Goal: Task Accomplishment & Management: Complete application form

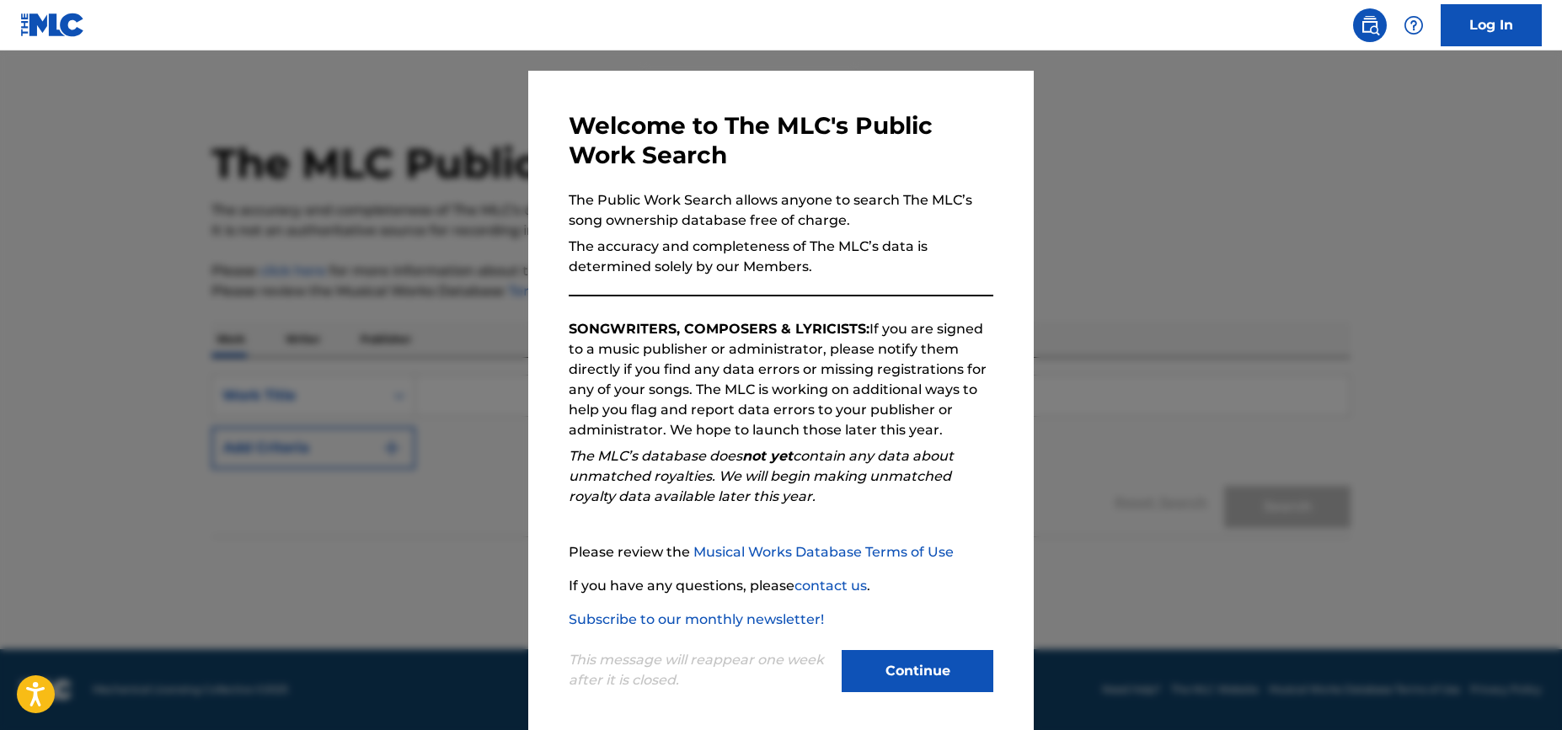
scroll to position [40, 0]
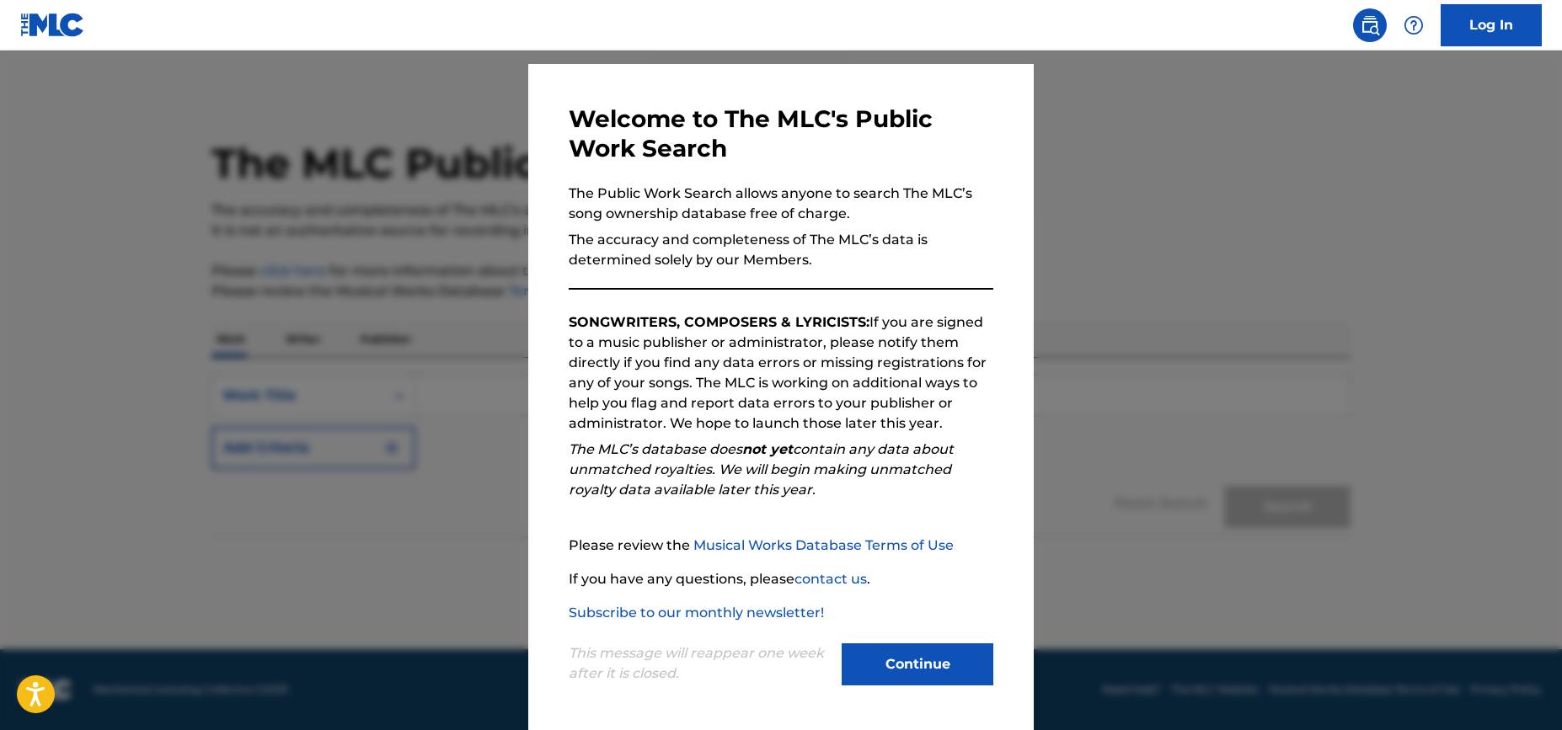
click at [915, 668] on button "Continue" at bounding box center [918, 665] width 152 height 42
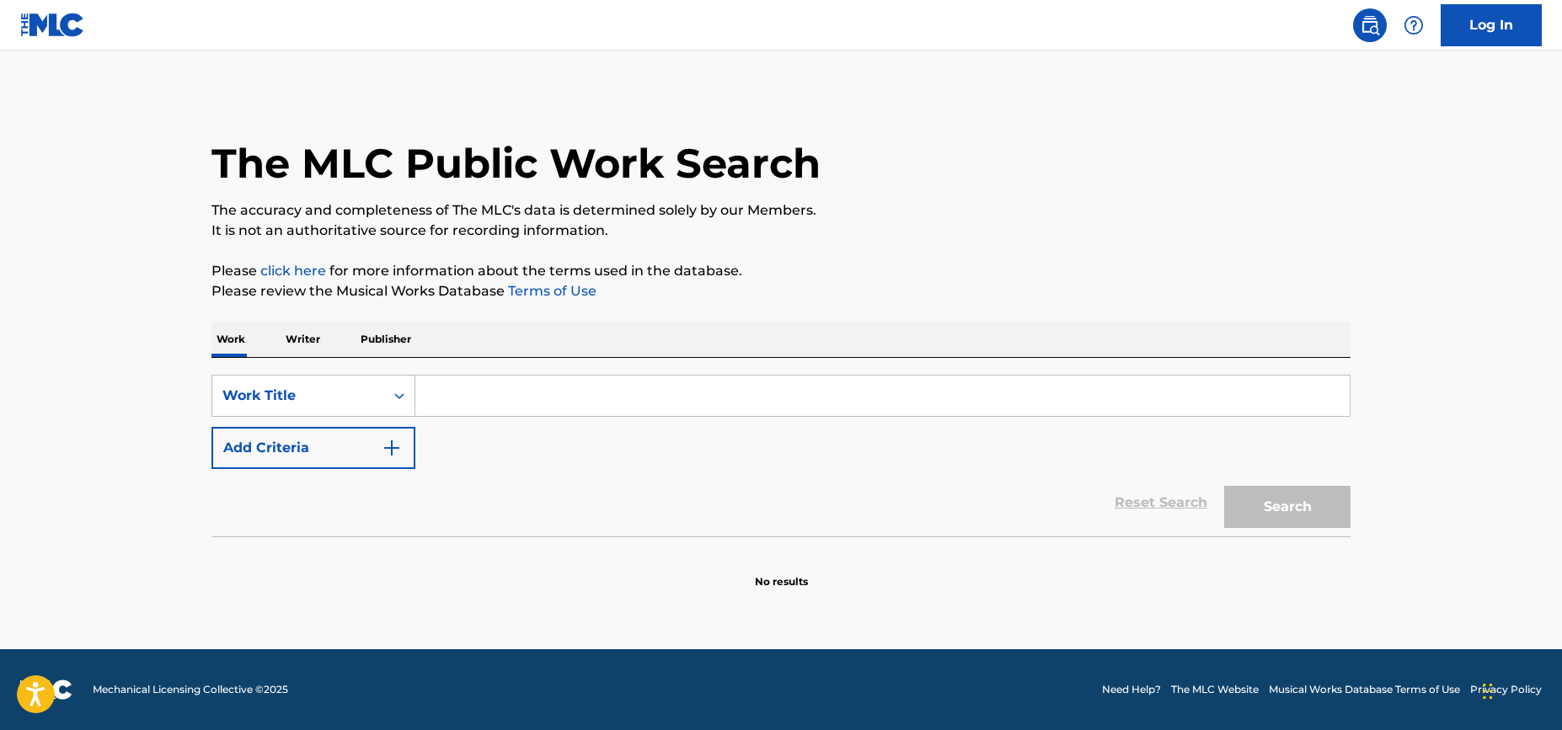
click at [1492, 26] on link "Log In" at bounding box center [1490, 25] width 101 height 42
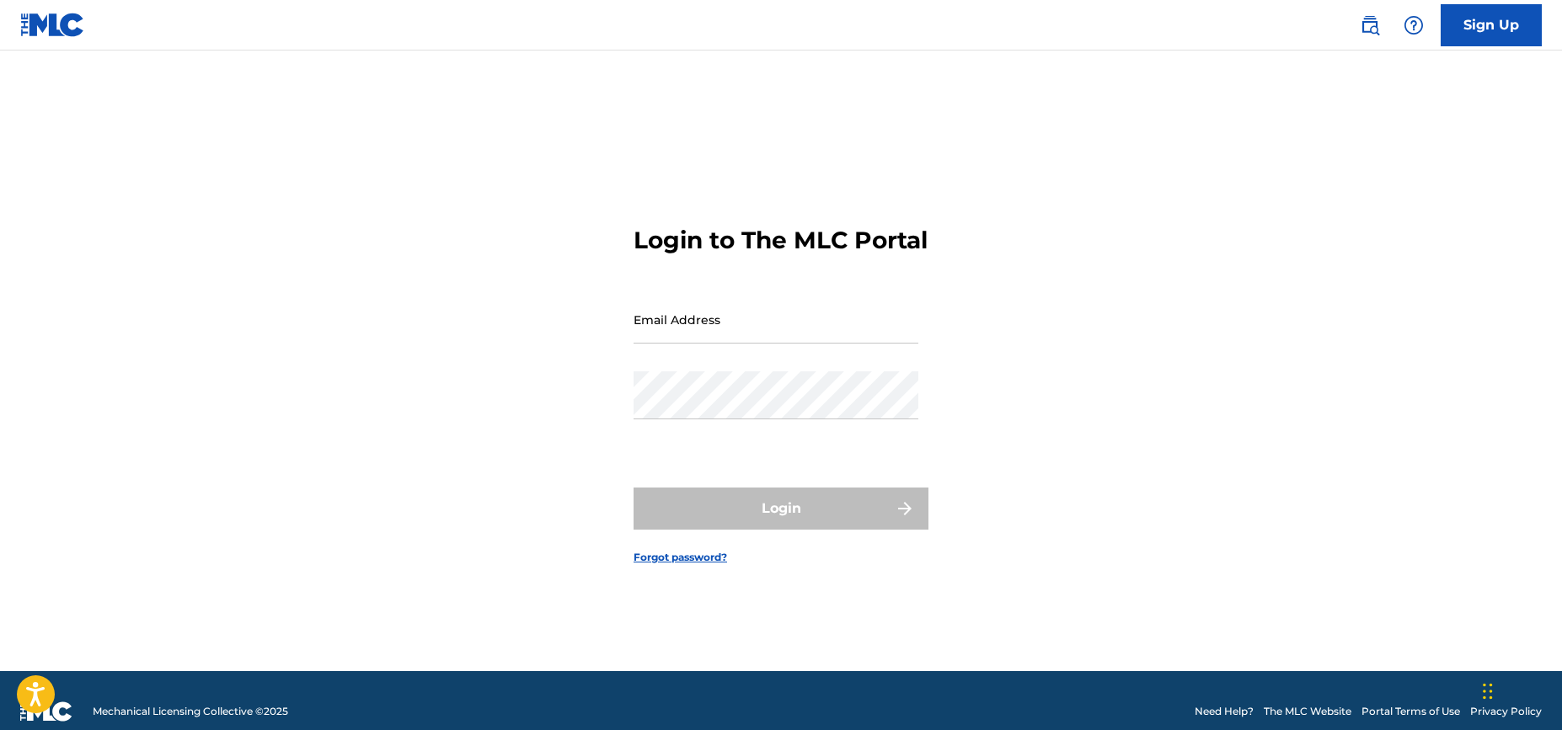
click at [714, 335] on input "Email Address" at bounding box center [775, 320] width 285 height 48
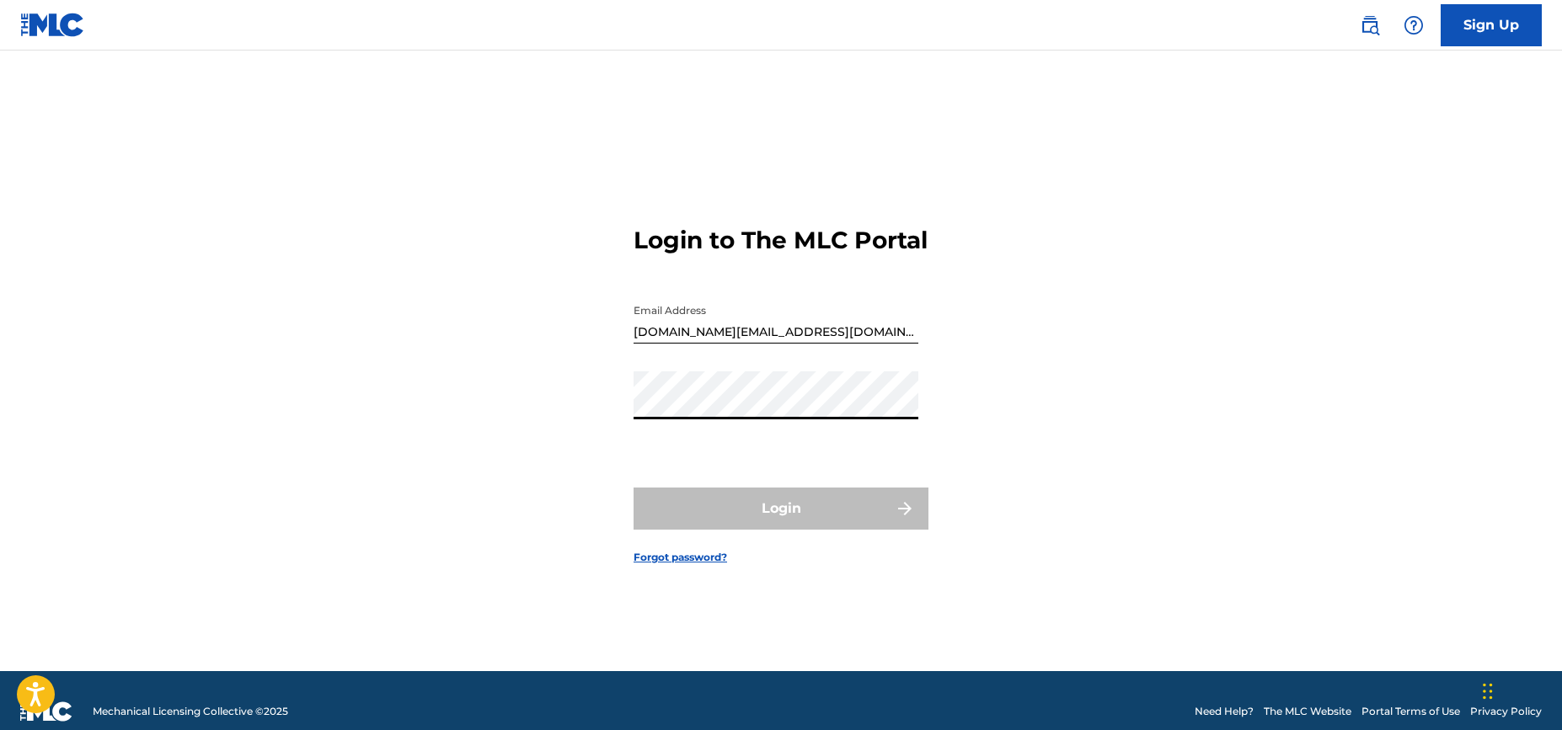
type input "[EMAIL_ADDRESS][DOMAIN_NAME]"
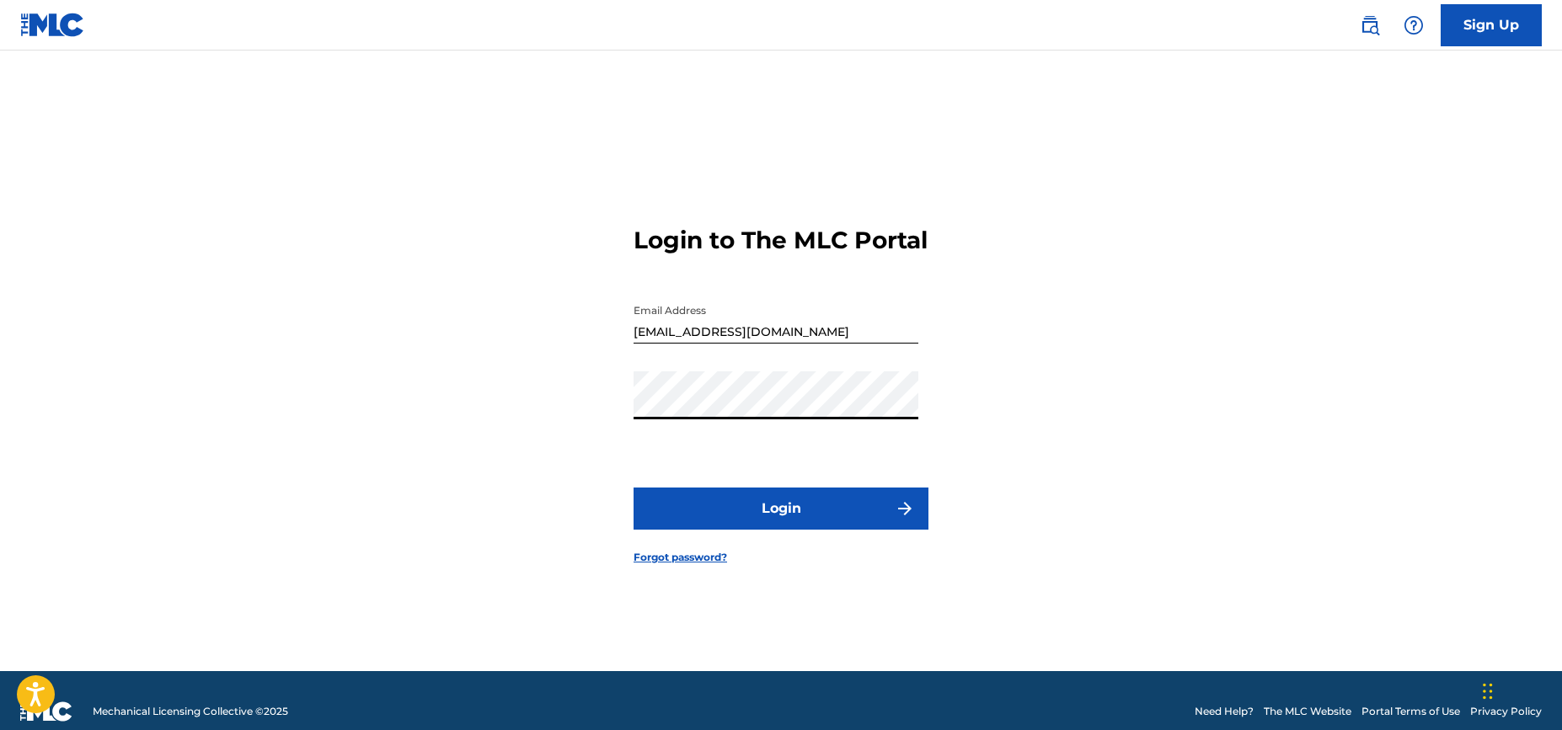
click at [785, 519] on button "Login" at bounding box center [780, 509] width 295 height 42
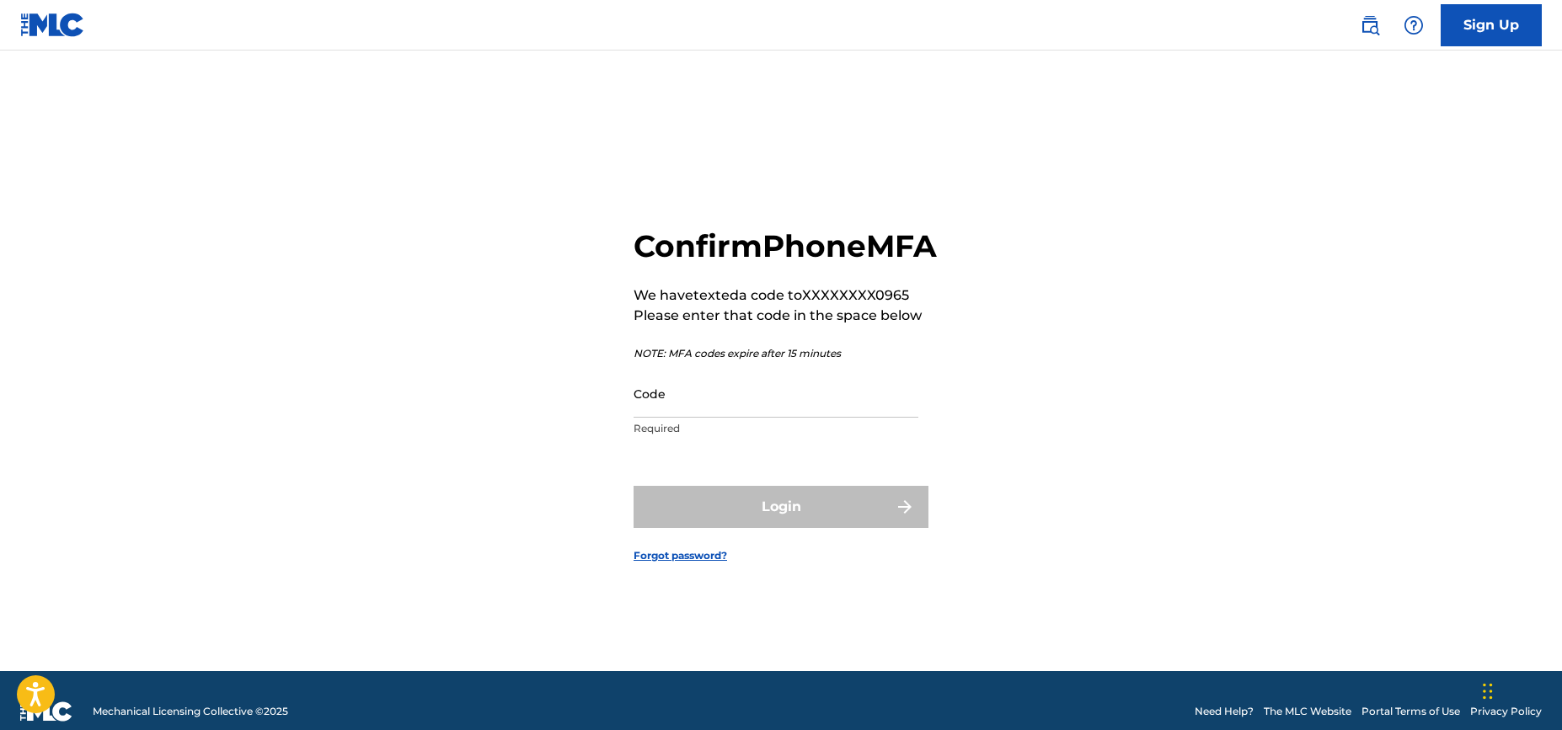
click at [693, 418] on input "Code" at bounding box center [775, 394] width 285 height 48
click at [376, 465] on div "Confirm Phone MFA We have texted a code to XXXXXXXX0965 Please enter that code …" at bounding box center [780, 382] width 1179 height 579
click at [690, 409] on input "Code" at bounding box center [775, 394] width 285 height 48
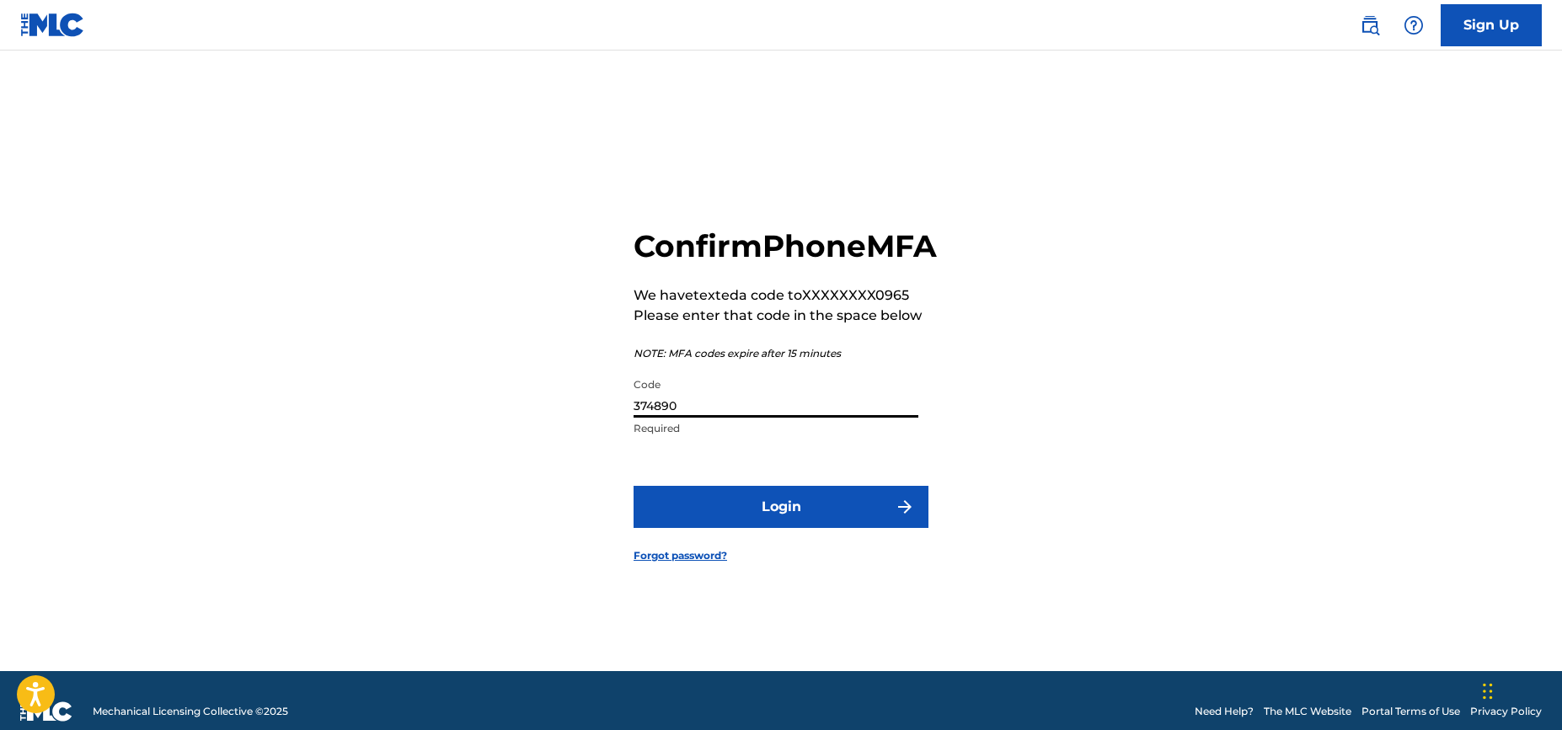
type input "374890"
click at [807, 528] on button "Login" at bounding box center [780, 507] width 295 height 42
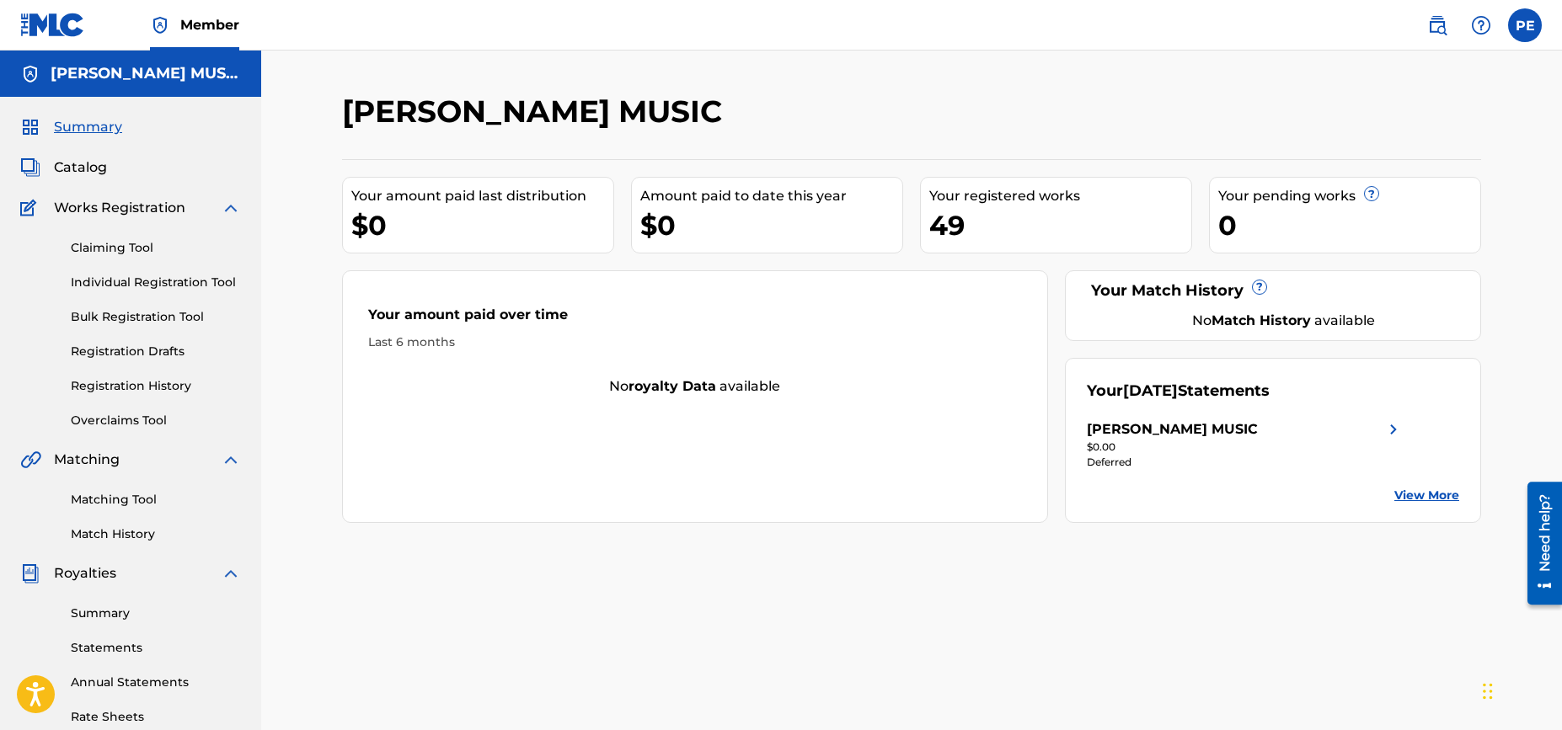
click at [1174, 453] on div "$0.00" at bounding box center [1245, 447] width 317 height 15
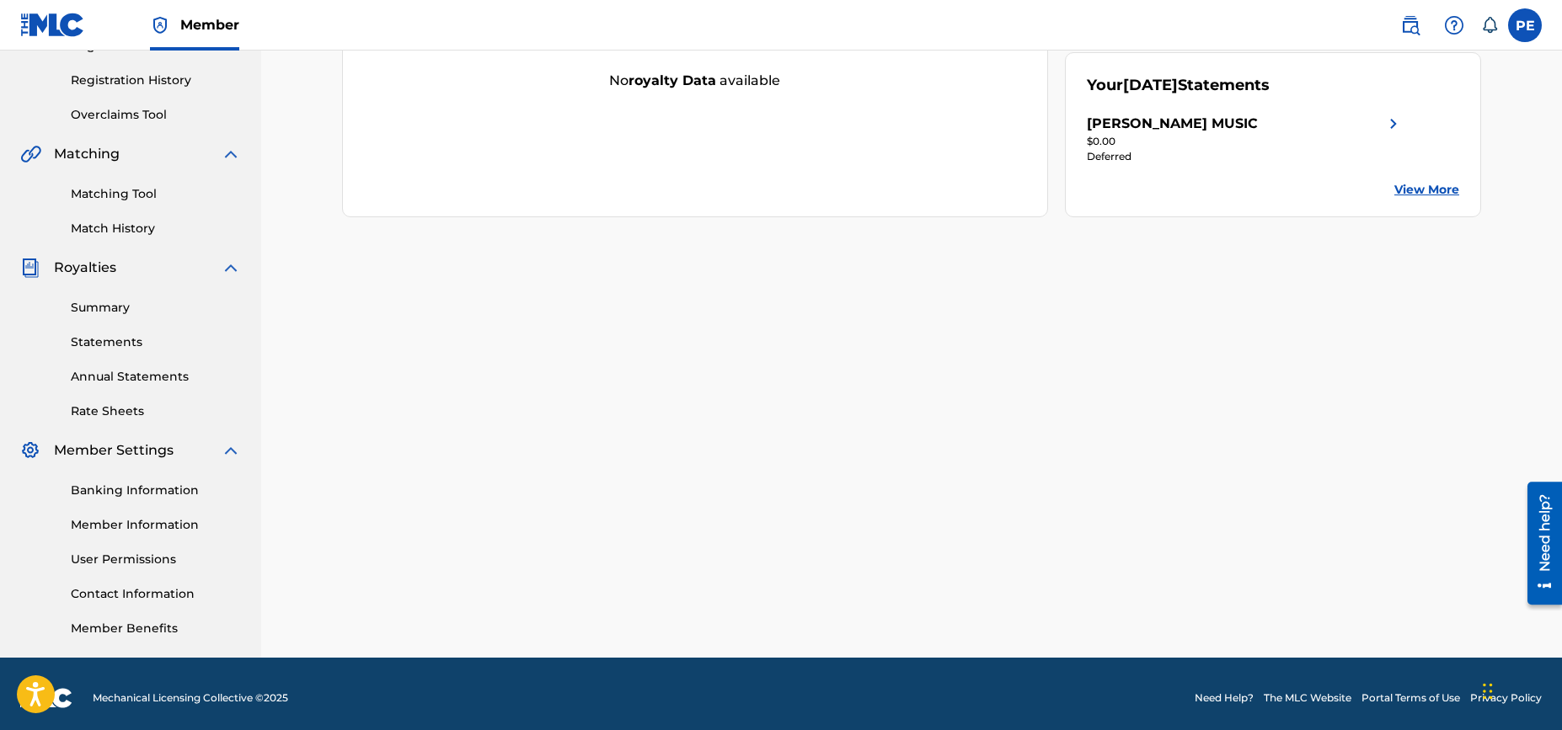
scroll to position [314, 0]
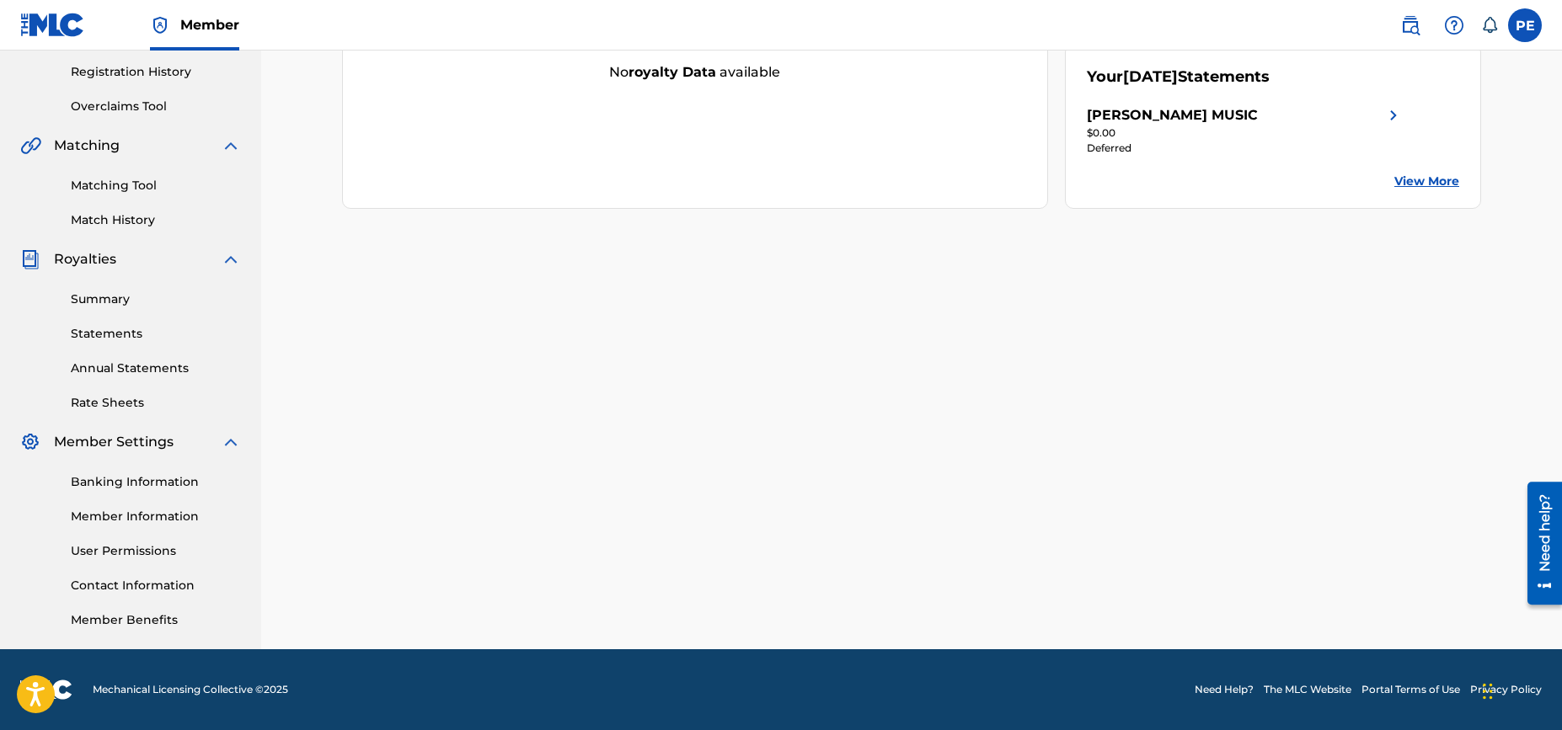
click at [115, 401] on link "Rate Sheets" at bounding box center [156, 403] width 170 height 18
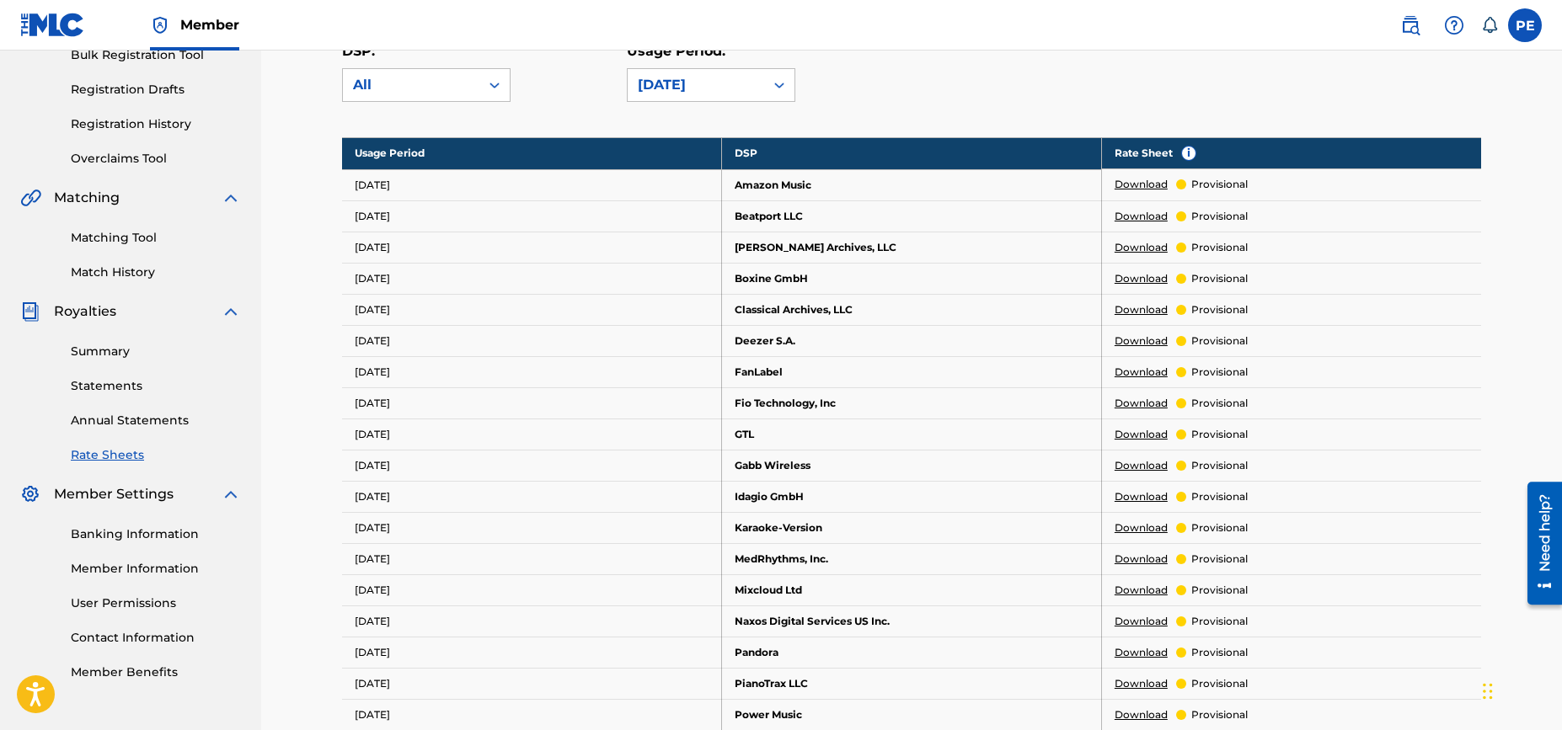
scroll to position [265, 0]
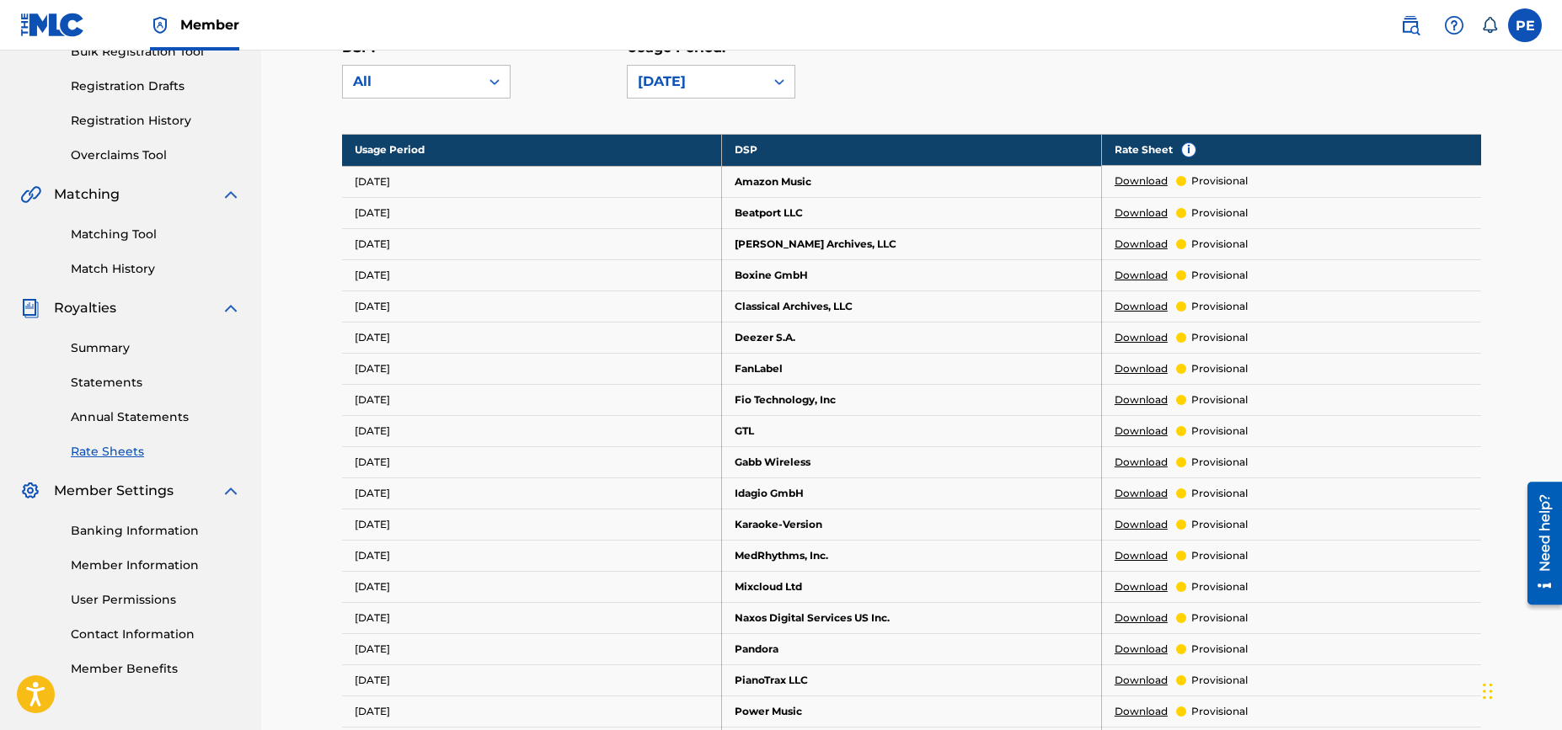
click at [161, 552] on div "Banking Information Member Information User Permissions Contact Information Mem…" at bounding box center [130, 589] width 221 height 177
click at [158, 566] on link "Member Information" at bounding box center [156, 566] width 170 height 18
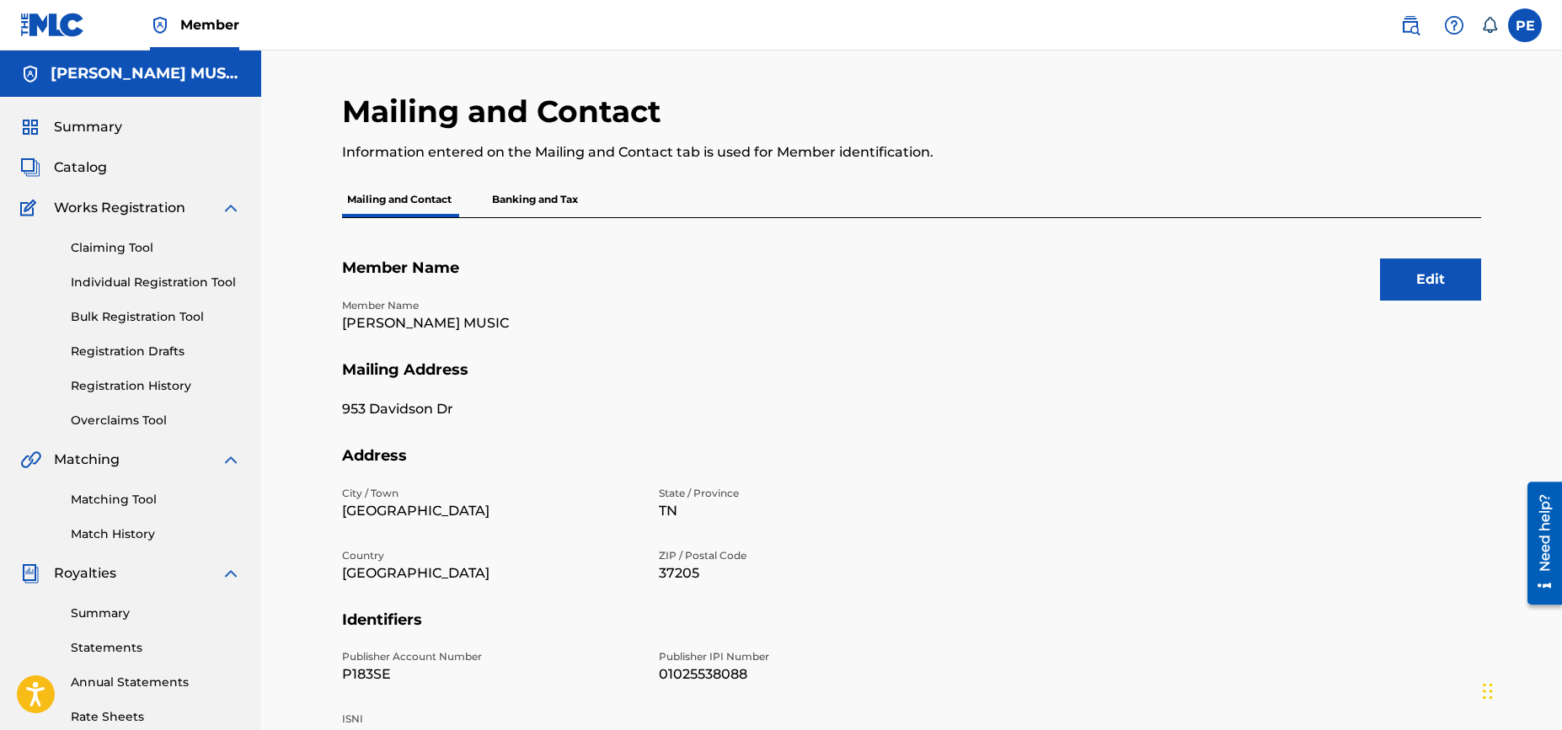
click at [523, 194] on p "Banking and Tax" at bounding box center [535, 199] width 96 height 35
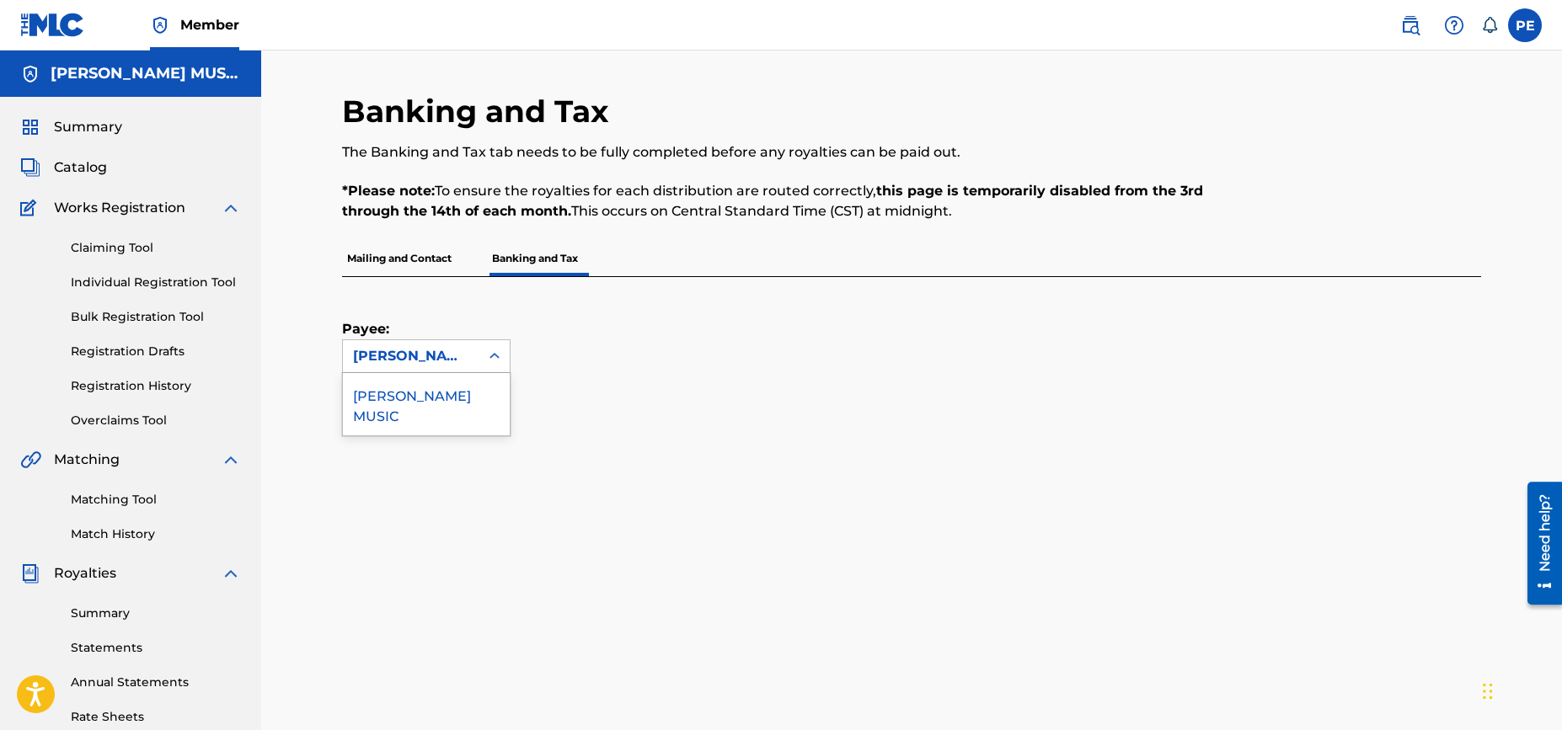
click at [500, 359] on icon at bounding box center [494, 356] width 17 height 17
click at [299, 363] on div "Banking and Tax The Banking and Tax tab needs to be fully completed before any …" at bounding box center [911, 701] width 1301 height 1301
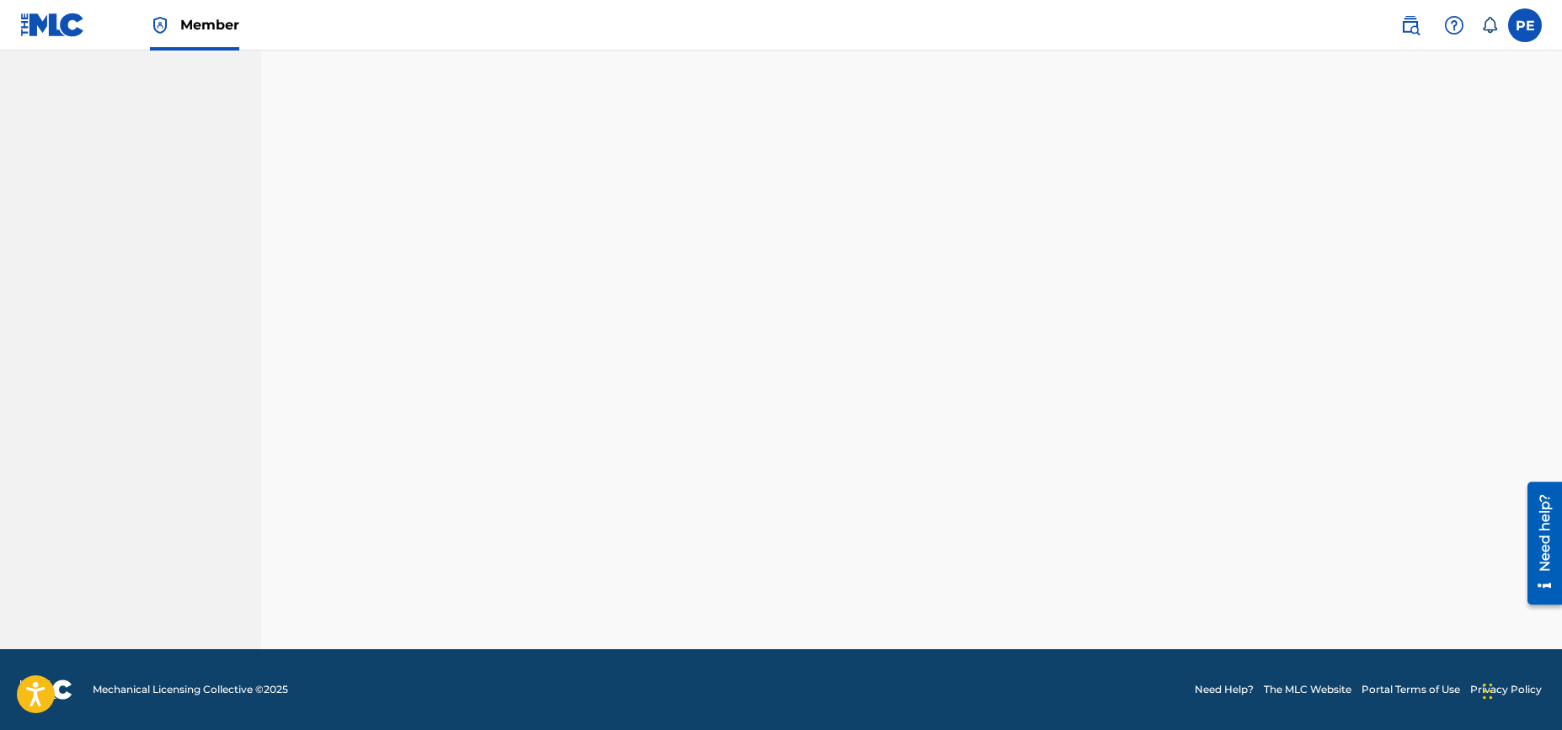
scroll to position [314, 0]
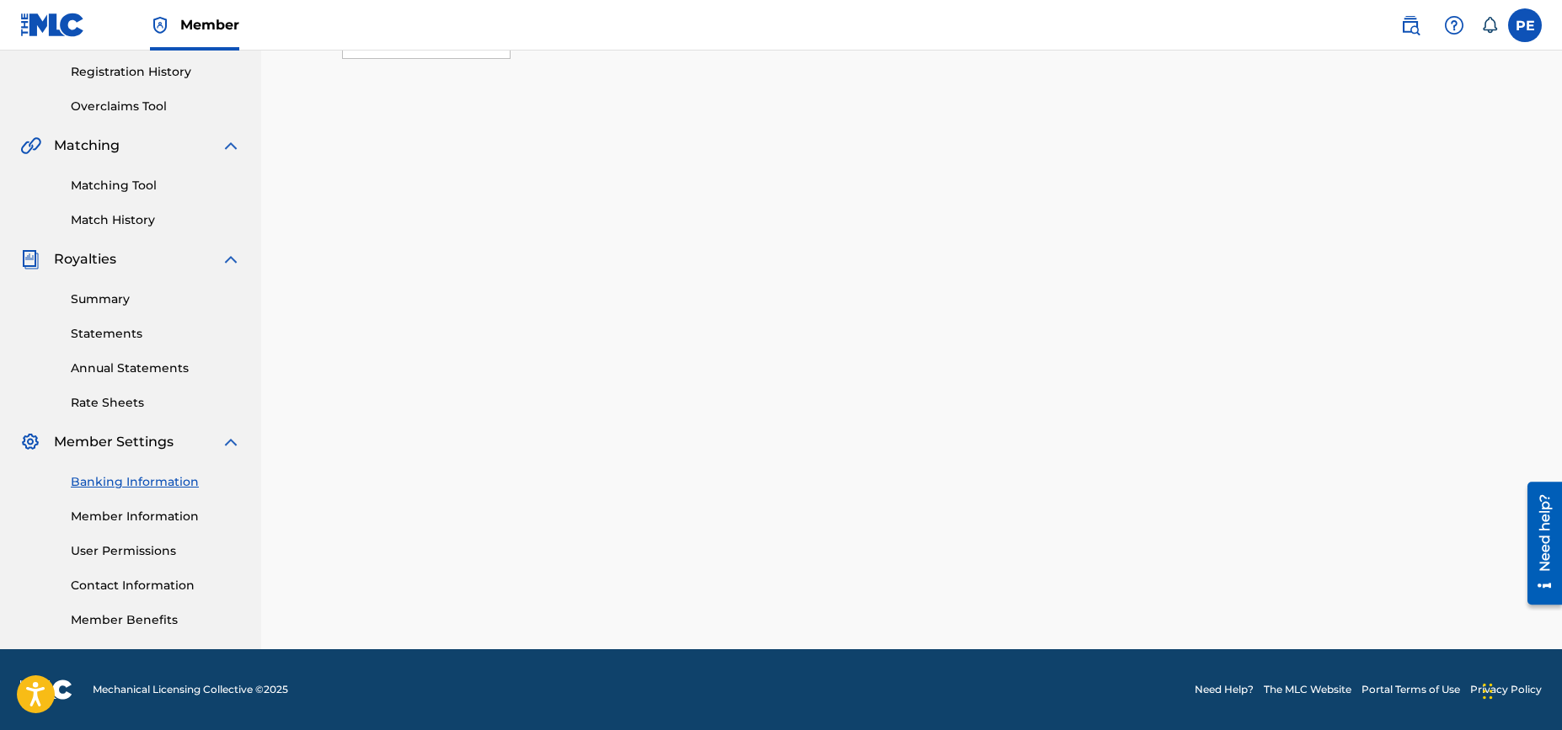
click at [136, 548] on link "User Permissions" at bounding box center [156, 552] width 170 height 18
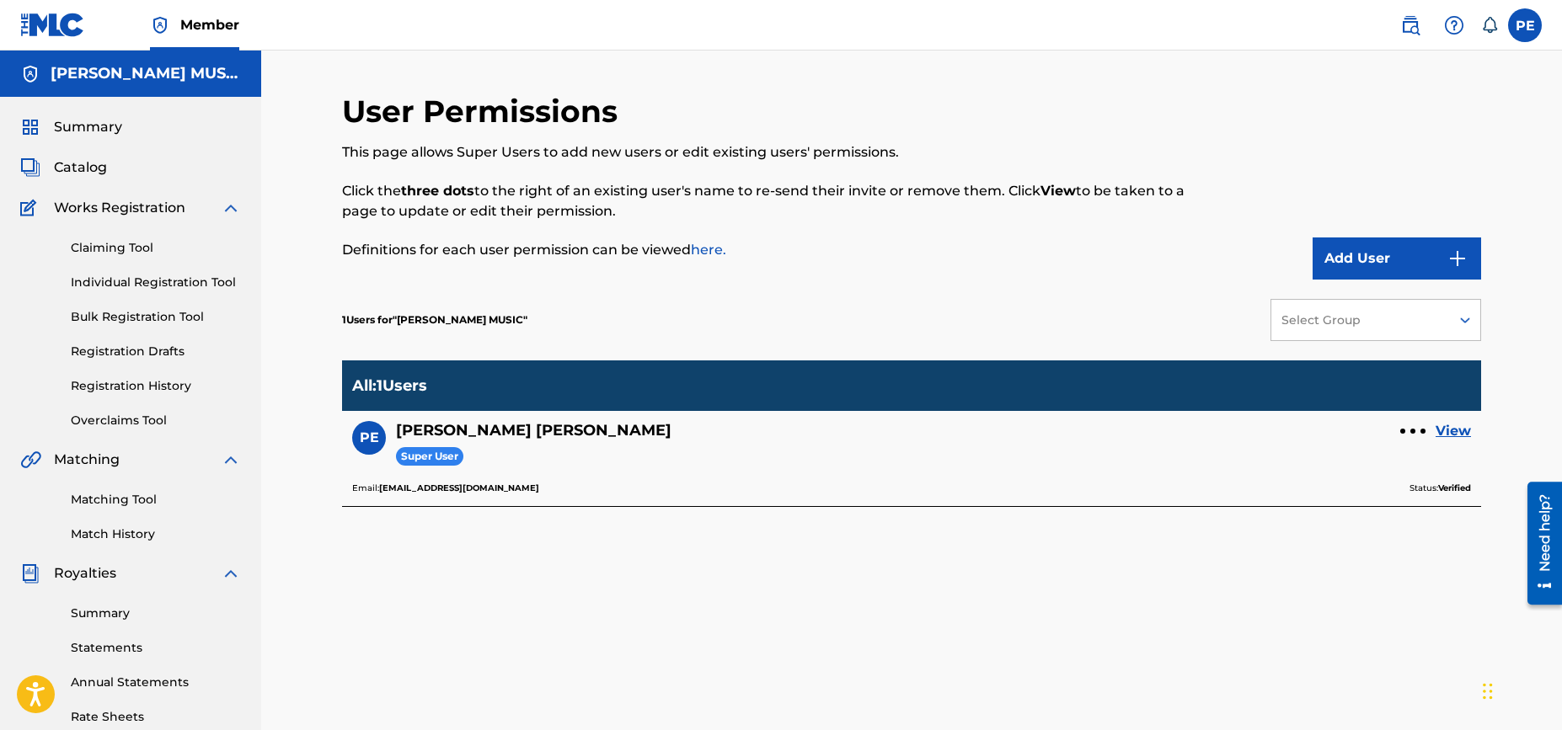
click at [82, 164] on span "Catalog" at bounding box center [80, 168] width 53 height 20
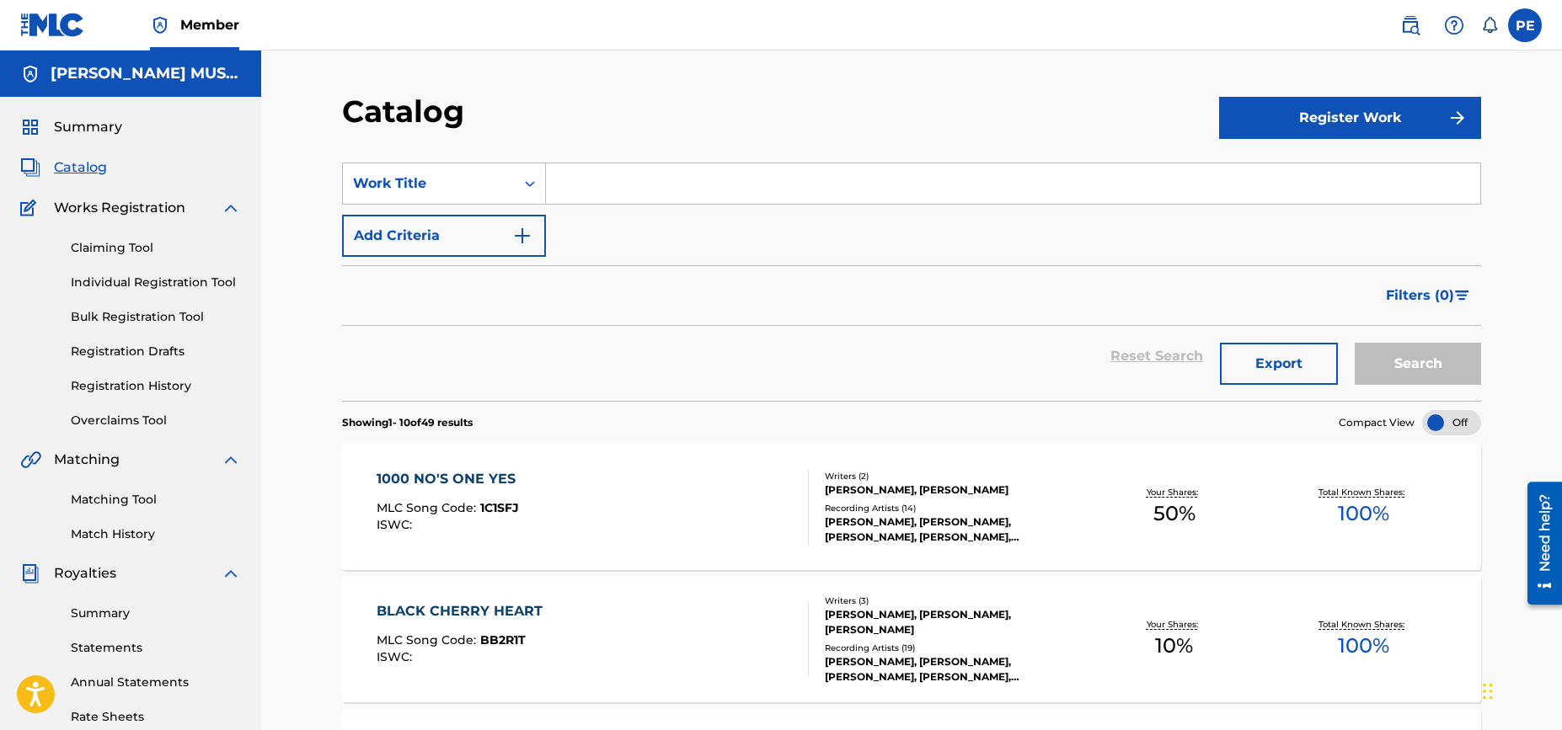
click at [1457, 29] on img at bounding box center [1454, 25] width 20 height 20
click at [1446, 68] on link "Contact us" at bounding box center [1453, 71] width 143 height 40
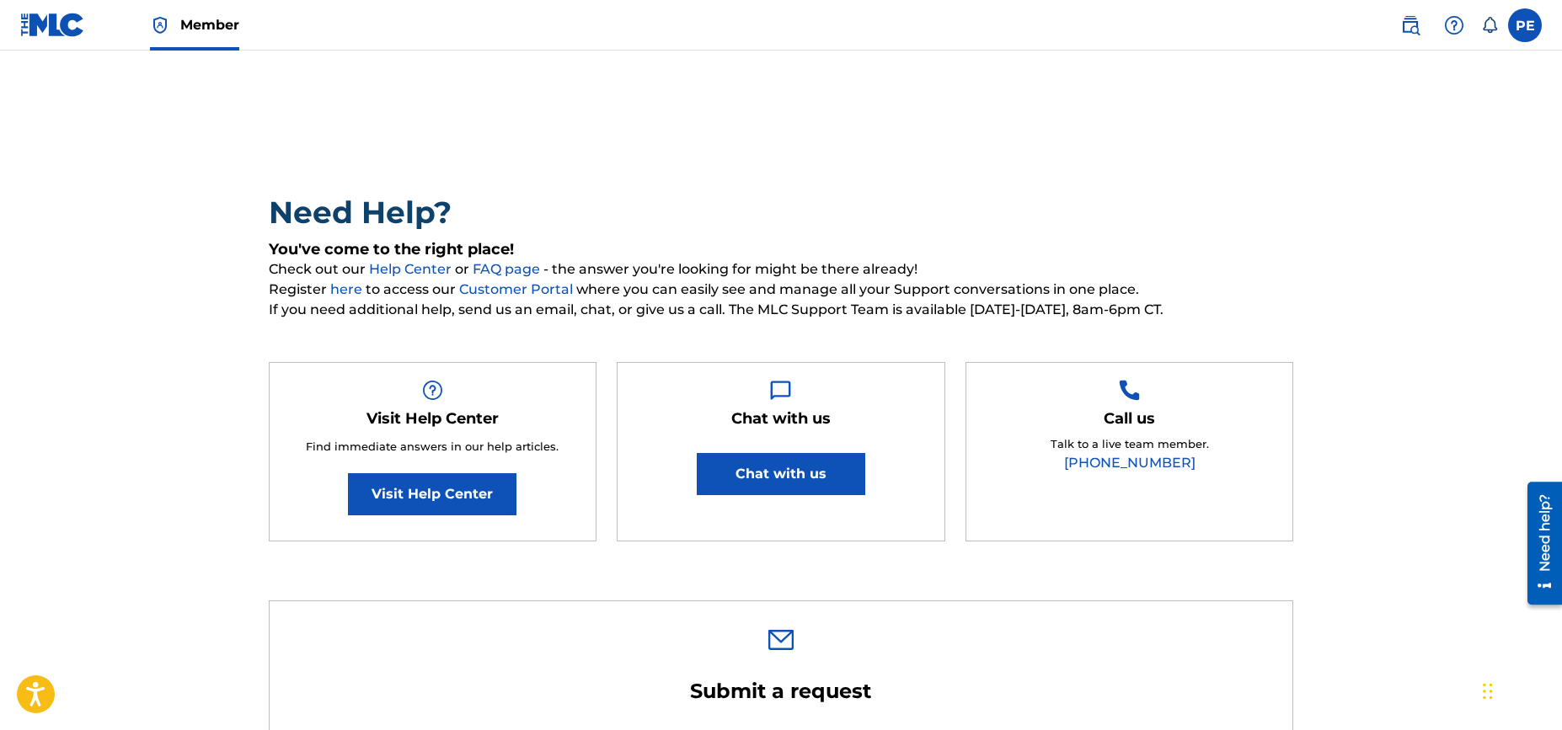
click at [748, 475] on button "Chat with us" at bounding box center [781, 474] width 168 height 42
click at [33, 18] on img at bounding box center [52, 25] width 65 height 24
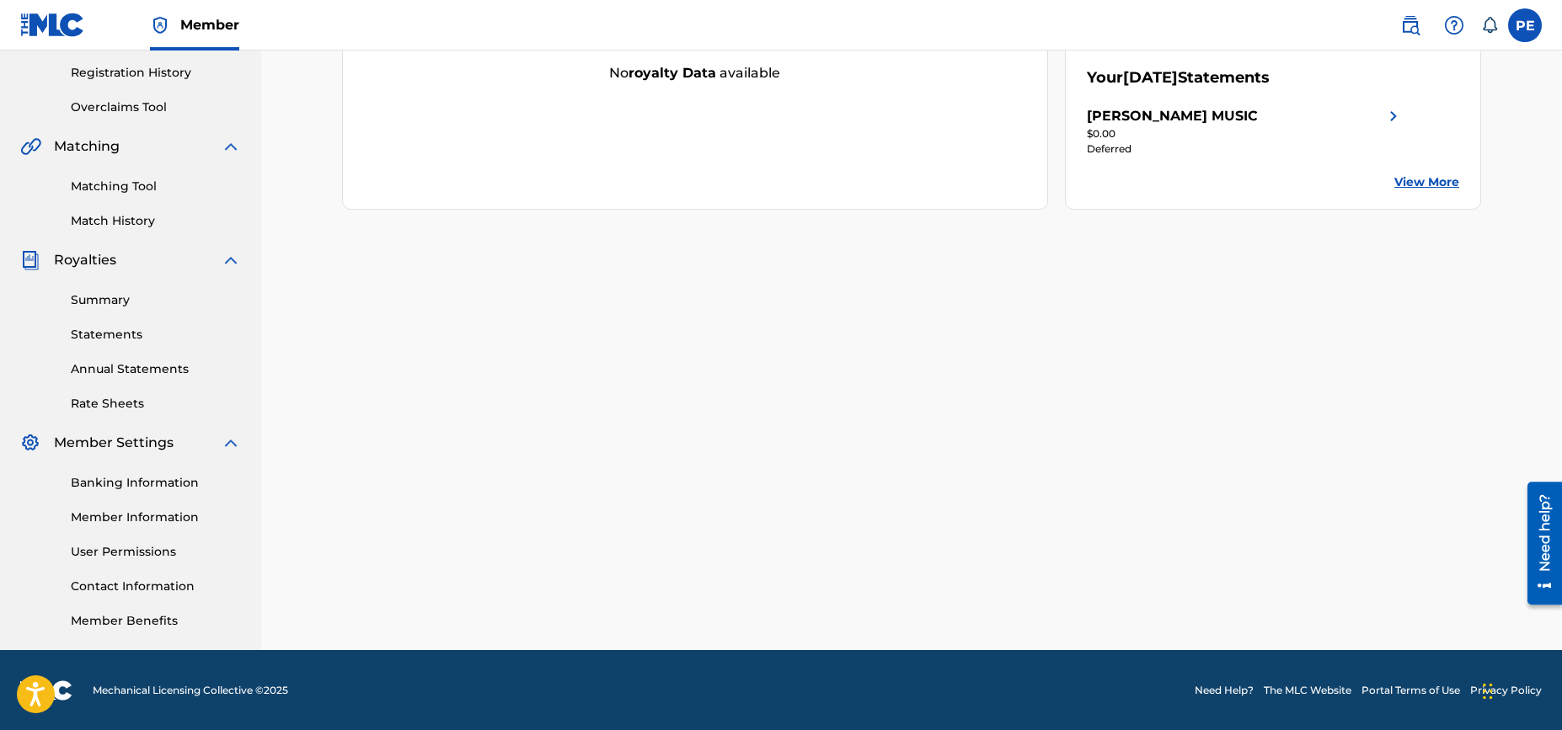
scroll to position [314, 0]
click at [123, 549] on link "User Permissions" at bounding box center [156, 552] width 170 height 18
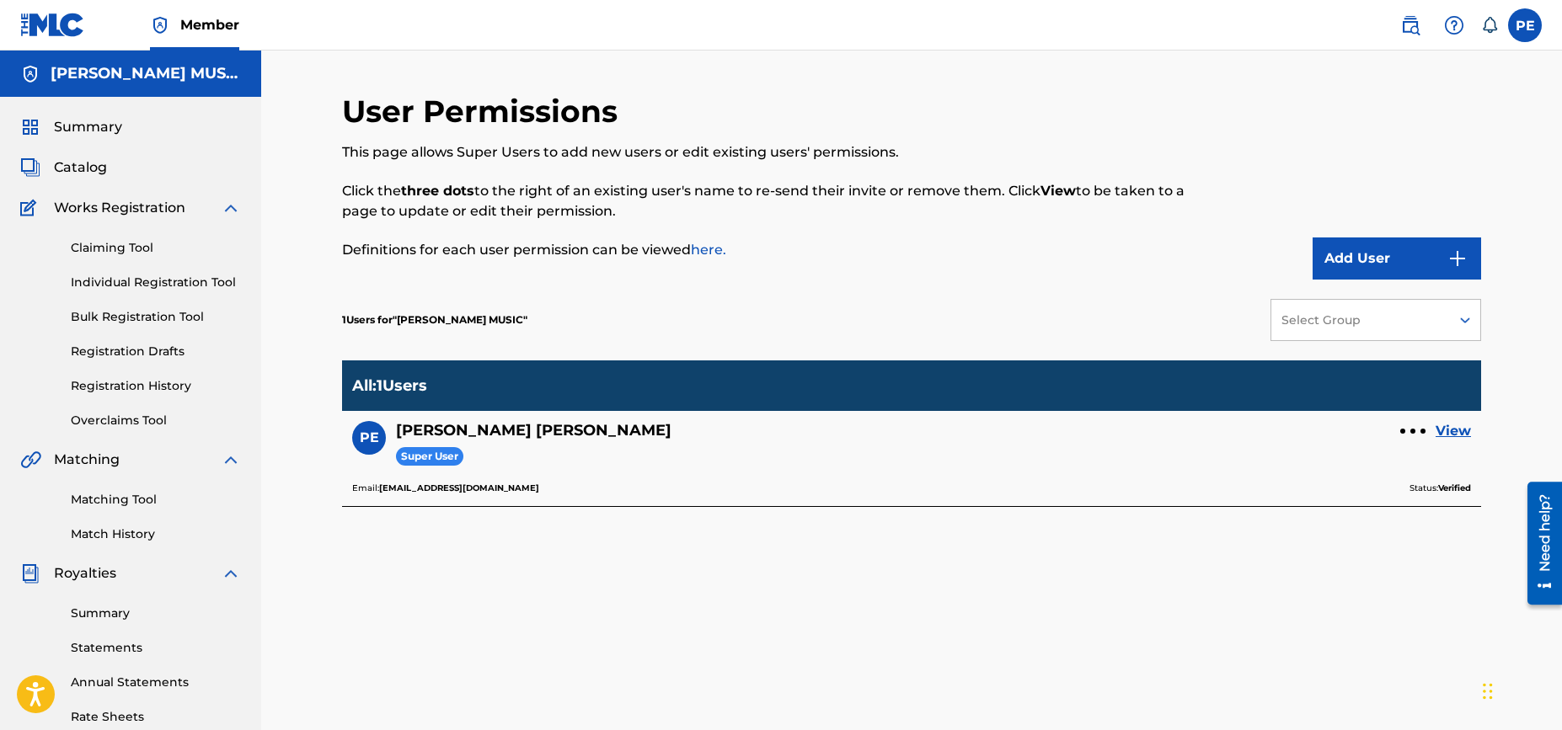
click at [1451, 28] on img at bounding box center [1454, 25] width 20 height 20
click at [1460, 75] on link "Contact us" at bounding box center [1453, 71] width 143 height 40
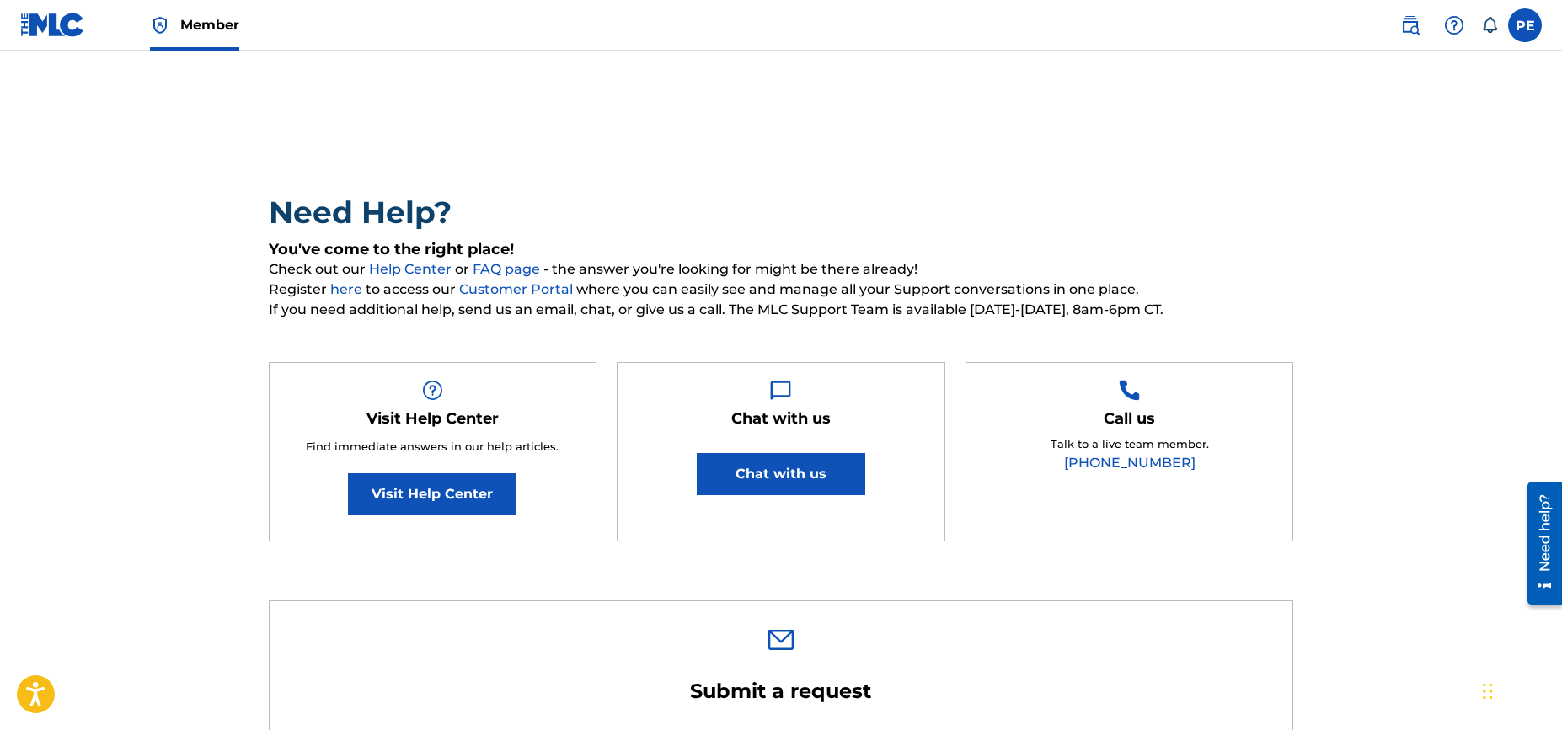
click at [58, 33] on img at bounding box center [52, 25] width 65 height 24
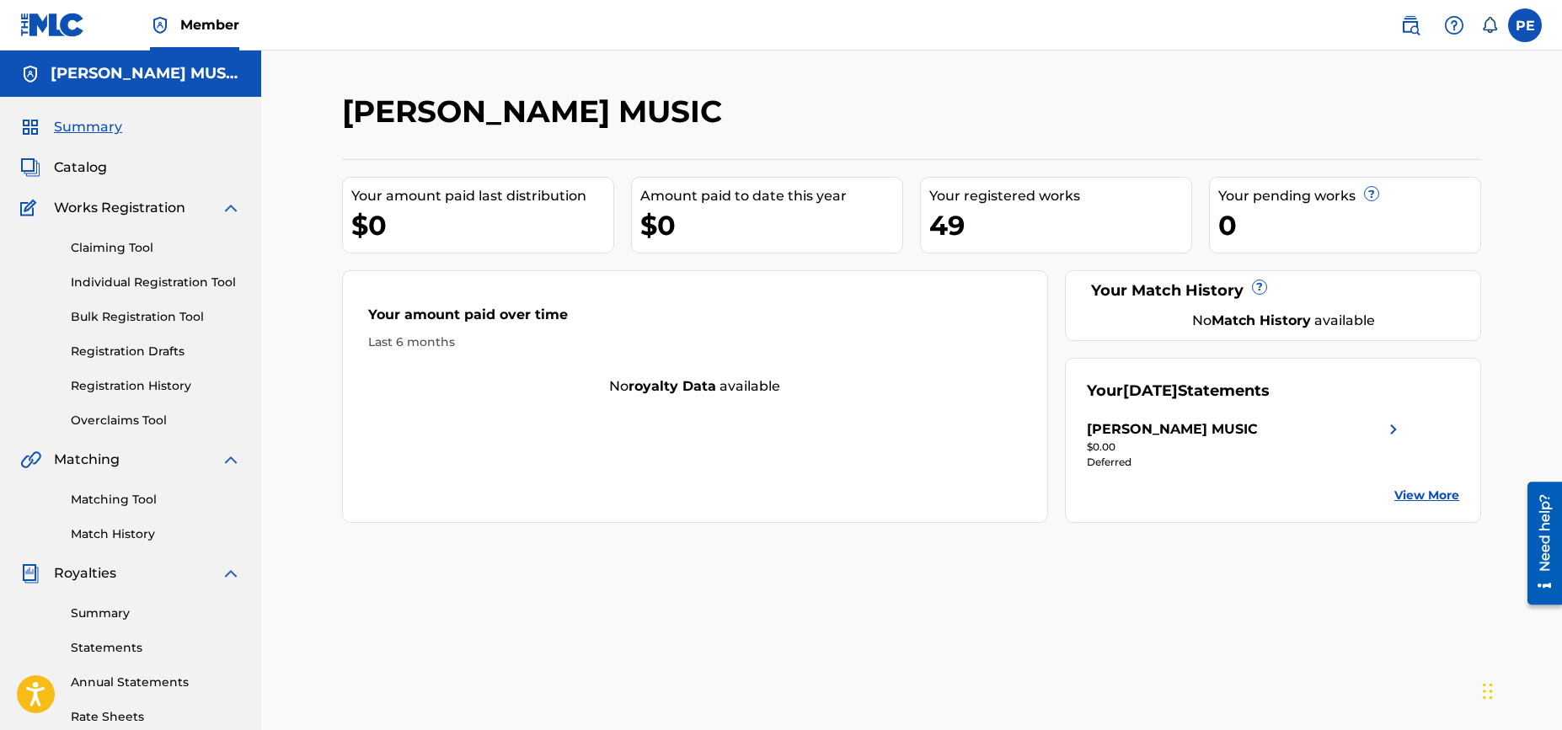
click at [1435, 494] on link "View More" at bounding box center [1426, 496] width 65 height 18
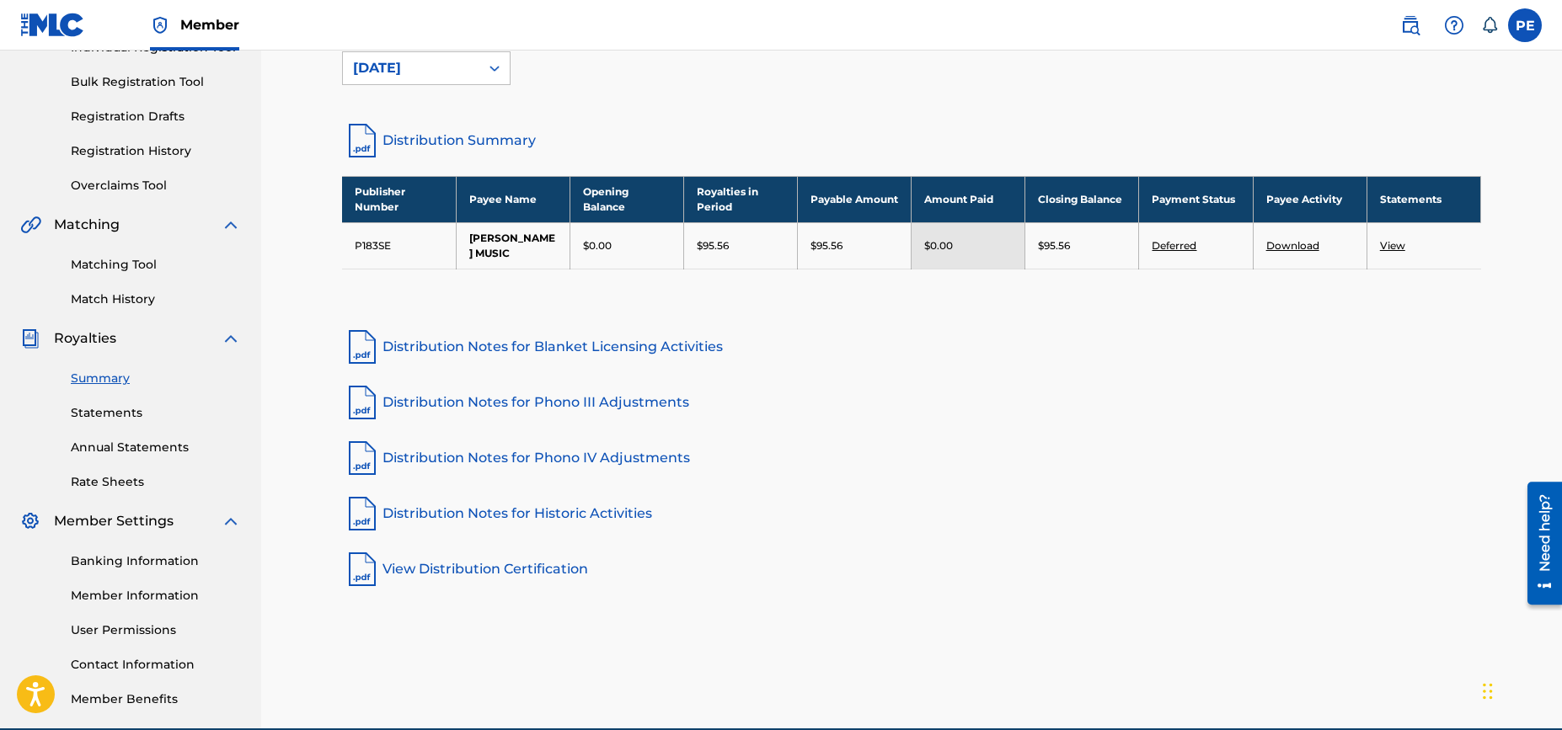
scroll to position [291, 0]
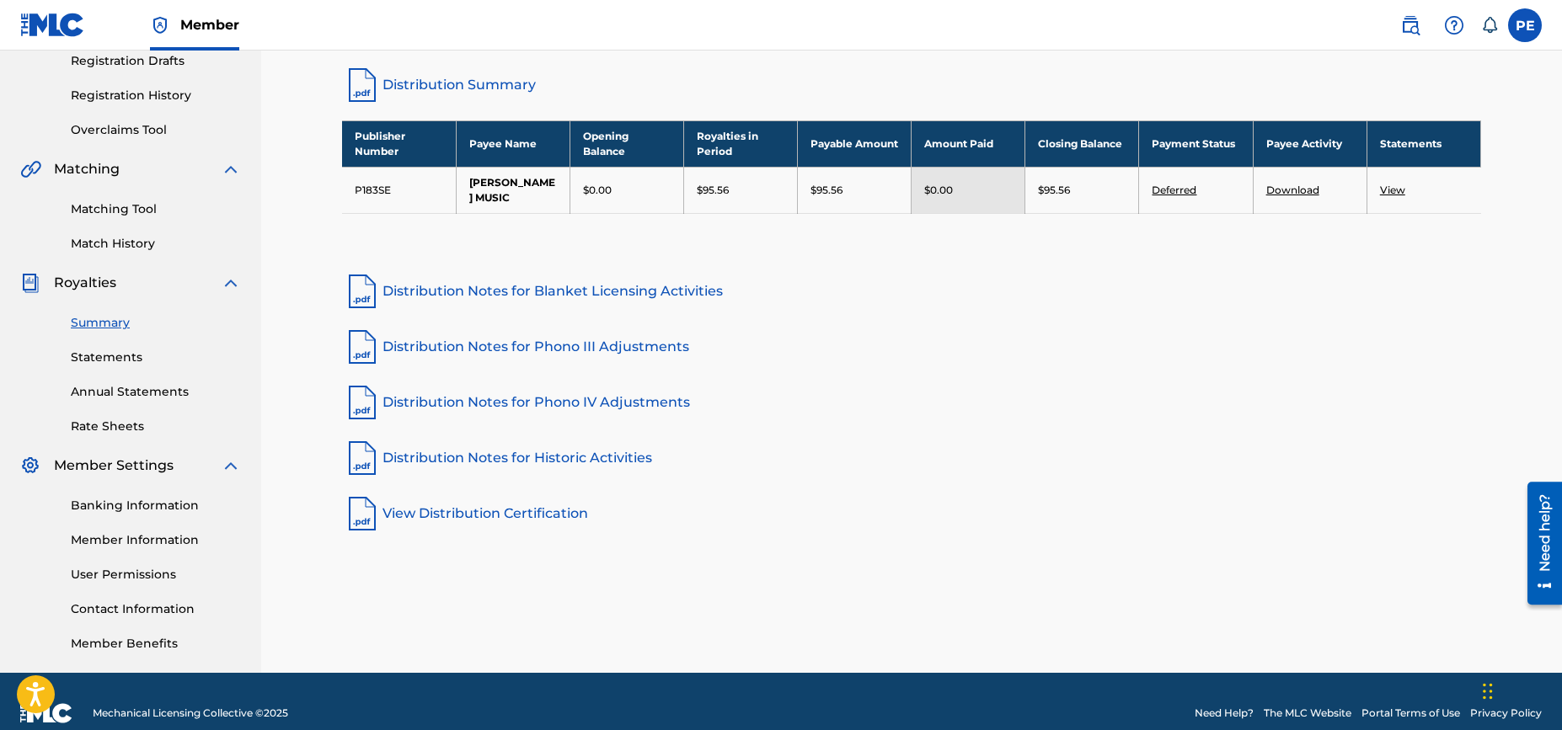
click at [1183, 191] on link "Deferred" at bounding box center [1174, 190] width 45 height 13
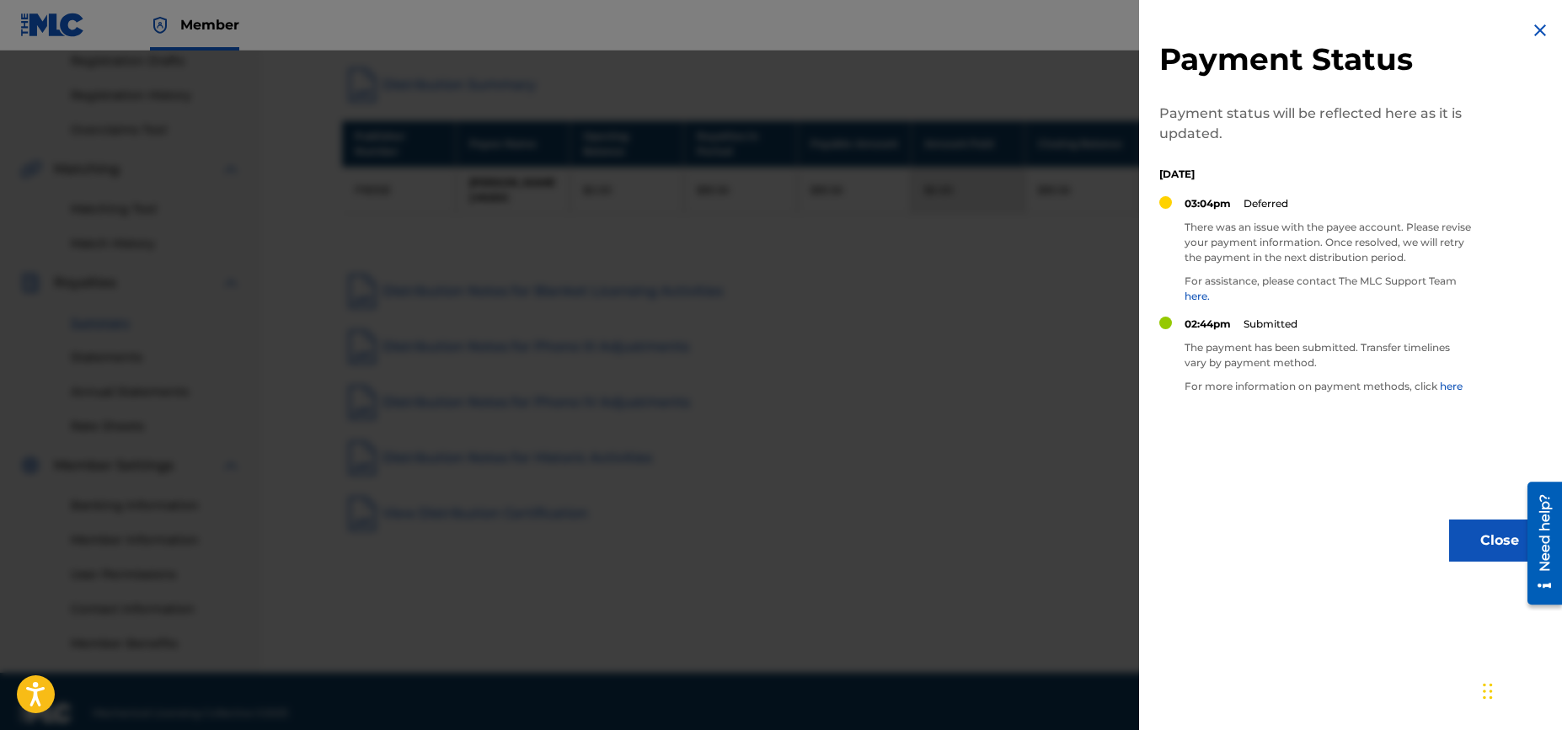
click at [1296, 434] on div "Payment Status Payment status will be reflected here as it is updated. Saturday…" at bounding box center [1354, 291] width 431 height 582
click at [1468, 543] on button "Close" at bounding box center [1499, 541] width 101 height 42
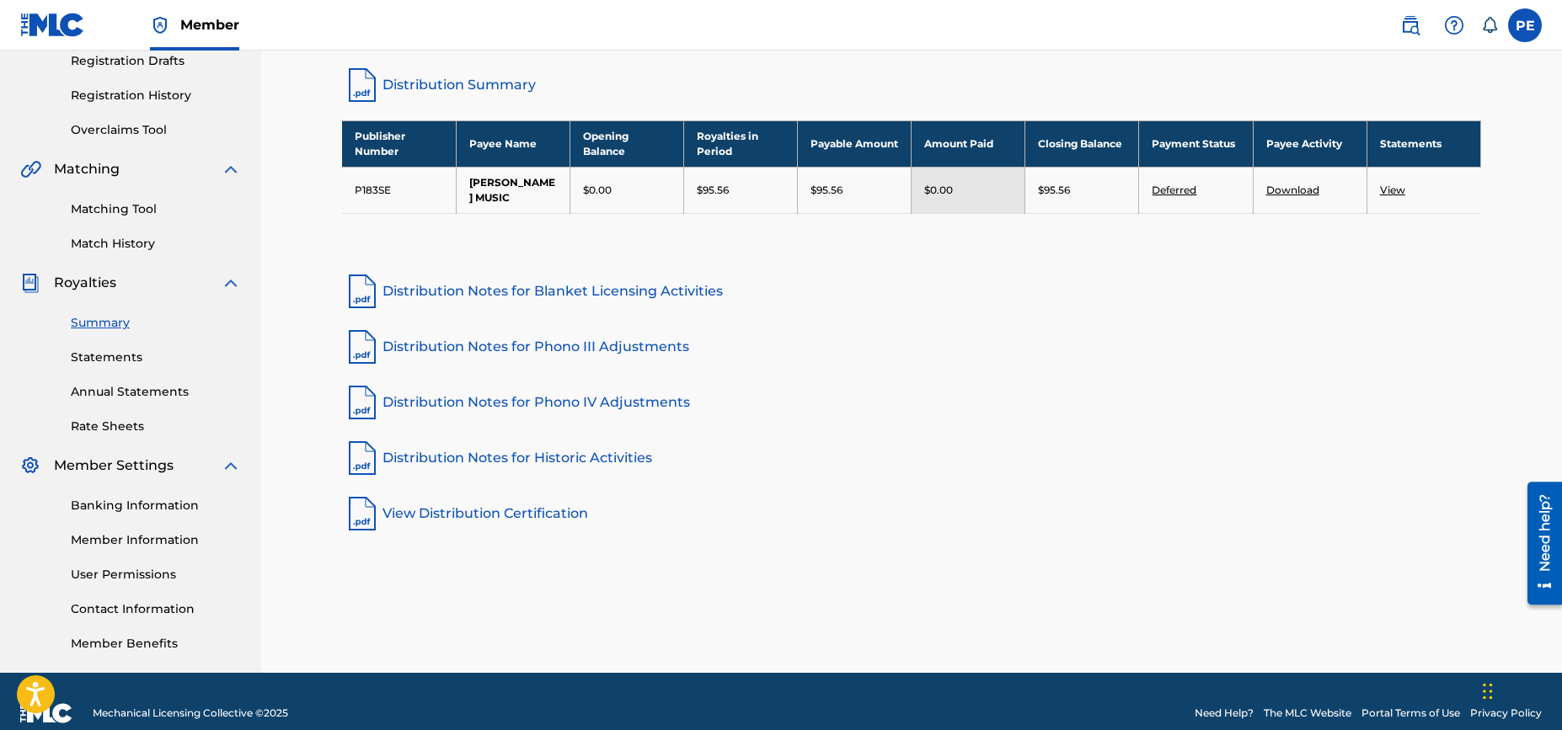
click at [454, 86] on link "Distribution Summary" at bounding box center [911, 85] width 1139 height 40
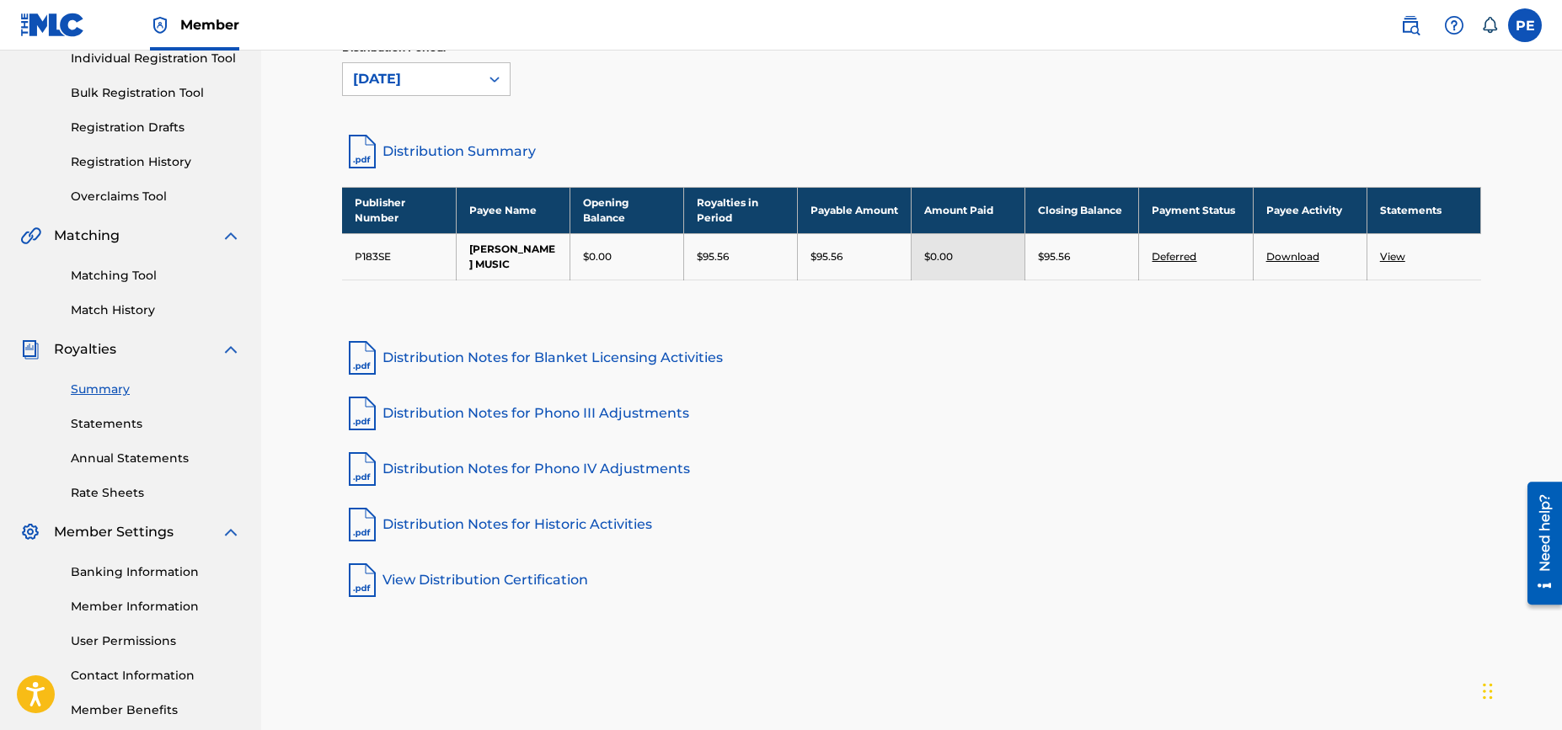
scroll to position [0, 0]
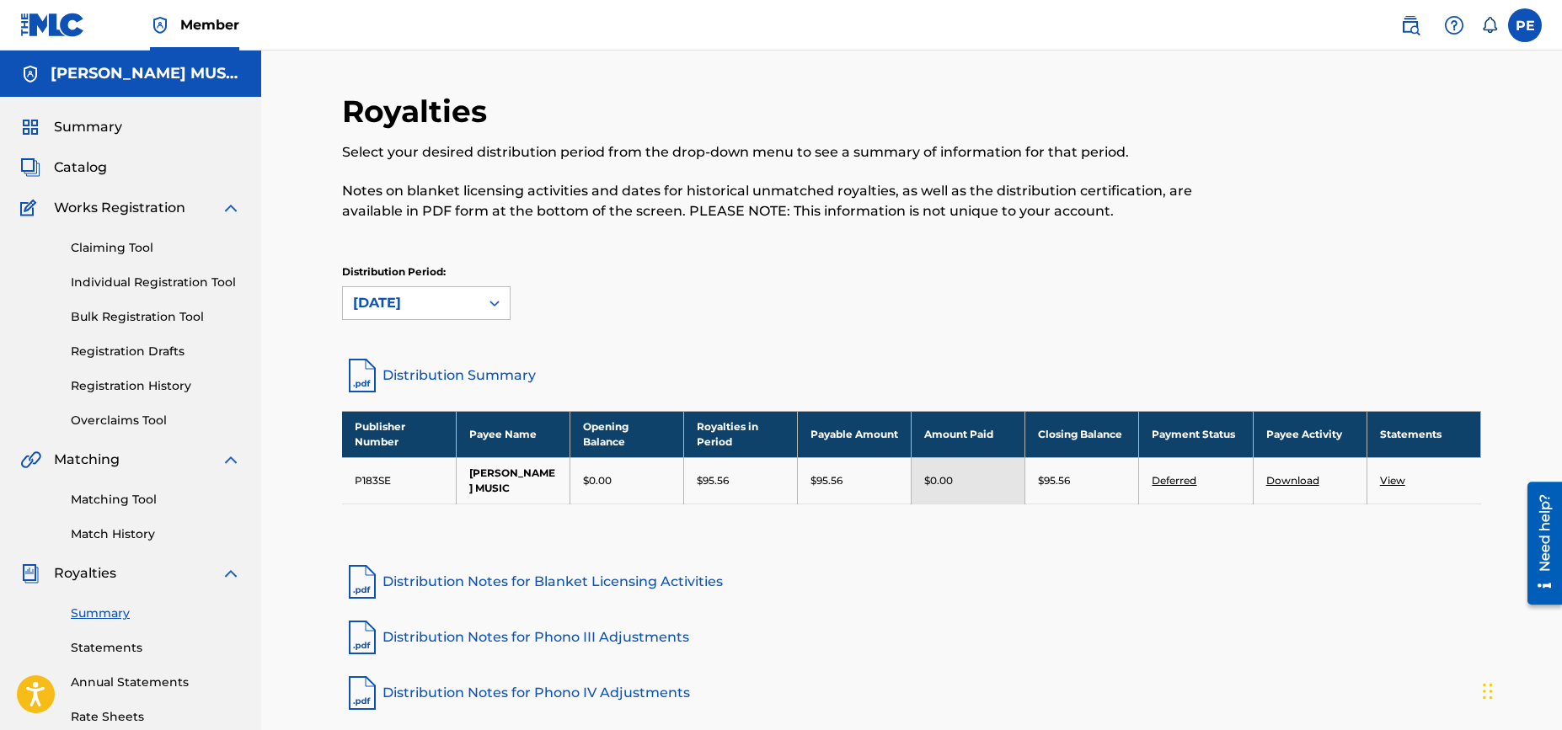
click at [87, 164] on span "Catalog" at bounding box center [80, 168] width 53 height 20
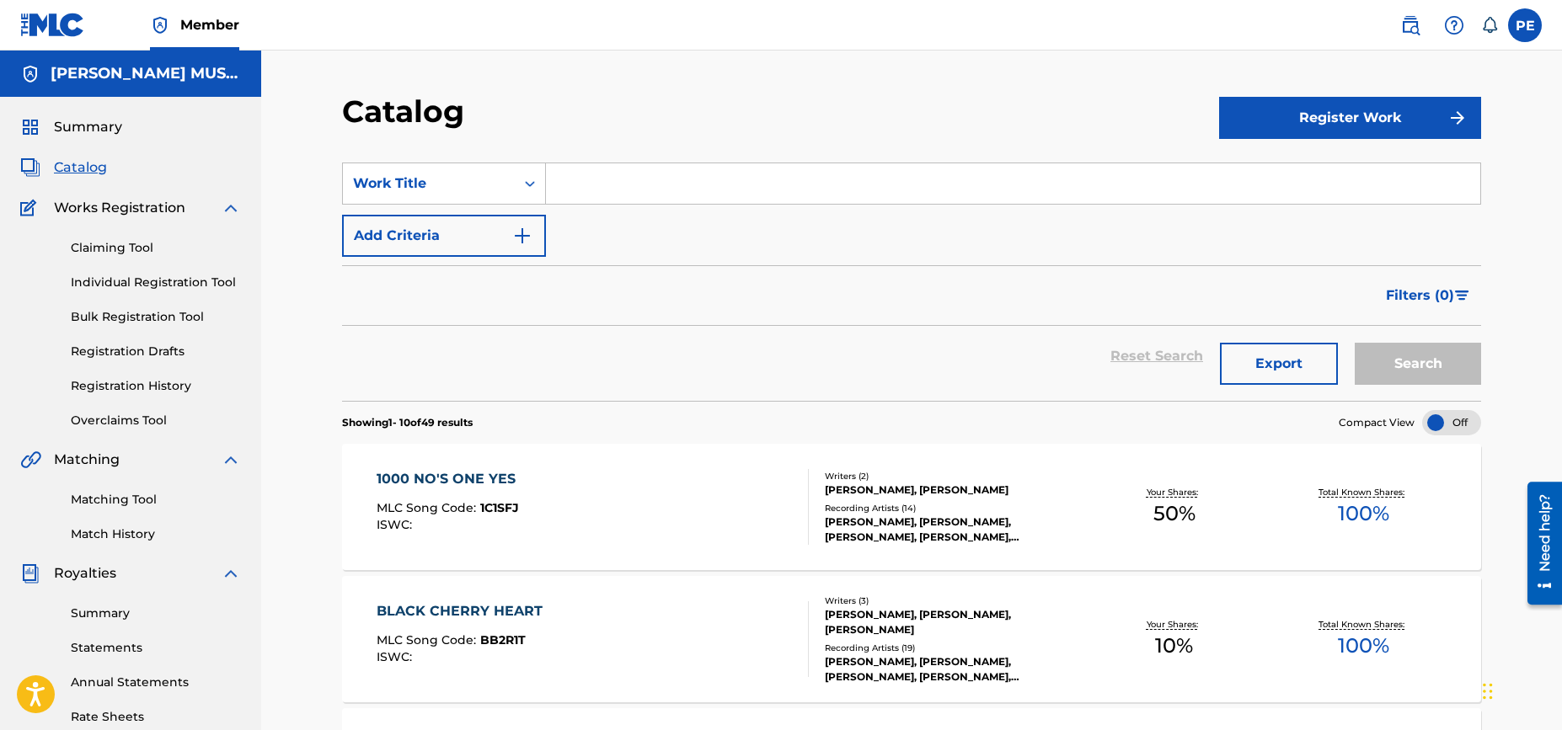
click at [593, 192] on input "Search Form" at bounding box center [1013, 183] width 934 height 40
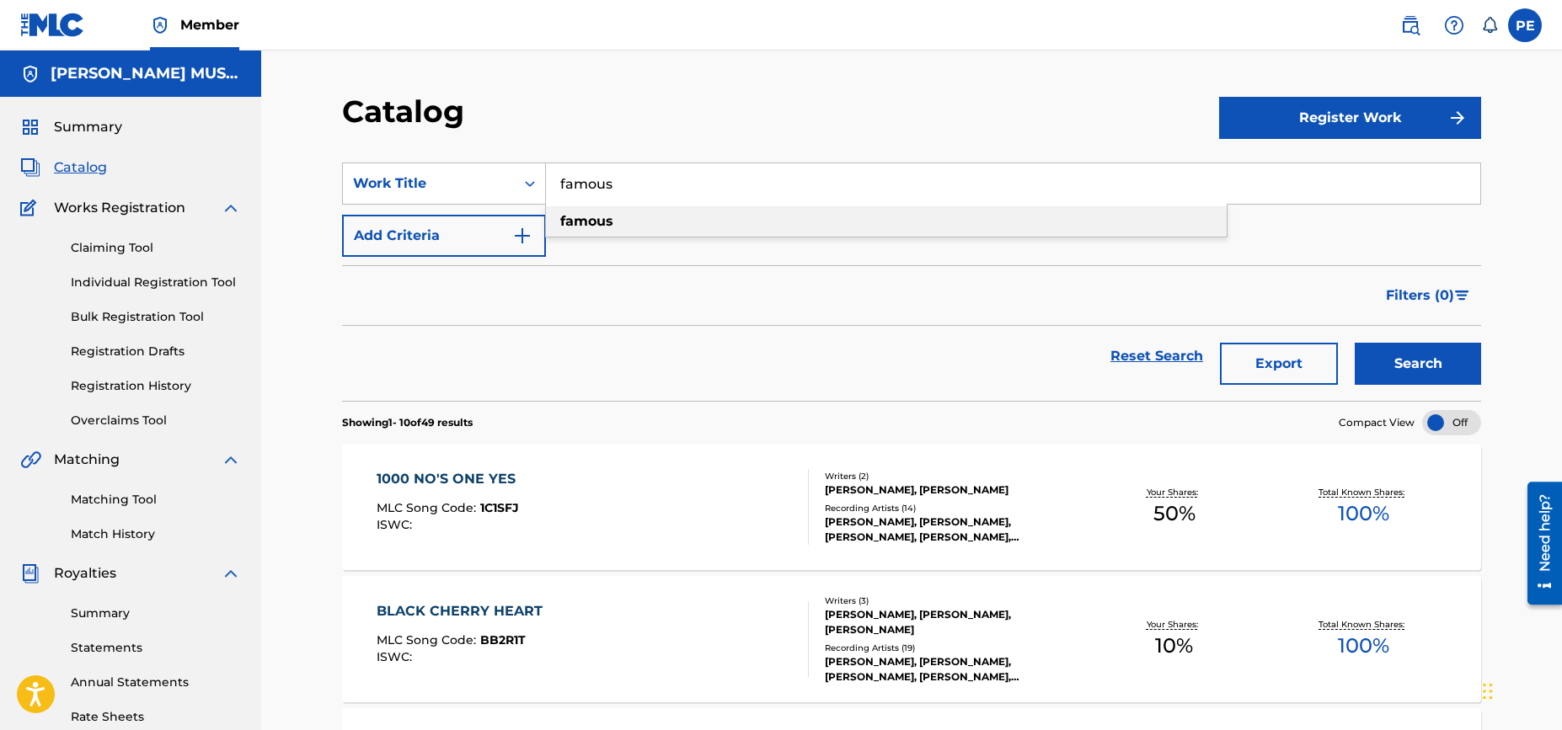
type input "famous"
click at [627, 220] on div "famous" at bounding box center [886, 221] width 681 height 30
click at [632, 186] on input "famous" at bounding box center [1013, 183] width 934 height 40
click at [1355, 343] on button "Search" at bounding box center [1418, 364] width 126 height 42
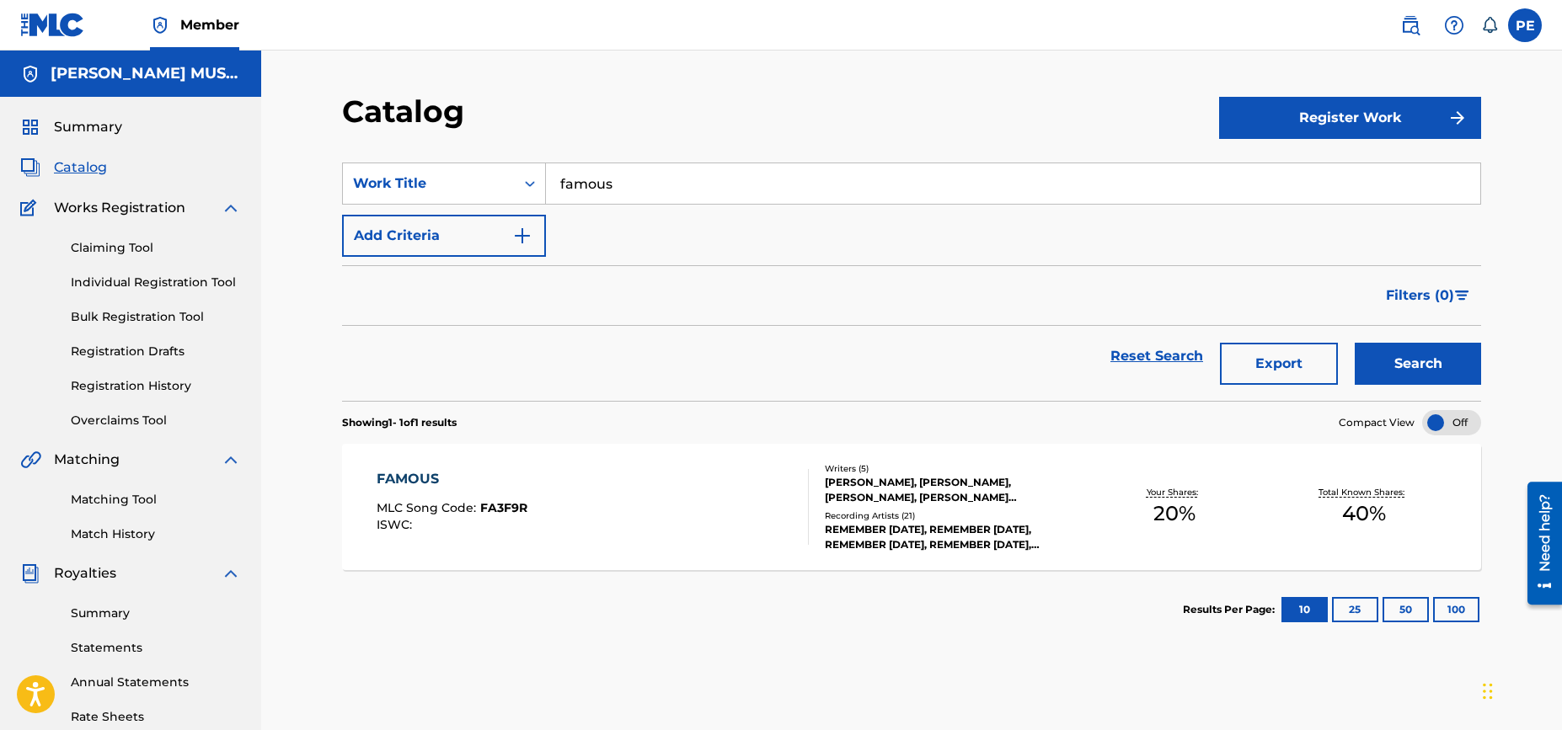
click at [305, 211] on div "Catalog Register Work SearchWithCriteriae84ee1a9-3e0c-48f7-a669-54d416ea3c6d Wo…" at bounding box center [911, 507] width 1301 height 913
click at [88, 168] on span "Catalog" at bounding box center [80, 168] width 53 height 20
click at [674, 185] on input "famous" at bounding box center [1013, 183] width 934 height 40
drag, startPoint x: 647, startPoint y: 185, endPoint x: 497, endPoint y: 185, distance: 149.9
click at [497, 185] on div "SearchWithCriteriae84ee1a9-3e0c-48f7-a669-54d416ea3c6d Work Title famous famous" at bounding box center [911, 184] width 1139 height 42
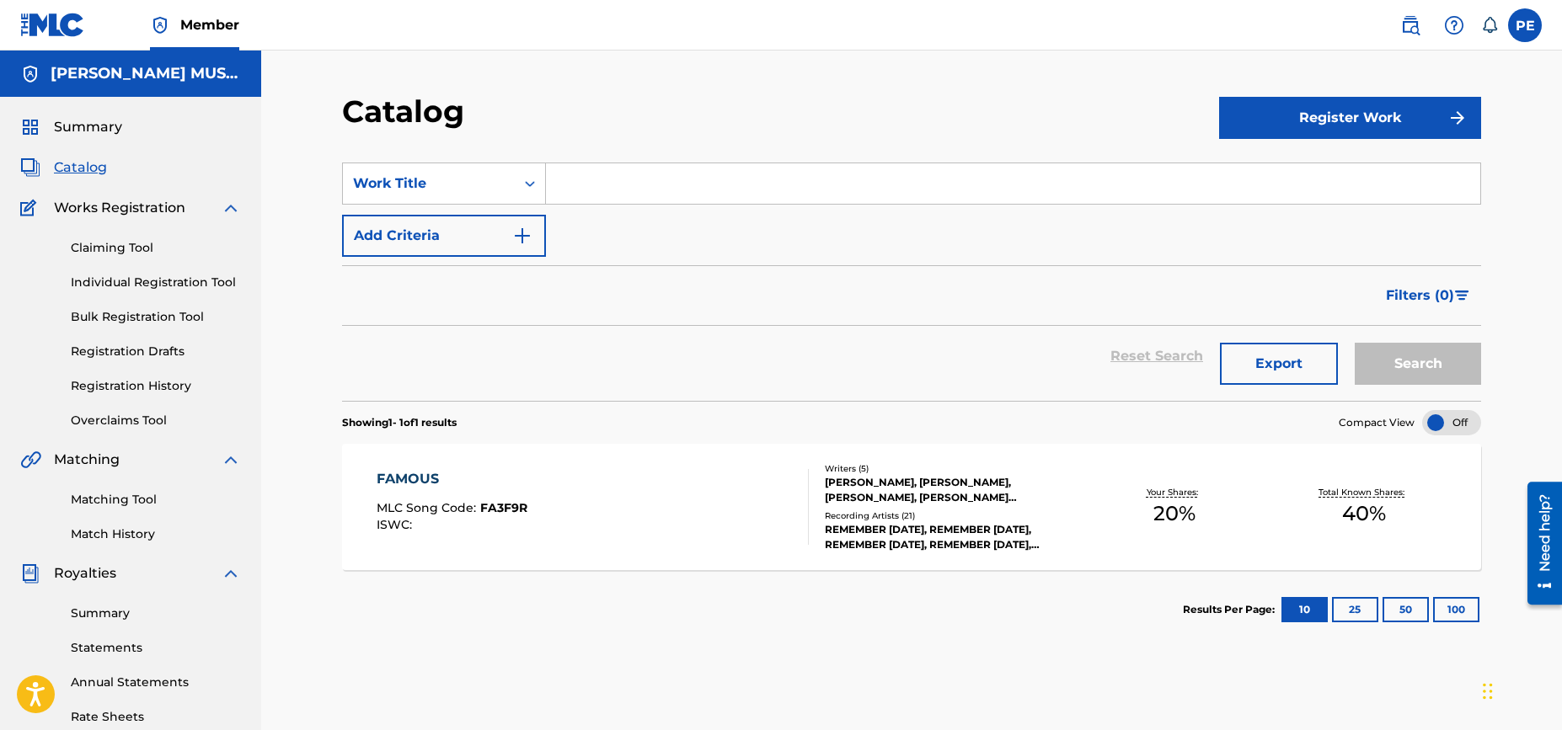
click at [81, 163] on span "Catalog" at bounding box center [80, 168] width 53 height 20
click at [93, 129] on span "Summary" at bounding box center [88, 127] width 68 height 20
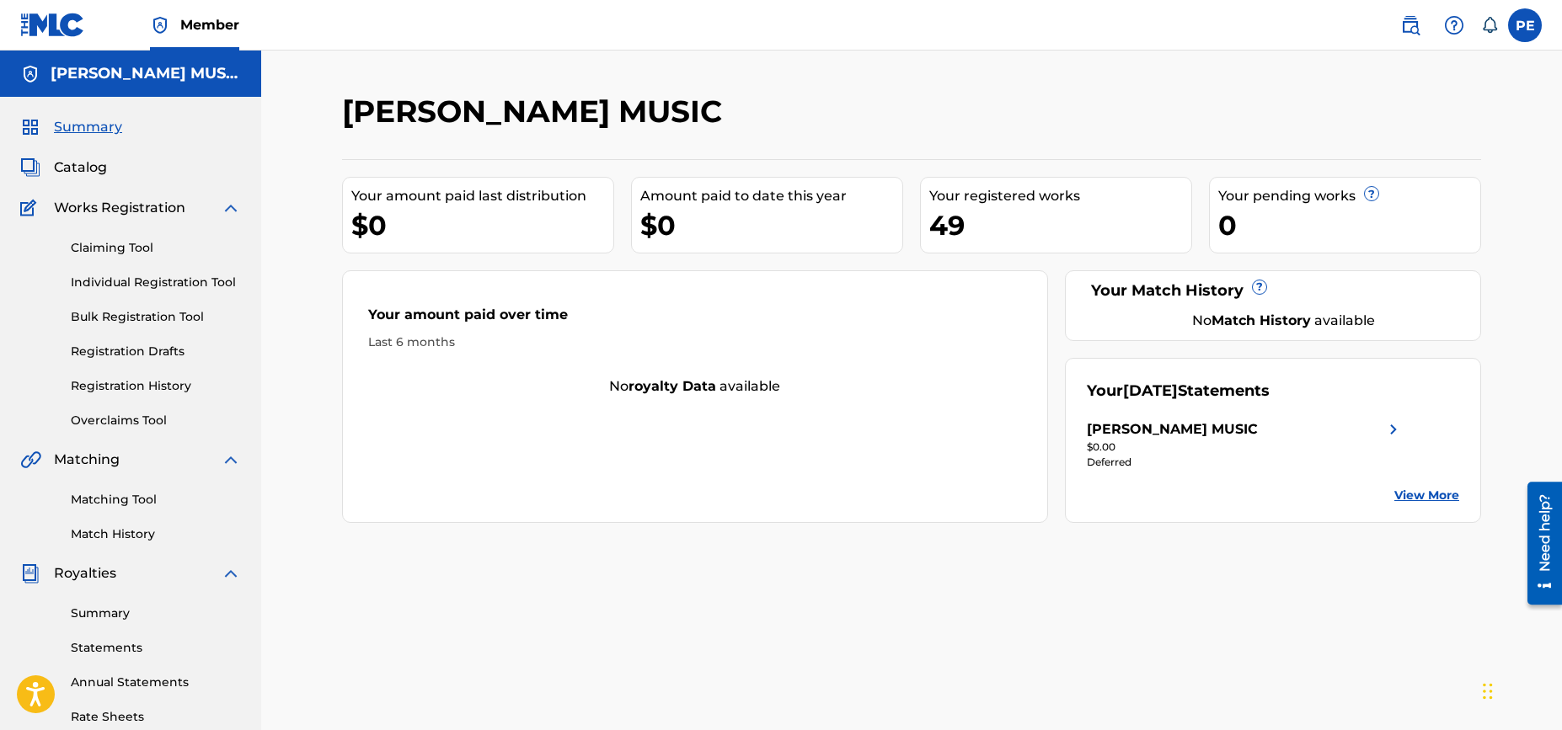
click at [71, 169] on span "Catalog" at bounding box center [80, 168] width 53 height 20
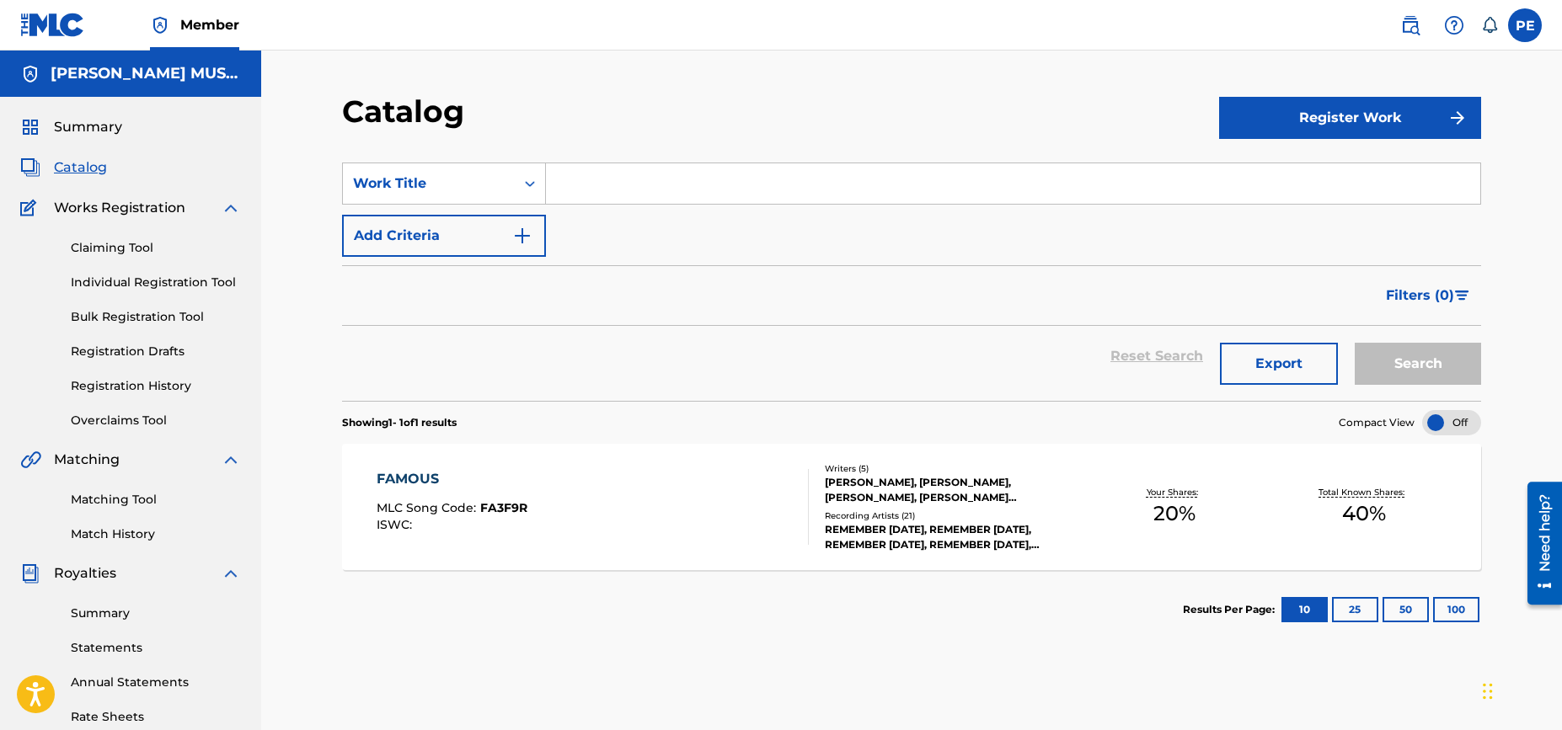
click at [305, 412] on div "Catalog Register Work SearchWithCriteriae84ee1a9-3e0c-48f7-a669-54d416ea3c6d Wo…" at bounding box center [911, 507] width 1301 height 913
click at [595, 179] on input "Search Form" at bounding box center [1013, 183] width 934 height 40
click at [478, 231] on button "Add Criteria" at bounding box center [444, 236] width 204 height 42
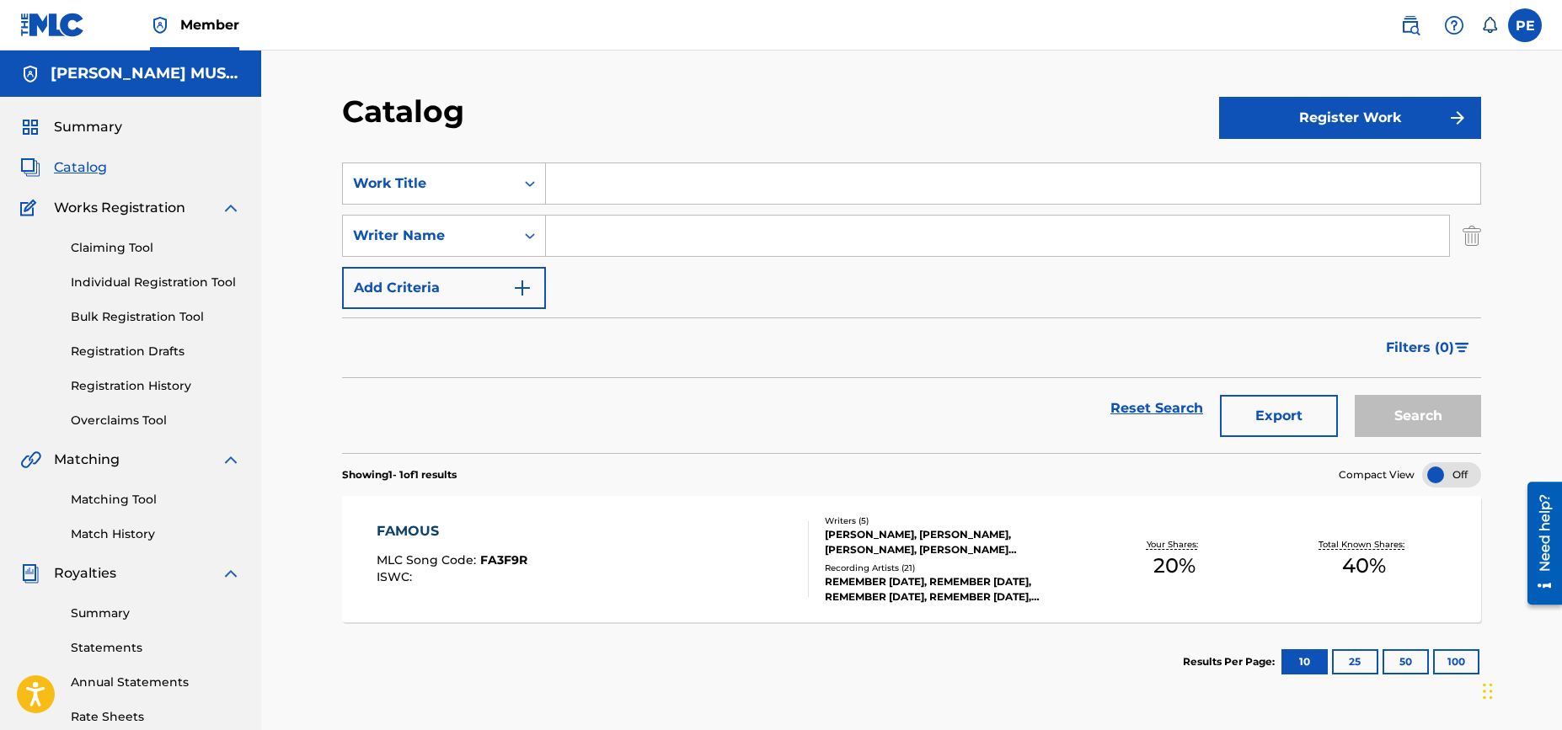
click at [1470, 236] on img "Search Form" at bounding box center [1471, 236] width 19 height 42
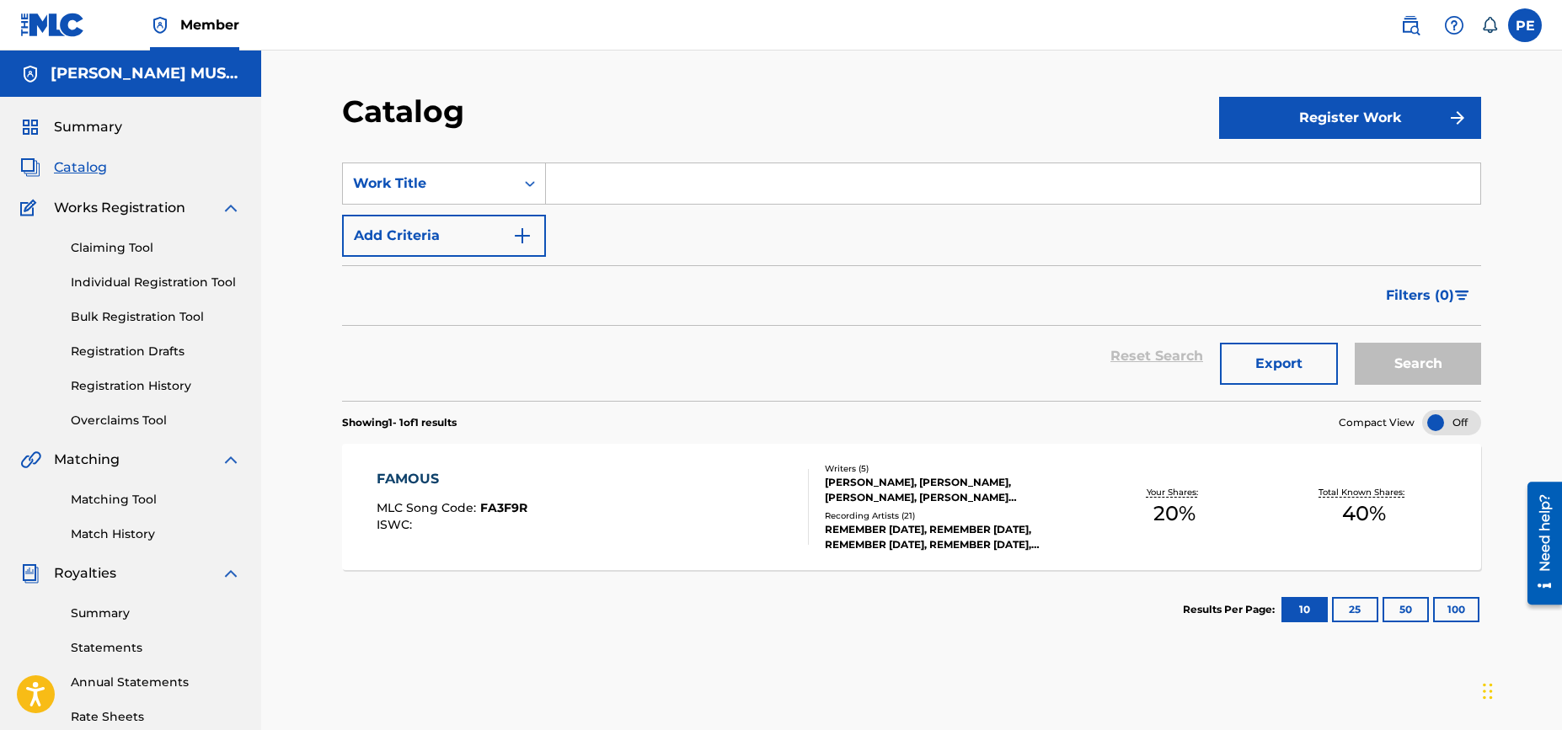
click at [1416, 297] on span "Filters ( 0 )" at bounding box center [1420, 296] width 68 height 20
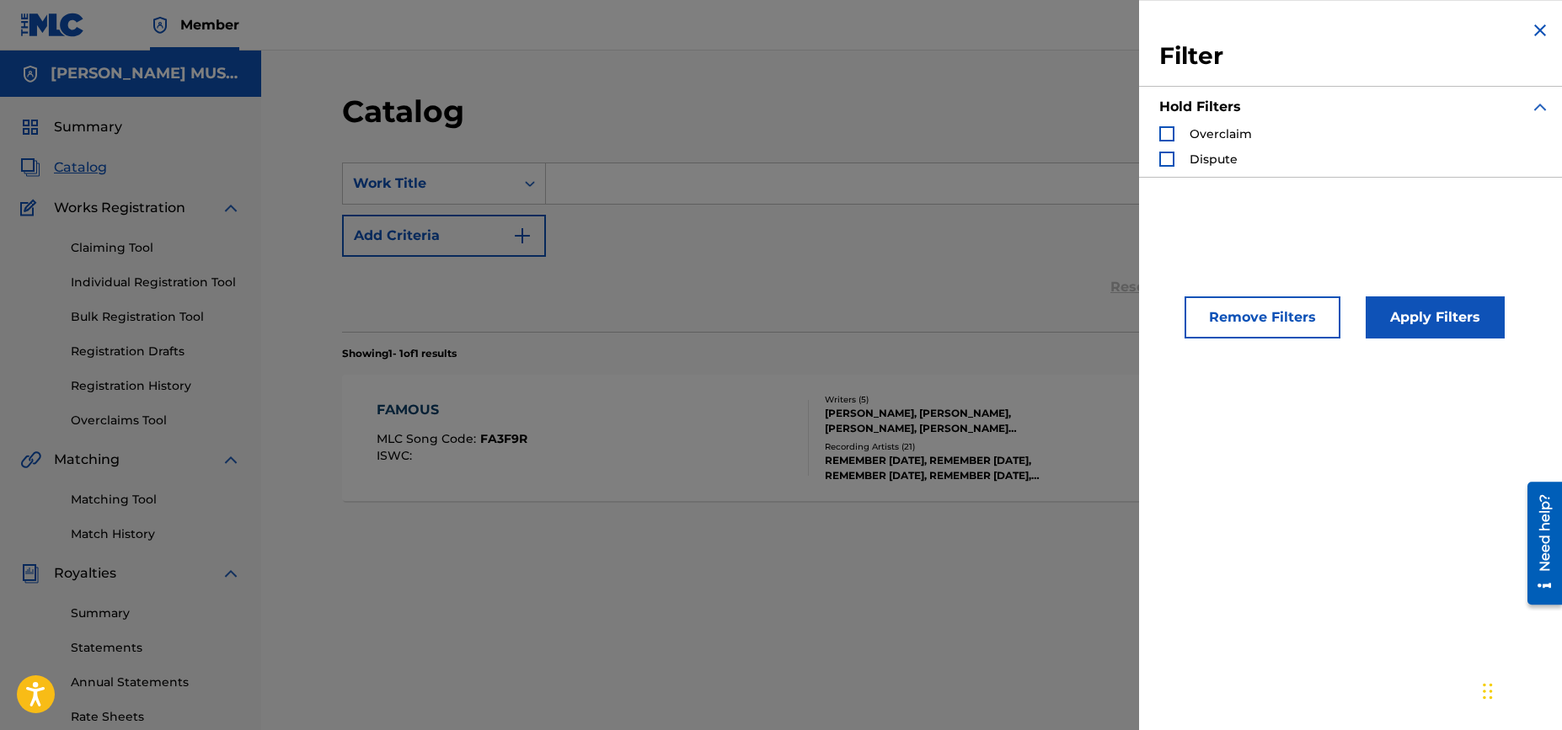
click at [1240, 323] on button "Remove Filters" at bounding box center [1262, 318] width 156 height 42
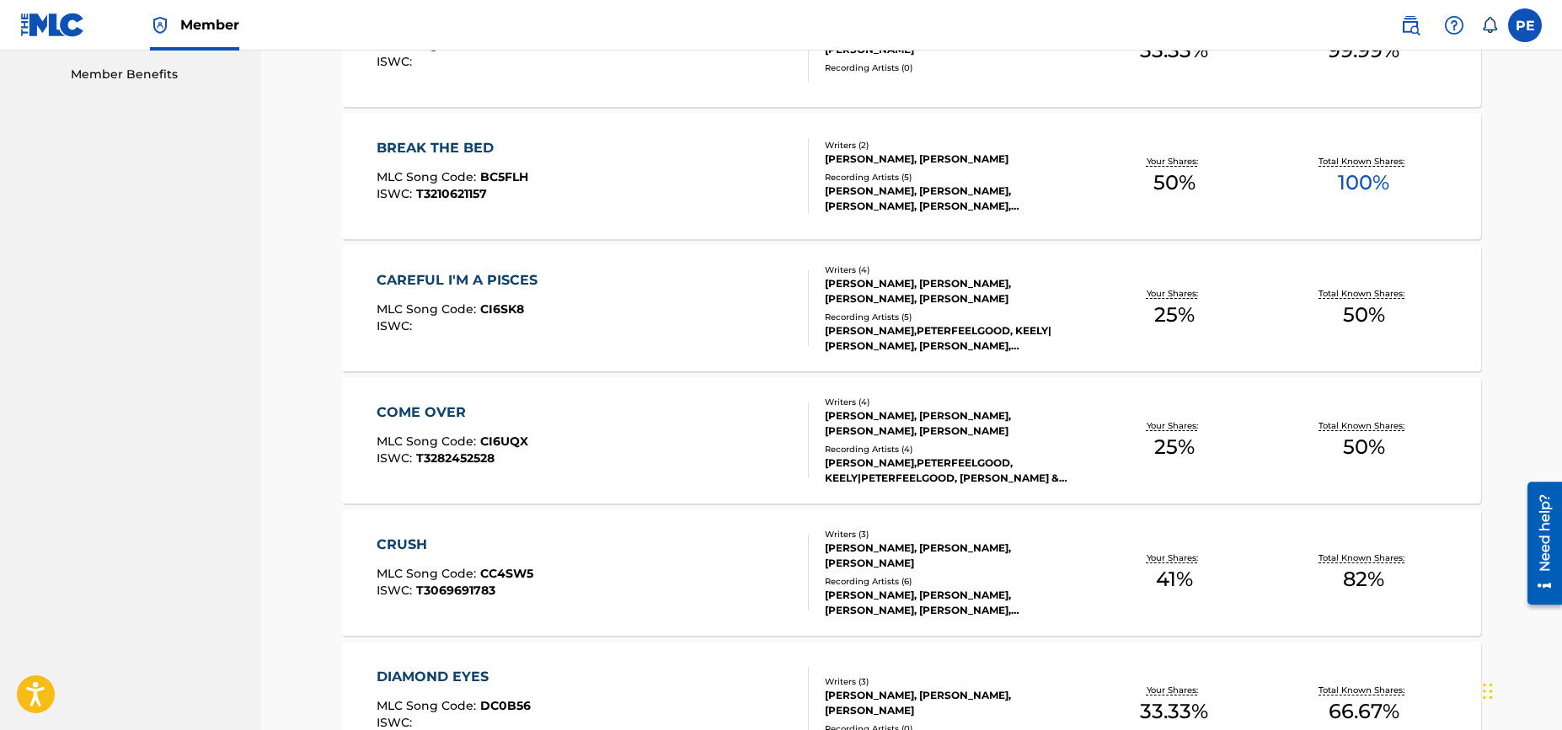
scroll to position [1198, 0]
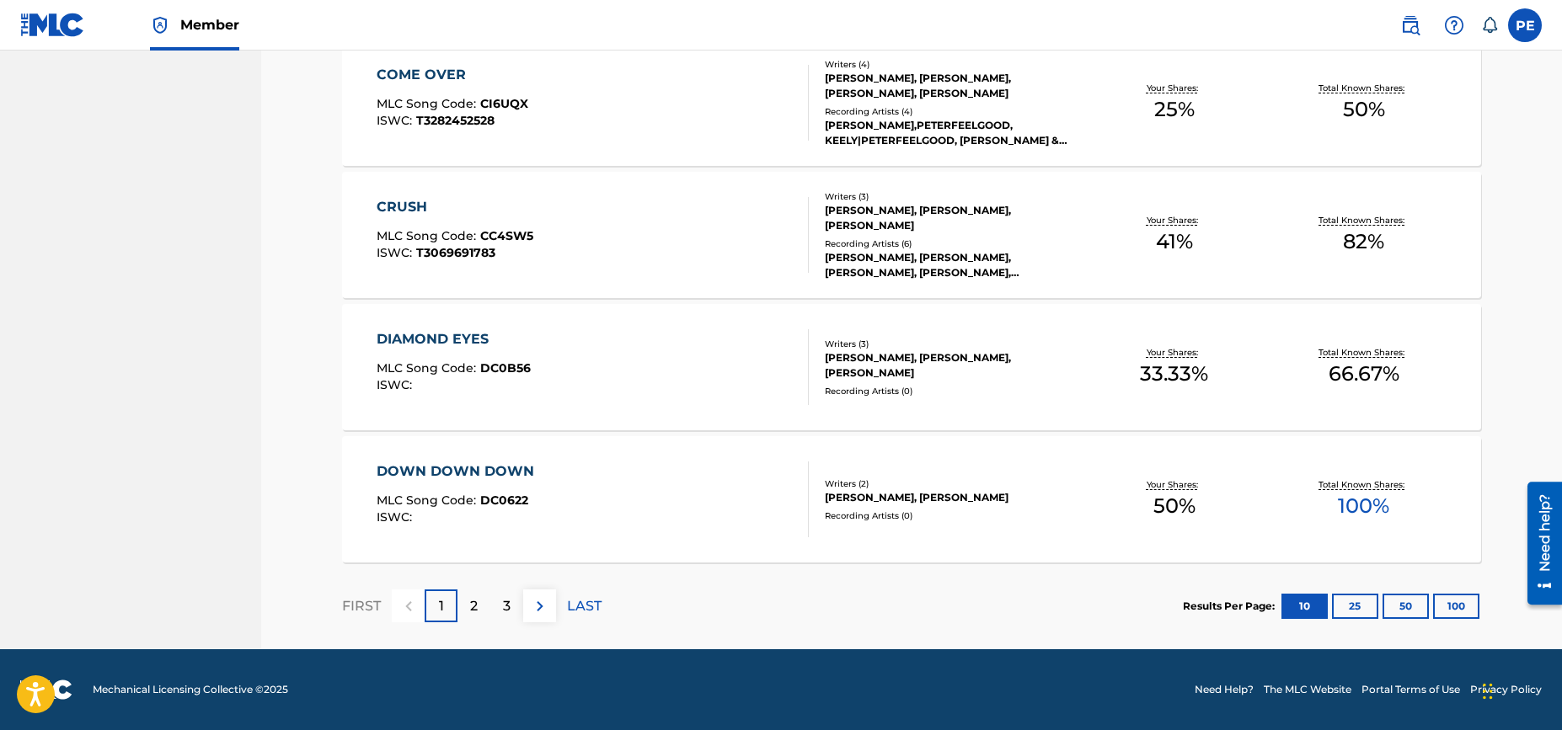
click at [480, 602] on div "2" at bounding box center [473, 606] width 33 height 33
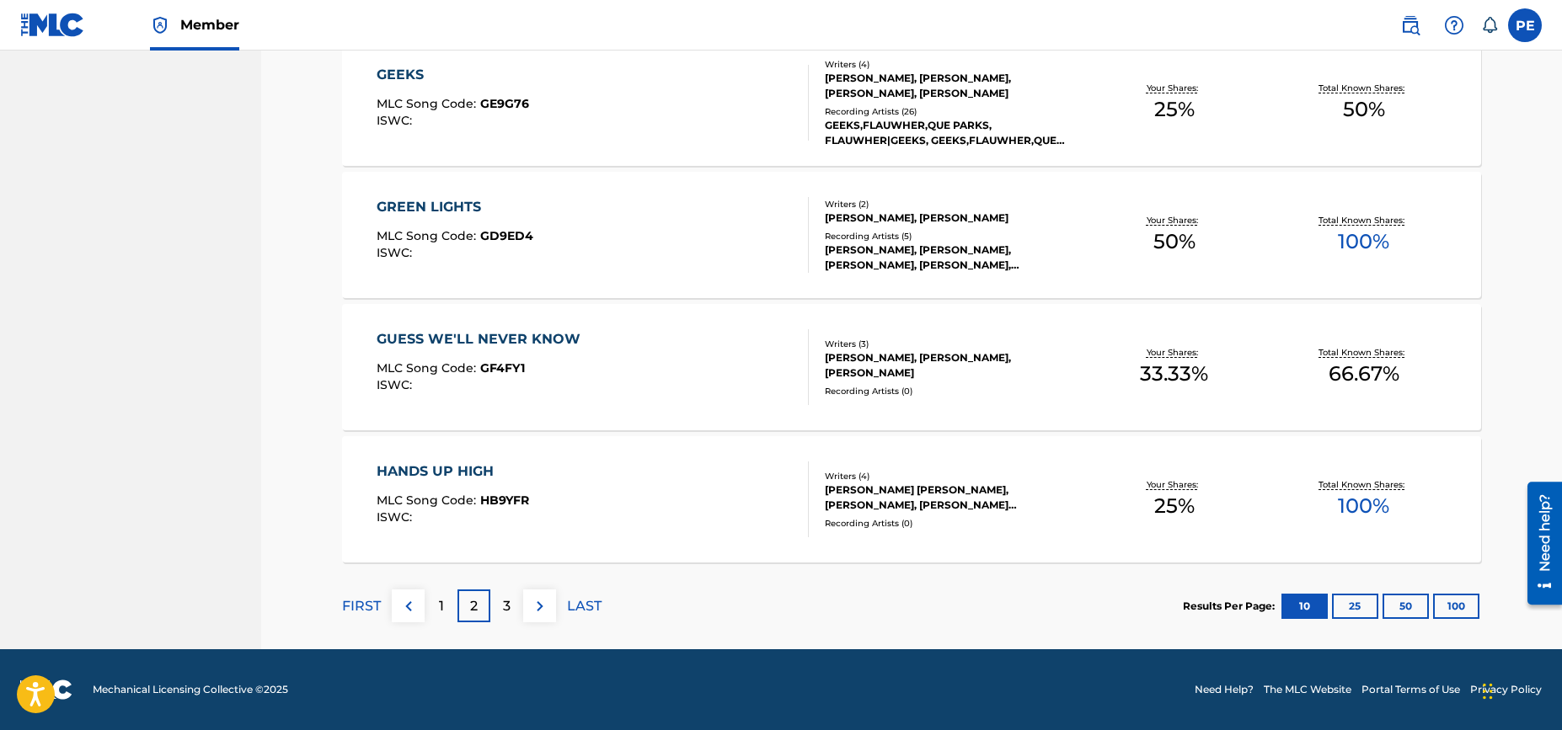
click at [507, 603] on p "3" at bounding box center [507, 606] width 8 height 20
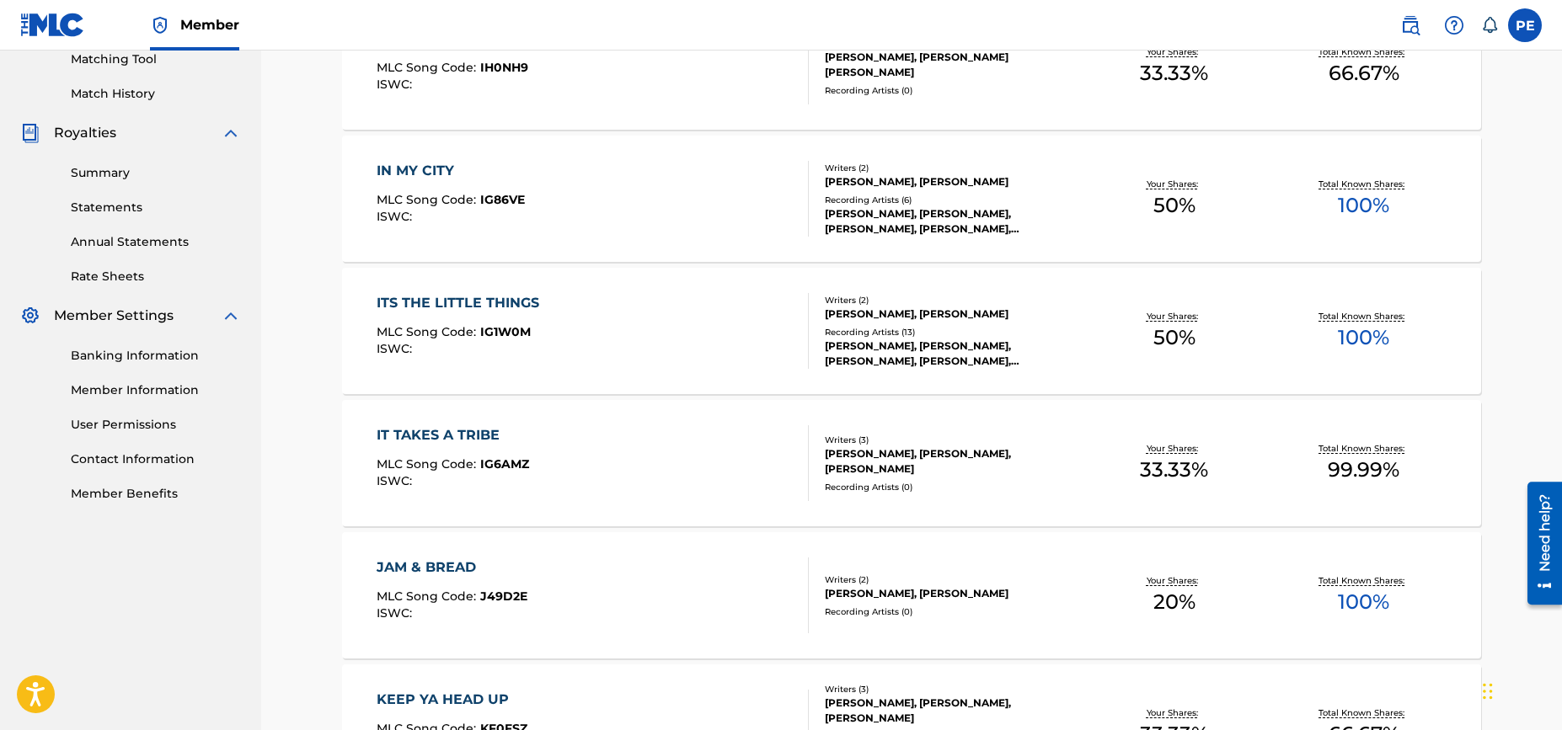
scroll to position [216, 0]
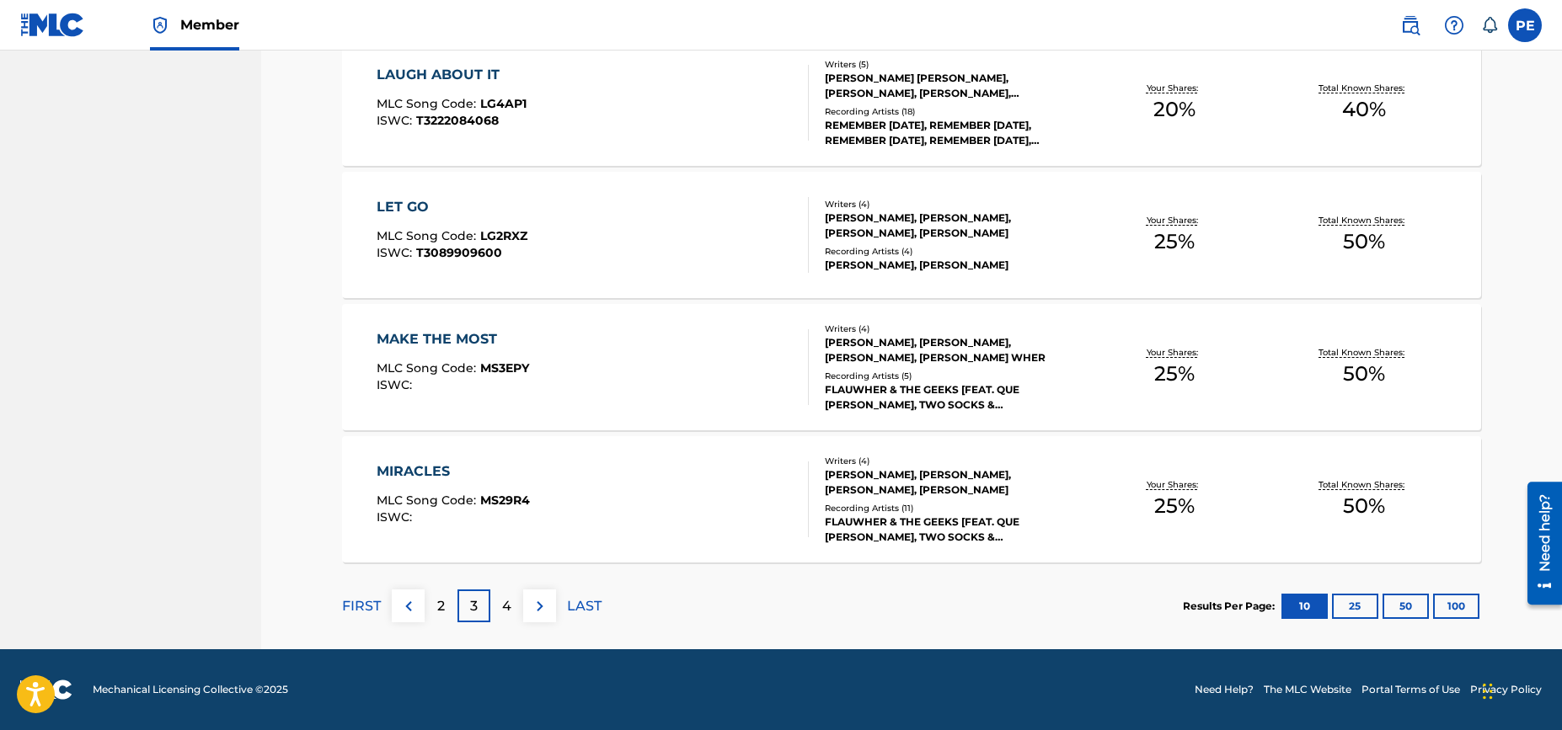
click at [502, 609] on p "4" at bounding box center [506, 606] width 9 height 20
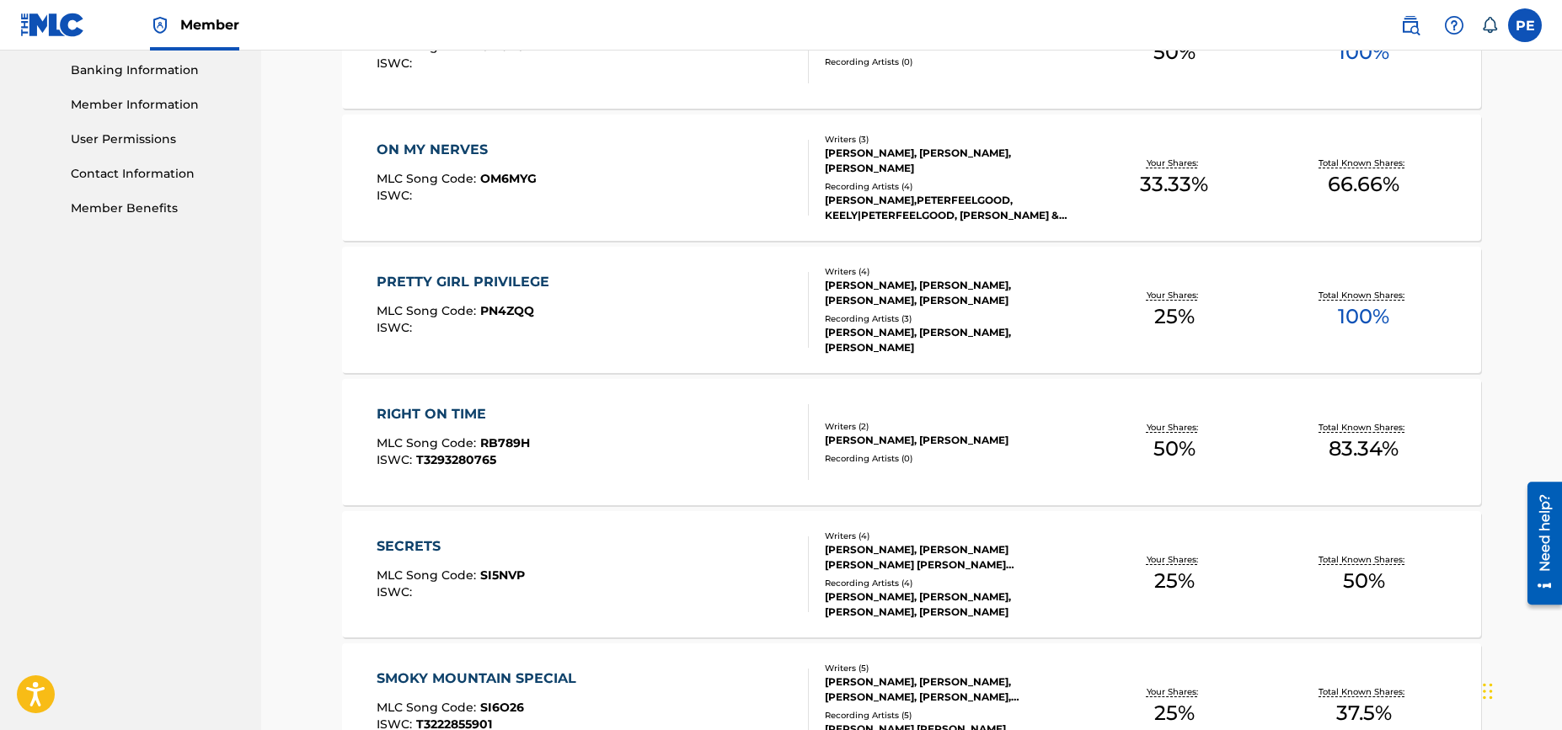
scroll to position [1198, 0]
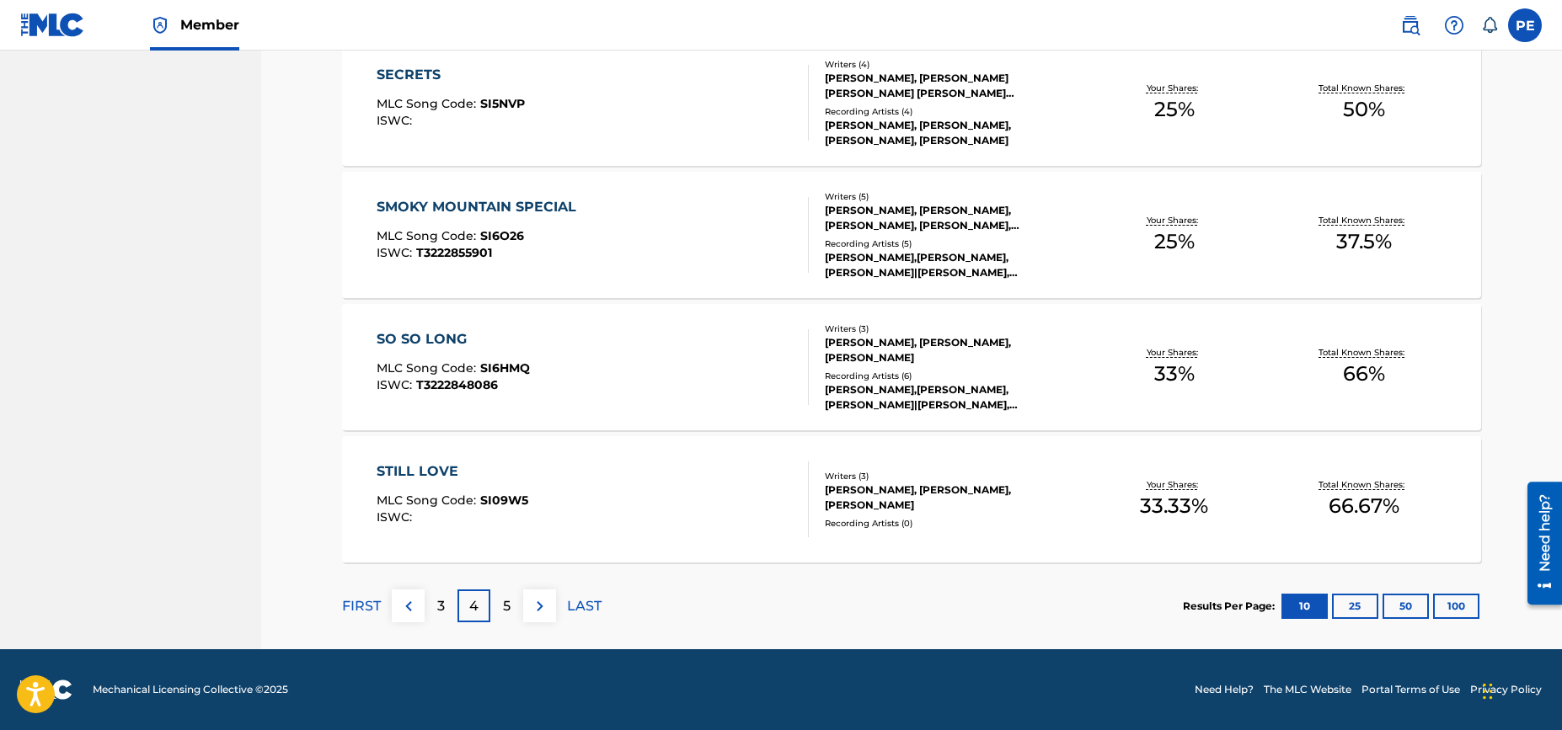
click at [505, 608] on p "5" at bounding box center [507, 606] width 8 height 20
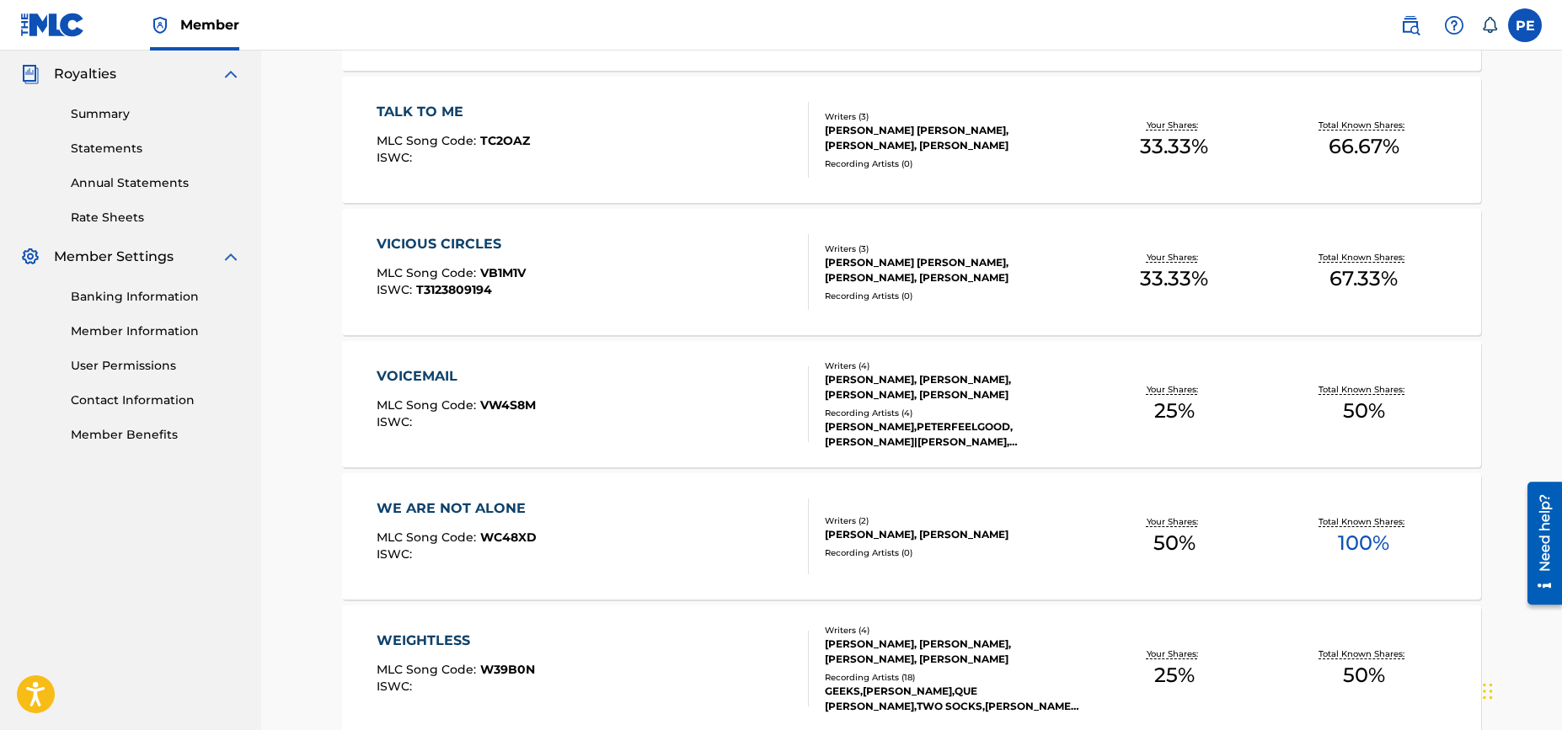
scroll to position [1066, 0]
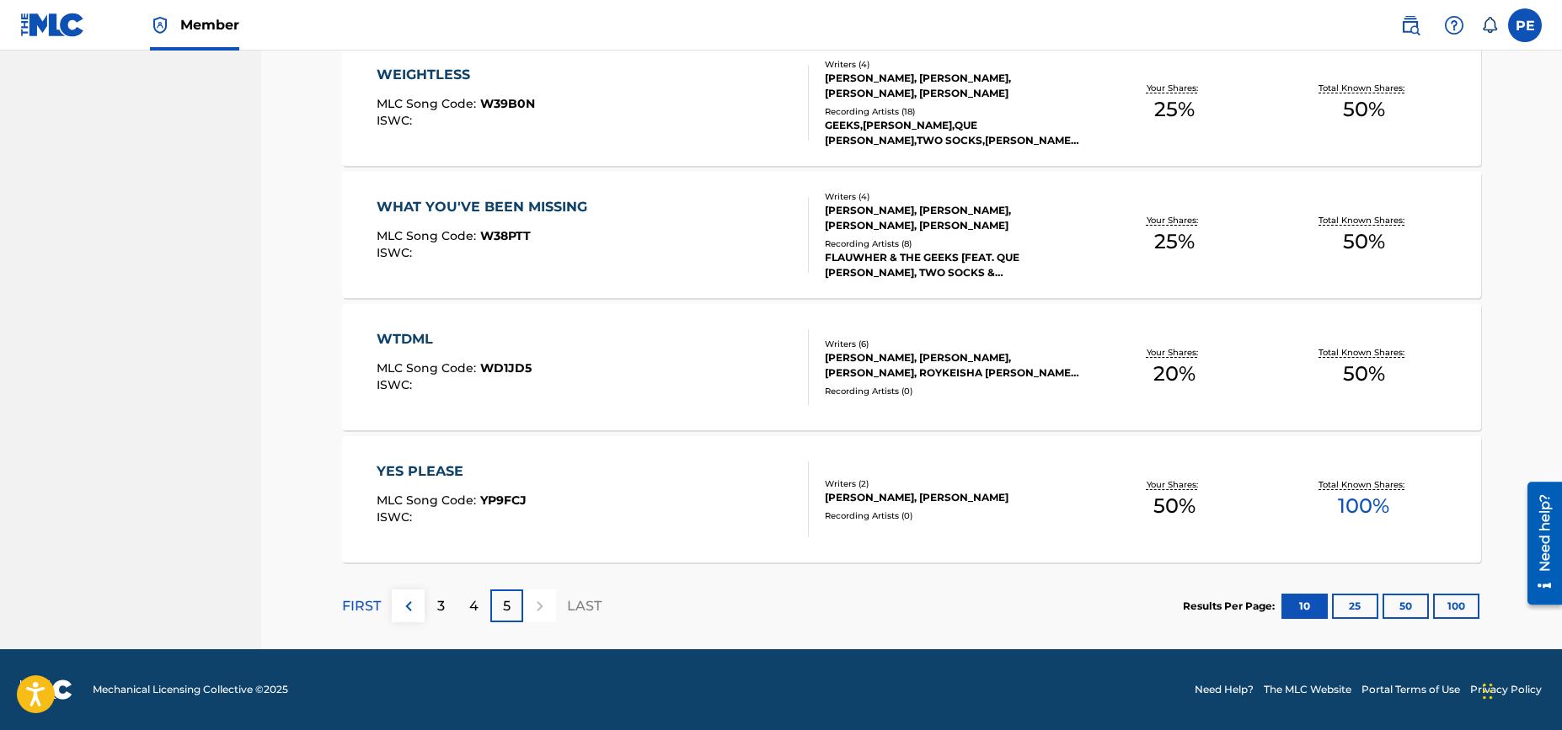
click at [363, 607] on p "FIRST" at bounding box center [361, 606] width 39 height 20
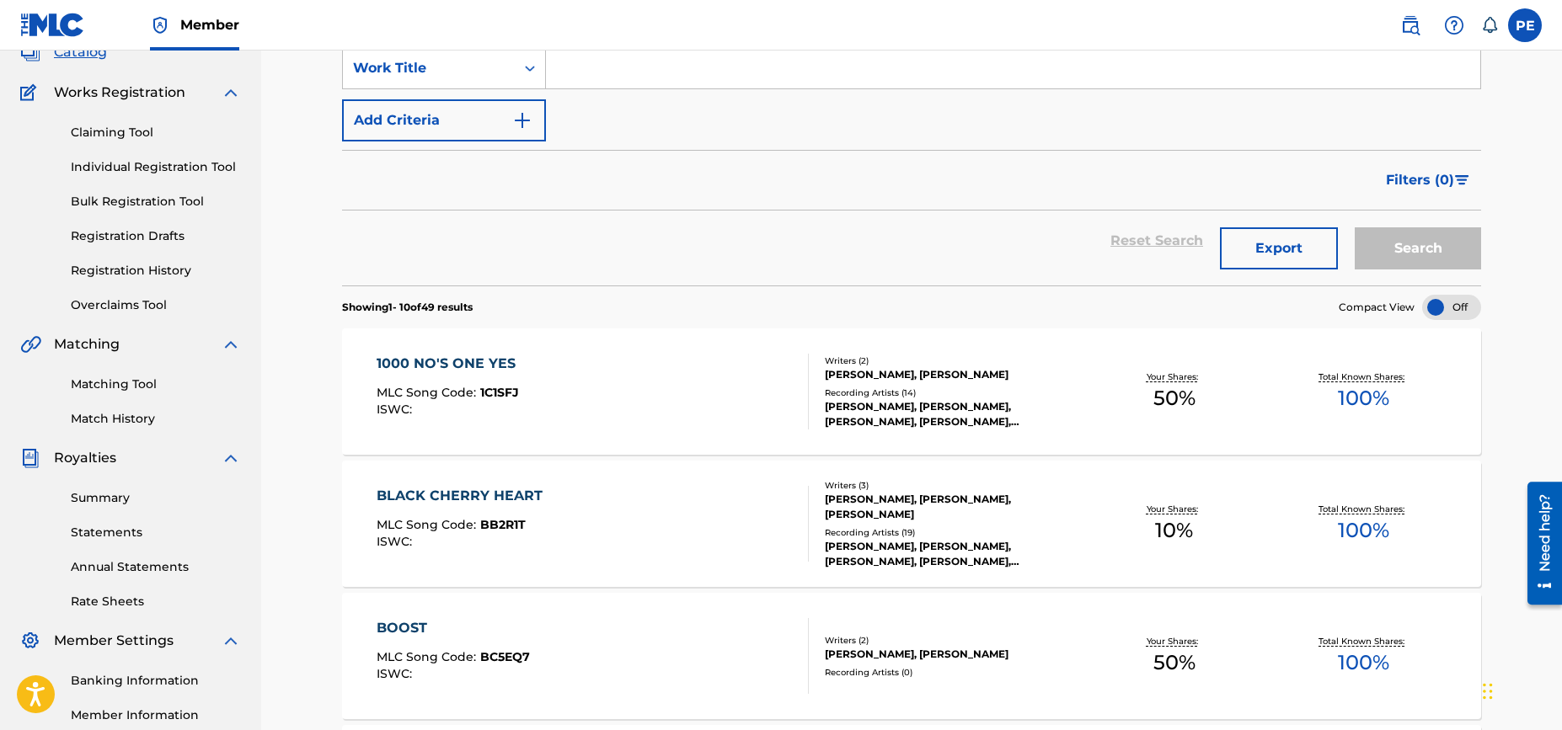
scroll to position [0, 0]
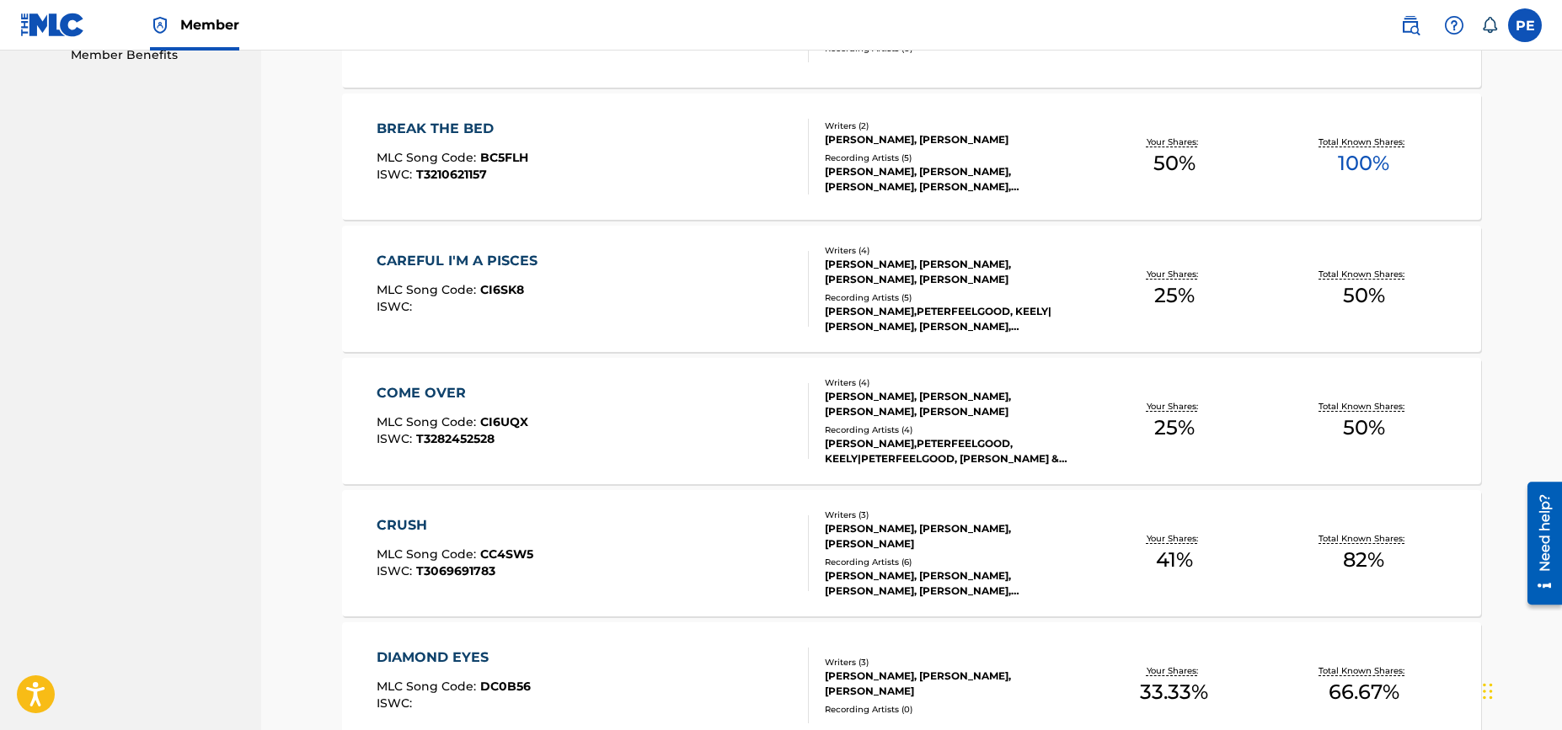
scroll to position [1198, 0]
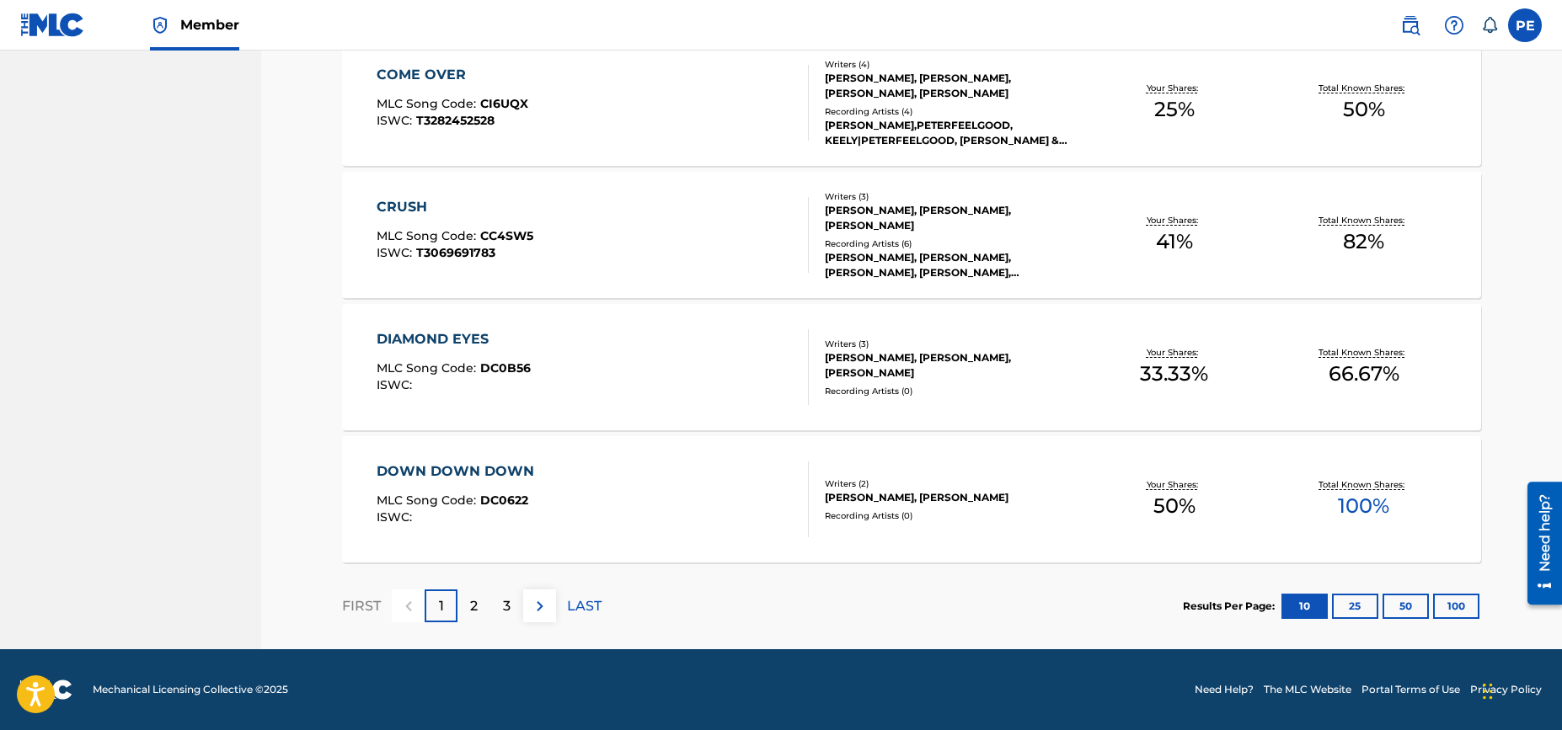
click at [504, 604] on p "3" at bounding box center [507, 606] width 8 height 20
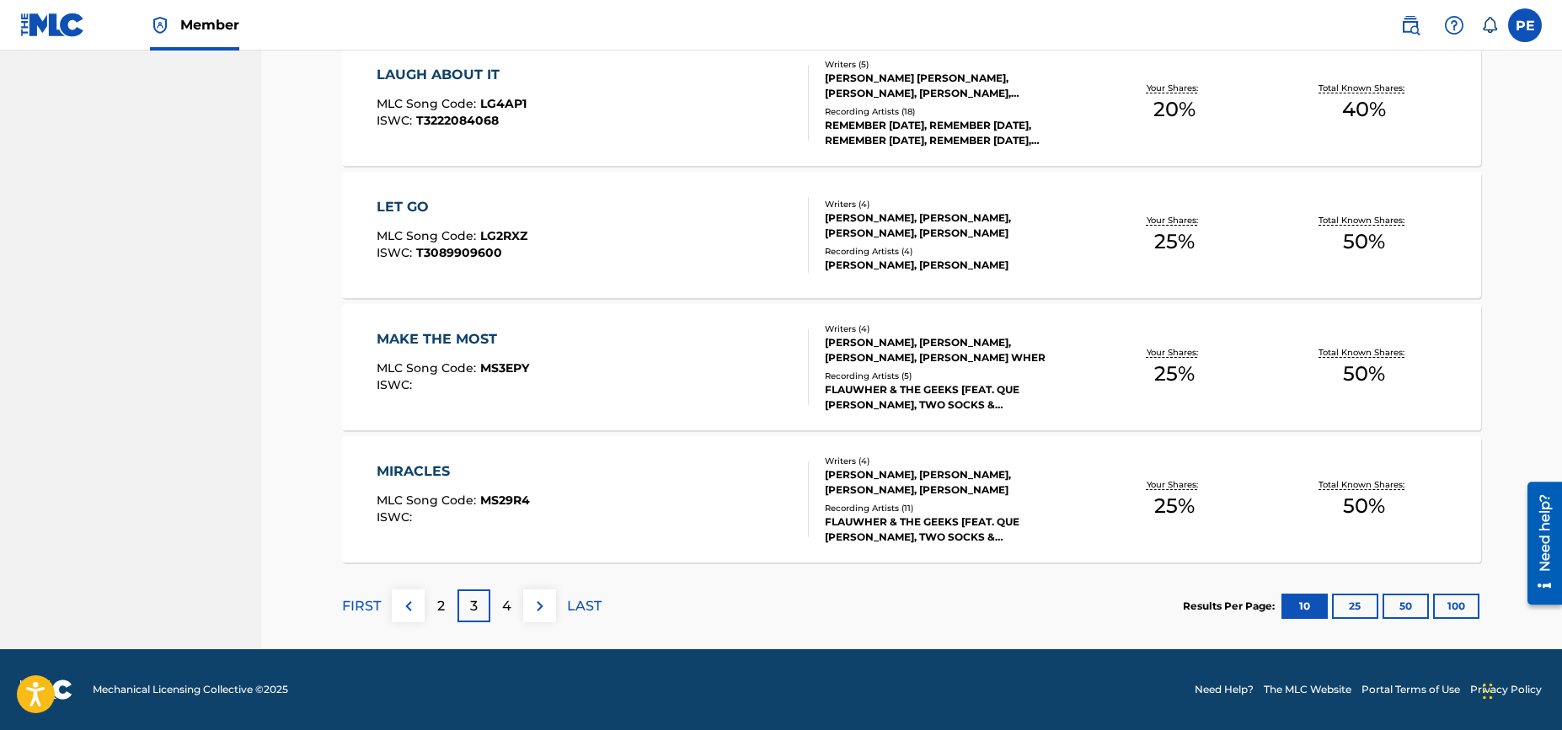
click at [500, 611] on div "4" at bounding box center [506, 606] width 33 height 33
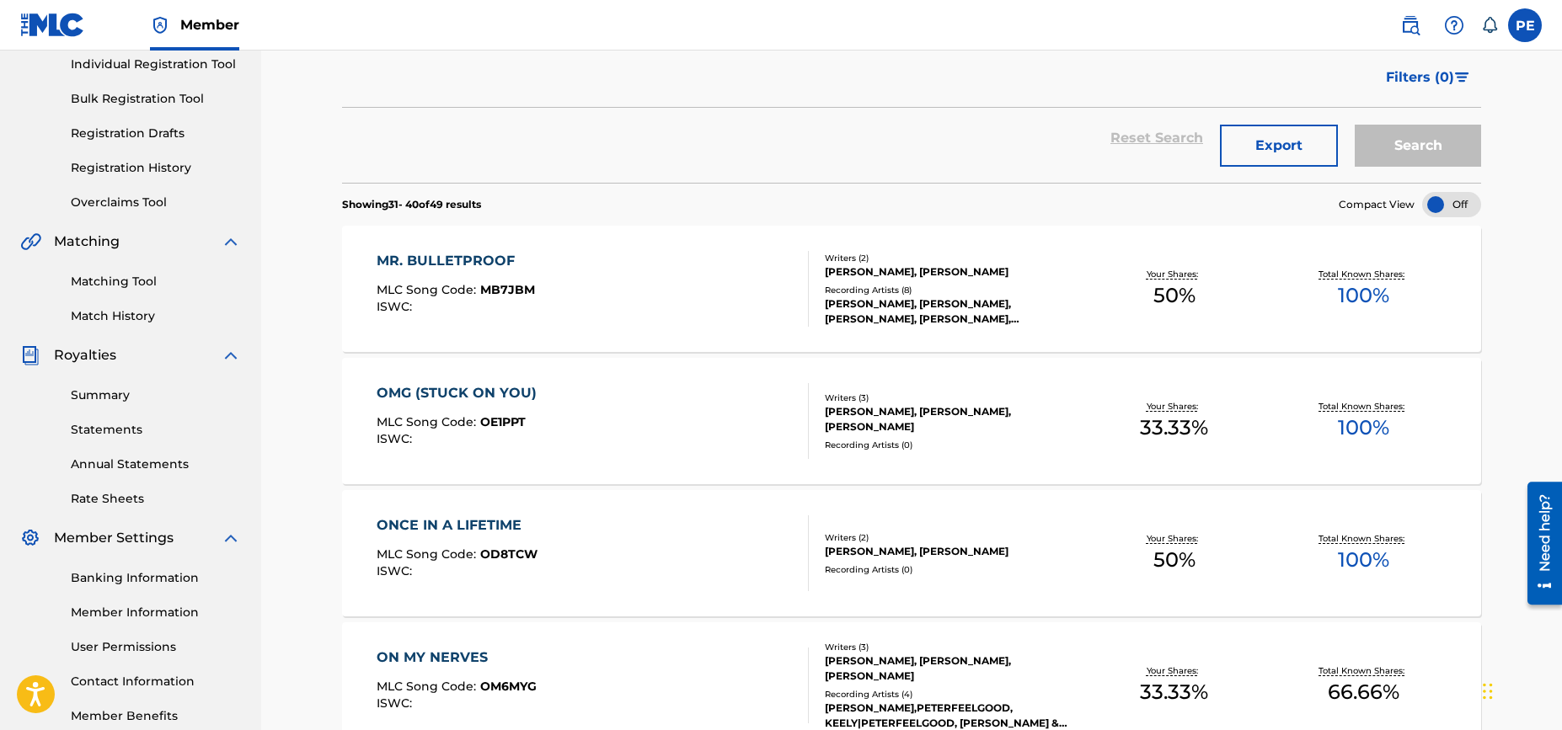
scroll to position [0, 0]
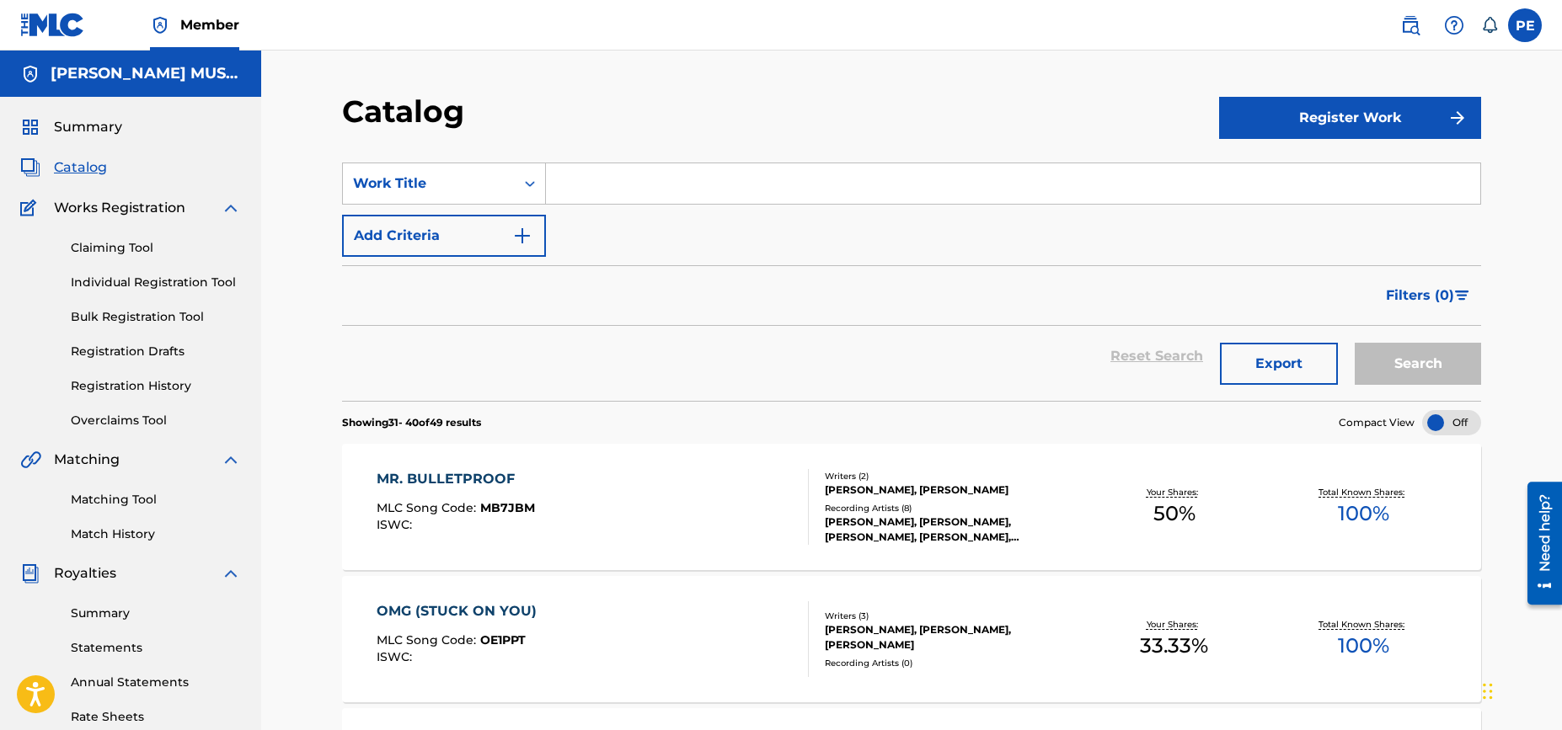
click at [1393, 117] on button "Register Work" at bounding box center [1350, 118] width 262 height 42
click at [1338, 168] on link "Individual" at bounding box center [1350, 172] width 262 height 40
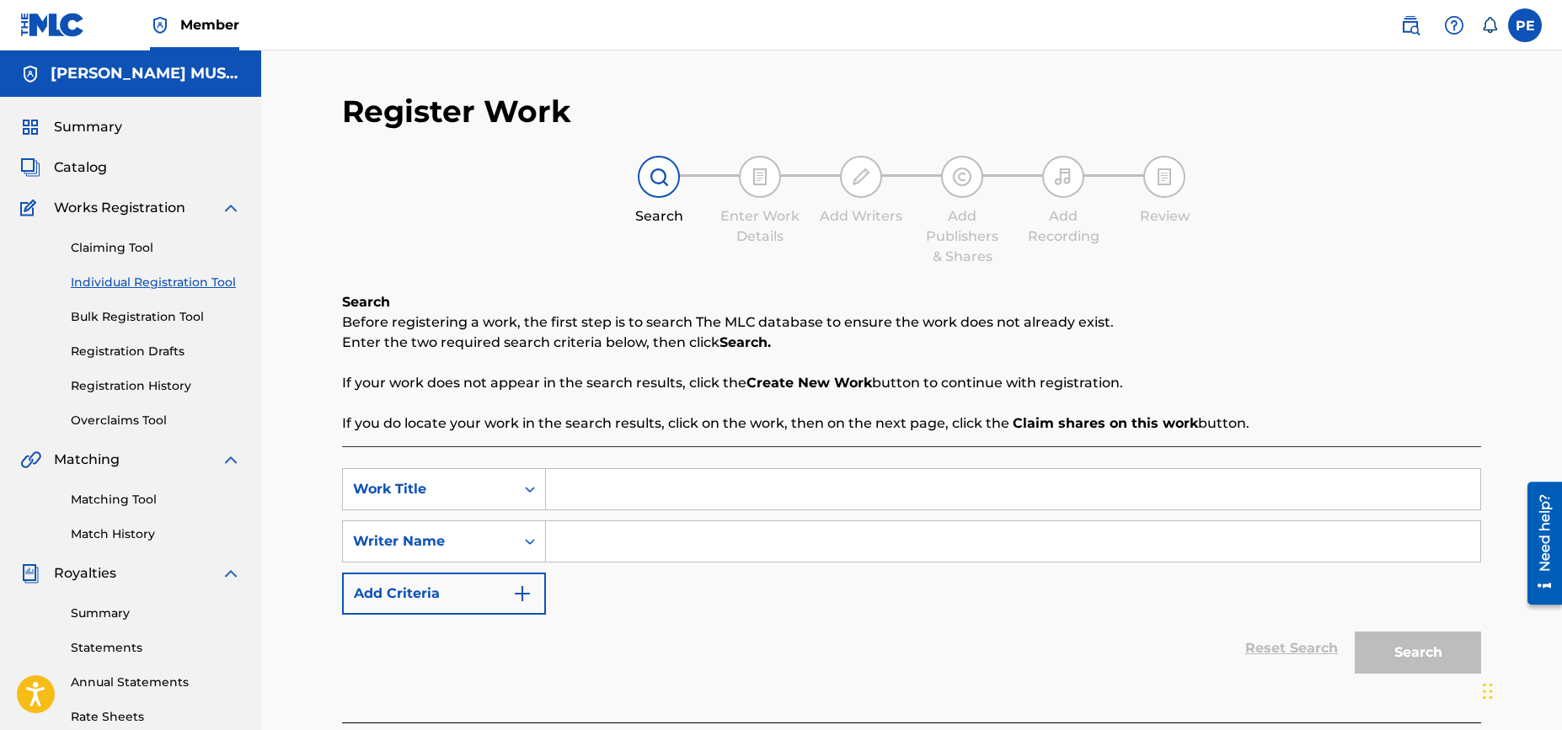
click at [116, 239] on link "Claiming Tool" at bounding box center [156, 248] width 170 height 18
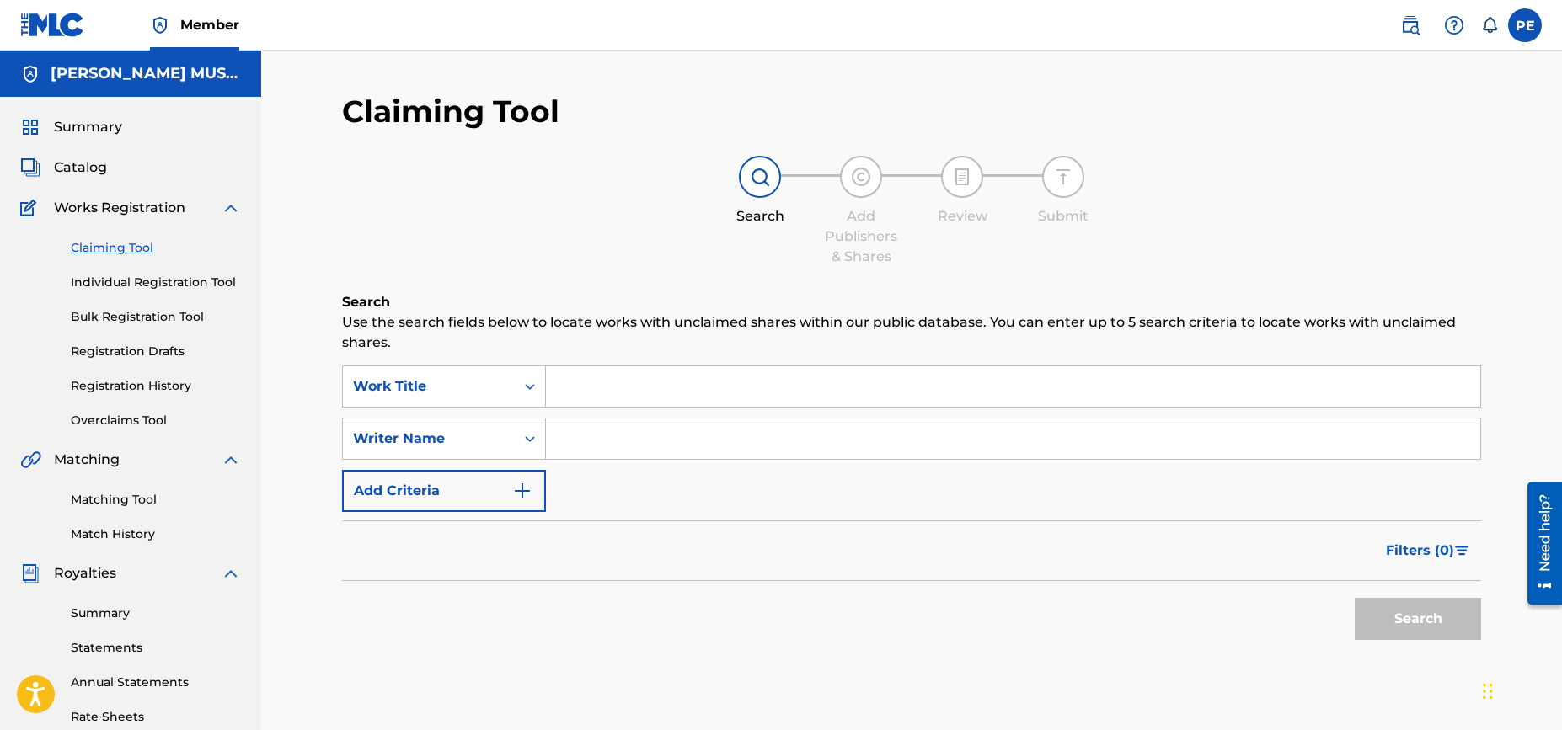
click at [591, 385] on input "Search Form" at bounding box center [1013, 386] width 934 height 40
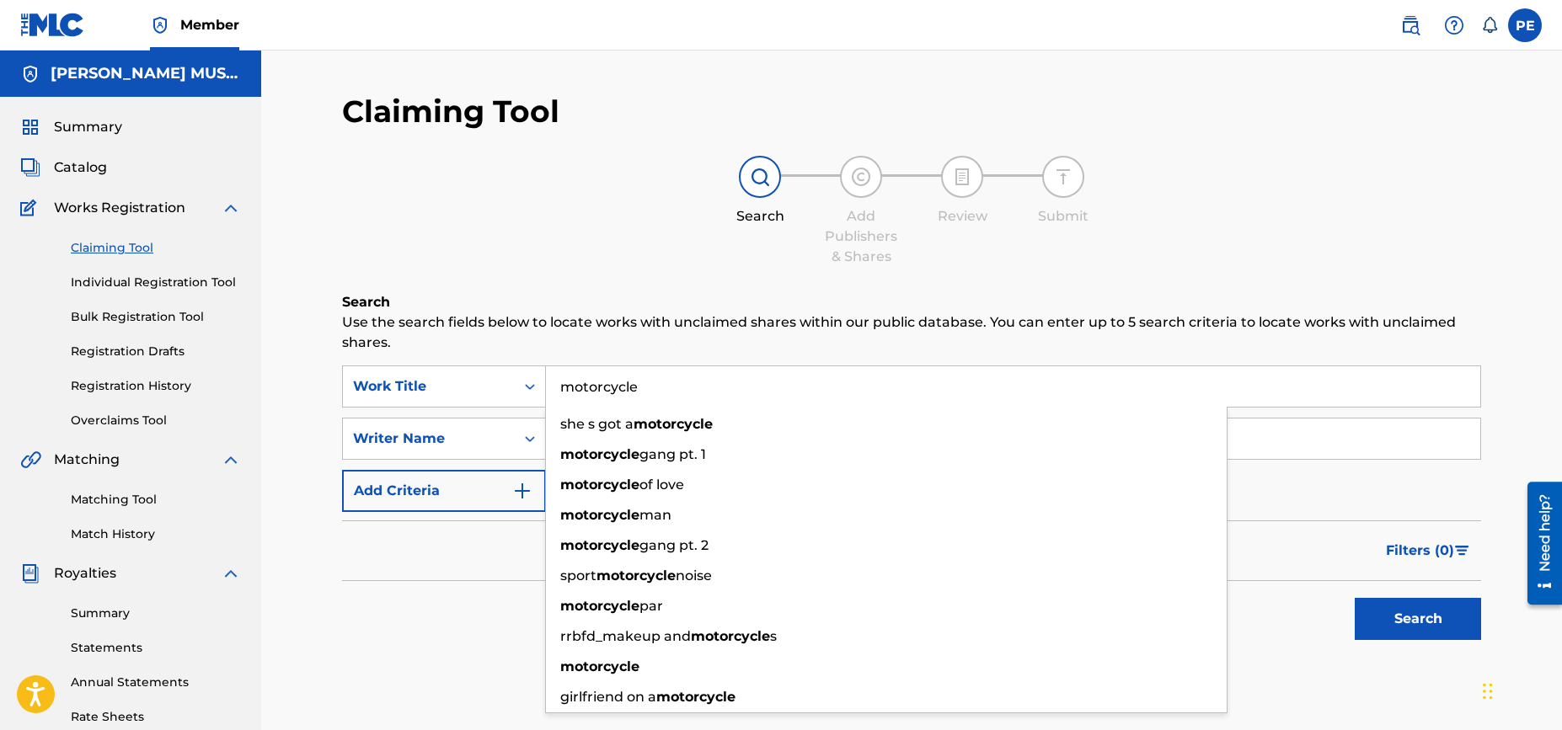
type input "motorcycle"
click at [1355, 598] on button "Search" at bounding box center [1418, 619] width 126 height 42
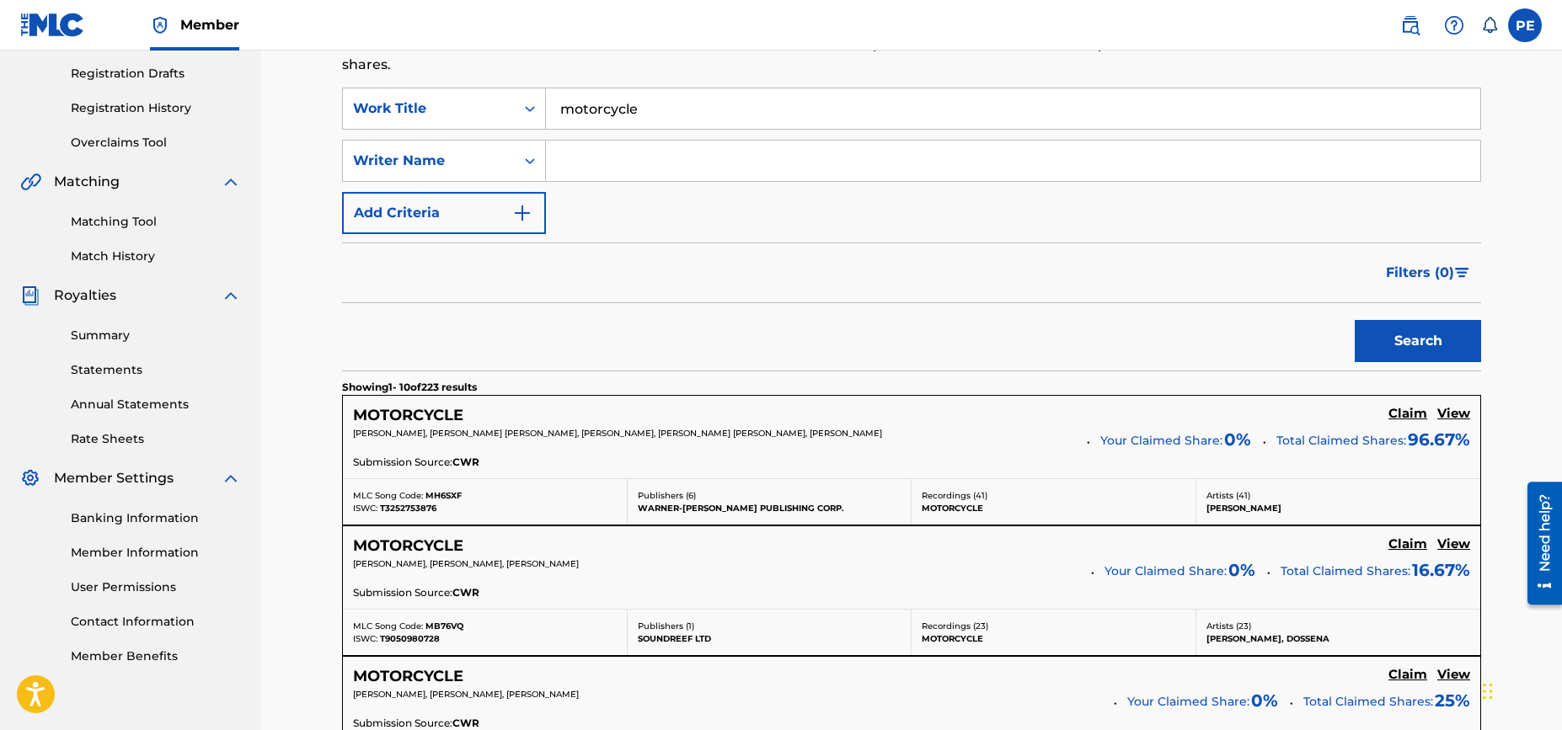
scroll to position [207, 0]
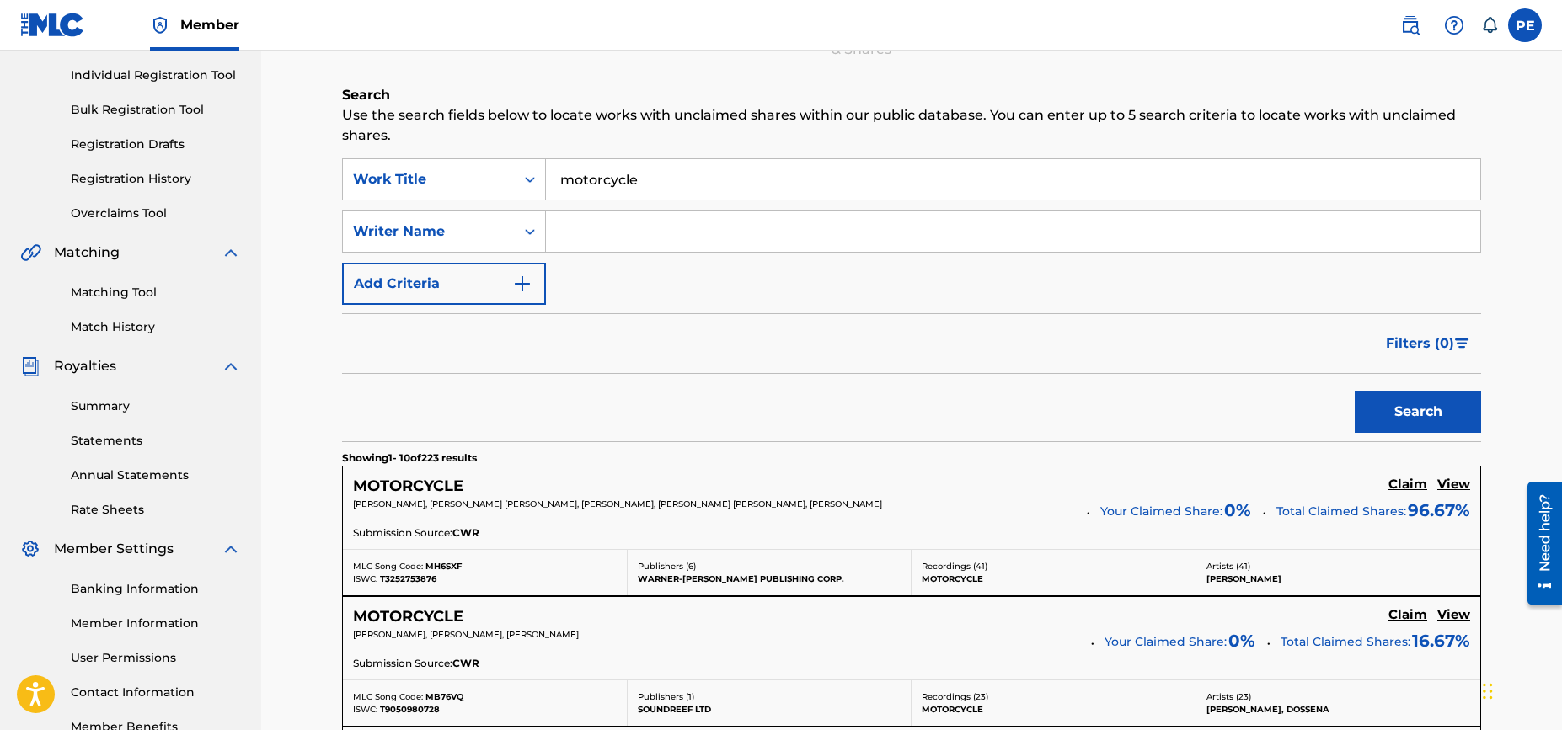
click at [585, 222] on input "Search Form" at bounding box center [1013, 231] width 934 height 40
type input "[PERSON_NAME]"
click at [1456, 398] on button "Search" at bounding box center [1418, 412] width 126 height 42
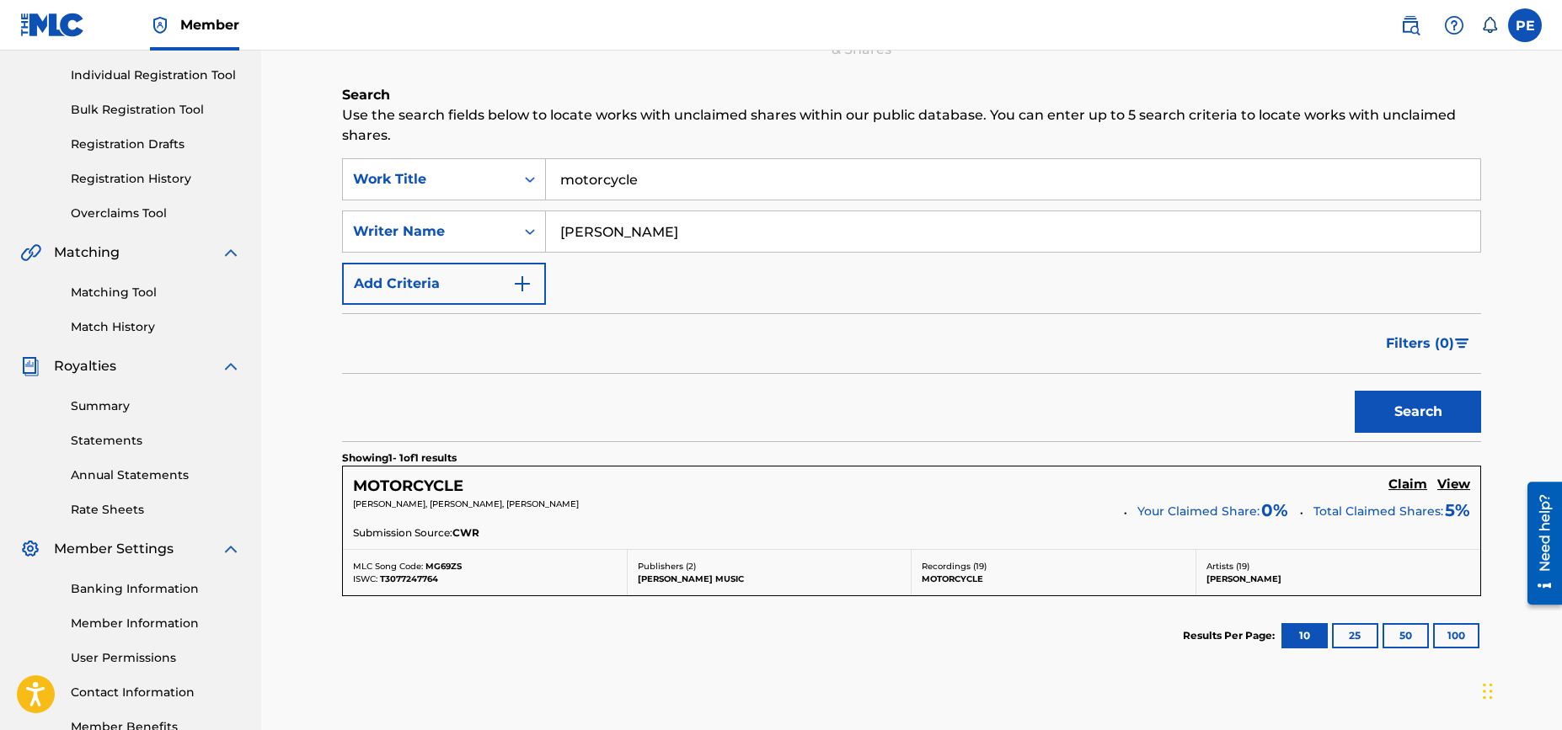
click at [1046, 509] on p "ELIZABETH SILBERNAGEL, DEREK BATT, PETER WHITLEY EDDINS" at bounding box center [732, 504] width 759 height 13
click at [1410, 489] on h5 "Claim" at bounding box center [1407, 485] width 39 height 16
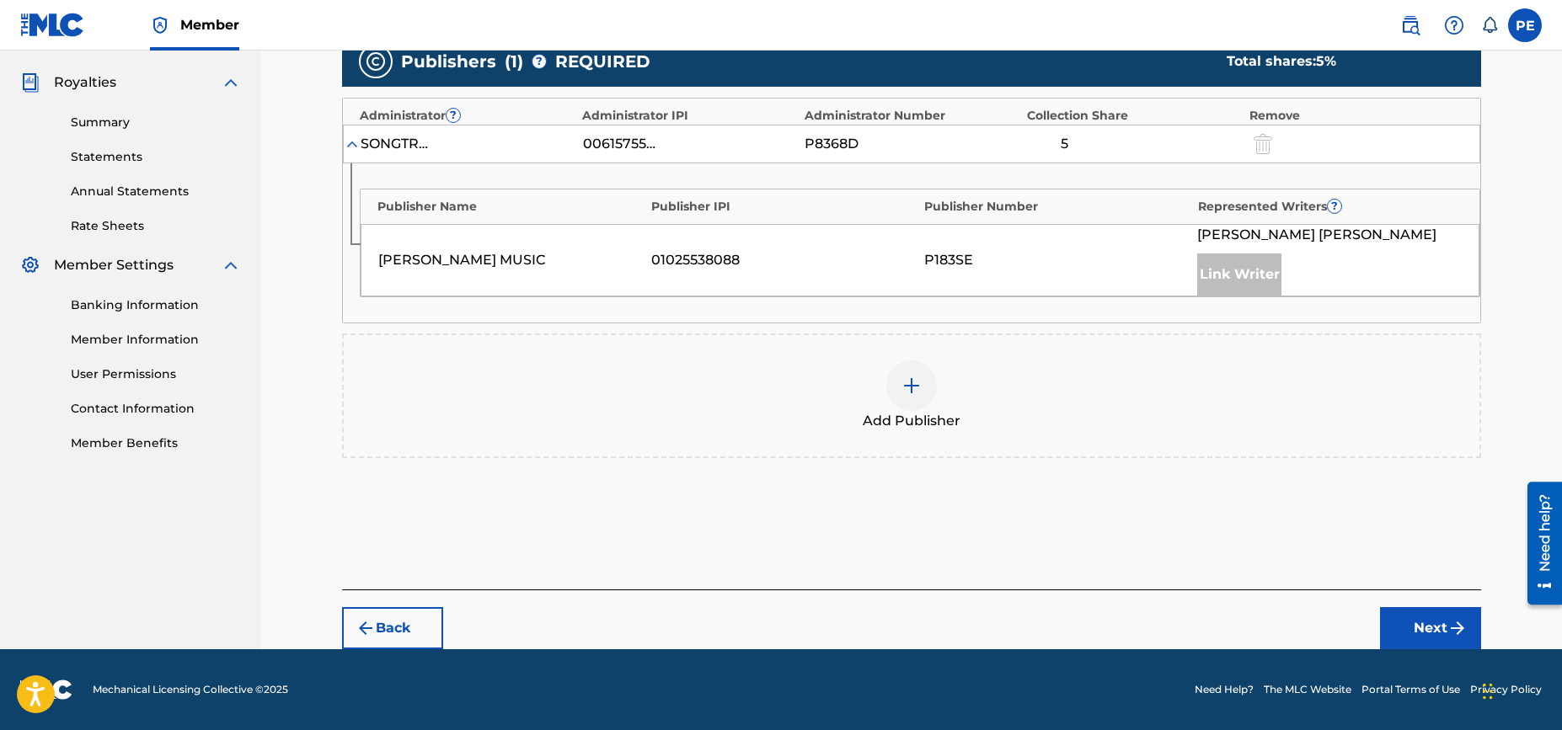
scroll to position [179, 0]
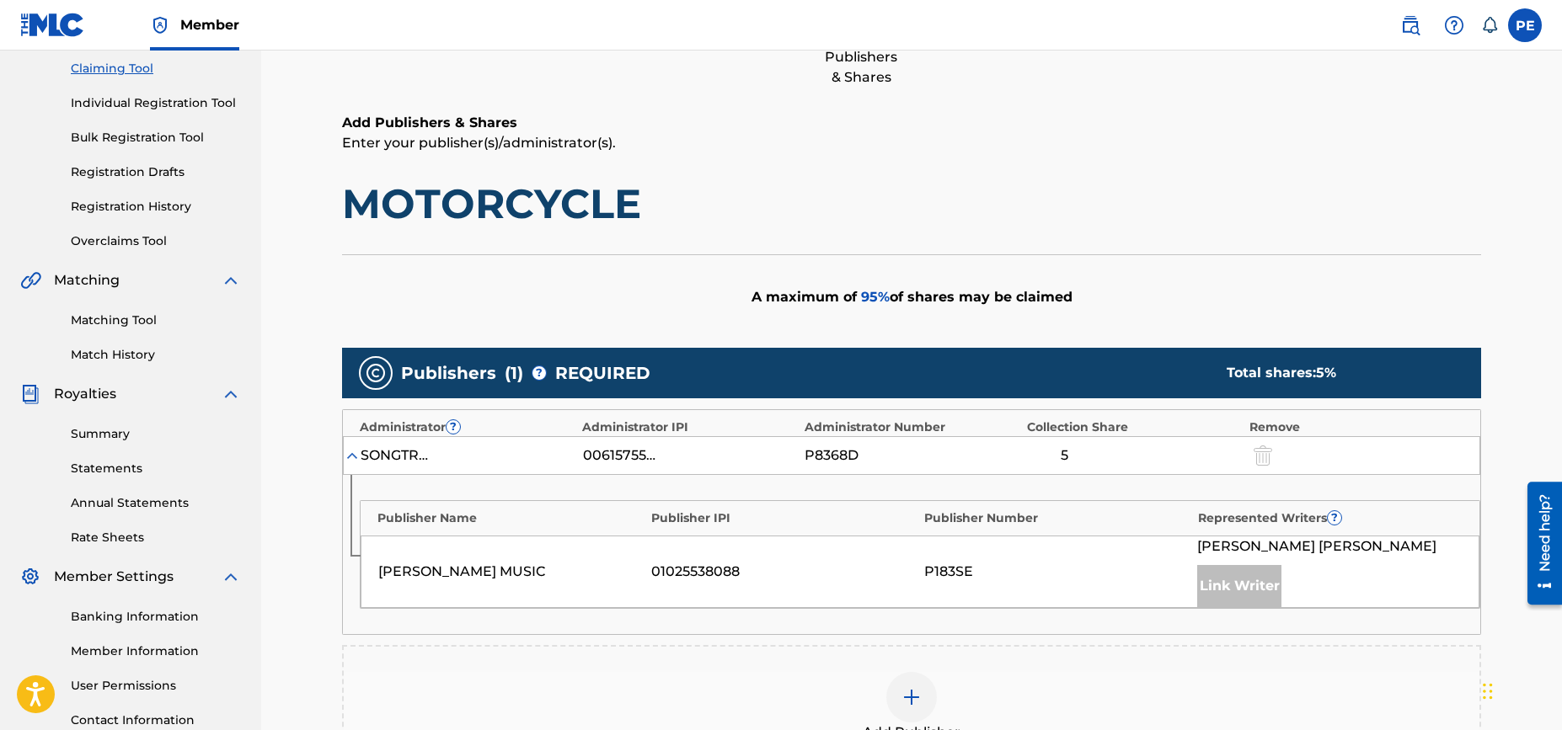
click at [1237, 587] on div "Link Writer" at bounding box center [1239, 586] width 84 height 42
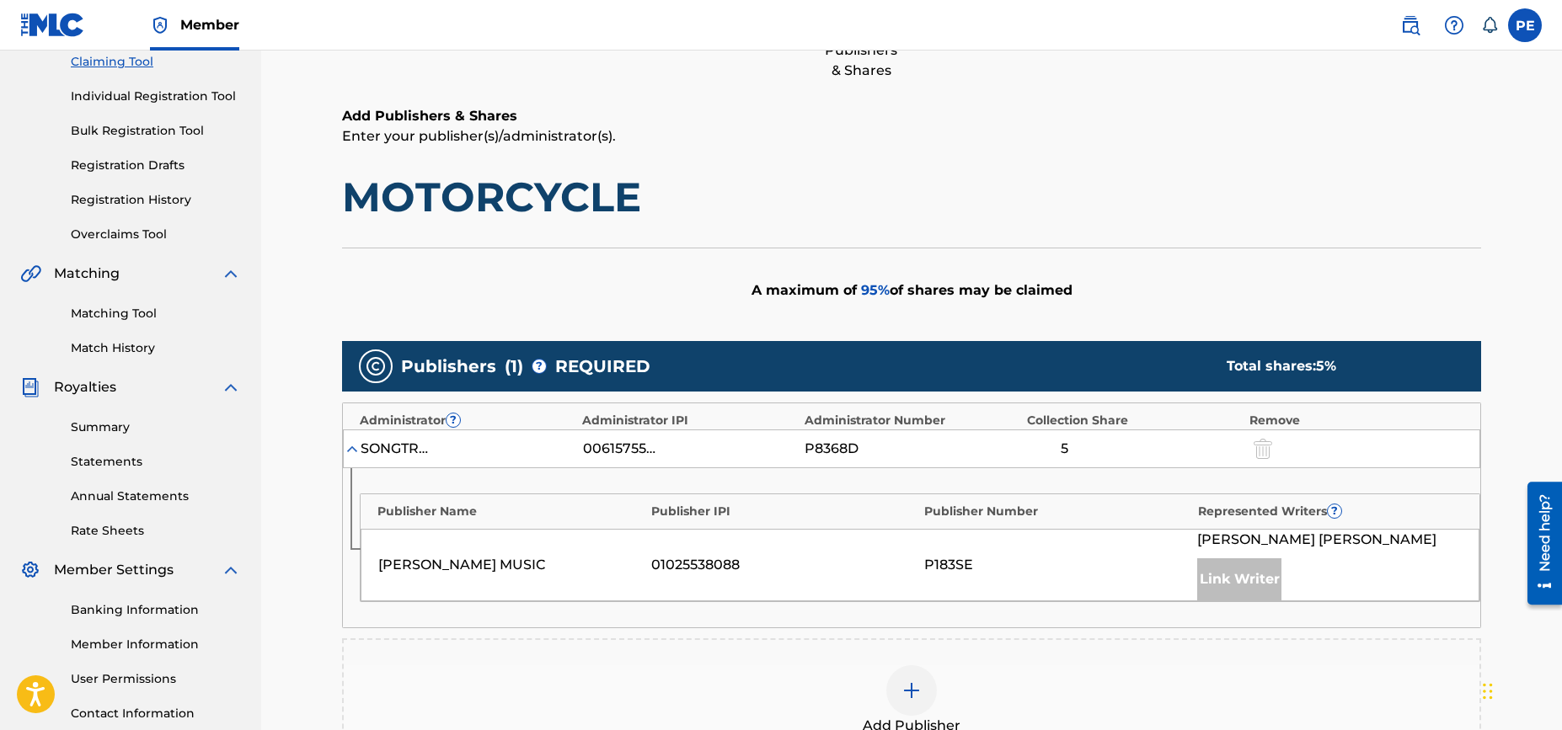
scroll to position [289, 0]
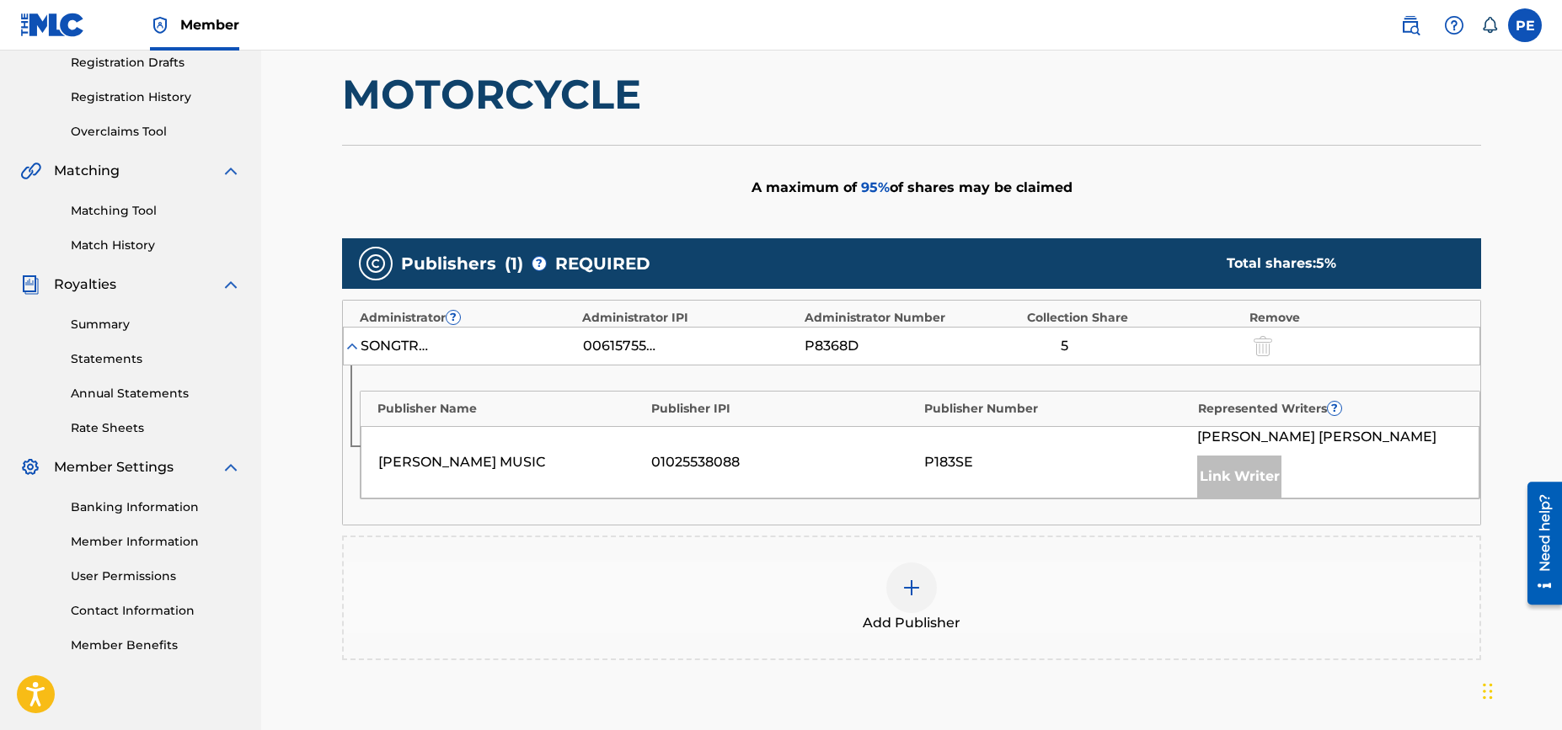
click at [788, 460] on div "01025538088" at bounding box center [783, 462] width 265 height 20
click at [351, 345] on img at bounding box center [352, 346] width 17 height 17
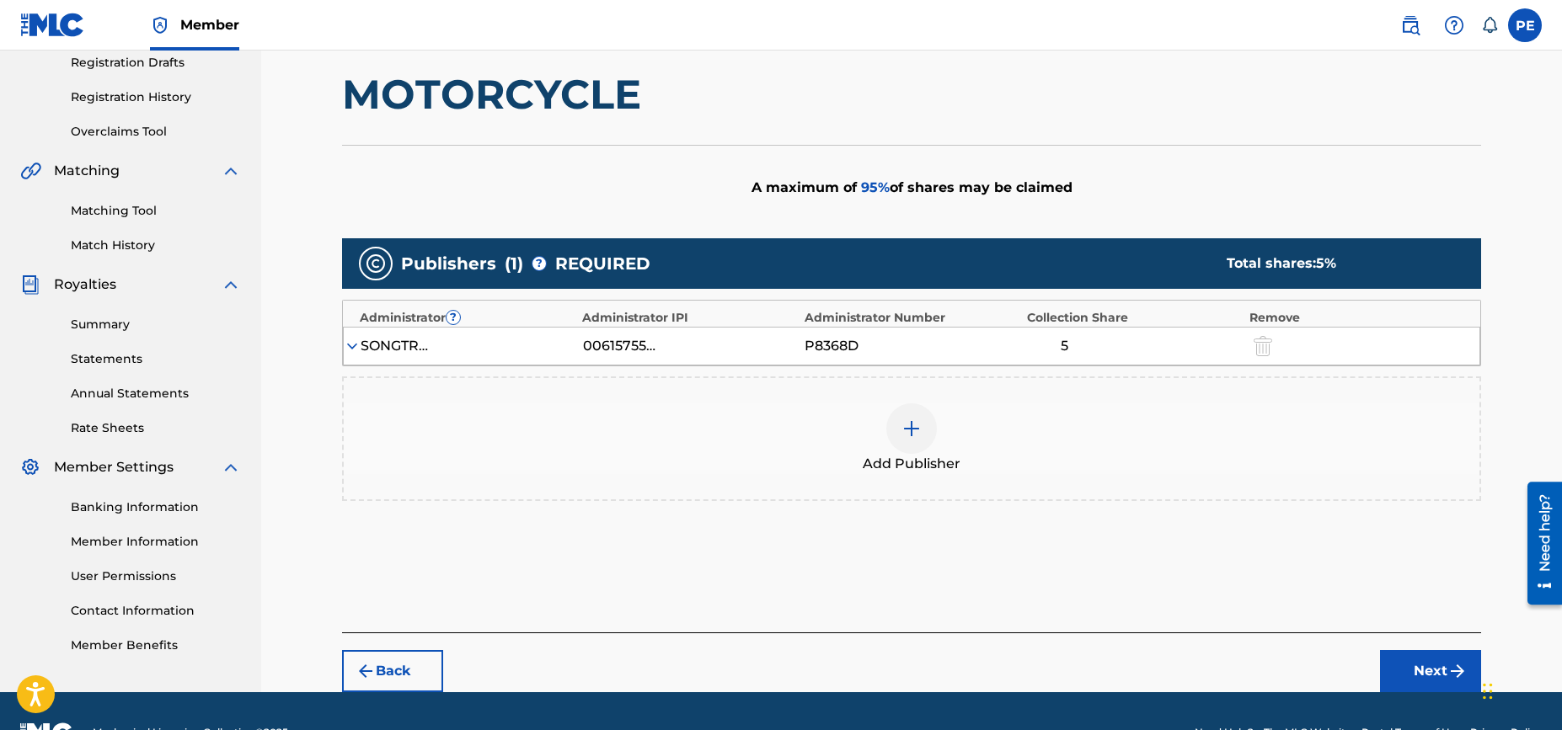
click at [353, 345] on img at bounding box center [352, 346] width 17 height 17
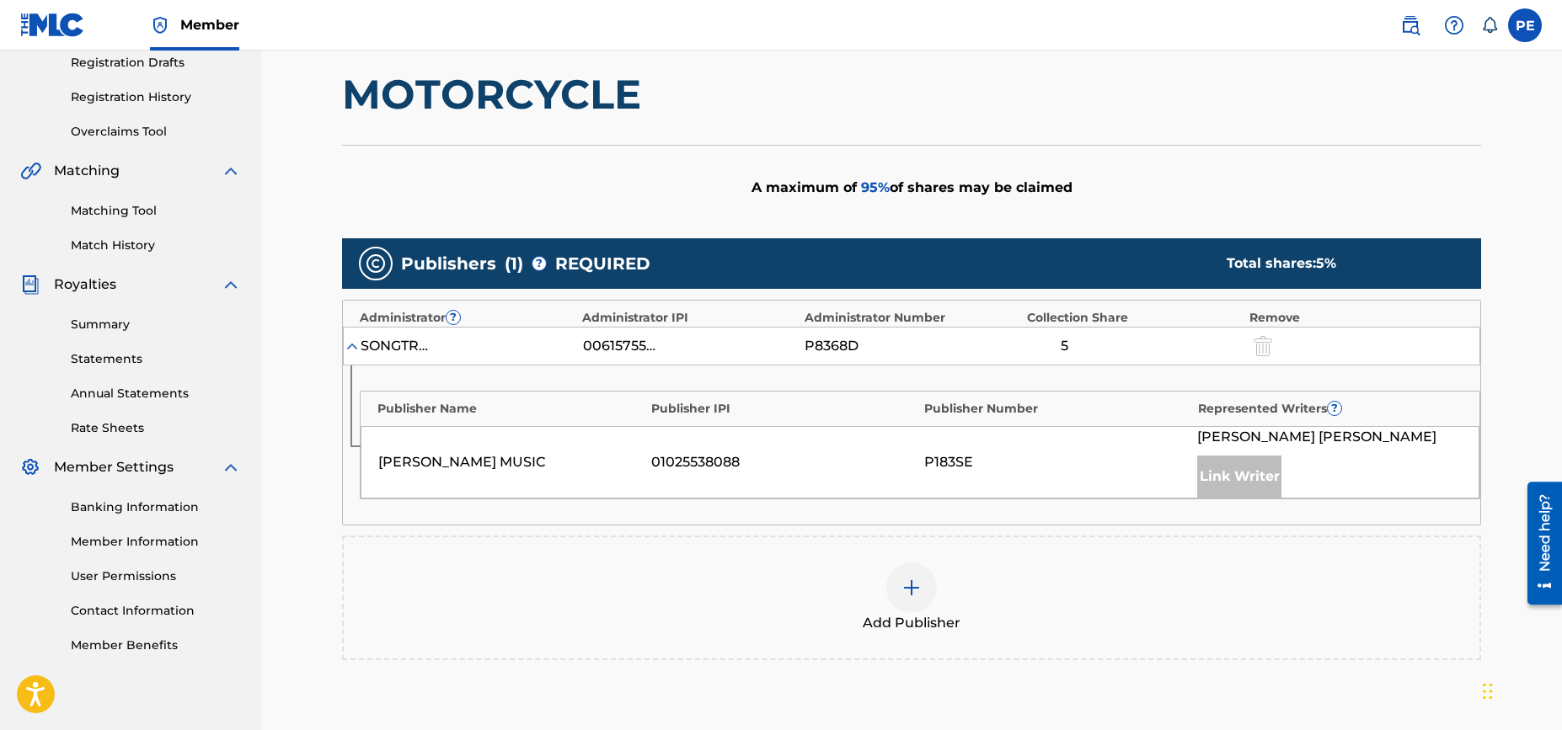
click at [1262, 477] on div "Link Writer" at bounding box center [1239, 477] width 84 height 42
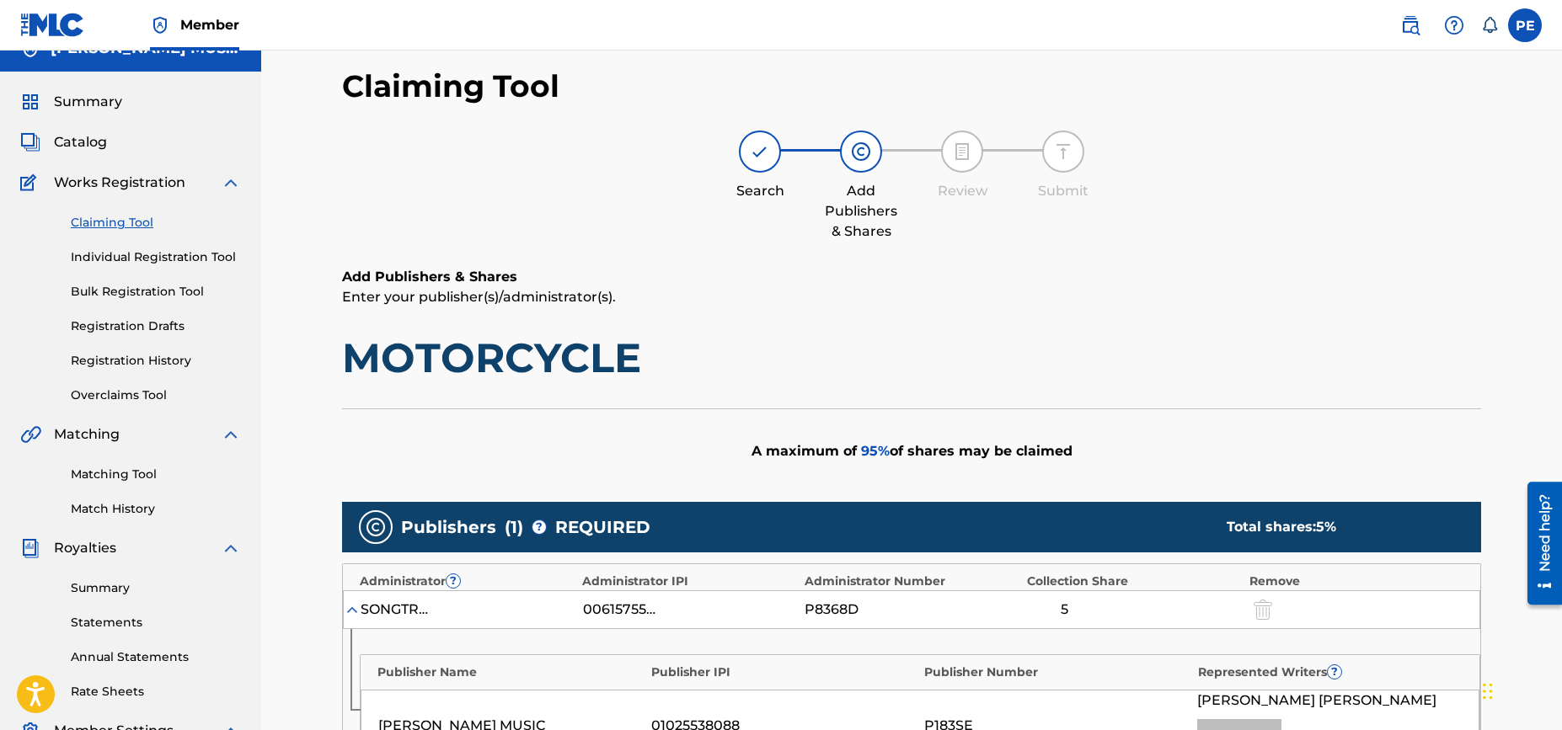
scroll to position [0, 0]
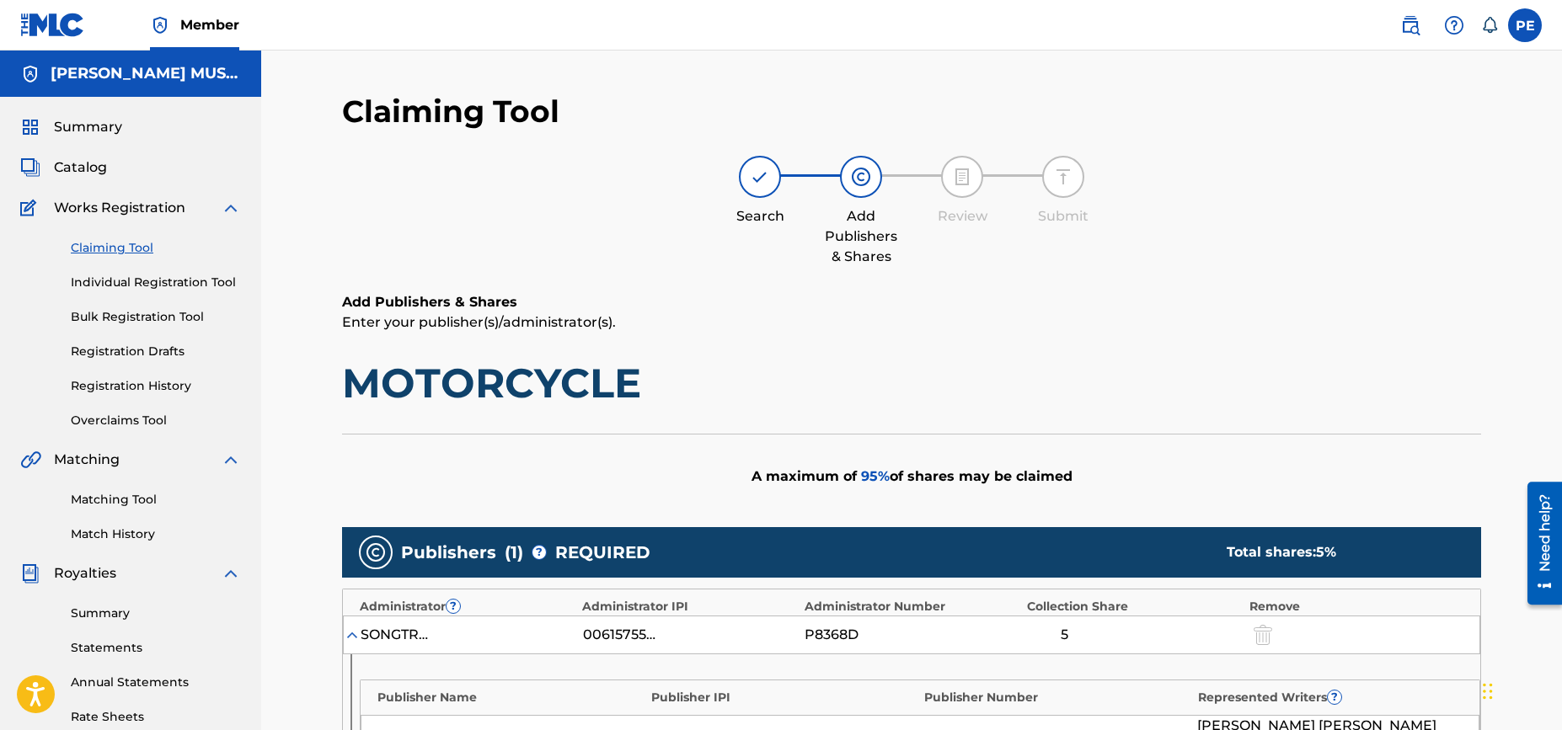
click at [120, 249] on link "Claiming Tool" at bounding box center [156, 248] width 170 height 18
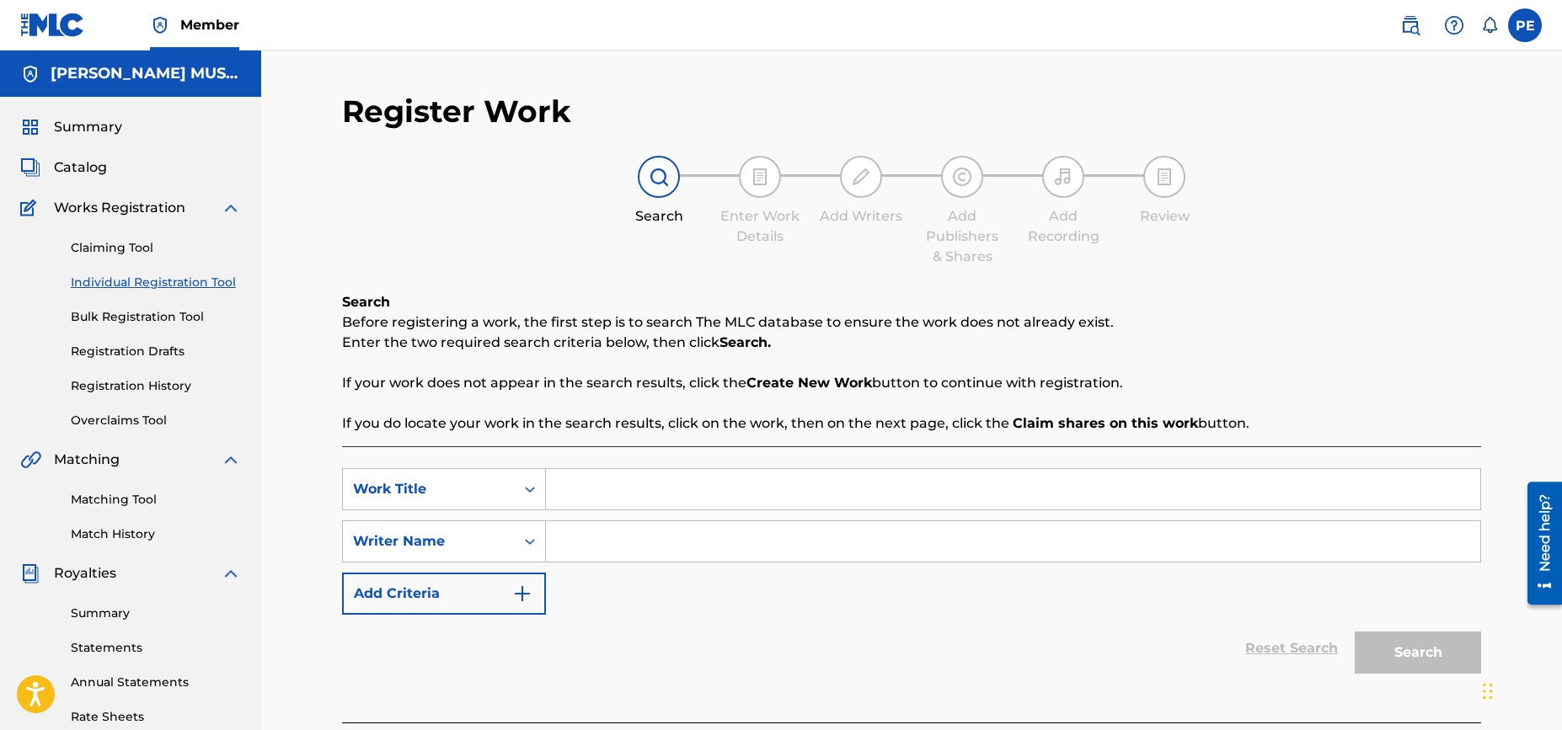
click at [615, 489] on input "Search Form" at bounding box center [1013, 489] width 934 height 40
type input "come a little closer"
click at [626, 547] on input "Search Form" at bounding box center [1013, 541] width 934 height 40
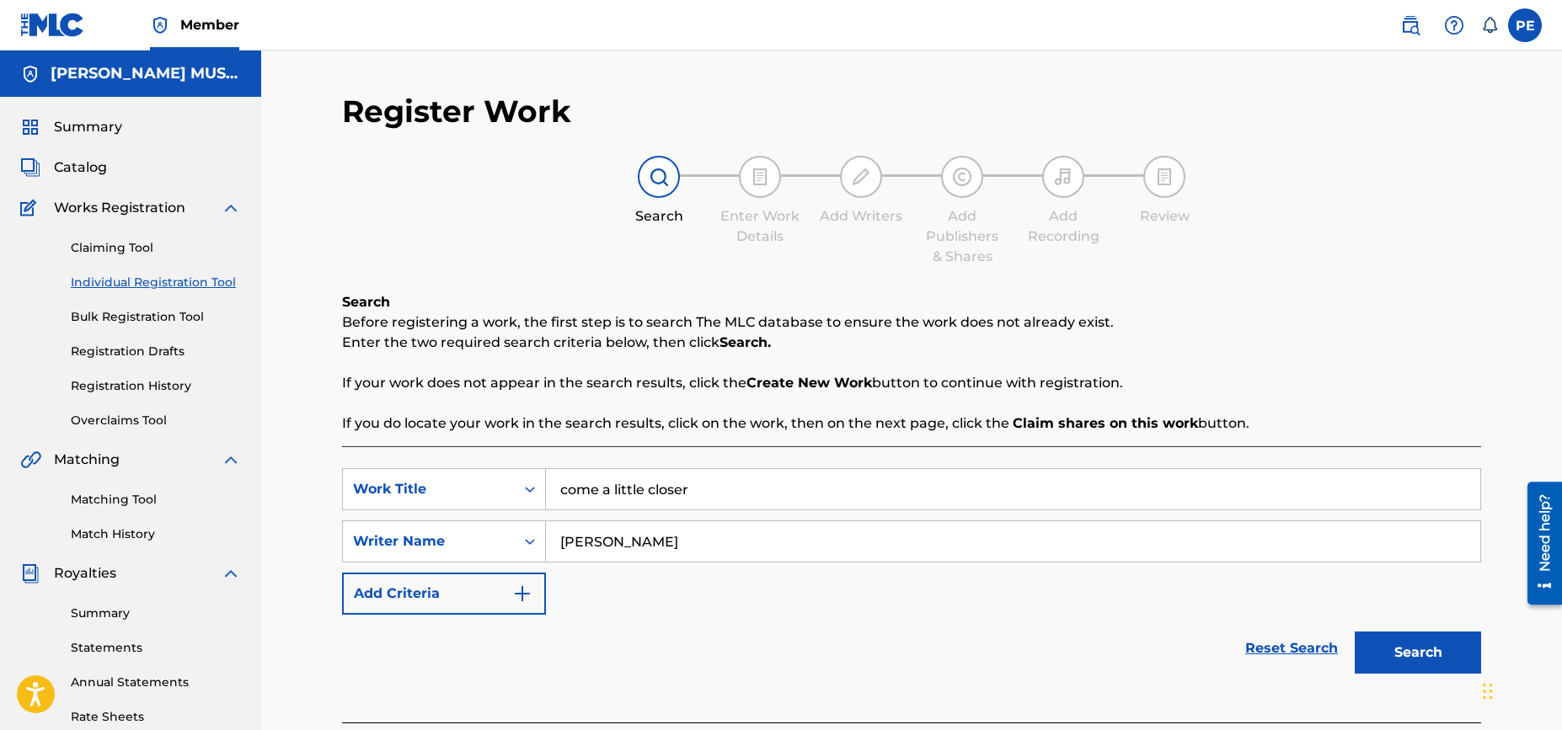
type input "[PERSON_NAME]"
click at [1385, 656] on button "Search" at bounding box center [1418, 653] width 126 height 42
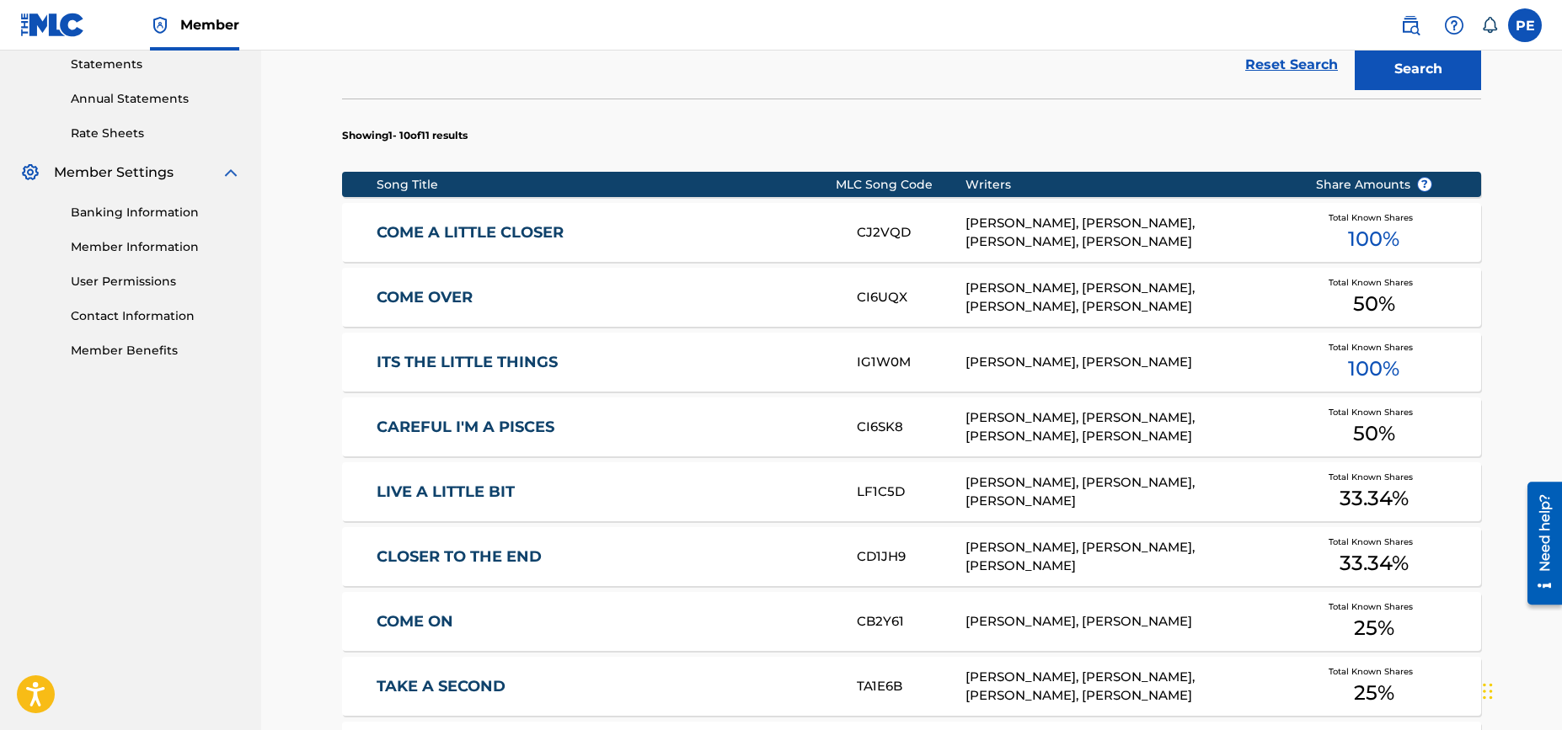
scroll to position [577, 0]
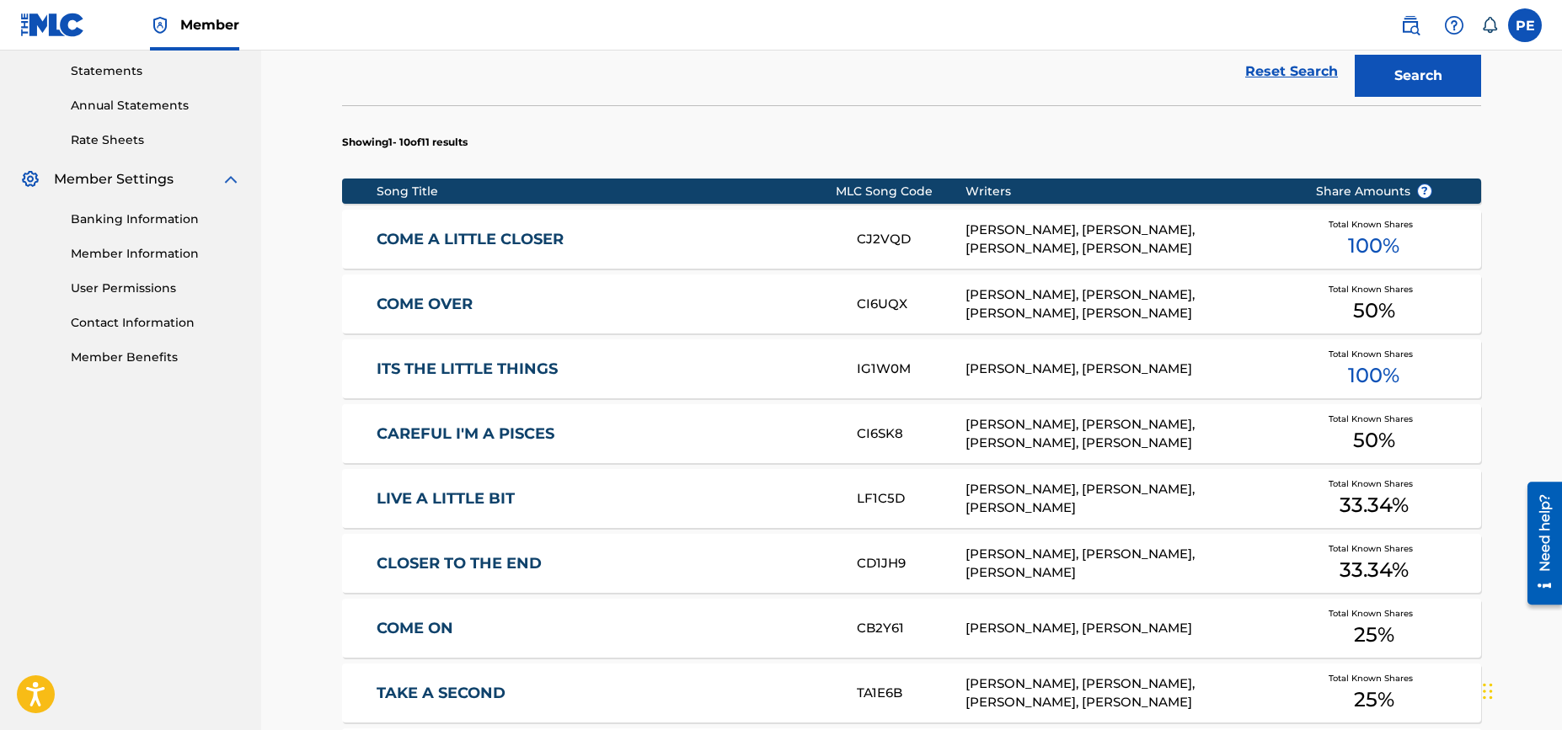
click at [1105, 240] on div "PETER EDDINS, JENNIFER MILLER, JACOB GROTTICELLI, EMONI MATTHEWS" at bounding box center [1127, 240] width 324 height 38
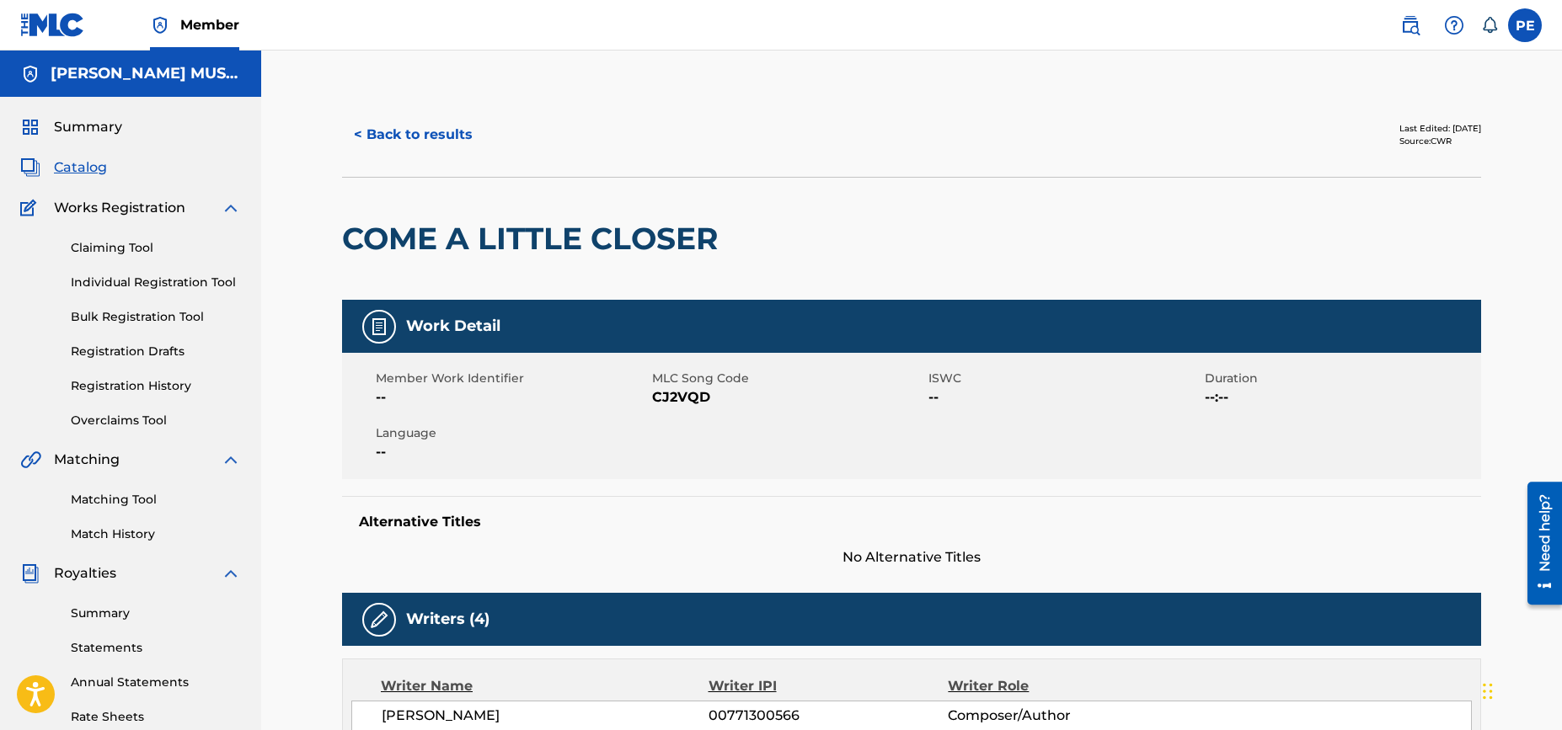
click at [403, 141] on button "< Back to results" at bounding box center [413, 135] width 142 height 42
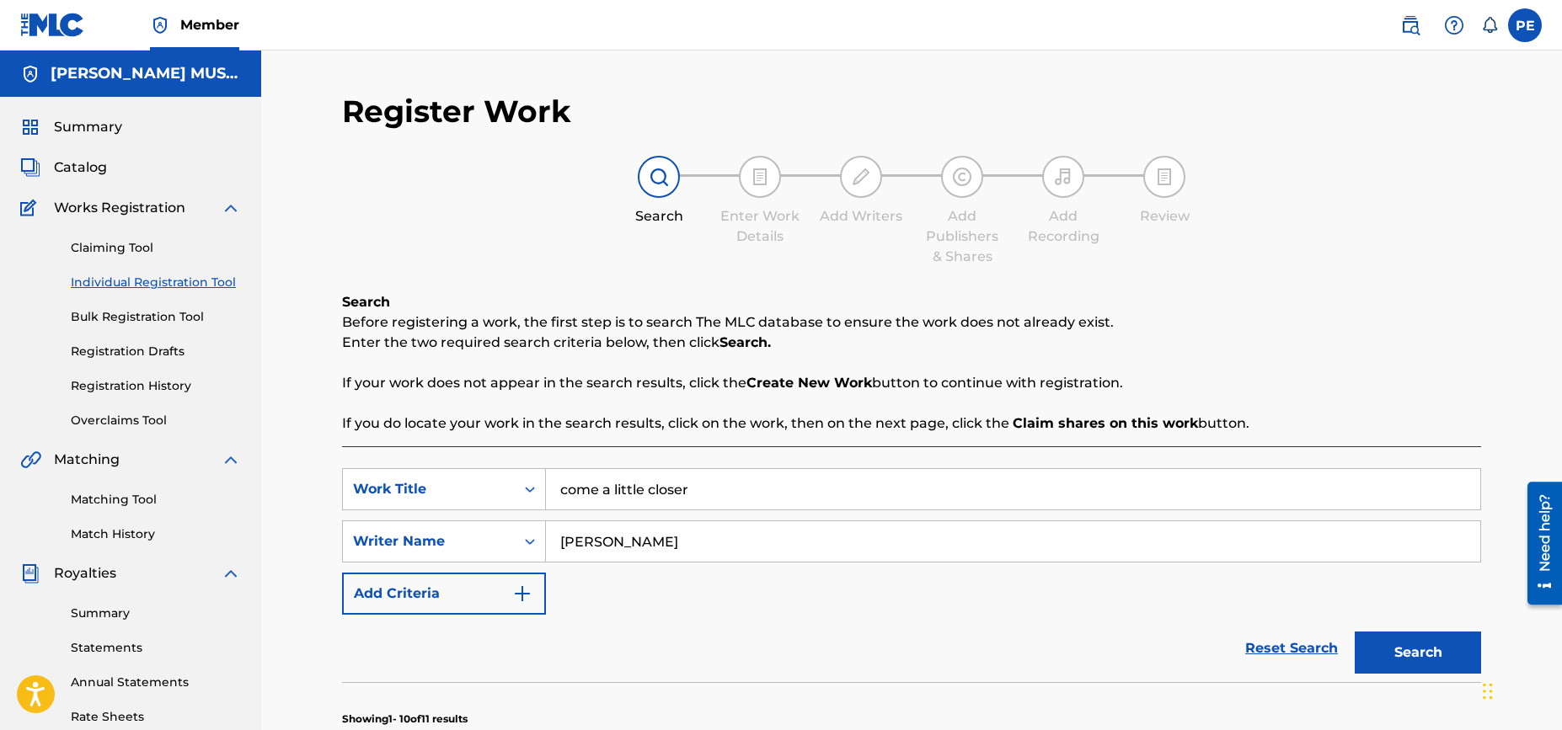
scroll to position [314, 0]
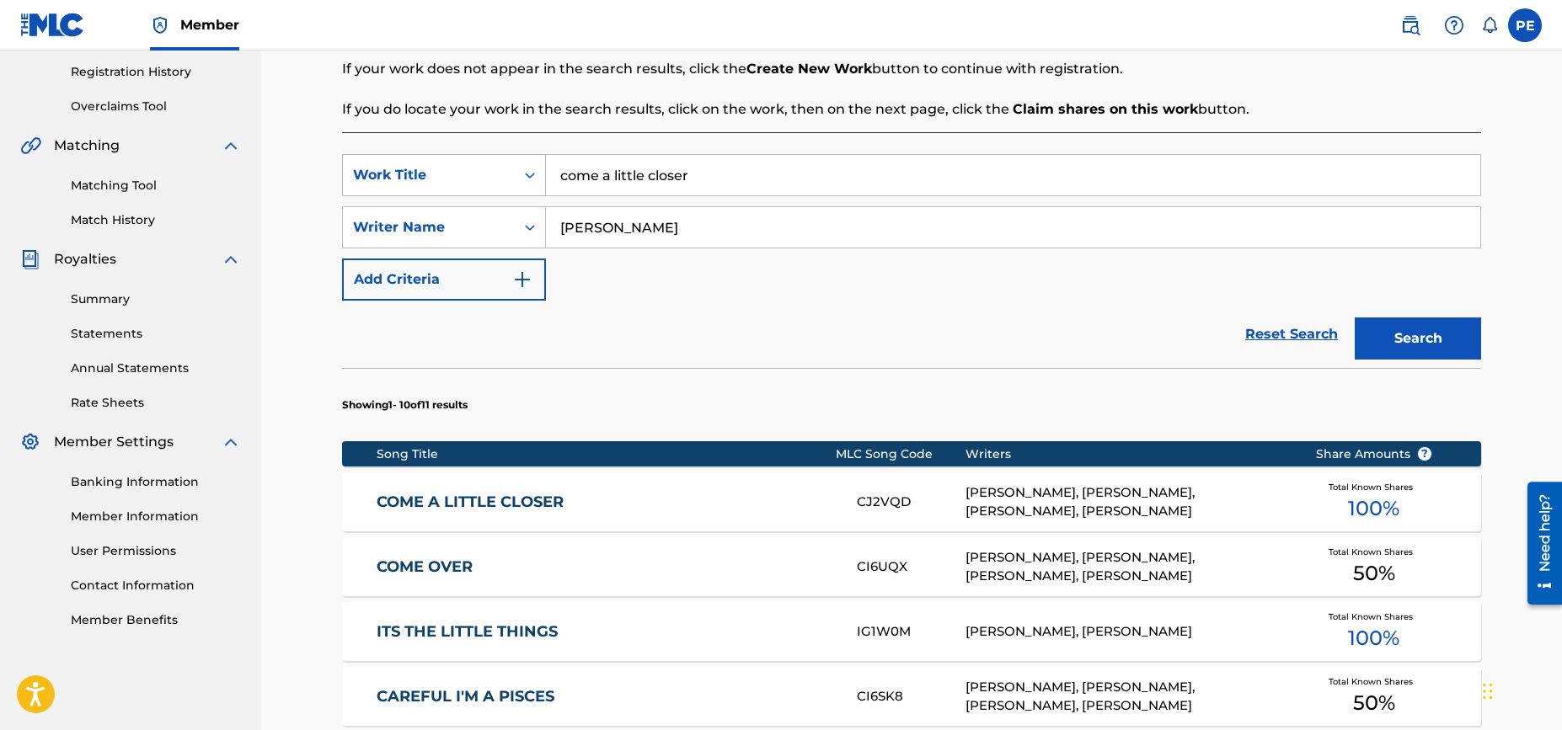
drag, startPoint x: 717, startPoint y: 170, endPoint x: 422, endPoint y: 171, distance: 294.8
click at [422, 171] on div "SearchWithCriteria4df93869-7dd2-4d33-bfaa-2d40e73d112a Work Title come a little…" at bounding box center [911, 175] width 1139 height 42
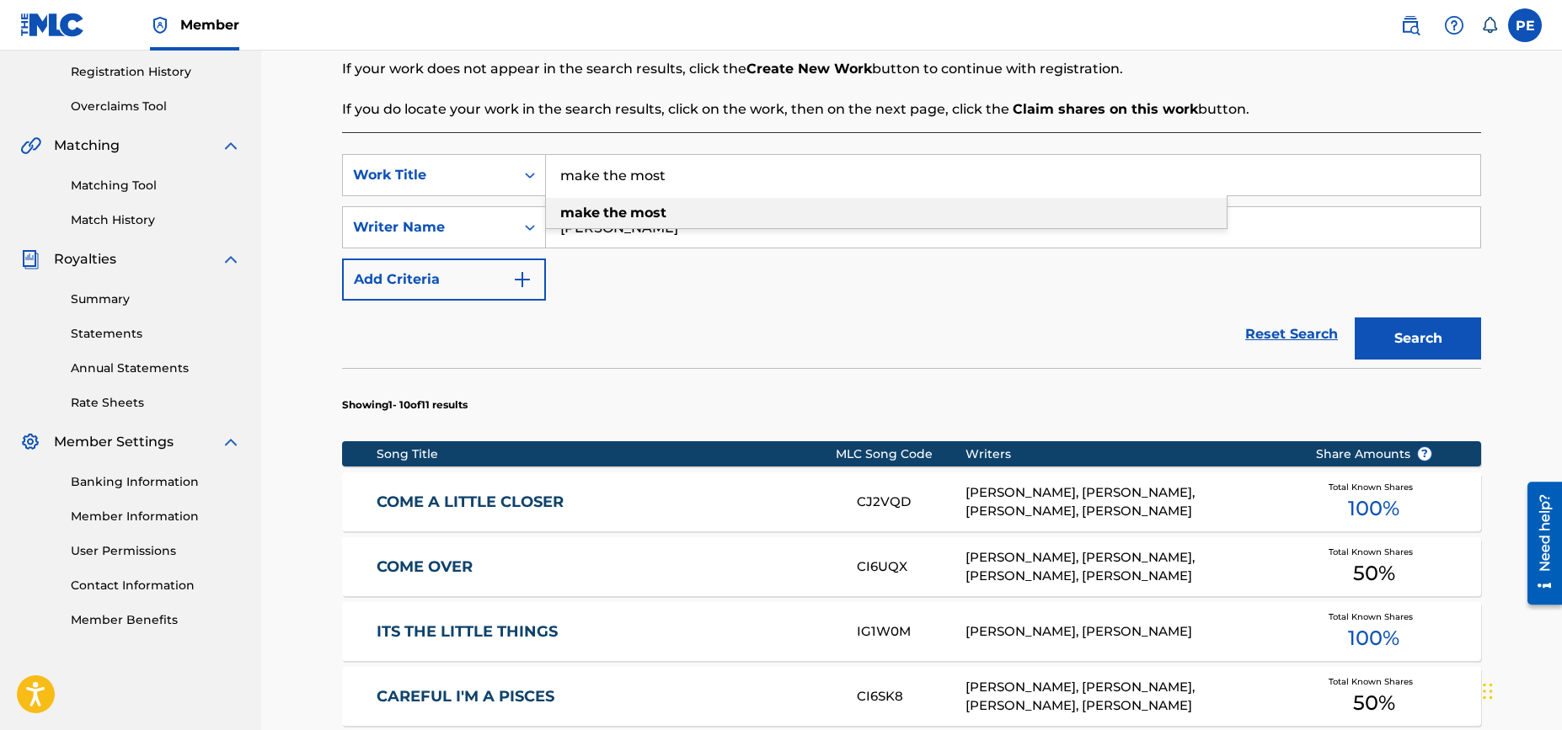
type input "make the most"
click at [637, 208] on strong "most" at bounding box center [648, 213] width 36 height 16
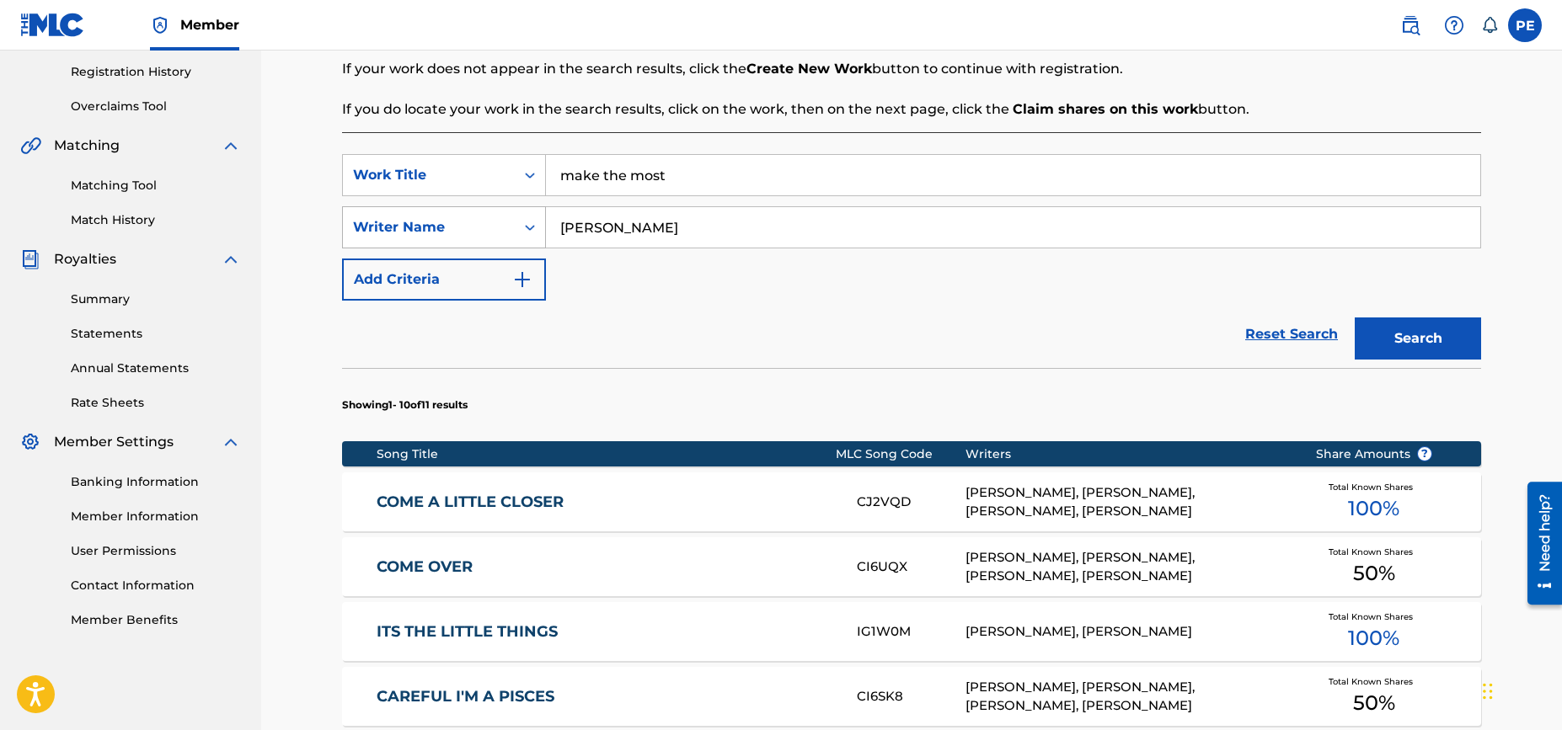
drag, startPoint x: 624, startPoint y: 226, endPoint x: 446, endPoint y: 222, distance: 177.8
click at [446, 222] on div "SearchWithCriteriac22710de-5043-4632-9c36-2fe4af2bedda Writer Name peter eddins" at bounding box center [911, 227] width 1139 height 42
click at [1431, 335] on button "Search" at bounding box center [1418, 339] width 126 height 42
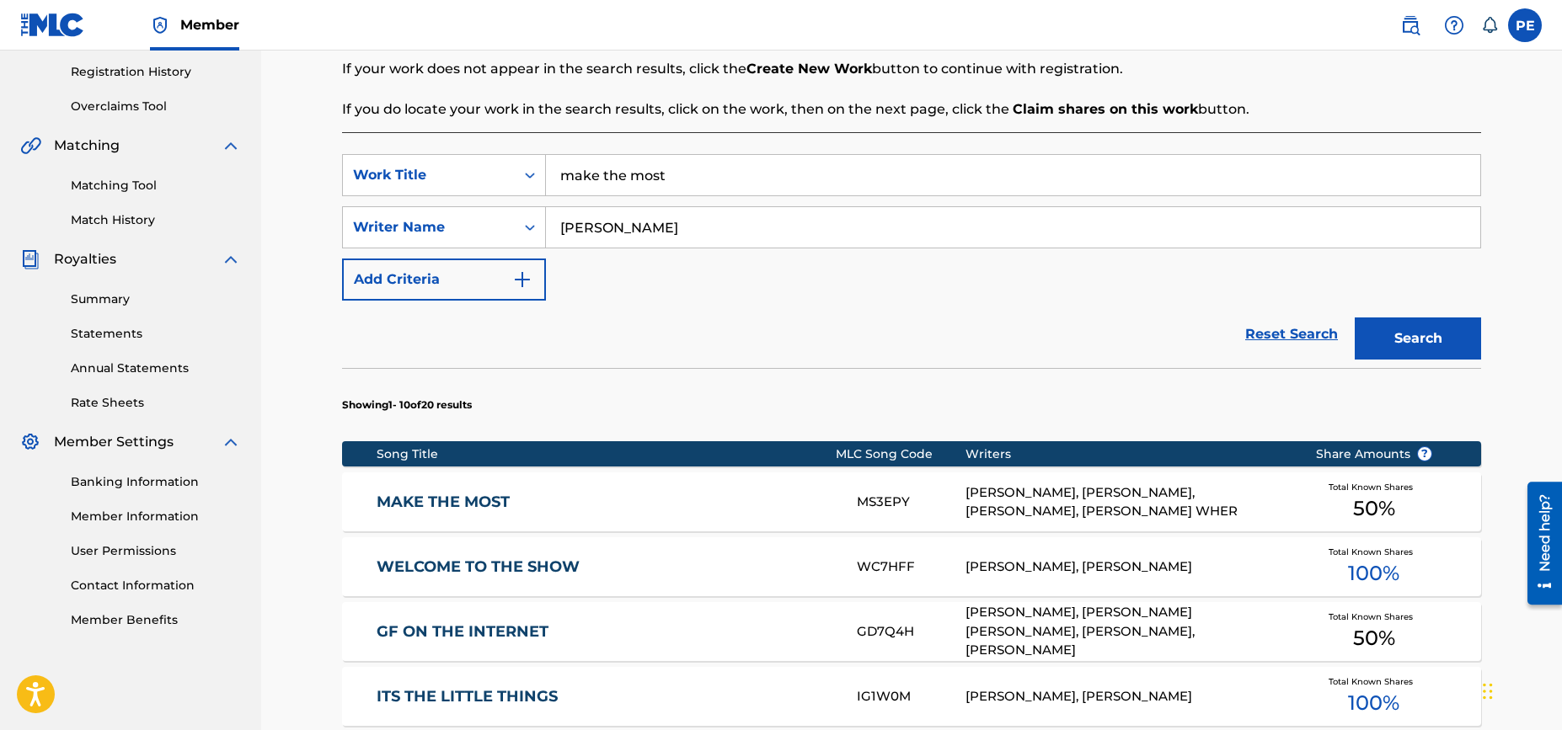
click at [943, 506] on div "MS3EPY" at bounding box center [911, 502] width 108 height 19
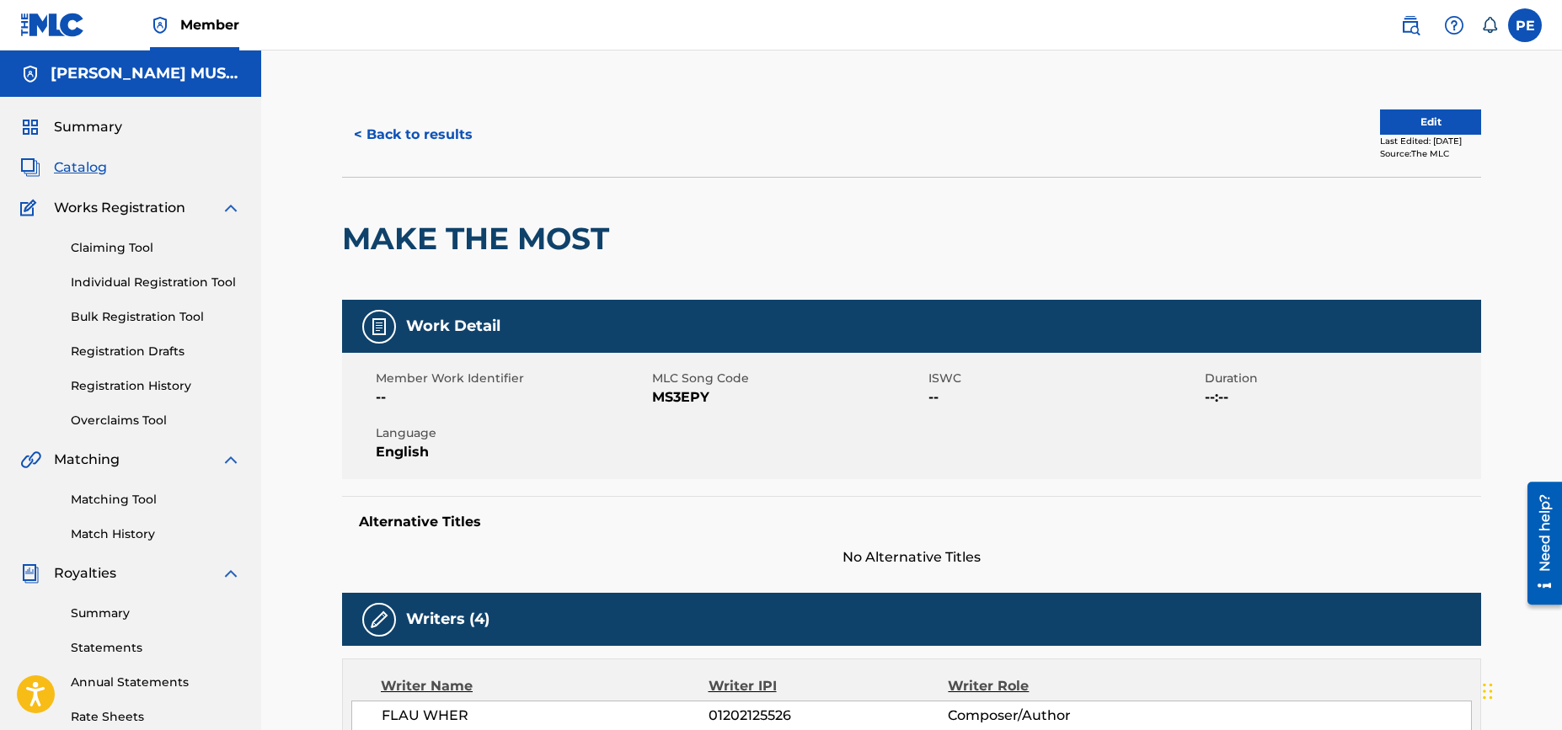
click at [417, 127] on button "< Back to results" at bounding box center [413, 135] width 142 height 42
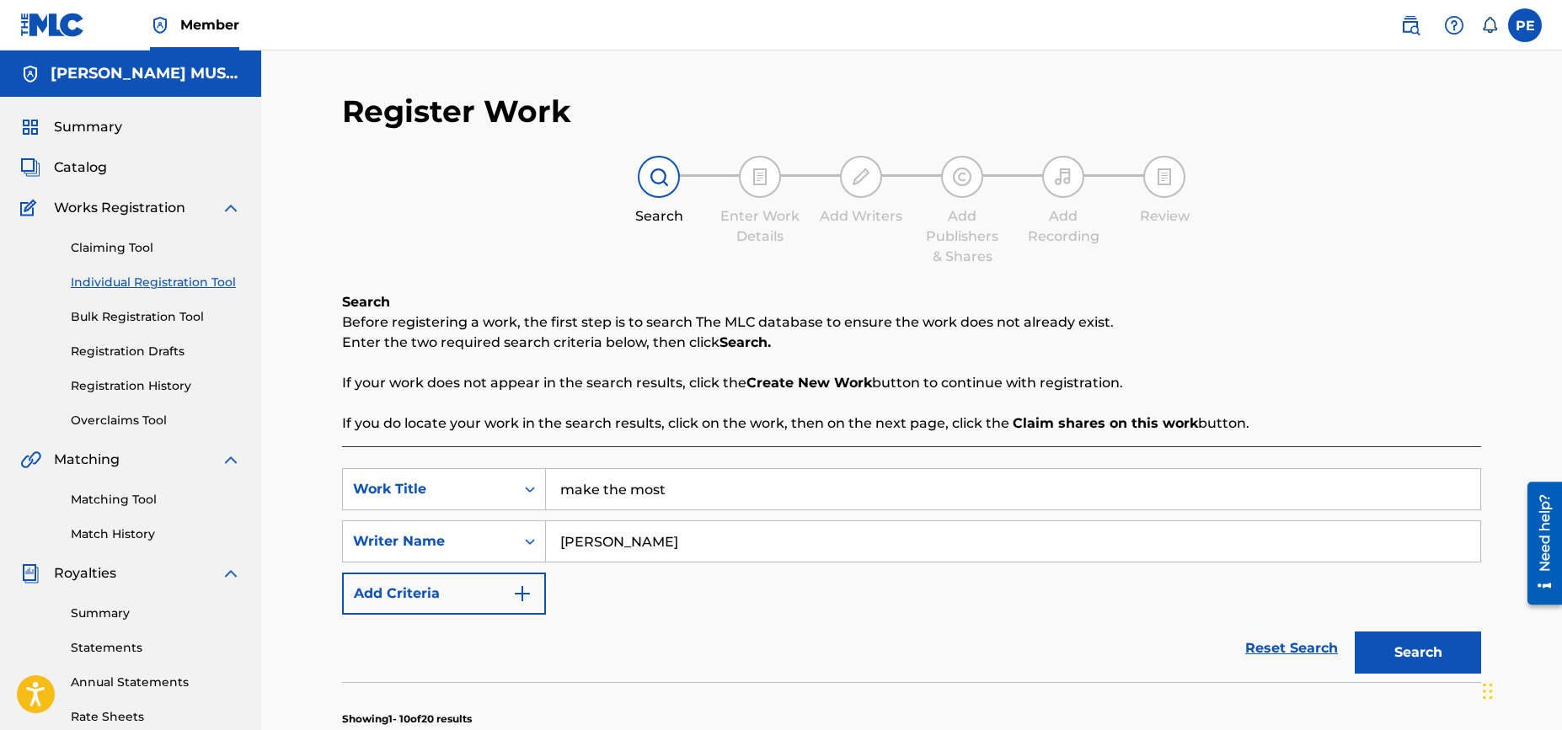
scroll to position [313, 0]
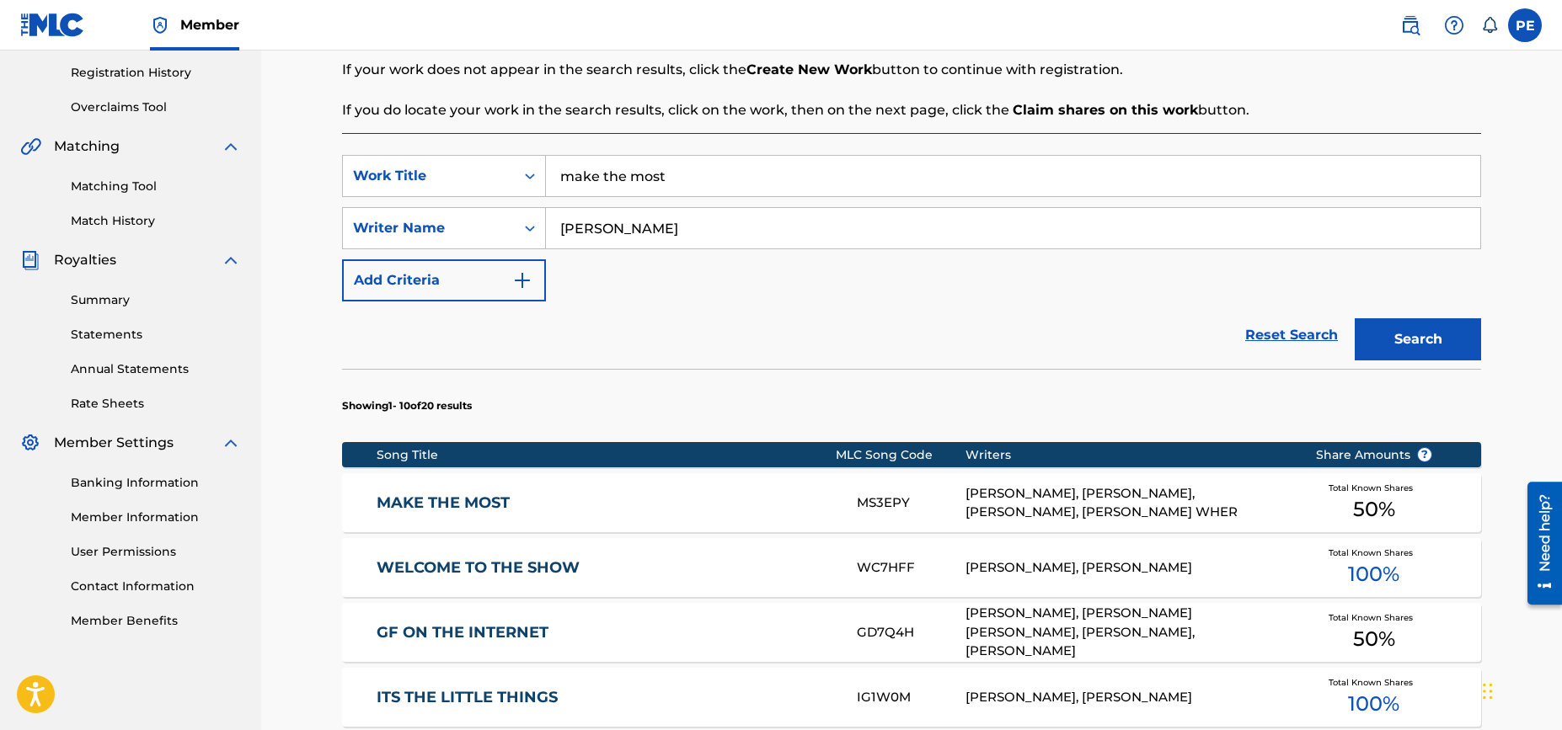
click at [1307, 338] on link "Reset Search" at bounding box center [1292, 335] width 110 height 37
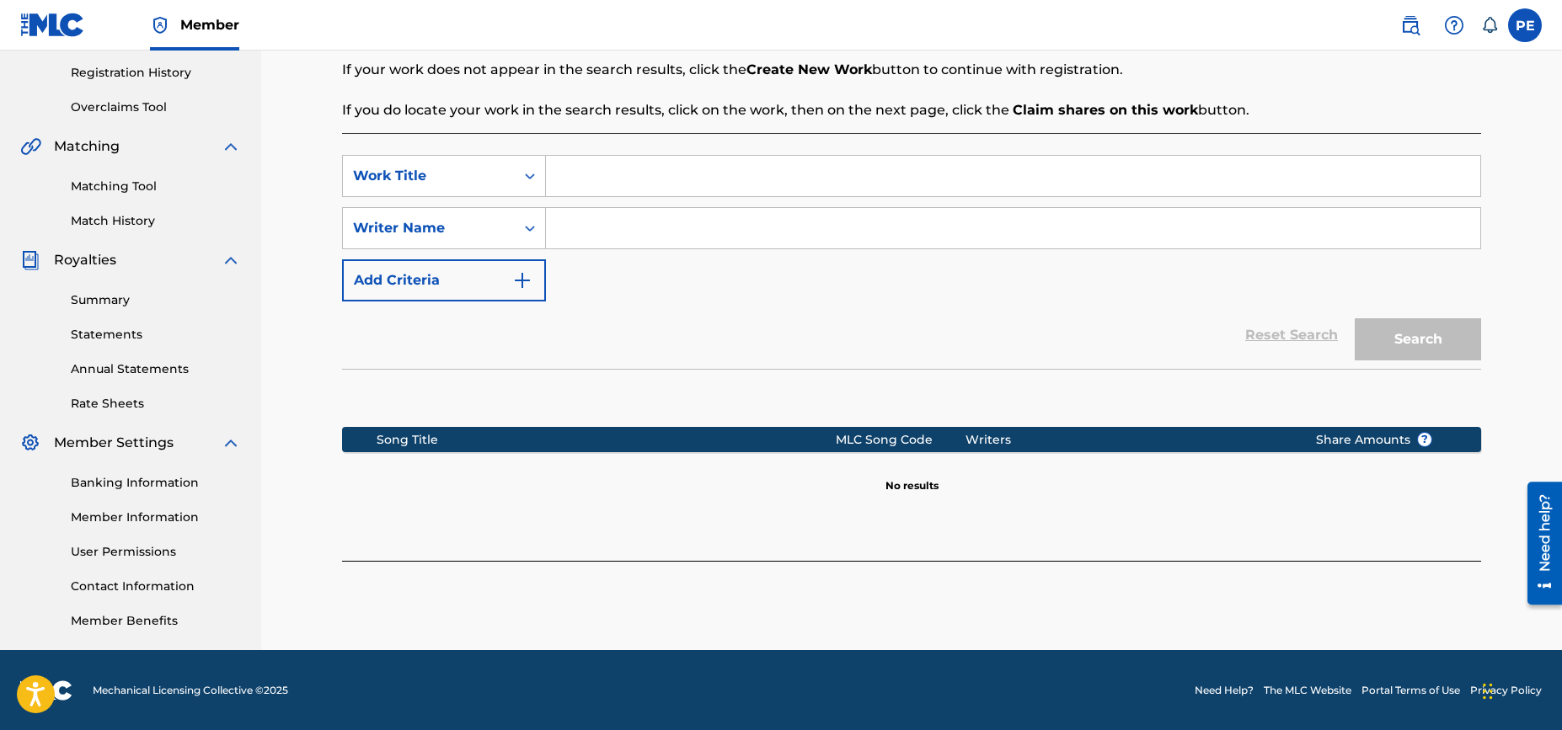
click at [611, 180] on input "Search Form" at bounding box center [1013, 176] width 934 height 40
type input "better off"
click at [610, 217] on input "Search Form" at bounding box center [1013, 228] width 934 height 40
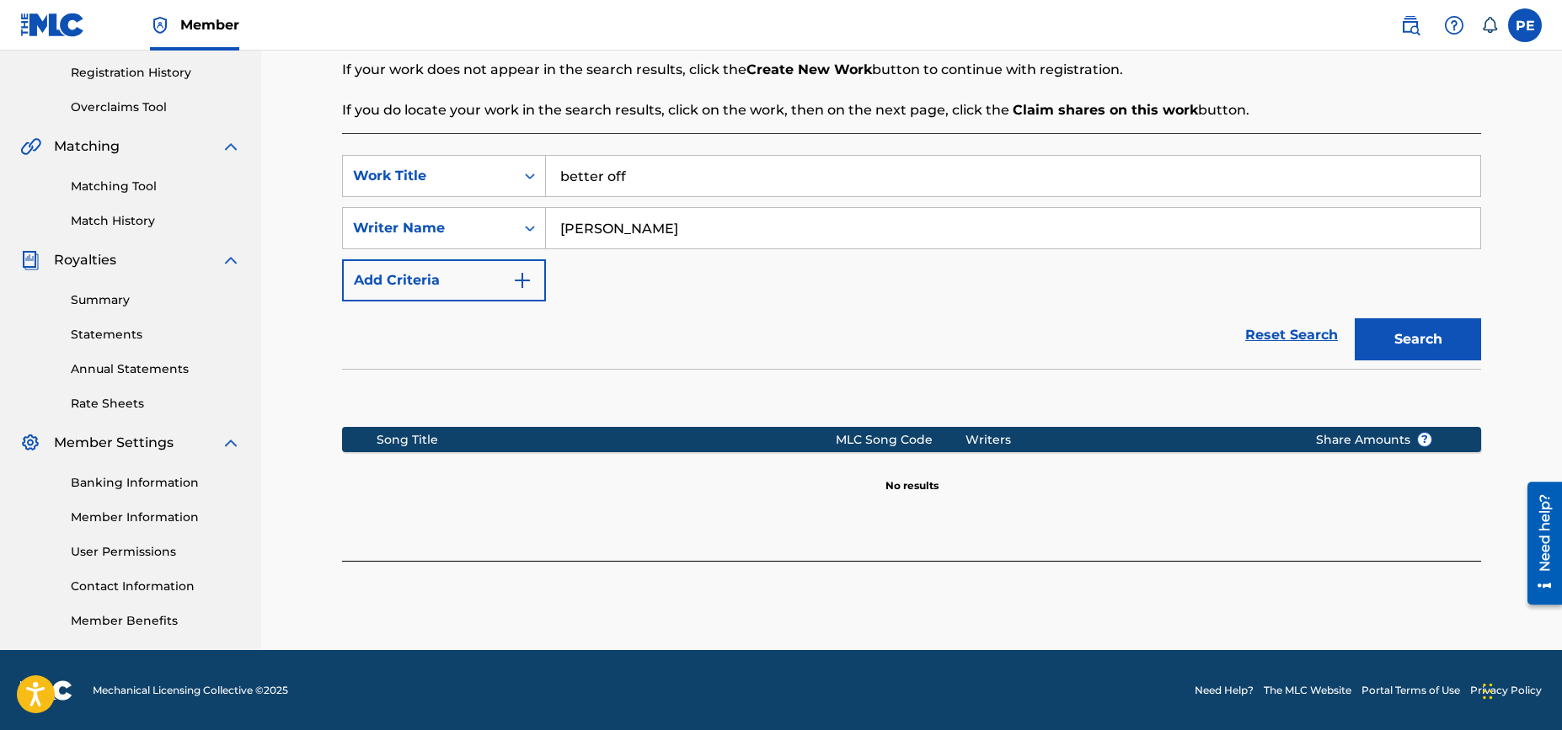
type input "[PERSON_NAME]"
click at [1355, 318] on button "Search" at bounding box center [1418, 339] width 126 height 42
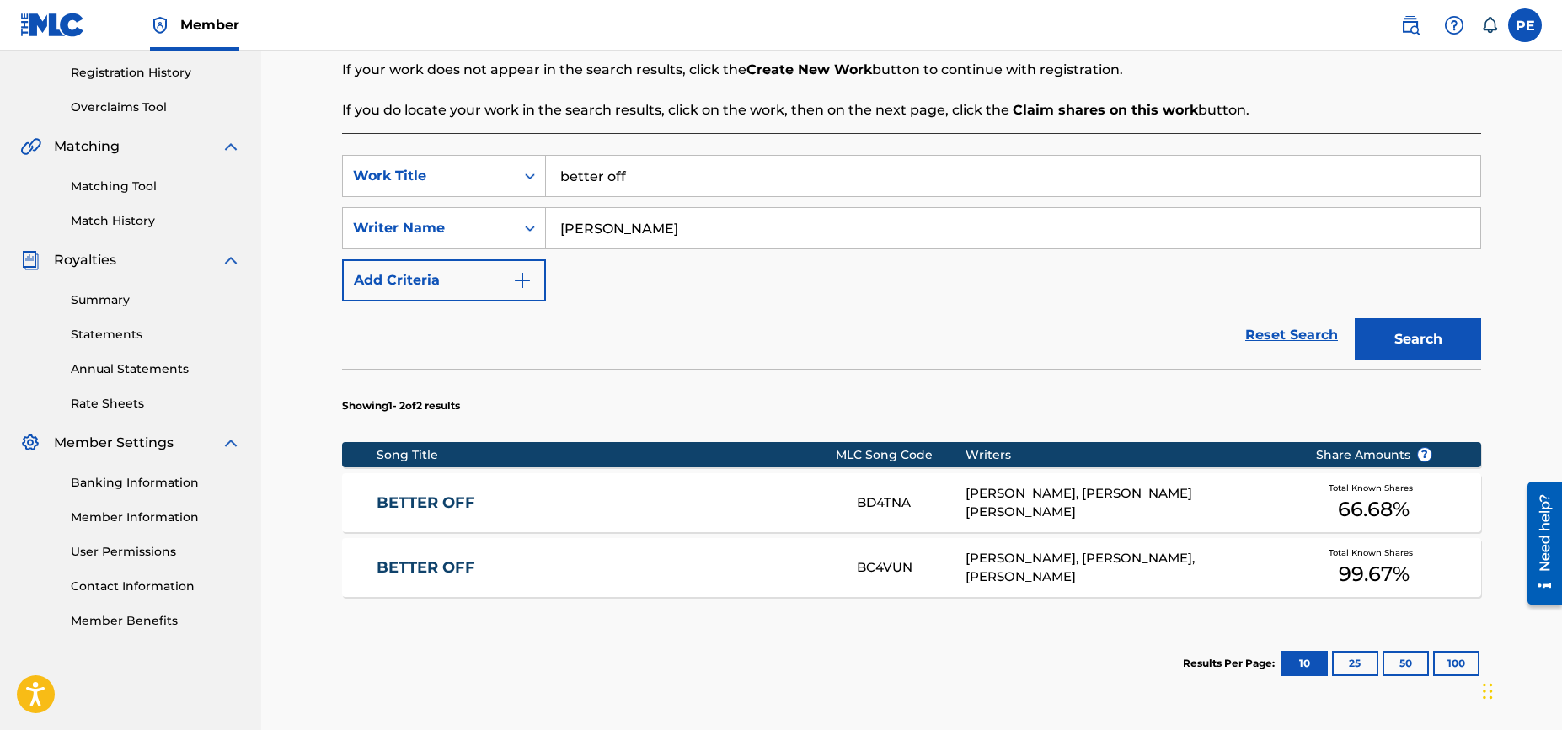
click at [1114, 508] on div "[PERSON_NAME], [PERSON_NAME] [PERSON_NAME]" at bounding box center [1127, 503] width 324 height 38
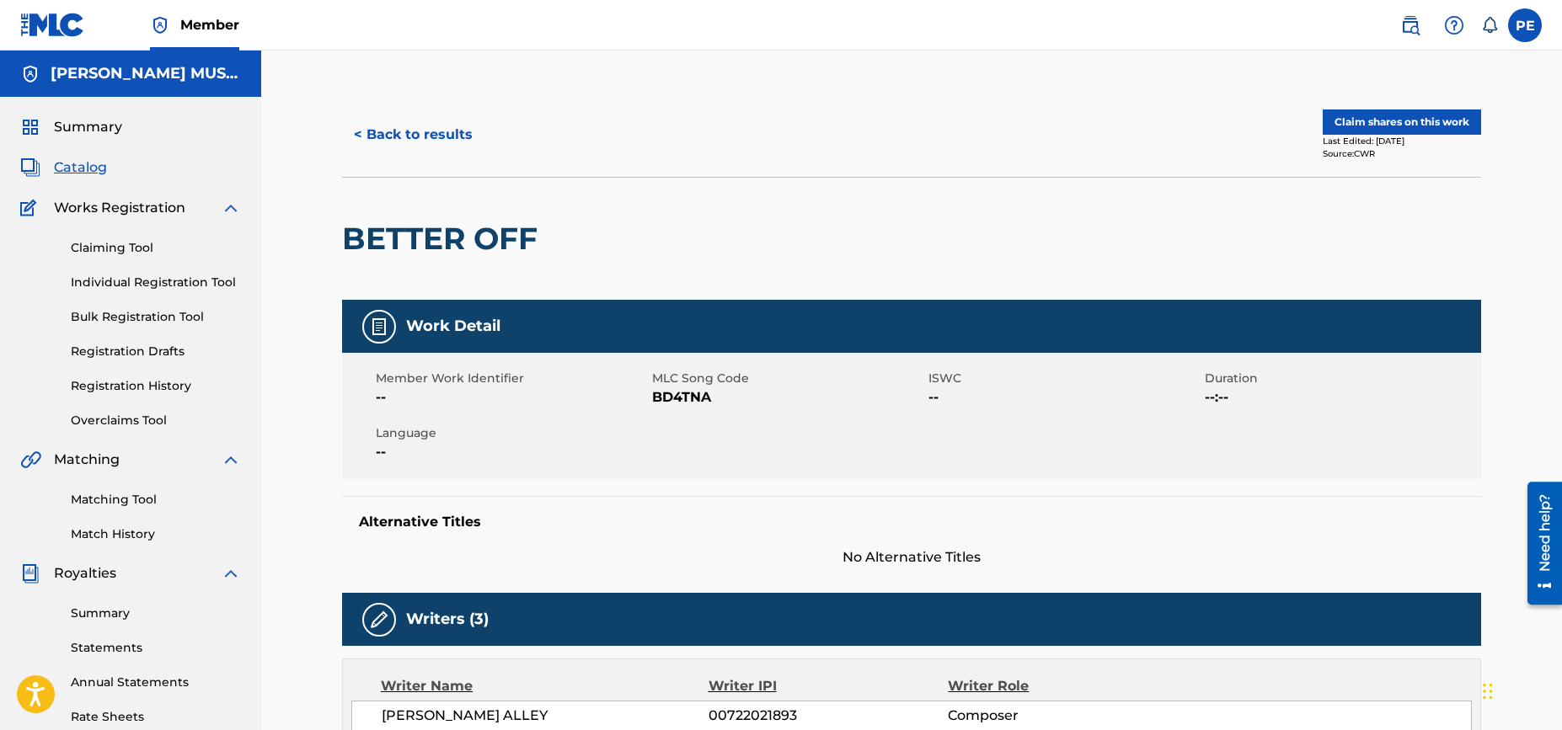
click at [1427, 121] on button "Claim shares on this work" at bounding box center [1402, 122] width 158 height 25
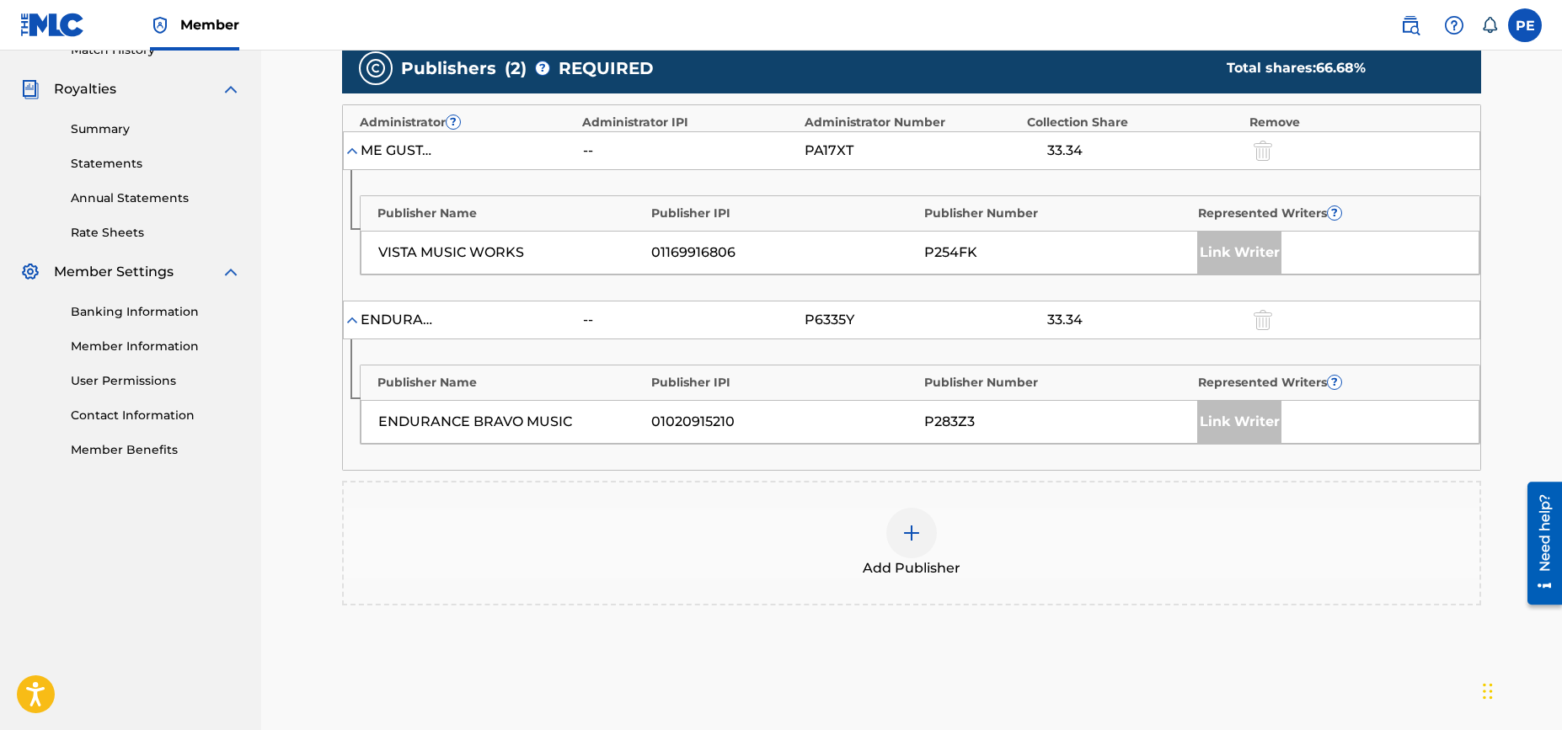
scroll to position [486, 0]
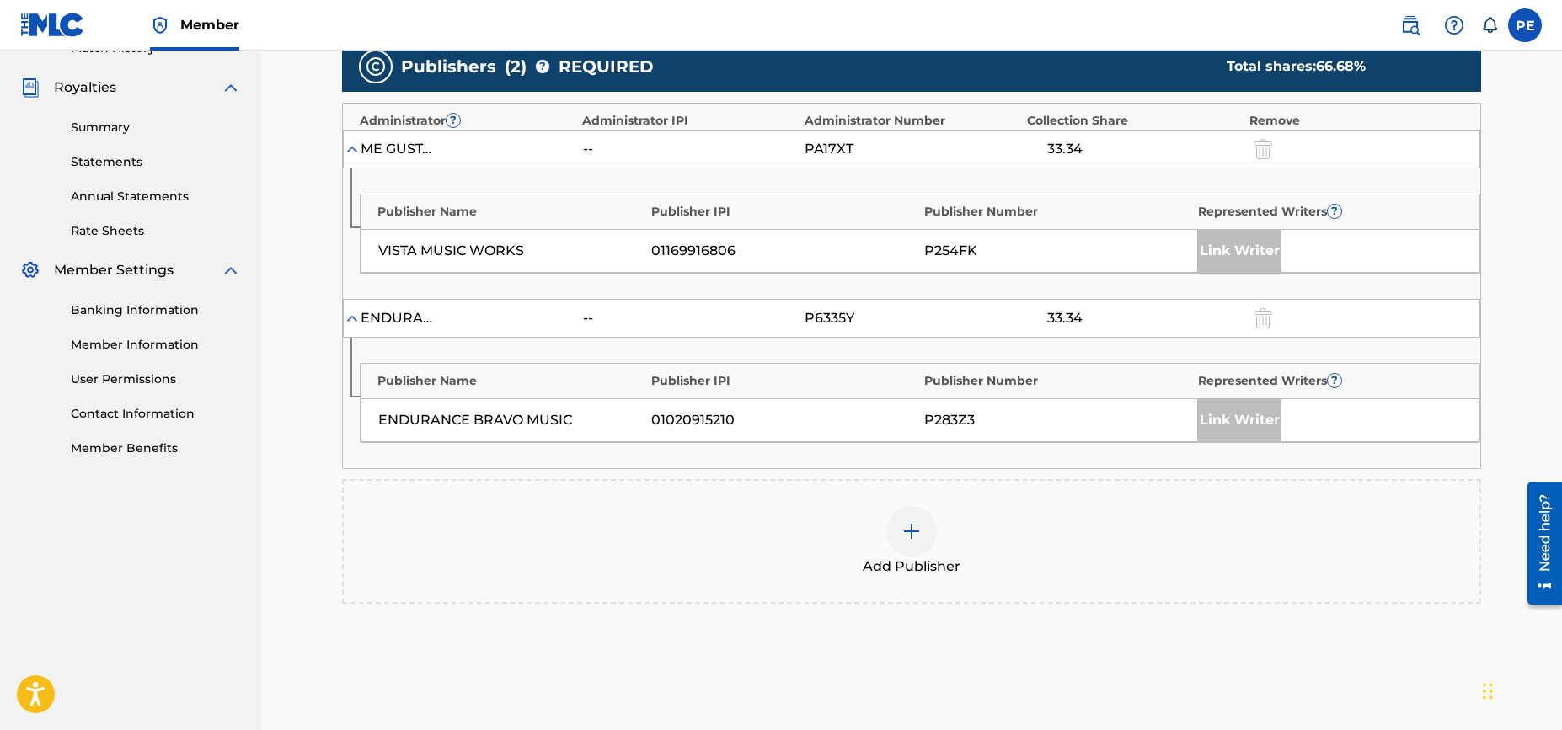
click at [907, 526] on img at bounding box center [911, 531] width 20 height 20
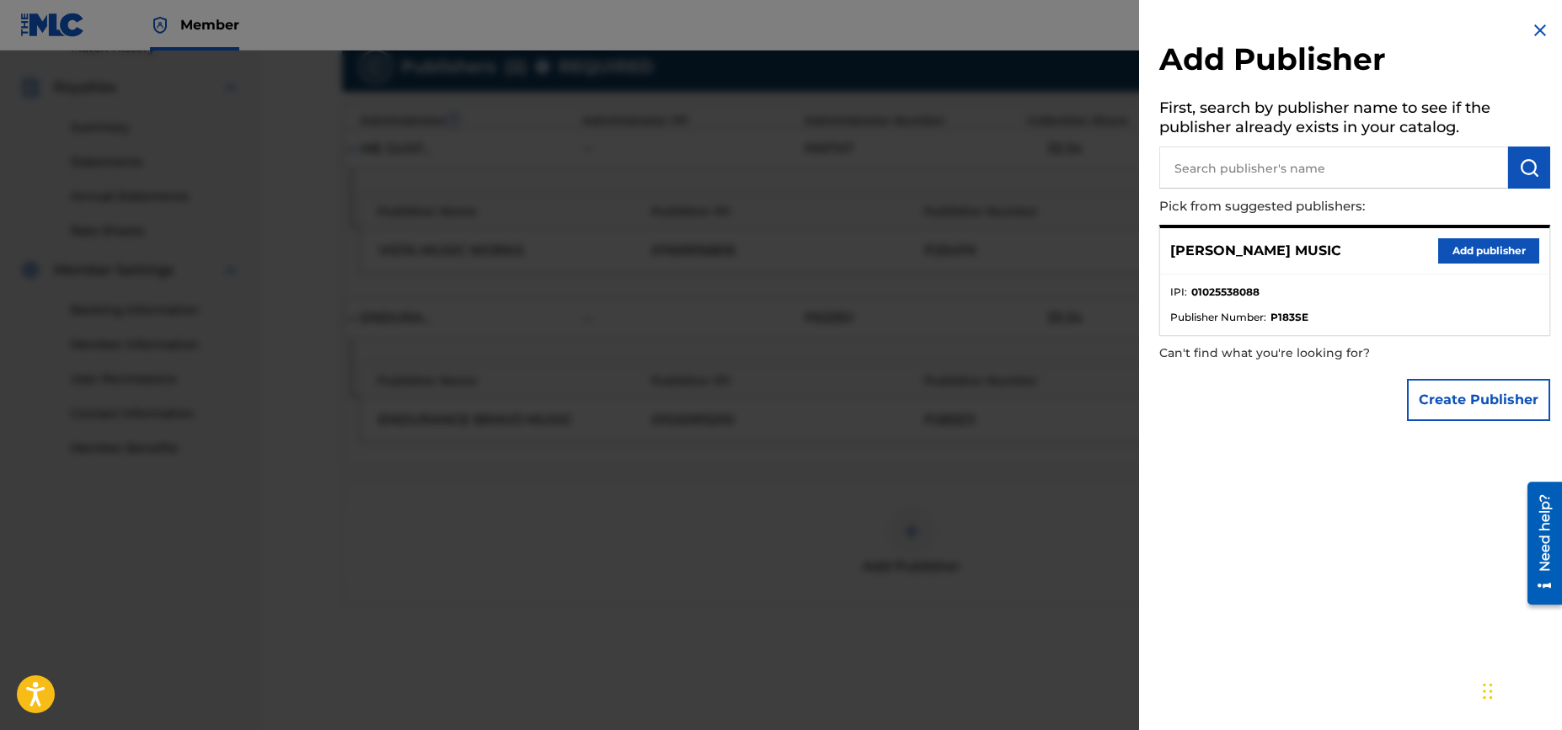
click at [1489, 252] on button "Add publisher" at bounding box center [1488, 250] width 101 height 25
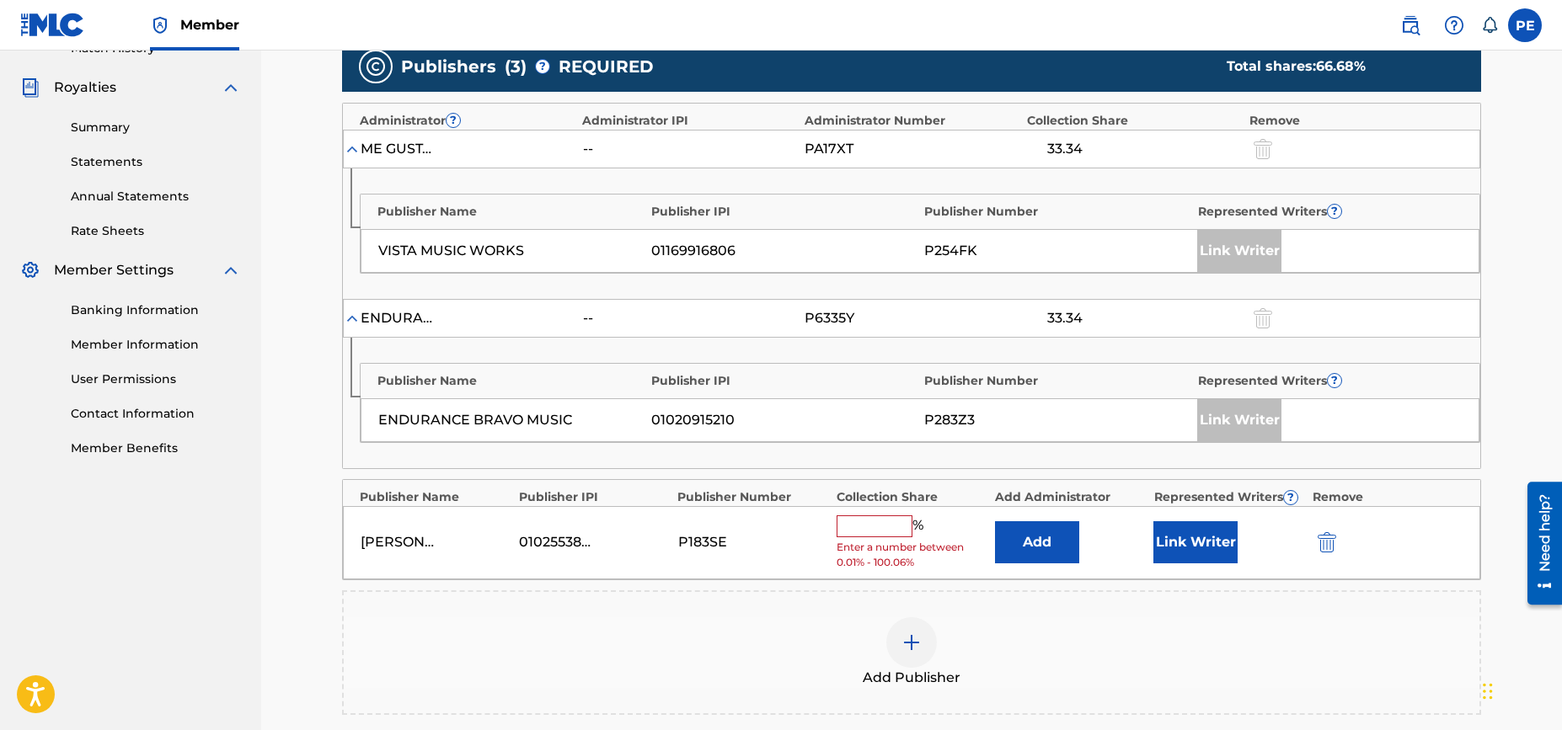
click at [873, 525] on input "text" at bounding box center [875, 527] width 76 height 22
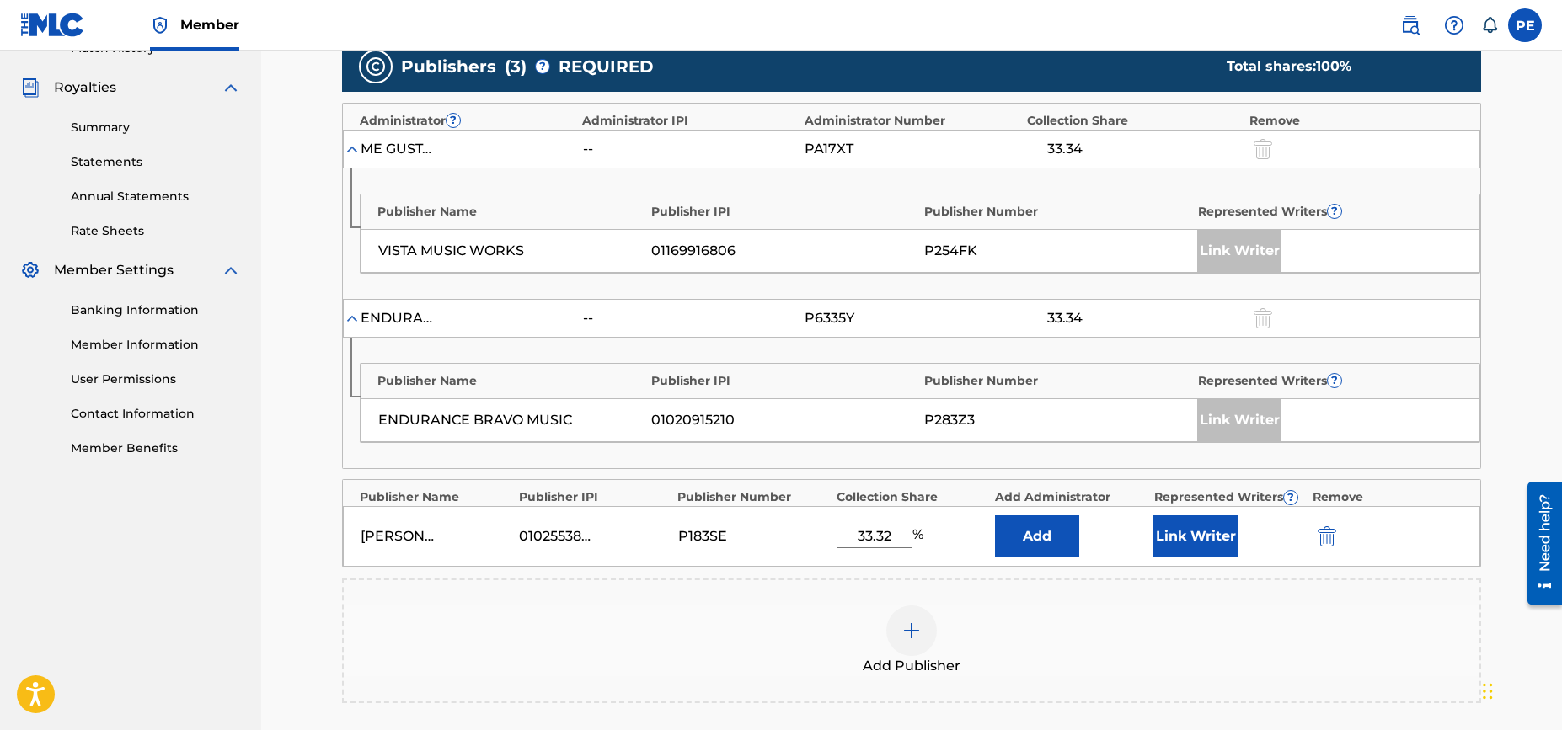
type input "33.32"
click at [1043, 532] on button "Add" at bounding box center [1037, 537] width 84 height 42
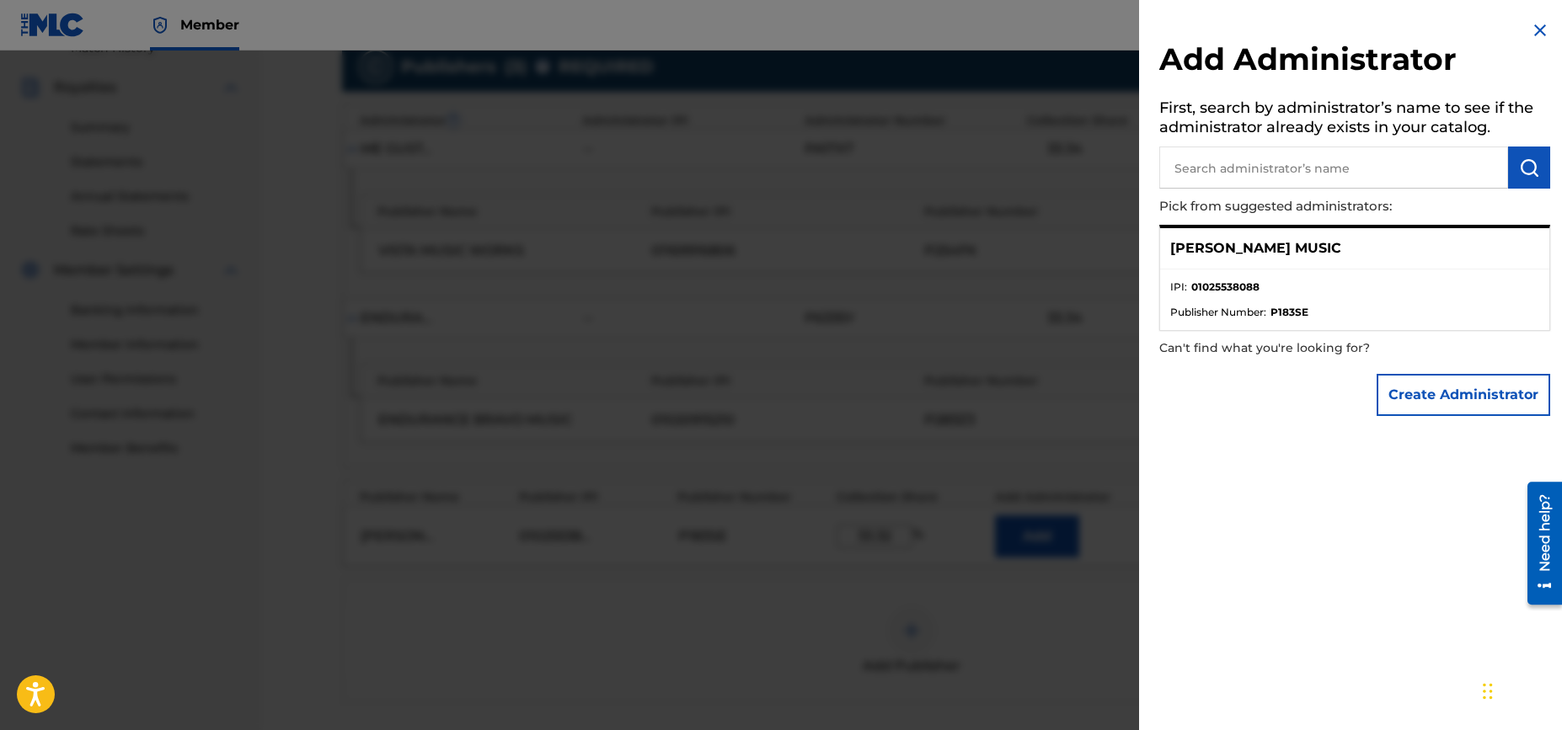
click at [1281, 249] on p "[PERSON_NAME] MUSIC" at bounding box center [1255, 248] width 171 height 20
click at [1274, 170] on input "text" at bounding box center [1333, 168] width 349 height 42
type input "[PERSON_NAME]"
click at [1376, 280] on li "IPI : 01025538088" at bounding box center [1354, 292] width 369 height 25
click at [1333, 247] on div "[PERSON_NAME] MUSIC" at bounding box center [1354, 248] width 389 height 41
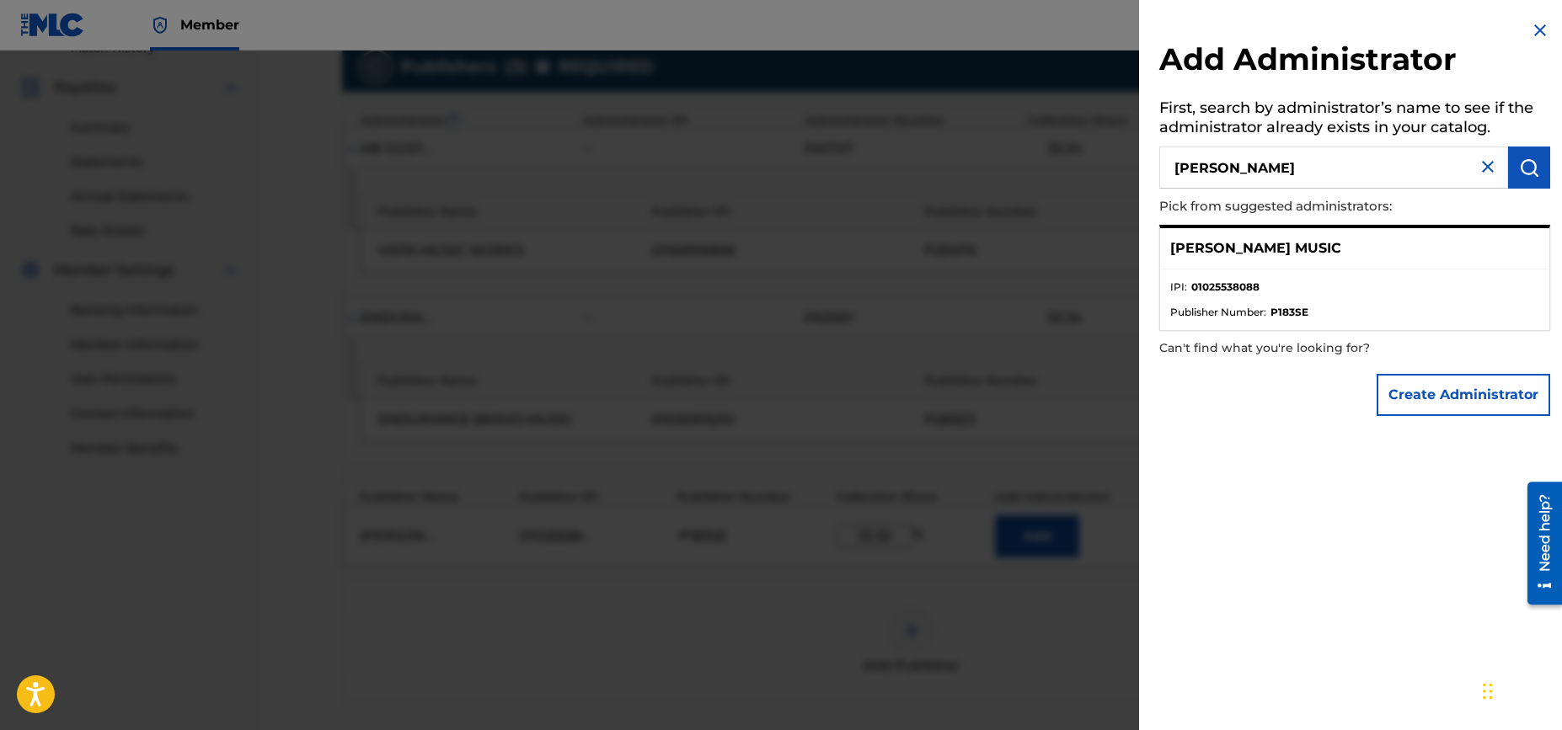
click at [1530, 27] on img at bounding box center [1540, 30] width 20 height 20
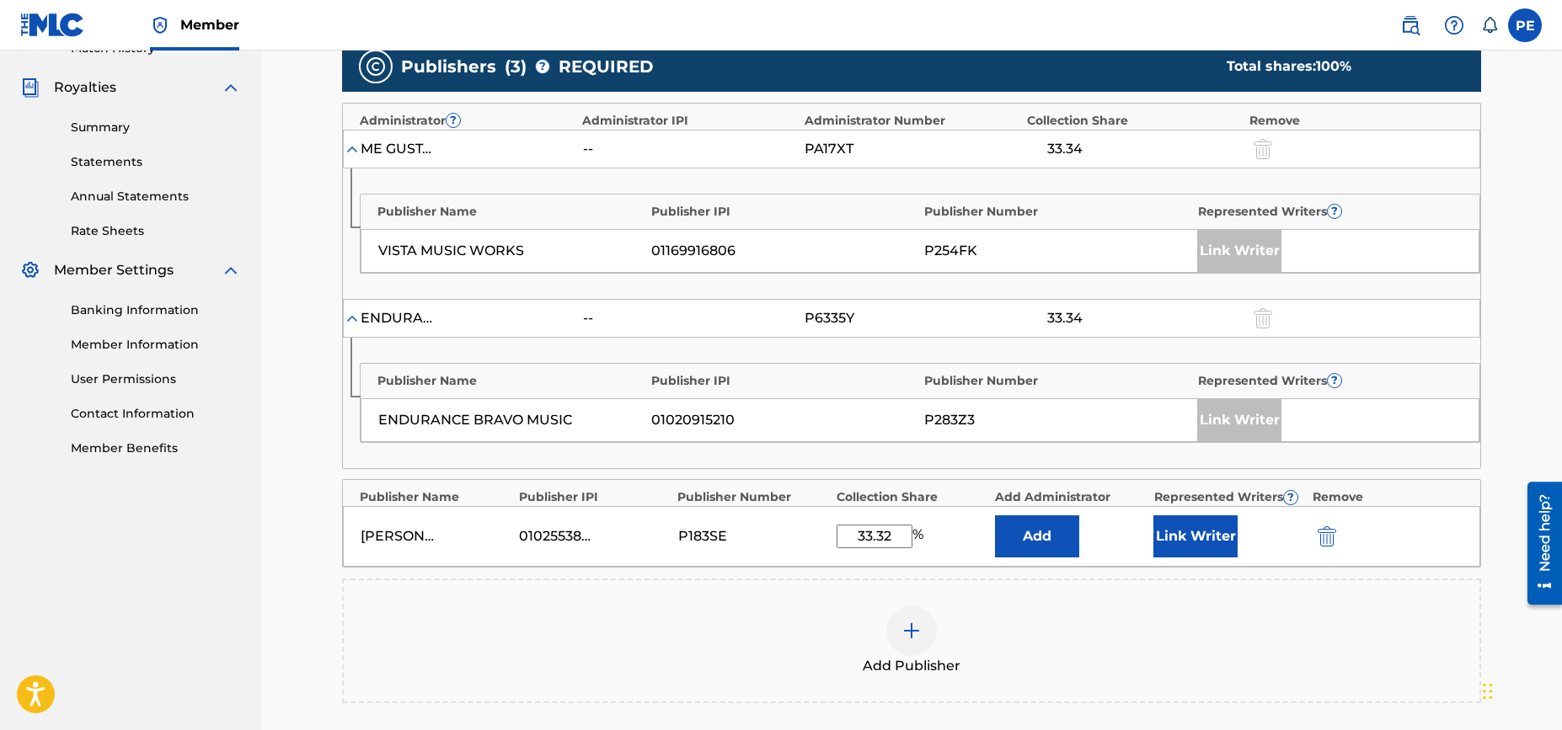
click at [1196, 533] on button "Link Writer" at bounding box center [1195, 537] width 84 height 42
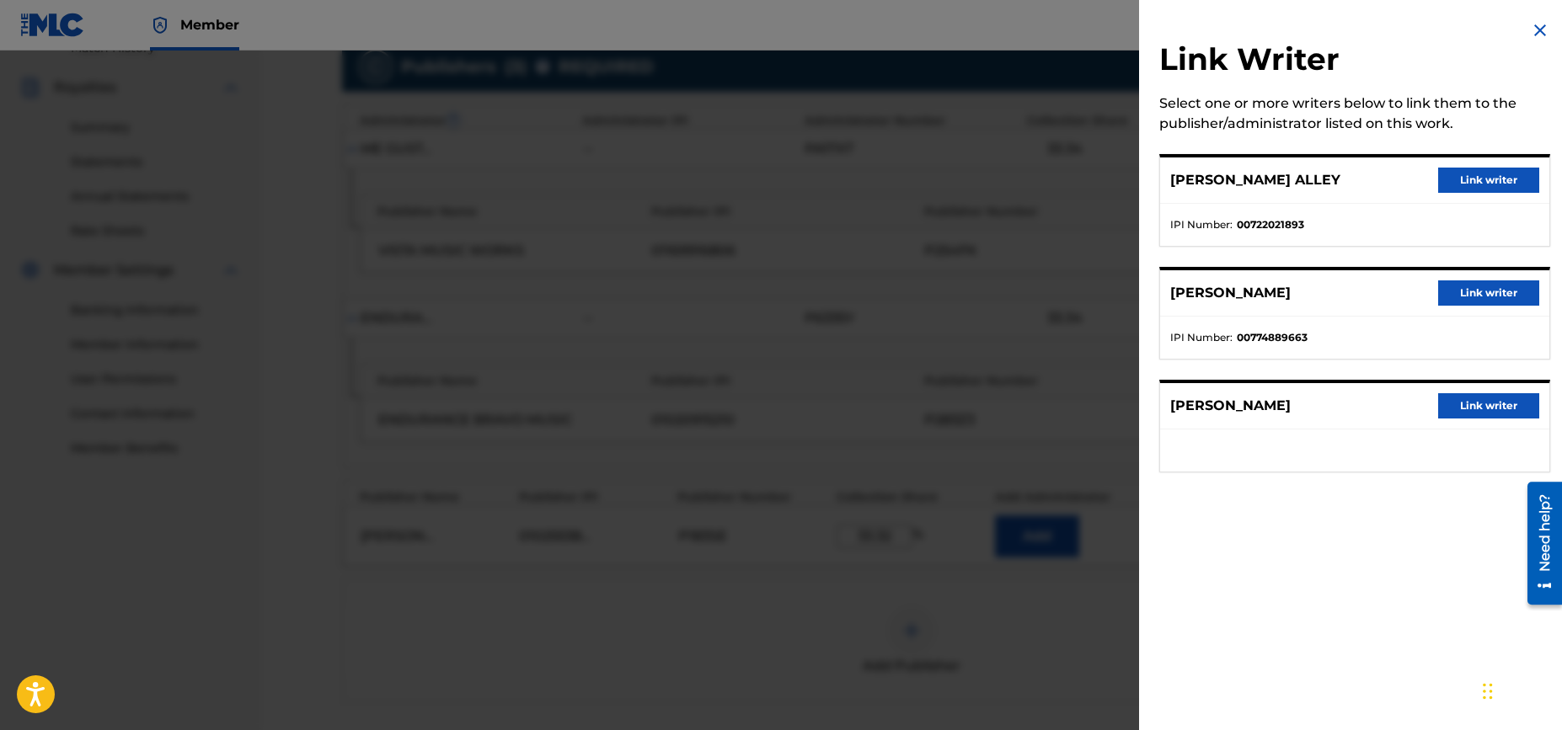
click at [1483, 295] on button "Link writer" at bounding box center [1488, 293] width 101 height 25
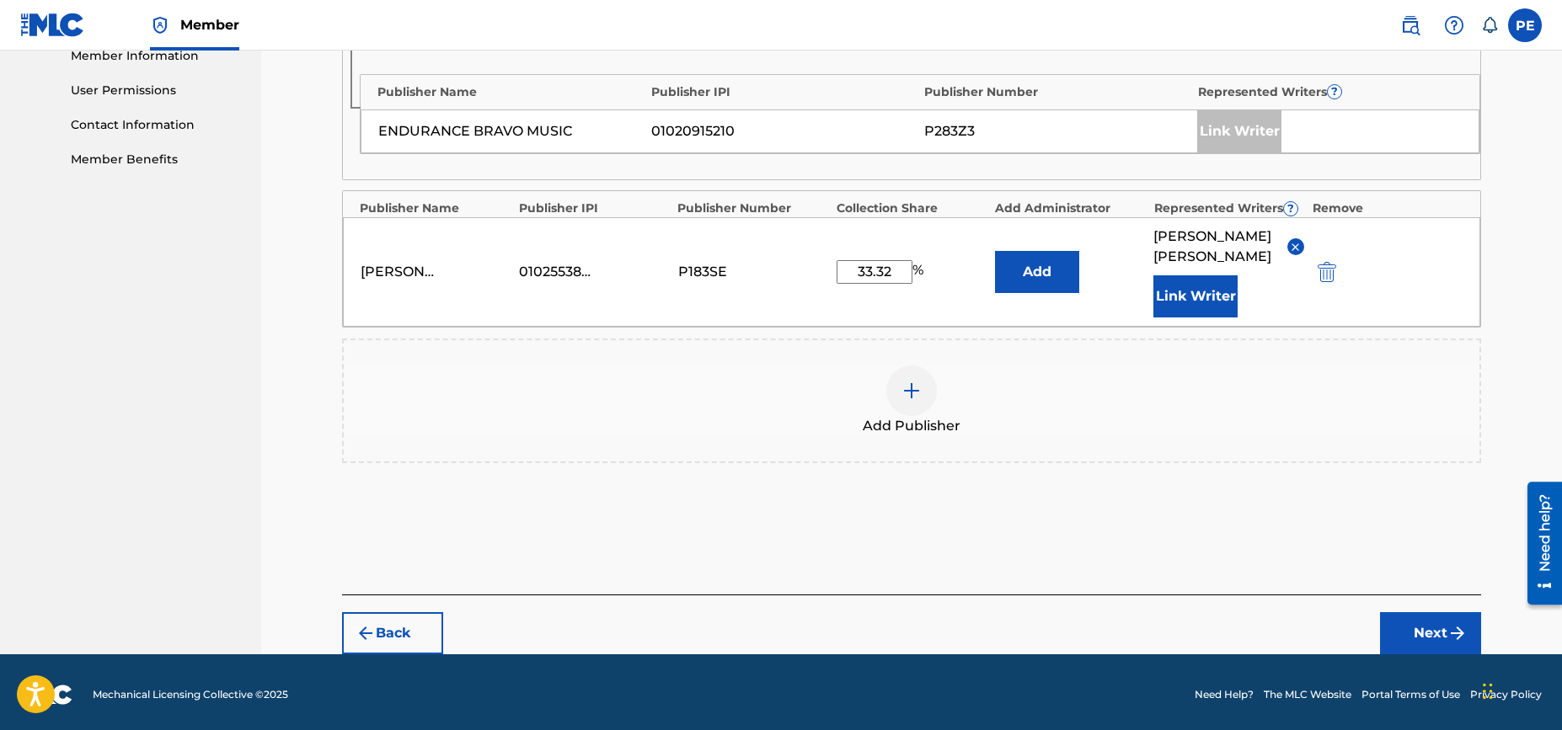
scroll to position [776, 0]
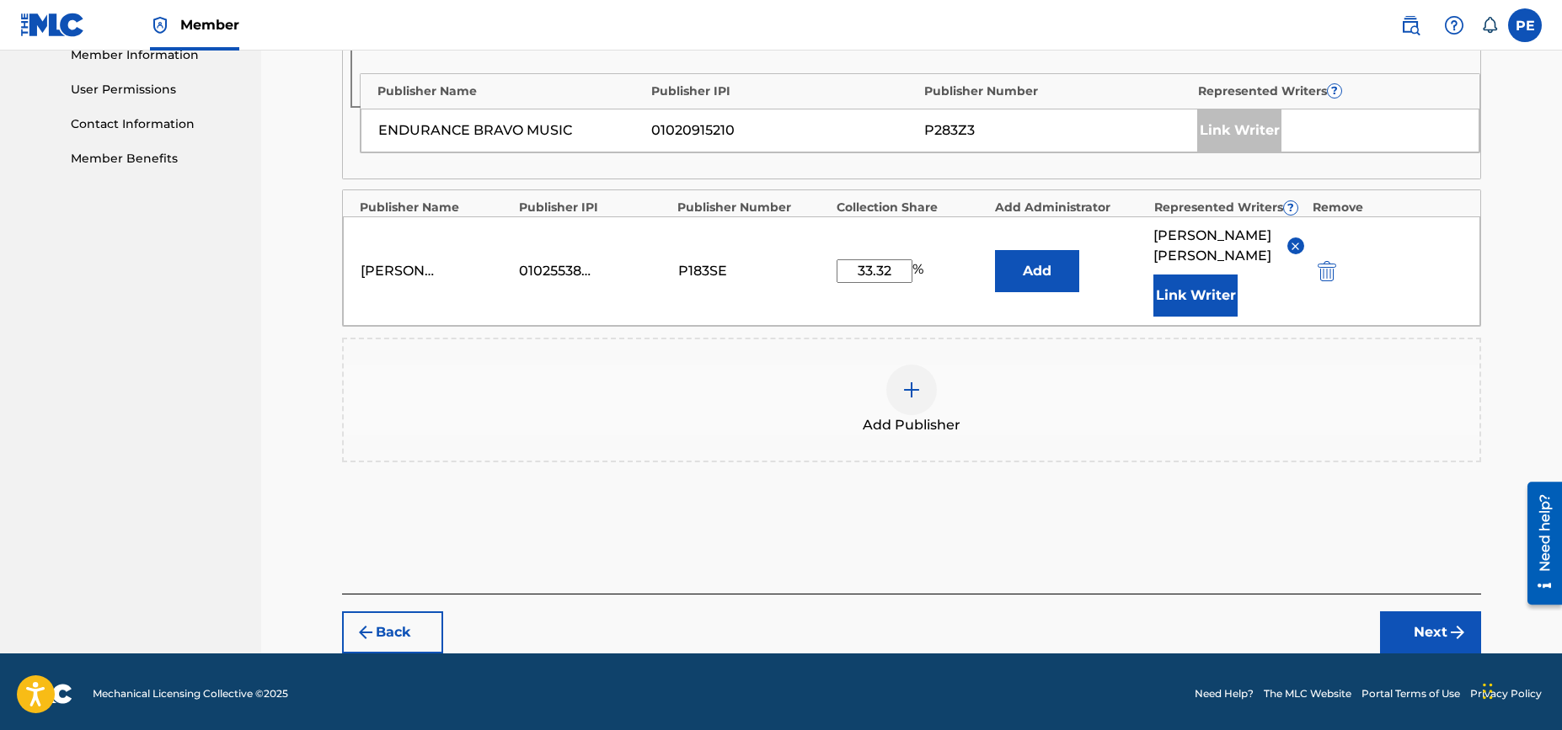
click at [1433, 640] on button "Next" at bounding box center [1430, 633] width 101 height 42
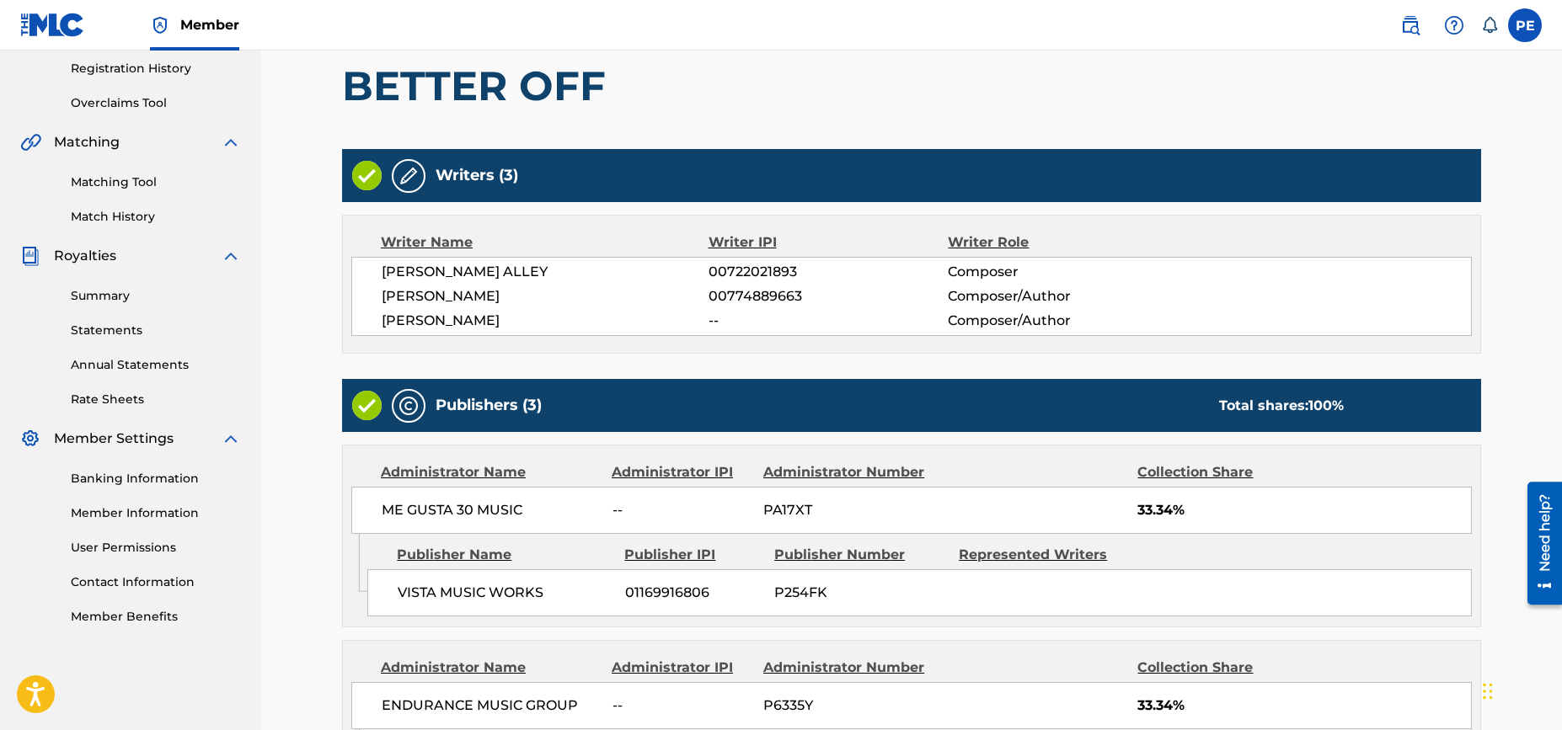
scroll to position [696, 0]
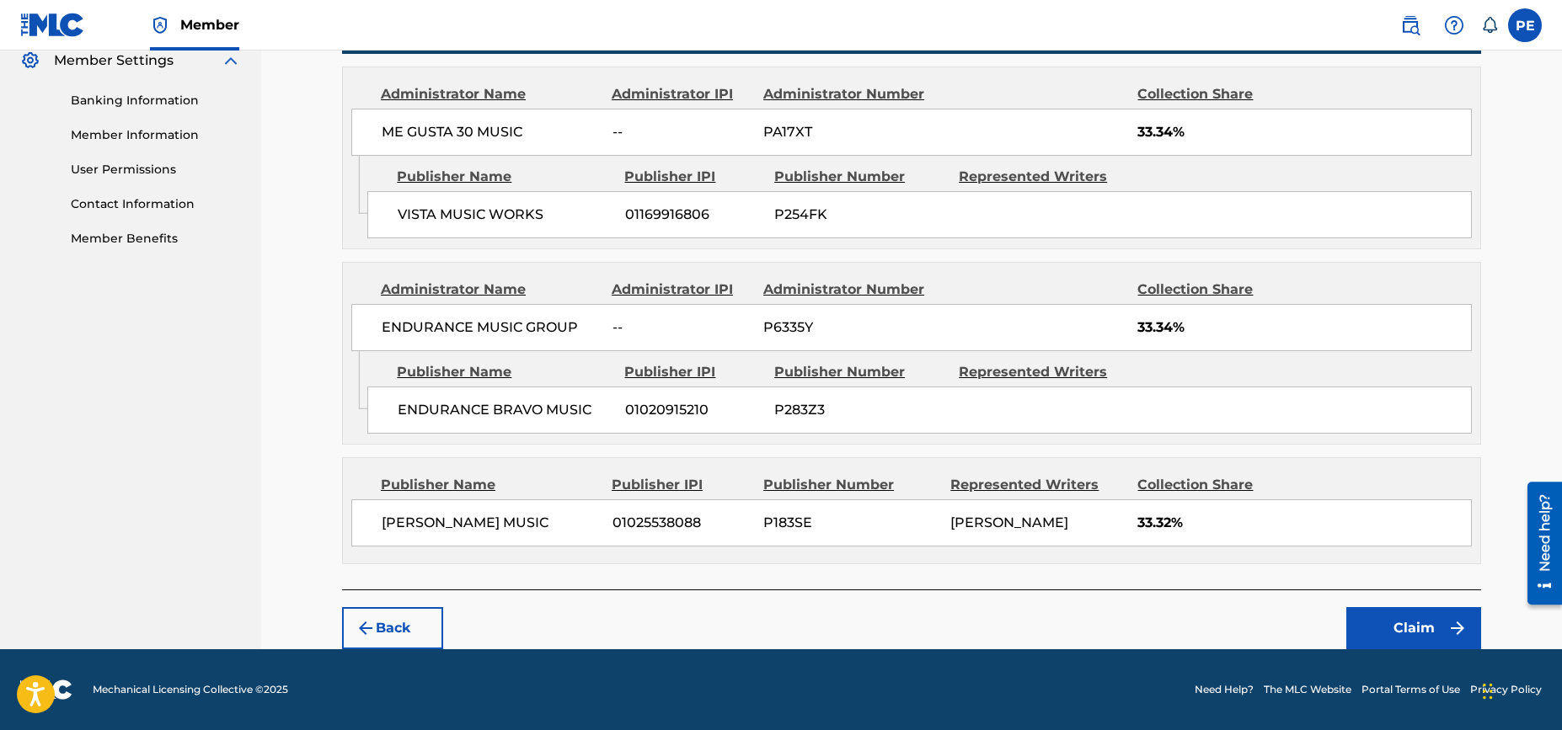
click at [1414, 627] on button "Claim" at bounding box center [1413, 628] width 135 height 42
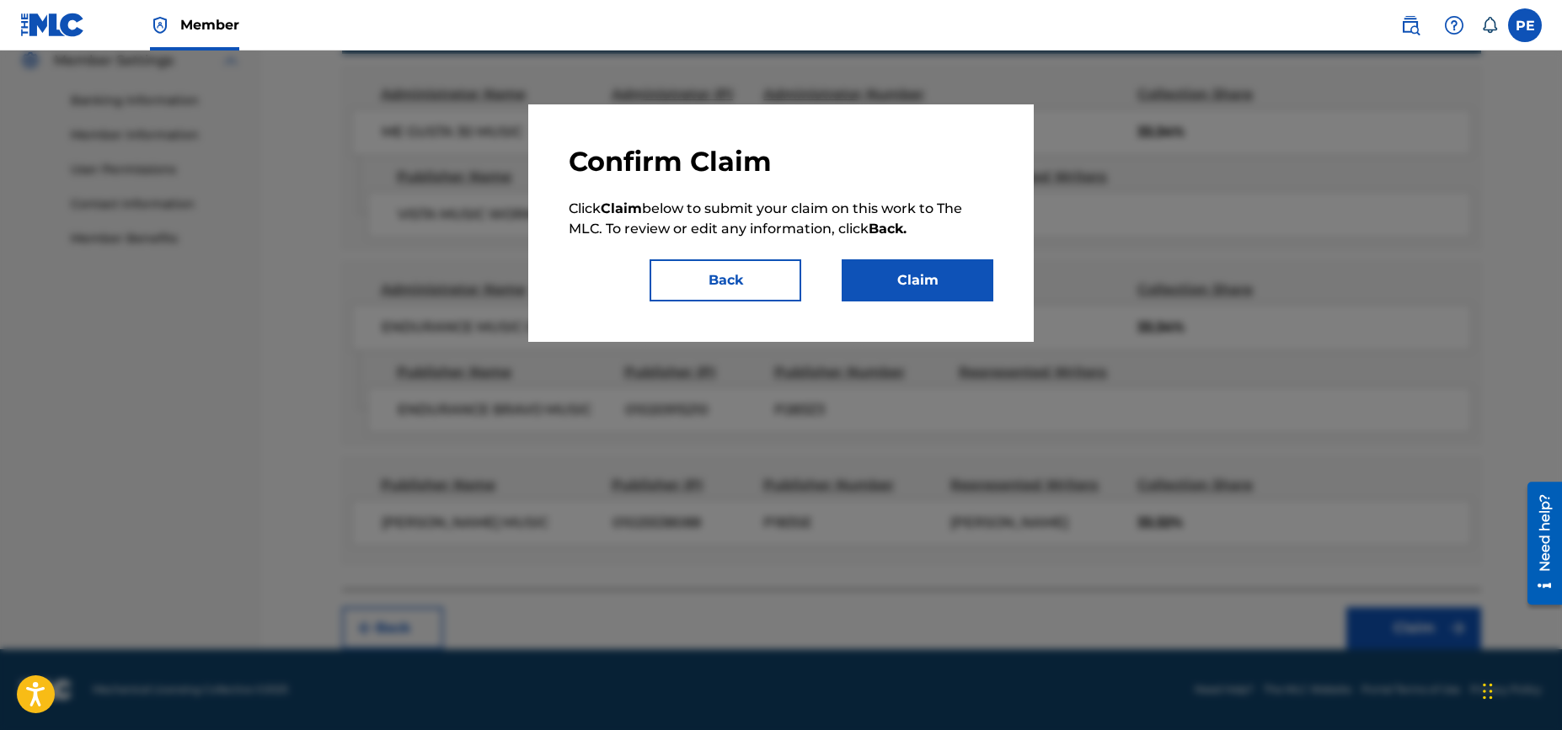
click at [943, 284] on button "Claim" at bounding box center [918, 280] width 152 height 42
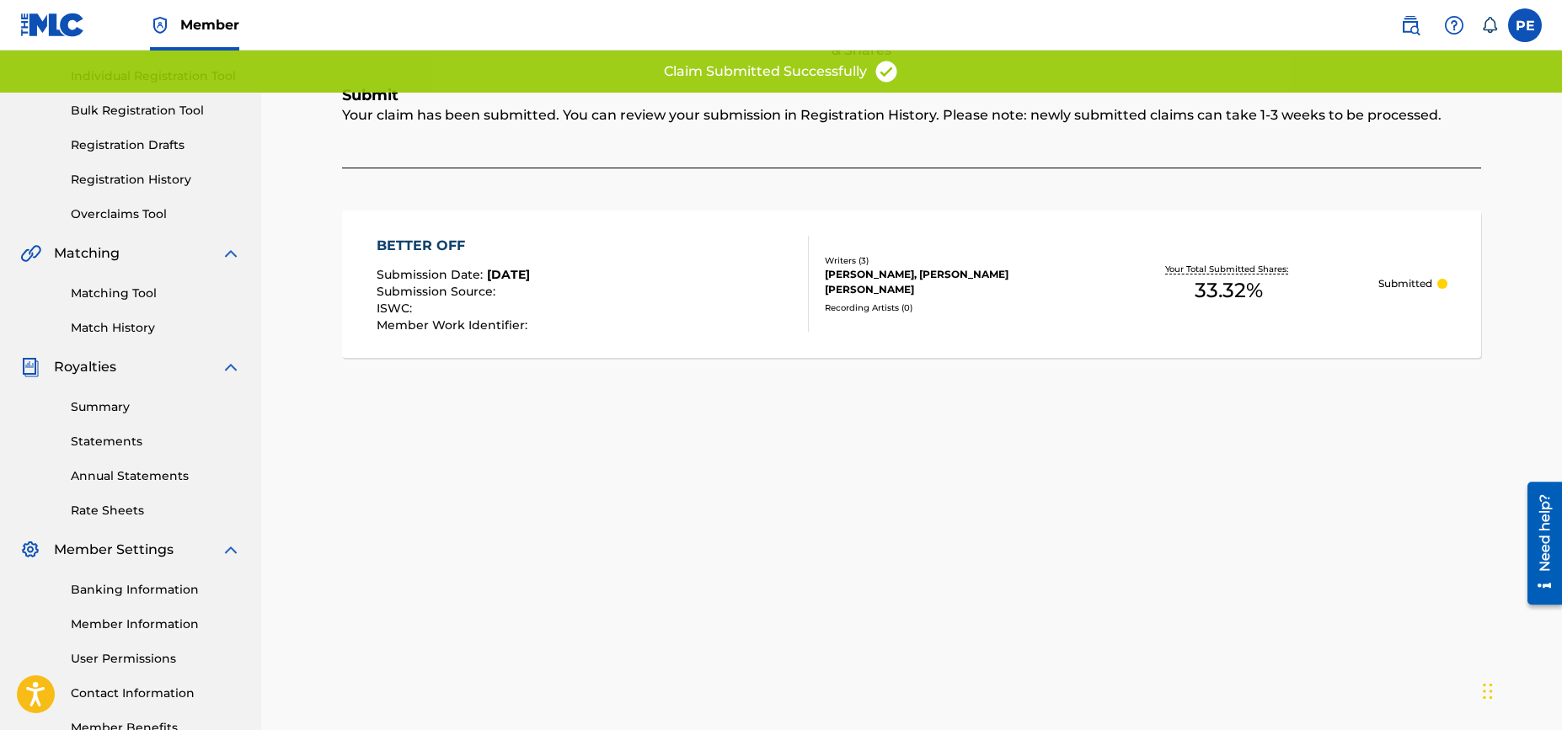
scroll to position [0, 0]
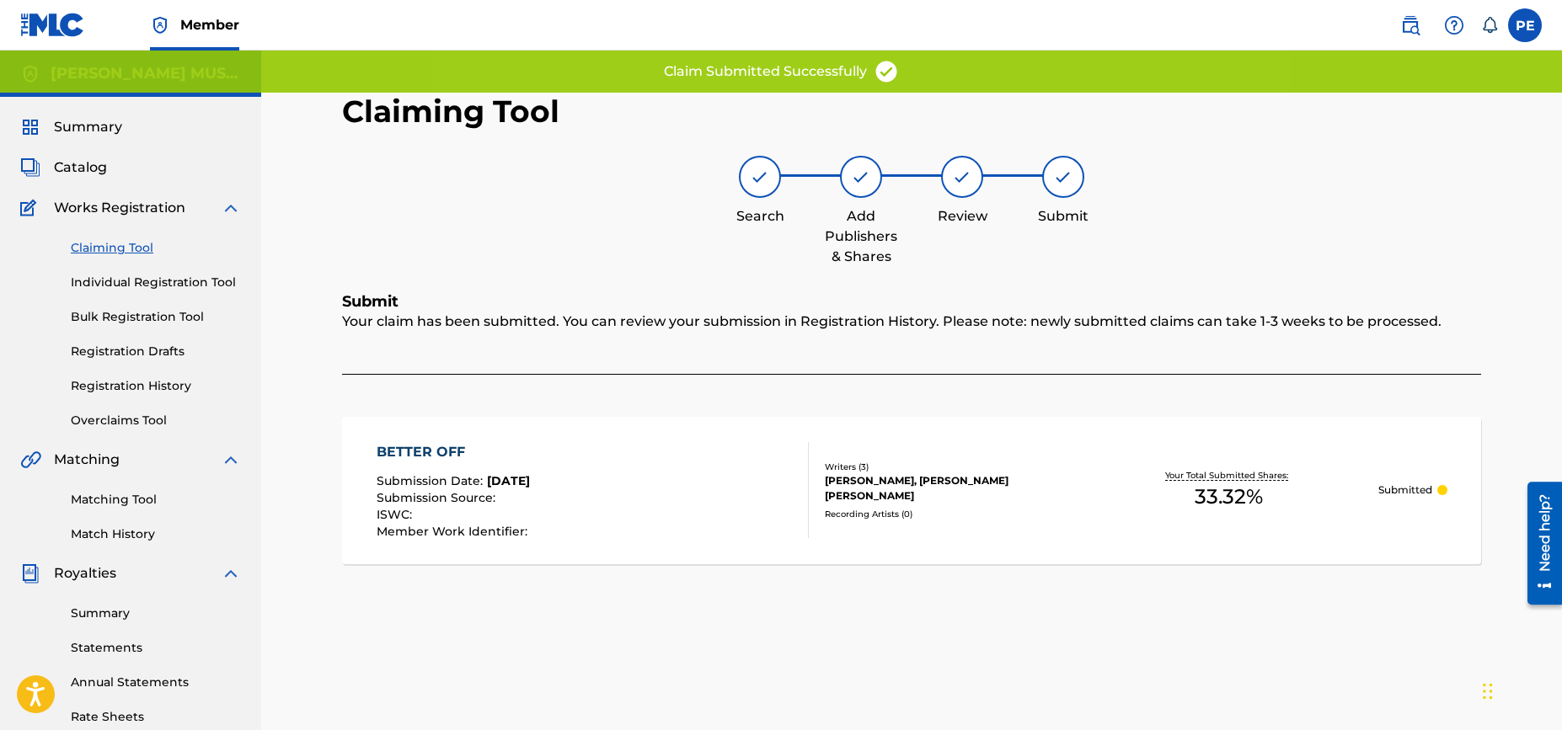
click at [100, 246] on link "Claiming Tool" at bounding box center [156, 248] width 170 height 18
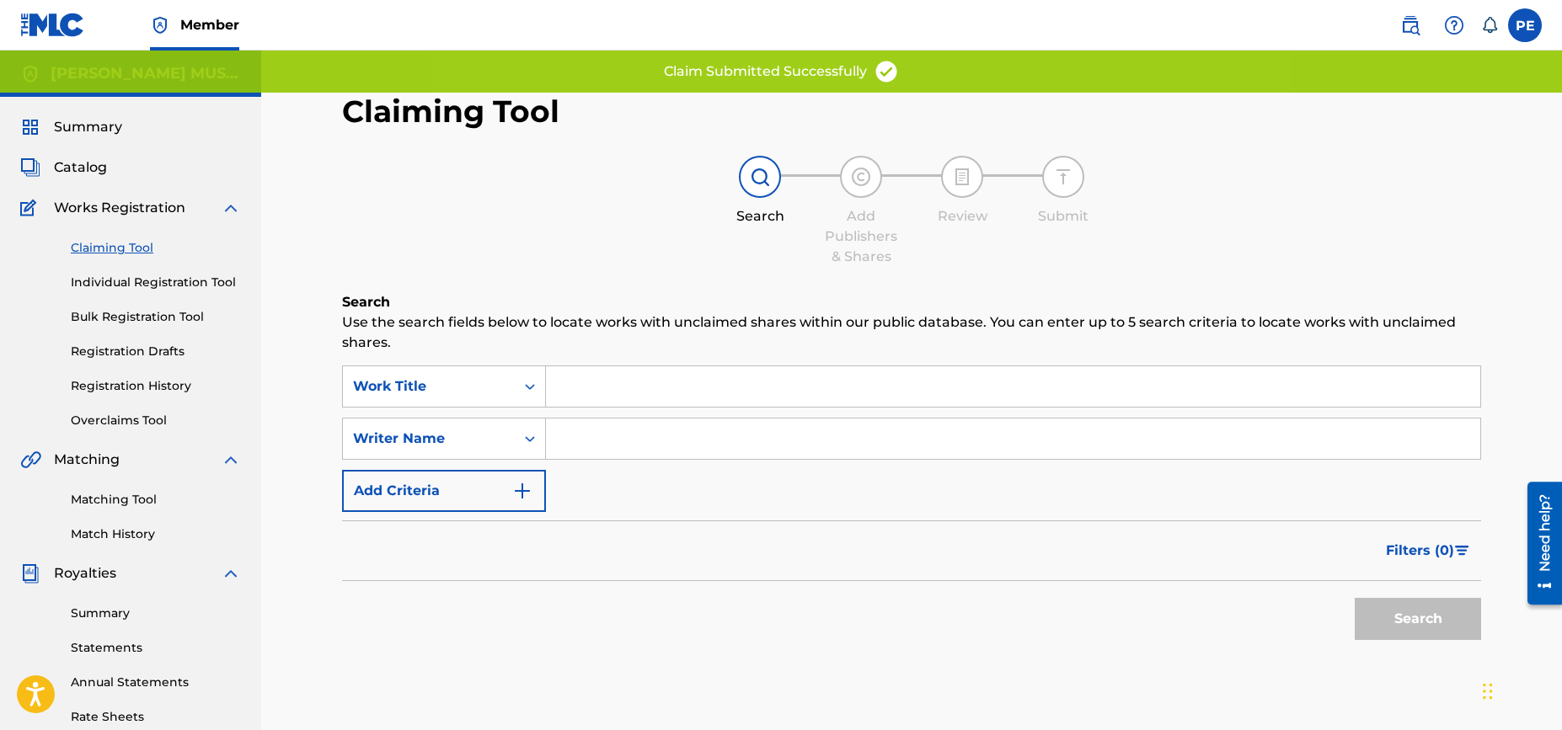
click at [633, 378] on input "Search Form" at bounding box center [1013, 386] width 934 height 40
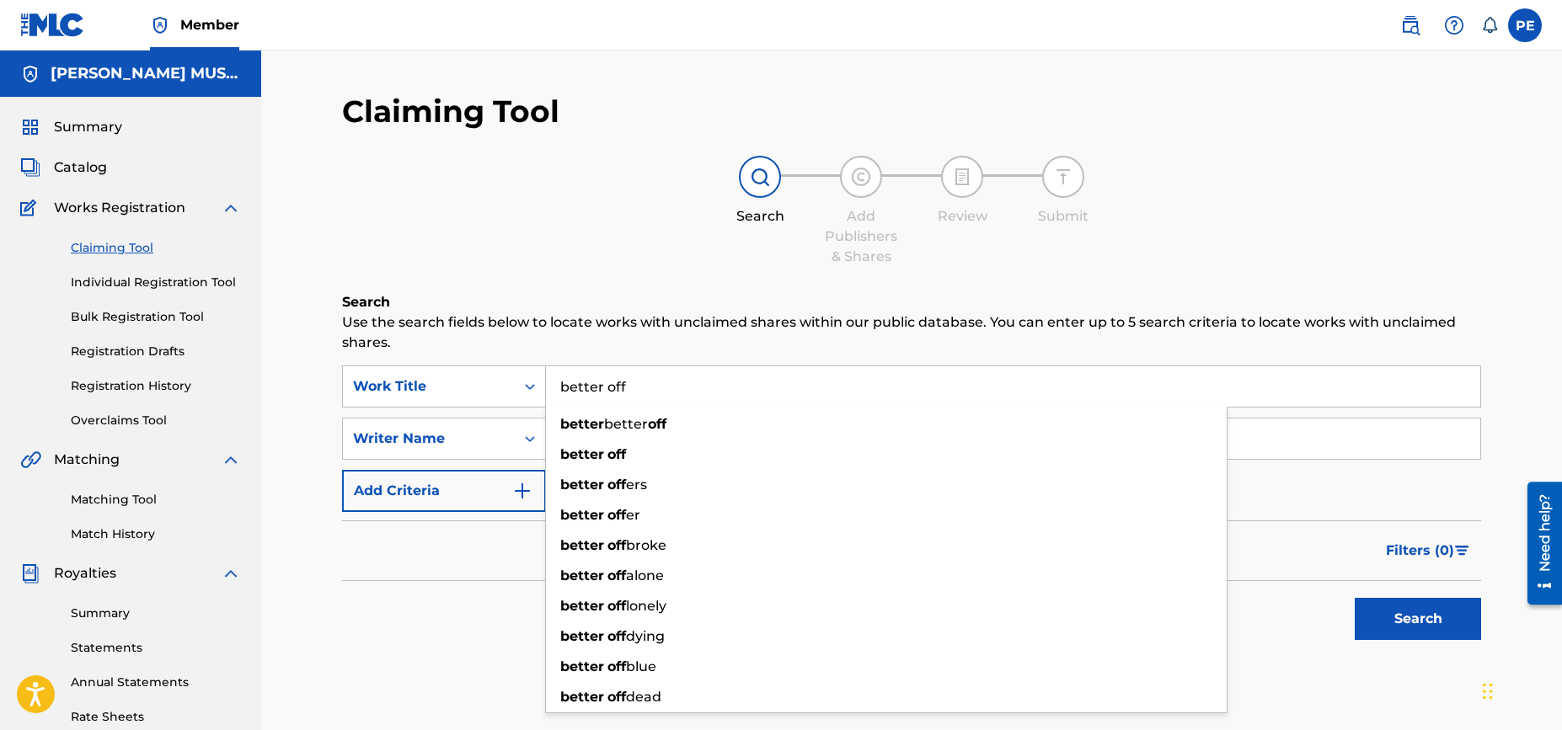
click at [638, 386] on input "better off" at bounding box center [1013, 386] width 934 height 40
type input "better off"
click at [1355, 598] on button "Search" at bounding box center [1418, 619] width 126 height 42
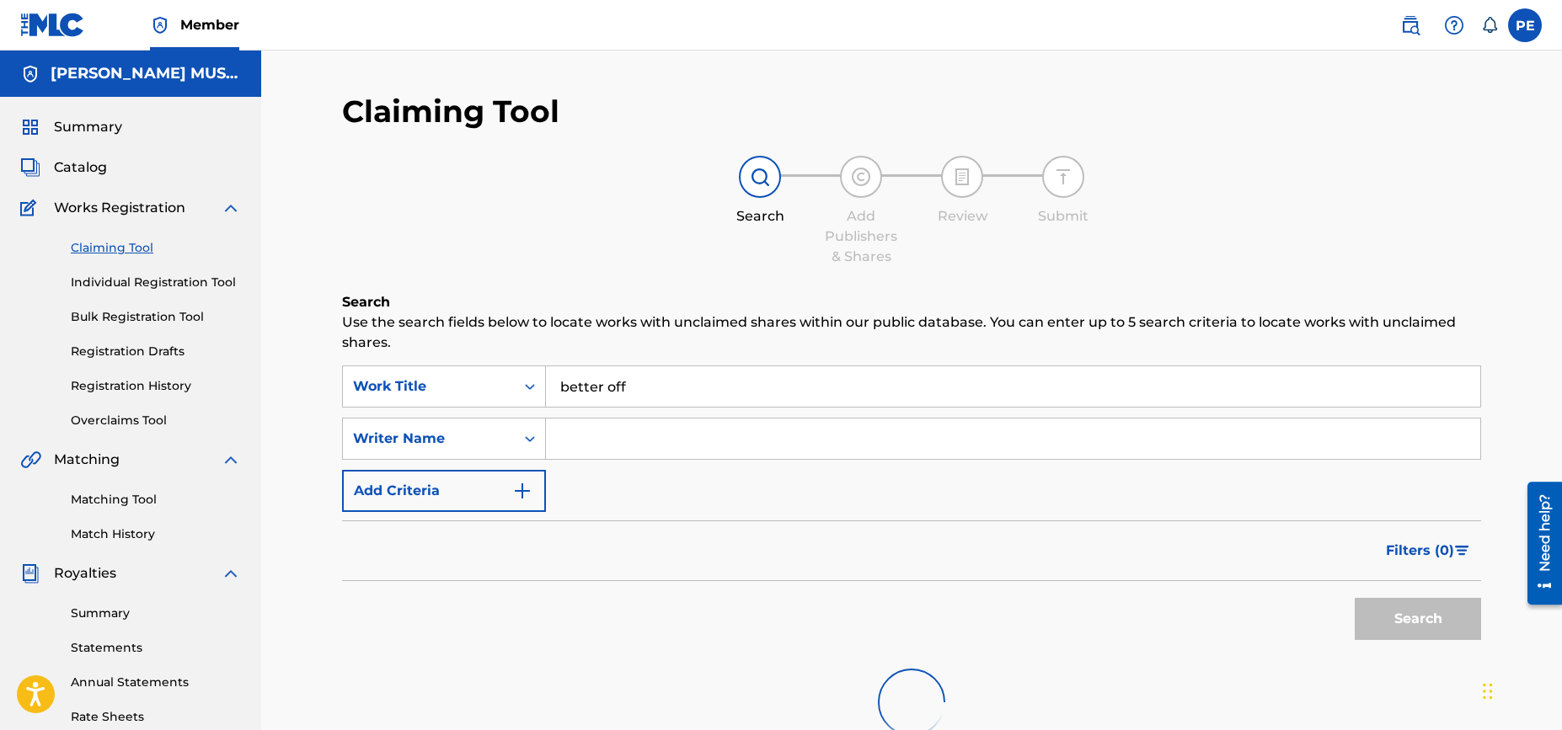
click at [622, 439] on input "Search Form" at bounding box center [1013, 439] width 934 height 40
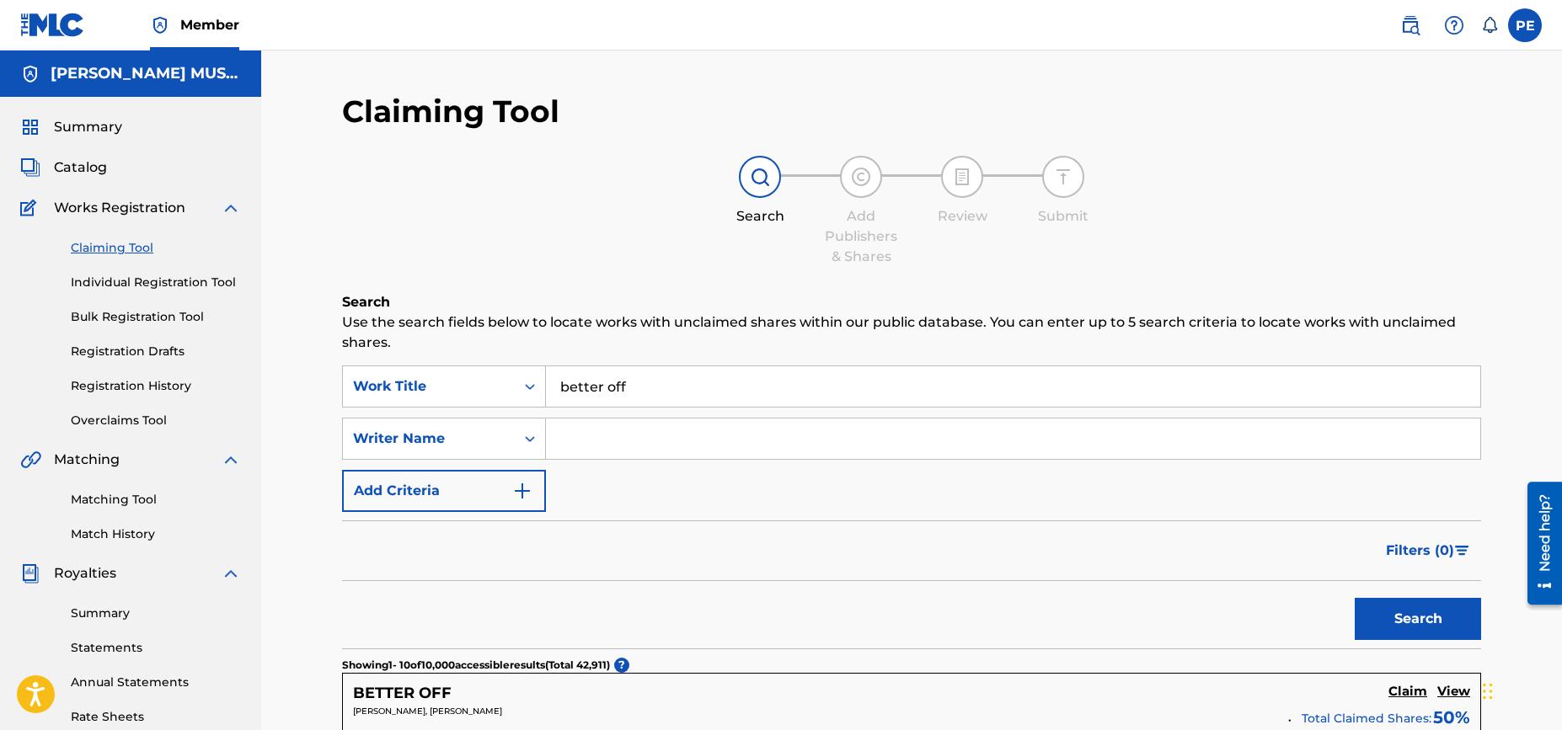
type input "[PERSON_NAME]"
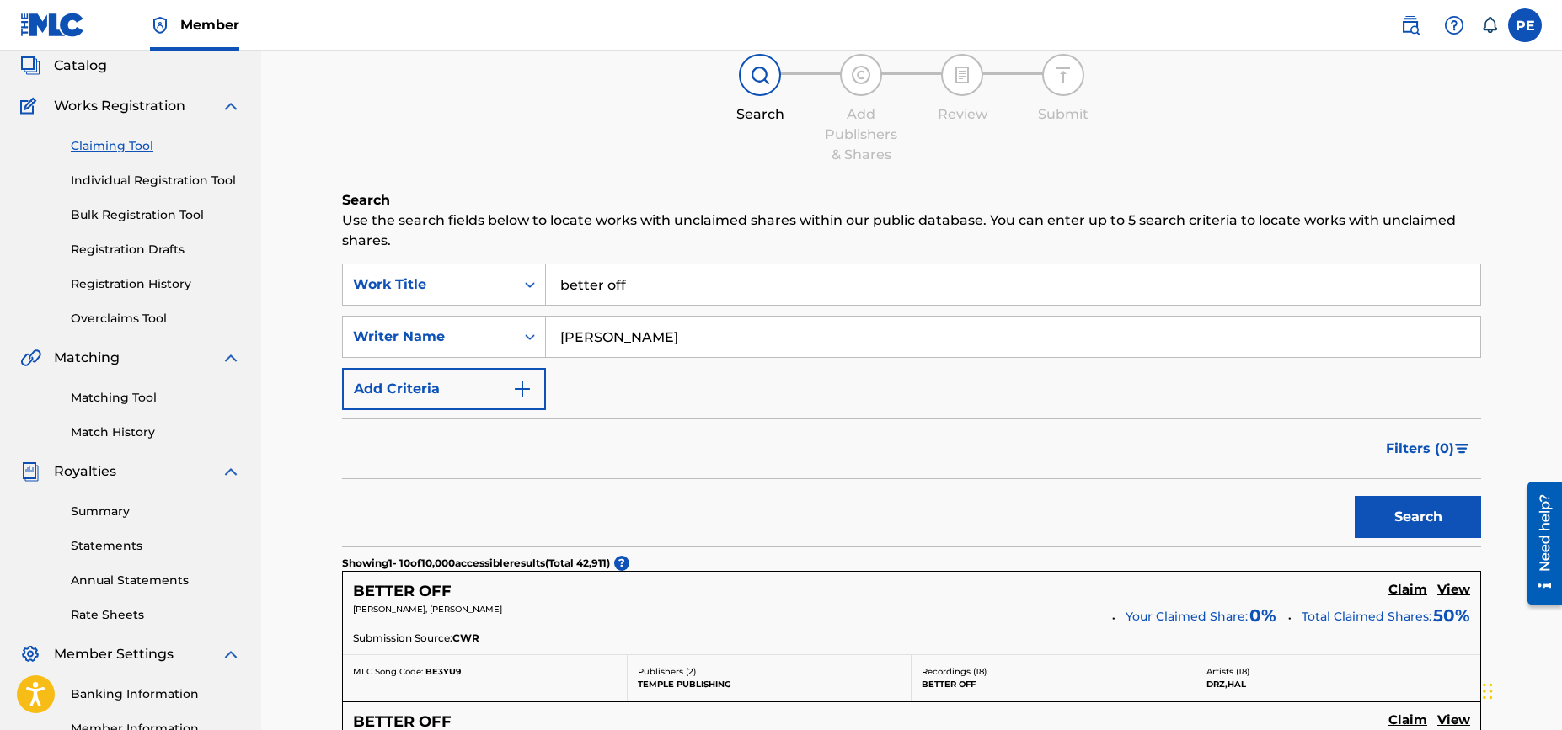
scroll to position [165, 0]
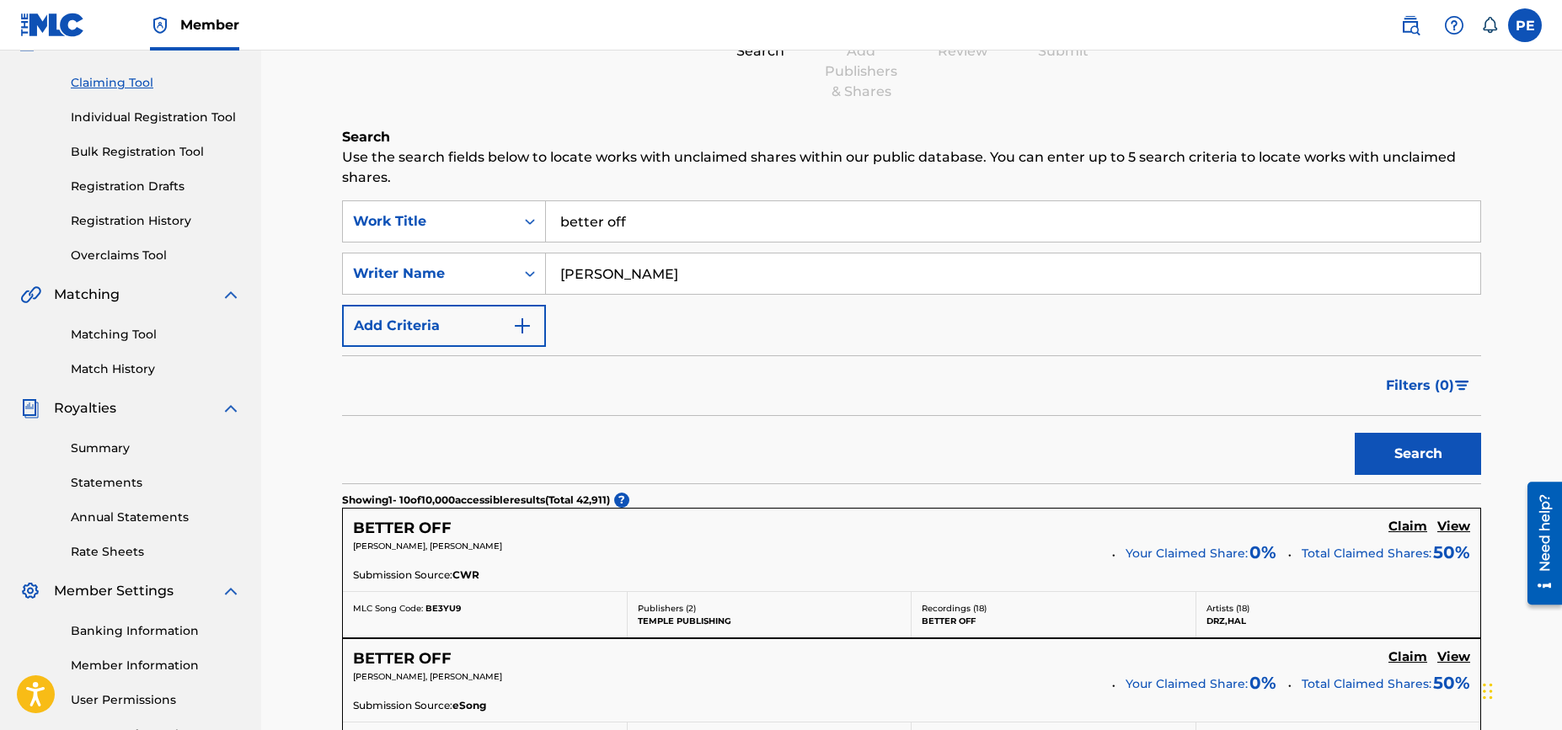
click at [1411, 445] on button "Search" at bounding box center [1418, 454] width 126 height 42
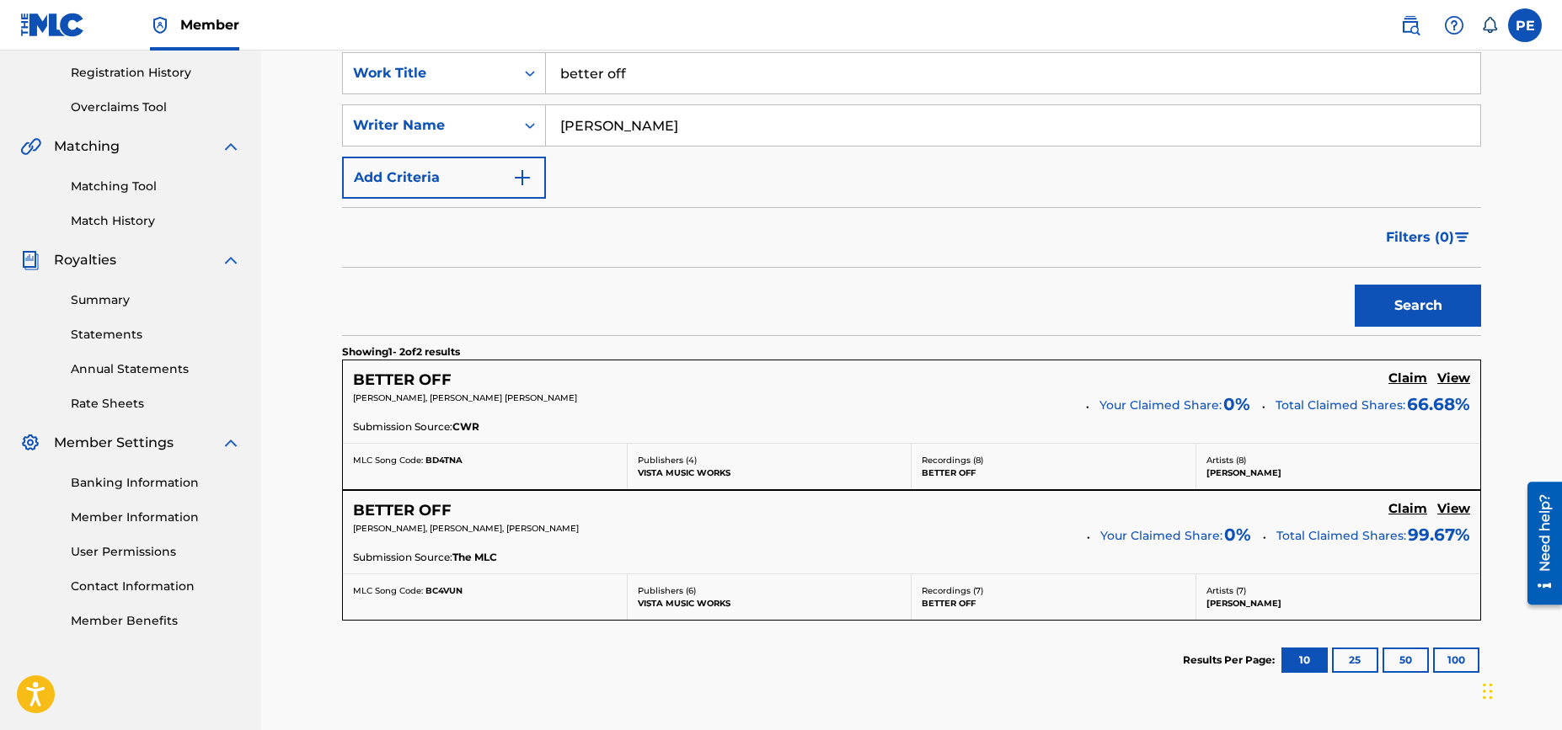
scroll to position [448, 0]
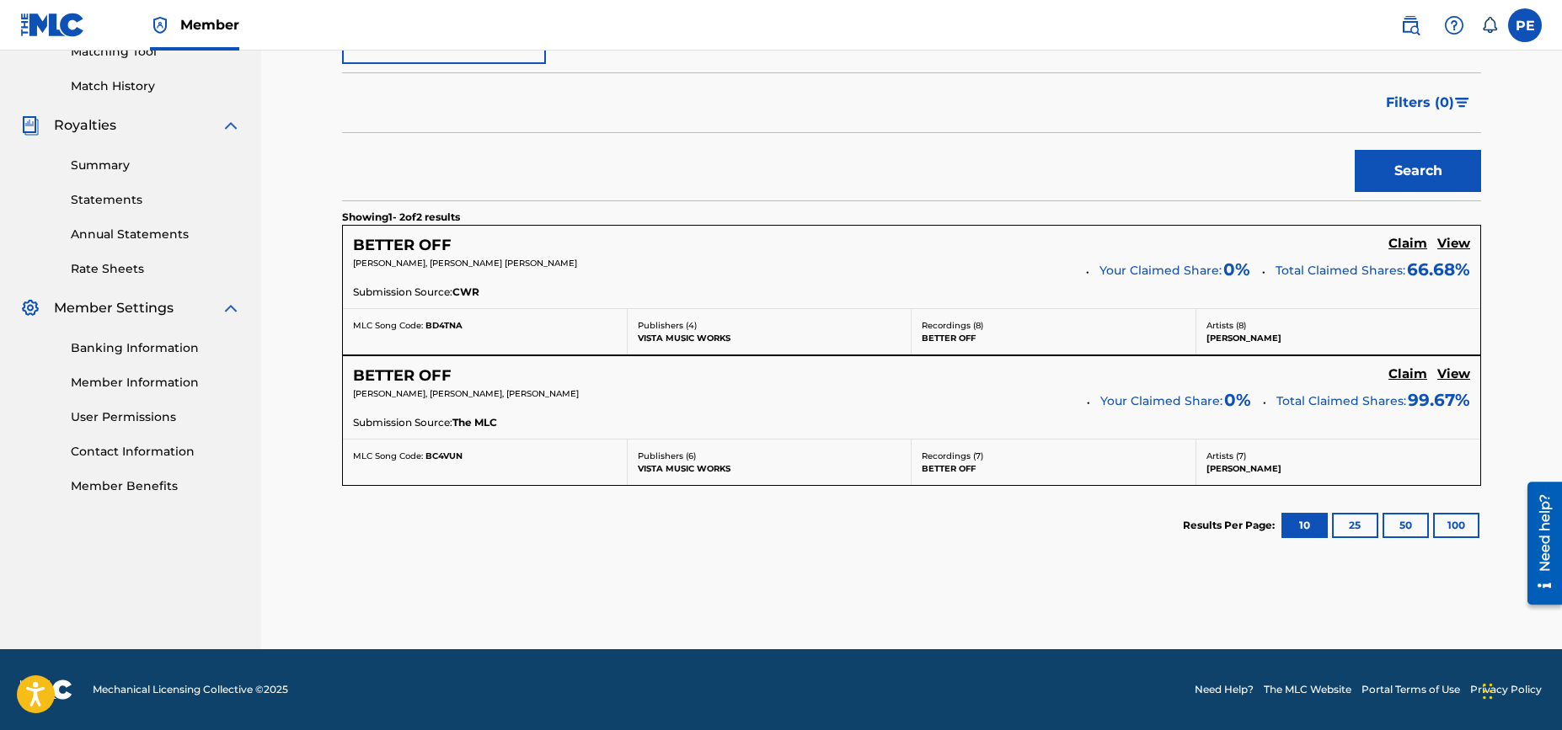
click at [1050, 398] on p "[PERSON_NAME], [PERSON_NAME], [PERSON_NAME]" at bounding box center [714, 394] width 722 height 13
click at [1410, 374] on h5 "Claim" at bounding box center [1407, 374] width 39 height 16
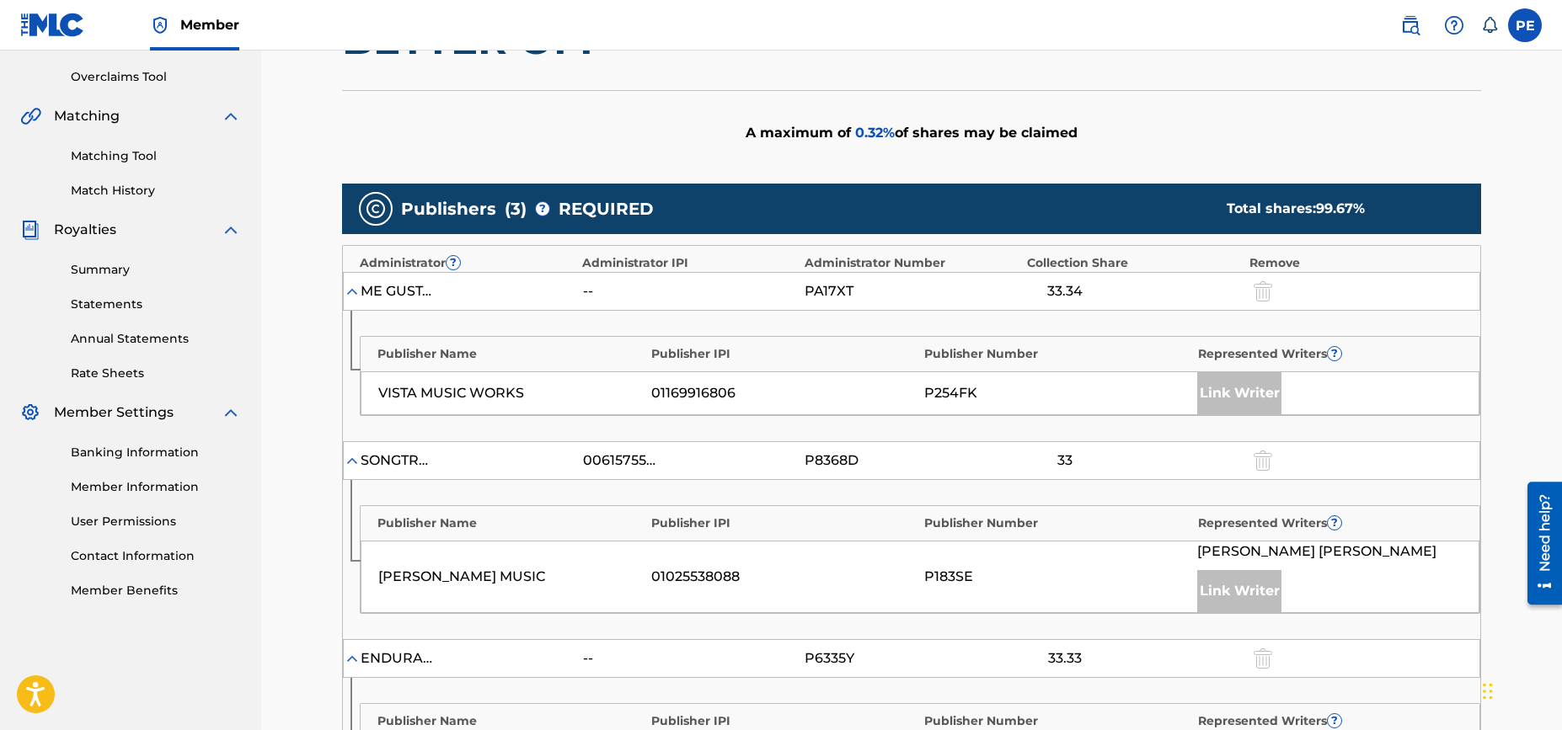
scroll to position [0, 0]
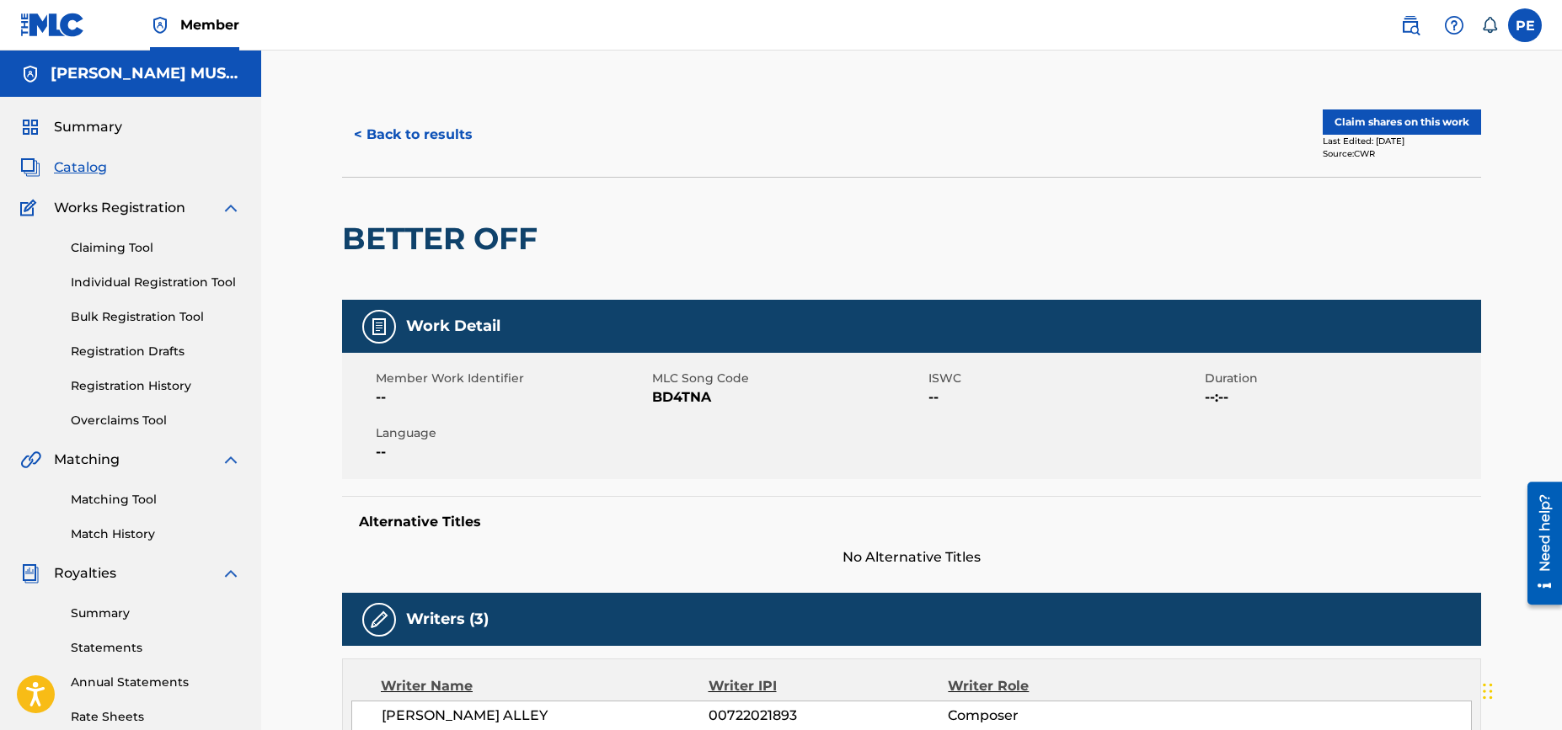
click at [447, 131] on button "< Back to results" at bounding box center [413, 135] width 142 height 42
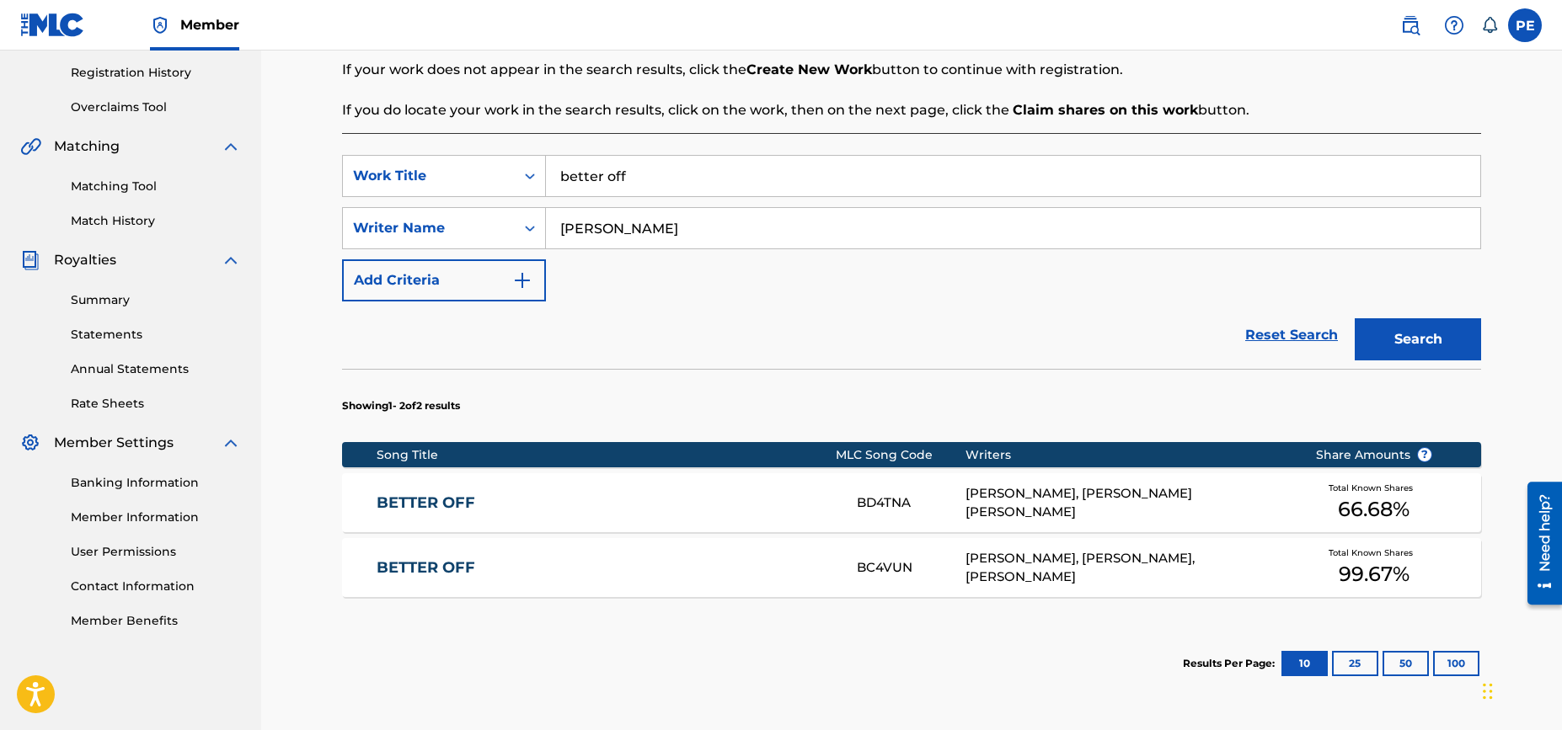
click at [1280, 330] on link "Reset Search" at bounding box center [1292, 335] width 110 height 37
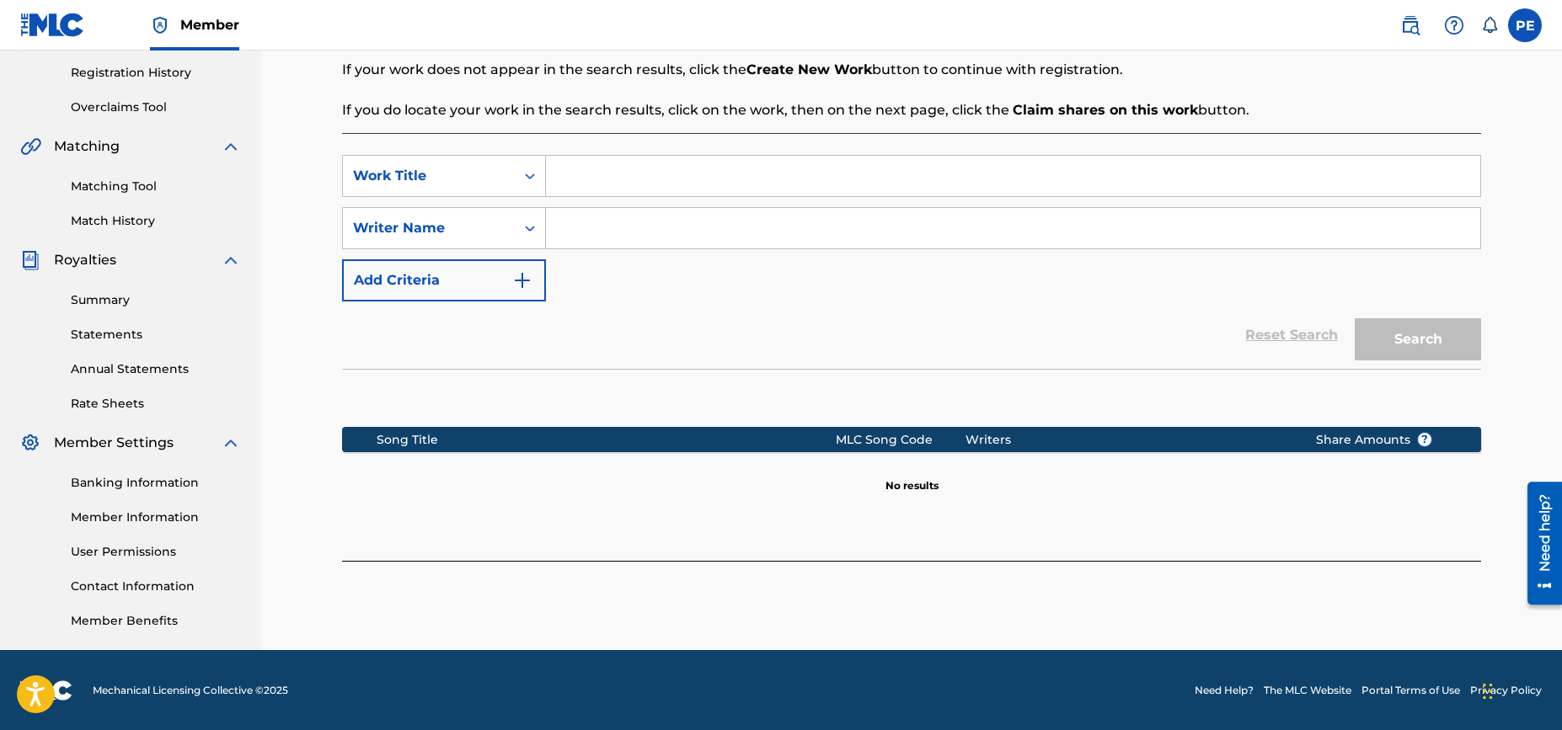
click at [633, 181] on input "Search Form" at bounding box center [1013, 176] width 934 height 40
type input "sunny 70s"
click at [627, 229] on input "Search Form" at bounding box center [1013, 228] width 934 height 40
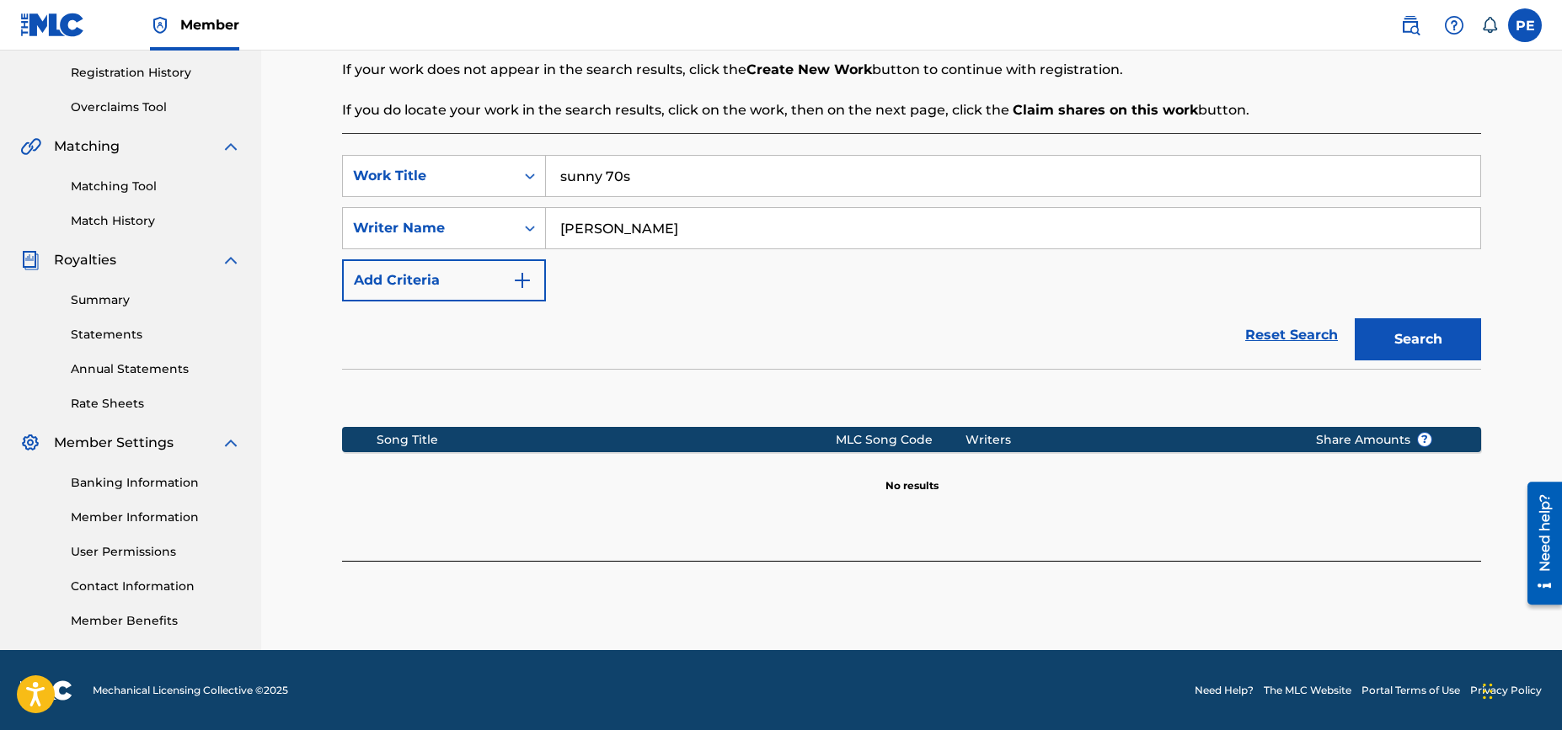
type input "[PERSON_NAME]"
click at [1355, 318] on button "Search" at bounding box center [1418, 339] width 126 height 42
click at [633, 174] on input "sunny 70s" at bounding box center [1013, 176] width 934 height 40
click at [1355, 318] on button "Search" at bounding box center [1418, 339] width 126 height 42
click at [1446, 337] on button "Search" at bounding box center [1418, 339] width 126 height 42
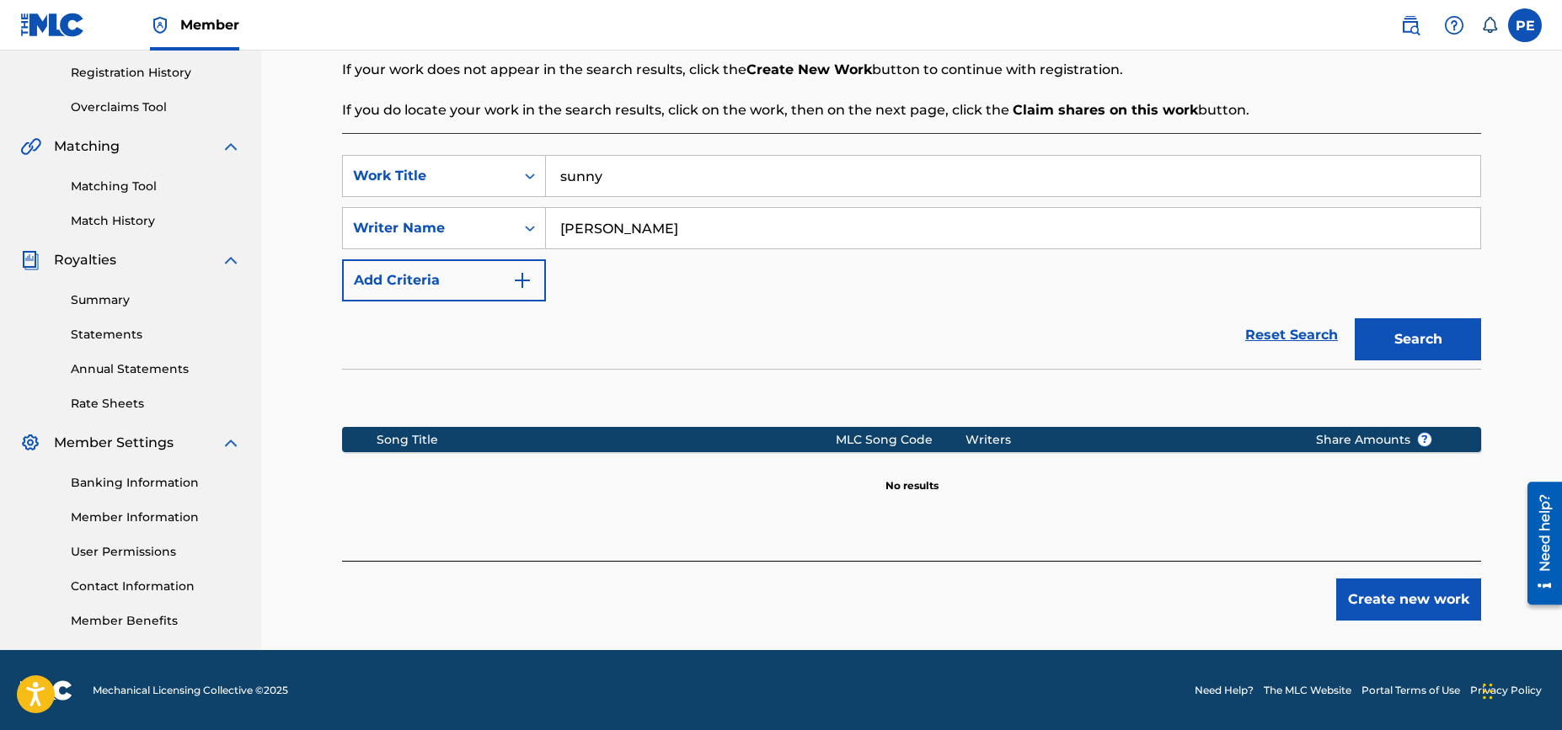
click at [580, 327] on div "Reset Search Search" at bounding box center [911, 335] width 1139 height 67
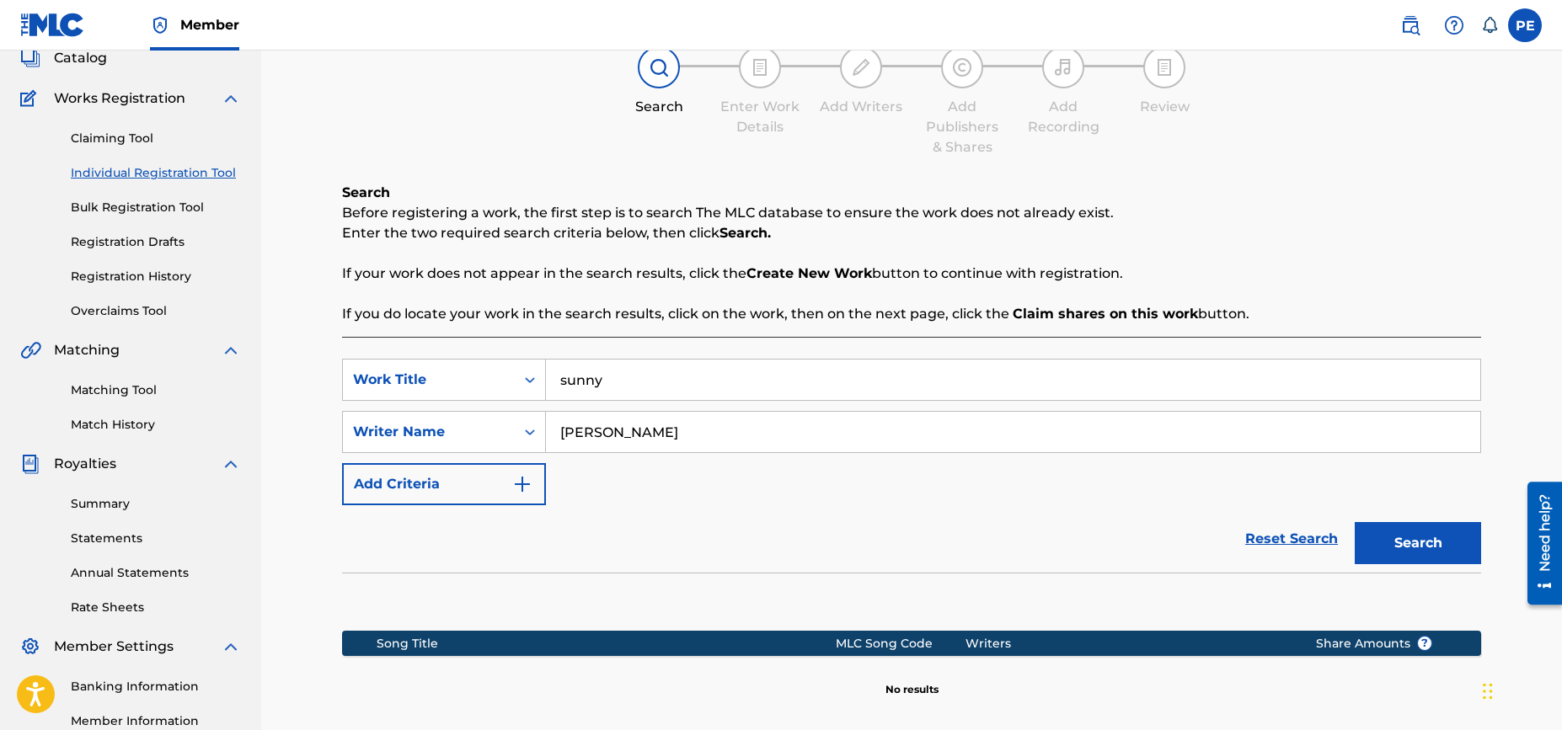
scroll to position [0, 0]
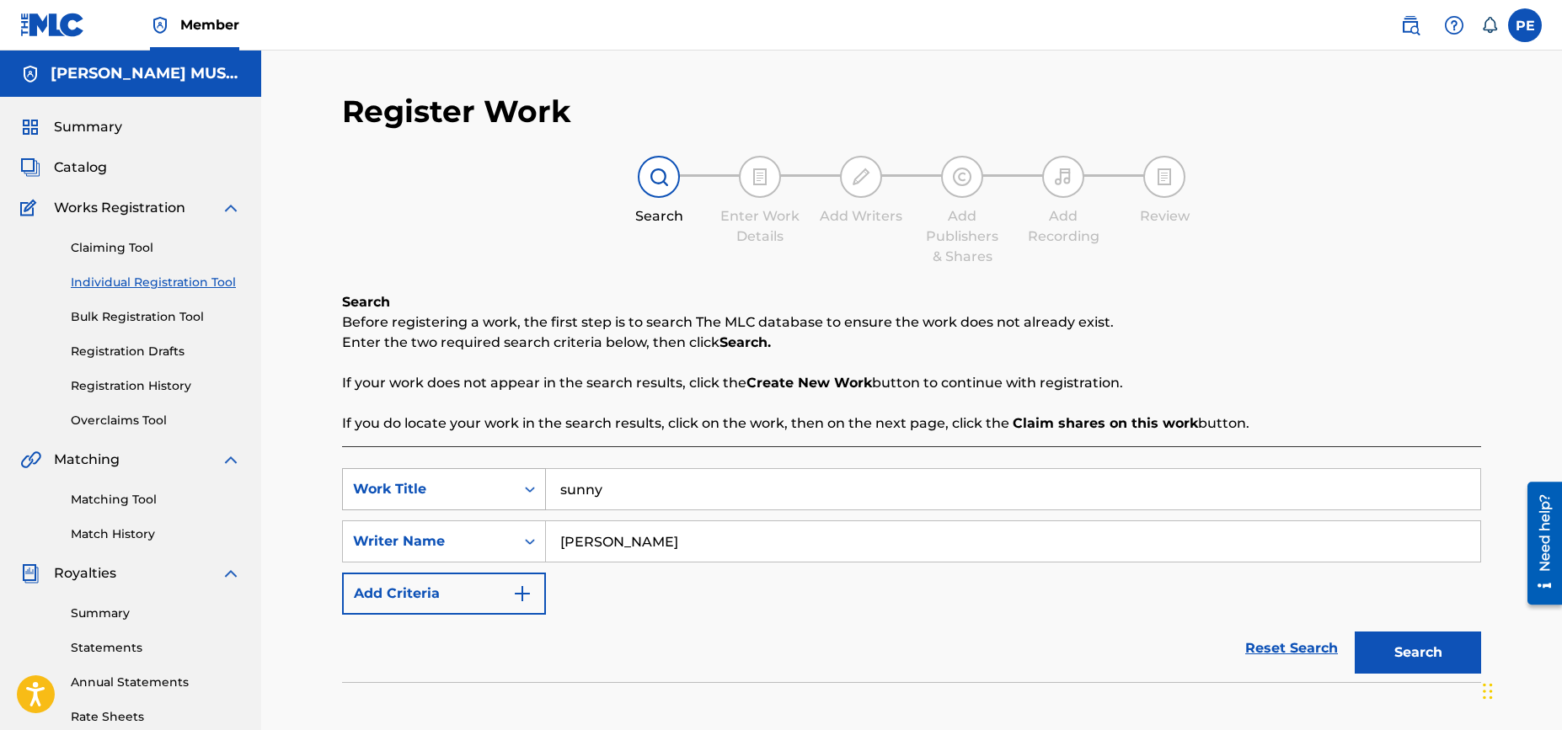
drag, startPoint x: 623, startPoint y: 492, endPoint x: 505, endPoint y: 487, distance: 118.0
click at [505, 487] on div "SearchWithCriteria4df93869-7dd2-4d33-bfaa-2d40e73d112a Work Title sunny" at bounding box center [911, 489] width 1139 height 42
click at [616, 490] on input "sunny" at bounding box center [1013, 489] width 934 height 40
drag, startPoint x: 601, startPoint y: 498, endPoint x: 470, endPoint y: 481, distance: 131.7
click at [470, 481] on div "SearchWithCriteria4df93869-7dd2-4d33-bfaa-2d40e73d112a Work Title sunny" at bounding box center [911, 489] width 1139 height 42
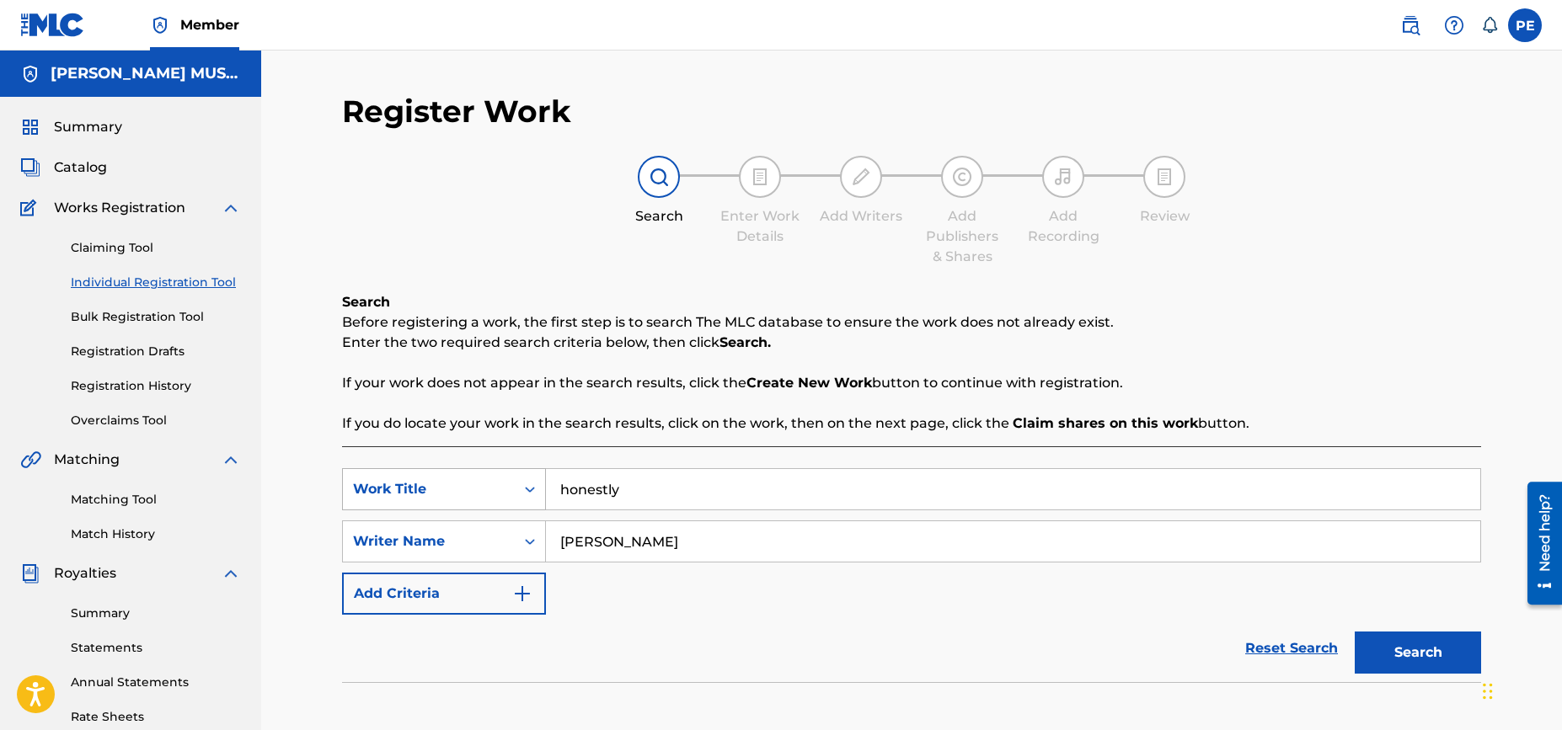
type input "honestly"
click at [1355, 632] on button "Search" at bounding box center [1418, 653] width 126 height 42
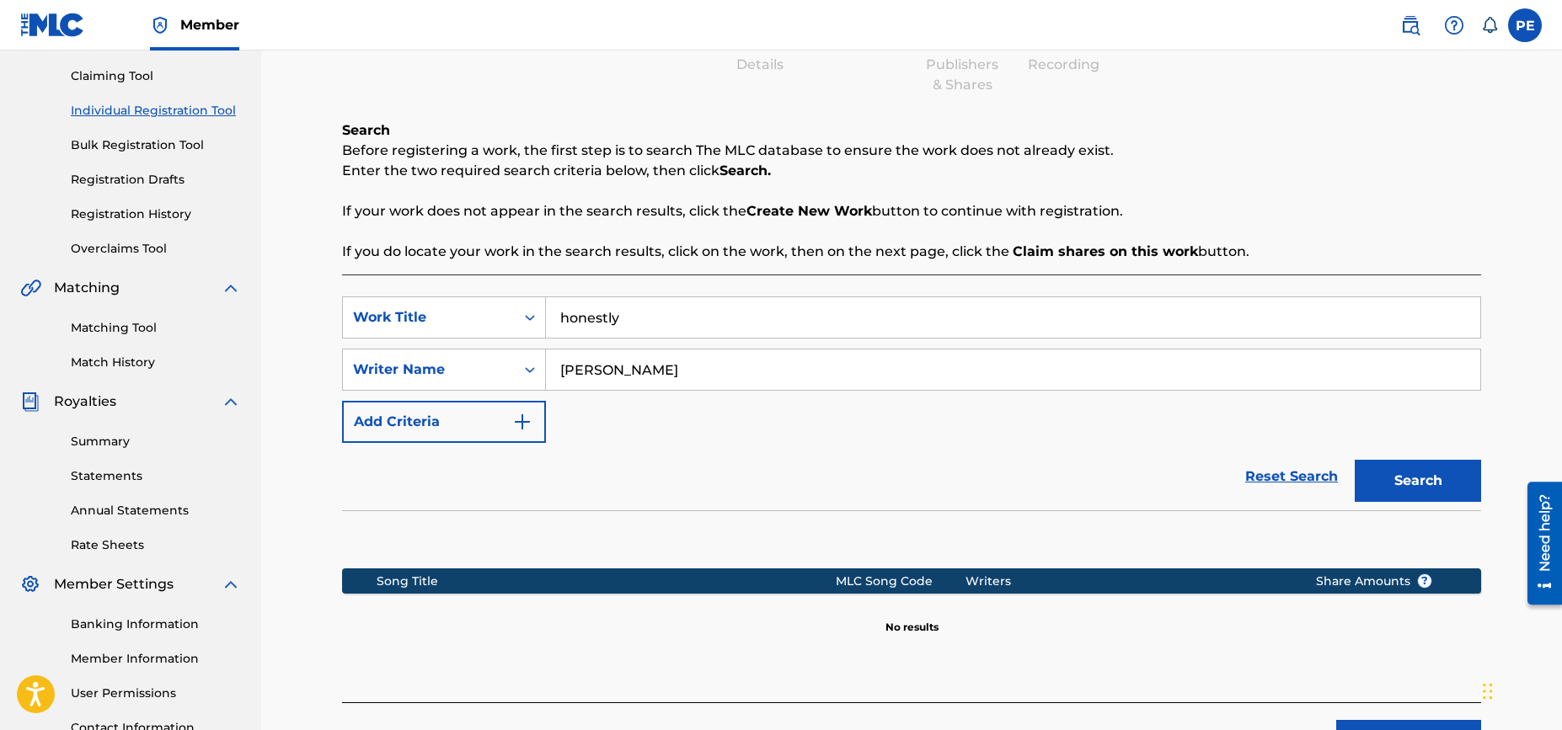
scroll to position [314, 0]
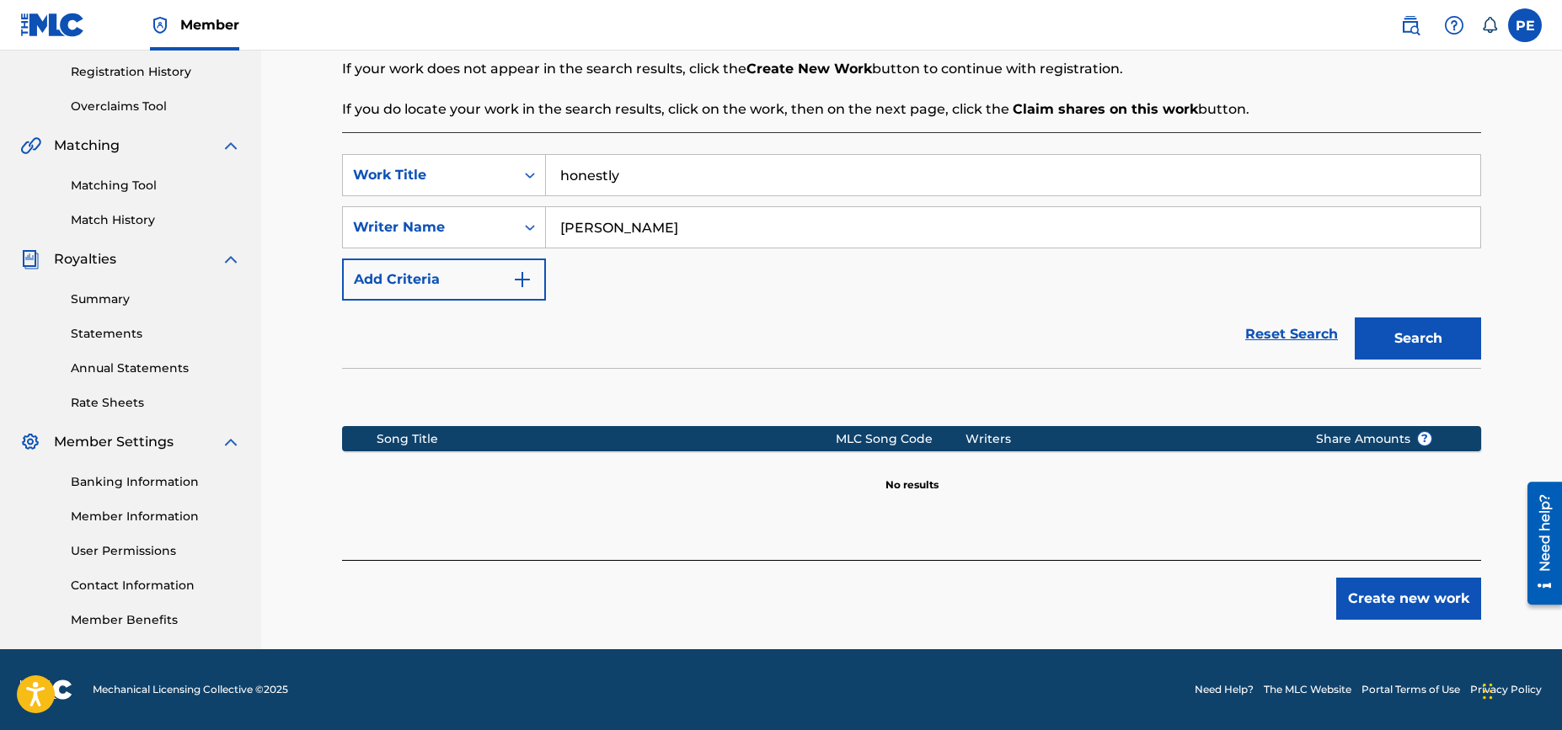
click at [1421, 337] on button "Search" at bounding box center [1418, 339] width 126 height 42
click at [500, 236] on div "Writer Name" at bounding box center [429, 227] width 152 height 20
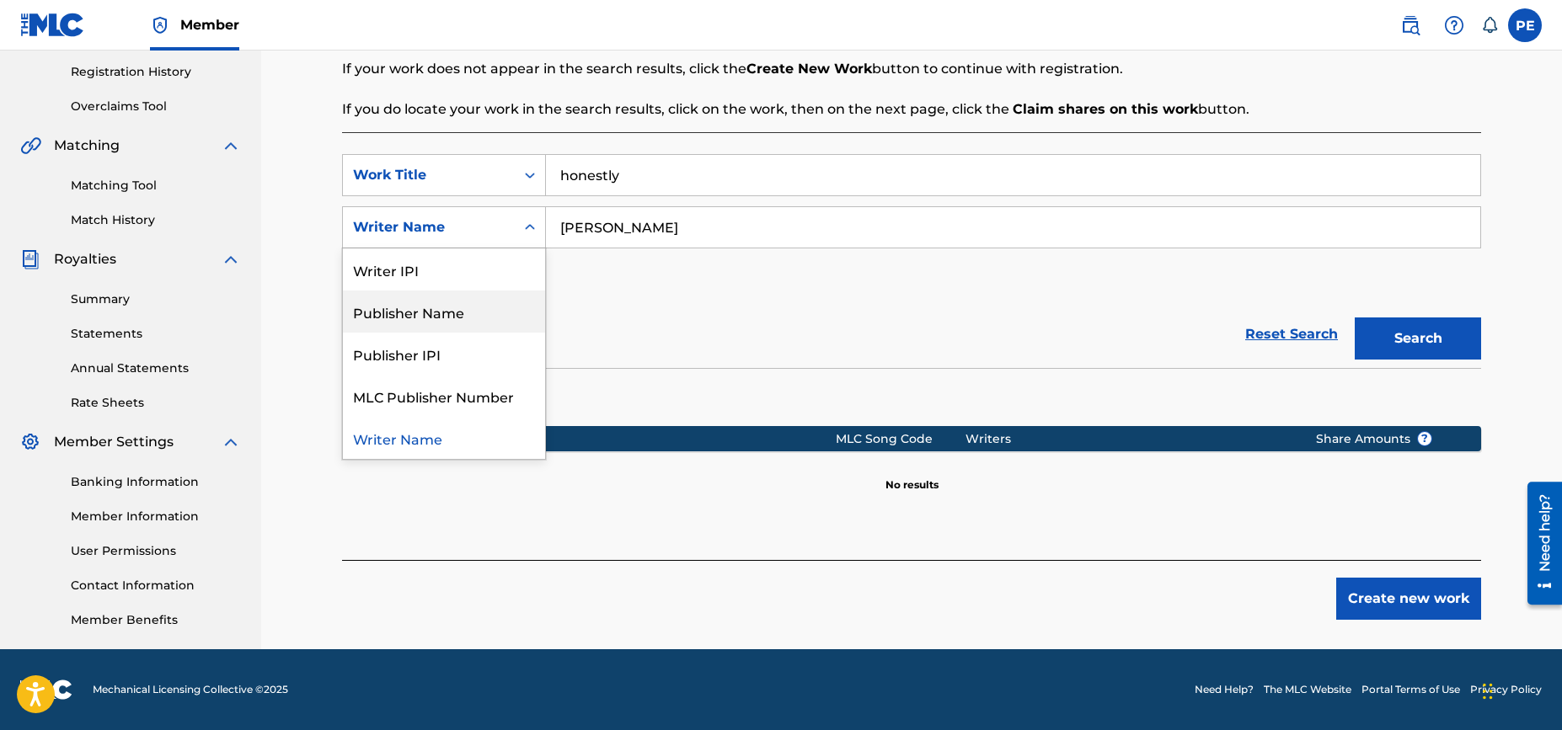
click at [670, 312] on div "Reset Search Search" at bounding box center [911, 334] width 1139 height 67
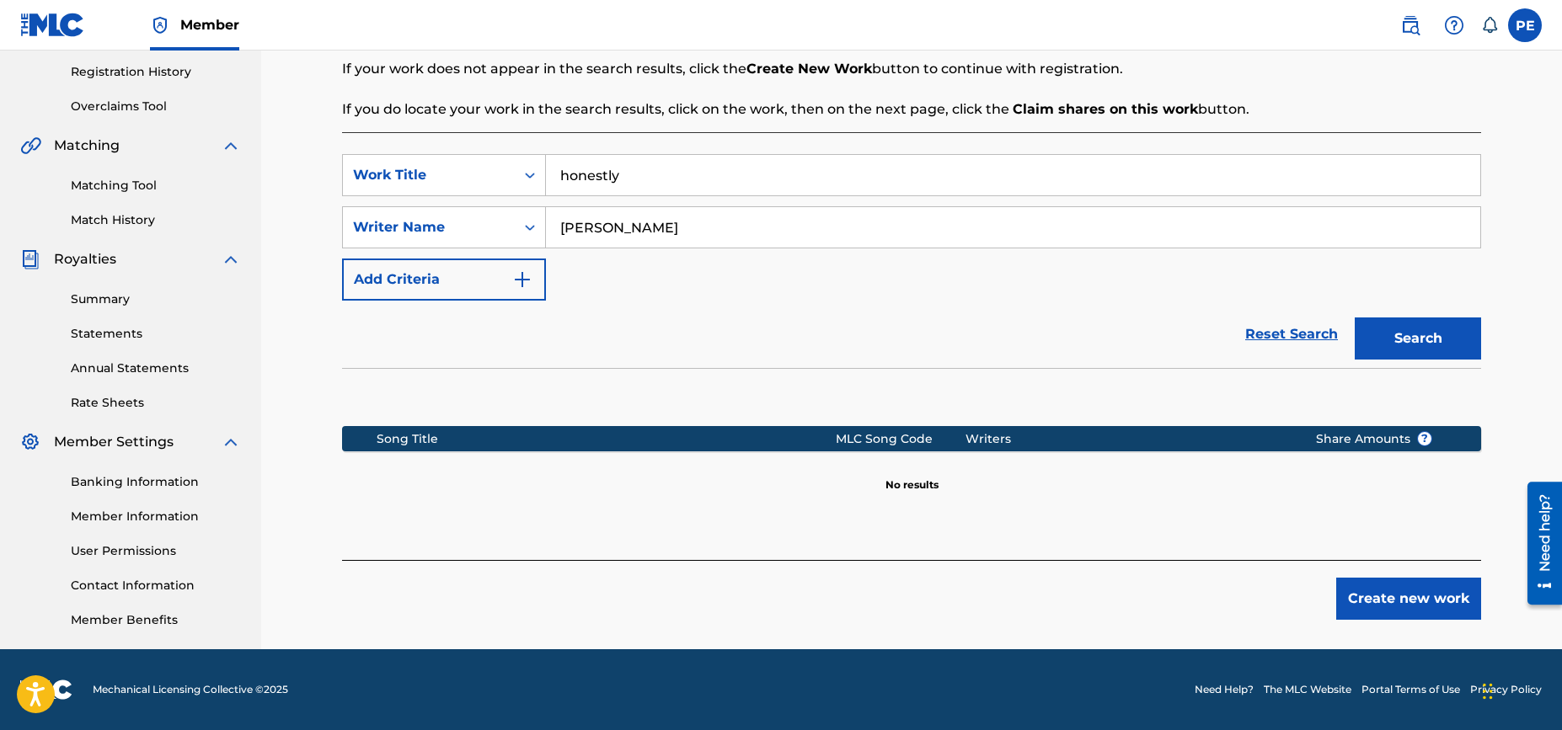
drag, startPoint x: 679, startPoint y: 229, endPoint x: 604, endPoint y: 230, distance: 75.0
click at [604, 230] on input "[PERSON_NAME]" at bounding box center [1013, 227] width 934 height 40
click at [1427, 342] on button "Search" at bounding box center [1418, 339] width 126 height 42
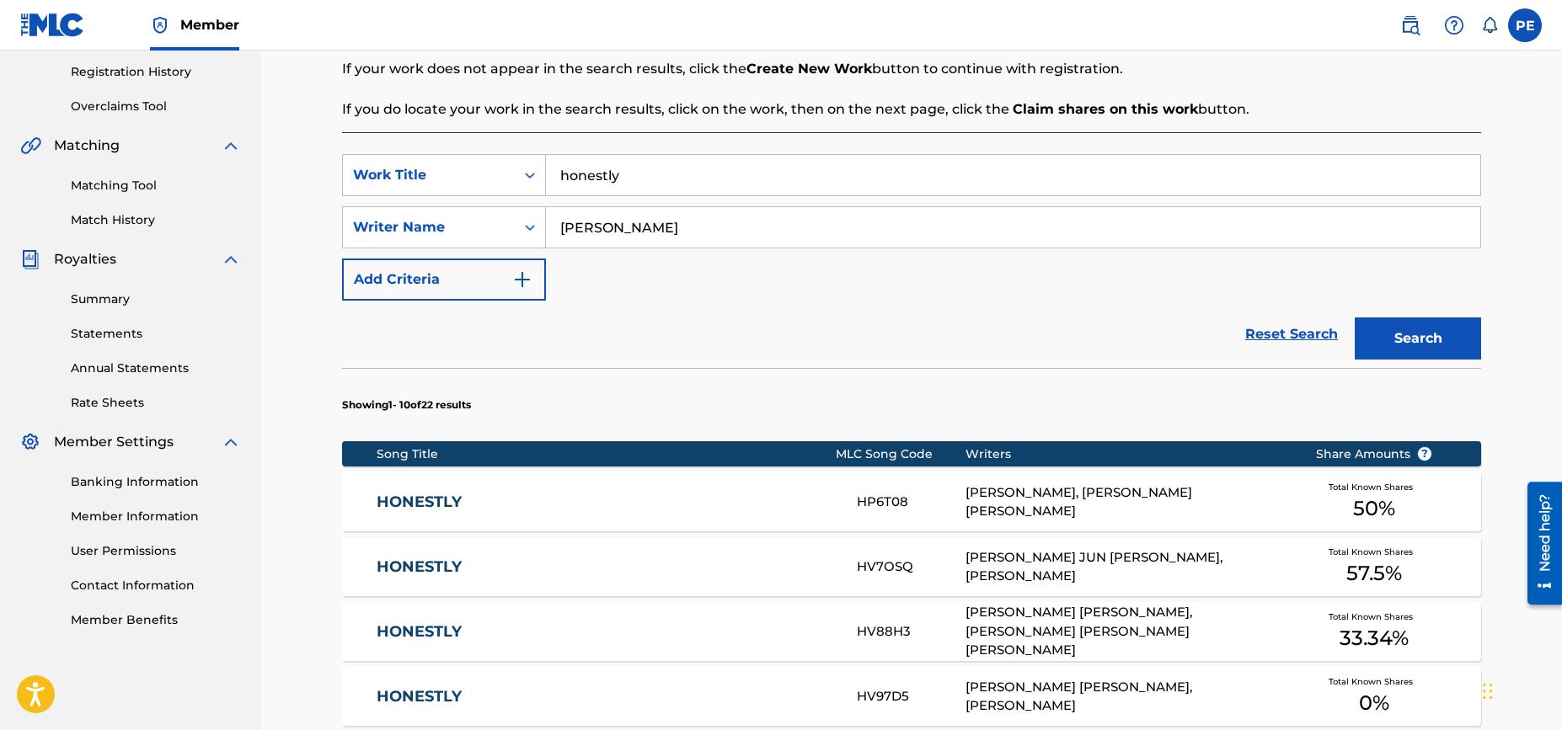
click at [622, 233] on input "[PERSON_NAME]" at bounding box center [1013, 227] width 934 height 40
type input "[PERSON_NAME]"
click at [1440, 339] on button "Search" at bounding box center [1418, 339] width 126 height 42
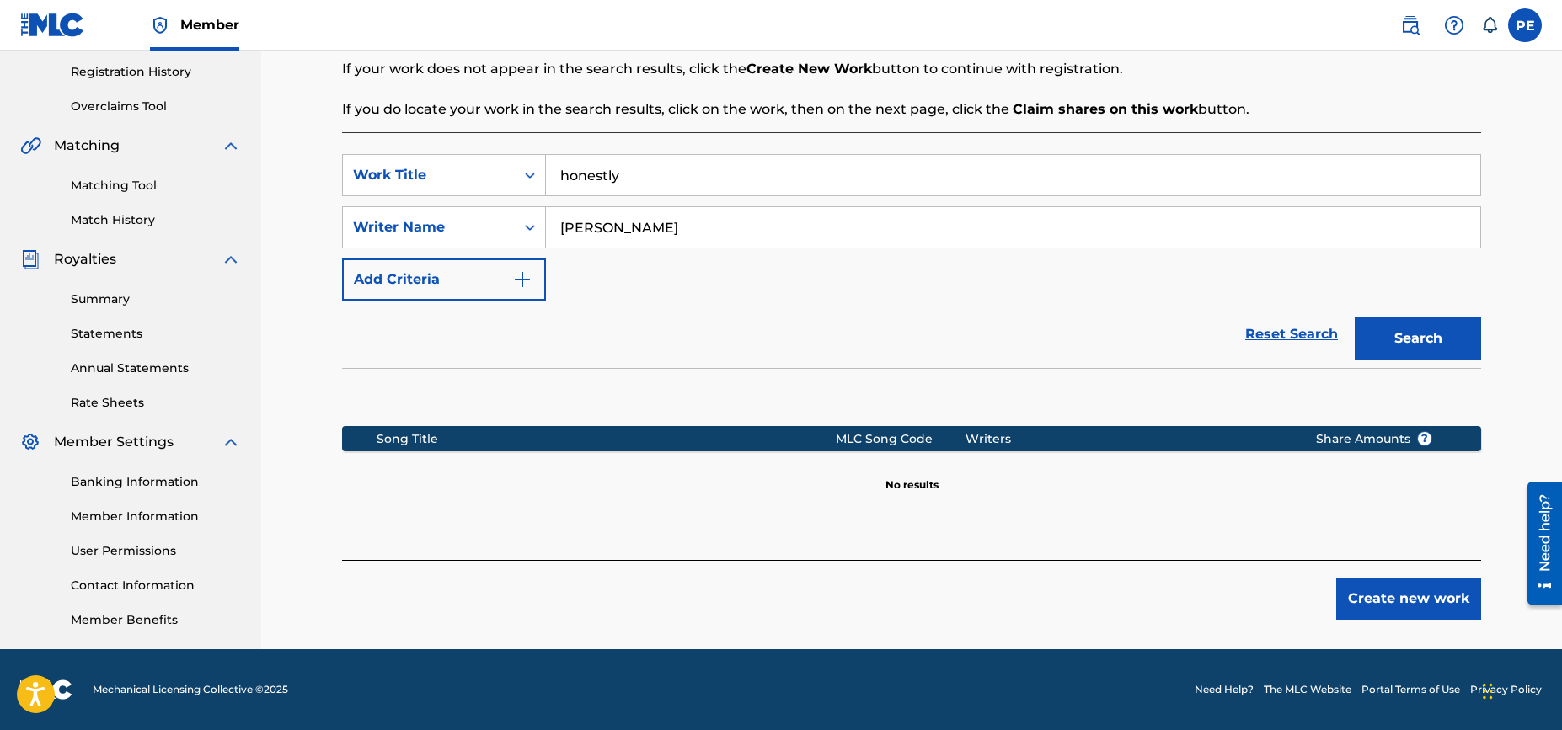
drag, startPoint x: 654, startPoint y: 178, endPoint x: 425, endPoint y: 149, distance: 230.9
click at [425, 149] on div "SearchWithCriteria4df93869-7dd2-4d33-bfaa-2d40e73d112a Work Title honestly Sear…" at bounding box center [911, 346] width 1139 height 428
click at [1355, 318] on button "Search" at bounding box center [1418, 339] width 126 height 42
drag, startPoint x: 607, startPoint y: 169, endPoint x: 432, endPoint y: 173, distance: 175.3
click at [432, 173] on div "SearchWithCriteria4df93869-7dd2-4d33-bfaa-2d40e73d112a Work Title chapel" at bounding box center [911, 175] width 1139 height 42
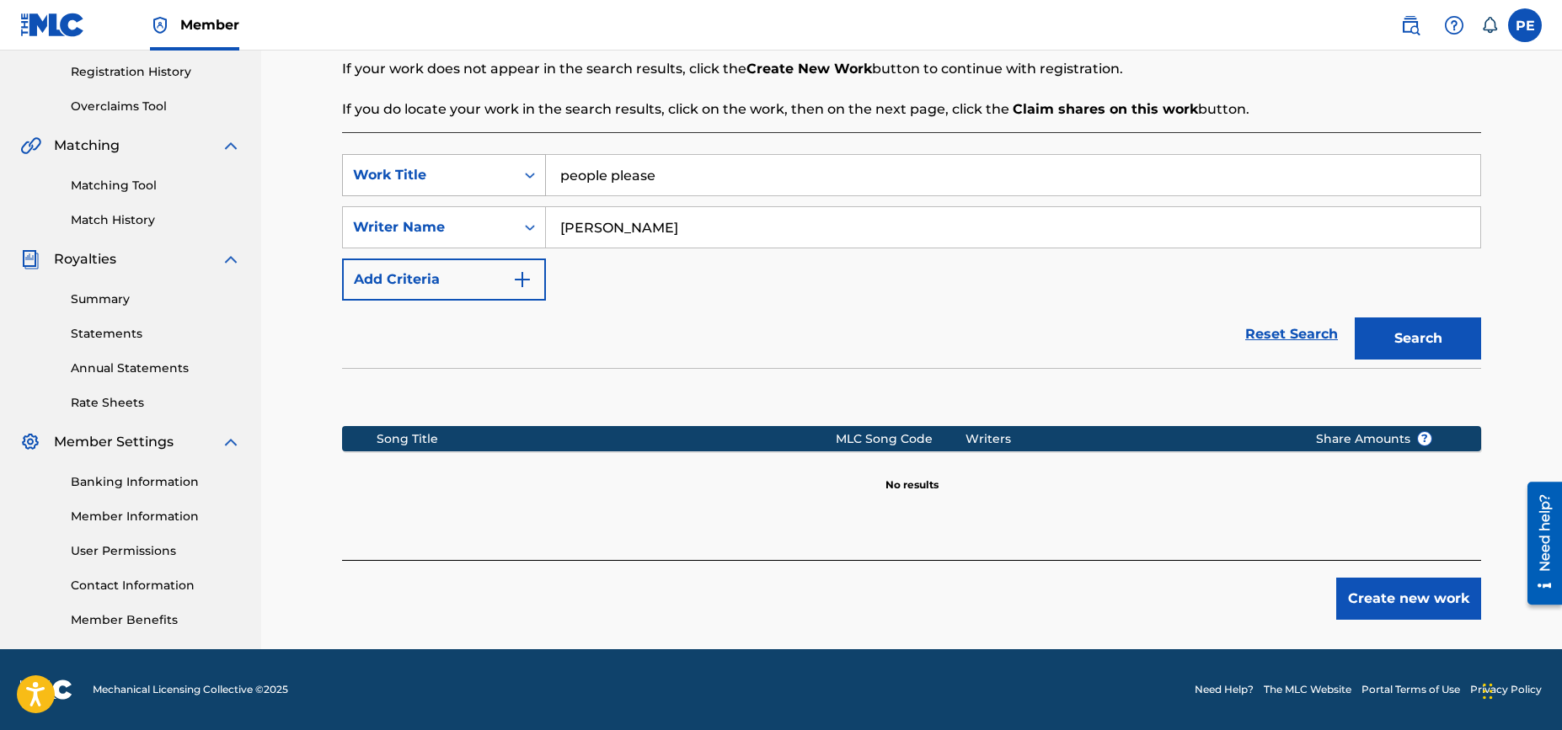
type input "people please"
click at [1355, 318] on button "Search" at bounding box center [1418, 339] width 126 height 42
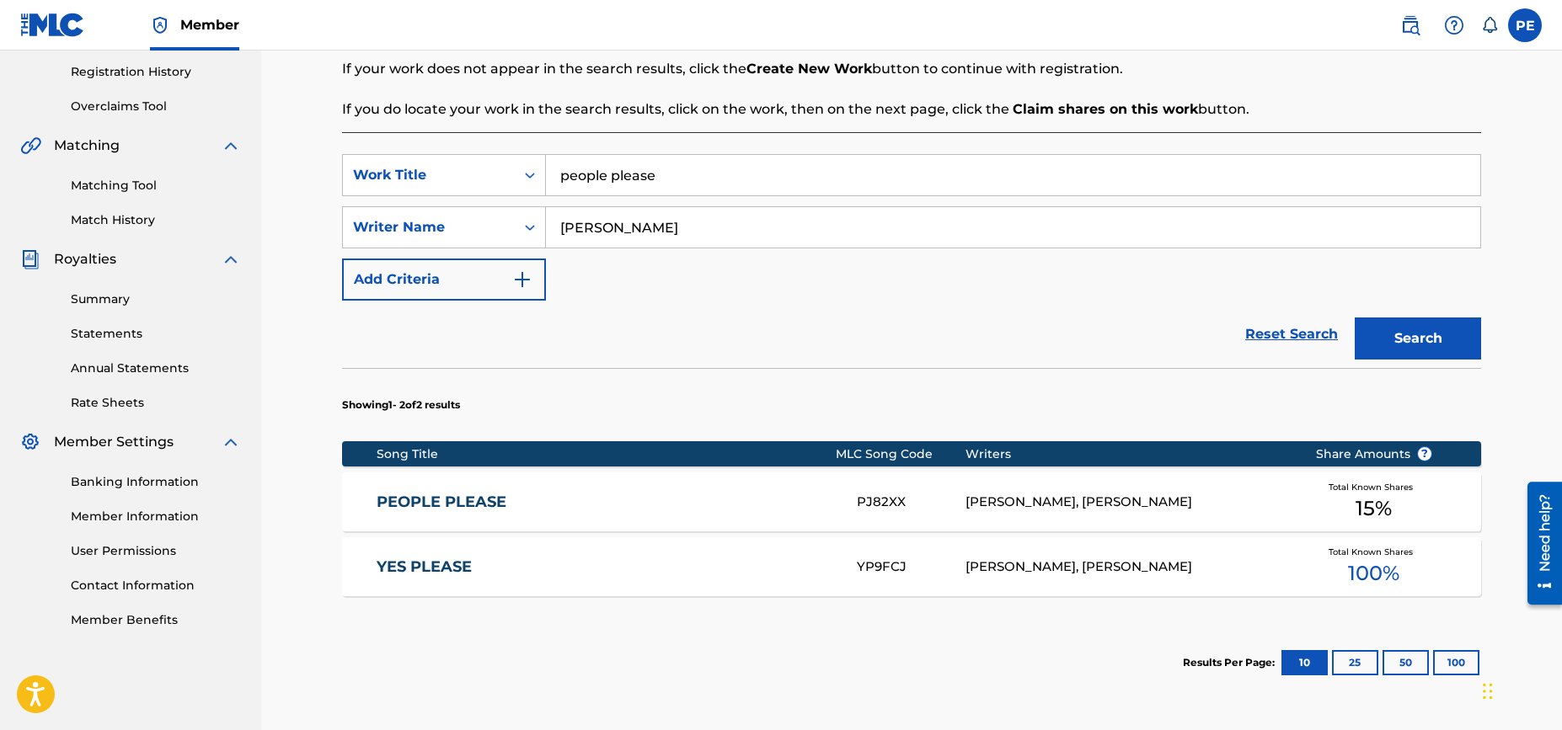
click at [952, 511] on div "PJ82XX" at bounding box center [911, 502] width 108 height 19
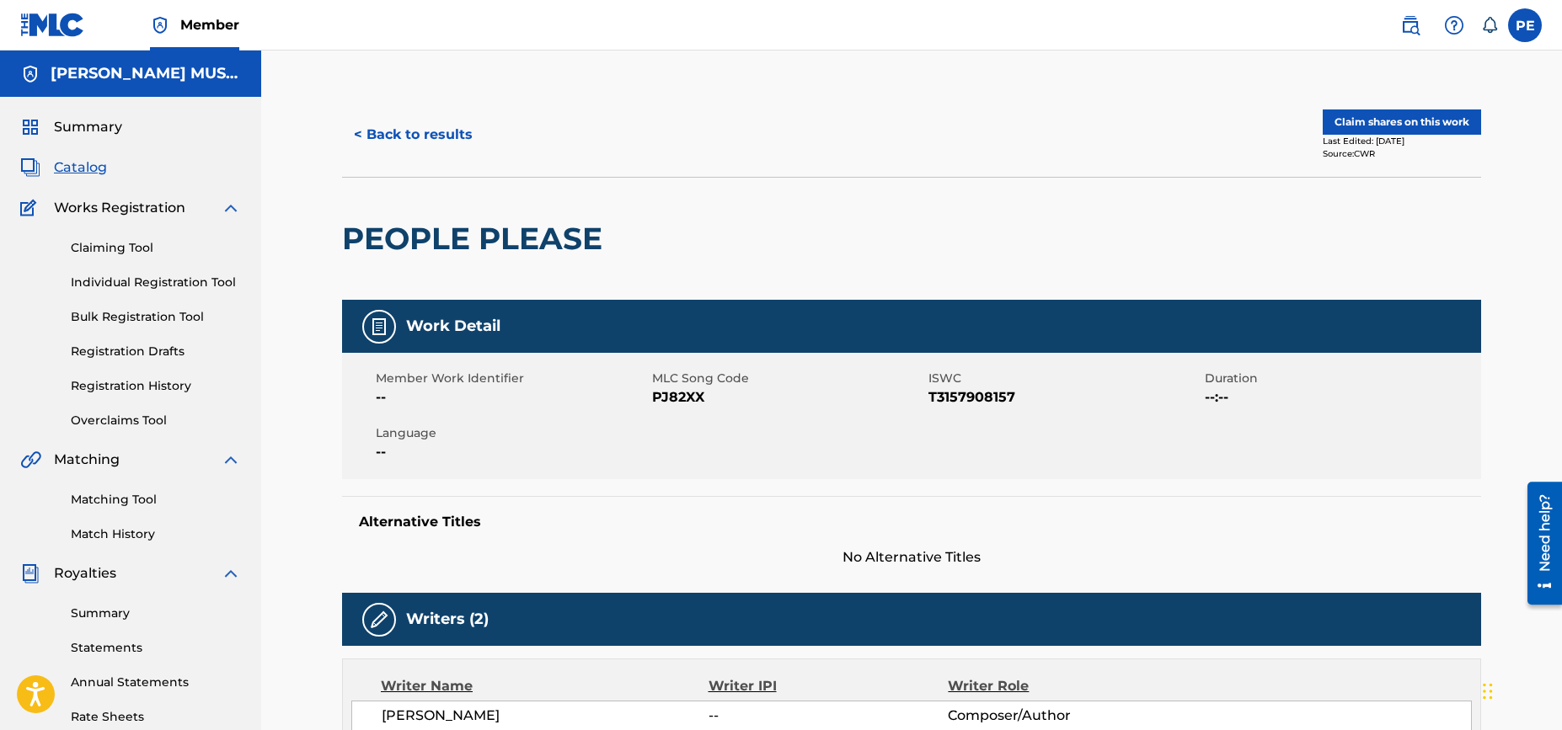
click at [420, 126] on button "< Back to results" at bounding box center [413, 135] width 142 height 42
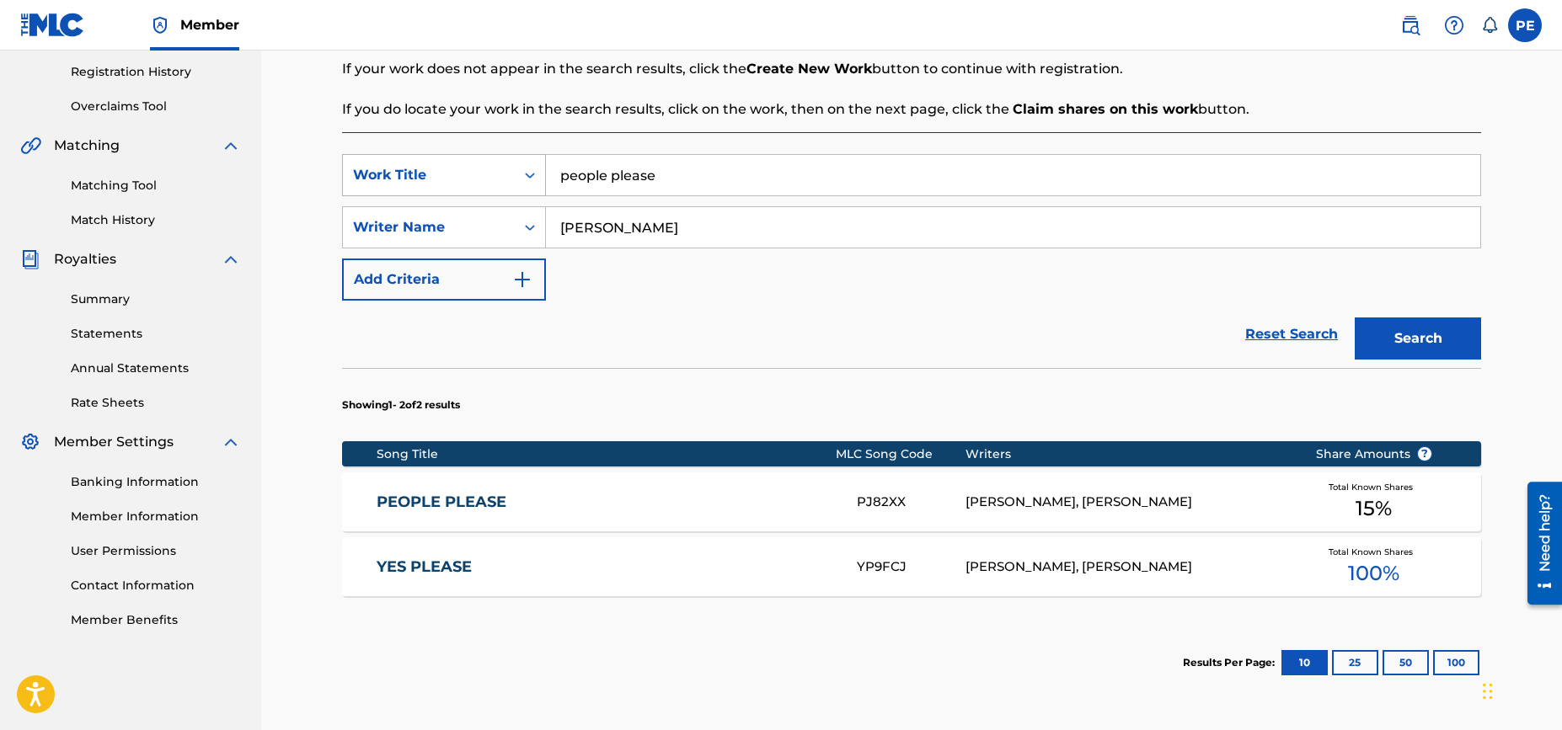
drag, startPoint x: 681, startPoint y: 179, endPoint x: 355, endPoint y: 155, distance: 326.1
click at [355, 155] on div "SearchWithCriteria4df93869-7dd2-4d33-bfaa-2d40e73d112a Work Title people please" at bounding box center [911, 175] width 1139 height 42
type input "good"
click at [1355, 318] on button "Search" at bounding box center [1418, 339] width 126 height 42
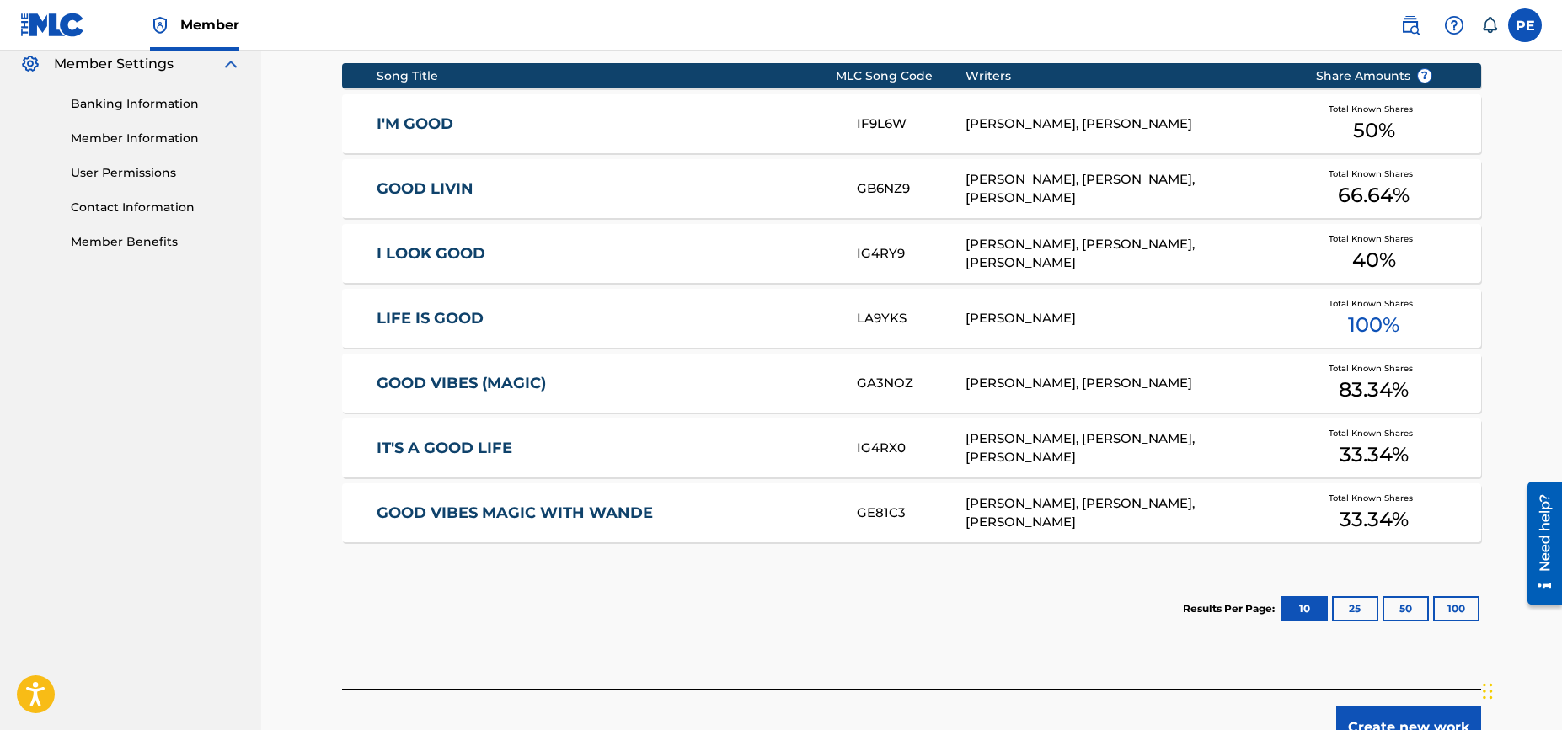
scroll to position [695, 0]
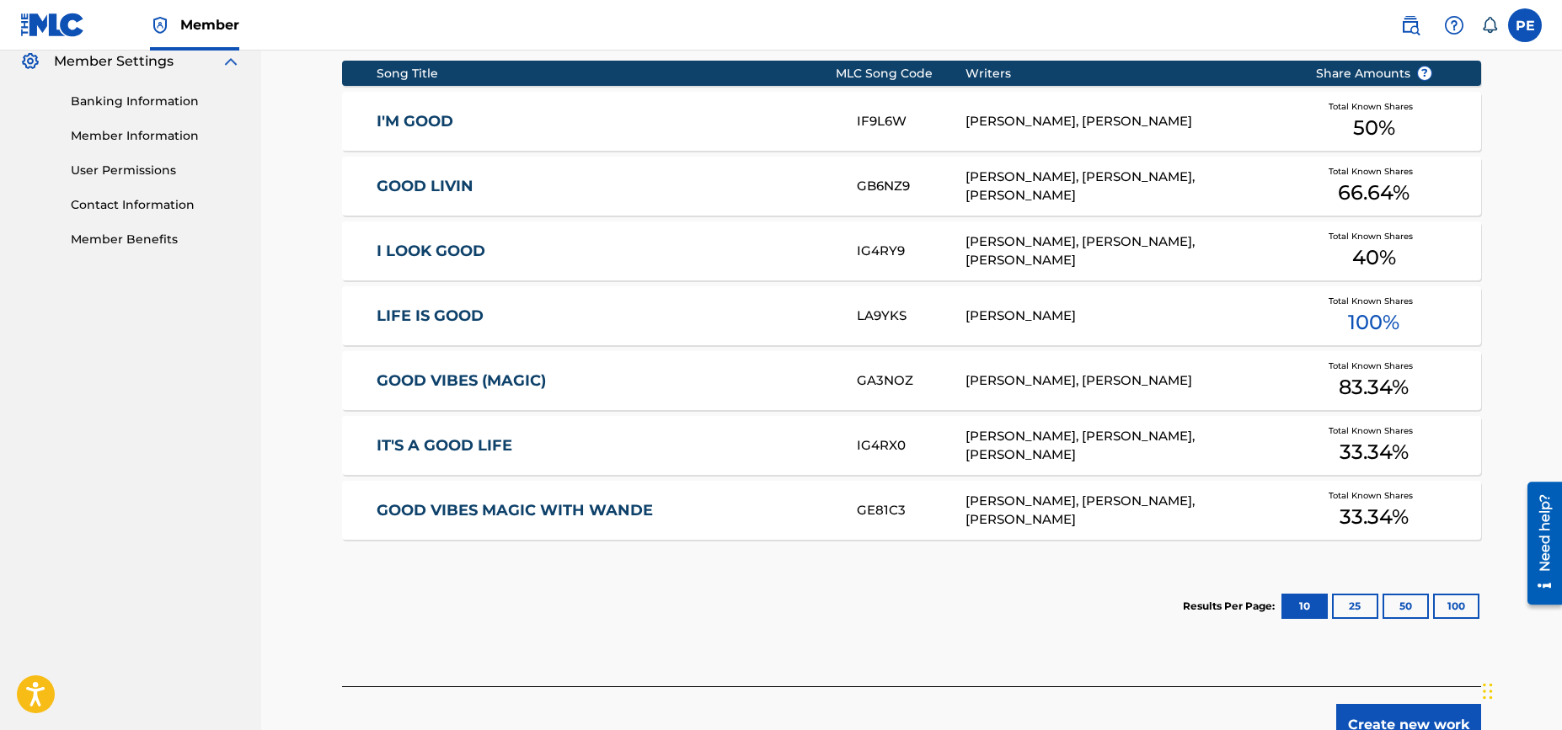
click at [681, 383] on link "GOOD VIBES (MAGIC)" at bounding box center [606, 380] width 458 height 19
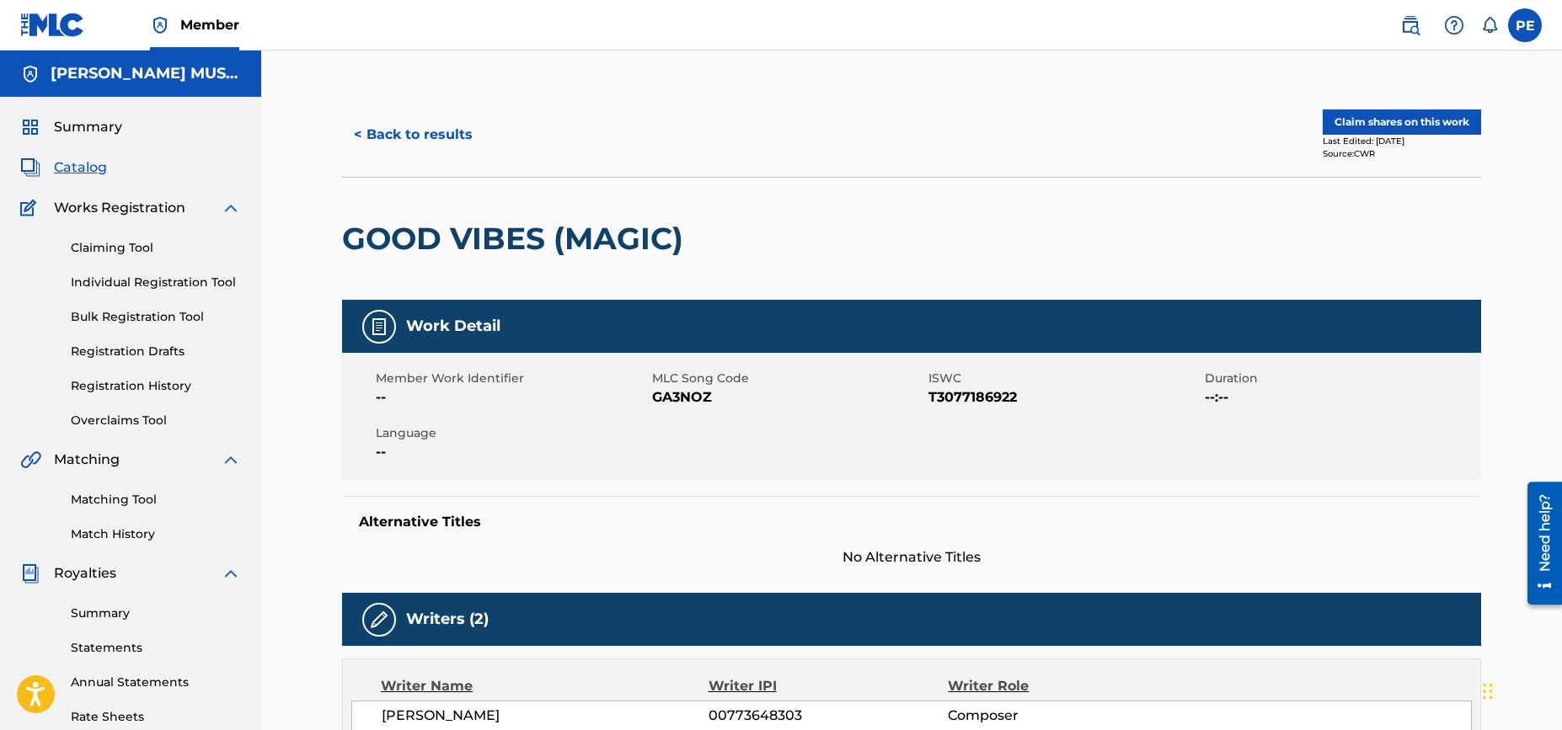
click at [400, 136] on button "< Back to results" at bounding box center [413, 135] width 142 height 42
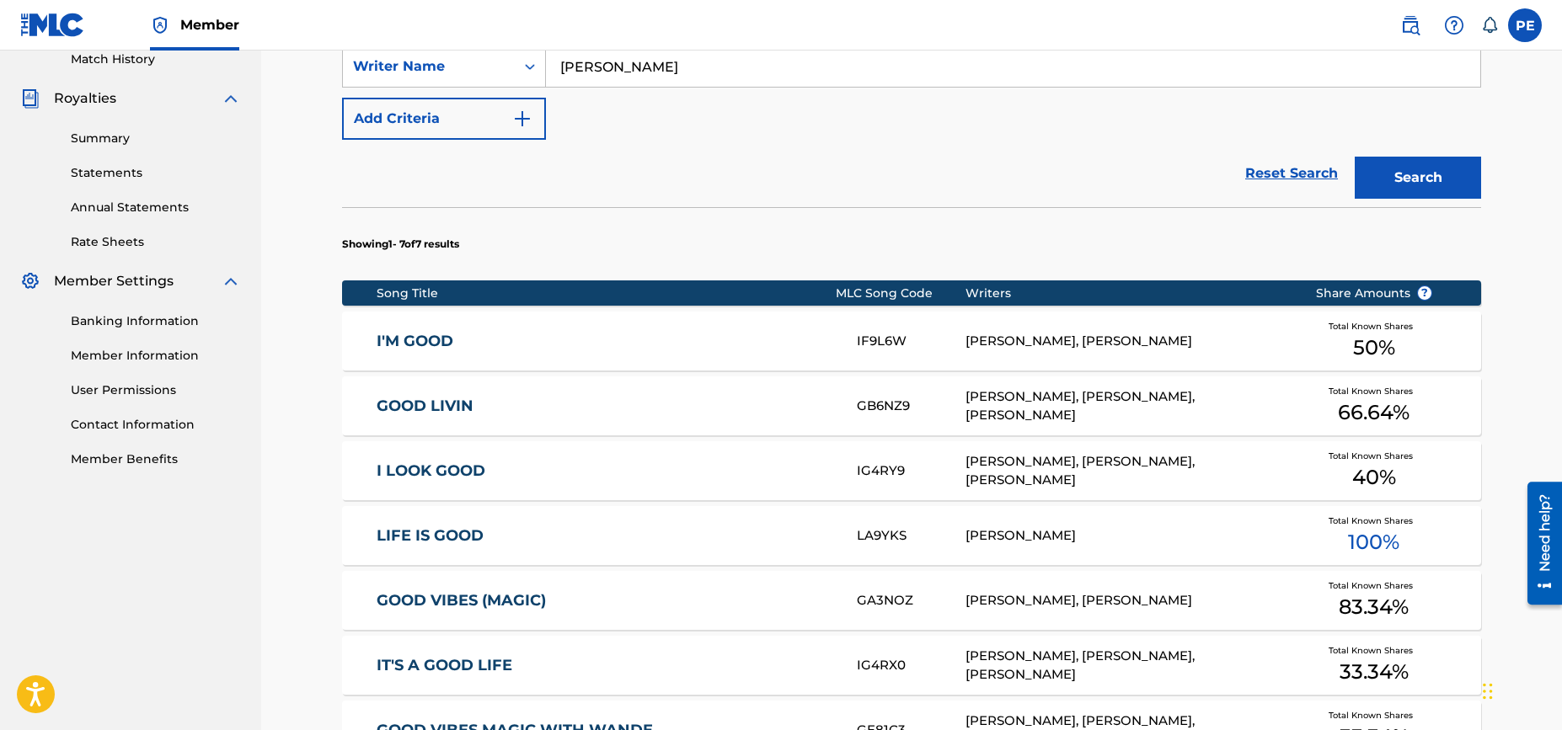
scroll to position [639, 0]
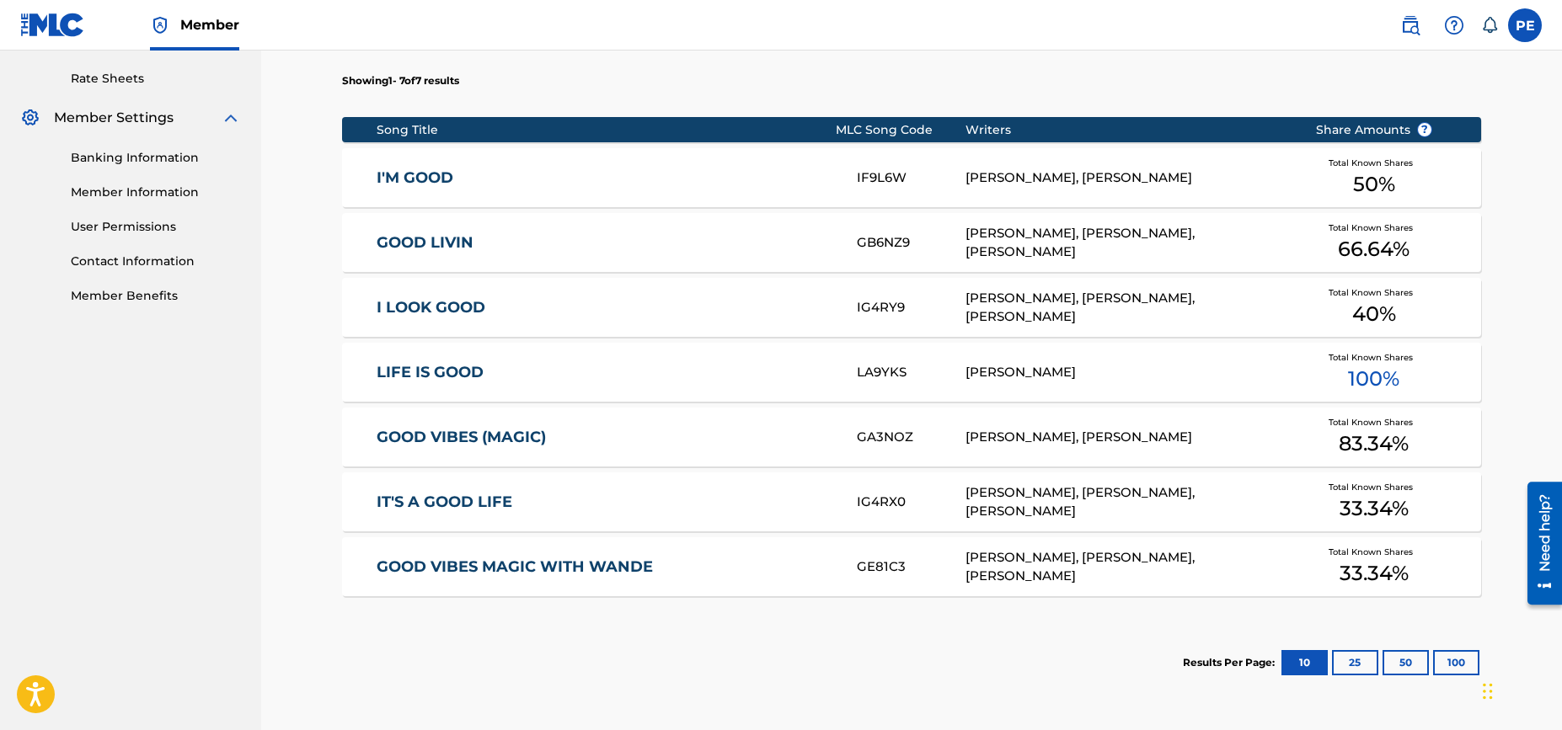
click at [721, 568] on link "GOOD VIBES MAGIC WITH WANDE" at bounding box center [606, 567] width 458 height 19
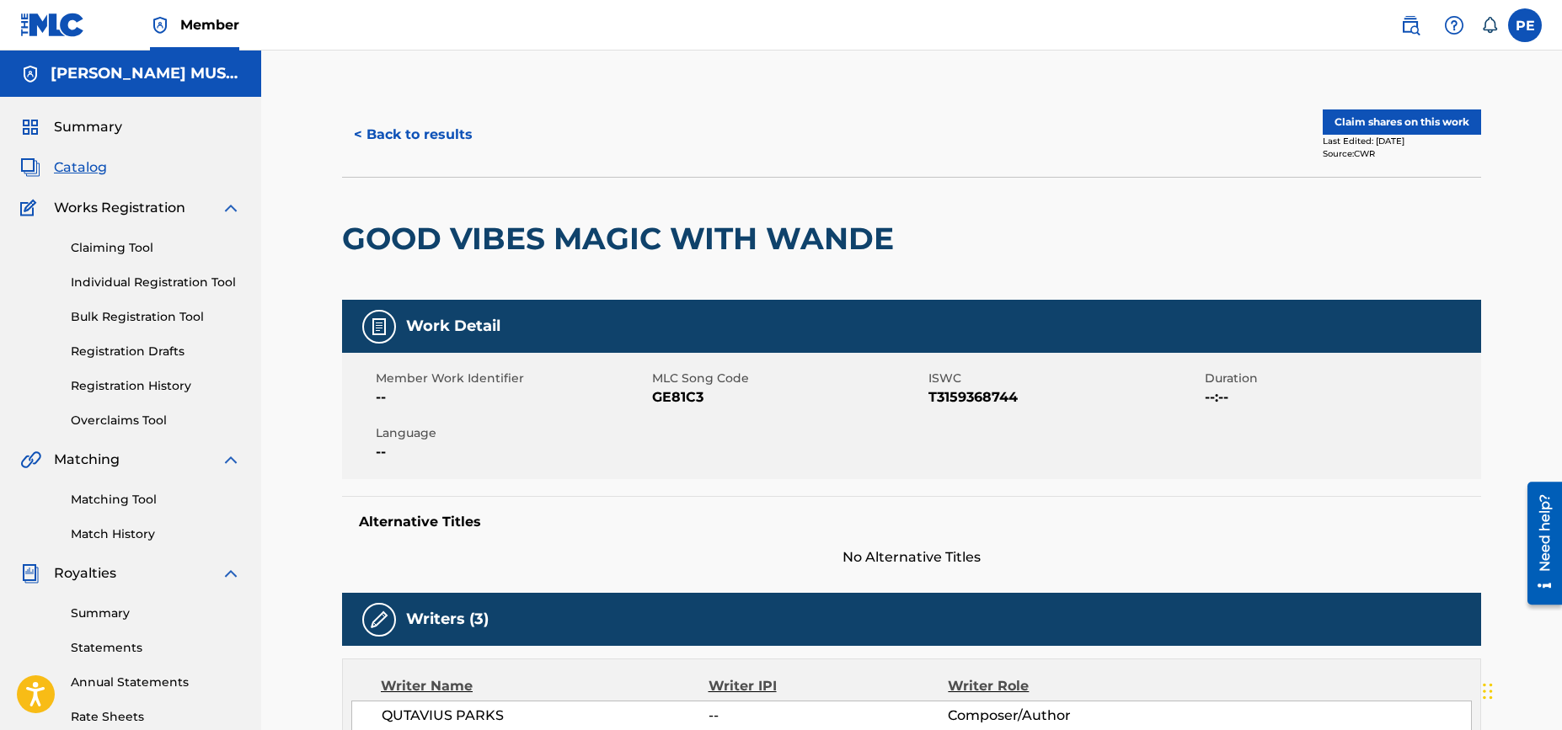
click at [406, 136] on button "< Back to results" at bounding box center [413, 135] width 142 height 42
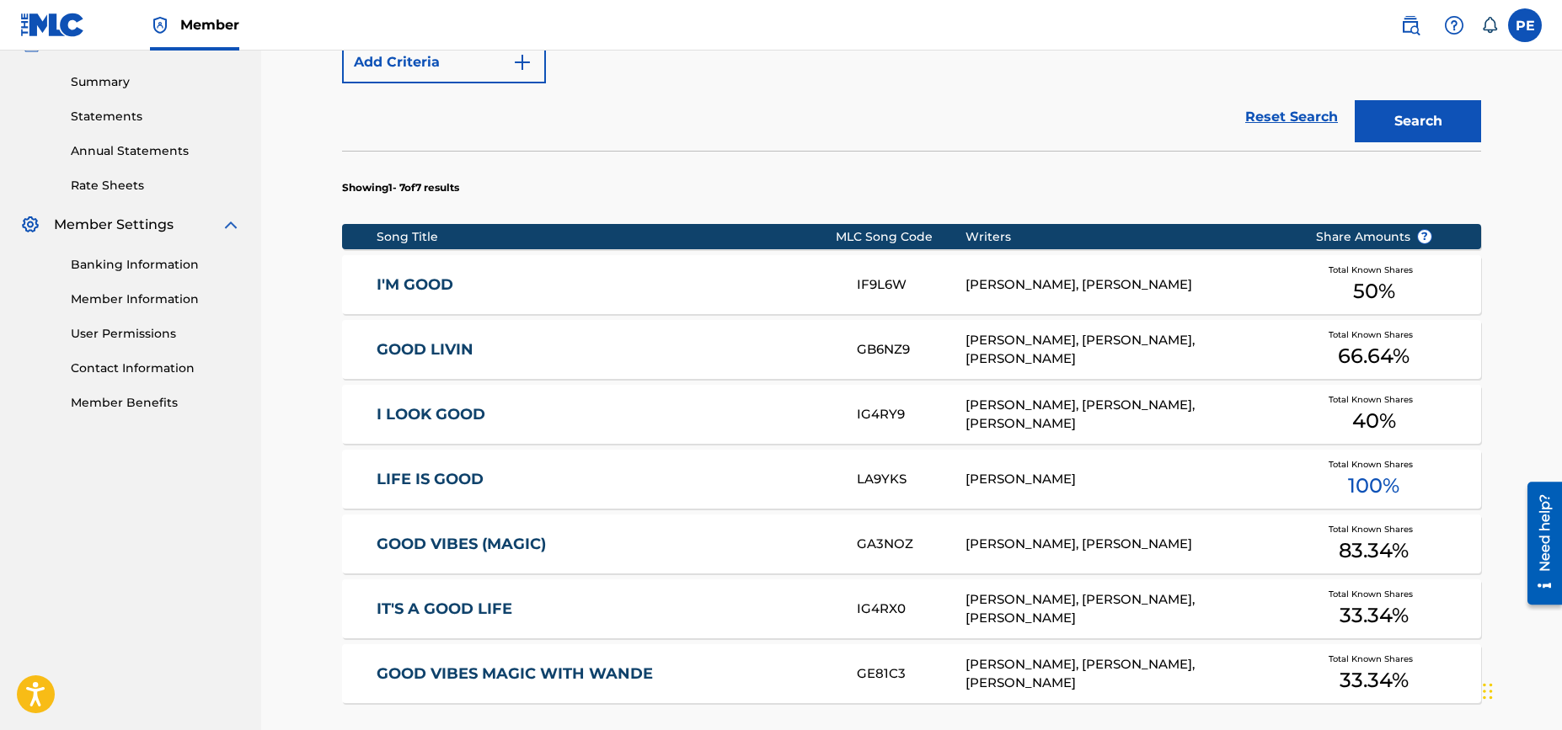
scroll to position [580, 0]
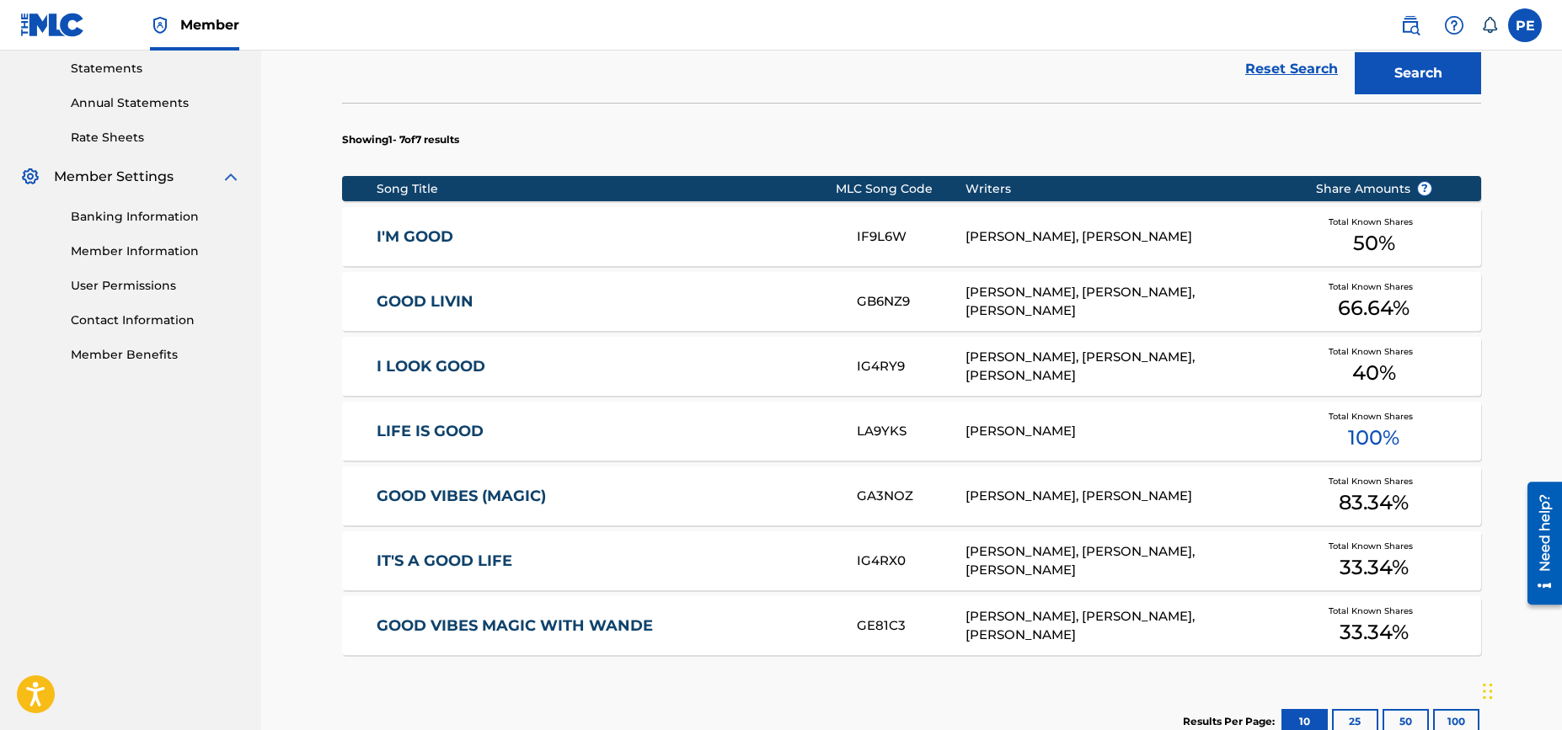
click at [598, 235] on link "I'M GOOD" at bounding box center [606, 236] width 458 height 19
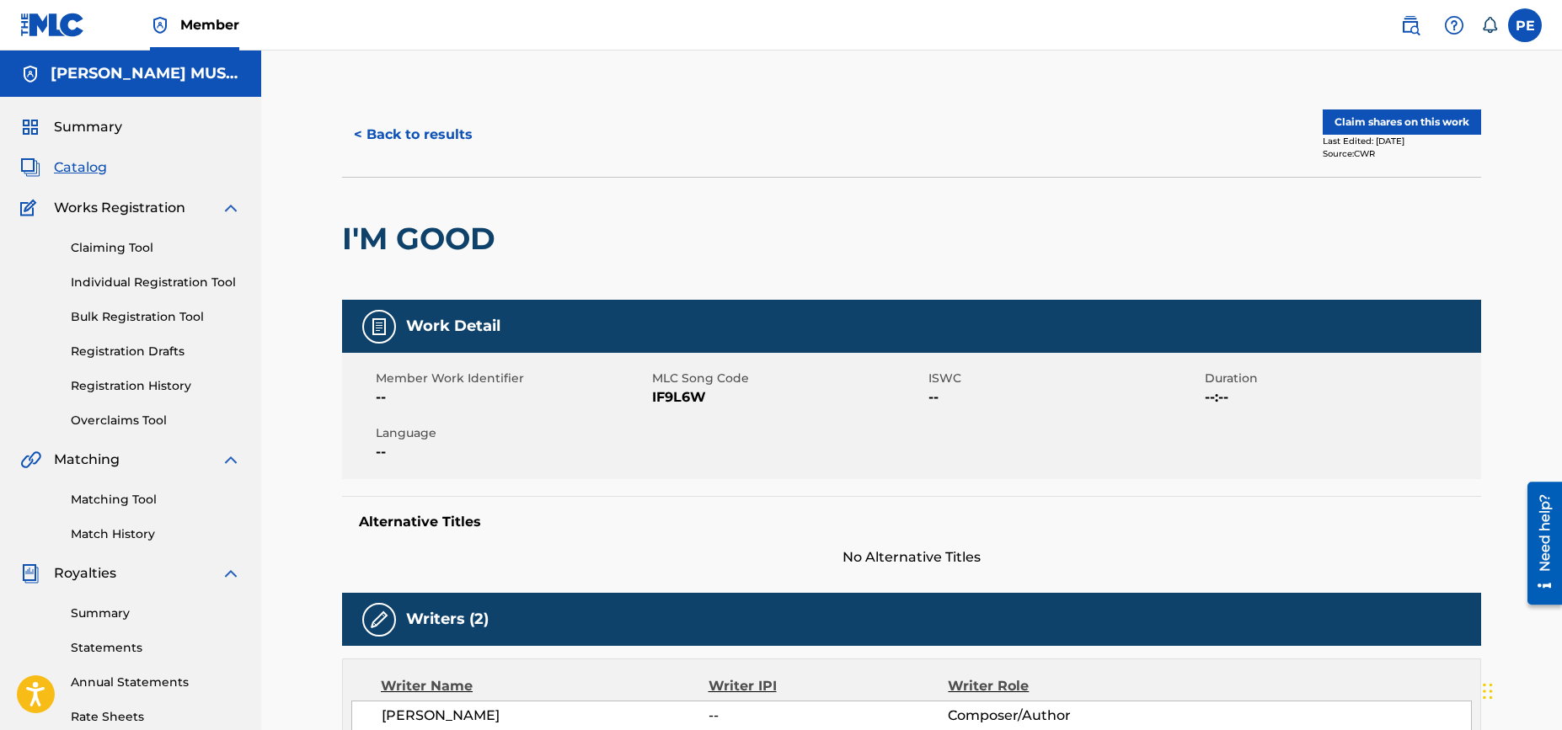
click at [446, 127] on button "< Back to results" at bounding box center [413, 135] width 142 height 42
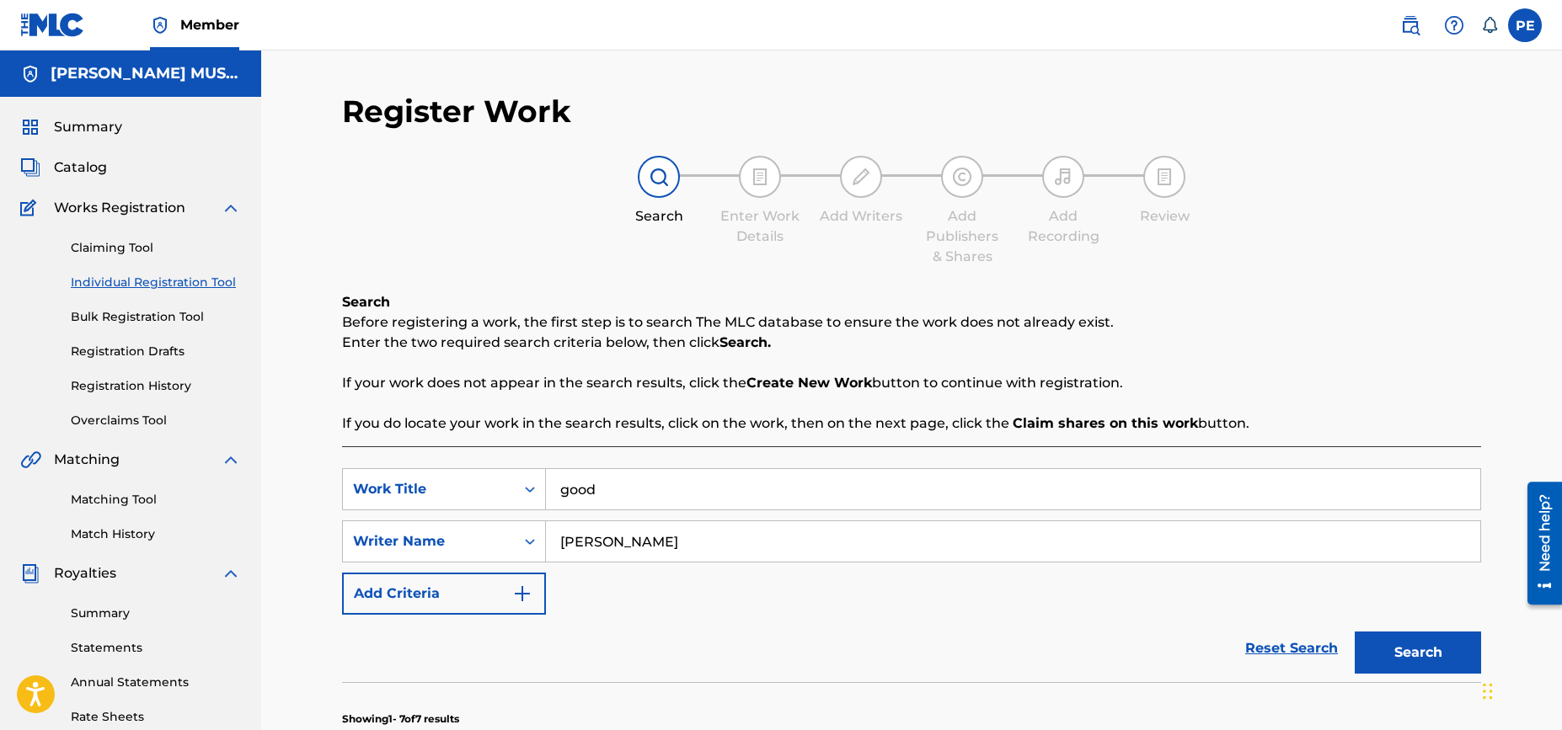
scroll to position [314, 0]
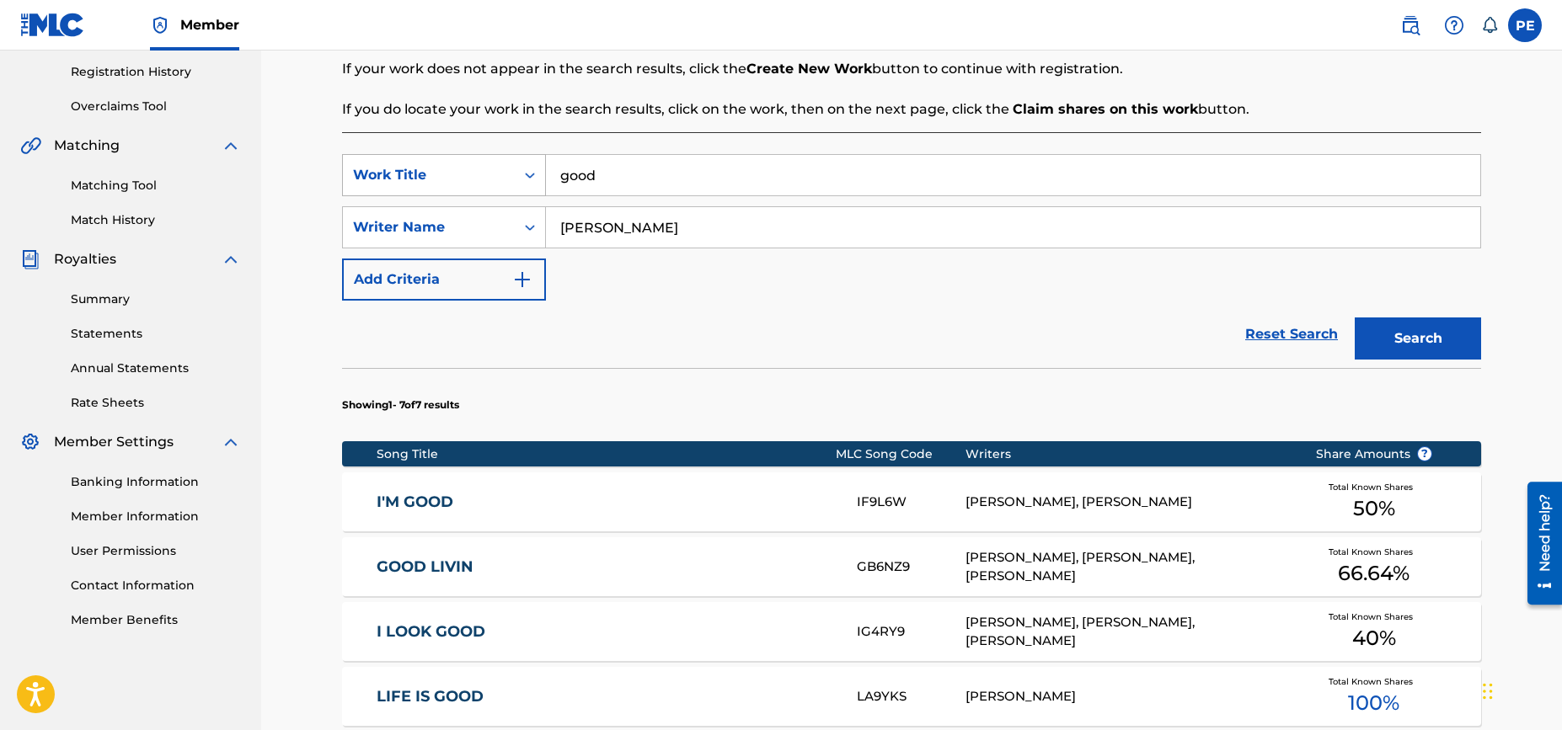
drag, startPoint x: 632, startPoint y: 174, endPoint x: 506, endPoint y: 165, distance: 125.9
click at [506, 165] on div "SearchWithCriteria4df93869-7dd2-4d33-bfaa-2d40e73d112a Work Title good" at bounding box center [911, 175] width 1139 height 42
type input "moonbeams"
click at [1355, 318] on button "Search" at bounding box center [1418, 339] width 126 height 42
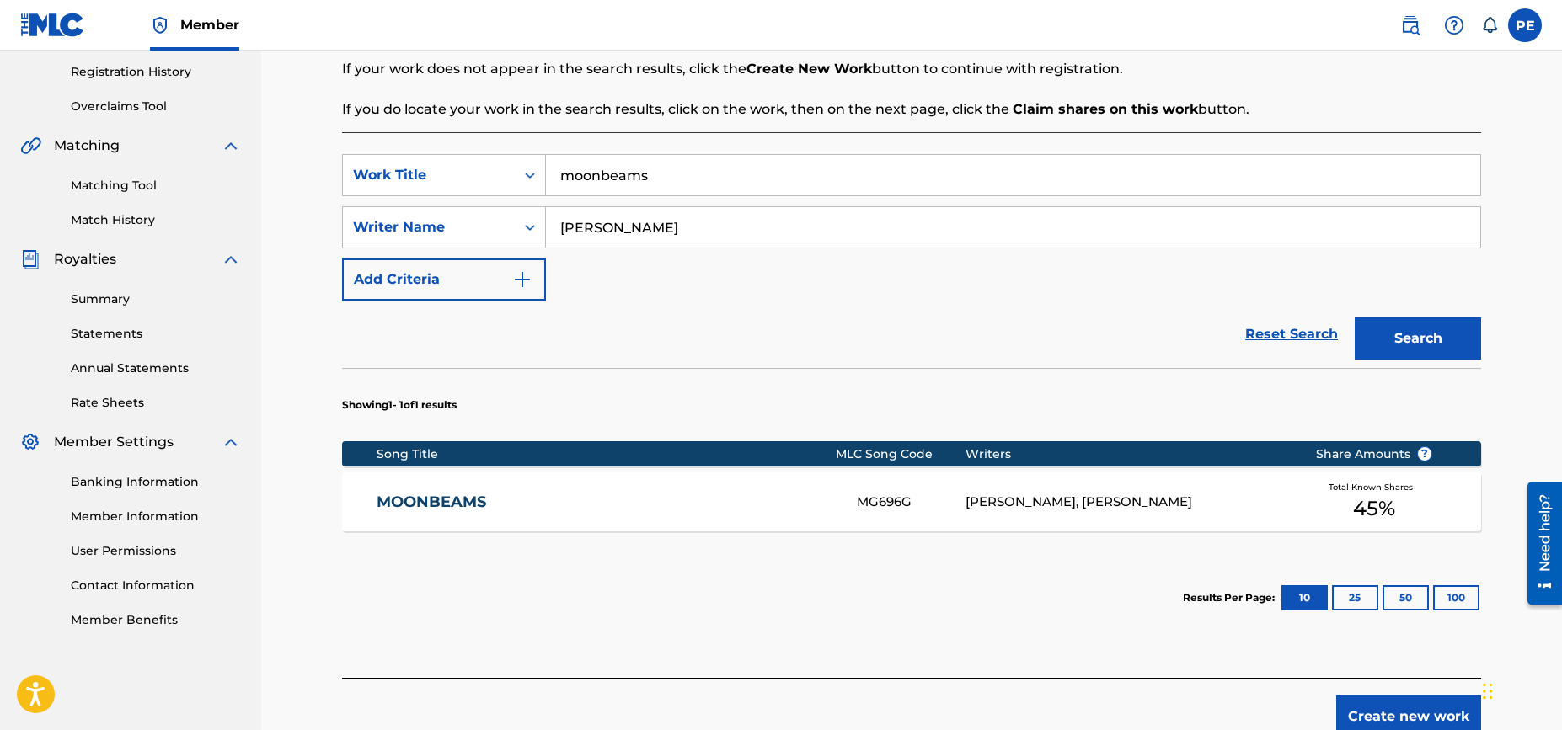
click at [966, 507] on div "FULTON FARRISH, PETER WHITLEY EDDINS" at bounding box center [1127, 502] width 324 height 19
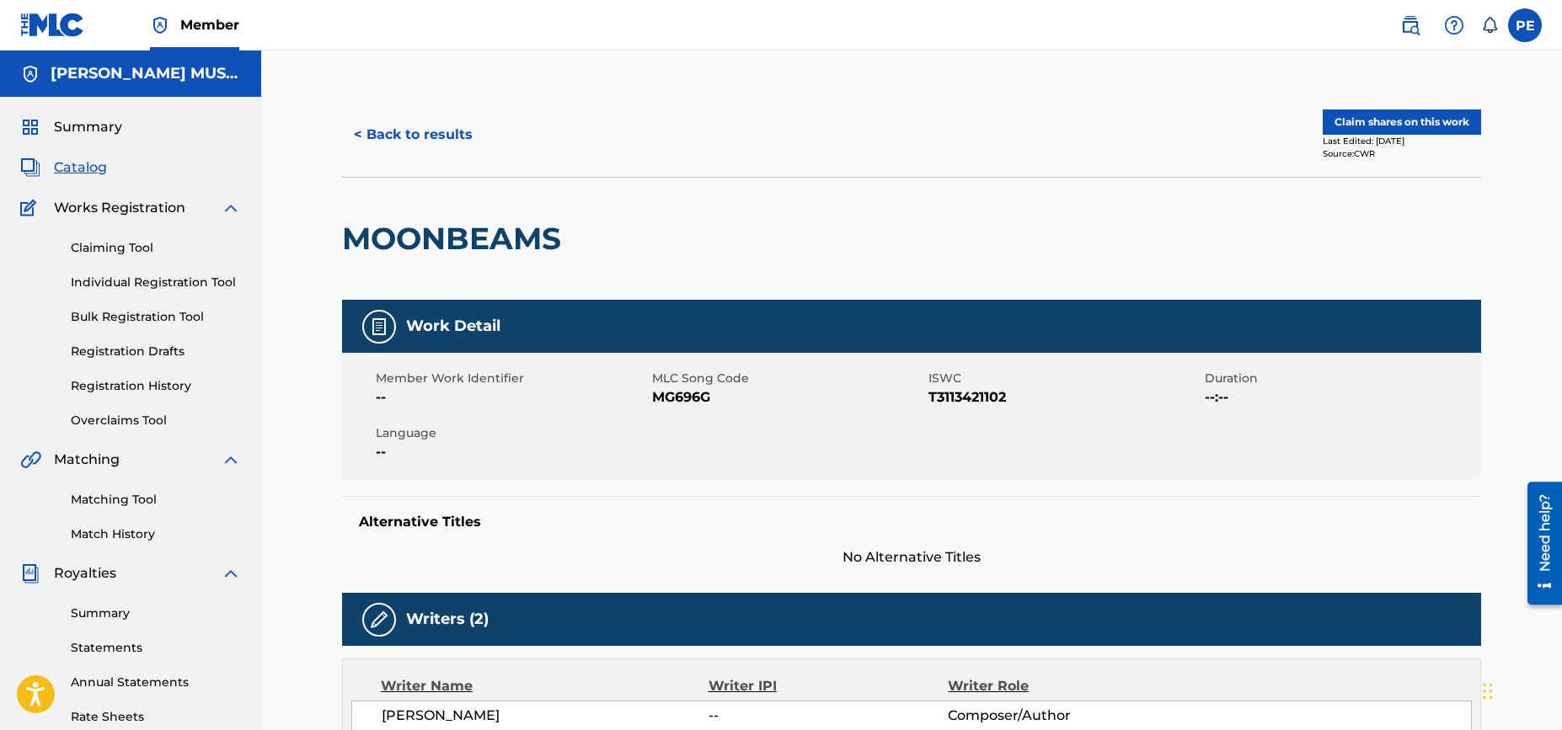
click at [398, 136] on button "< Back to results" at bounding box center [413, 135] width 142 height 42
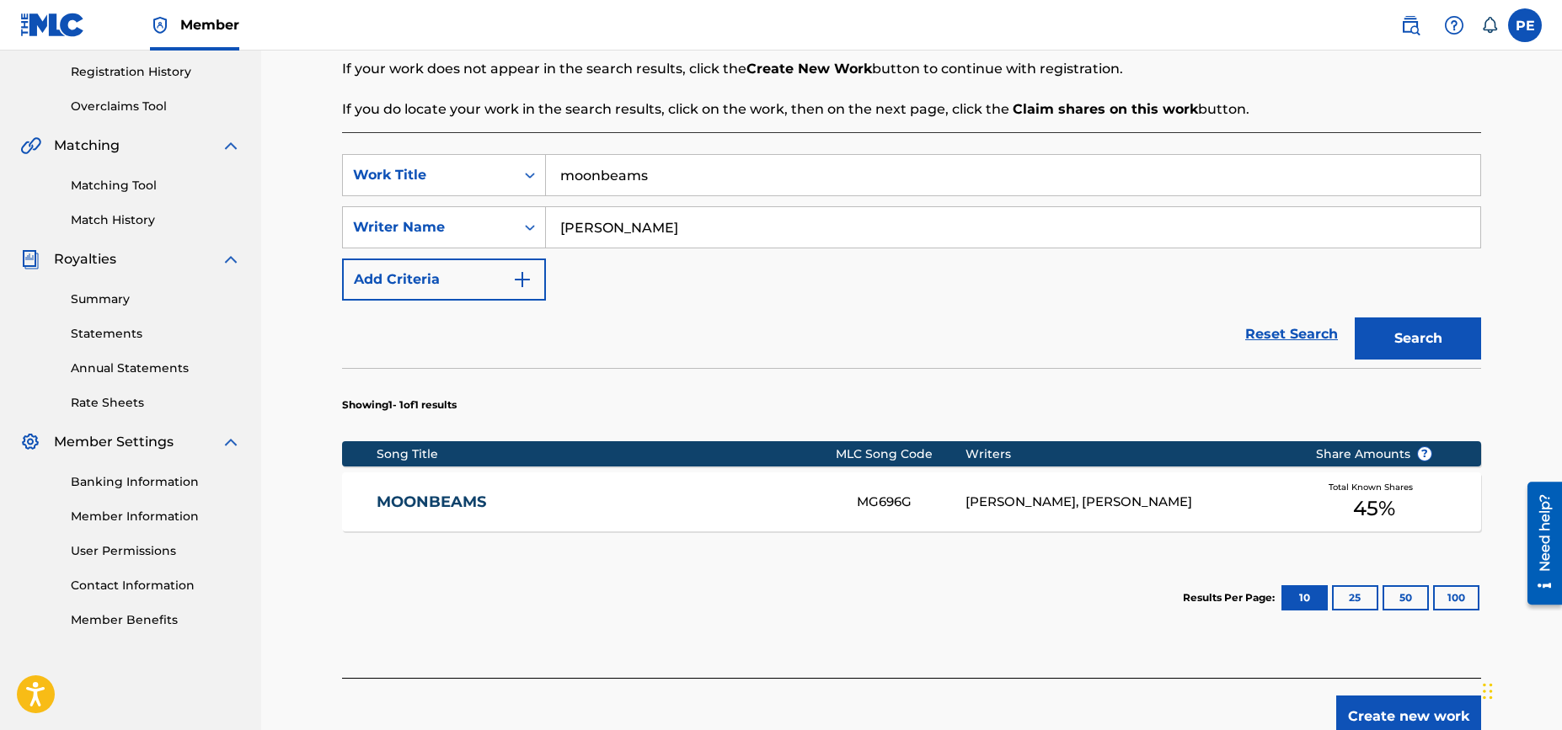
drag, startPoint x: 687, startPoint y: 176, endPoint x: 469, endPoint y: 152, distance: 218.7
click at [469, 152] on div "SearchWithCriteria4df93869-7dd2-4d33-bfaa-2d40e73d112a Work Title moonbeams Sea…" at bounding box center [911, 405] width 1139 height 546
type input "9 to 5"
click at [1355, 318] on button "Search" at bounding box center [1418, 339] width 126 height 42
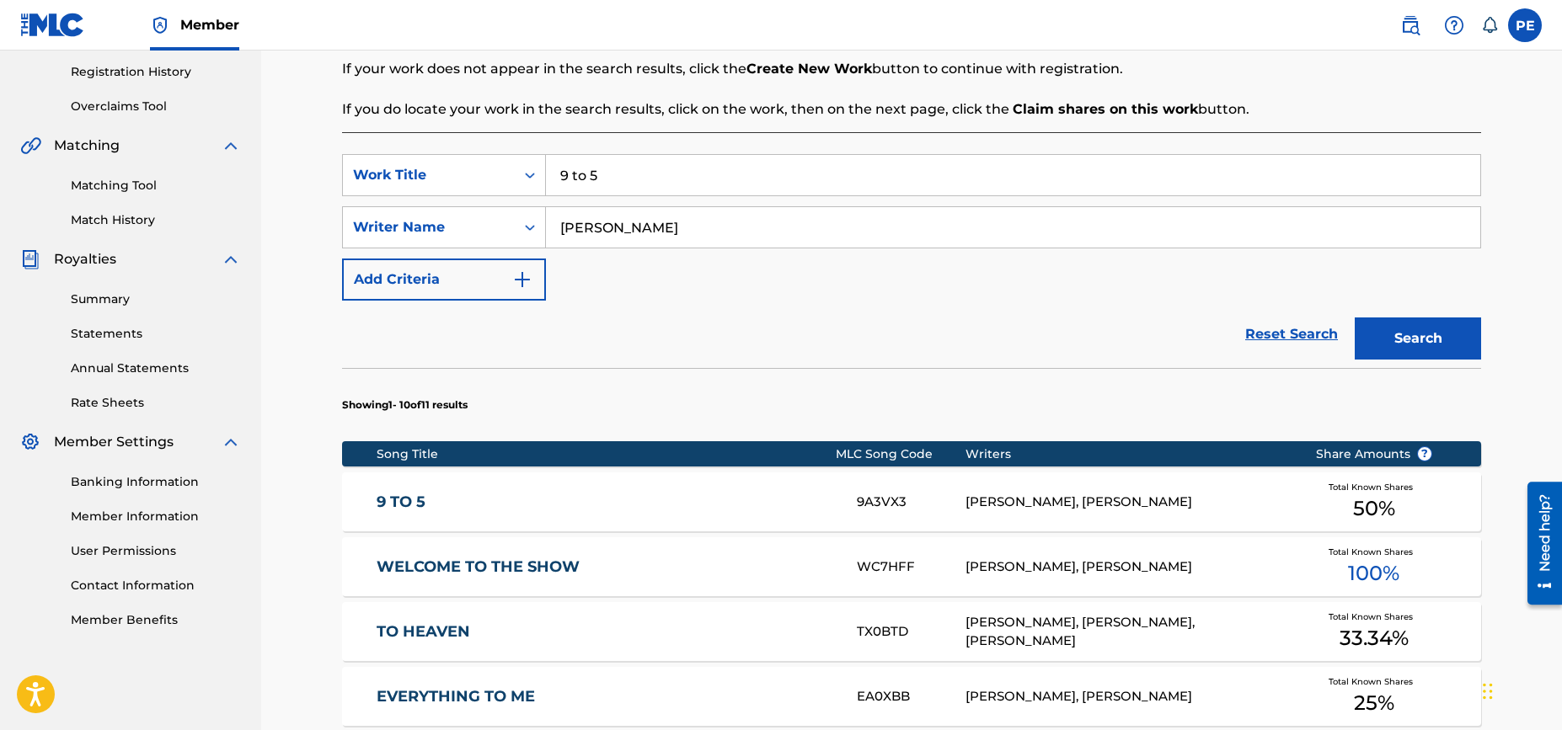
click at [1114, 506] on div "PETER WHITLEY EDDINS, FULTON FARRISH" at bounding box center [1127, 502] width 324 height 19
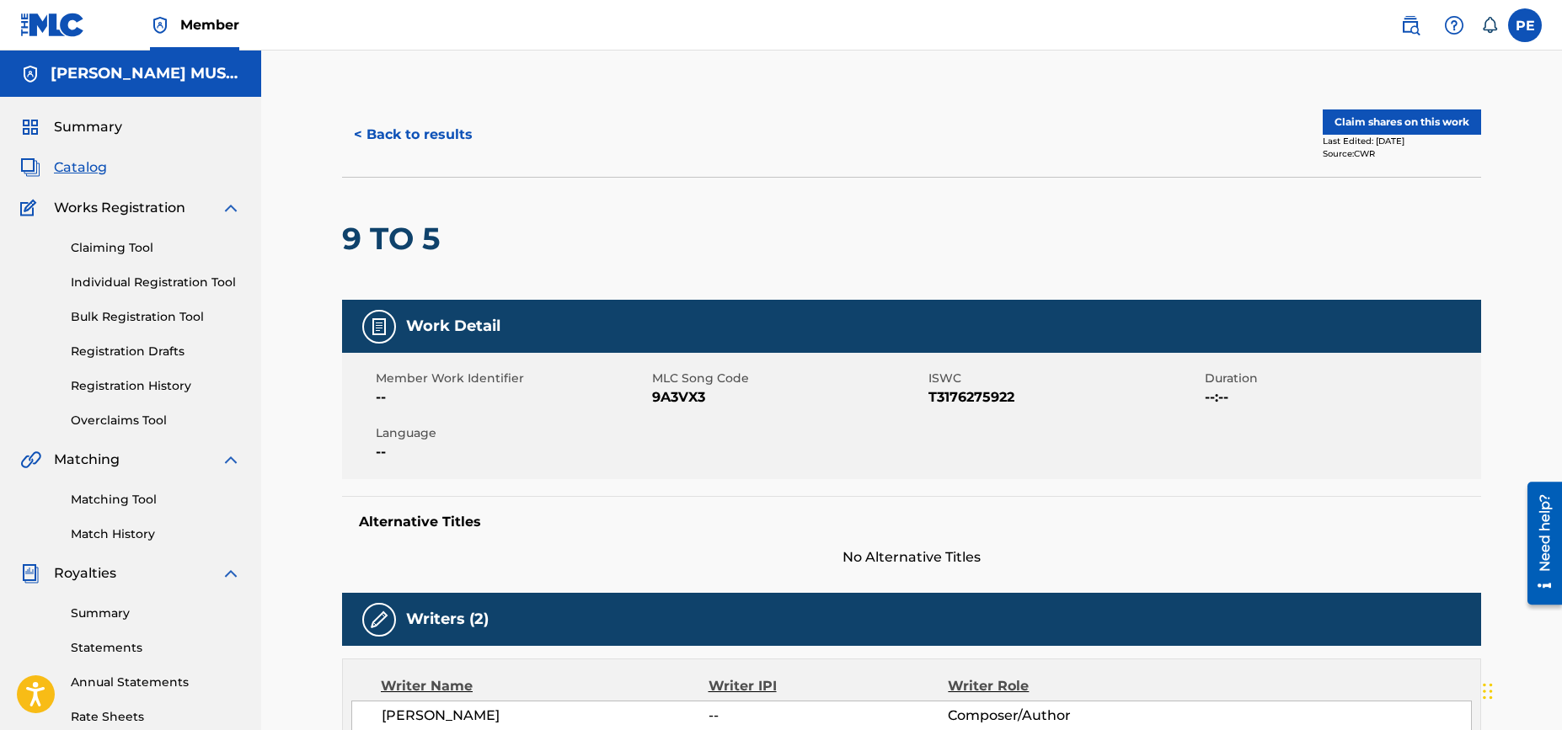
click at [395, 132] on button "< Back to results" at bounding box center [413, 135] width 142 height 42
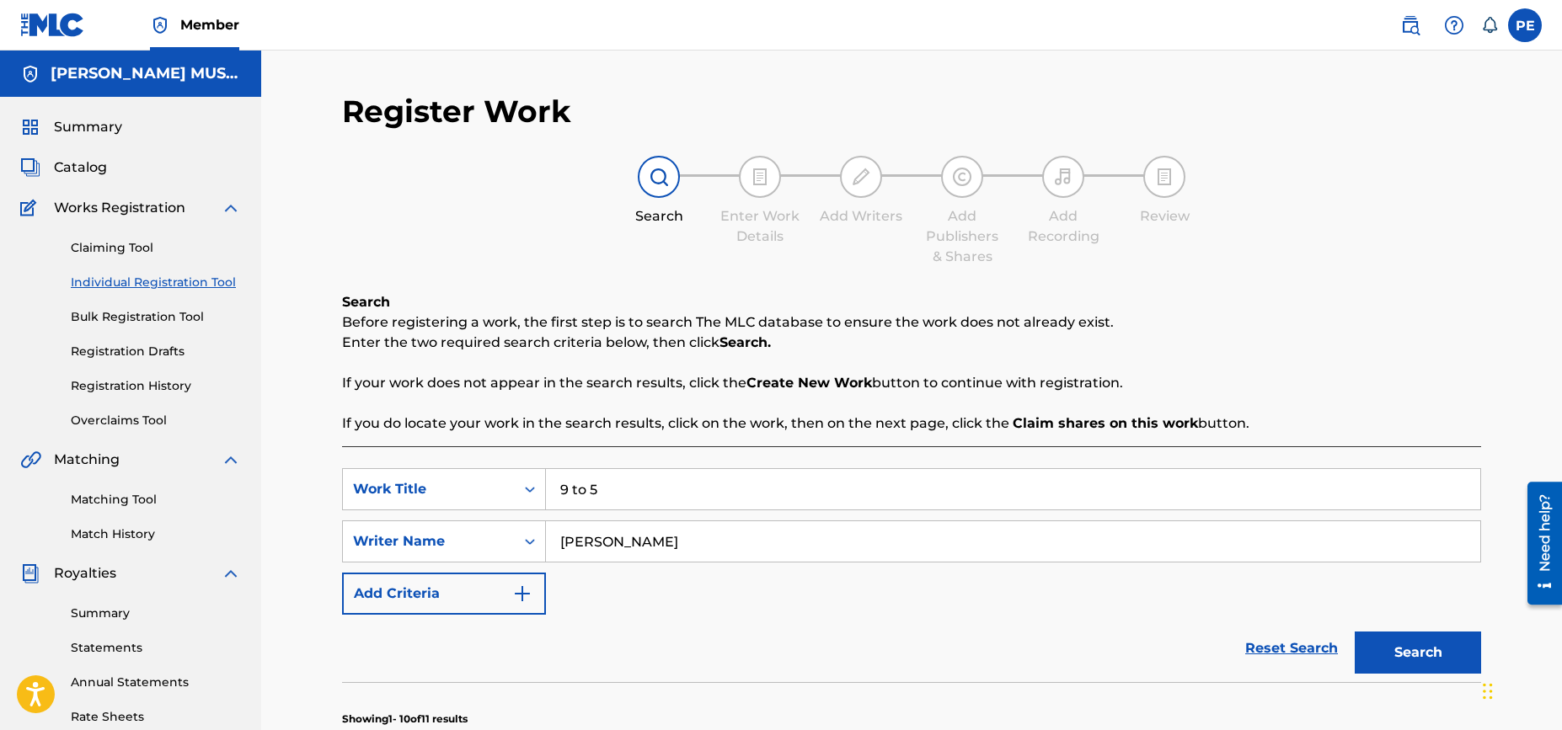
scroll to position [314, 0]
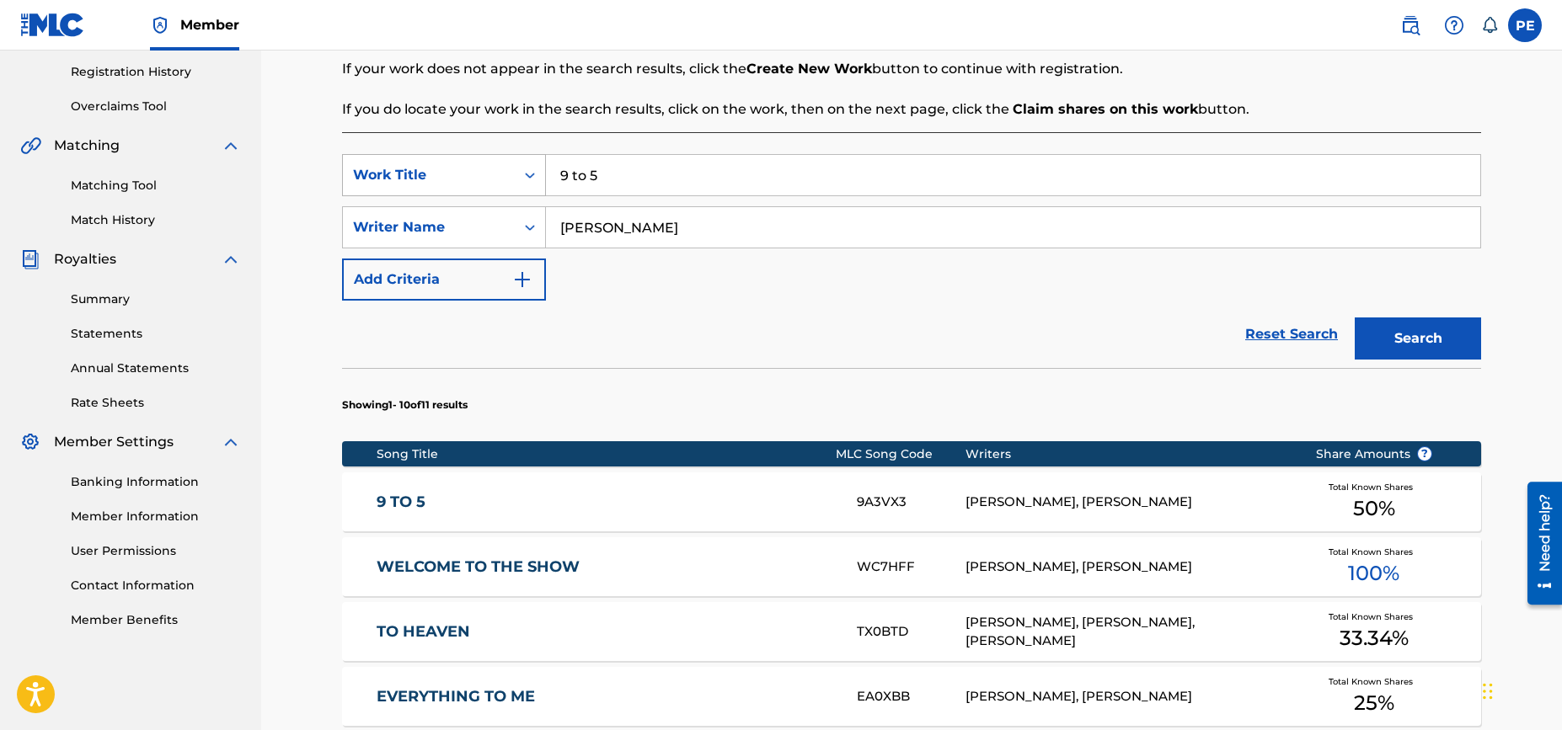
drag, startPoint x: 640, startPoint y: 186, endPoint x: 450, endPoint y: 153, distance: 193.2
click at [450, 154] on div "SearchWithCriteria4df93869-7dd2-4d33-bfaa-2d40e73d112a Work Title 9 to 5" at bounding box center [911, 175] width 1139 height 42
type input "throw"
click at [1355, 318] on button "Search" at bounding box center [1418, 339] width 126 height 42
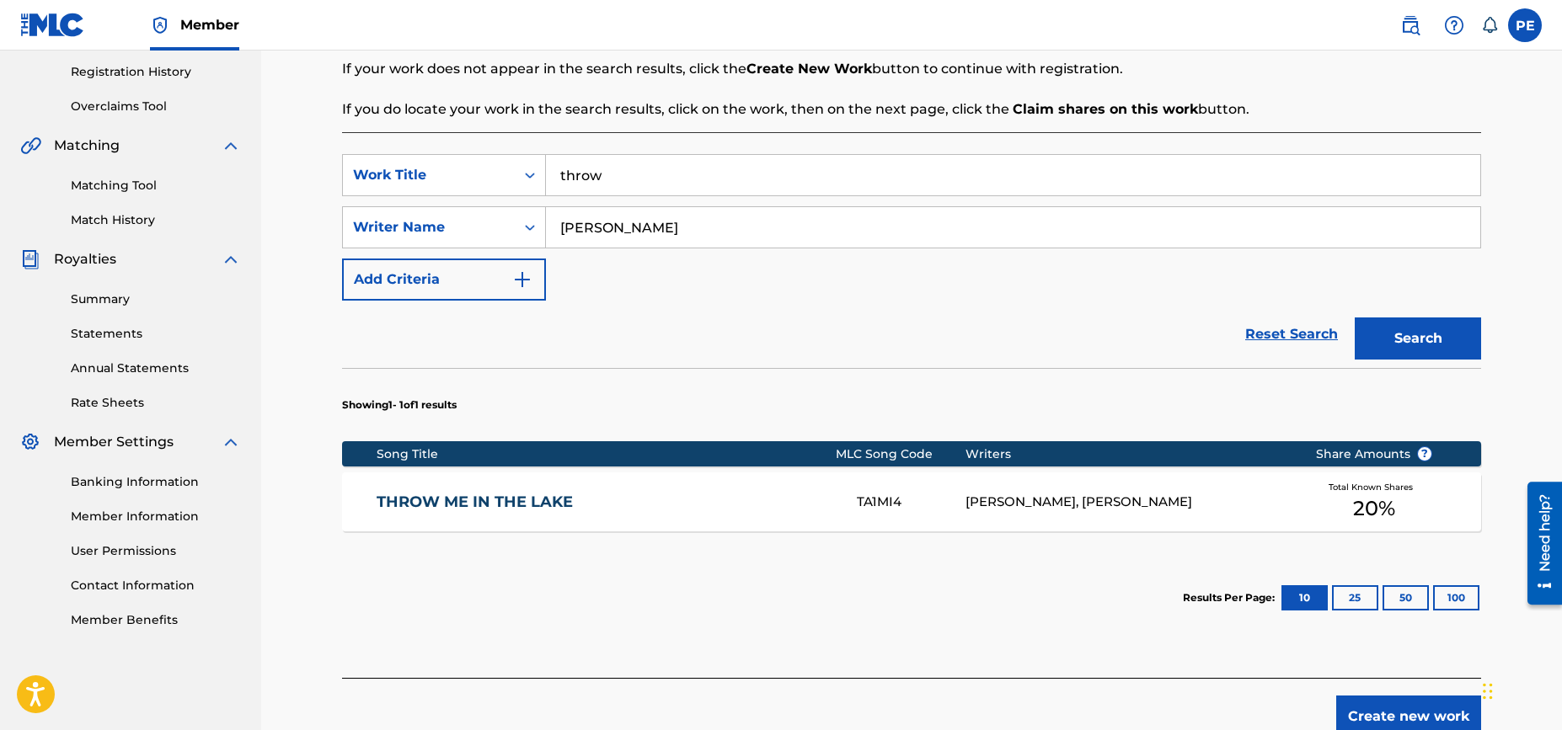
click at [984, 506] on div "JENNIFER MILLER, PETER WHITLEY EDDINS" at bounding box center [1127, 502] width 324 height 19
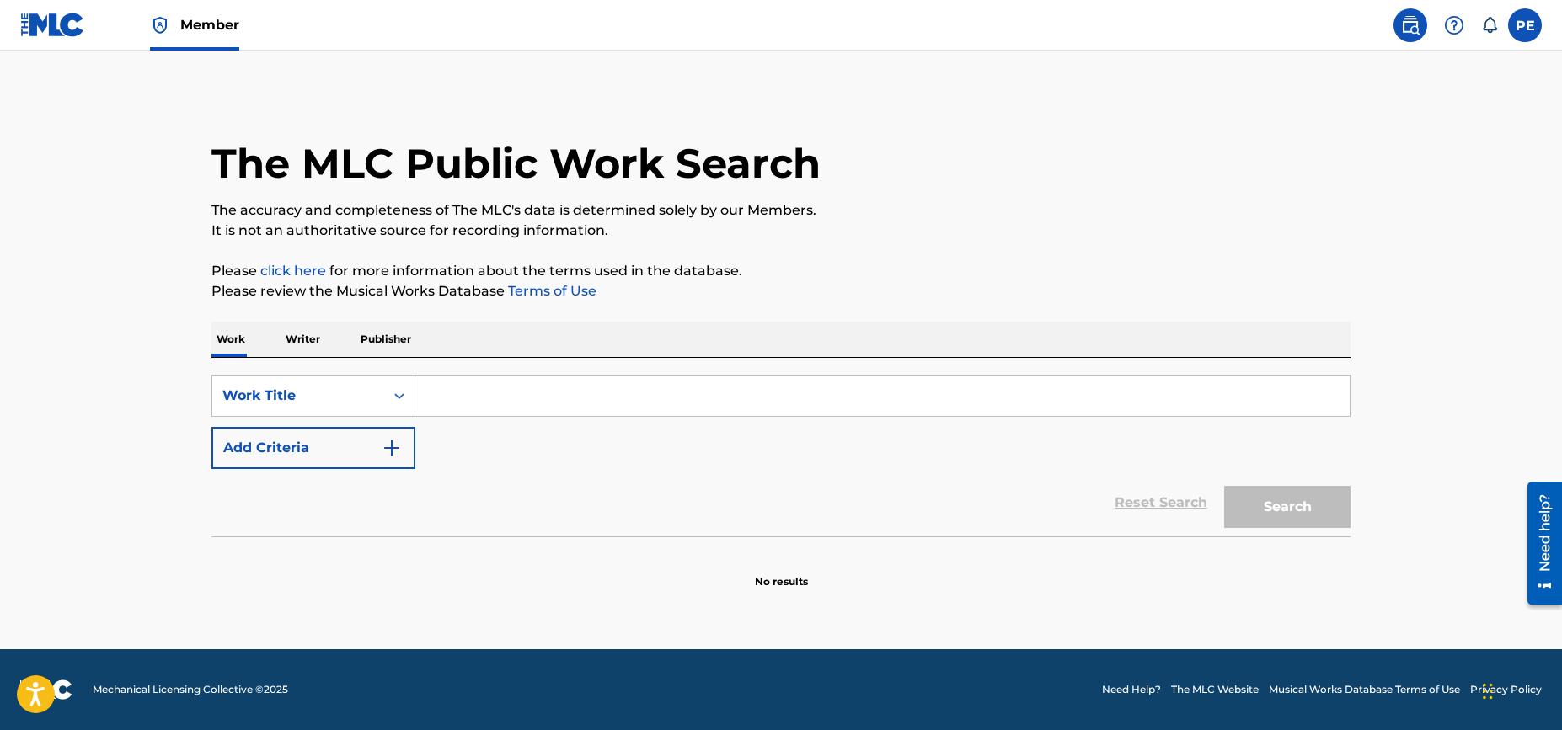
click at [67, 24] on img at bounding box center [52, 25] width 65 height 24
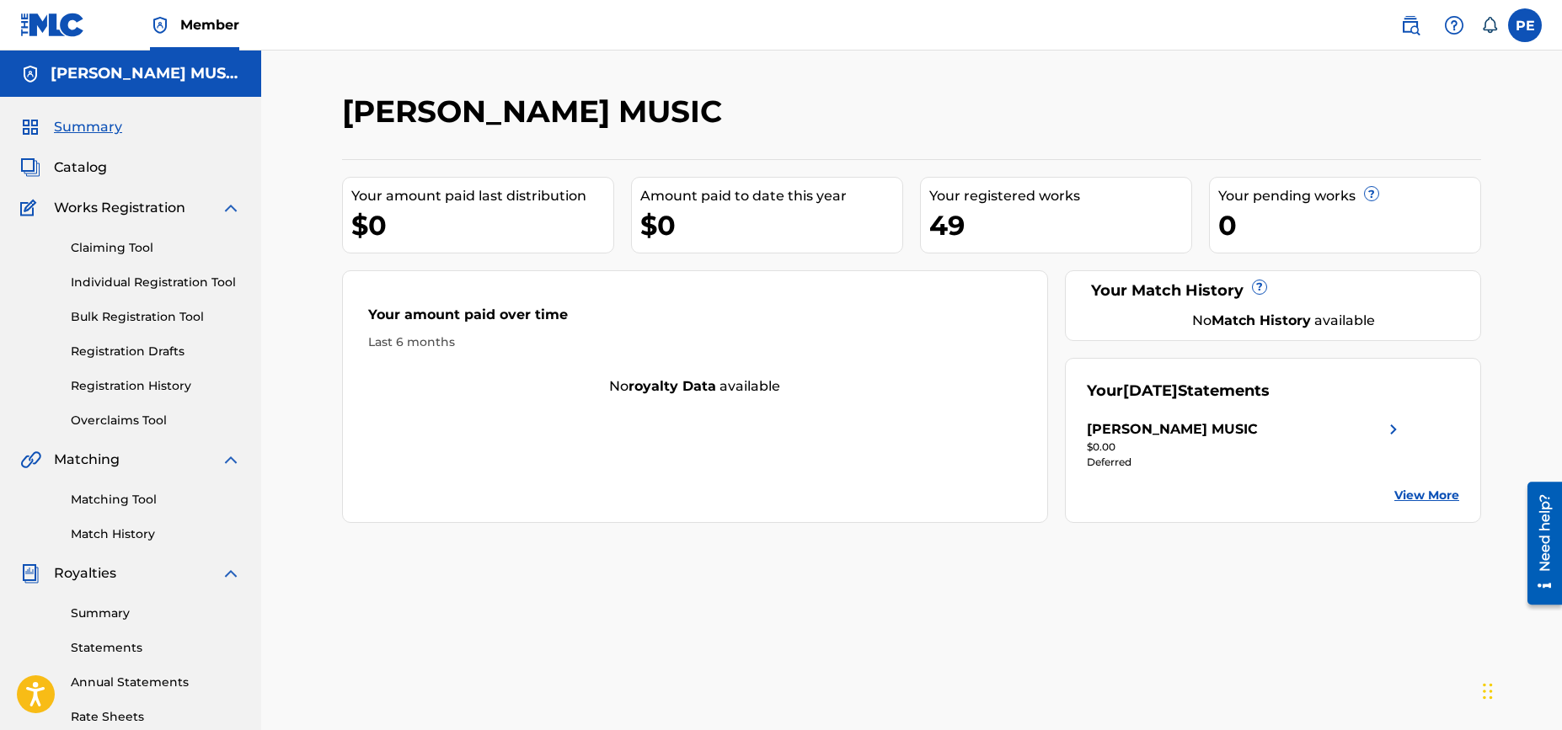
click at [301, 213] on div "PETER EDDINS MUSIC Your amount paid last distribution $0 Amount paid to date th…" at bounding box center [911, 507] width 1301 height 913
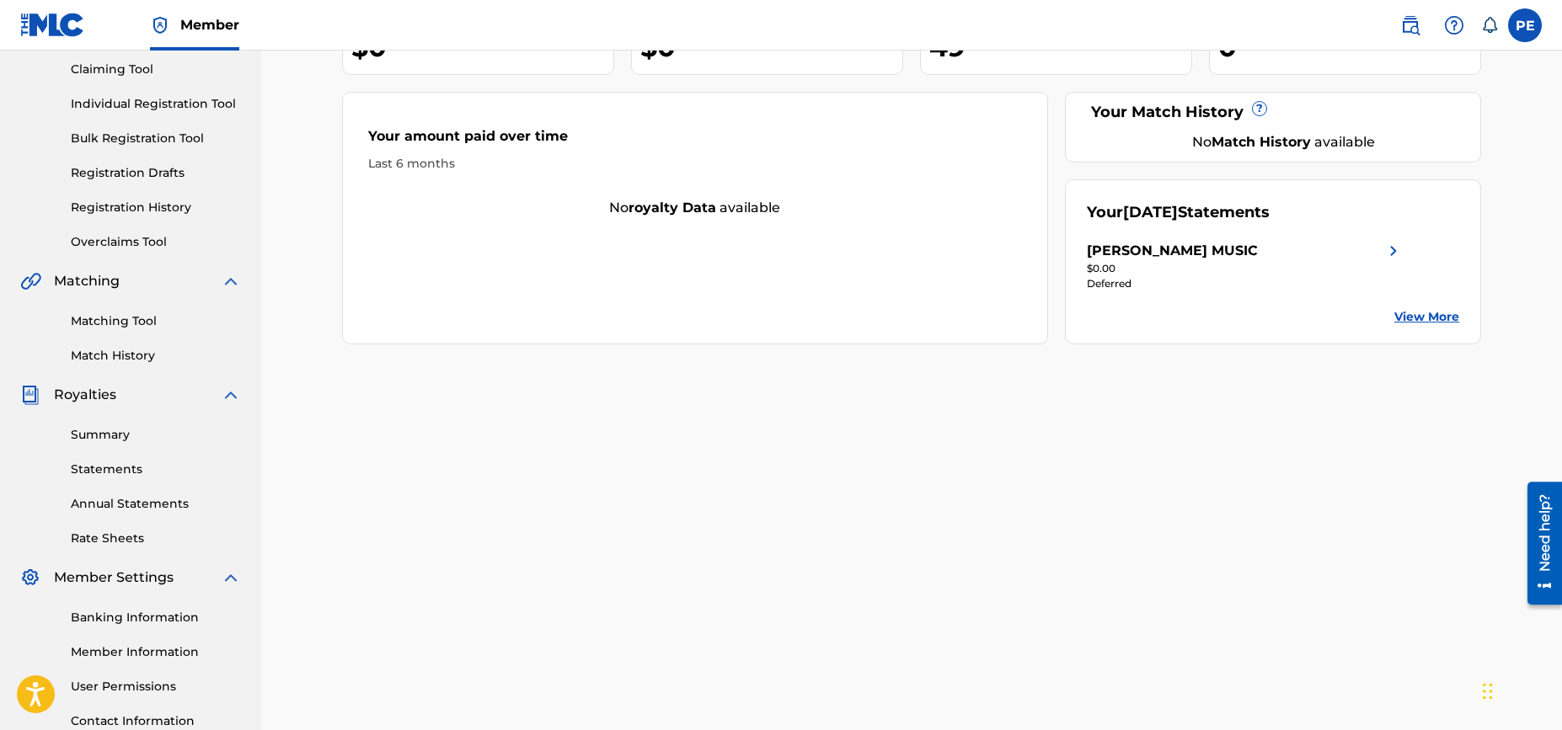
scroll to position [314, 0]
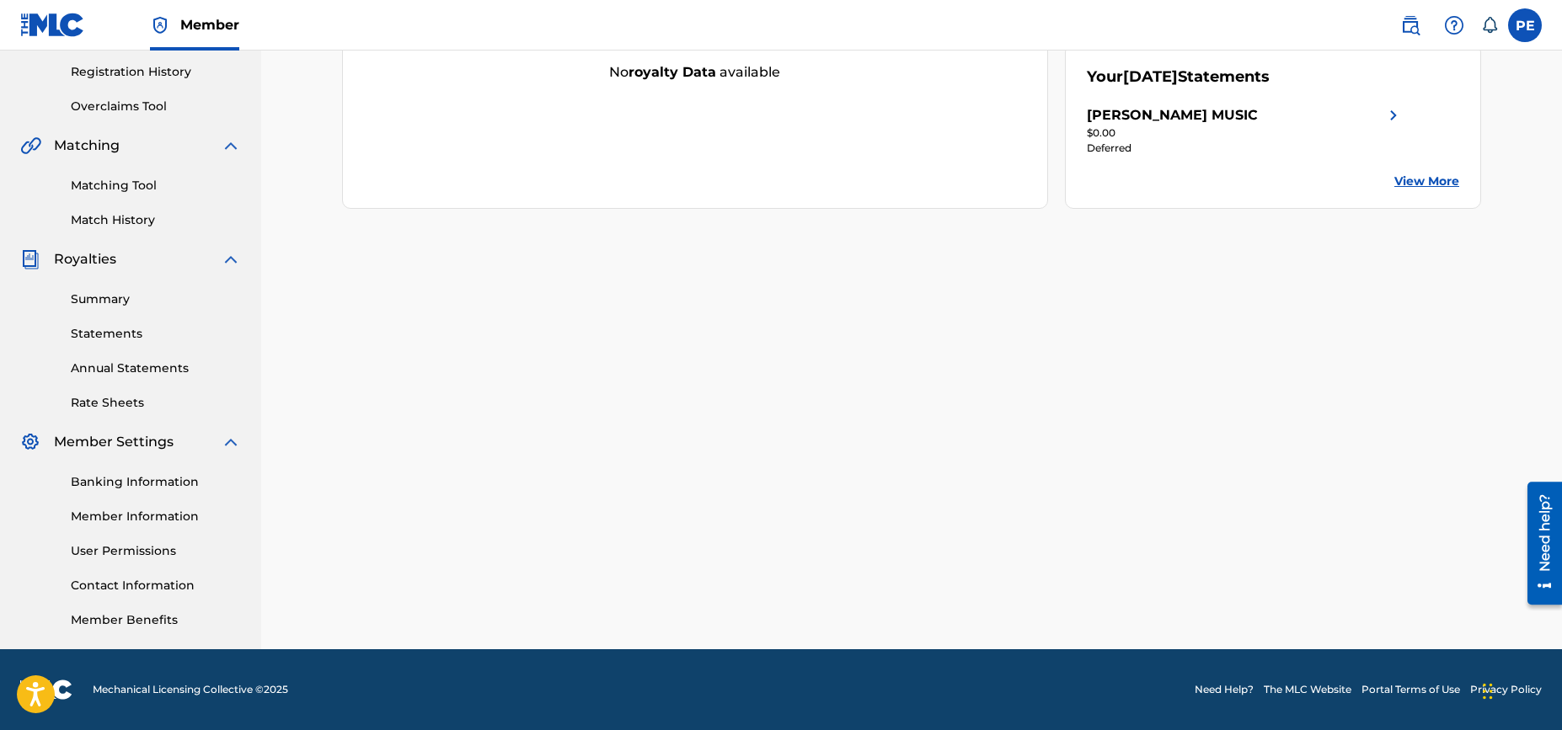
click at [107, 334] on link "Statements" at bounding box center [156, 334] width 170 height 18
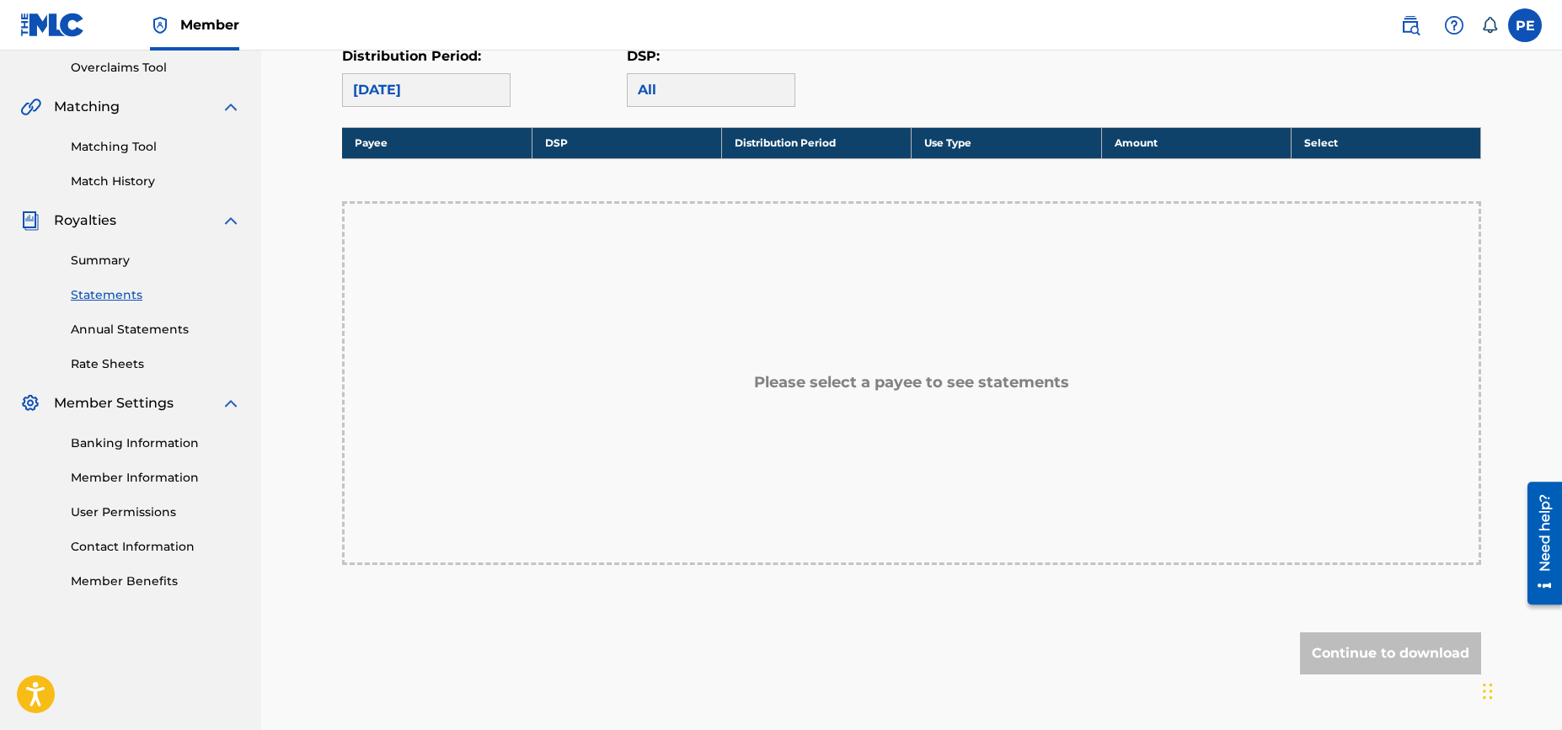
scroll to position [356, 0]
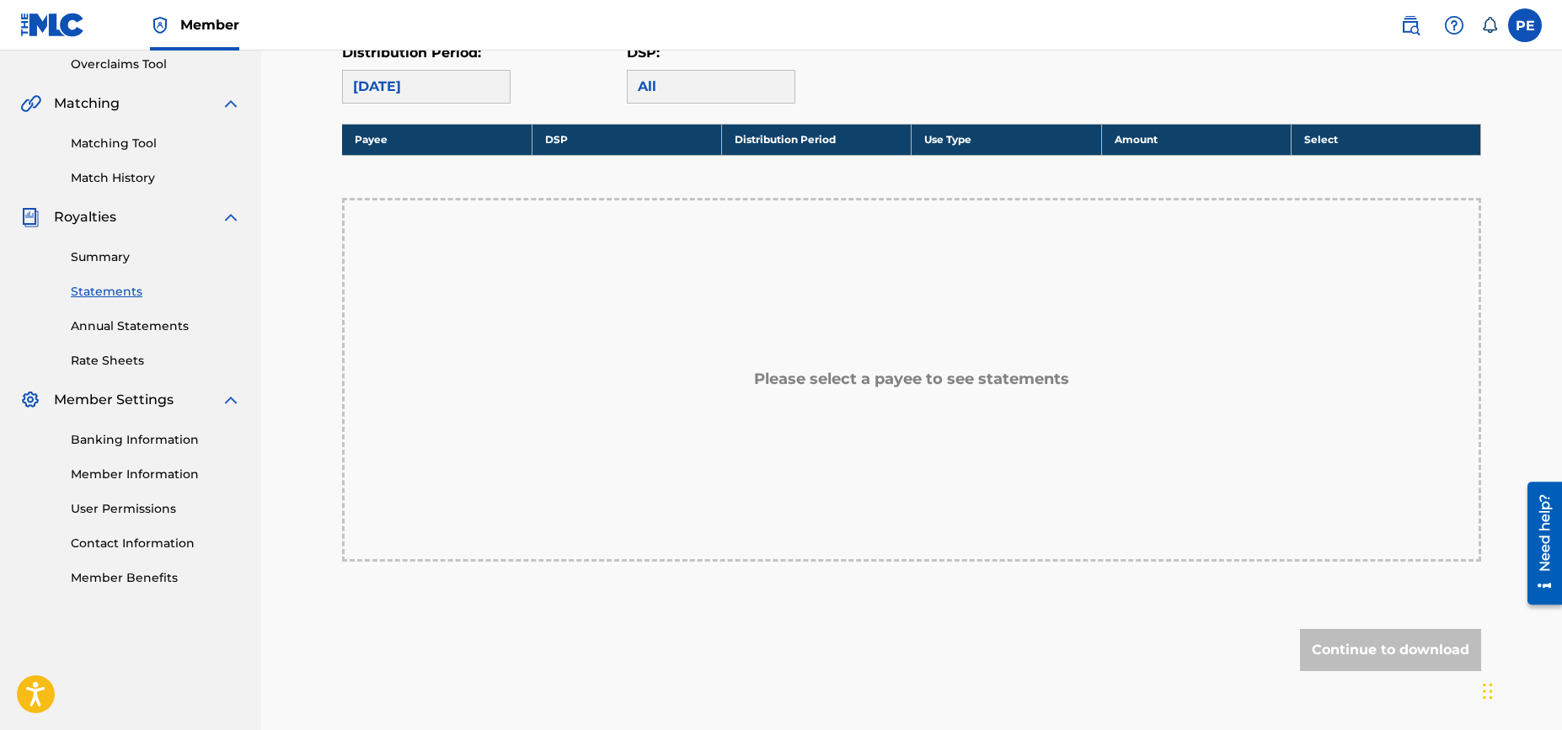
click at [99, 253] on link "Summary" at bounding box center [156, 258] width 170 height 18
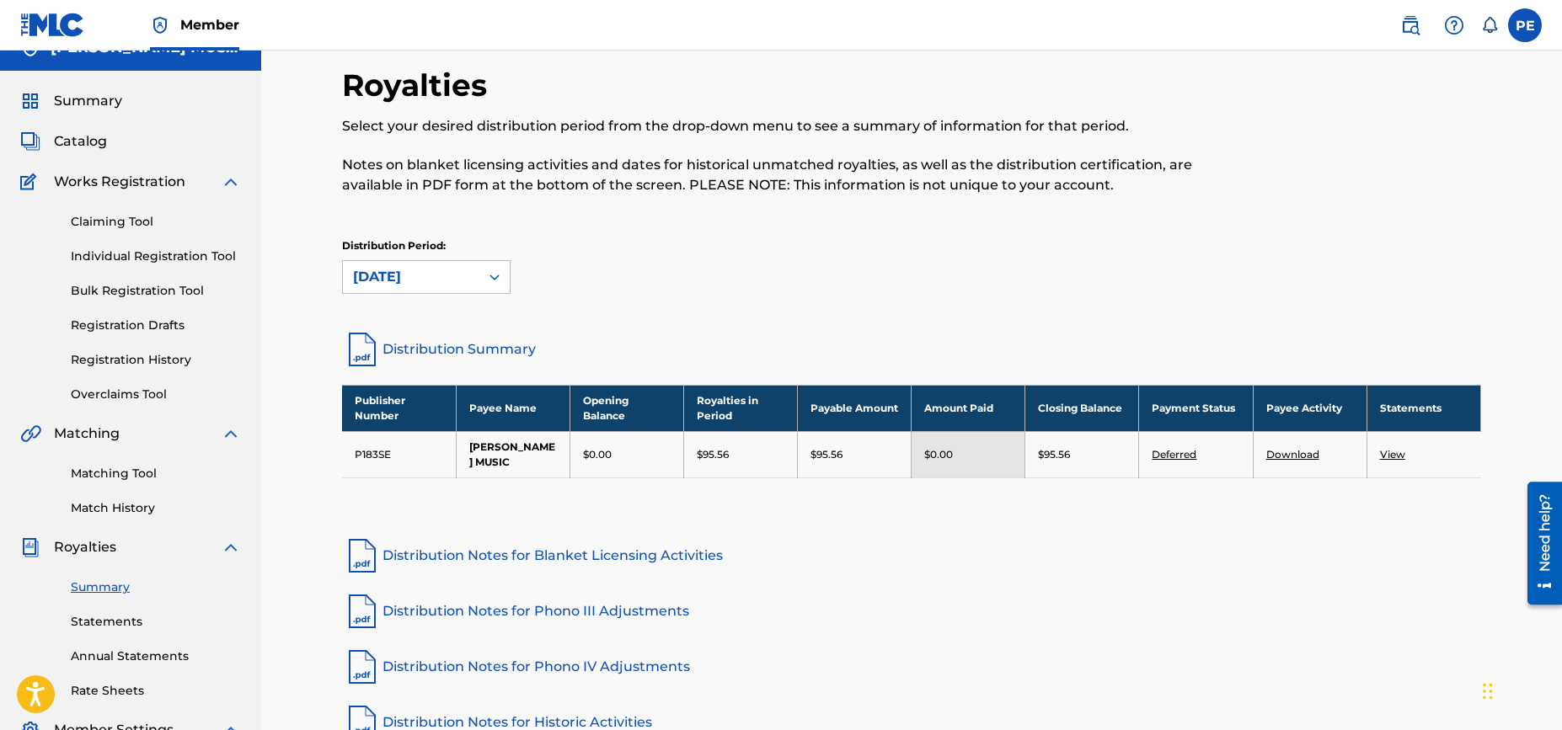
scroll to position [27, 0]
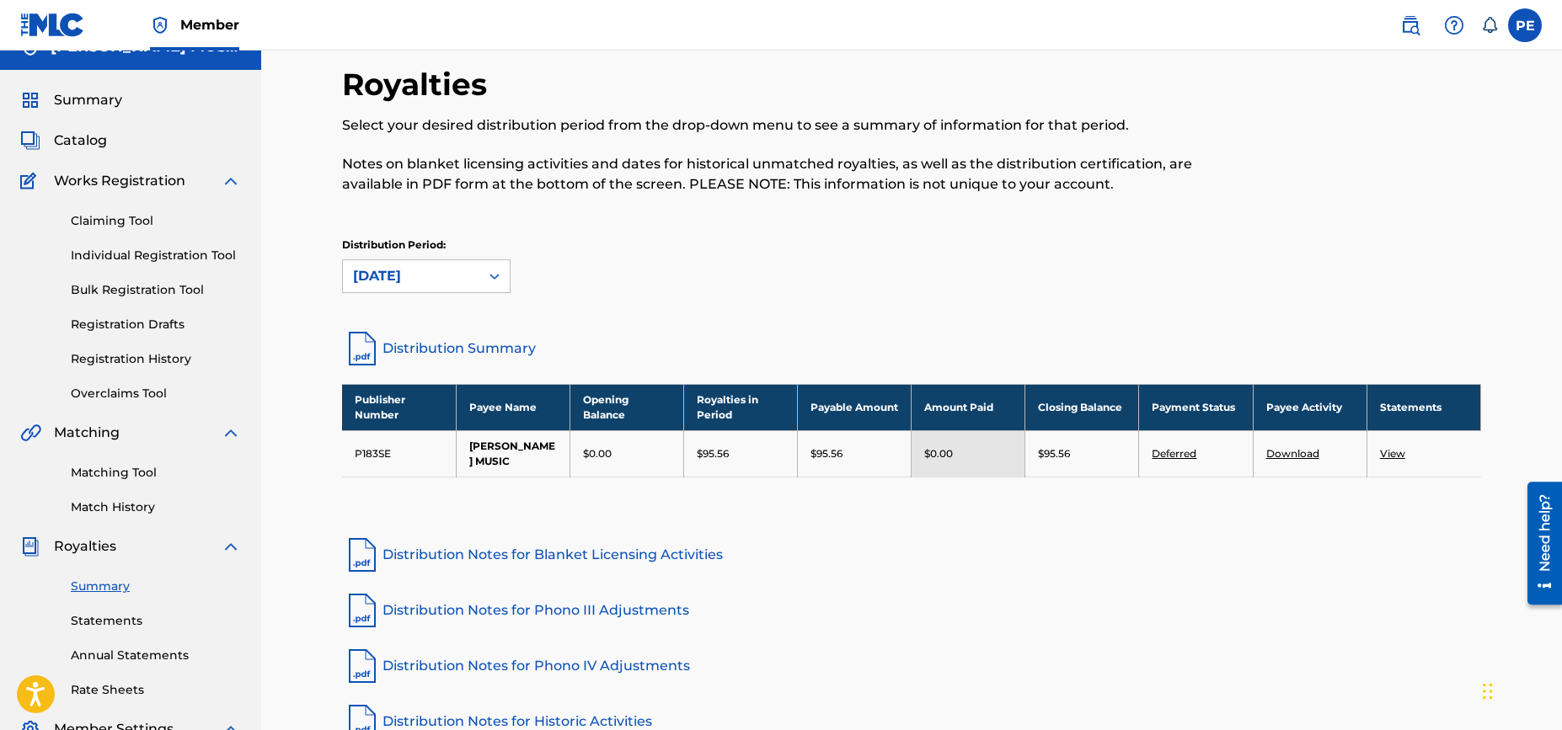
click at [1187, 452] on link "Deferred" at bounding box center [1174, 453] width 45 height 13
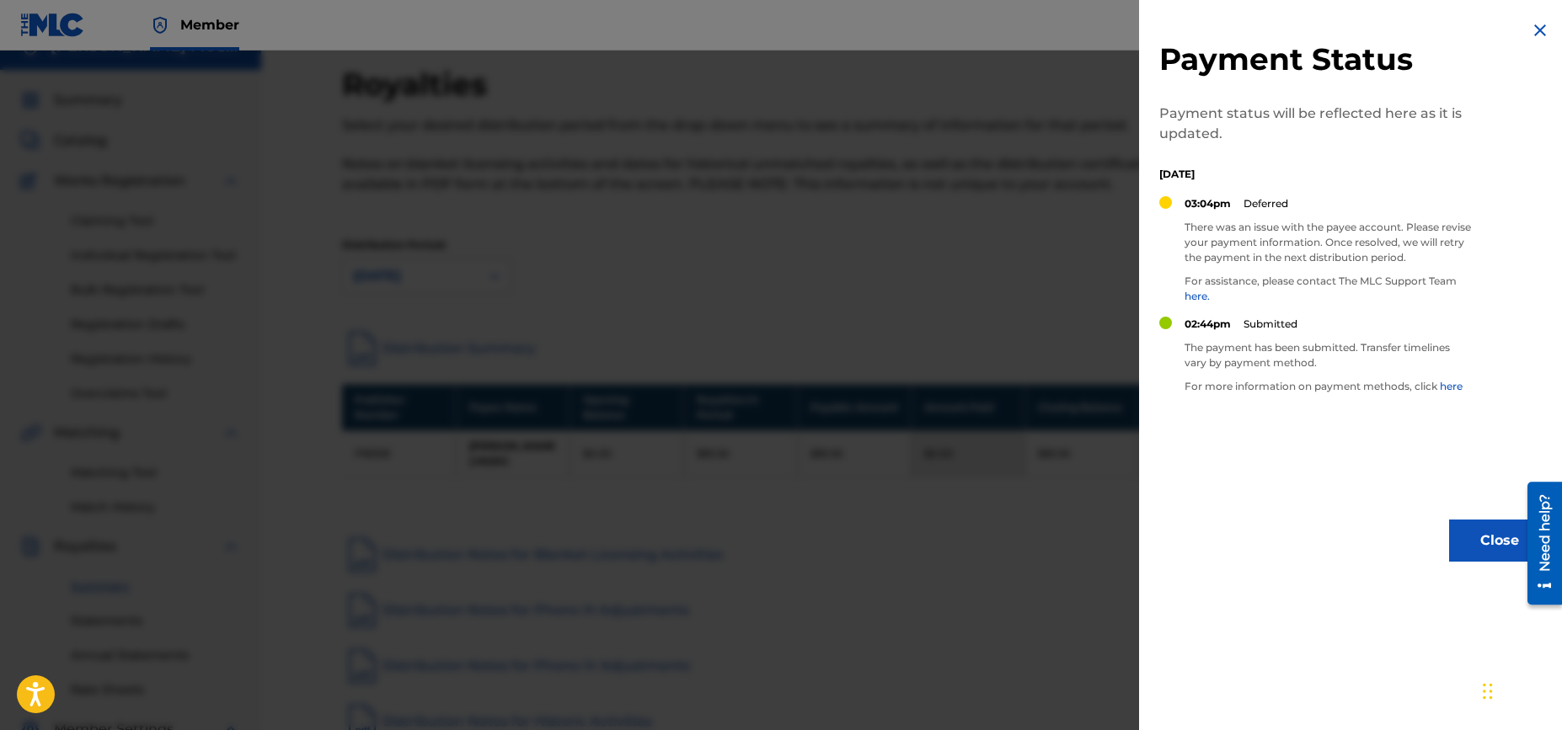
click at [1322, 450] on div "Payment Status Payment status will be reflected here as it is updated. Saturday…" at bounding box center [1354, 291] width 431 height 582
click at [1265, 451] on div "Payment Status Payment status will be reflected here as it is updated. Saturday…" at bounding box center [1354, 291] width 431 height 582
click at [943, 277] on div at bounding box center [781, 416] width 1562 height 730
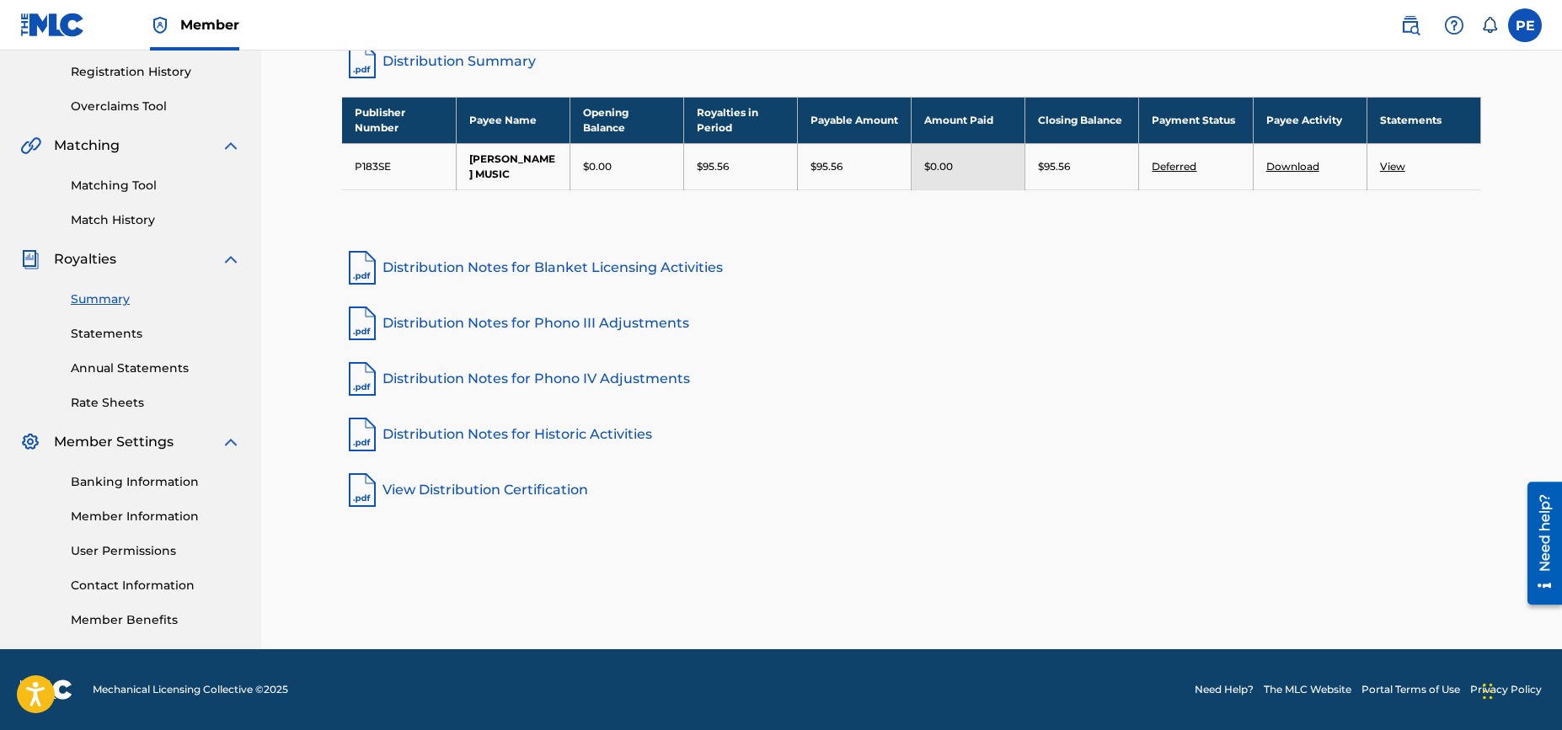
scroll to position [0, 0]
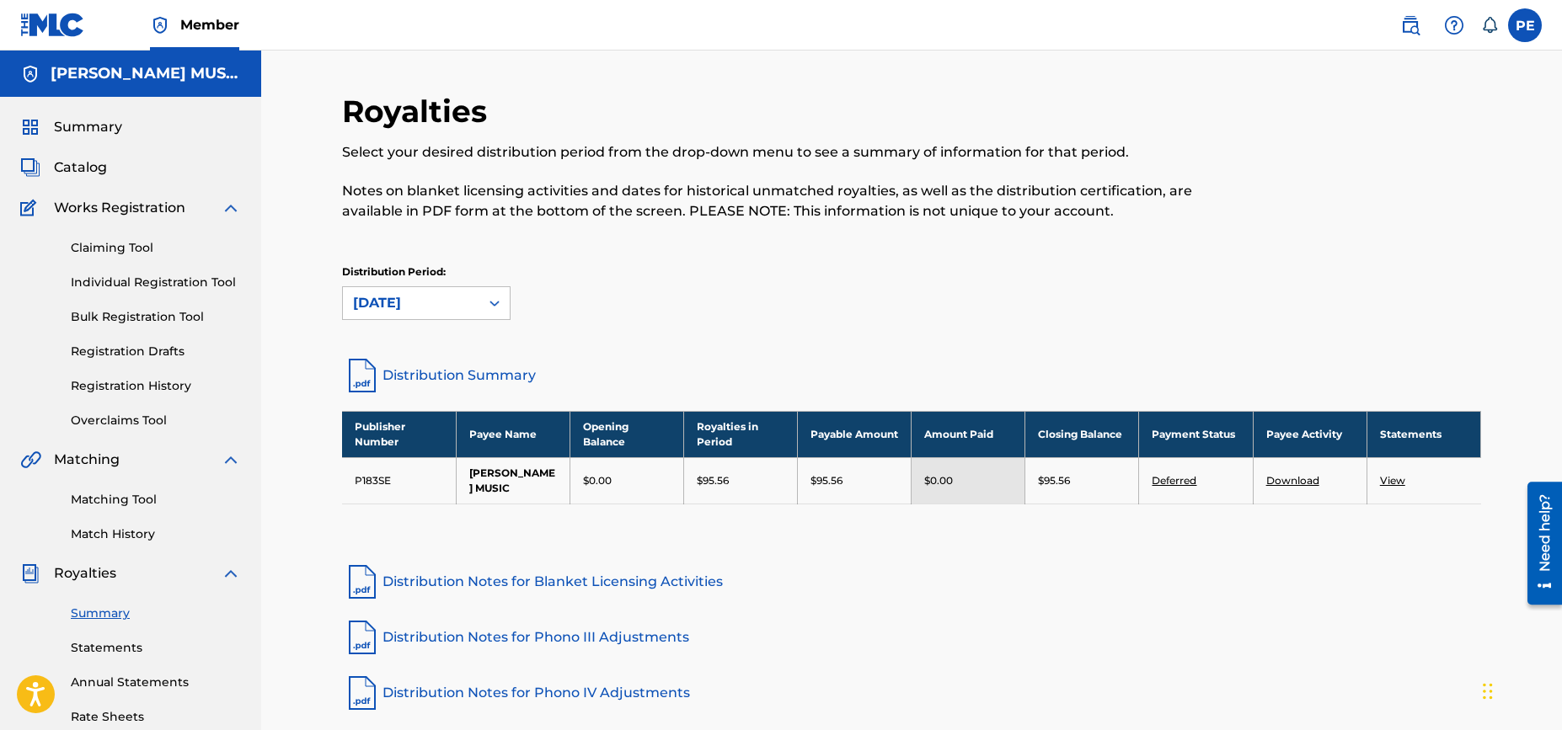
click at [296, 440] on div "Royalties Select your desired distribution period from the drop-down menu to se…" at bounding box center [911, 507] width 1301 height 913
click at [273, 427] on div "Royalties Select your desired distribution period from the drop-down menu to se…" at bounding box center [911, 507] width 1301 height 913
click at [265, 427] on div "Royalties Select your desired distribution period from the drop-down menu to se…" at bounding box center [911, 507] width 1301 height 913
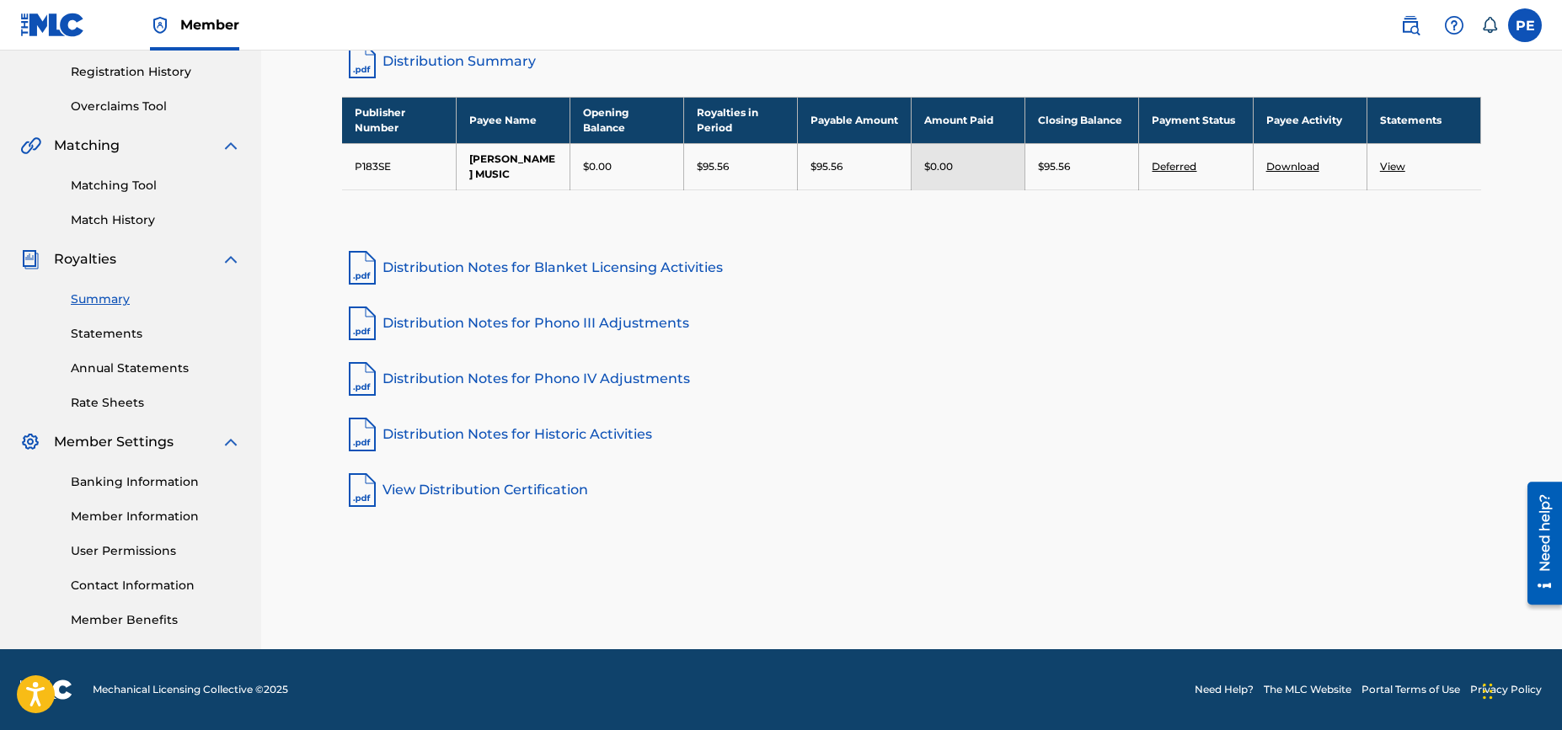
click at [120, 444] on span "Member Settings" at bounding box center [114, 442] width 120 height 20
click at [227, 445] on img at bounding box center [231, 442] width 20 height 20
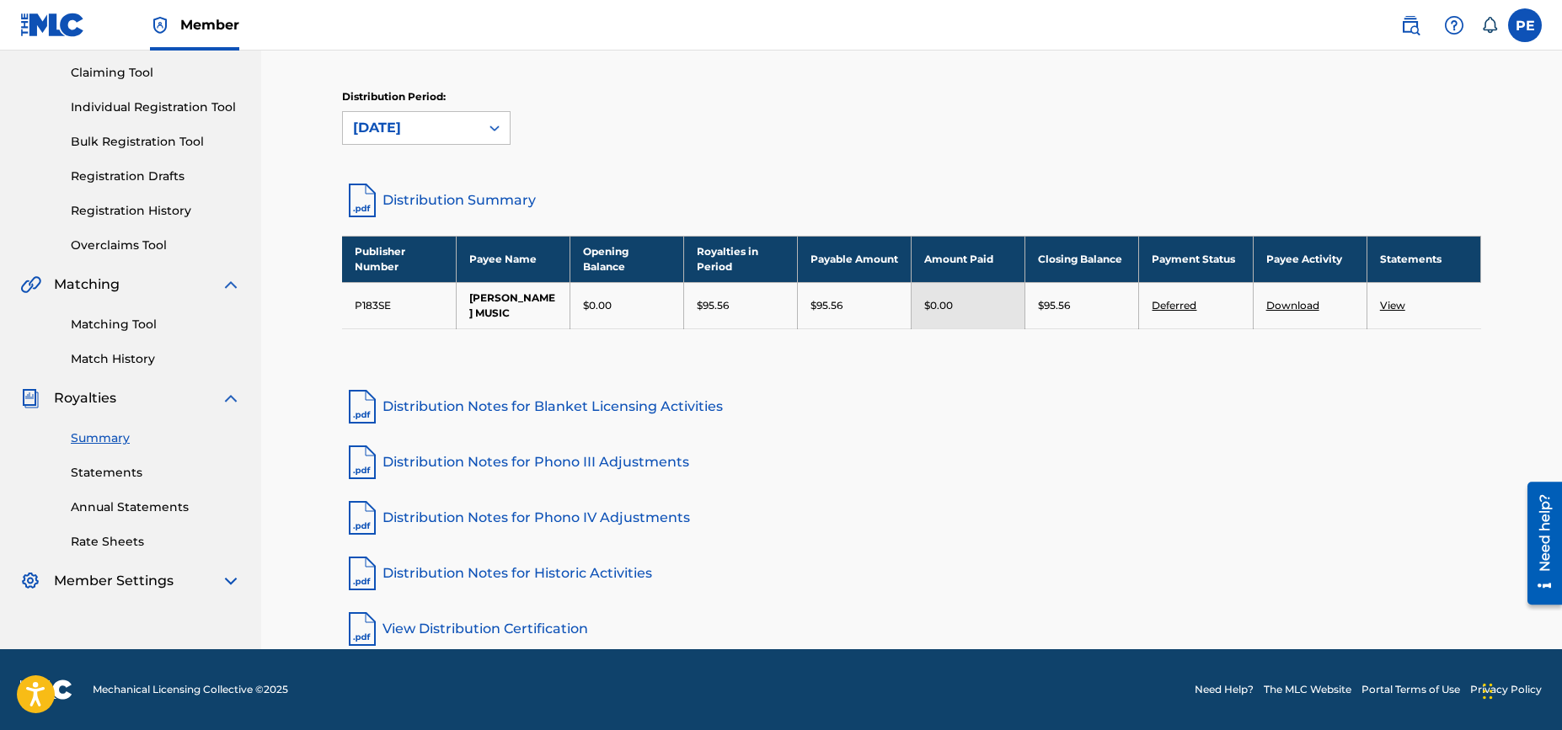
click at [227, 579] on img at bounding box center [231, 581] width 20 height 20
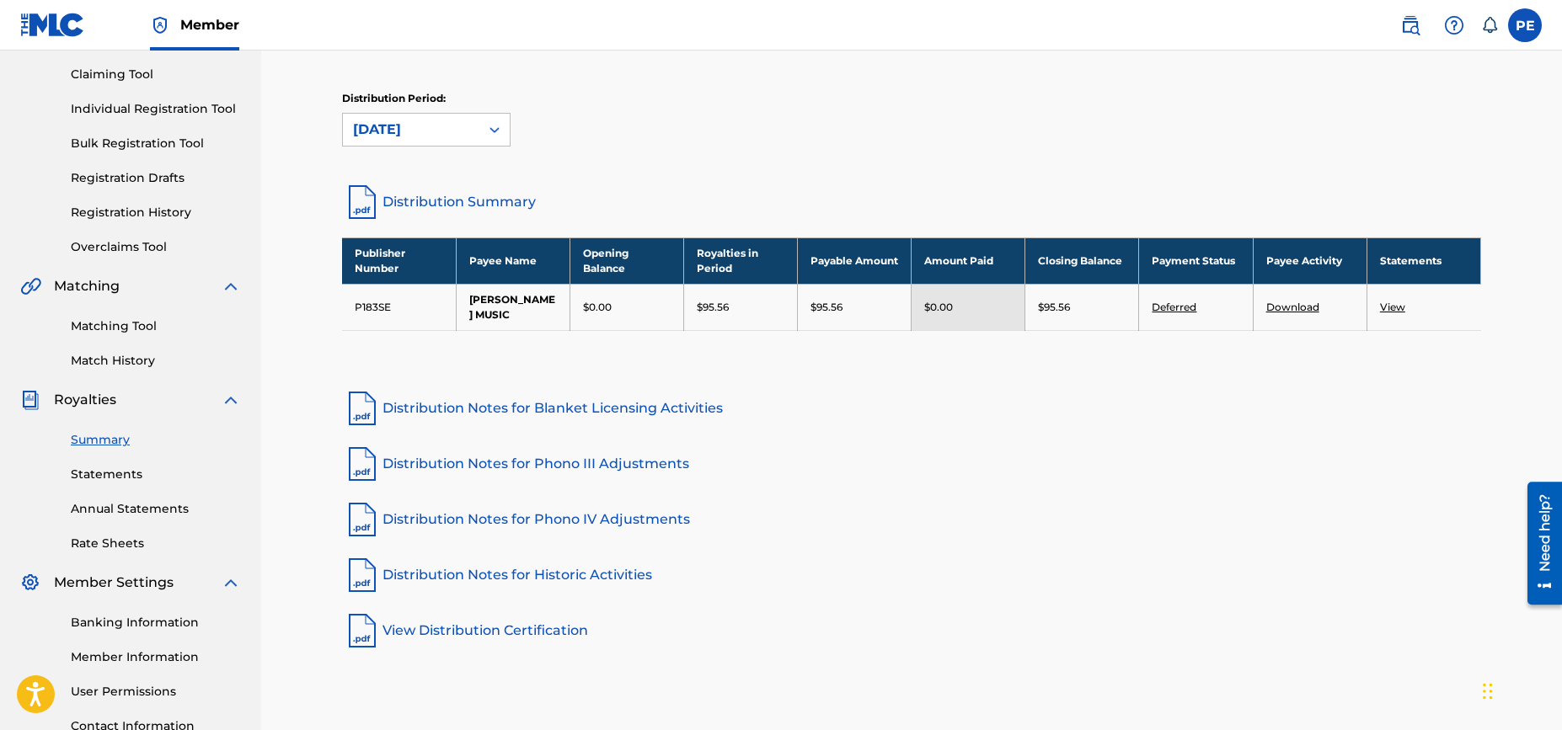
scroll to position [0, 0]
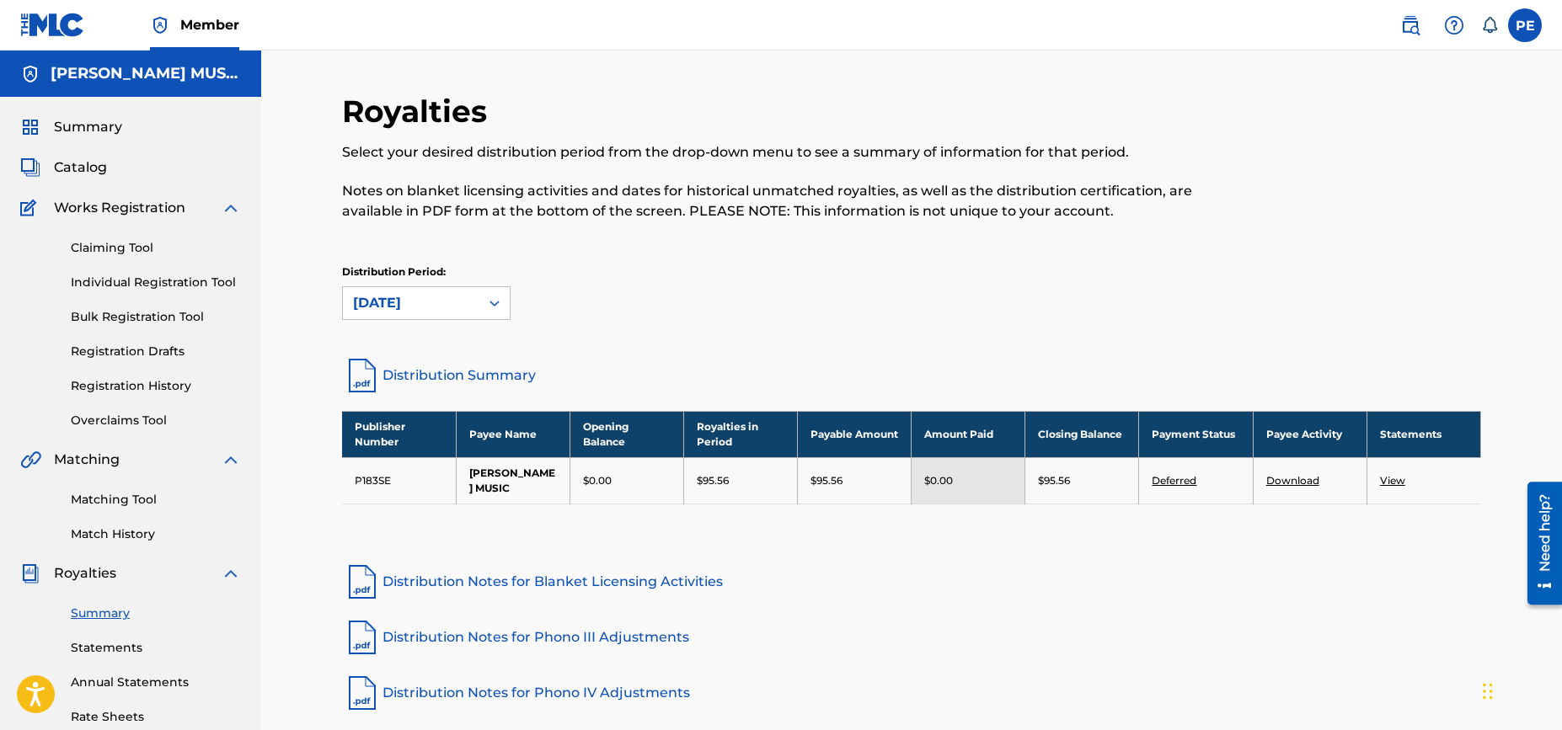
click at [293, 427] on div "Royalties Select your desired distribution period from the drop-down menu to se…" at bounding box center [911, 507] width 1301 height 913
click at [295, 428] on div "Royalties Select your desired distribution period from the drop-down menu to se…" at bounding box center [911, 507] width 1301 height 913
click at [296, 427] on div "Royalties Select your desired distribution period from the drop-down menu to se…" at bounding box center [911, 507] width 1301 height 913
click at [295, 427] on div "Royalties Select your desired distribution period from the drop-down menu to se…" at bounding box center [911, 507] width 1301 height 913
click at [308, 299] on div "Royalties Select your desired distribution period from the drop-down menu to se…" at bounding box center [911, 507] width 1301 height 913
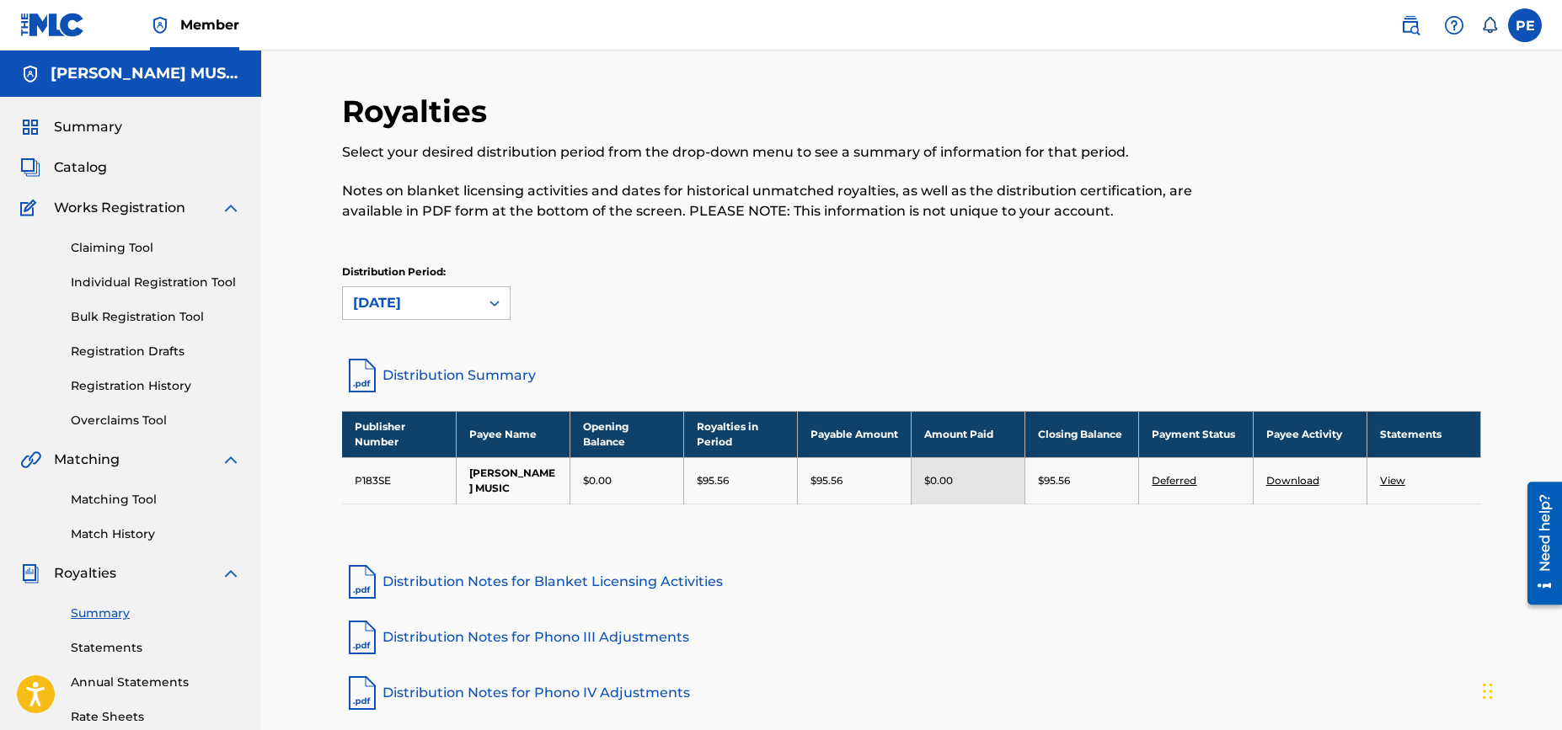
click at [306, 289] on div "Royalties Select your desired distribution period from the drop-down menu to se…" at bounding box center [911, 507] width 1301 height 913
click at [72, 126] on span "Summary" at bounding box center [88, 127] width 68 height 20
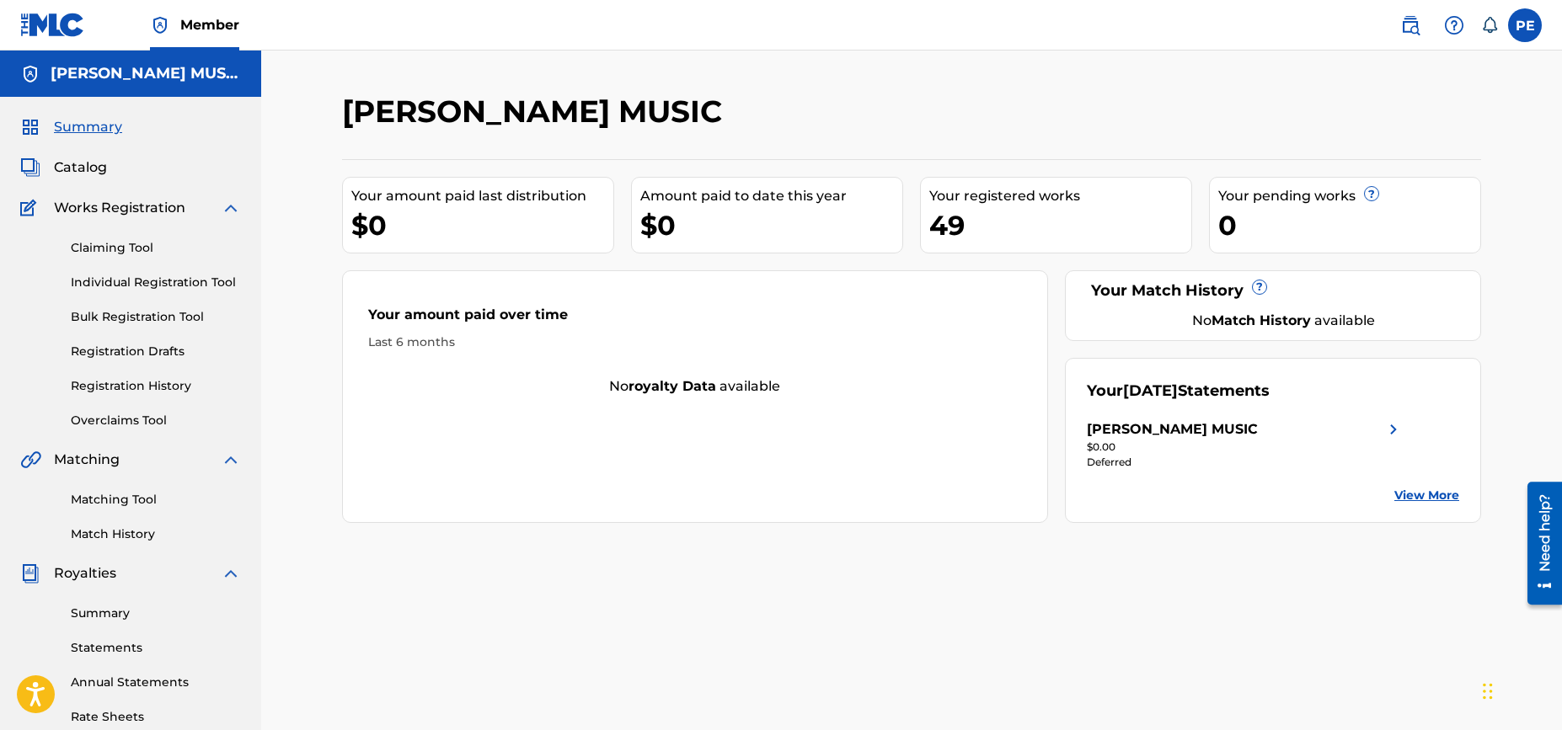
click at [291, 225] on div "PETER EDDINS MUSIC Your amount paid last distribution $0 Amount paid to date th…" at bounding box center [911, 507] width 1301 height 913
click at [291, 223] on div "PETER EDDINS MUSIC Your amount paid last distribution $0 Amount paid to date th…" at bounding box center [911, 507] width 1301 height 913
click at [294, 307] on div "PETER EDDINS MUSIC Your amount paid last distribution $0 Amount paid to date th…" at bounding box center [911, 507] width 1301 height 913
click at [294, 310] on div "PETER EDDINS MUSIC Your amount paid last distribution $0 Amount paid to date th…" at bounding box center [911, 507] width 1301 height 913
click at [304, 305] on div "PETER EDDINS MUSIC Your amount paid last distribution $0 Amount paid to date th…" at bounding box center [911, 507] width 1301 height 913
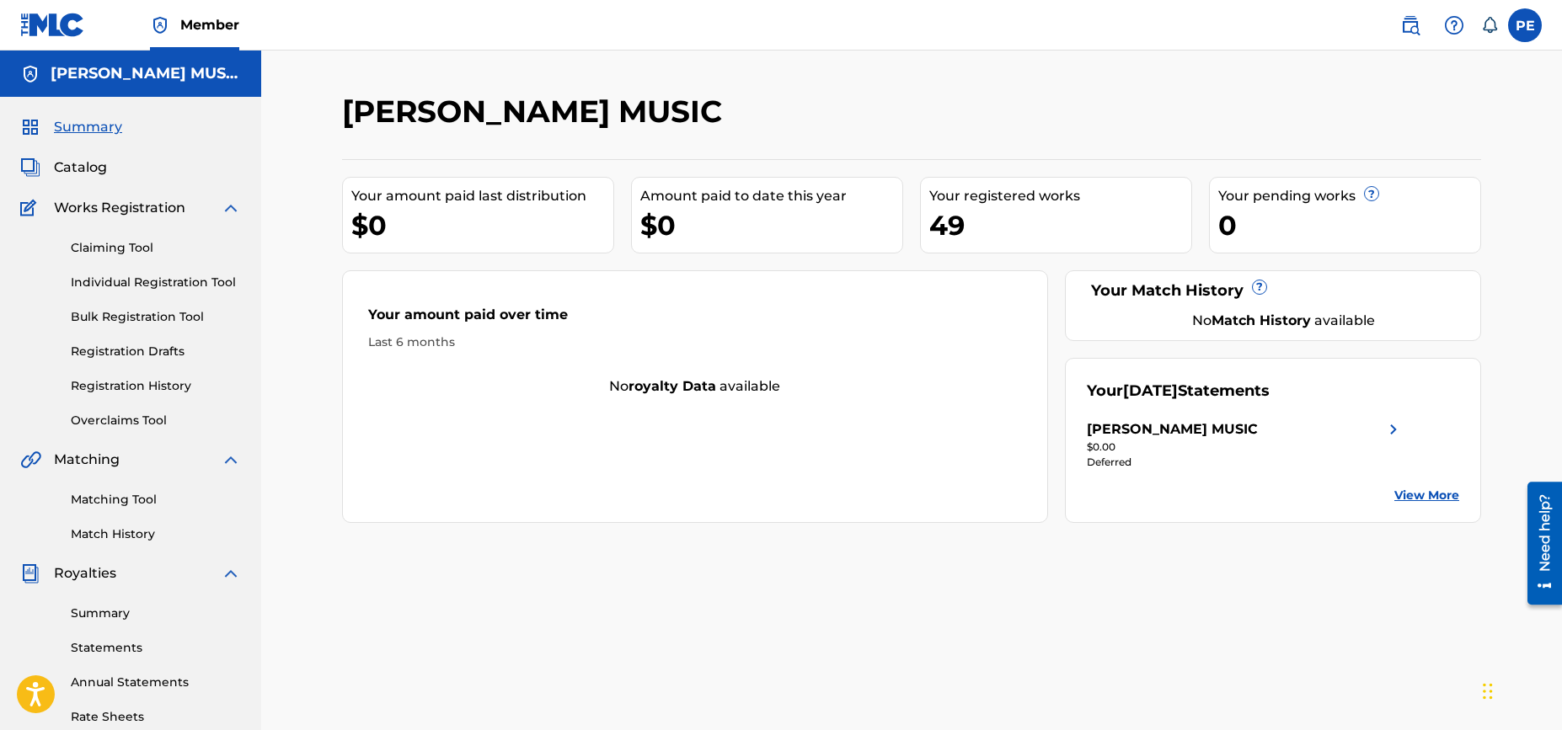
click at [292, 284] on div "PETER EDDINS MUSIC Your amount paid last distribution $0 Amount paid to date th…" at bounding box center [911, 507] width 1301 height 913
click at [303, 211] on div "PETER EDDINS MUSIC Your amount paid last distribution $0 Amount paid to date th…" at bounding box center [911, 507] width 1301 height 913
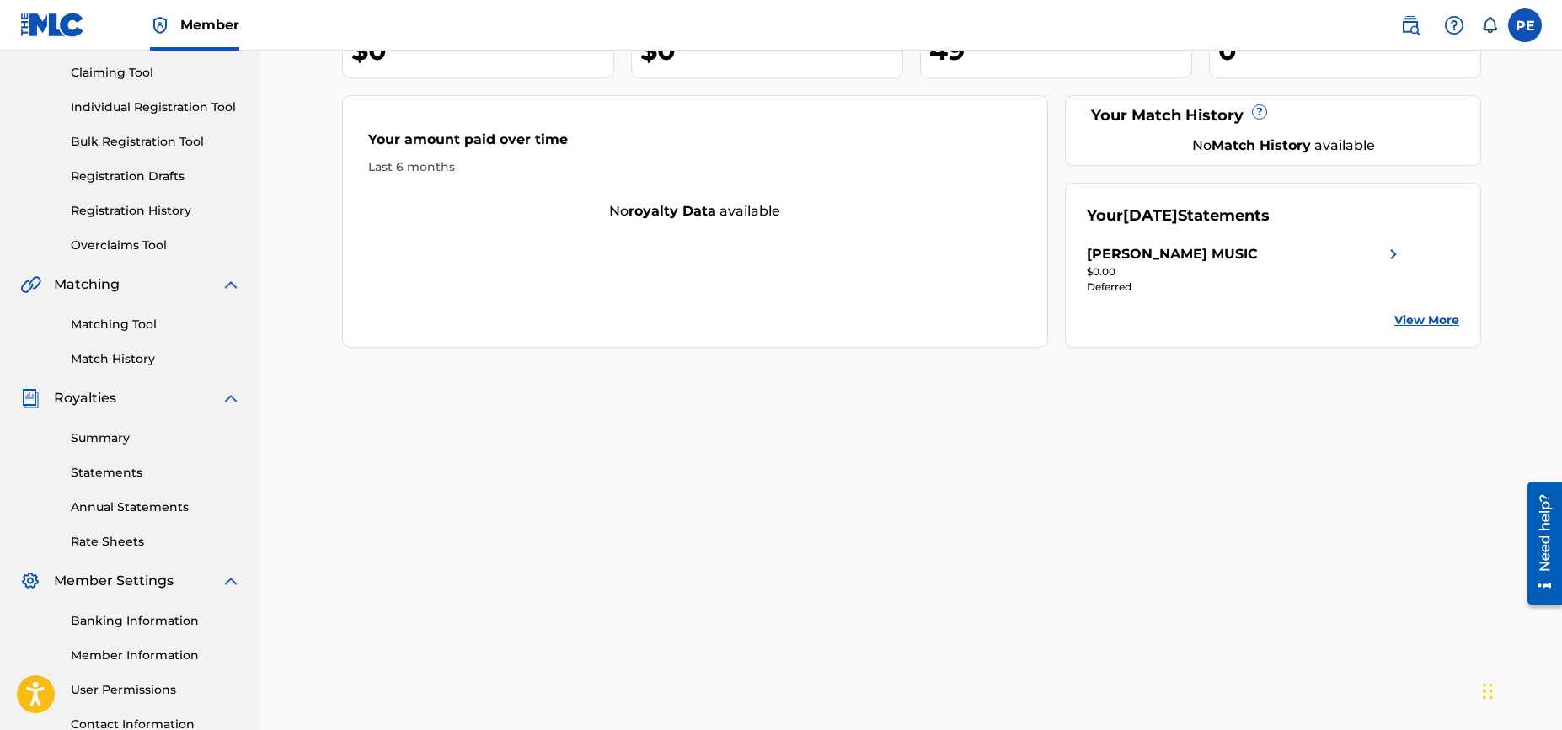
scroll to position [314, 0]
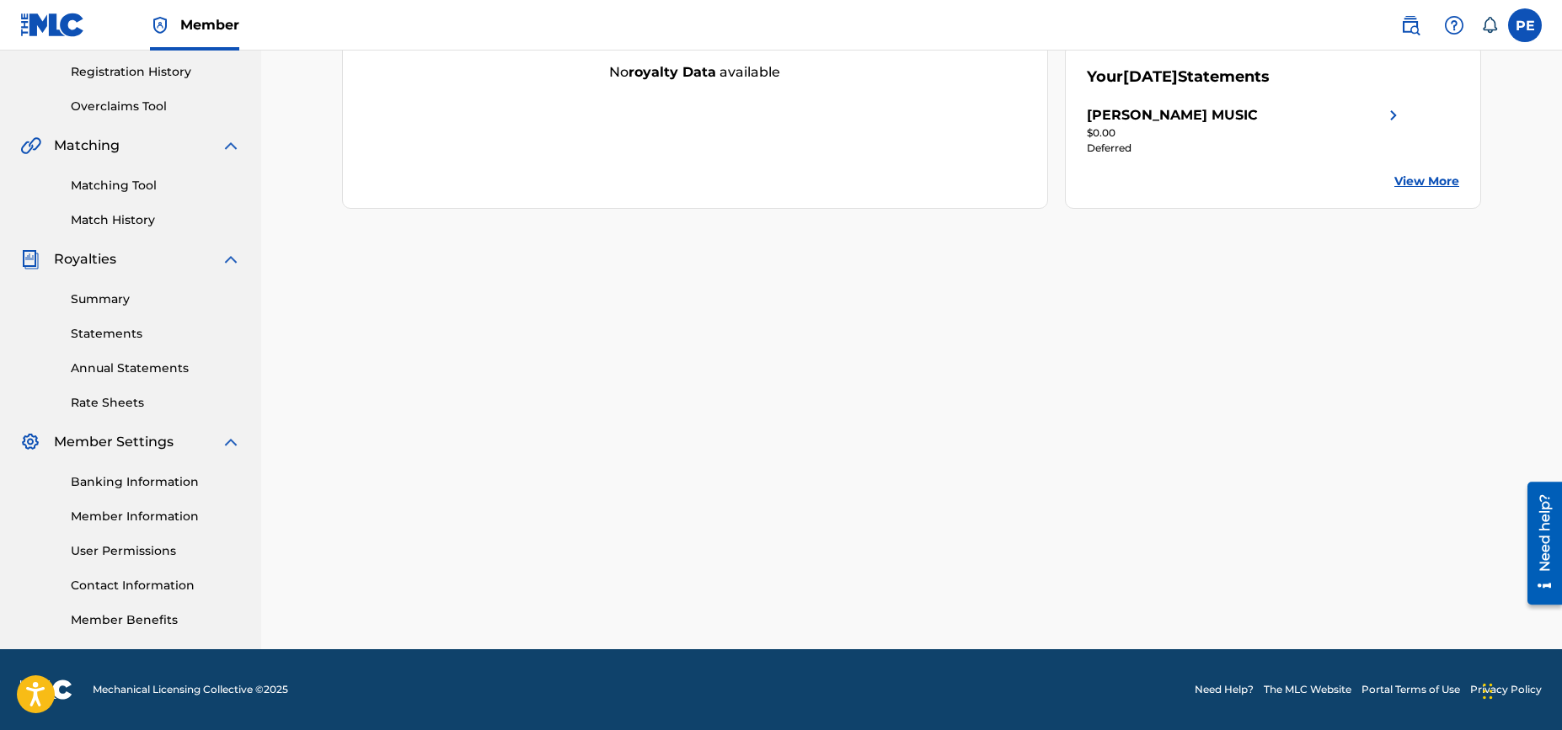
click at [300, 521] on div "PETER EDDINS MUSIC Your amount paid last distribution $0 Amount paid to date th…" at bounding box center [911, 192] width 1301 height 913
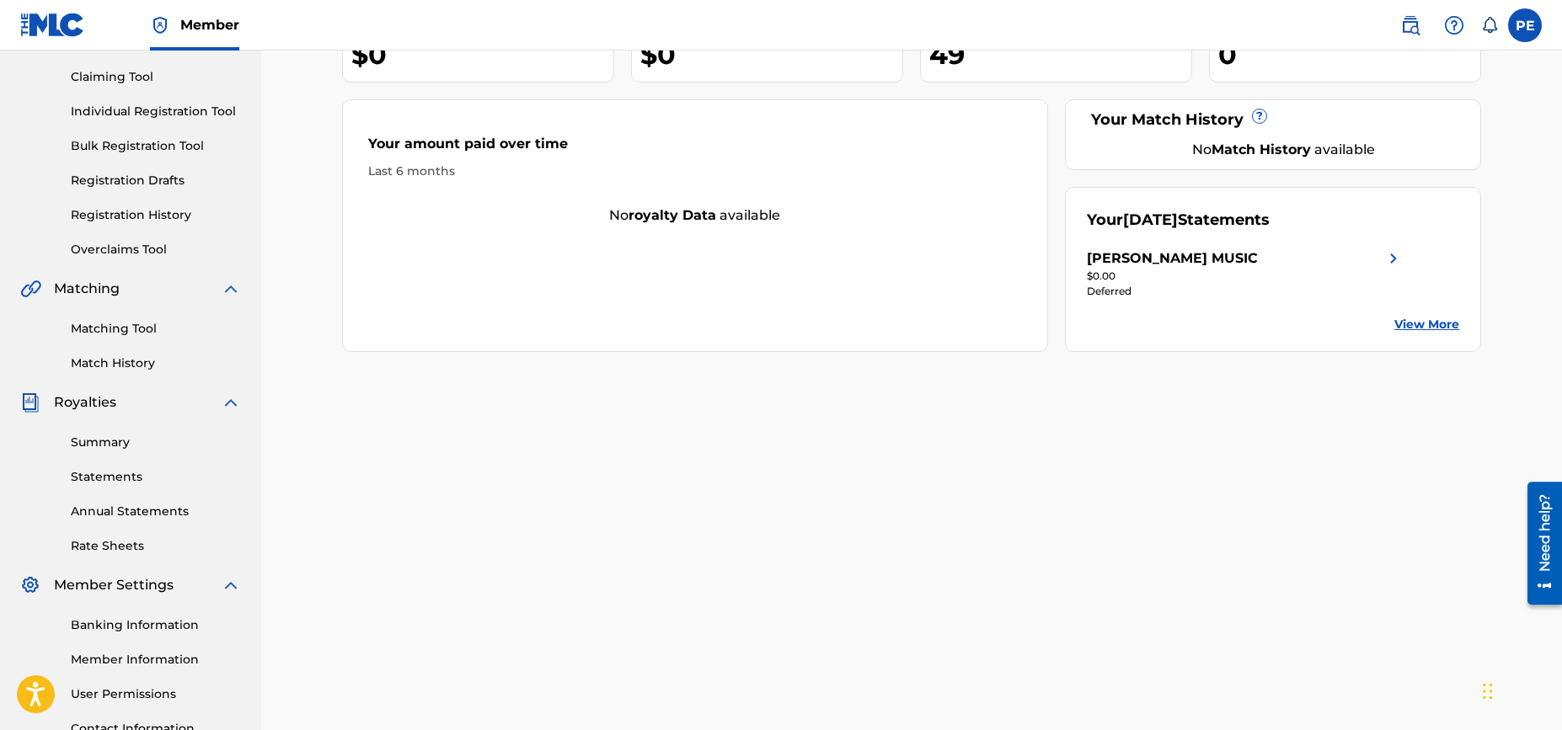
scroll to position [0, 0]
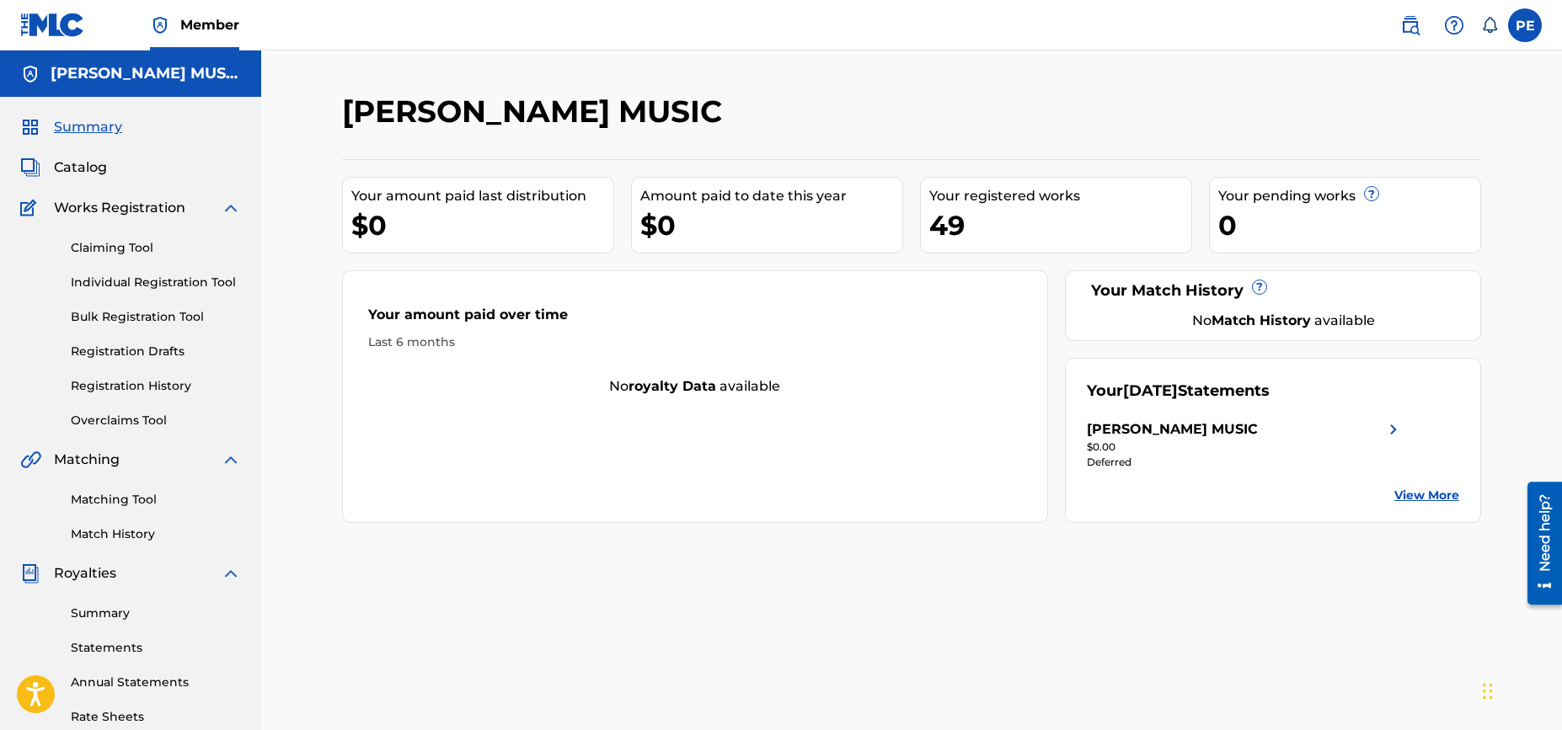
click at [301, 408] on div "PETER EDDINS MUSIC Your amount paid last distribution $0 Amount paid to date th…" at bounding box center [911, 507] width 1301 height 913
click at [310, 377] on div "PETER EDDINS MUSIC Your amount paid last distribution $0 Amount paid to date th…" at bounding box center [911, 507] width 1301 height 913
click at [1389, 428] on img at bounding box center [1393, 430] width 20 height 20
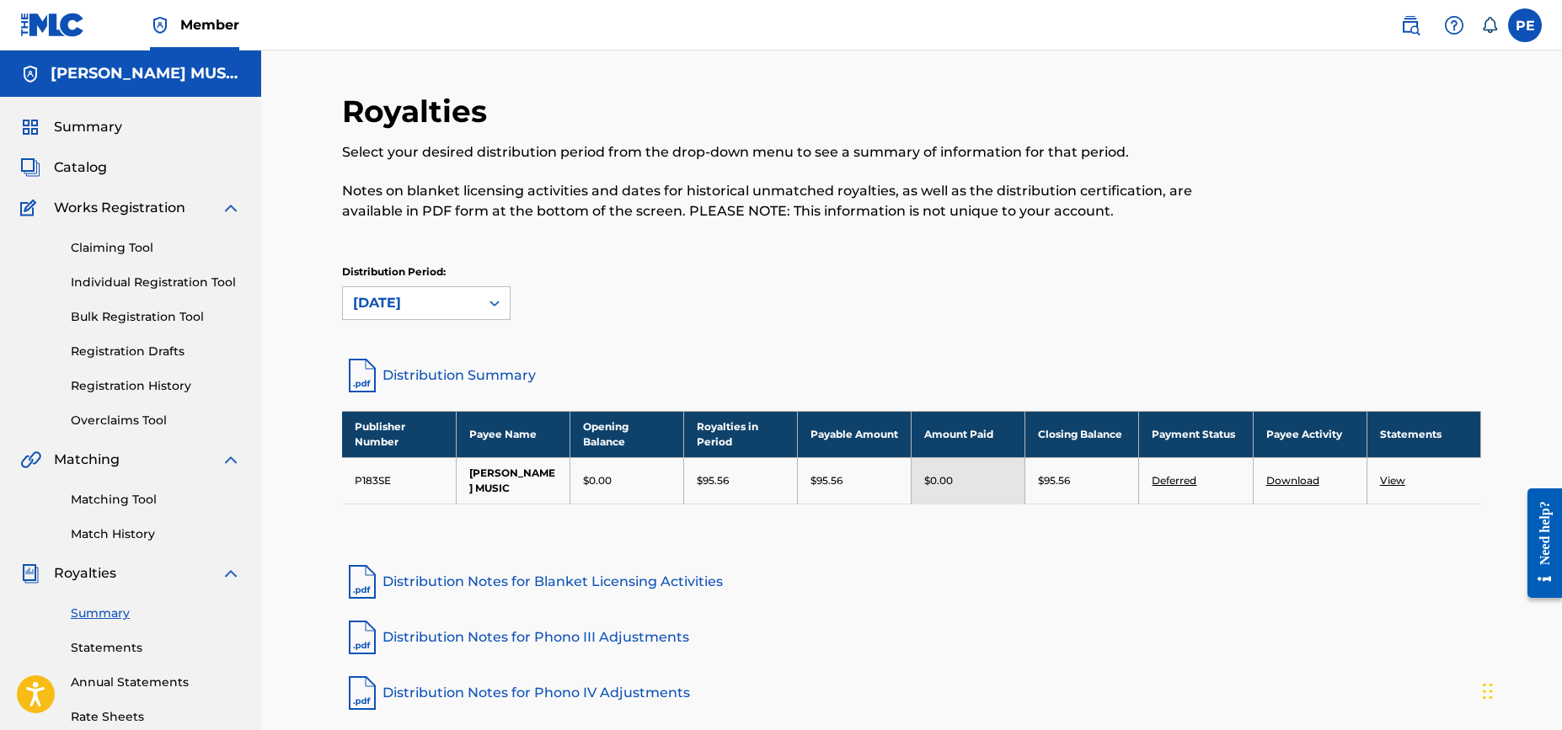
click at [307, 198] on div "Royalties Select your desired distribution period from the drop-down menu to se…" at bounding box center [911, 507] width 1301 height 913
click at [291, 195] on div "Royalties Select your desired distribution period from the drop-down menu to se…" at bounding box center [911, 507] width 1301 height 913
click at [308, 200] on div "Royalties Select your desired distribution period from the drop-down menu to se…" at bounding box center [911, 507] width 1301 height 913
click at [276, 203] on div "Royalties Select your desired distribution period from the drop-down menu to se…" at bounding box center [911, 507] width 1301 height 913
click at [296, 297] on div "Royalties Select your desired distribution period from the drop-down menu to se…" at bounding box center [911, 507] width 1301 height 913
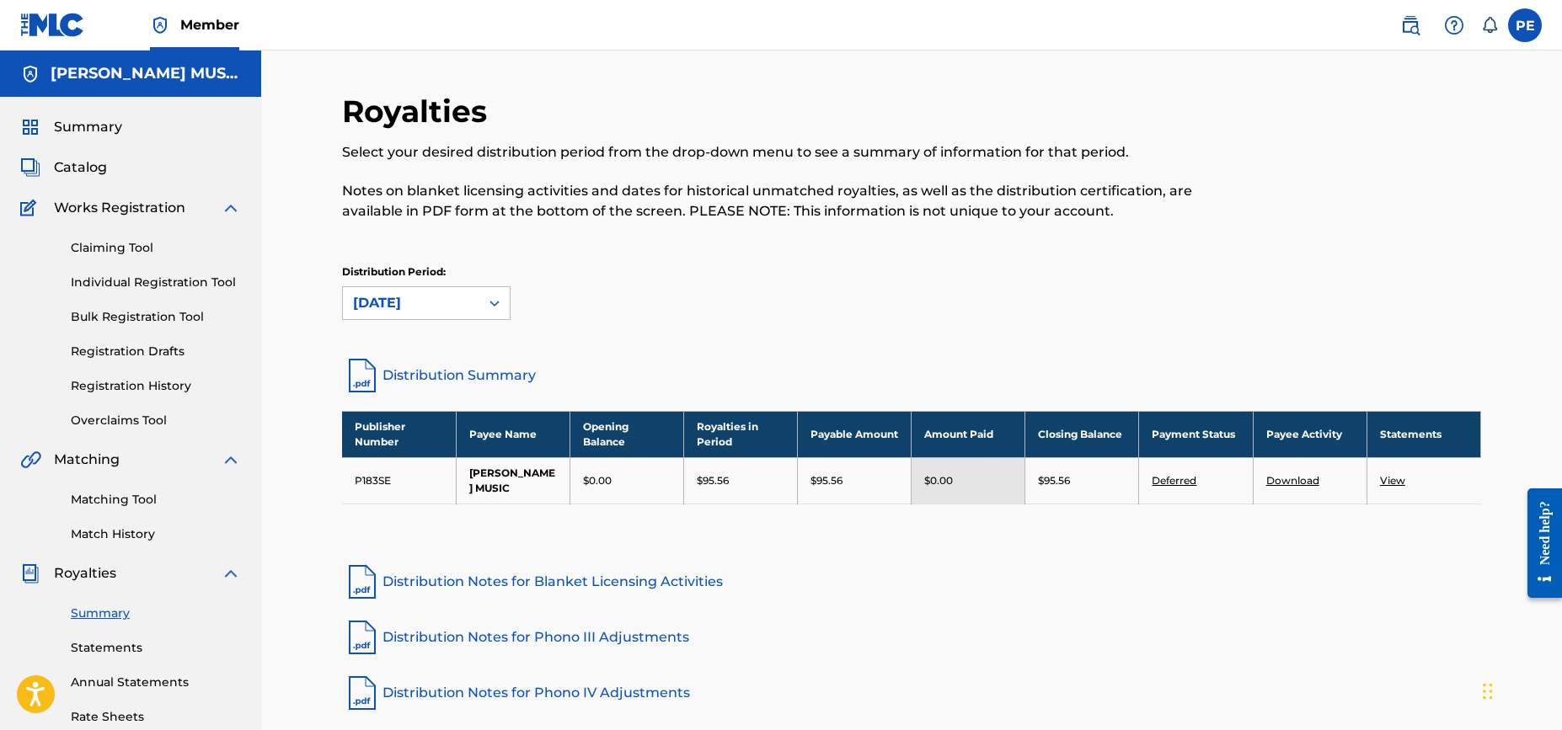
click at [295, 297] on div "Royalties Select your desired distribution period from the drop-down menu to se…" at bounding box center [911, 507] width 1301 height 913
click at [267, 205] on div "Royalties Select your desired distribution period from the drop-down menu to se…" at bounding box center [911, 507] width 1301 height 913
click at [265, 202] on div "Royalties Select your desired distribution period from the drop-down menu to se…" at bounding box center [911, 507] width 1301 height 913
click at [266, 201] on div "Royalties Select your desired distribution period from the drop-down menu to se…" at bounding box center [911, 507] width 1301 height 913
click at [315, 299] on div "Royalties Select your desired distribution period from the drop-down menu to se…" at bounding box center [911, 507] width 1301 height 913
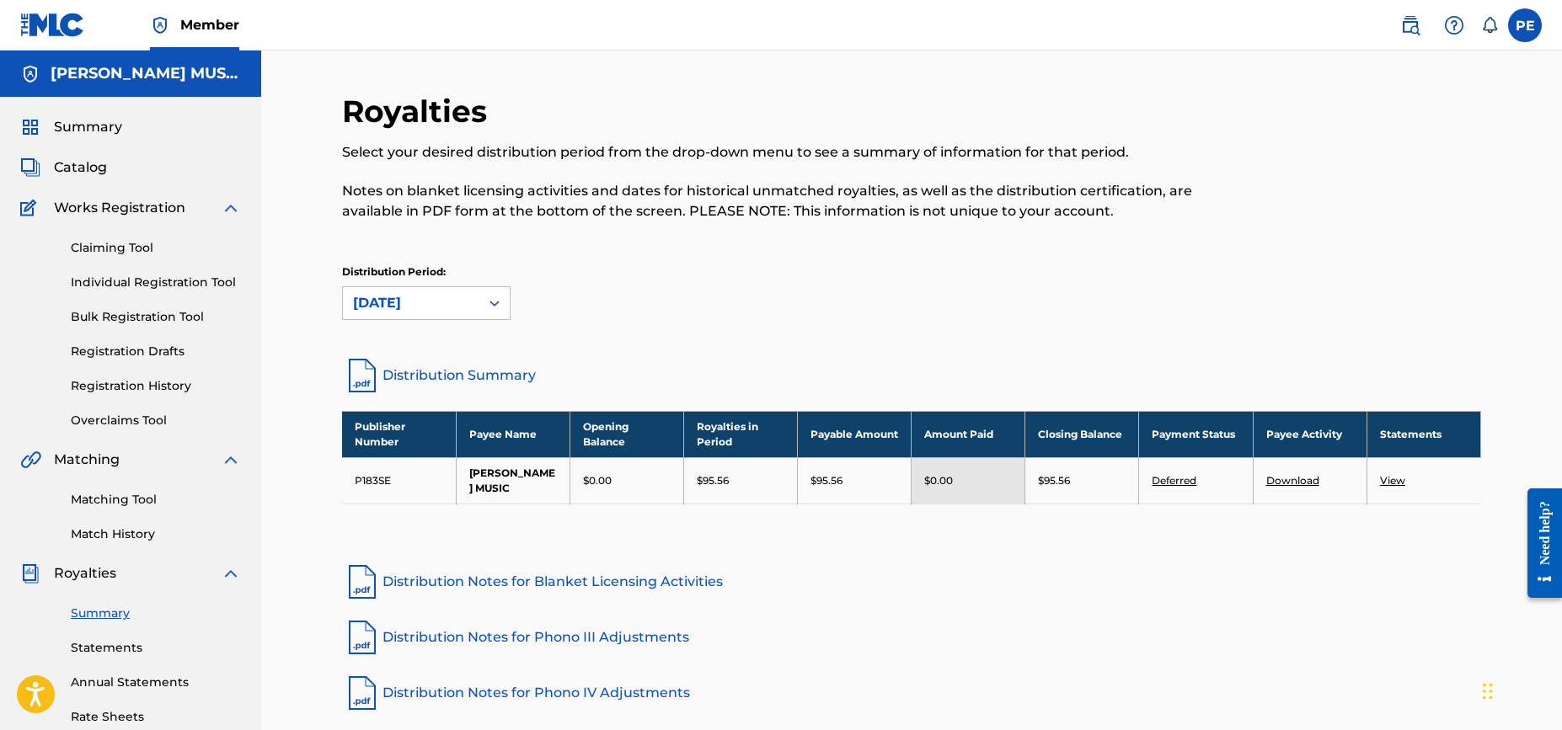
click at [310, 300] on div "Royalties Select your desired distribution period from the drop-down menu to se…" at bounding box center [911, 507] width 1301 height 913
click at [1394, 483] on link "View" at bounding box center [1392, 480] width 25 height 13
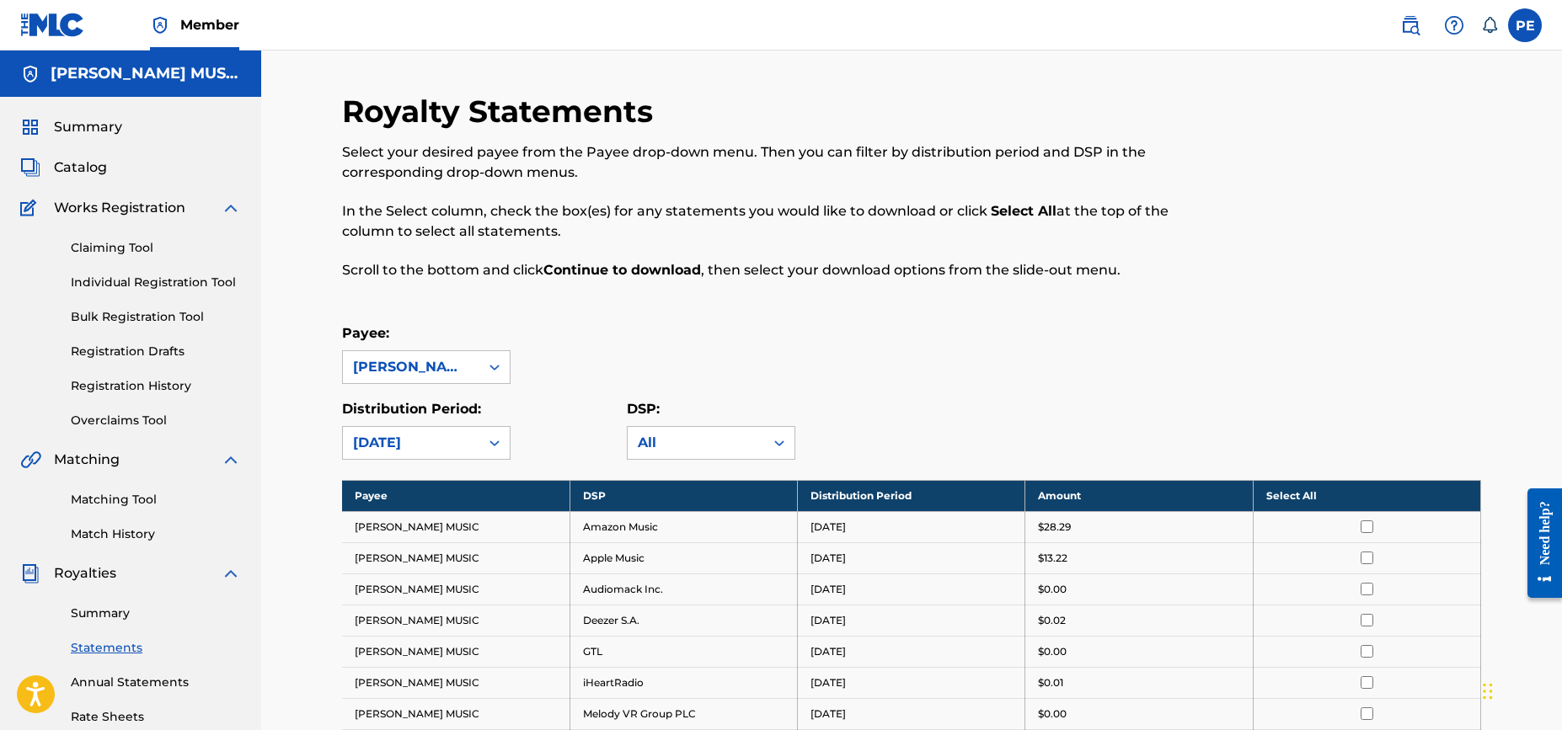
click at [815, 355] on div "Payee: [PERSON_NAME] MUSIC" at bounding box center [911, 353] width 1139 height 61
click at [105, 614] on link "Summary" at bounding box center [156, 614] width 170 height 18
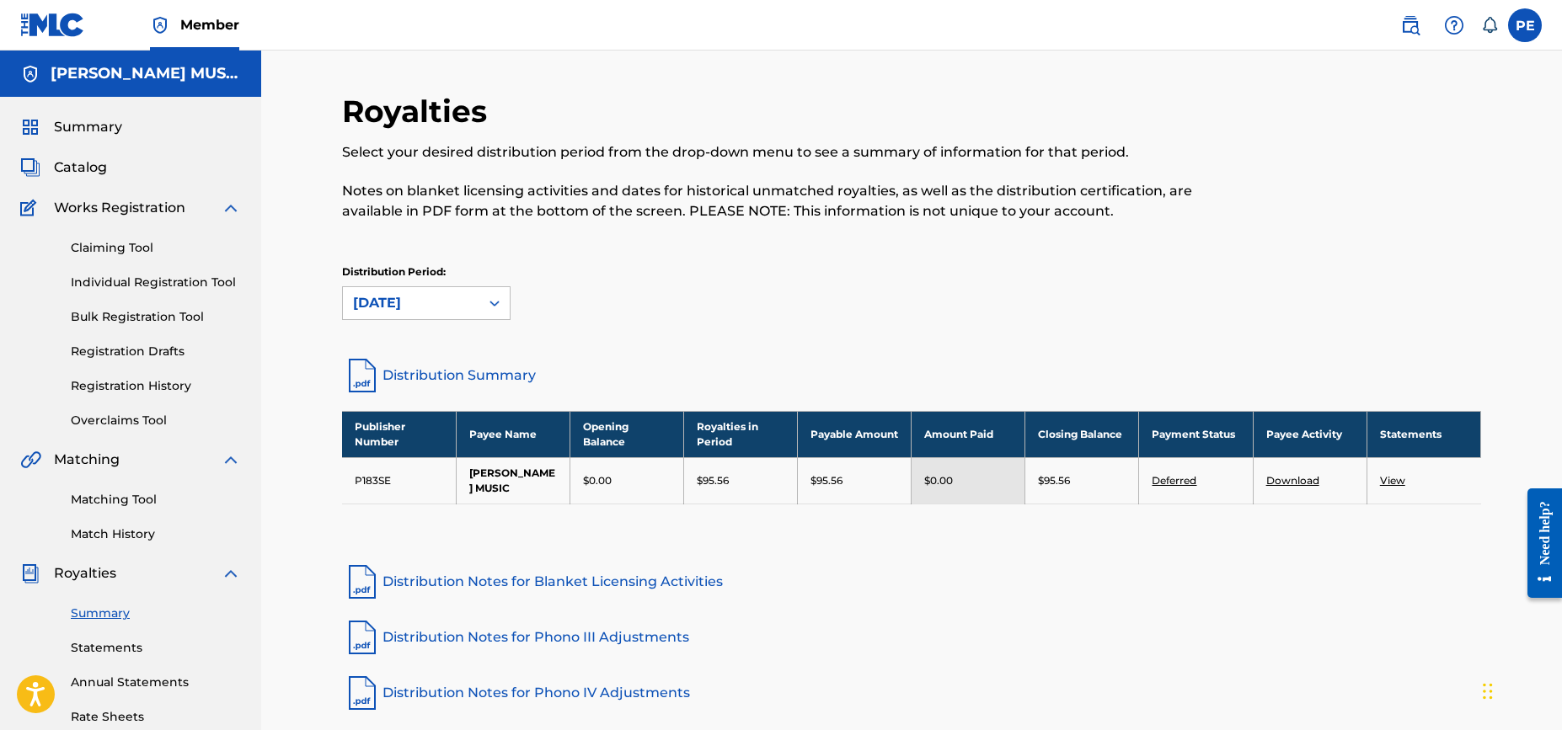
click at [454, 374] on link "Distribution Summary" at bounding box center [911, 375] width 1139 height 40
click at [448, 373] on link "Distribution Summary" at bounding box center [911, 375] width 1139 height 40
click at [308, 281] on div "Royalties Select your desired distribution period from the drop-down menu to se…" at bounding box center [911, 507] width 1301 height 913
click at [123, 501] on link "Matching Tool" at bounding box center [156, 500] width 170 height 18
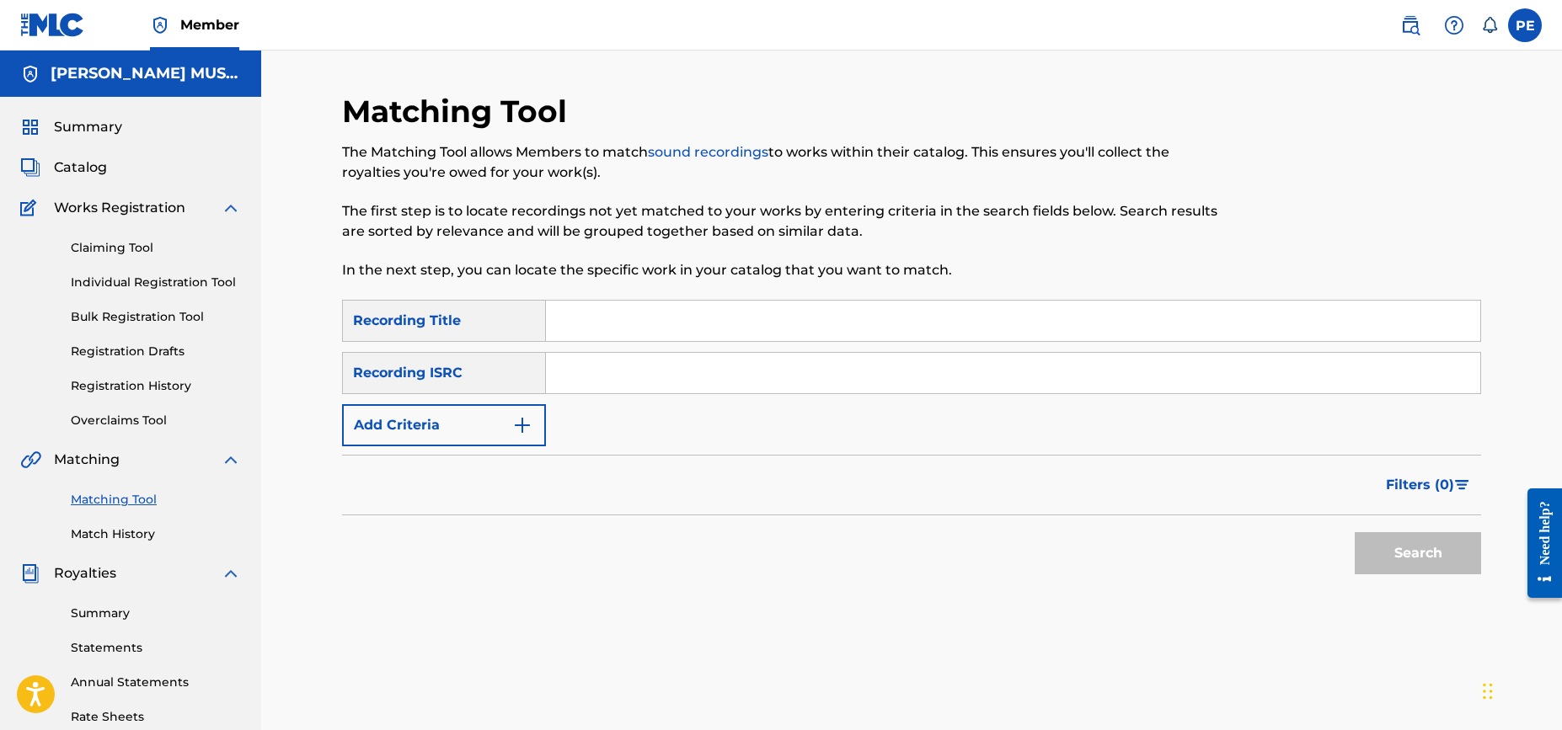
click at [595, 318] on input "Search Form" at bounding box center [1013, 321] width 934 height 40
type input "better off"
click at [484, 421] on button "Add Criteria" at bounding box center [444, 425] width 204 height 42
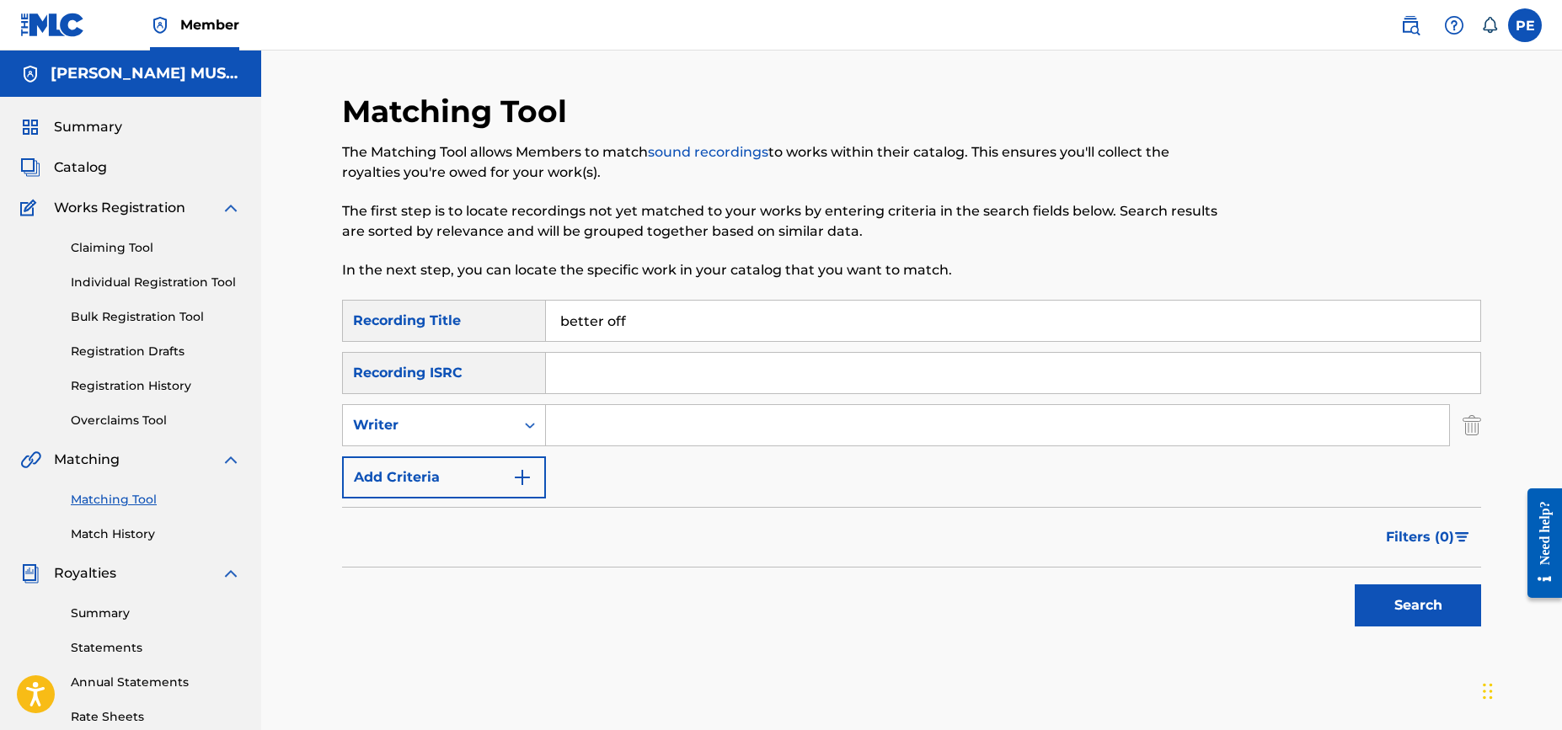
click at [611, 425] on input "Search Form" at bounding box center [997, 425] width 903 height 40
type input "[PERSON_NAME]"
click at [1414, 605] on button "Search" at bounding box center [1418, 606] width 126 height 42
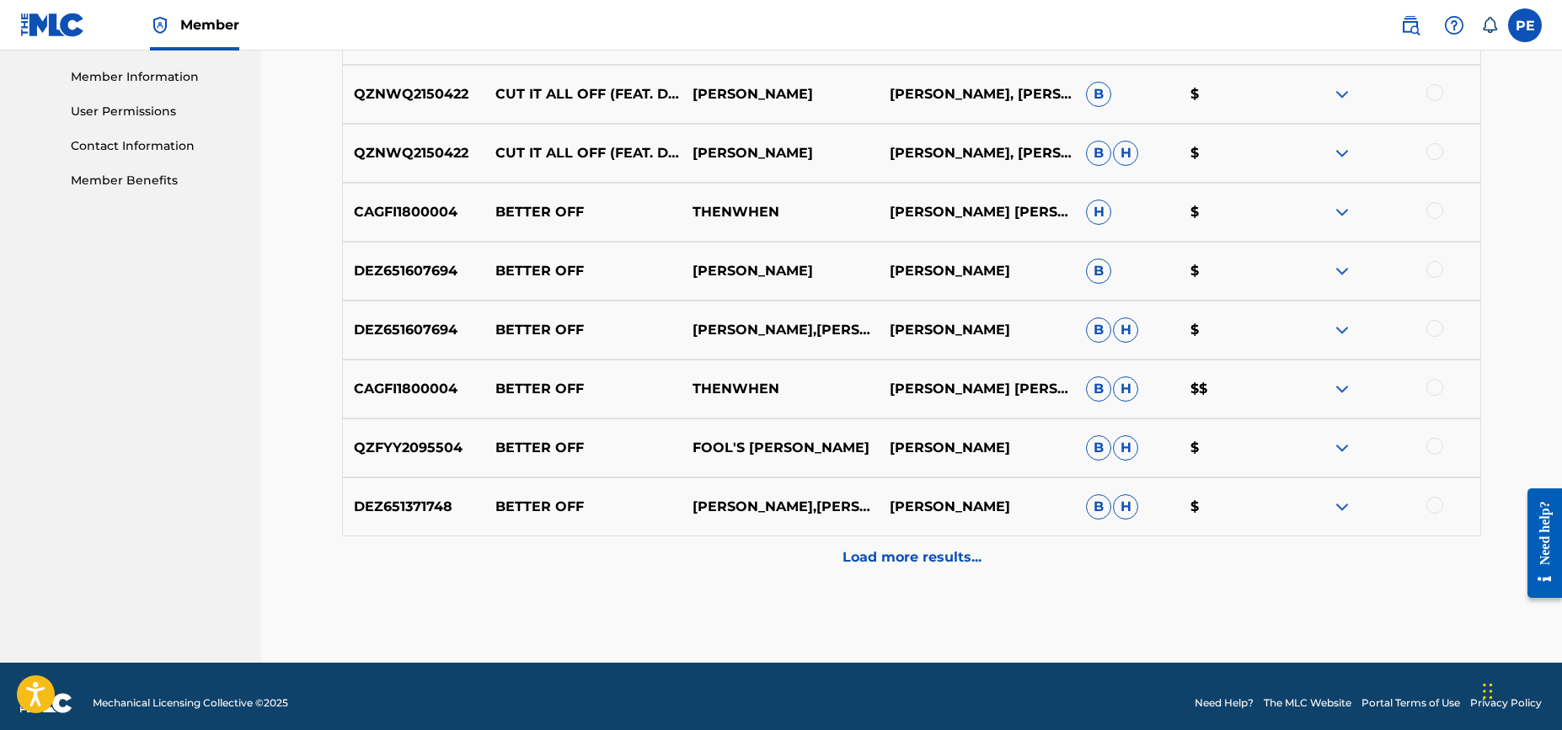
scroll to position [767, 0]
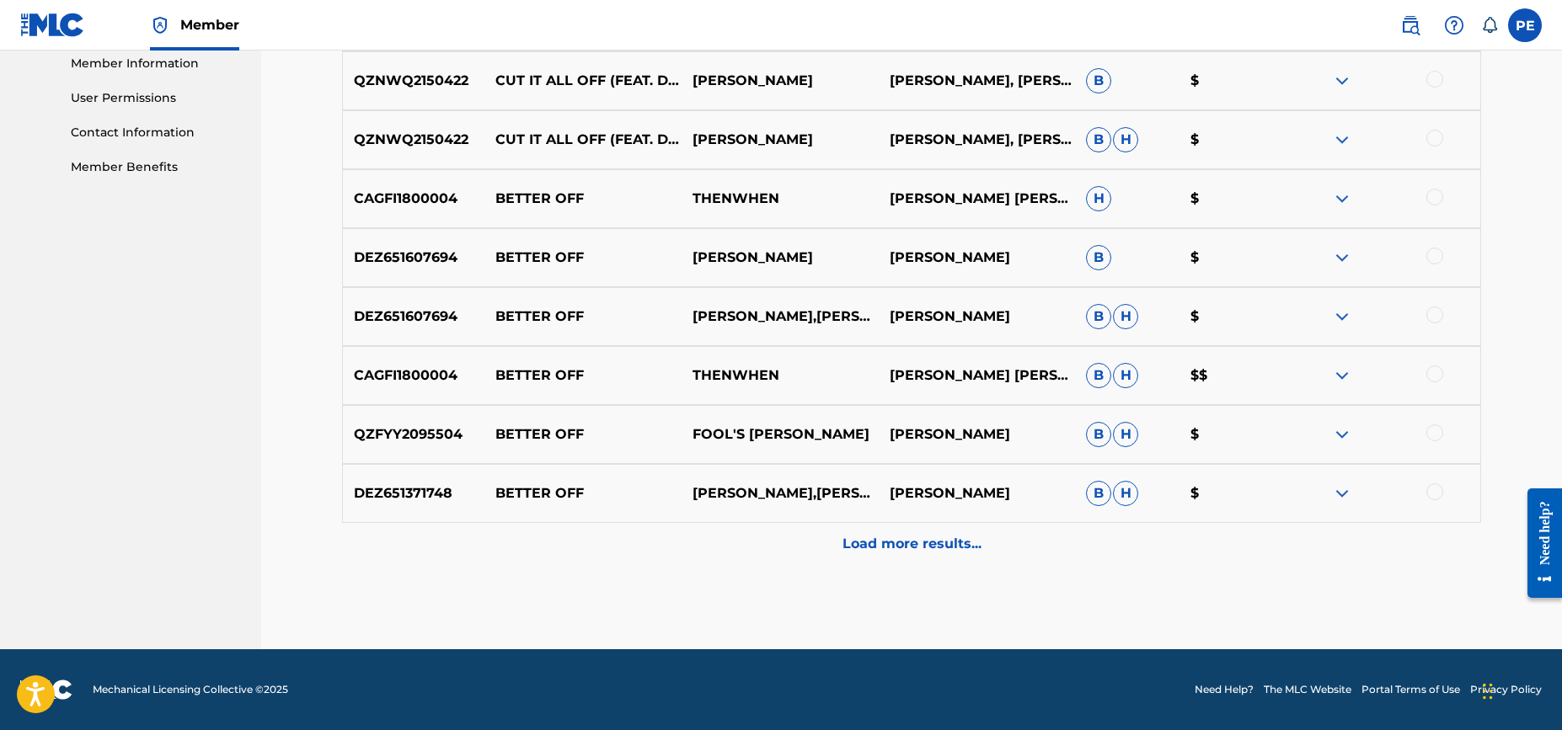
click at [859, 541] on p "Load more results..." at bounding box center [911, 544] width 139 height 20
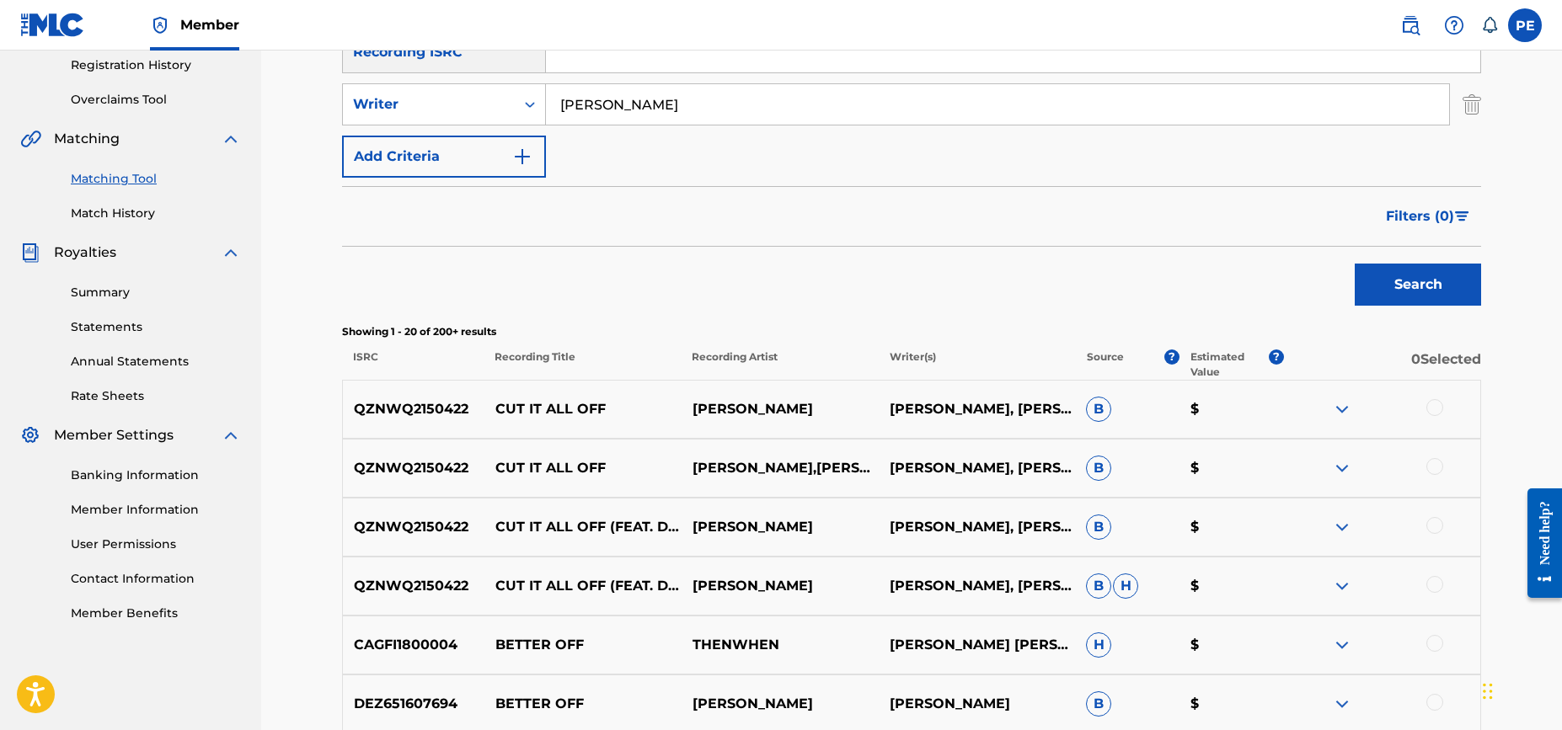
scroll to position [308, 0]
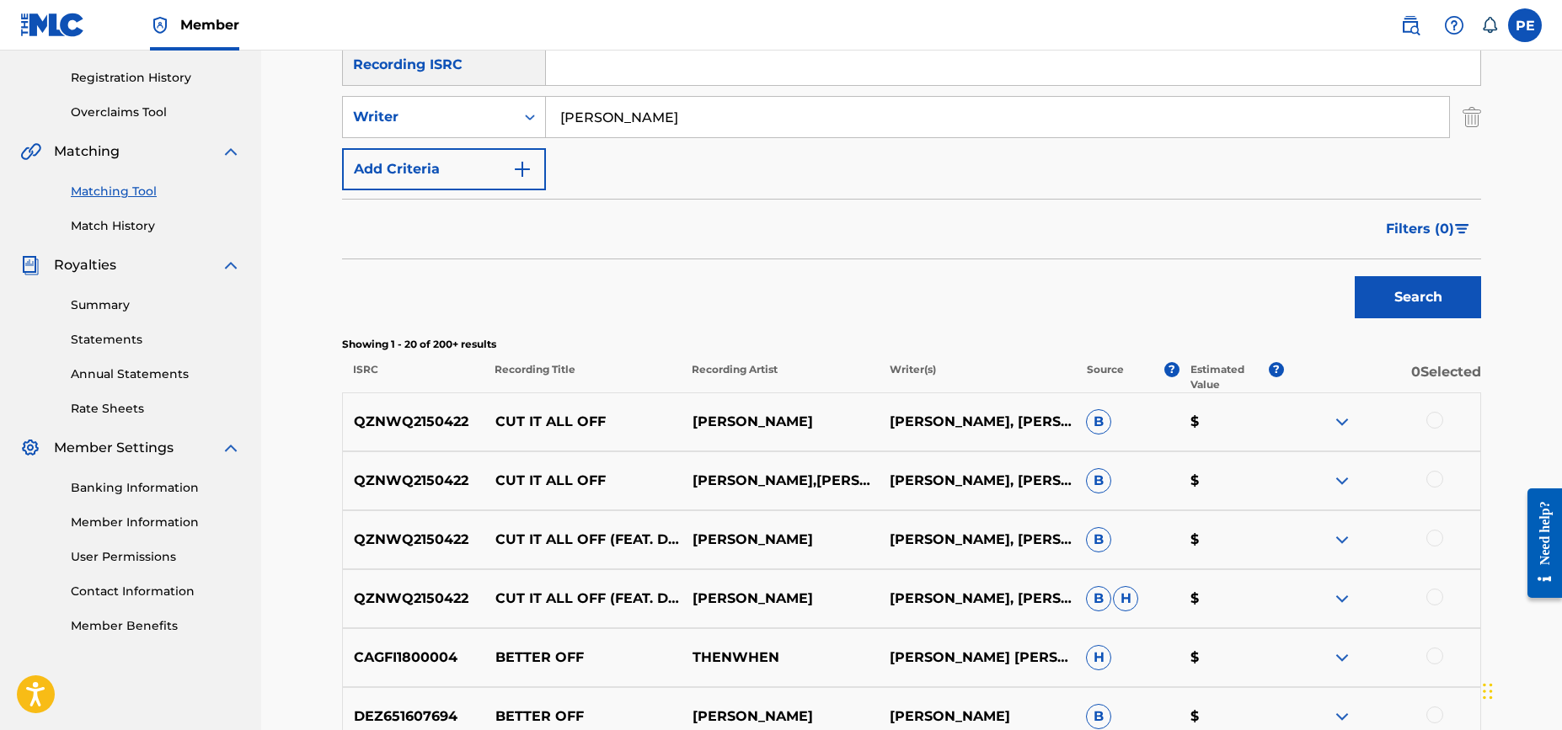
click at [629, 414] on p "CUT IT ALL OFF" at bounding box center [582, 422] width 197 height 20
click at [654, 486] on p "CUT IT ALL OFF" at bounding box center [582, 481] width 197 height 20
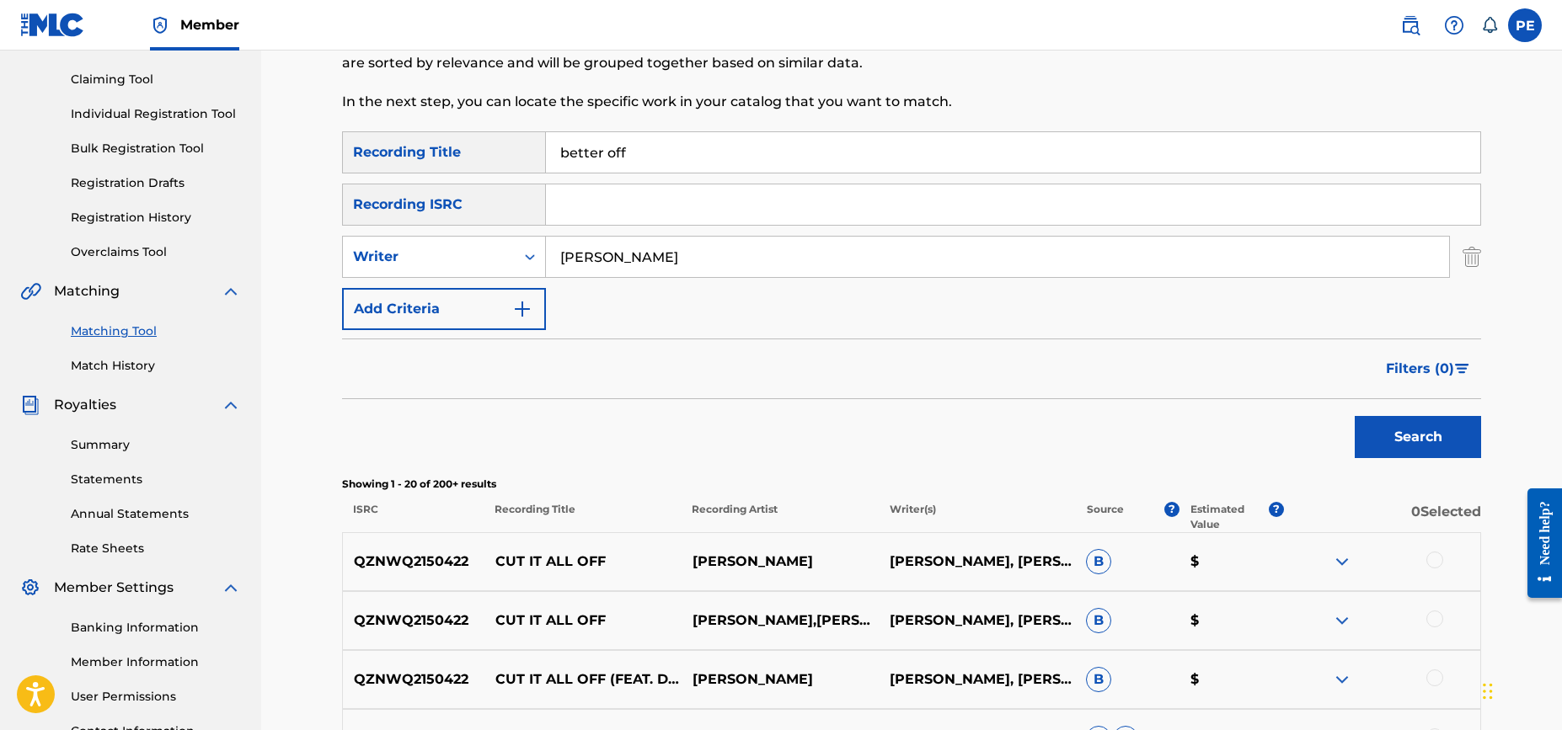
scroll to position [0, 0]
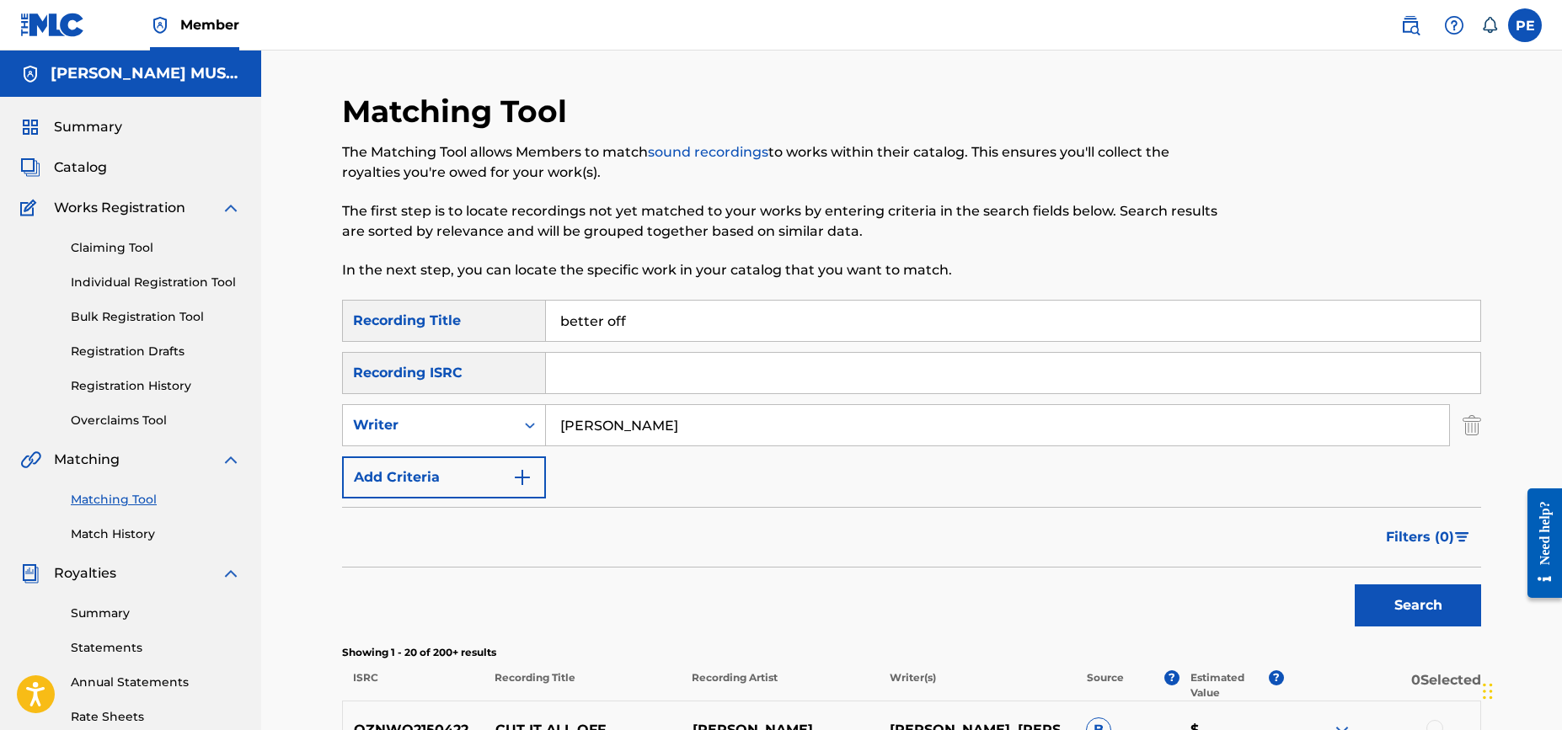
click at [655, 319] on input "better off" at bounding box center [1013, 321] width 934 height 40
click at [687, 426] on input "[PERSON_NAME]" at bounding box center [997, 425] width 903 height 40
click at [690, 425] on input "[PERSON_NAME]" at bounding box center [997, 425] width 903 height 40
click at [71, 174] on span "Catalog" at bounding box center [80, 168] width 53 height 20
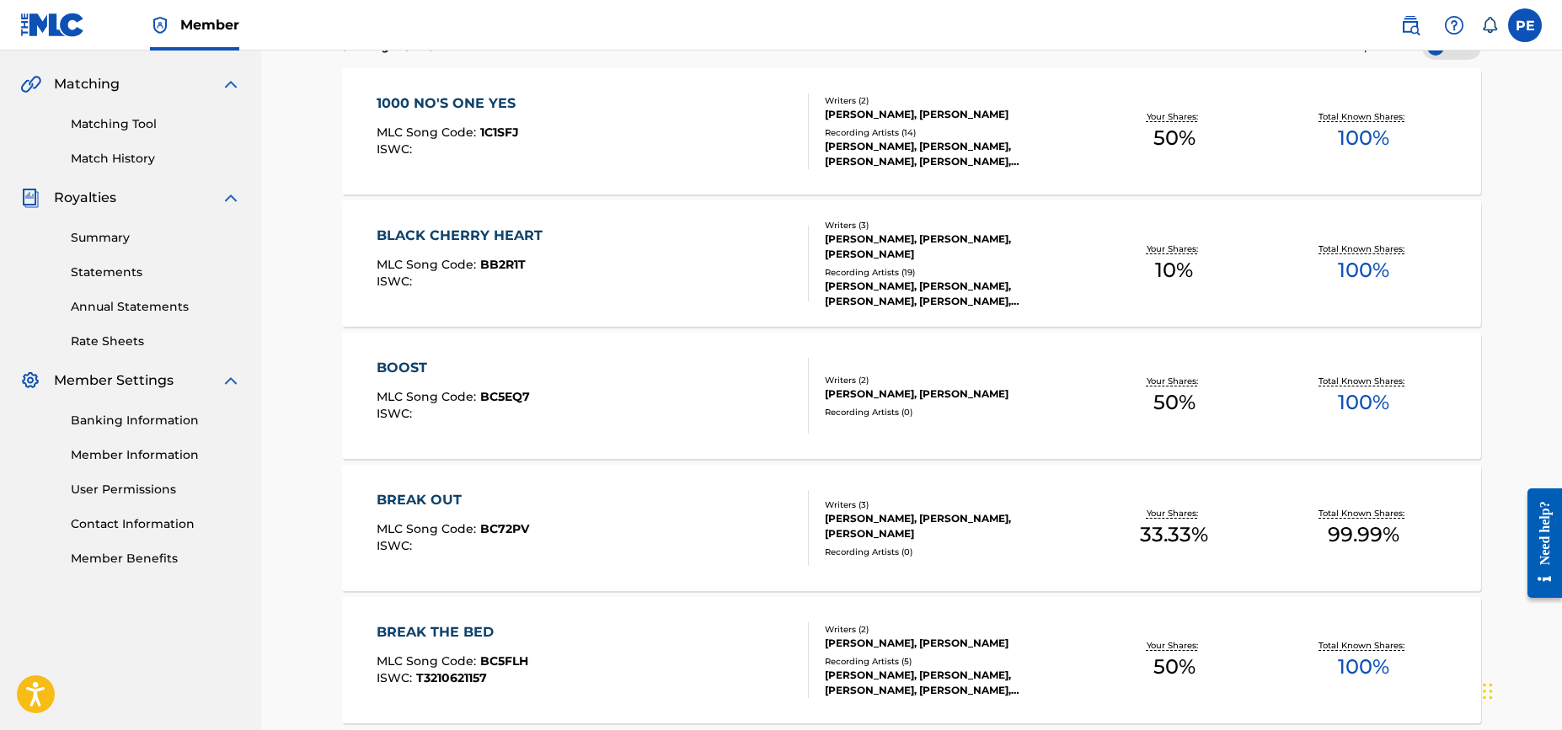
scroll to position [389, 0]
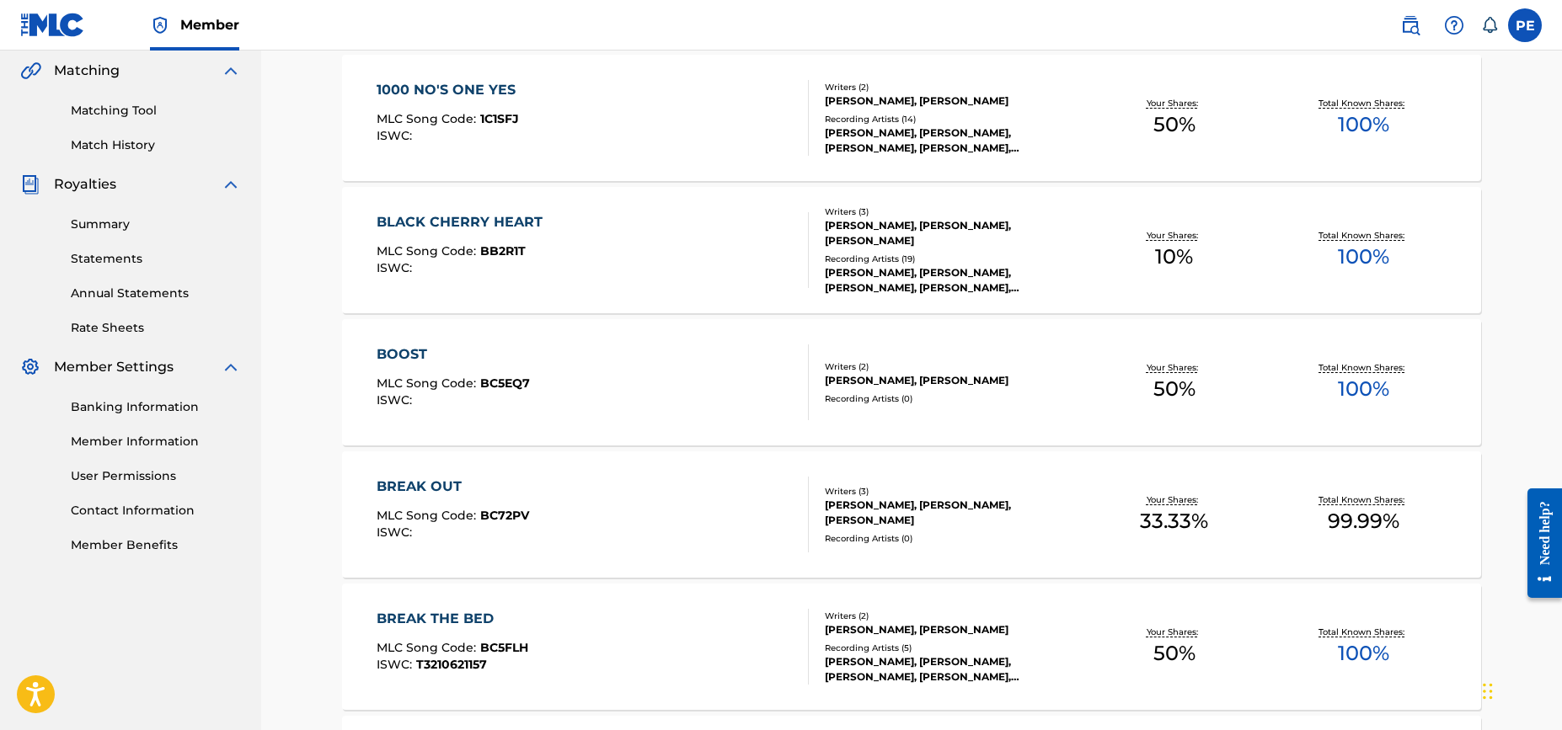
click at [626, 498] on div "BREAK OUT MLC Song Code : BC72PV ISWC :" at bounding box center [593, 515] width 433 height 76
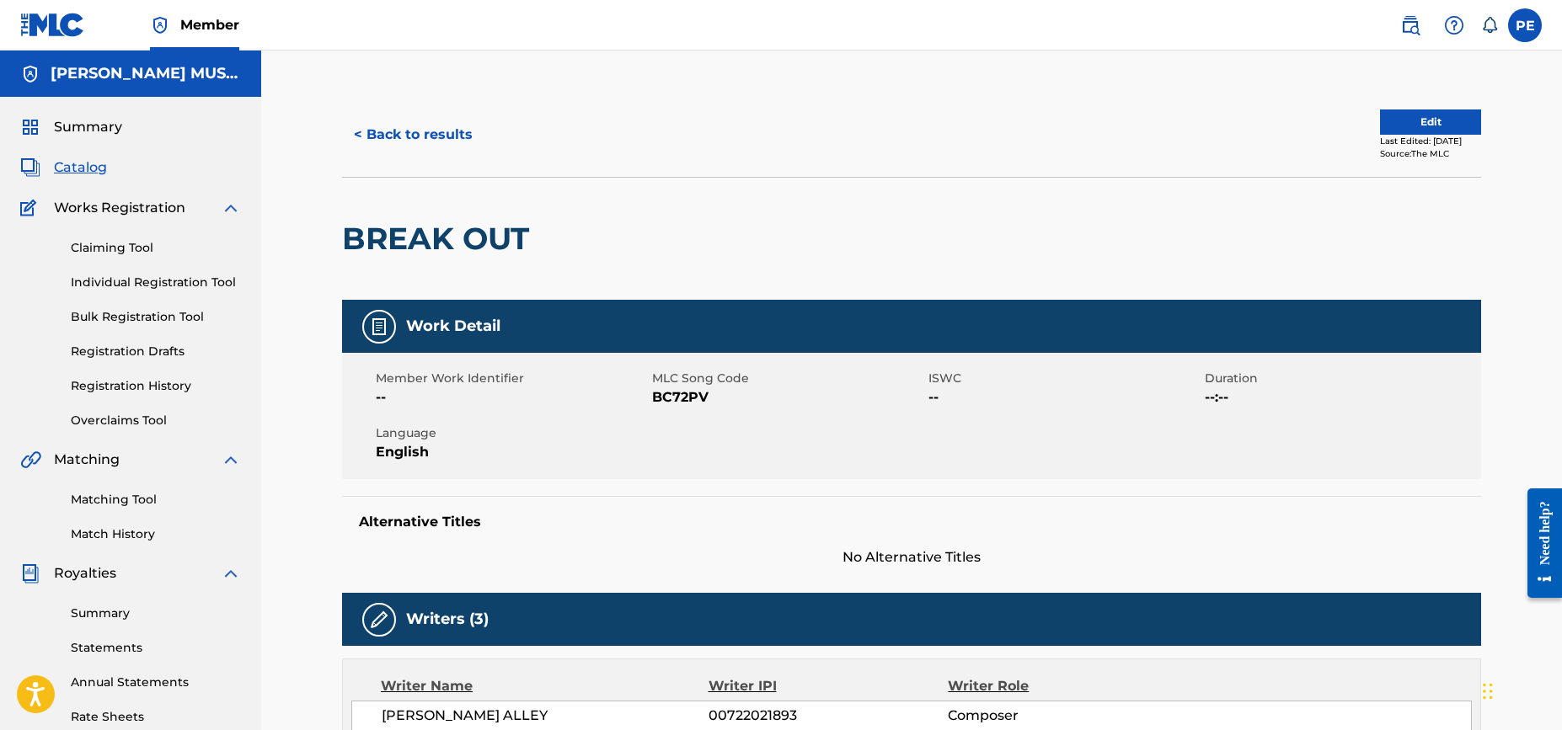
click at [404, 126] on button "< Back to results" at bounding box center [413, 135] width 142 height 42
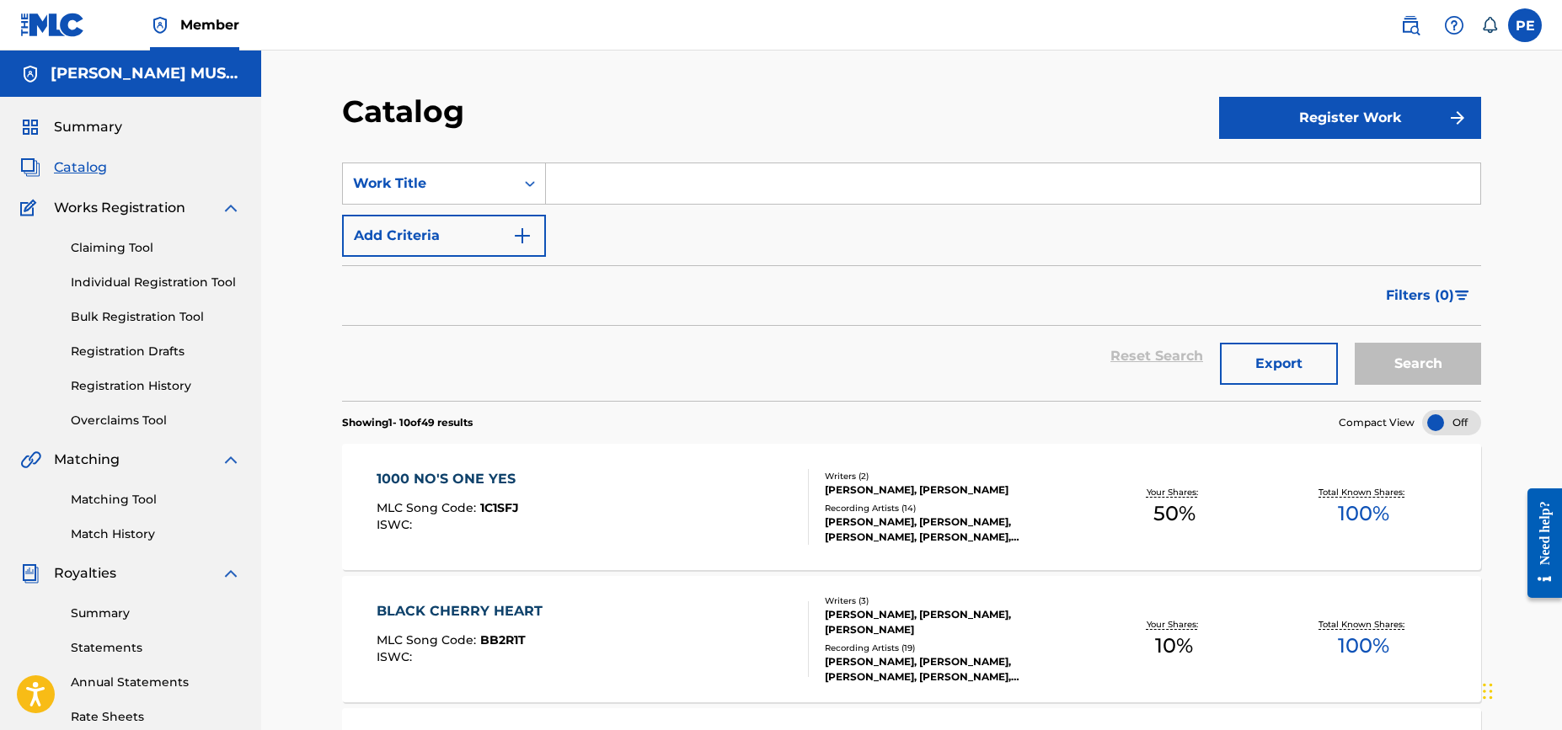
click at [119, 500] on link "Matching Tool" at bounding box center [156, 500] width 170 height 18
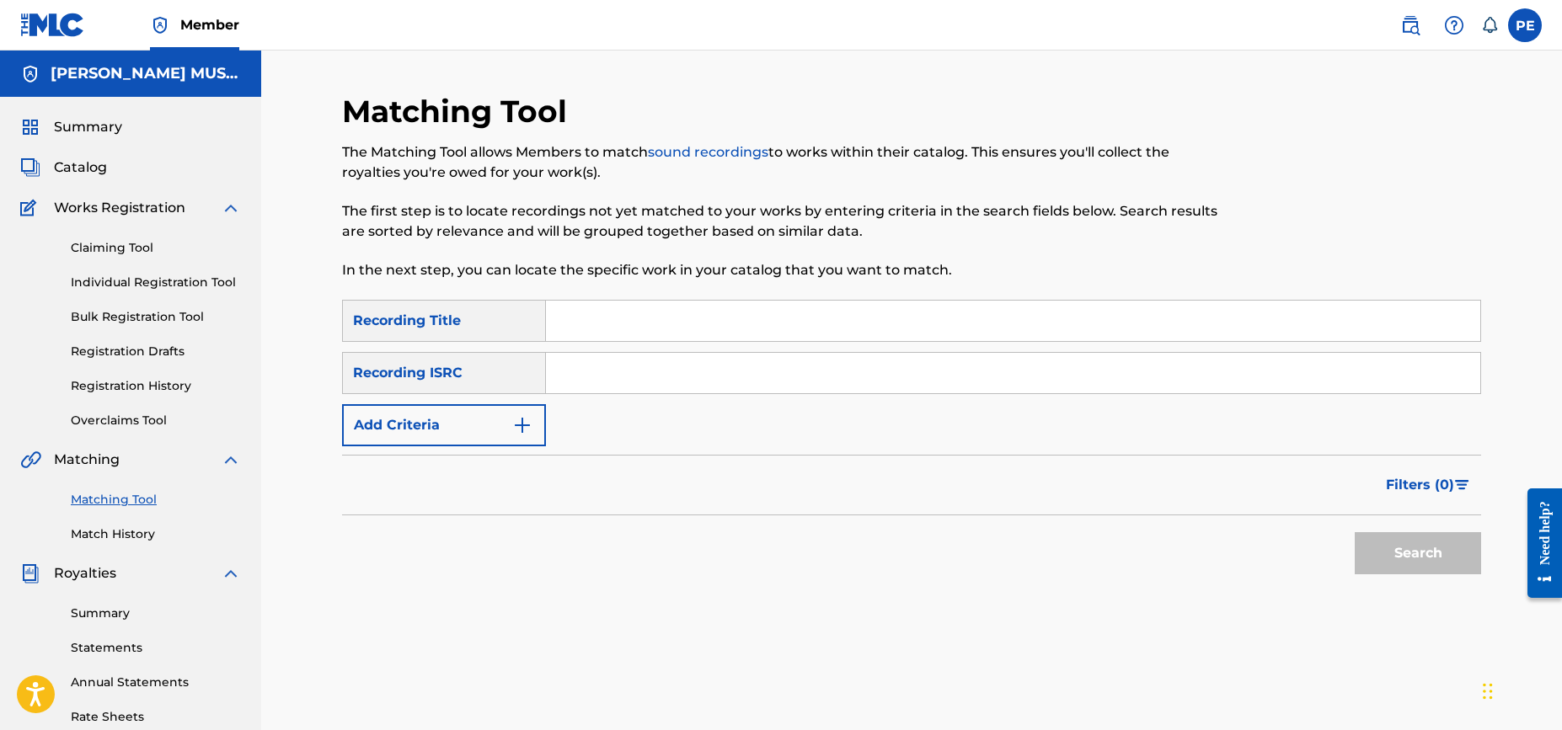
click at [569, 321] on input "Search Form" at bounding box center [1013, 321] width 934 height 40
type input "better off"
click at [600, 372] on input "Search Form" at bounding box center [1013, 373] width 934 height 40
click at [450, 414] on button "Add Criteria" at bounding box center [444, 425] width 204 height 42
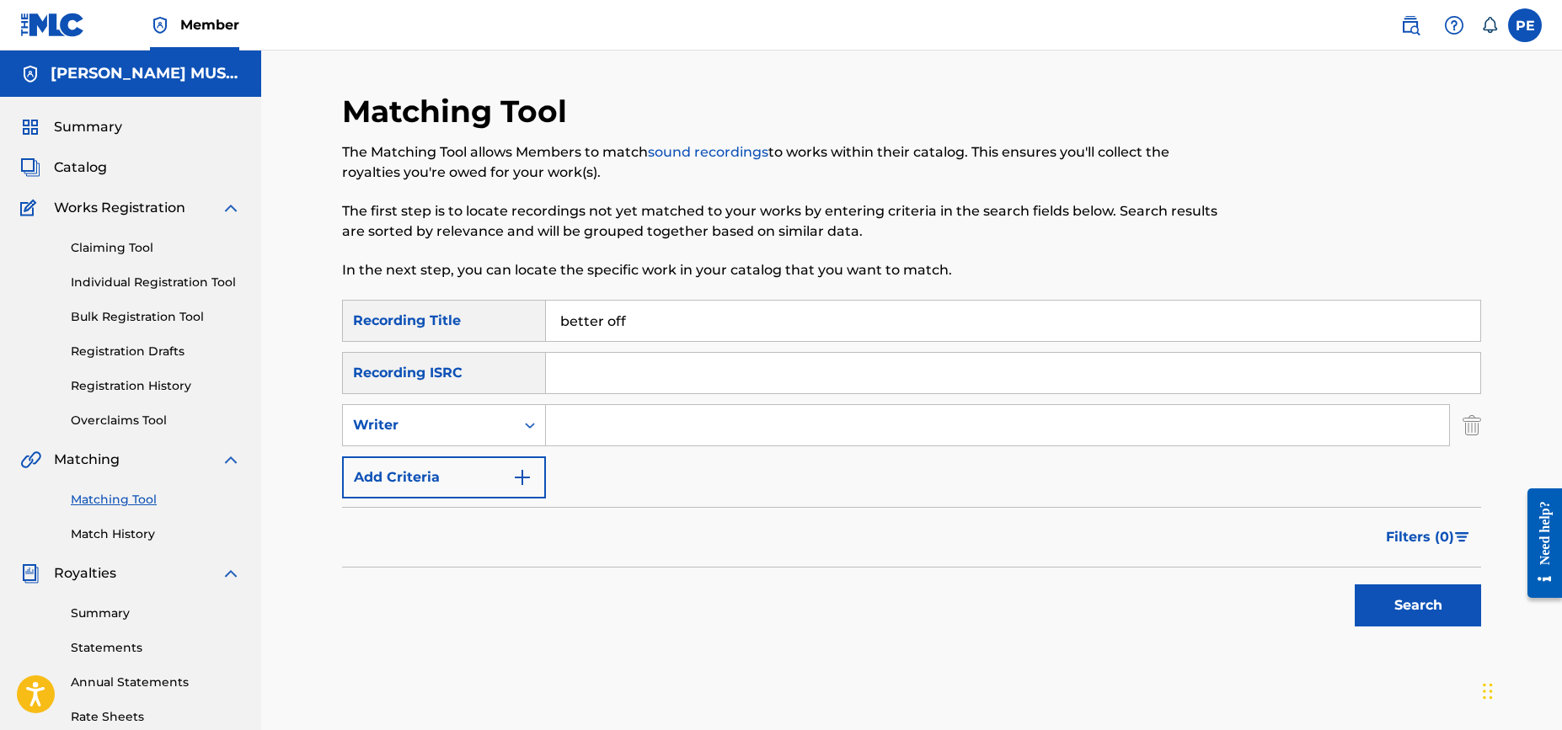
click at [596, 418] on input "Search Form" at bounding box center [997, 425] width 903 height 40
type input "[PERSON_NAME]"
click at [1420, 607] on button "Search" at bounding box center [1418, 606] width 126 height 42
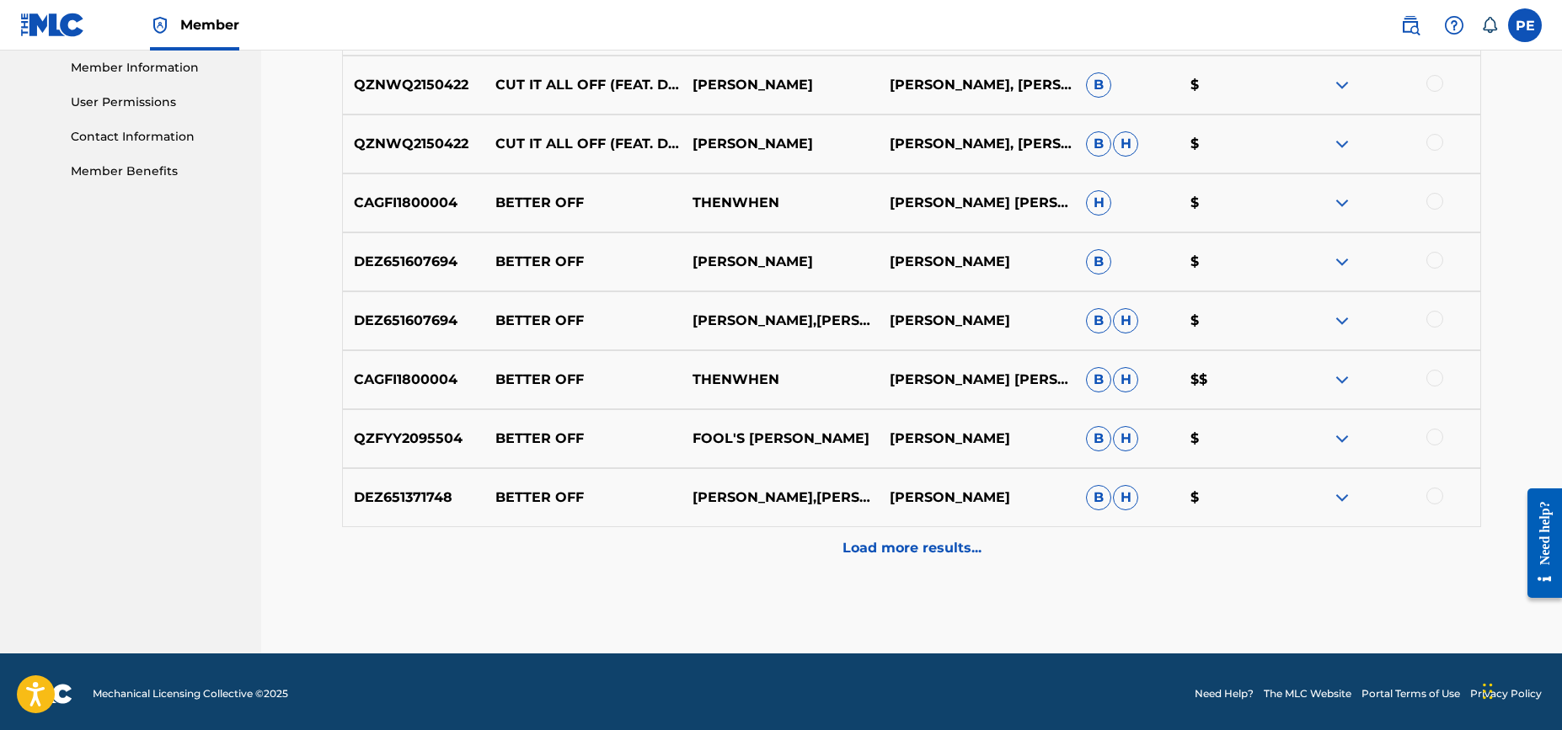
scroll to position [767, 0]
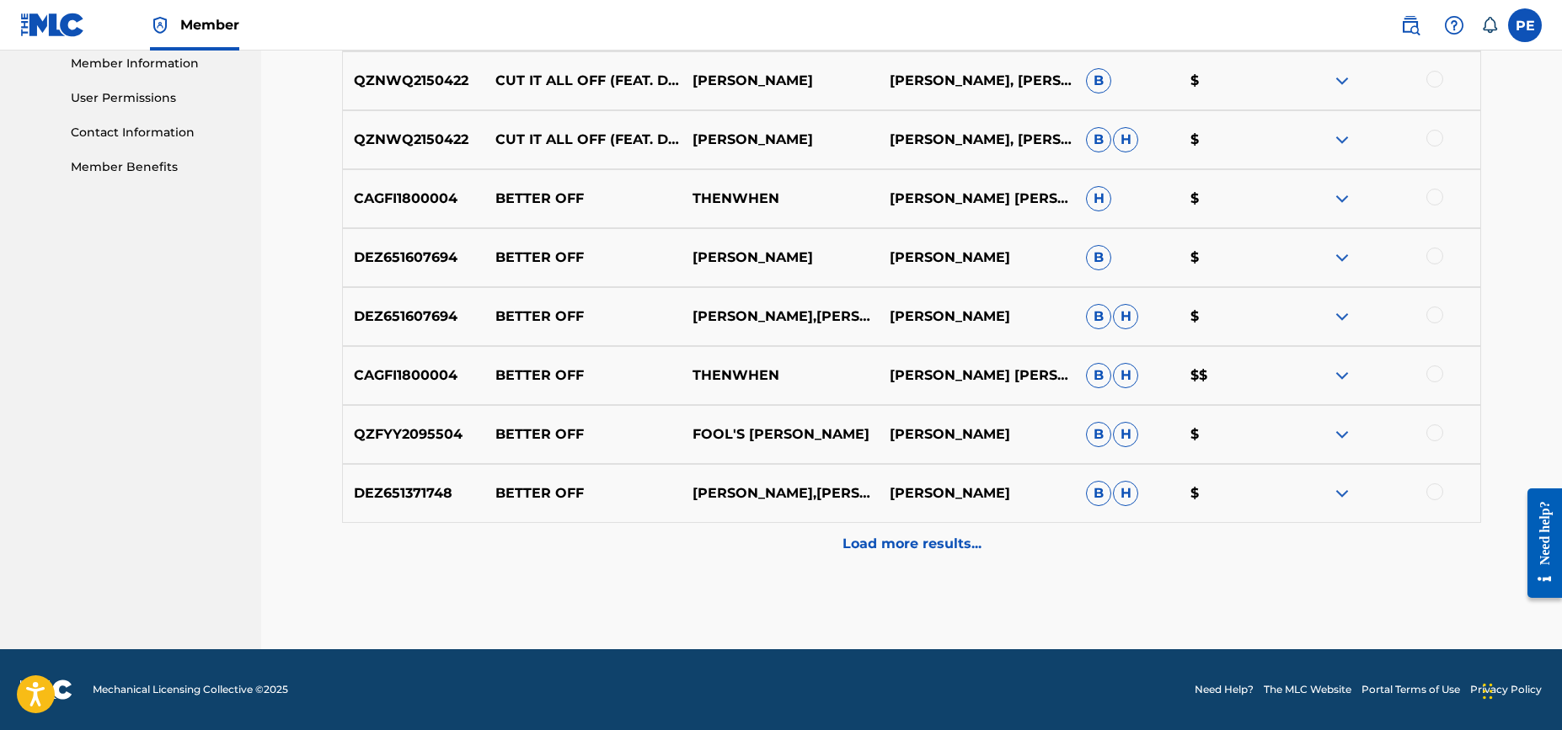
click at [930, 543] on p "Load more results..." at bounding box center [911, 544] width 139 height 20
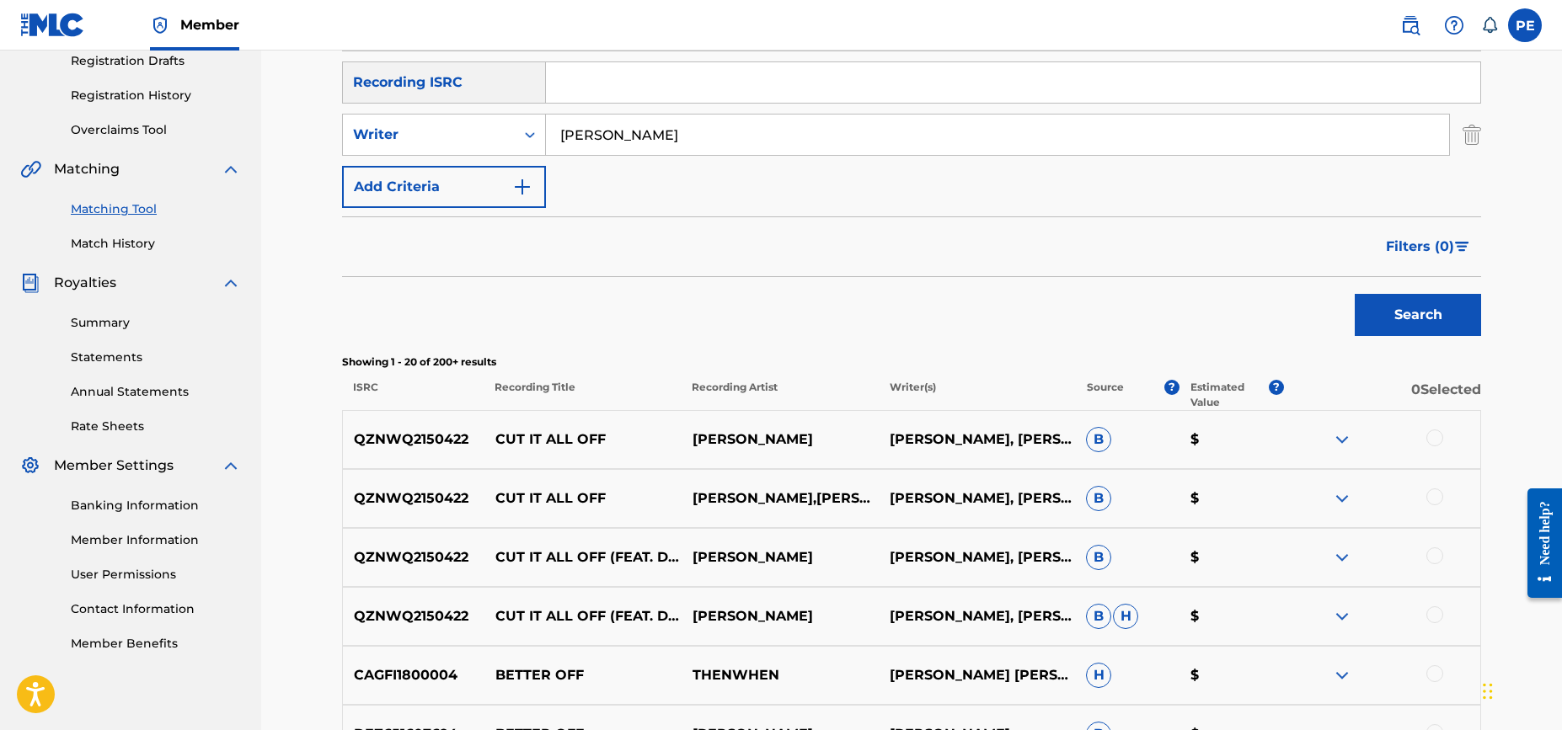
scroll to position [11, 0]
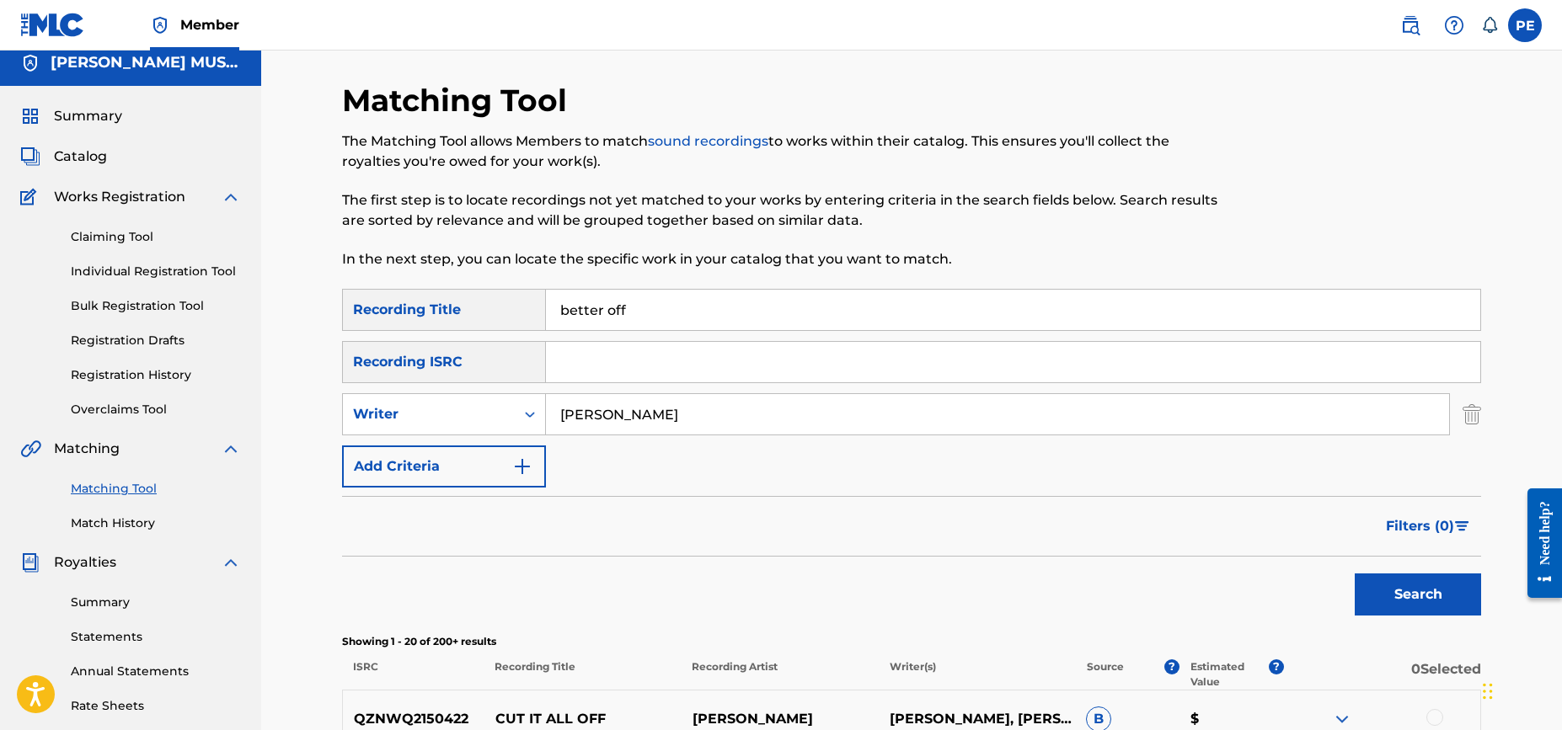
click at [489, 468] on button "Add Criteria" at bounding box center [444, 467] width 204 height 42
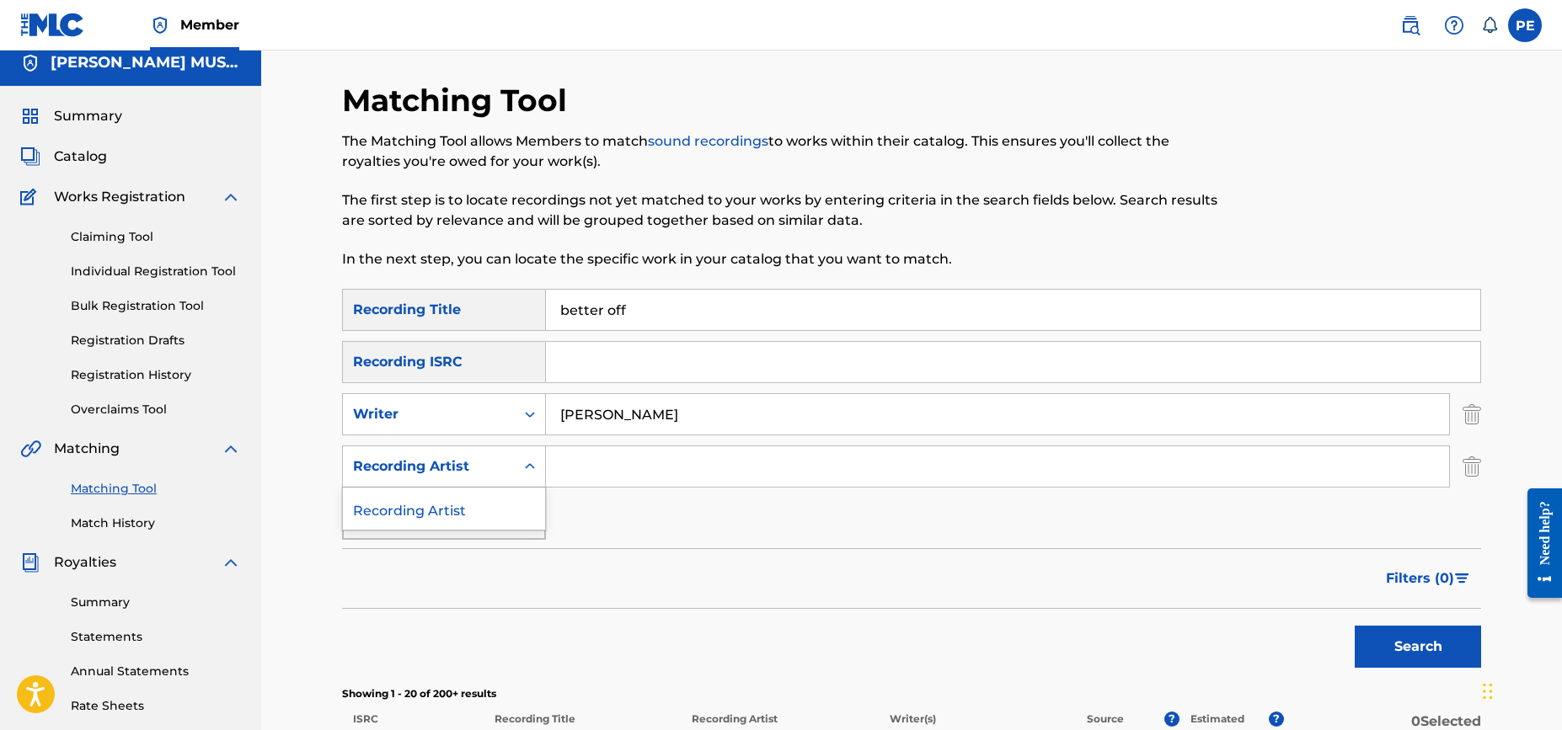
click at [477, 462] on div "Recording Artist" at bounding box center [429, 467] width 152 height 20
click at [614, 467] on input "Search Form" at bounding box center [997, 466] width 903 height 40
type input "[PERSON_NAME]"
click at [1355, 626] on button "Search" at bounding box center [1418, 647] width 126 height 42
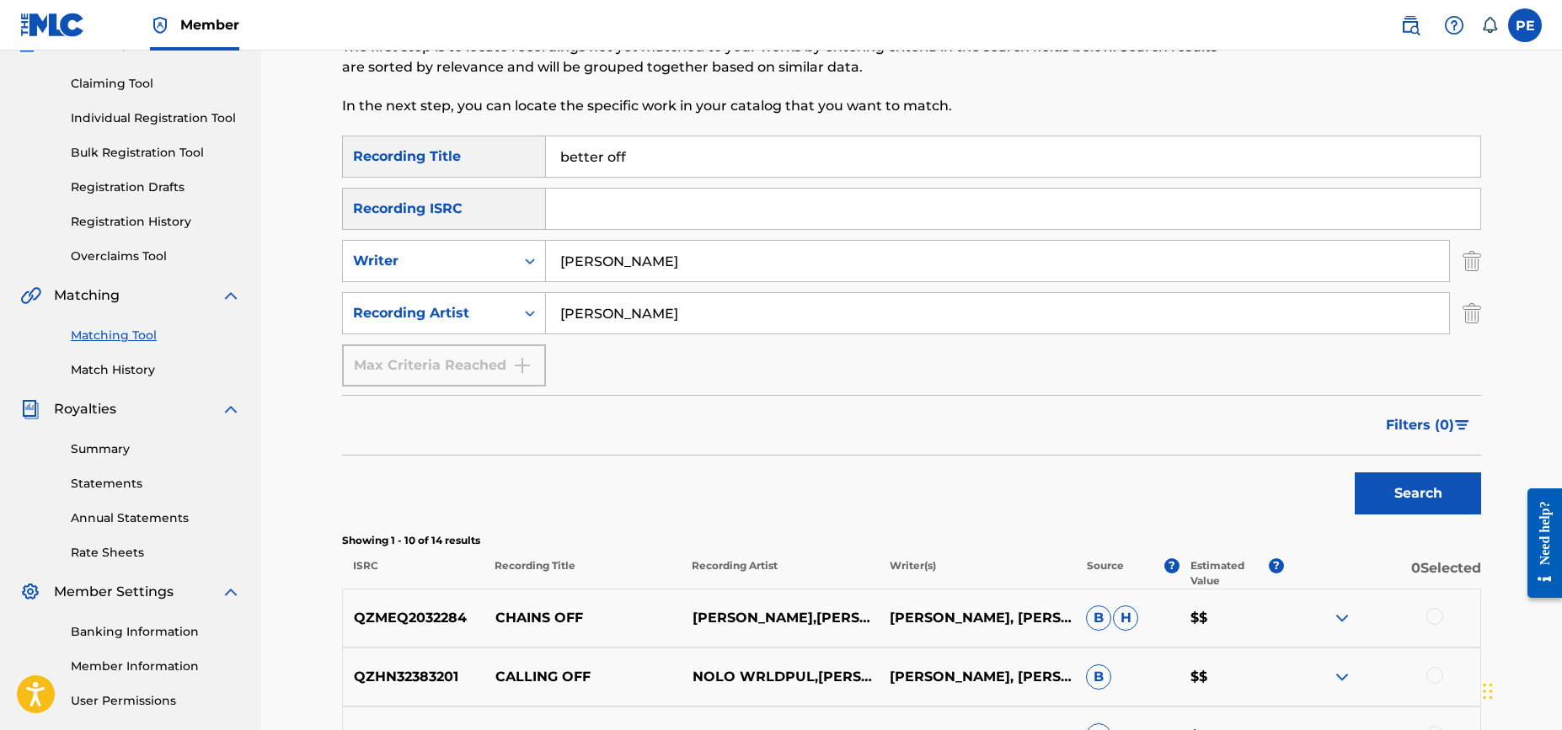
scroll to position [158, 0]
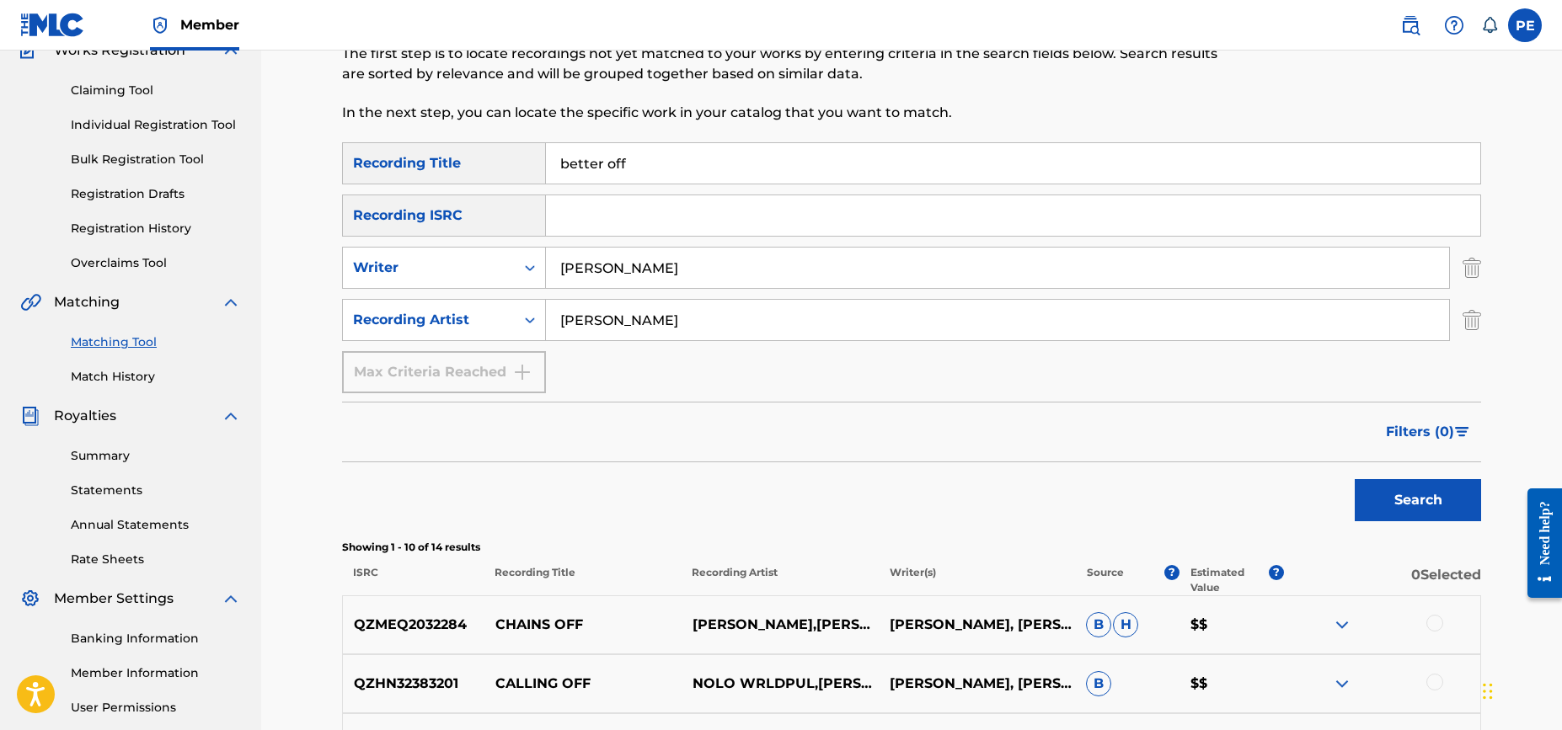
click at [1474, 265] on img "Search Form" at bounding box center [1471, 268] width 19 height 42
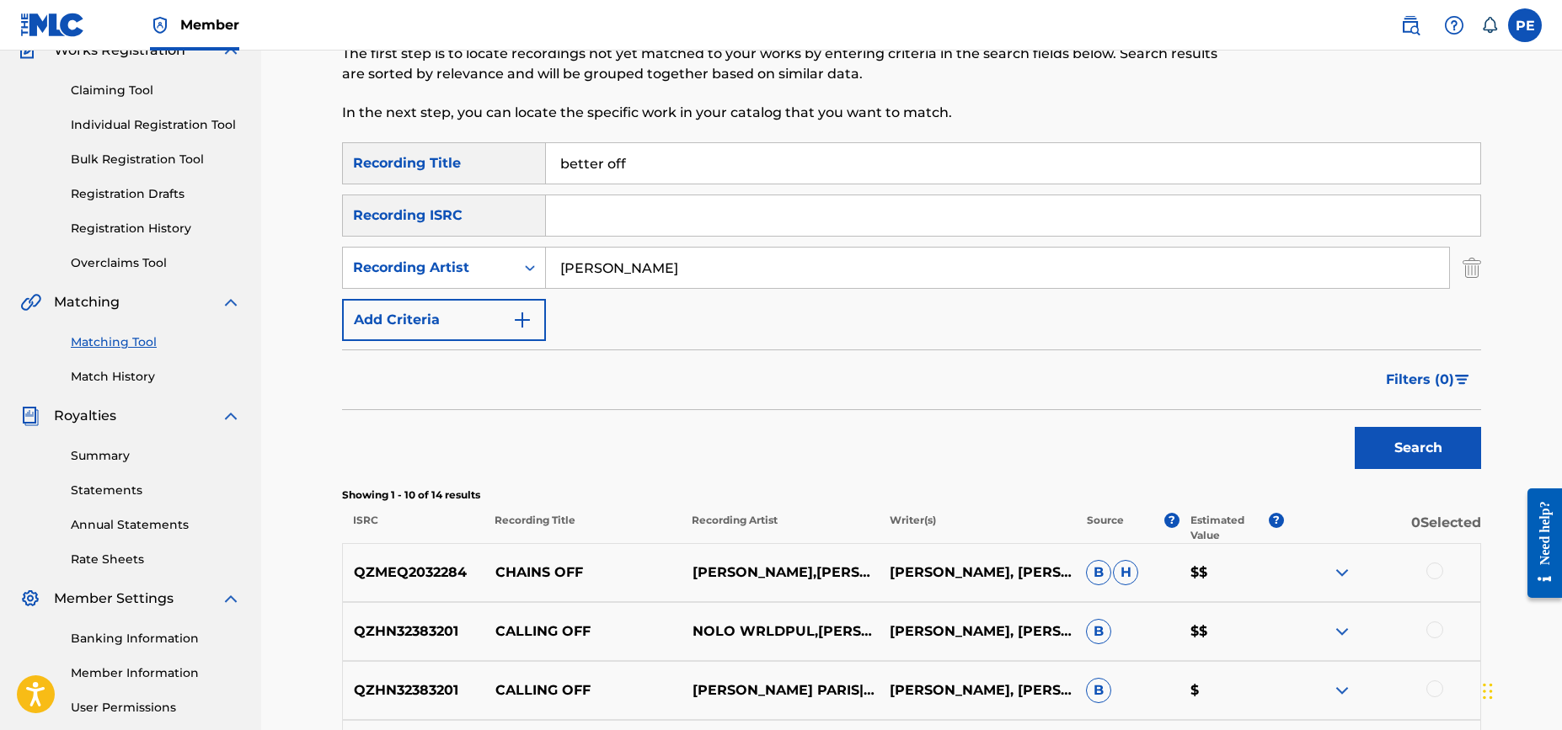
click at [629, 208] on input "Search Form" at bounding box center [1013, 215] width 934 height 40
paste input "USRN12400037"
type input "USRN12400037"
click at [1435, 444] on button "Search" at bounding box center [1418, 448] width 126 height 42
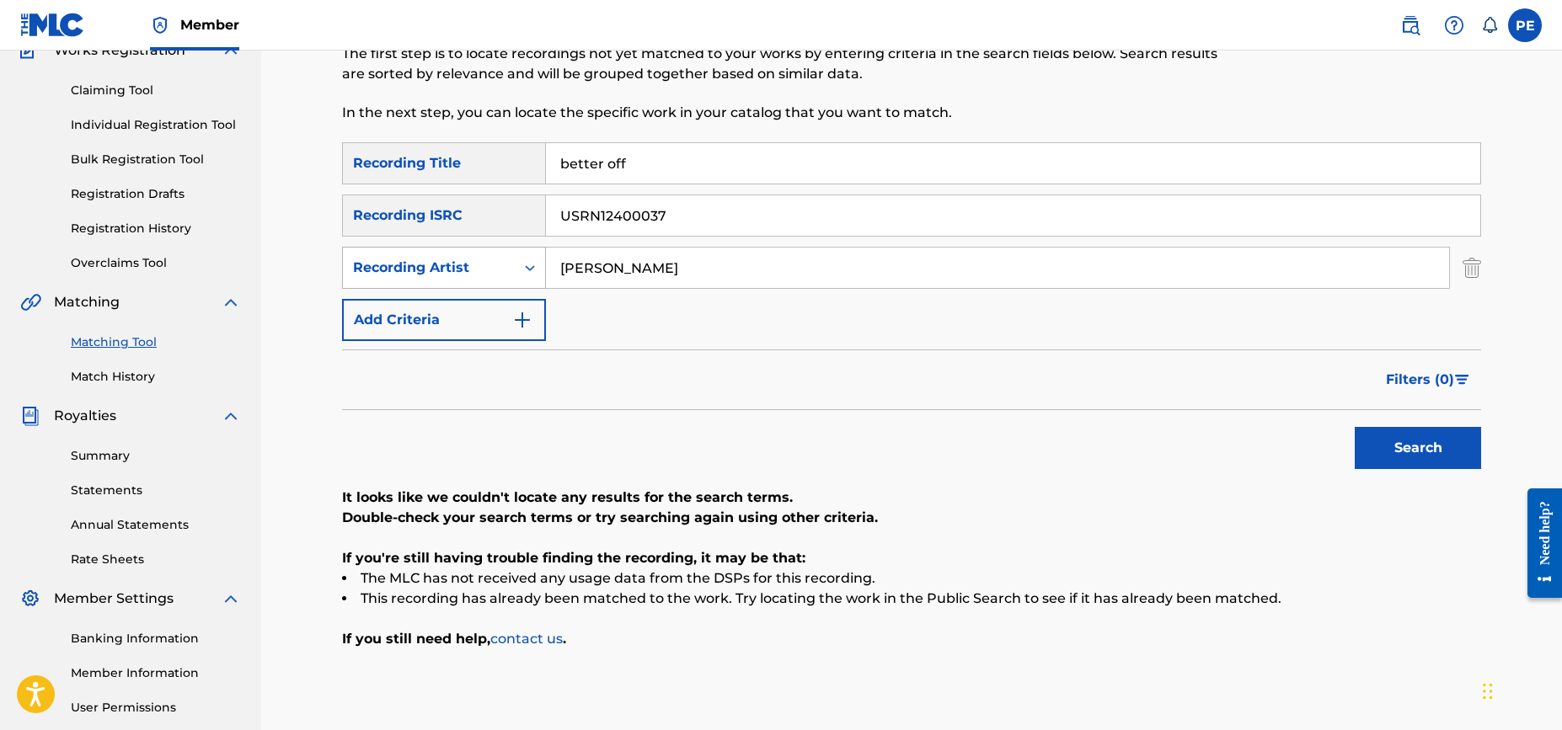
drag, startPoint x: 639, startPoint y: 265, endPoint x: 502, endPoint y: 261, distance: 136.5
click at [502, 261] on div "SearchWithCriteriaf6666db6-559a-4d14-8a8b-141b7c5e008a Recording Artist [PERSON…" at bounding box center [911, 268] width 1139 height 42
click at [1442, 446] on button "Search" at bounding box center [1418, 448] width 126 height 42
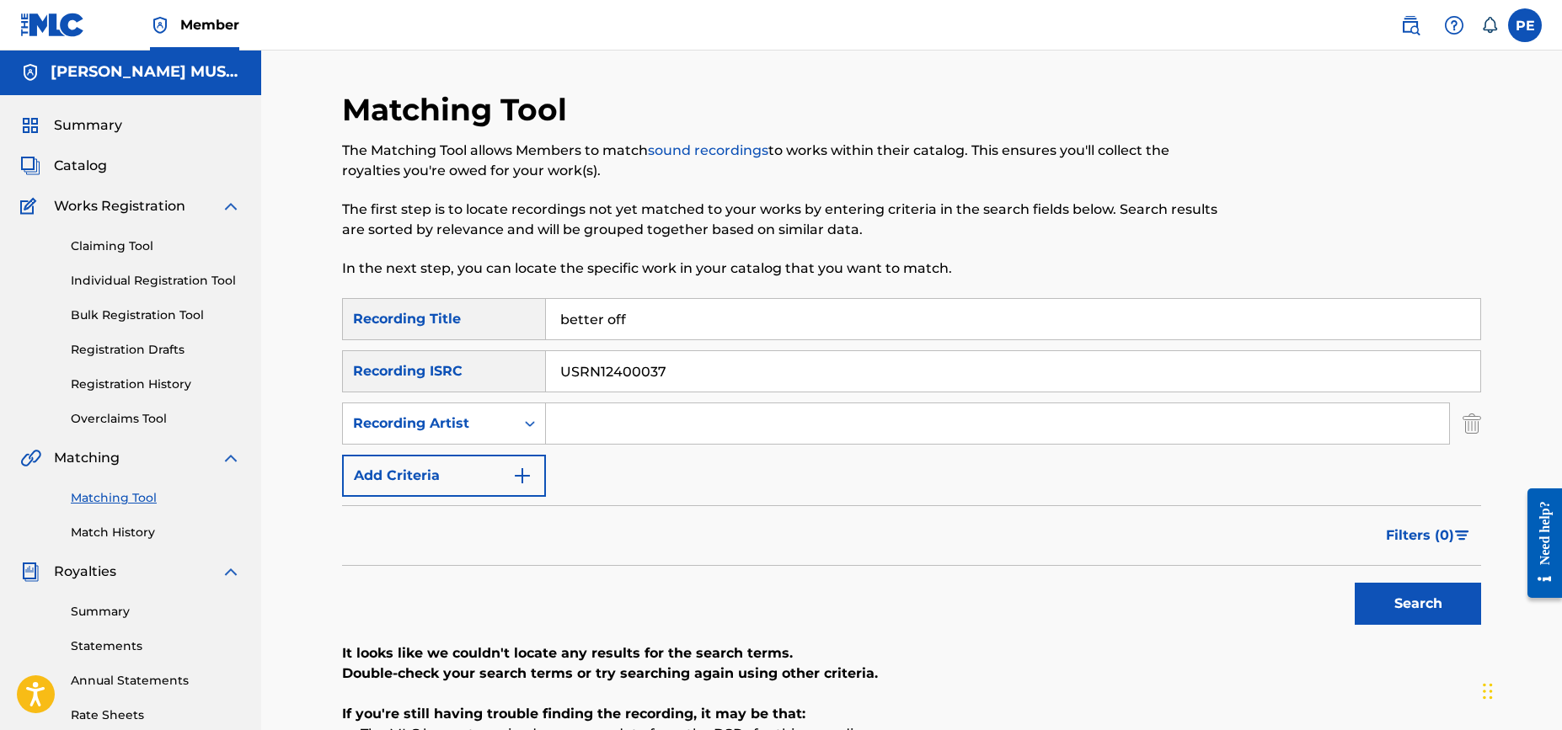
scroll to position [0, 0]
click at [299, 403] on div "Matching Tool The Matching Tool allows Members to match sound recordings to wor…" at bounding box center [911, 507] width 1301 height 913
click at [114, 247] on link "Claiming Tool" at bounding box center [156, 248] width 170 height 18
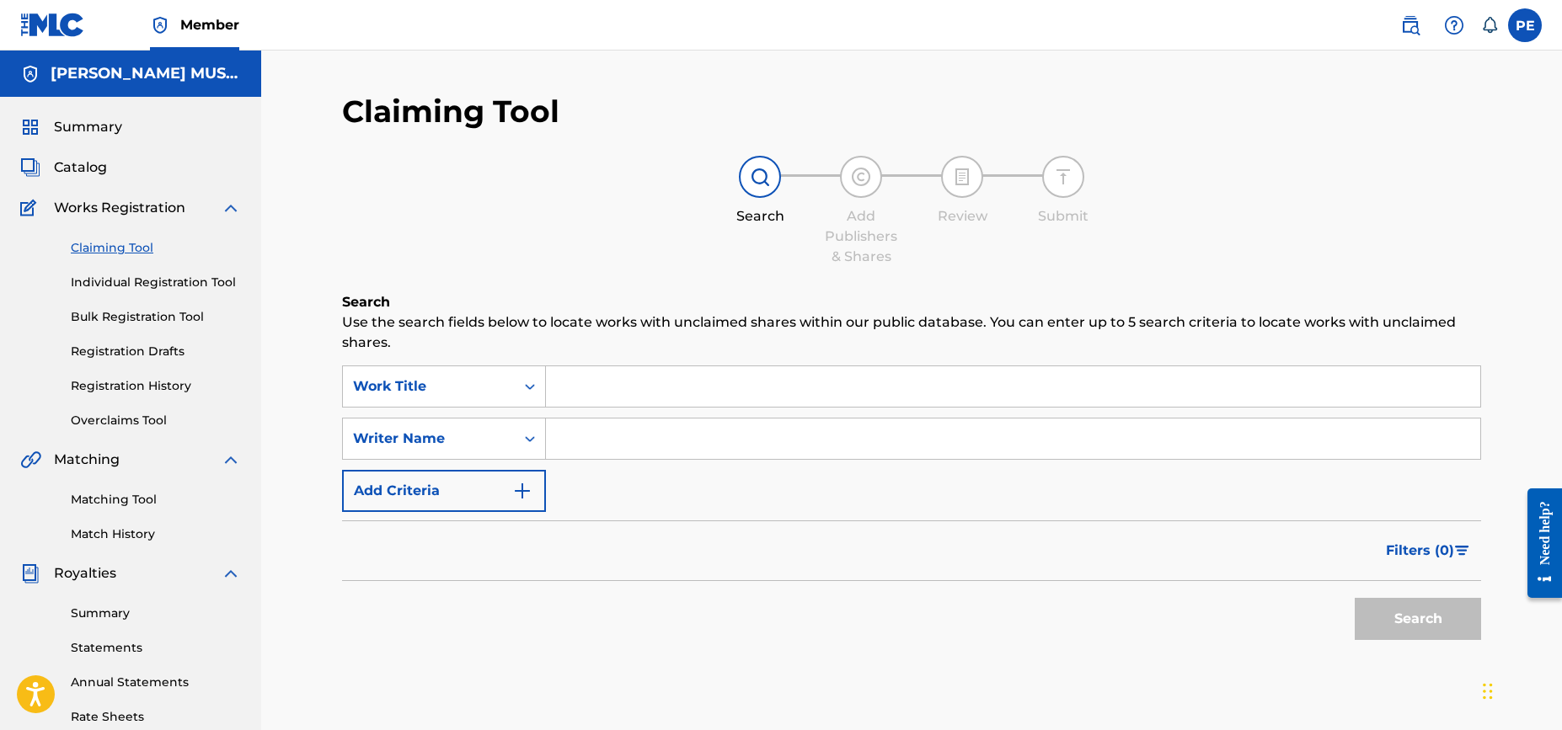
click at [593, 381] on input "Search Form" at bounding box center [1013, 386] width 934 height 40
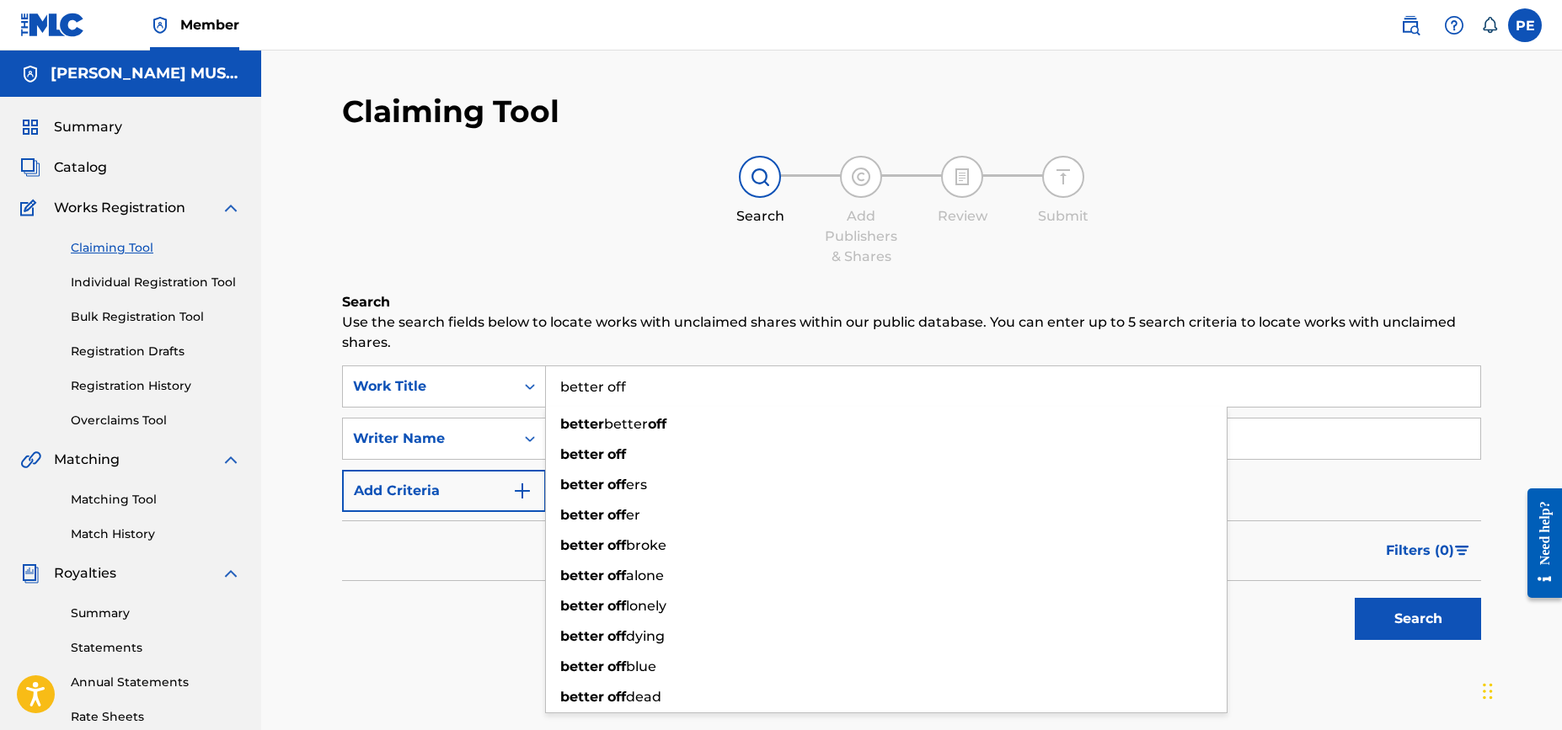
type input "better off"
click at [1355, 598] on button "Search" at bounding box center [1418, 619] width 126 height 42
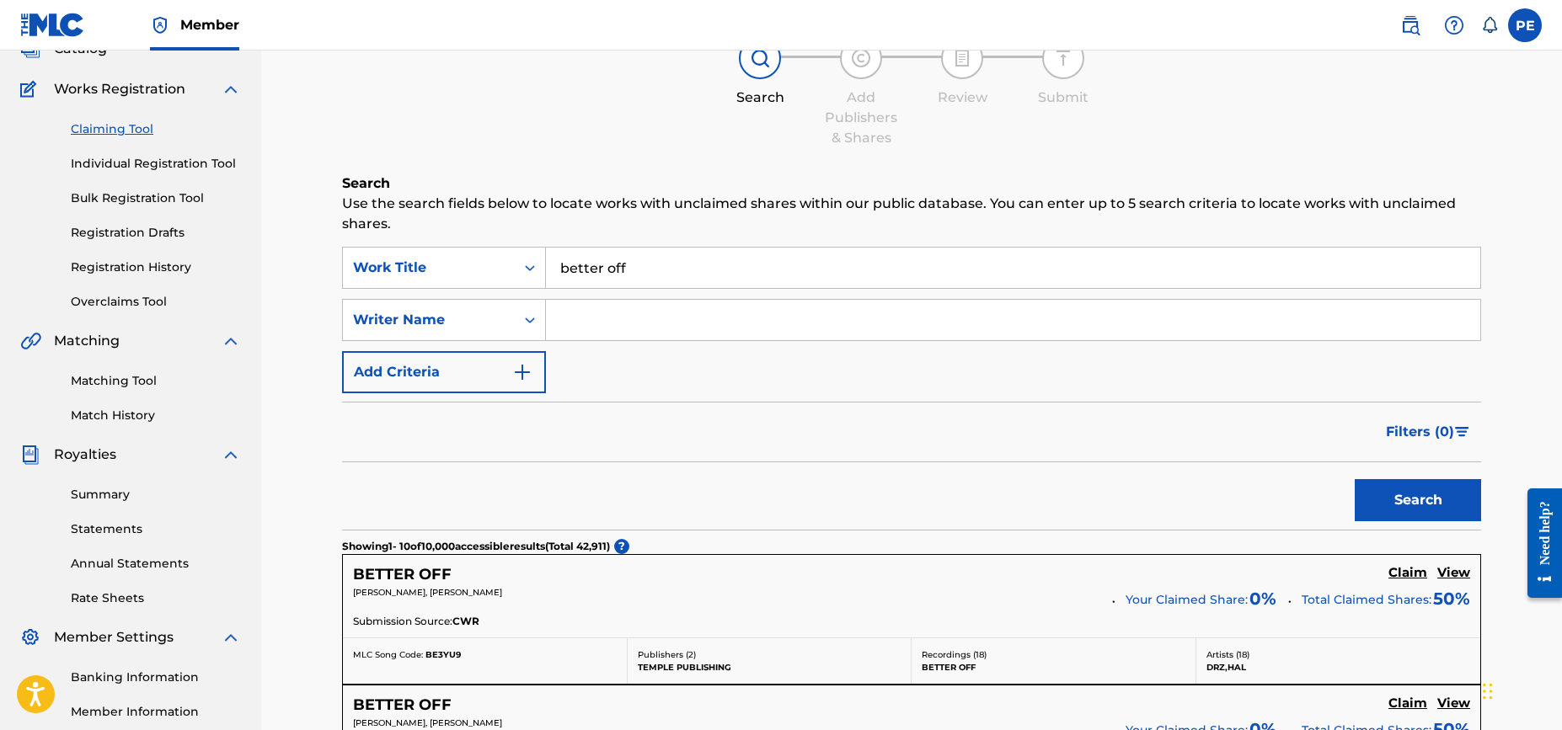
scroll to position [126, 0]
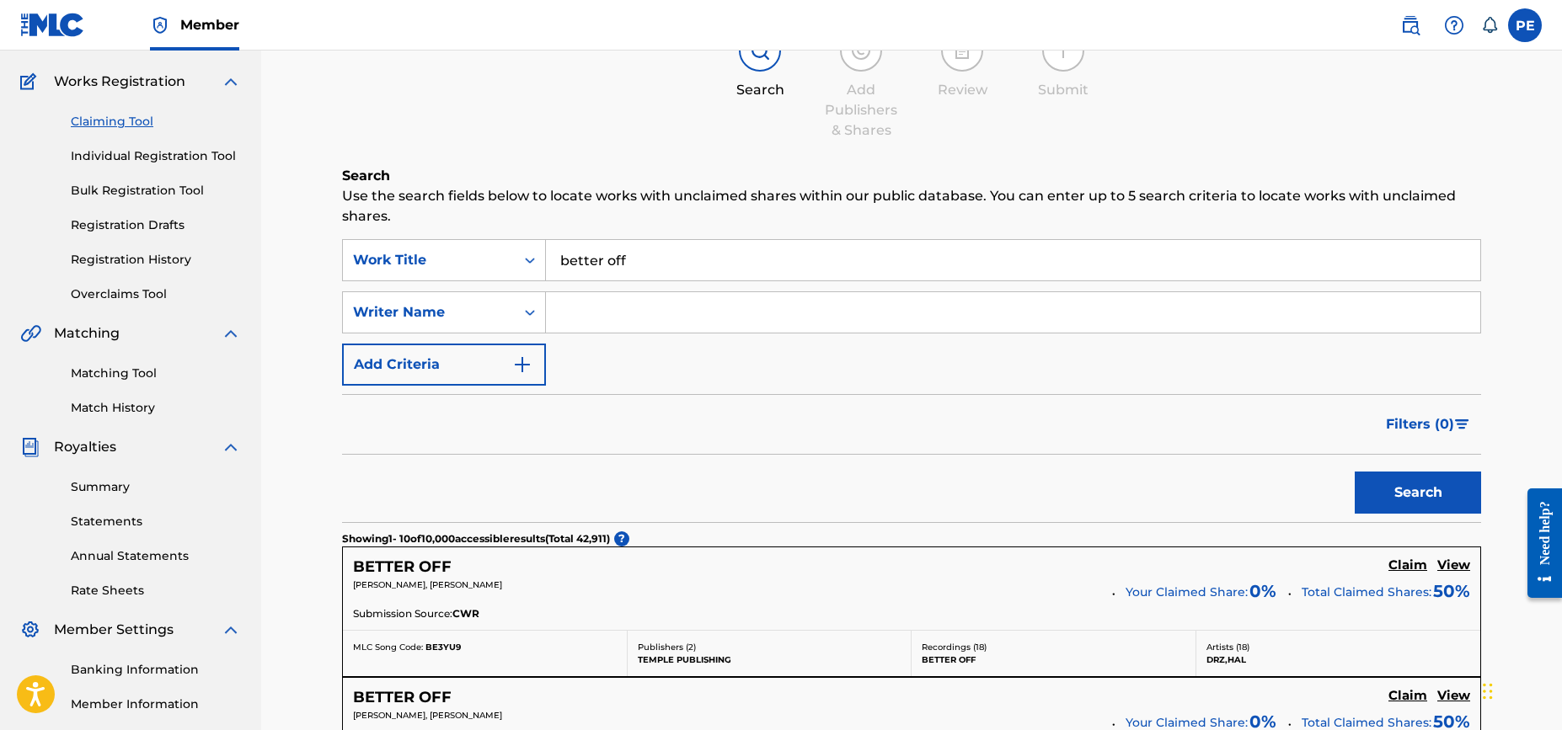
click at [617, 317] on input "Search Form" at bounding box center [1013, 312] width 934 height 40
type input "[PERSON_NAME]"
click at [1442, 488] on button "Search" at bounding box center [1418, 493] width 126 height 42
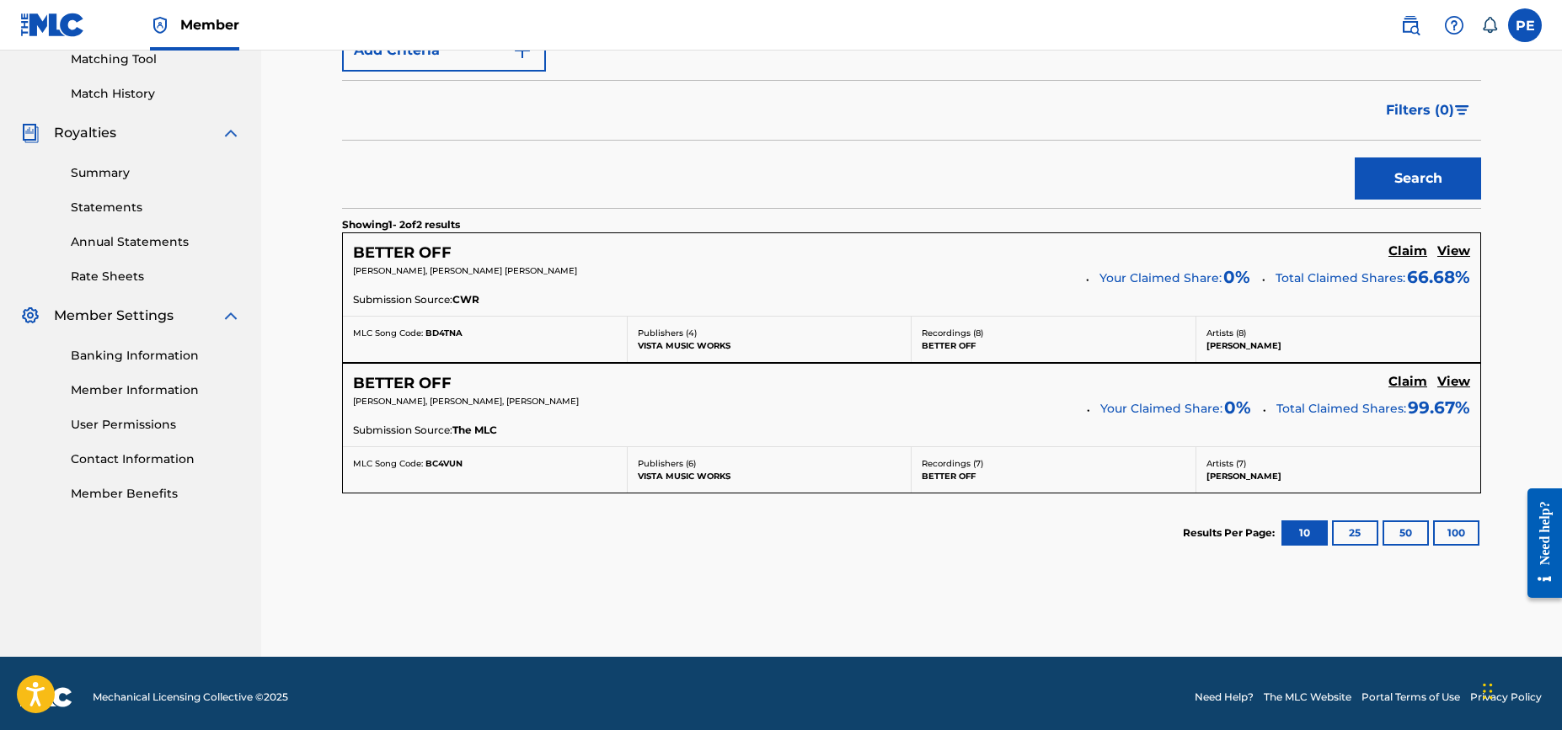
scroll to position [448, 0]
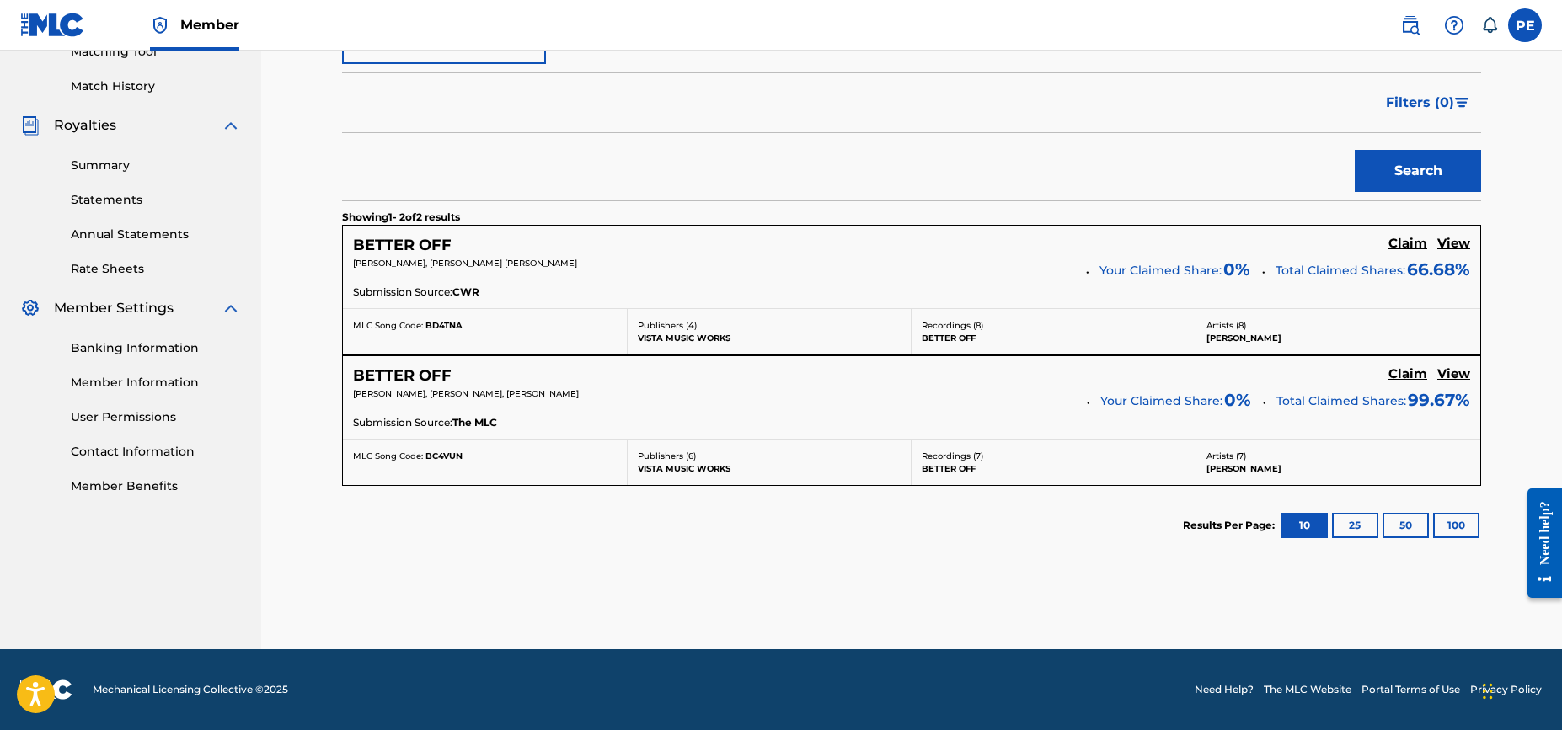
click at [1354, 310] on div "Artists ( 8 ) [PERSON_NAME]" at bounding box center [1338, 331] width 285 height 45
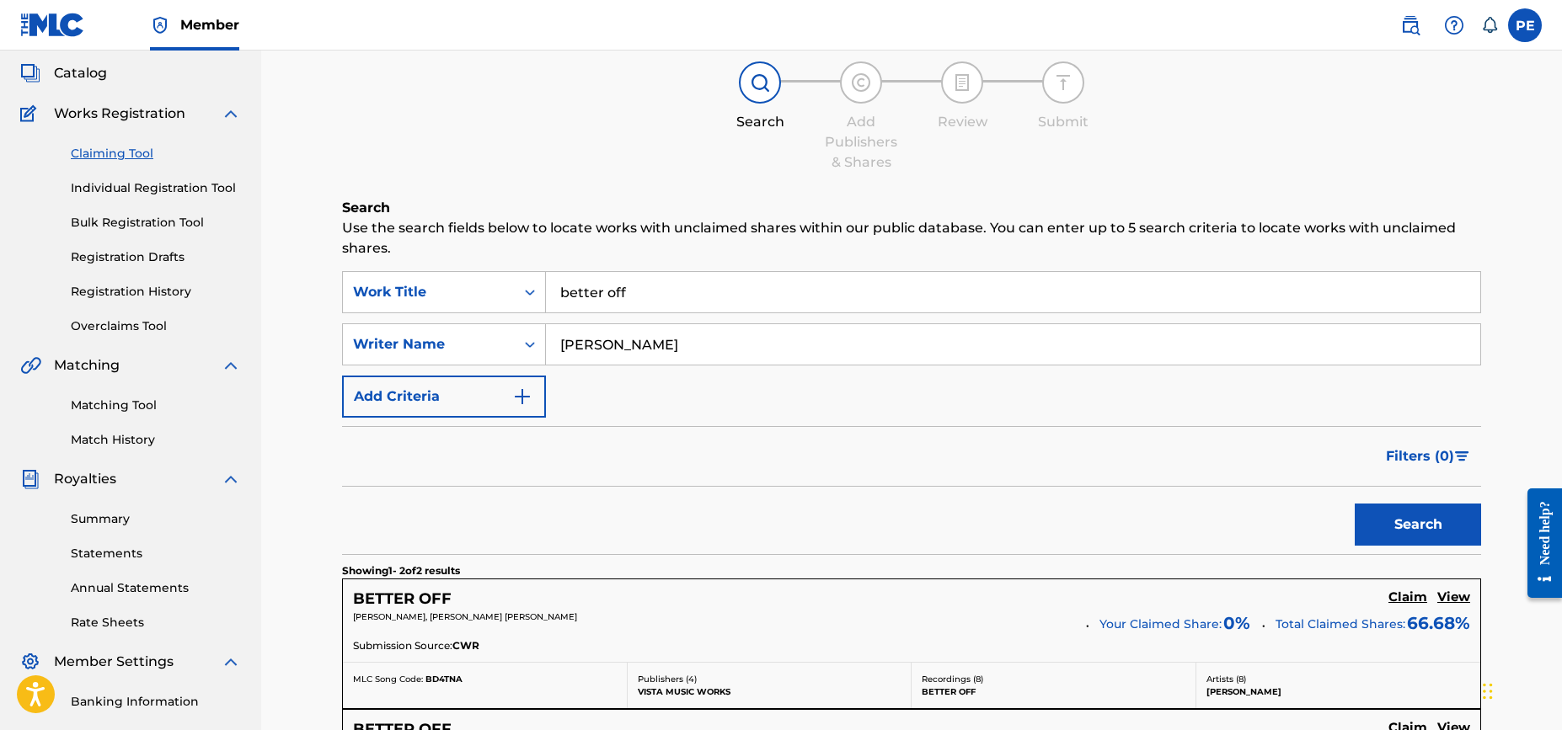
scroll to position [0, 0]
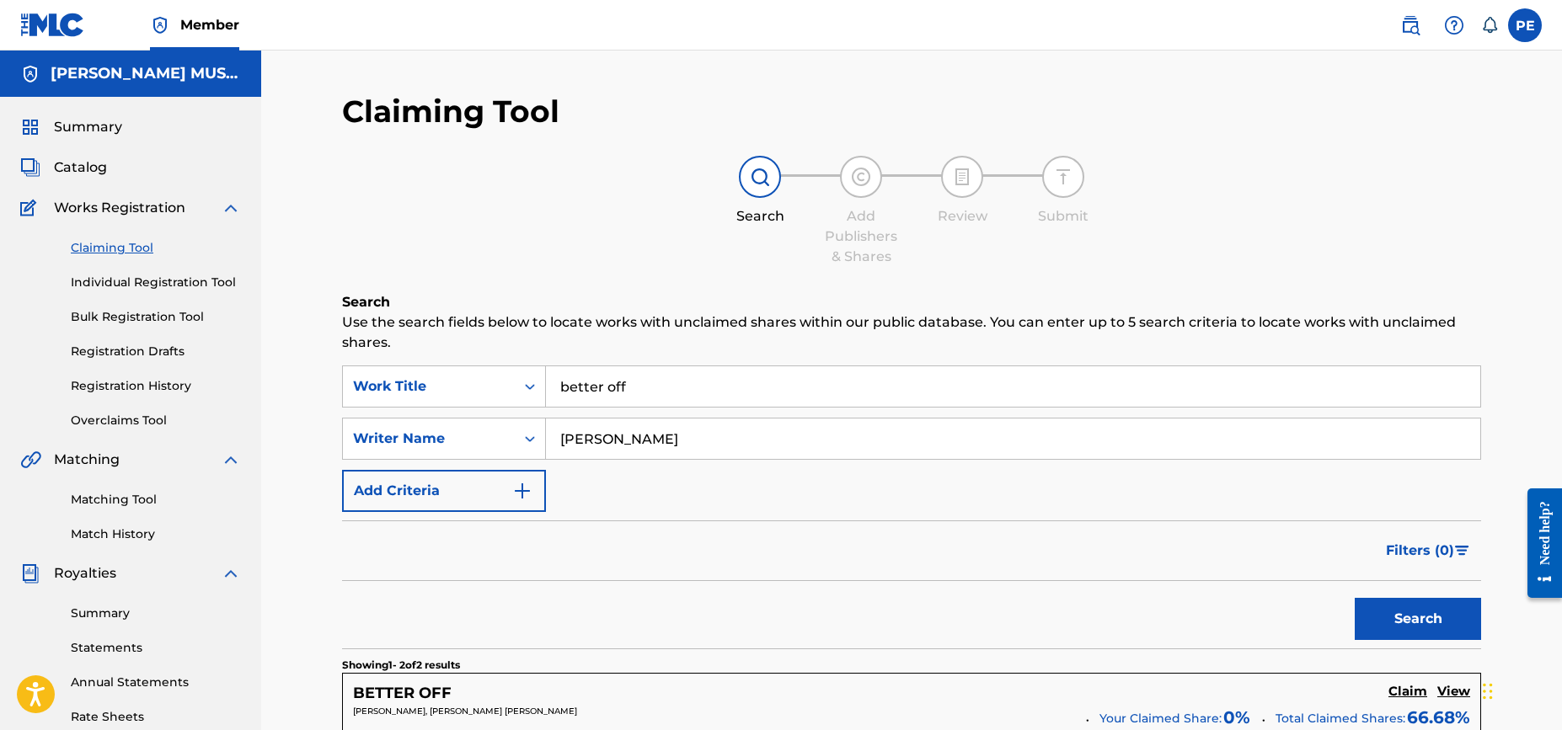
click at [291, 168] on div "Claiming Tool Search Add Publishers & Shares Review Submit Search Use the searc…" at bounding box center [911, 574] width 1301 height 1047
click at [297, 388] on div "Claiming Tool Search Add Publishers & Shares Review Submit Search Use the searc…" at bounding box center [911, 574] width 1301 height 1047
click at [296, 371] on div "Claiming Tool Search Add Publishers & Shares Review Submit Search Use the searc…" at bounding box center [911, 574] width 1301 height 1047
click at [447, 183] on div "Search Add Publishers & Shares Review Submit" at bounding box center [911, 211] width 1139 height 111
click at [147, 278] on link "Individual Registration Tool" at bounding box center [156, 283] width 170 height 18
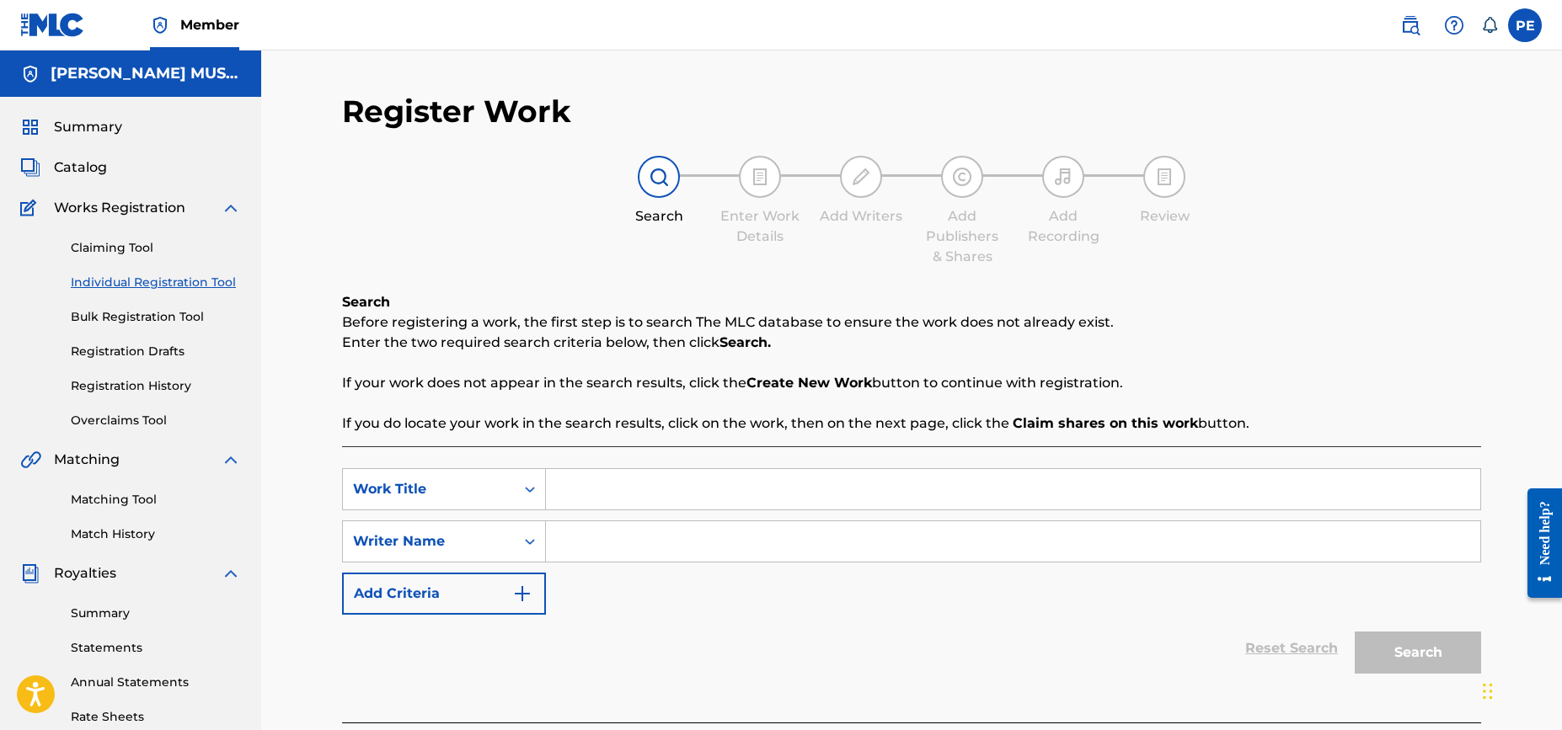
click at [588, 497] on input "Search Form" at bounding box center [1013, 489] width 934 height 40
type input "sunny 70s"
click at [664, 621] on div "Reset Search Search" at bounding box center [911, 648] width 1139 height 67
click at [710, 546] on input "Search Form" at bounding box center [1013, 541] width 934 height 40
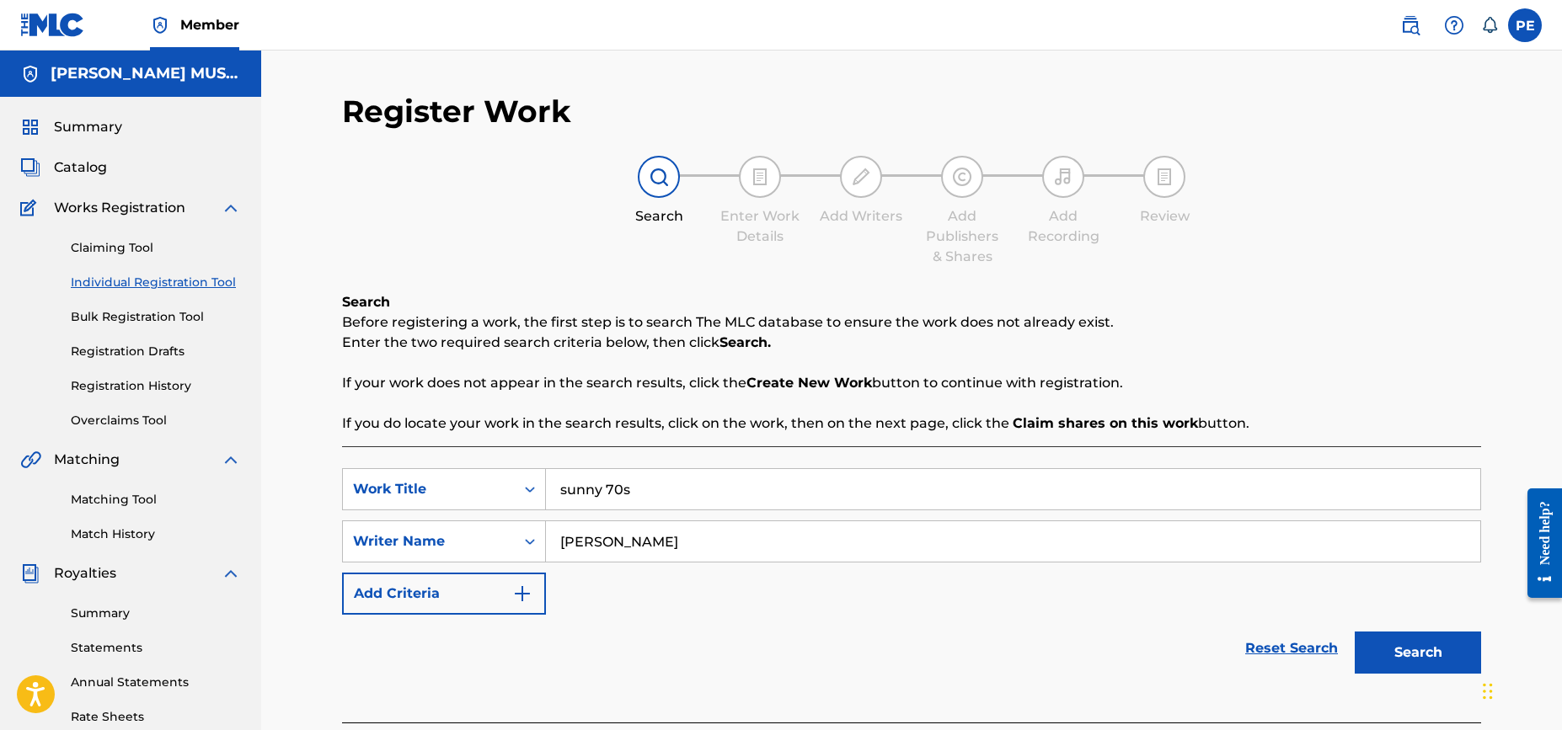
click at [1355, 632] on button "Search" at bounding box center [1418, 653] width 126 height 42
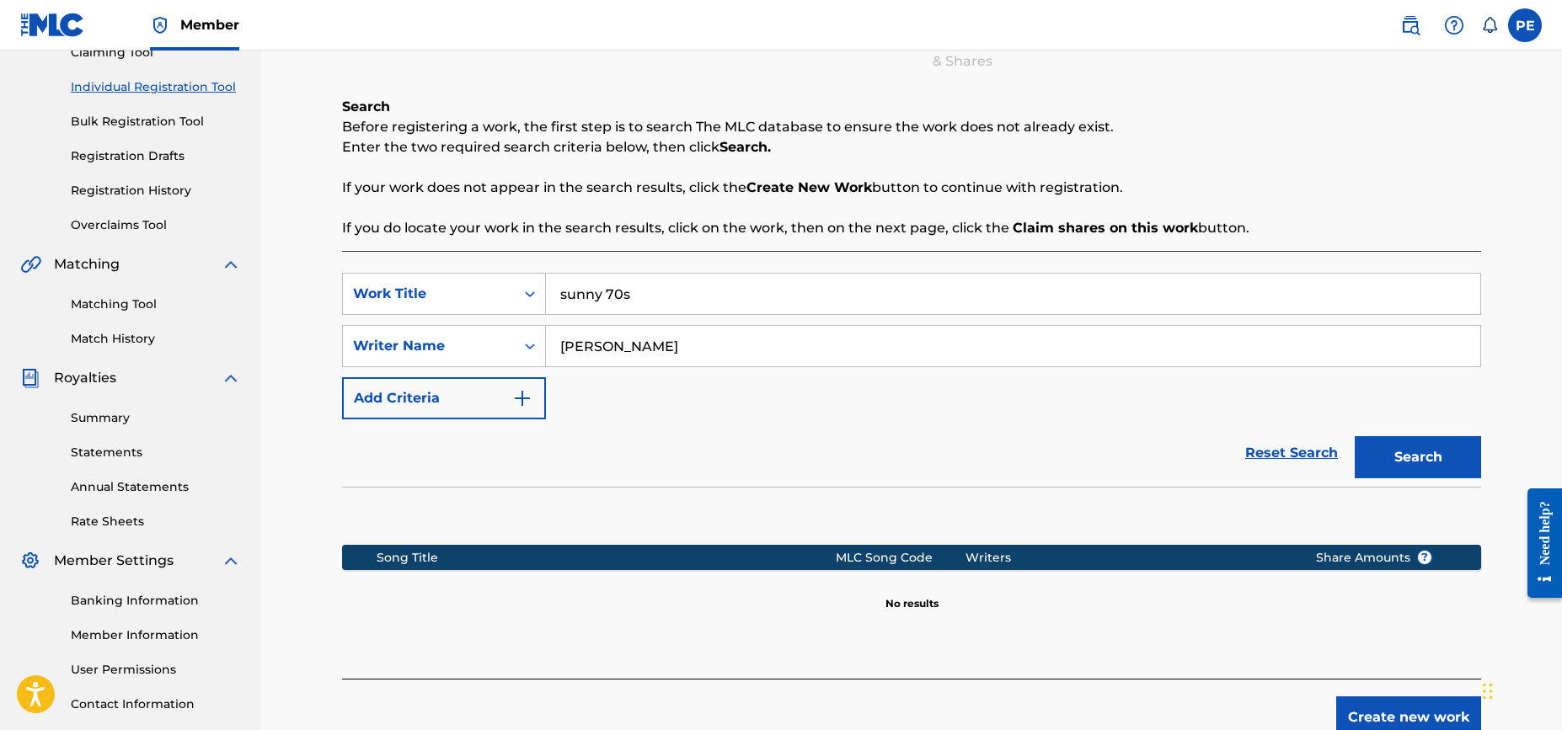
scroll to position [314, 0]
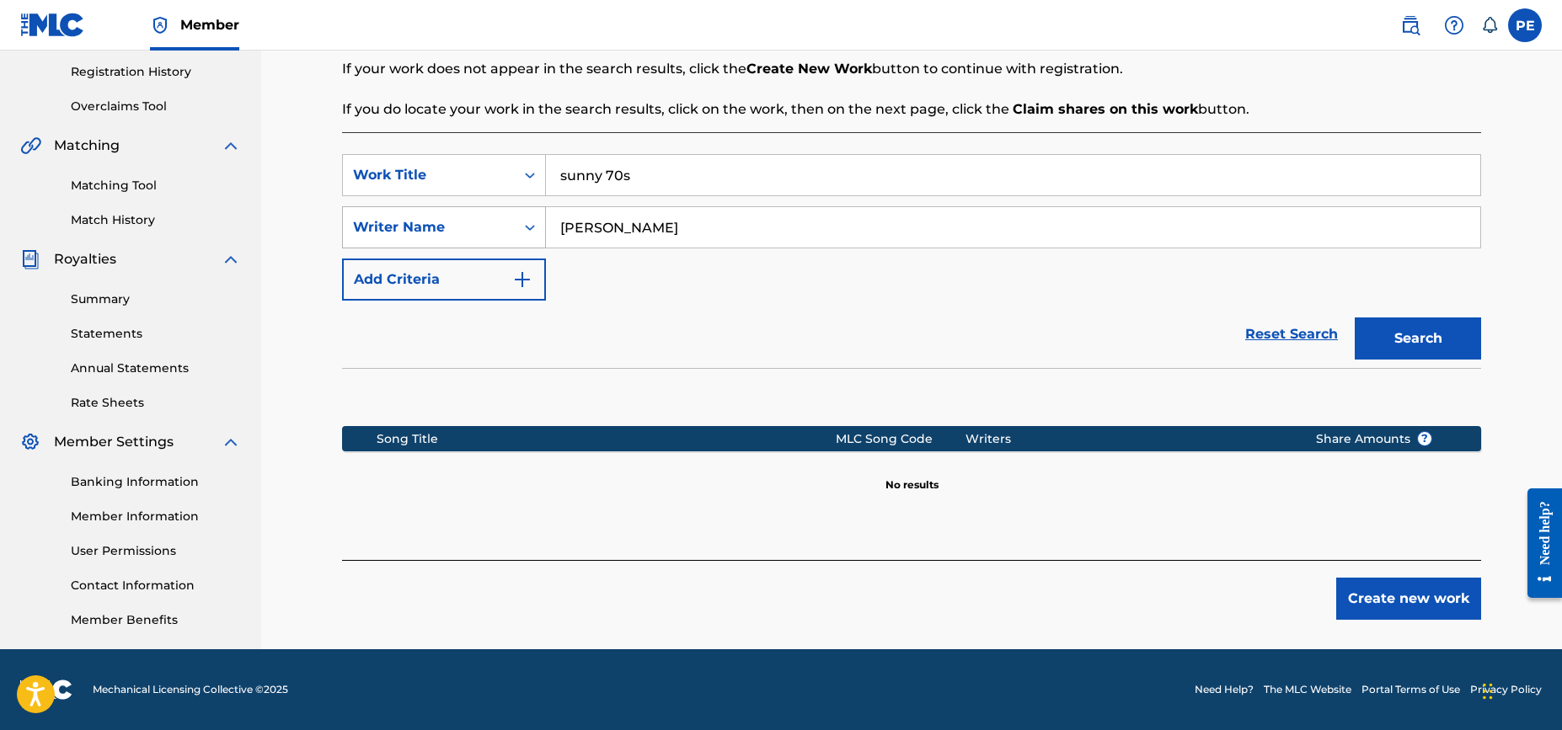
drag, startPoint x: 672, startPoint y: 224, endPoint x: 506, endPoint y: 229, distance: 166.0
click at [506, 229] on div "SearchWithCriteria9097c6d7-52c2-4530-8ad4-3add120c0d7f Writer Name [PERSON_NAME]" at bounding box center [911, 227] width 1139 height 42
type input "[PERSON_NAME]"
click at [1425, 345] on button "Search" at bounding box center [1418, 339] width 126 height 42
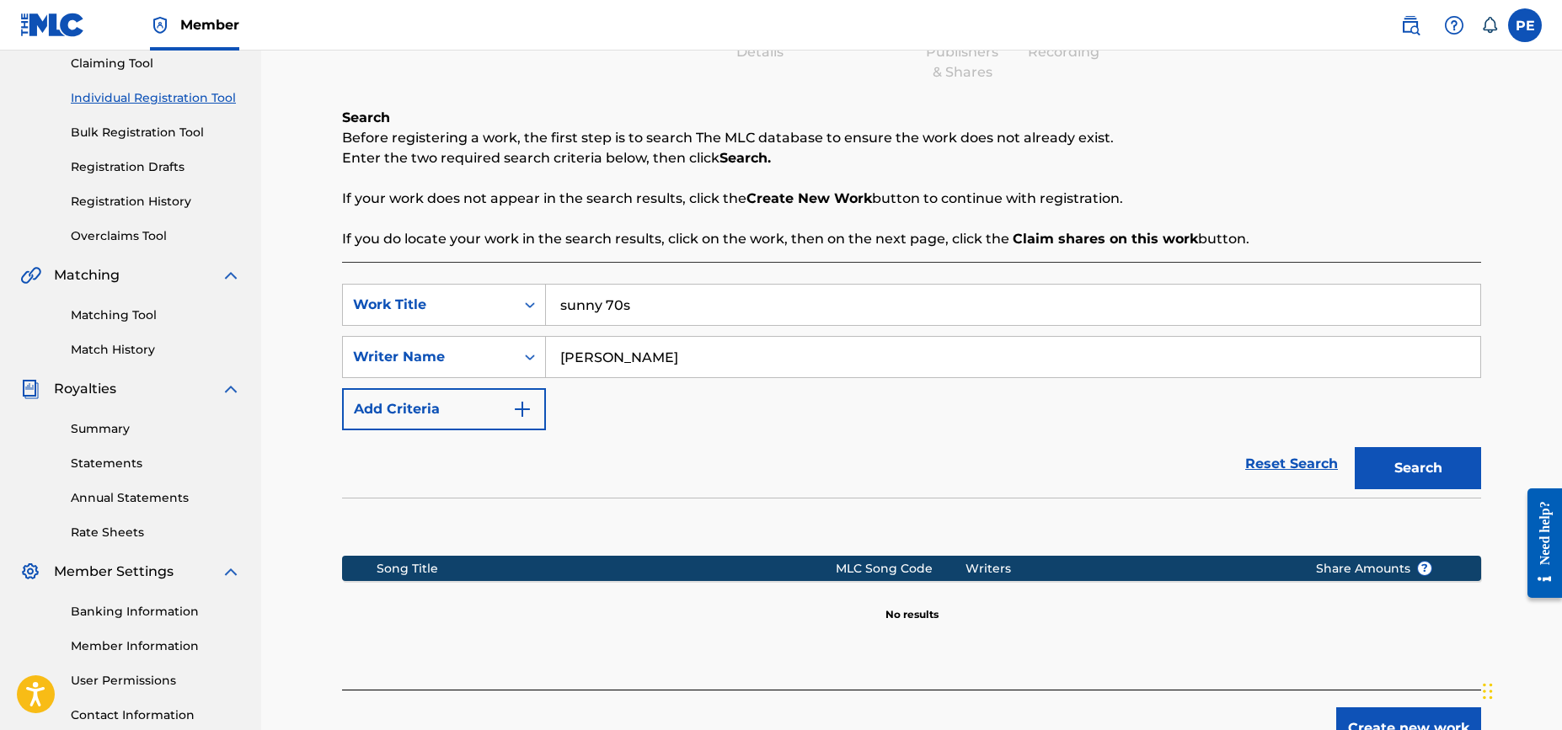
scroll to position [0, 0]
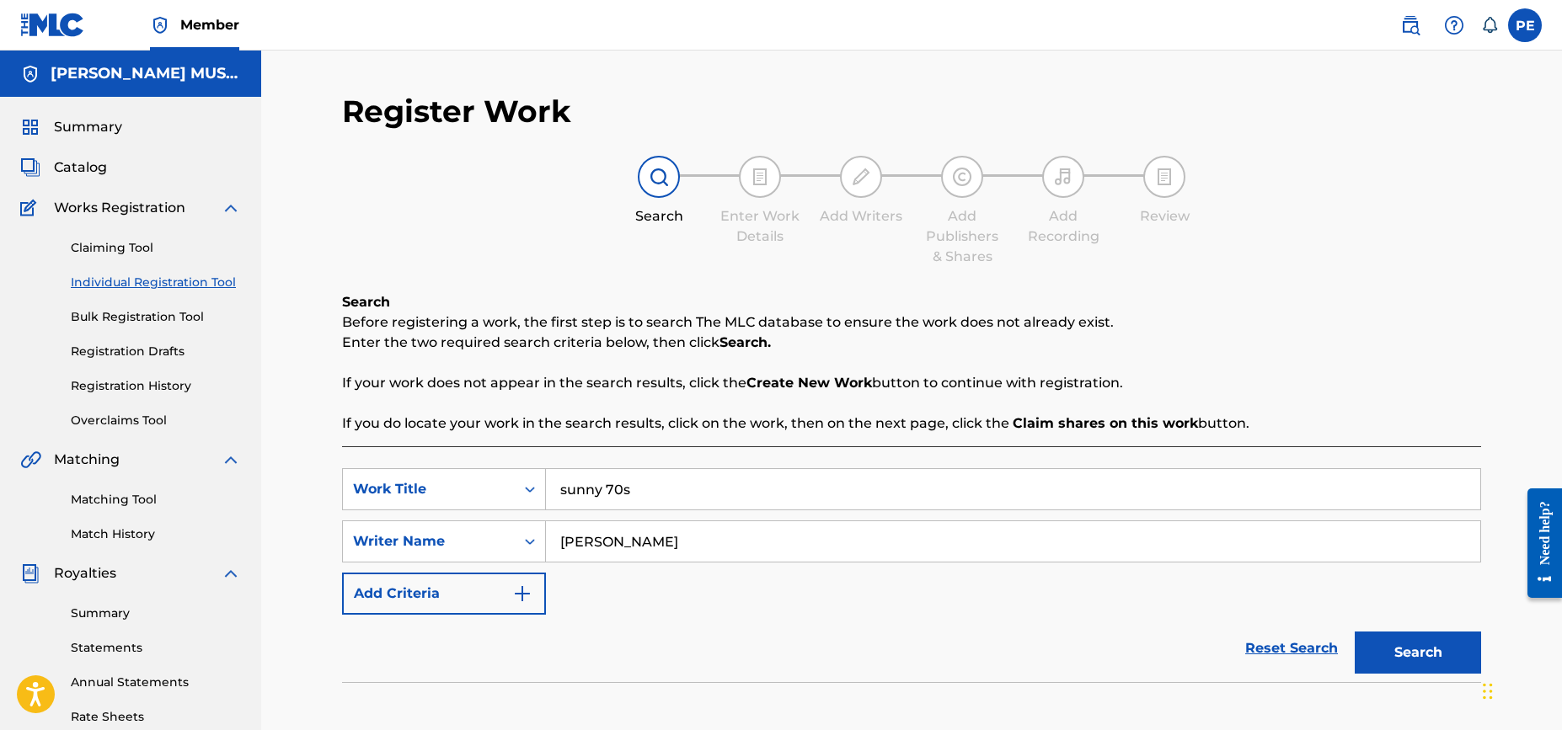
click at [310, 367] on div "Register Work Search Enter Work Details Add Writers Add Publishers & Shares Add…" at bounding box center [911, 507] width 1301 height 913
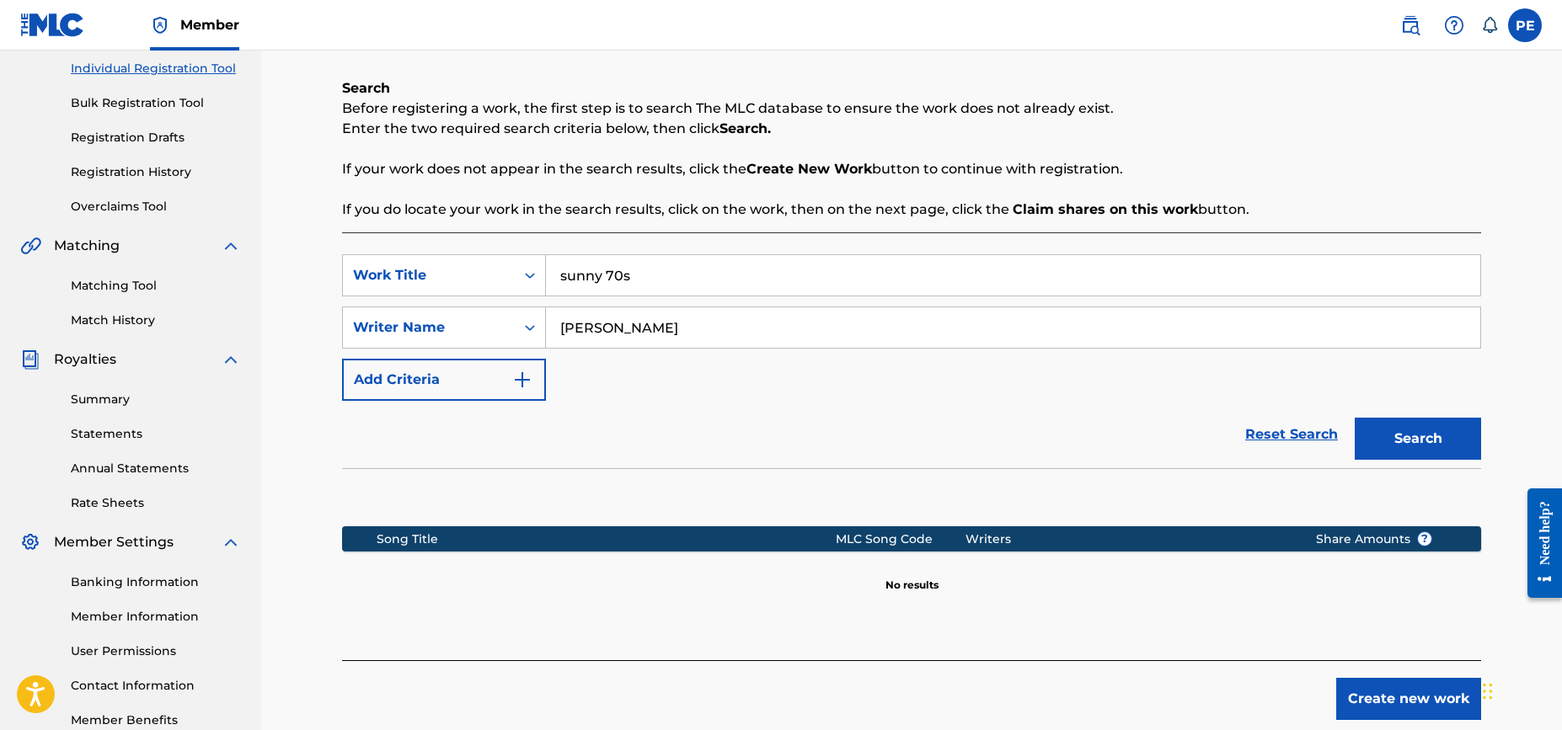
scroll to position [242, 0]
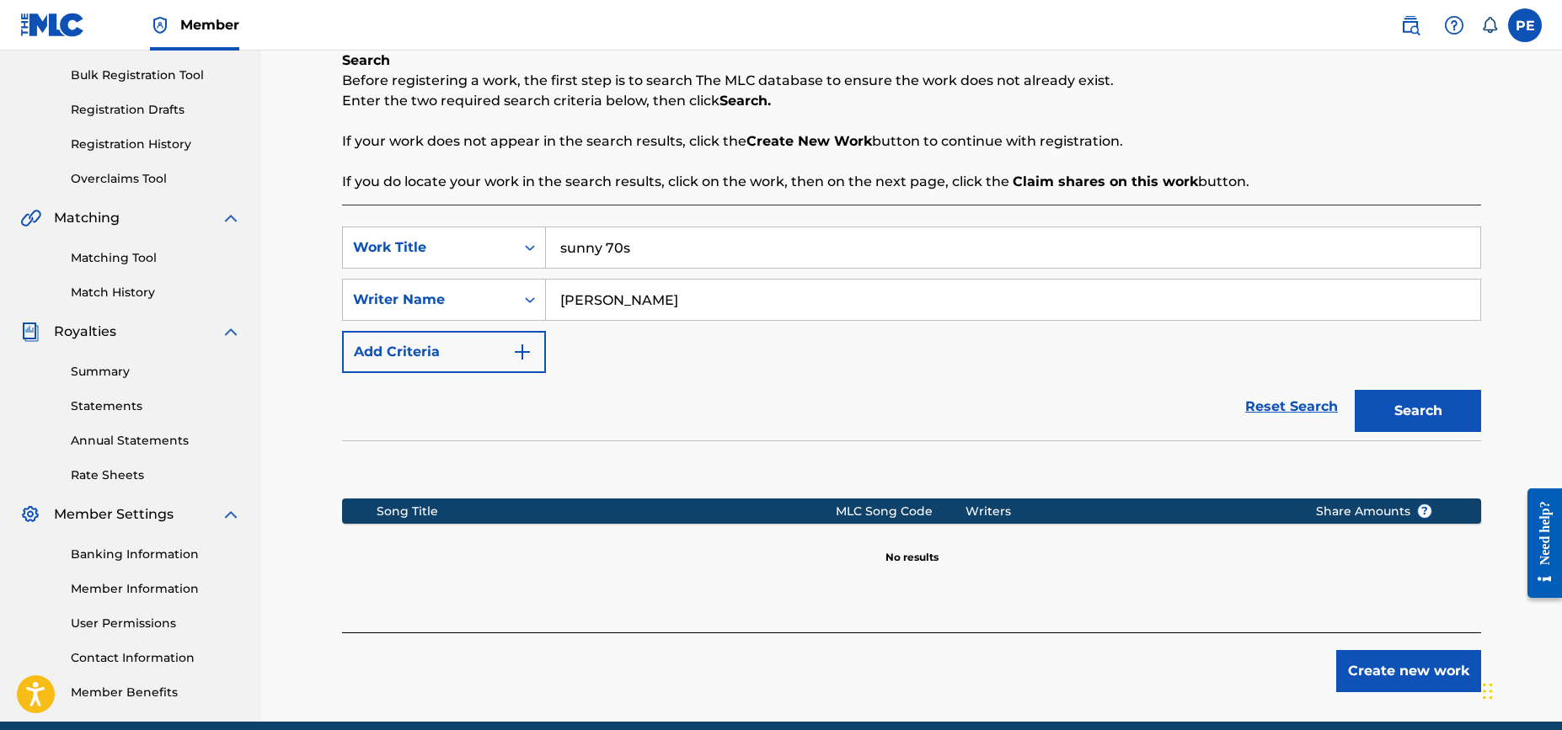
click at [282, 366] on div "Register Work Search Enter Work Details Add Writers Add Publishers & Shares Add…" at bounding box center [911, 265] width 1301 height 913
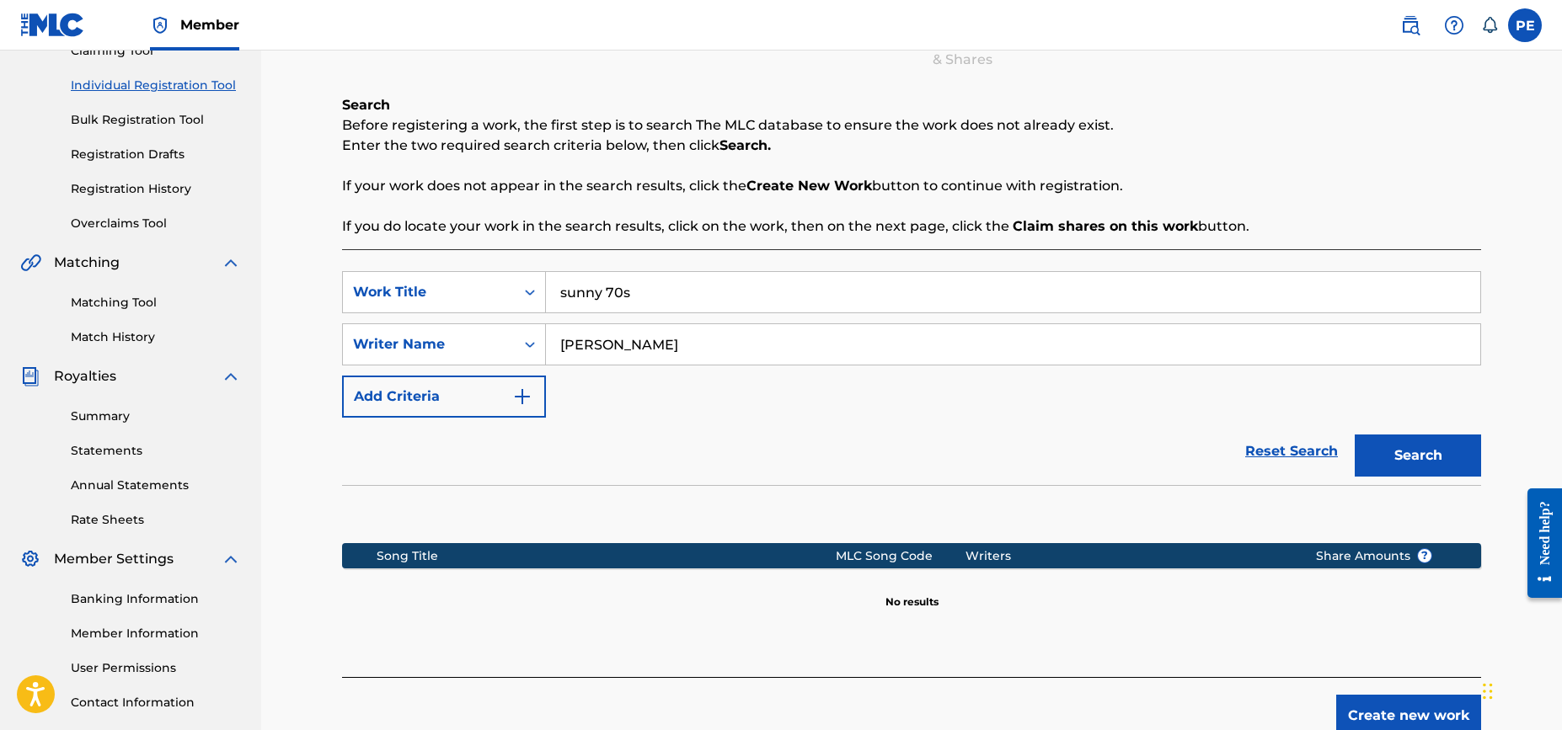
scroll to position [0, 0]
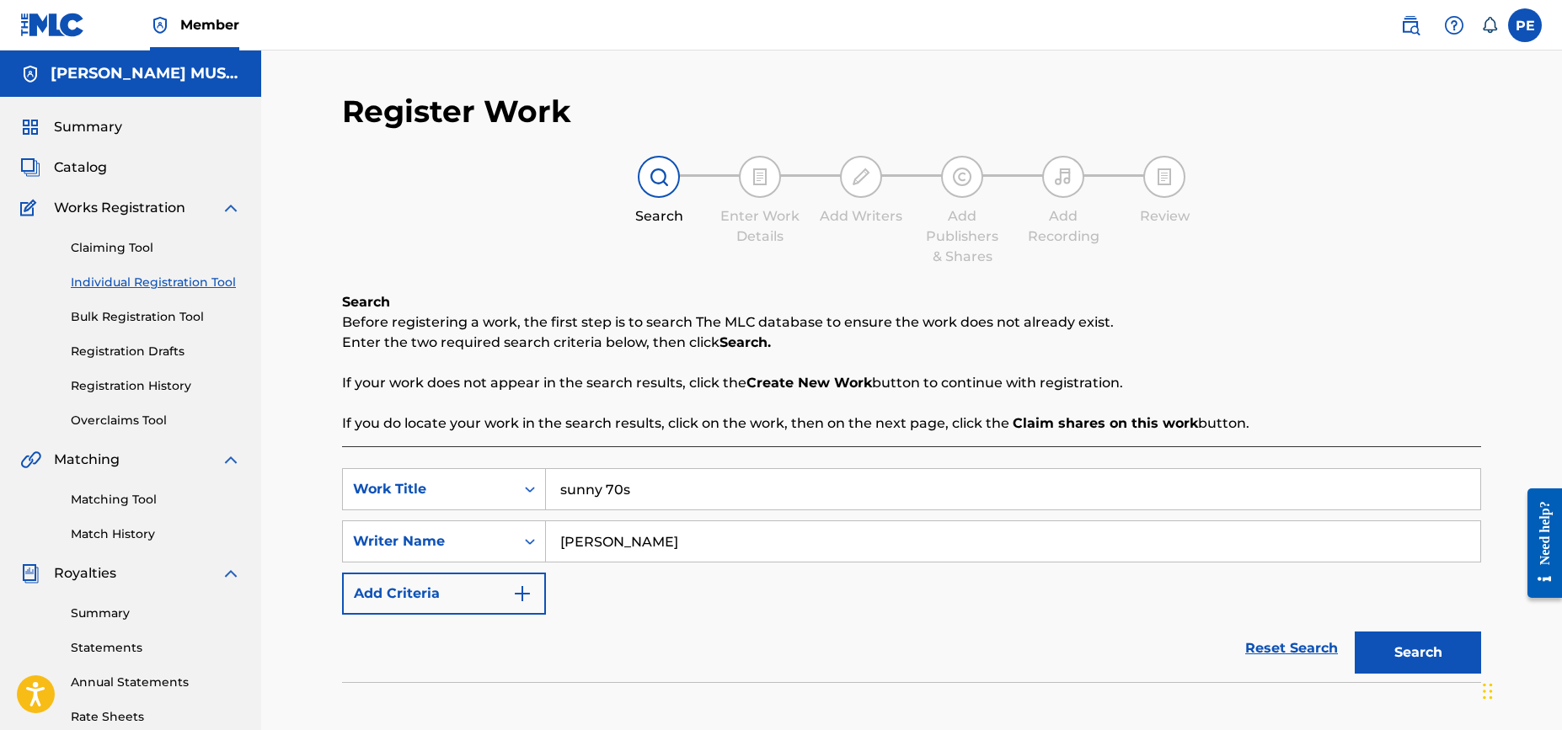
click at [302, 380] on div "Register Work Search Enter Work Details Add Writers Add Publishers & Shares Add…" at bounding box center [911, 507] width 1301 height 913
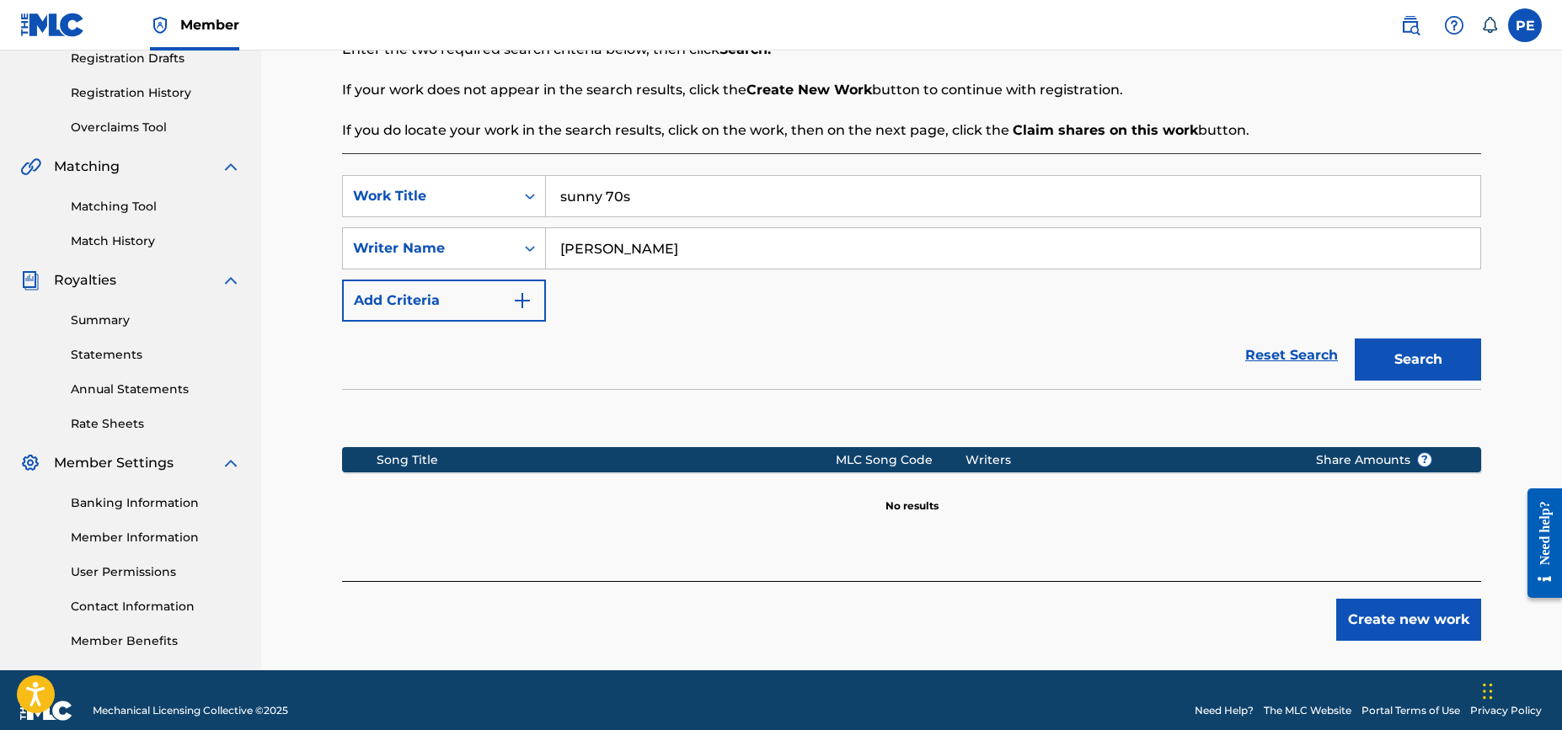
scroll to position [296, 0]
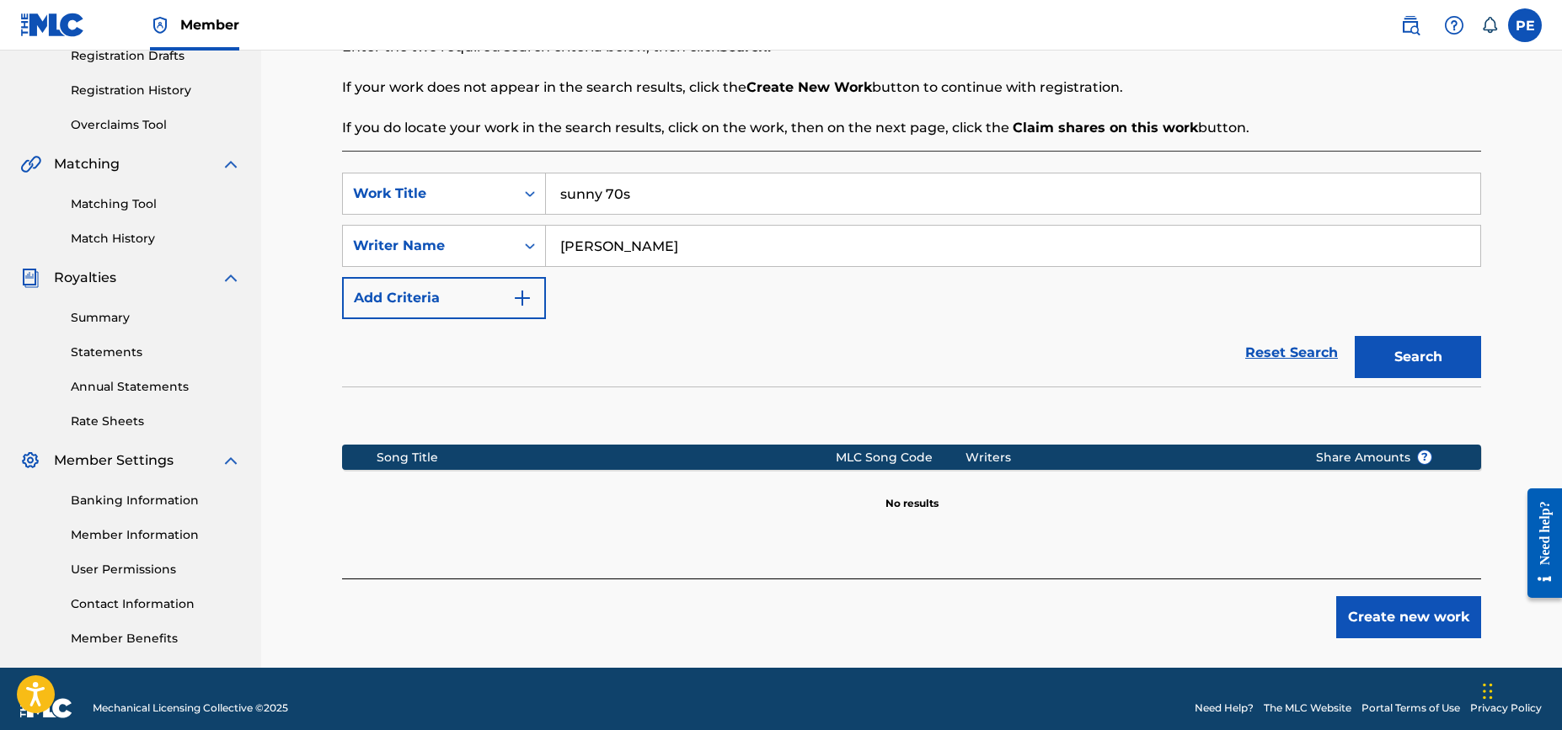
click at [1392, 616] on button "Create new work" at bounding box center [1408, 617] width 145 height 42
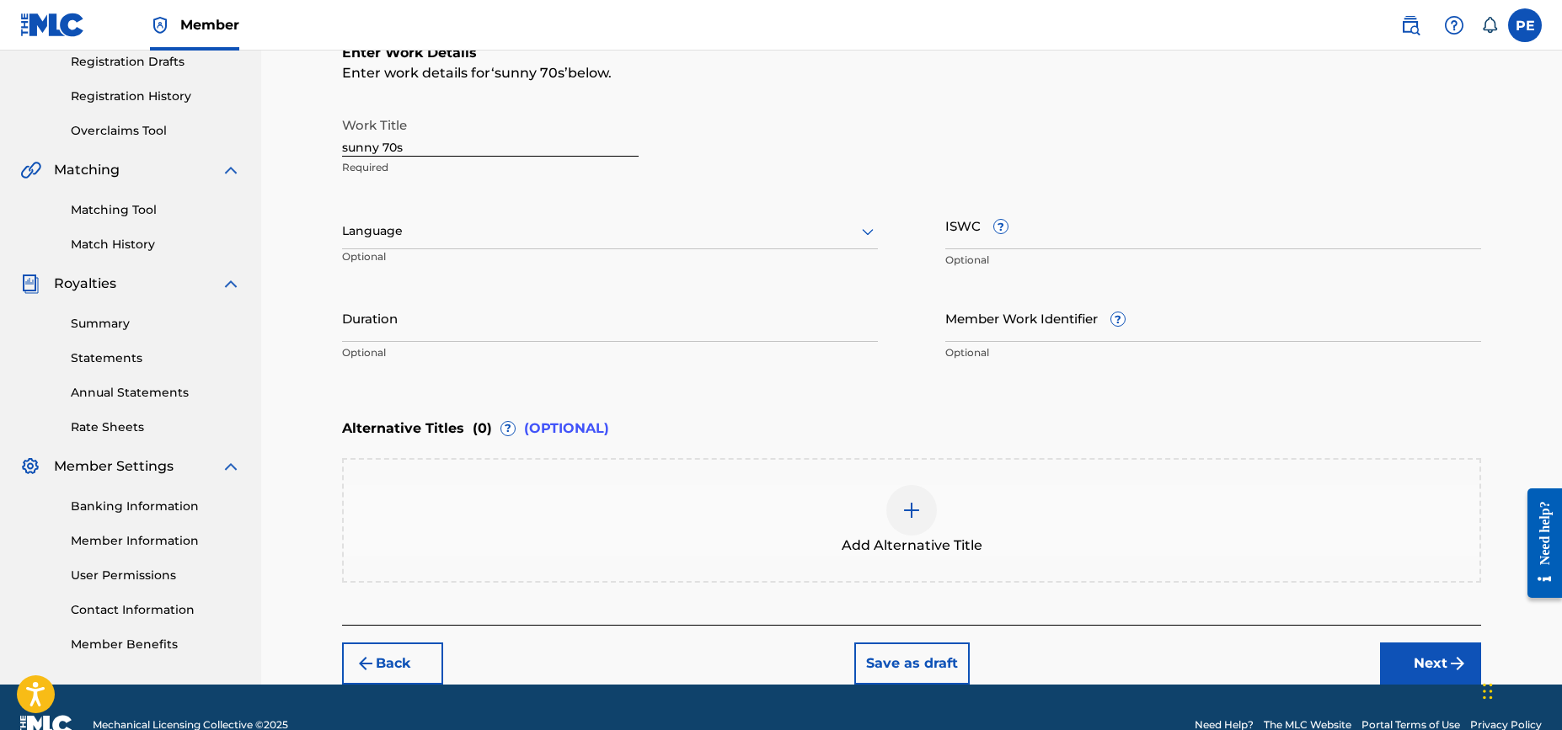
scroll to position [325, 0]
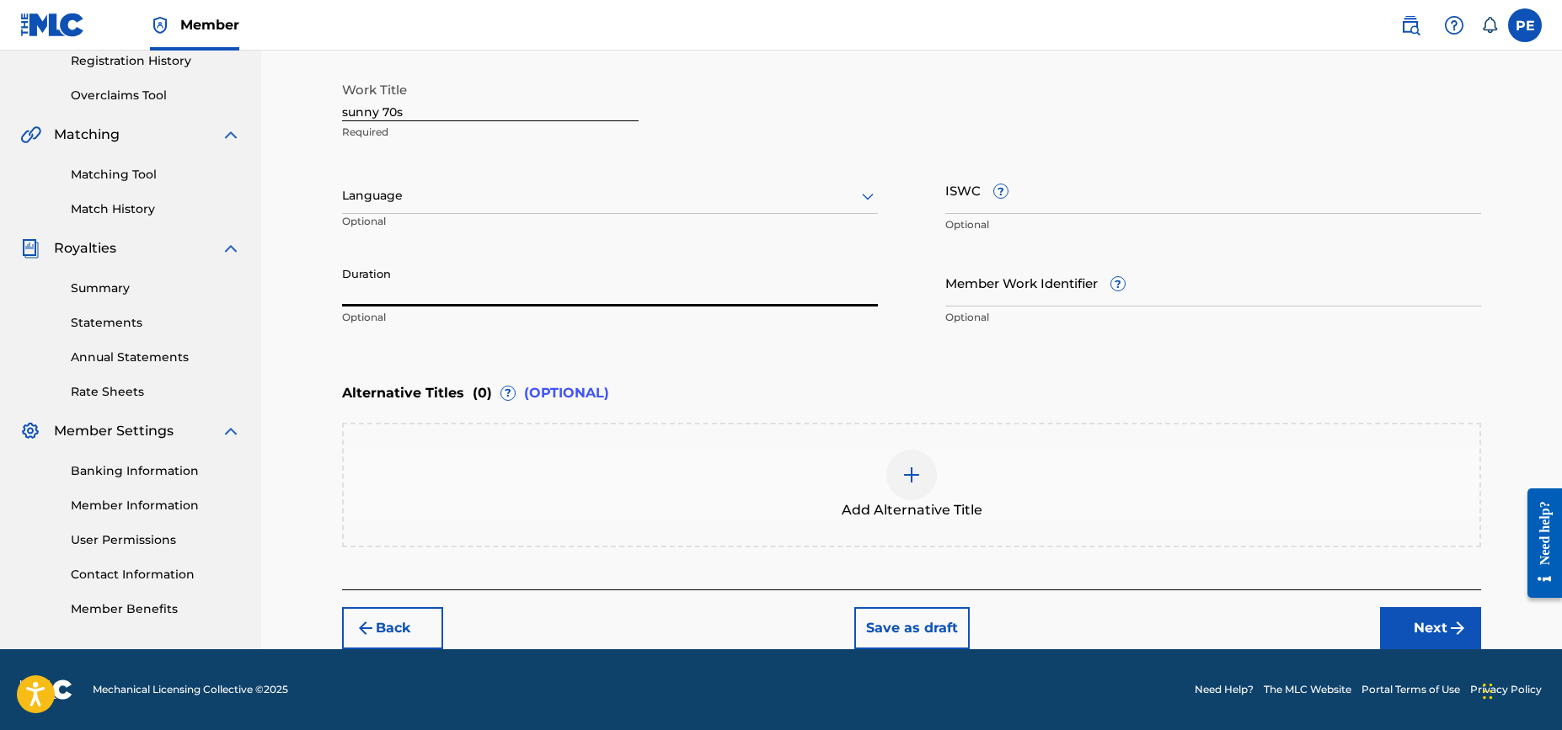
click at [452, 283] on input "Duration" at bounding box center [610, 283] width 536 height 48
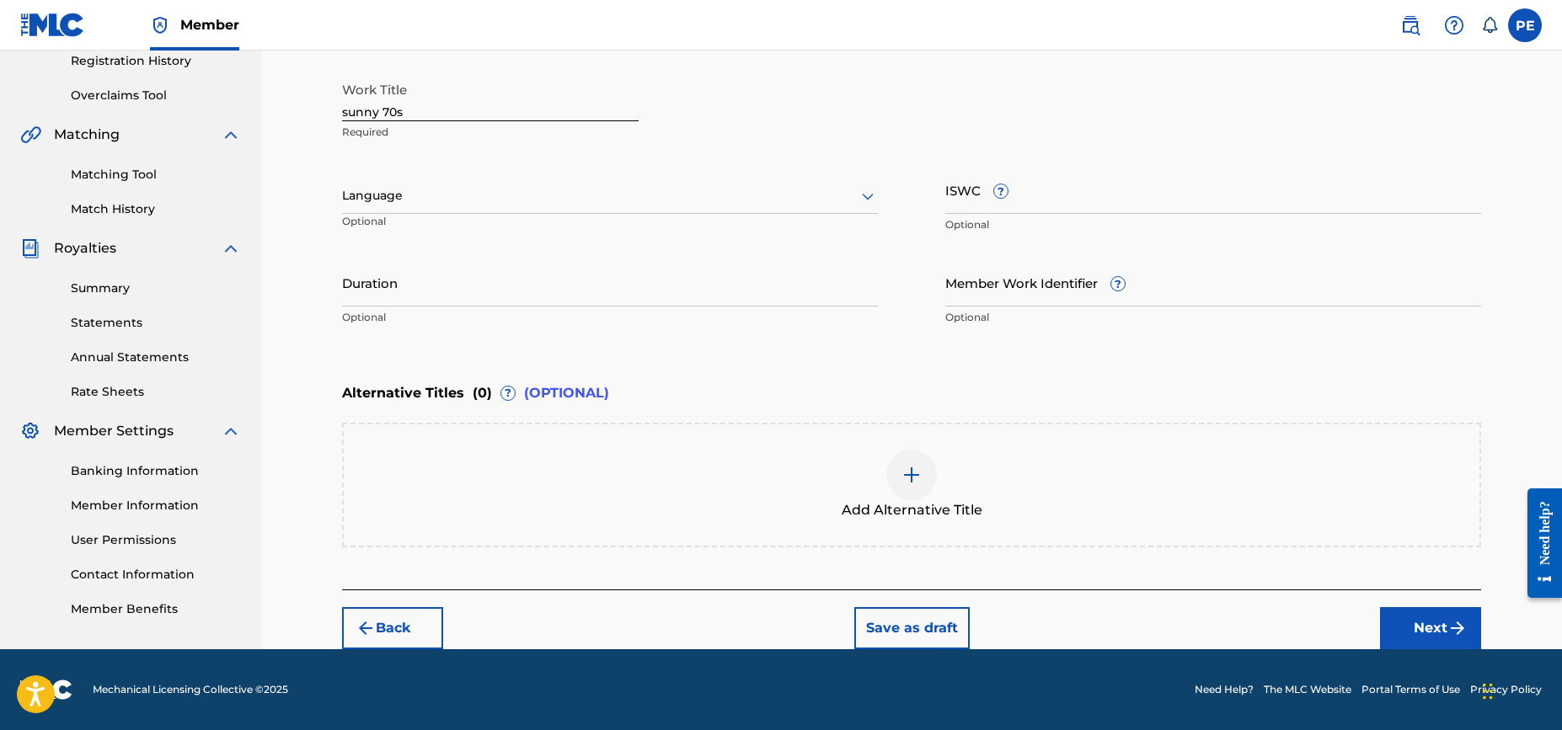
click at [299, 247] on div "Register Work Search Enter Work Details Add Writers Add Publishers & Shares Add…" at bounding box center [911, 187] width 1301 height 924
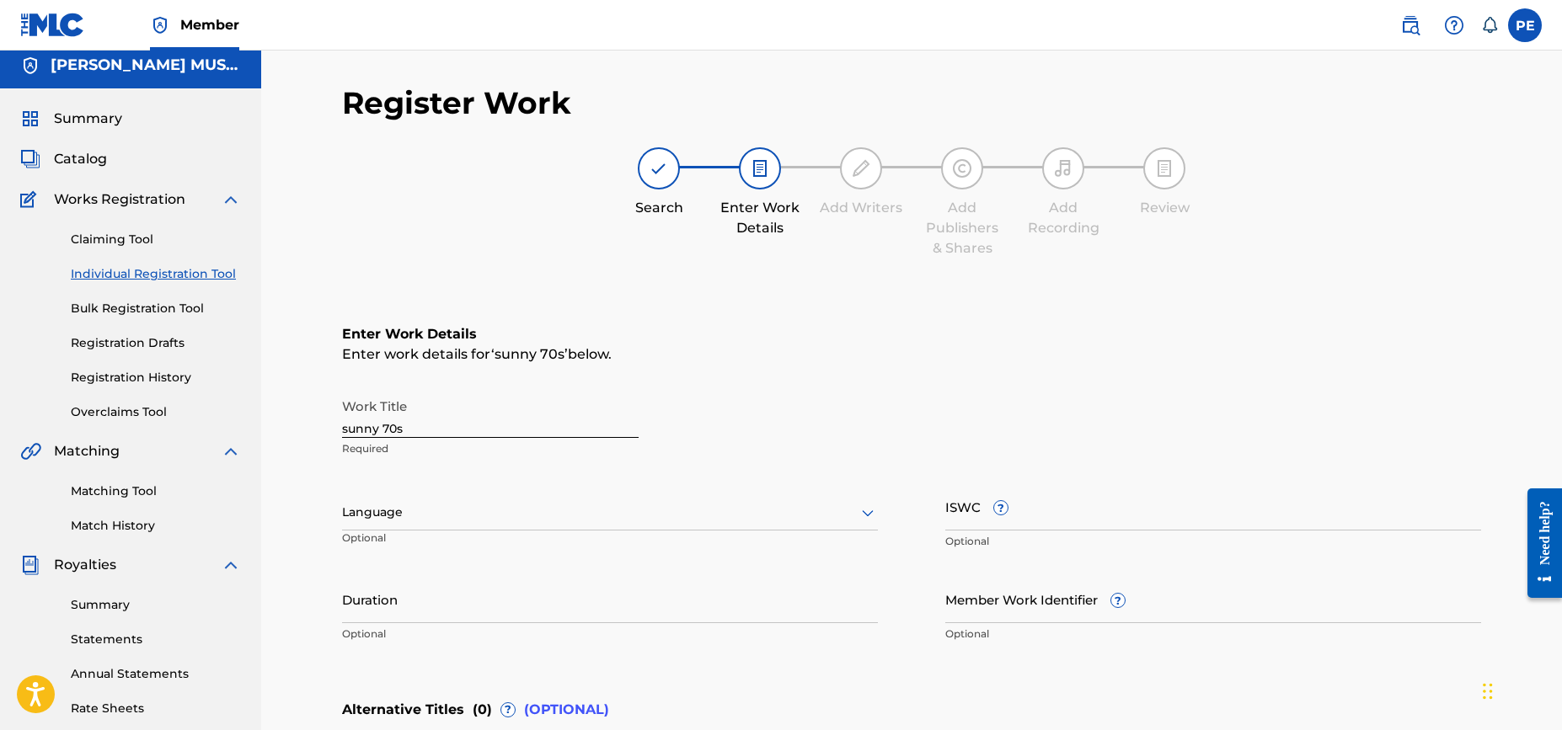
scroll to position [0, 0]
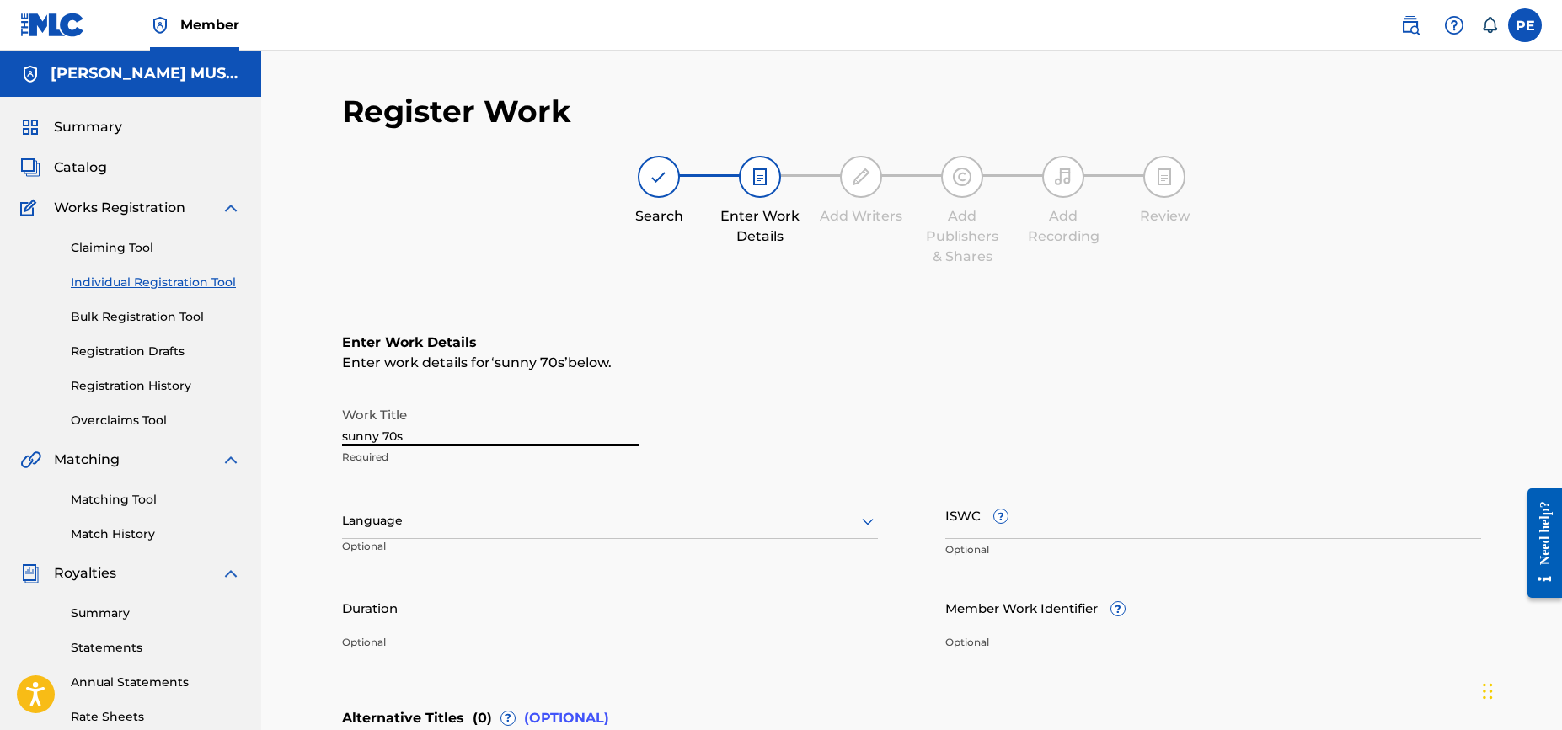
click at [345, 439] on input "sunny 70s" at bounding box center [490, 422] width 297 height 48
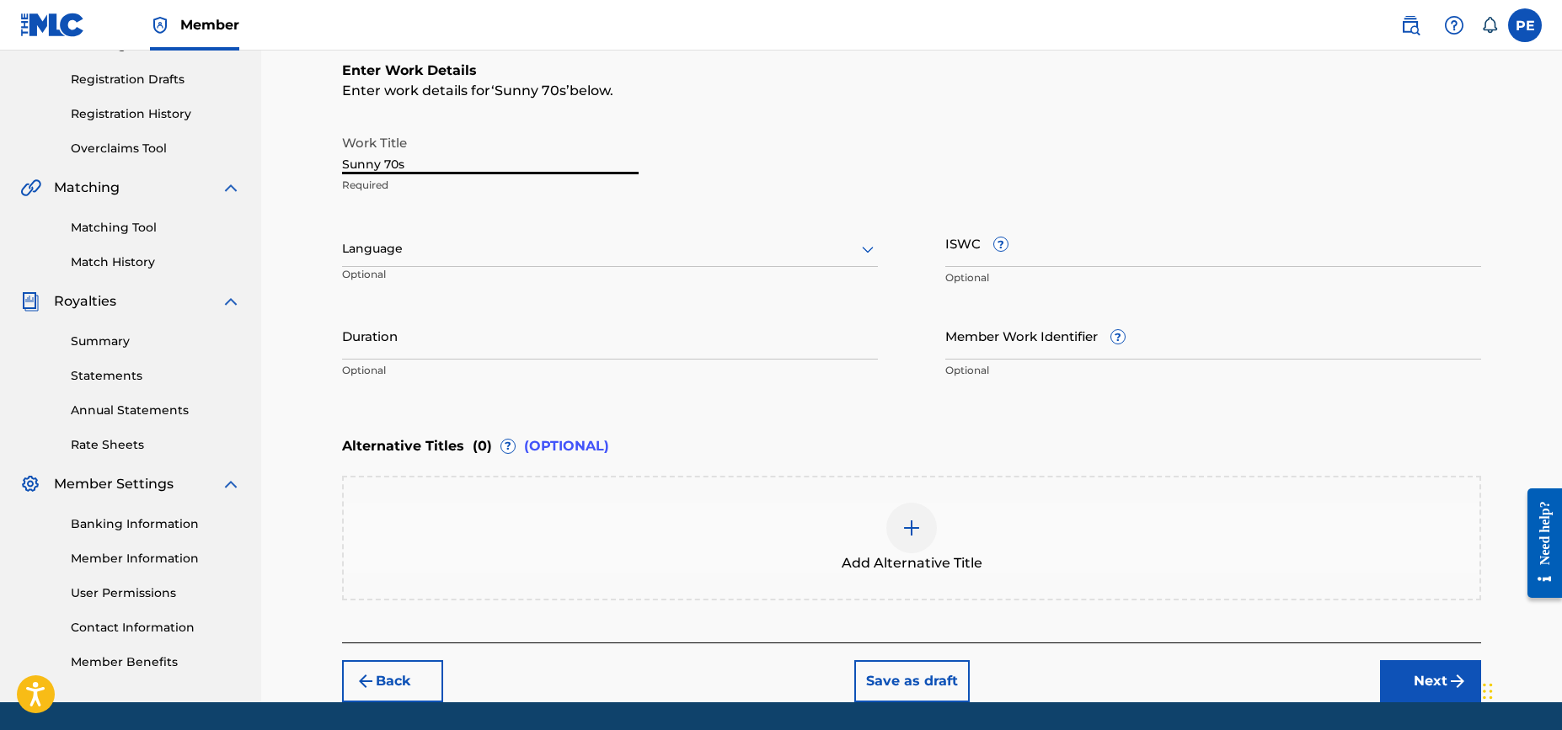
scroll to position [325, 0]
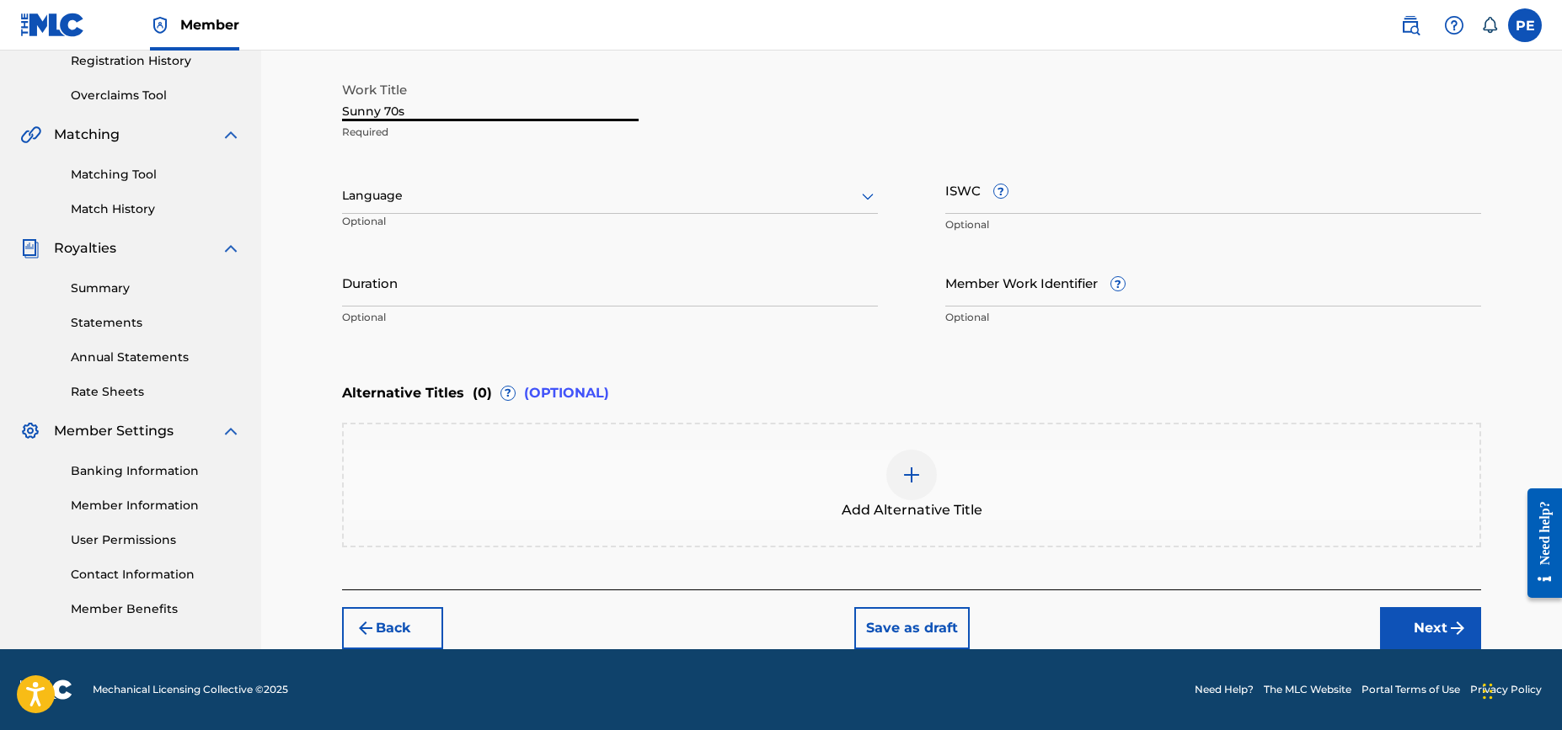
type input "Sunny 70s"
click at [310, 449] on div "Register Work Search Enter Work Details Add Writers Add Publishers & Shares Add…" at bounding box center [911, 187] width 1301 height 924
click at [904, 475] on img at bounding box center [911, 475] width 20 height 20
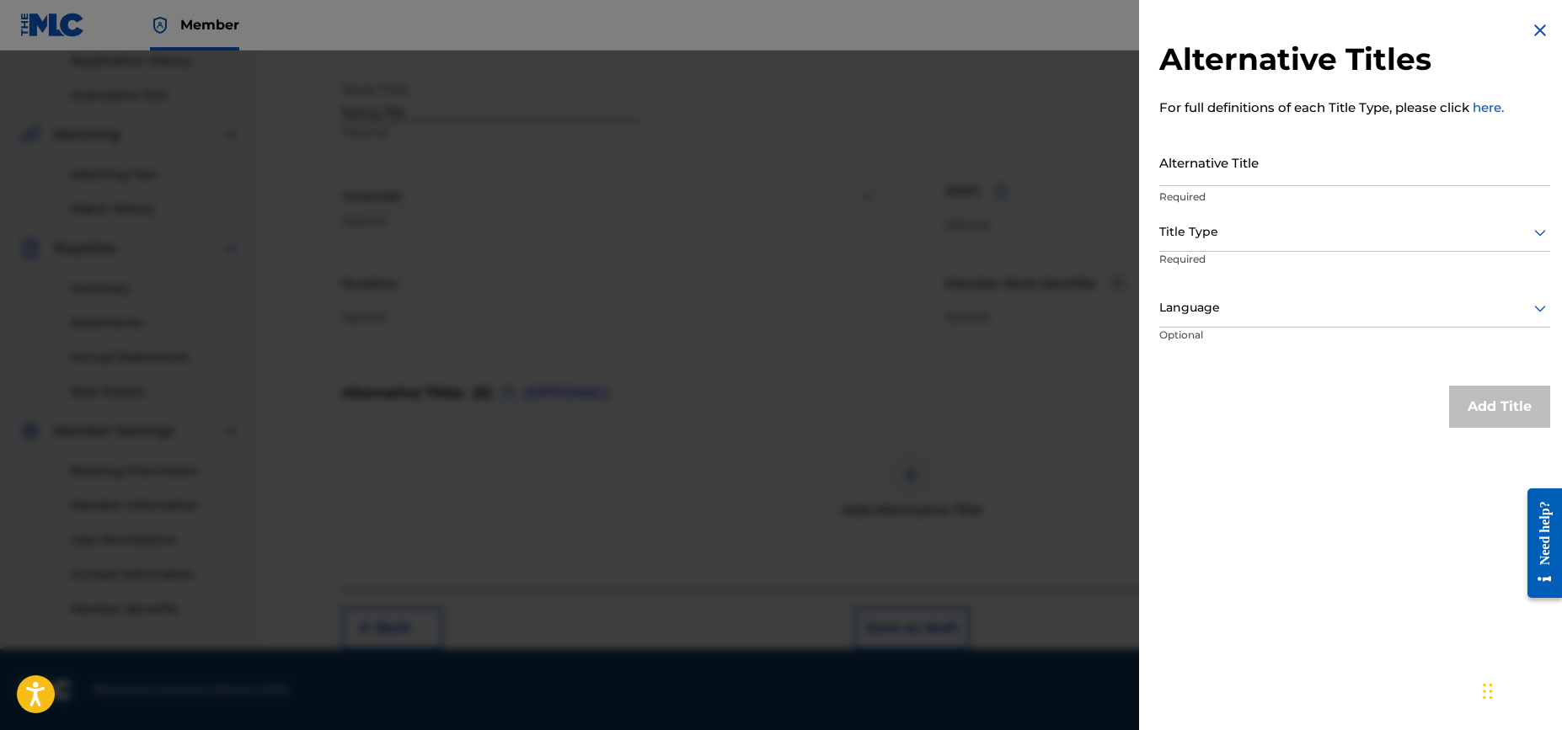
click at [1209, 173] on input "Alternative Title" at bounding box center [1354, 162] width 391 height 48
type input "Sunny 70's"
click at [1237, 236] on div at bounding box center [1354, 232] width 391 height 21
click at [1249, 225] on div at bounding box center [1354, 232] width 391 height 21
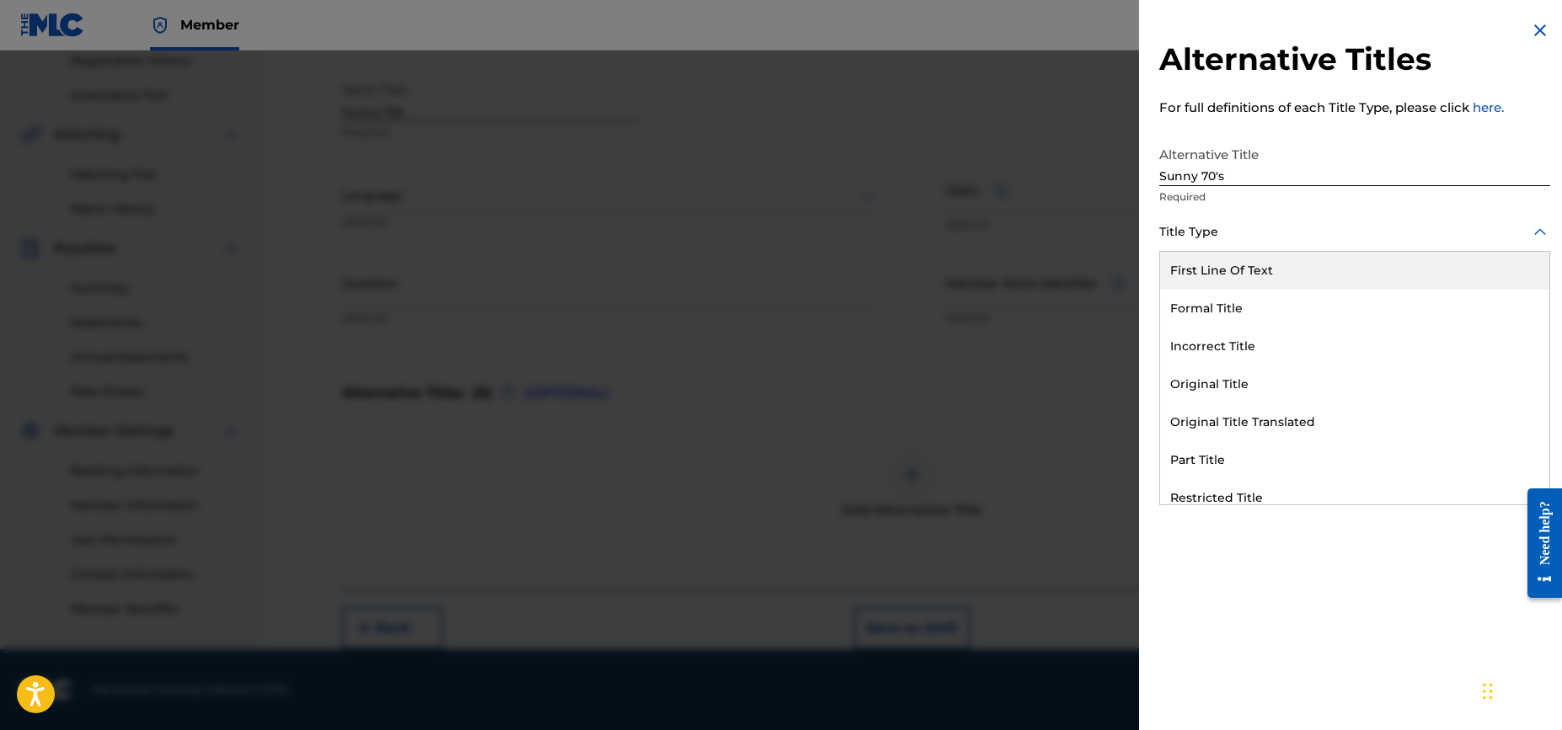
click at [1213, 241] on div at bounding box center [1354, 232] width 391 height 21
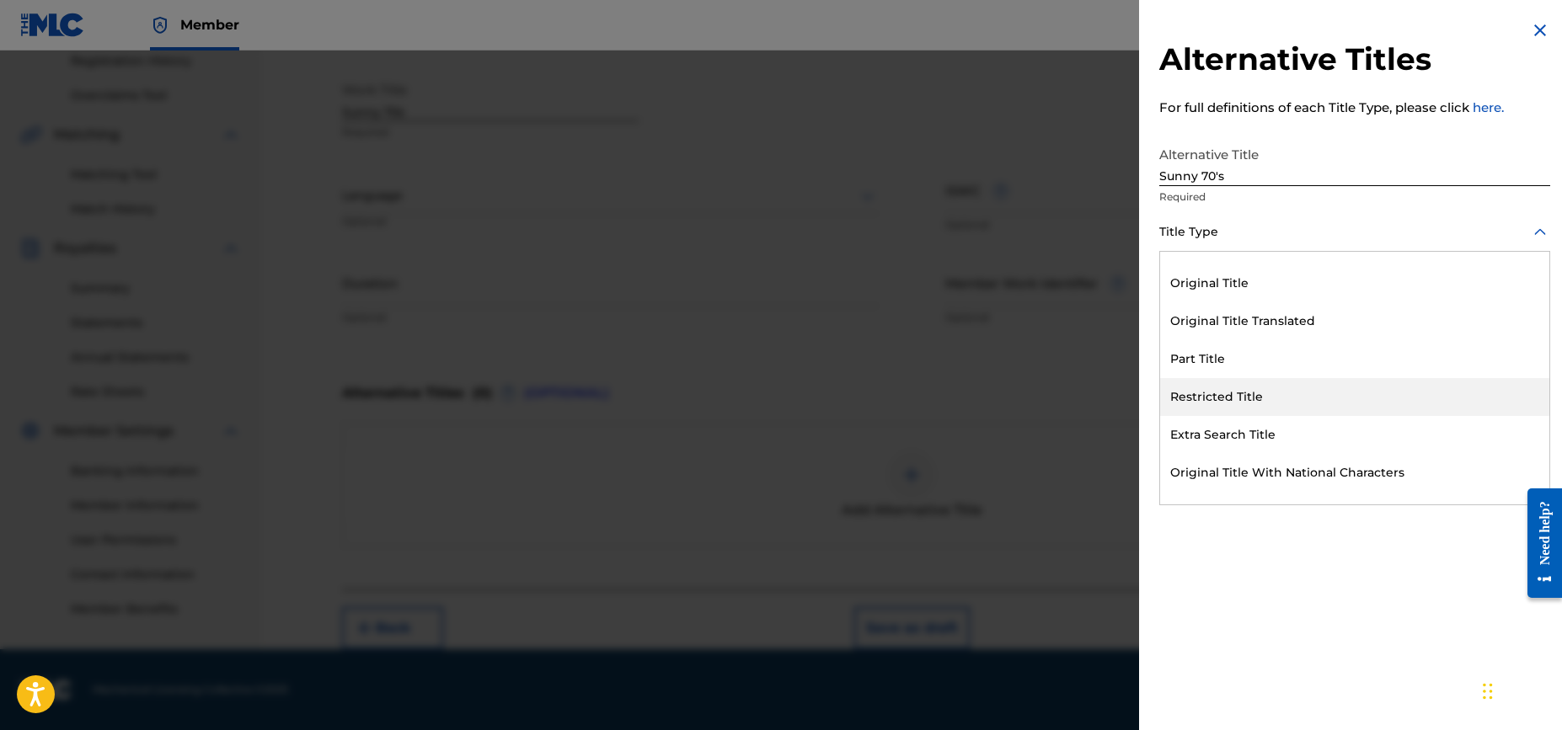
scroll to position [164, 0]
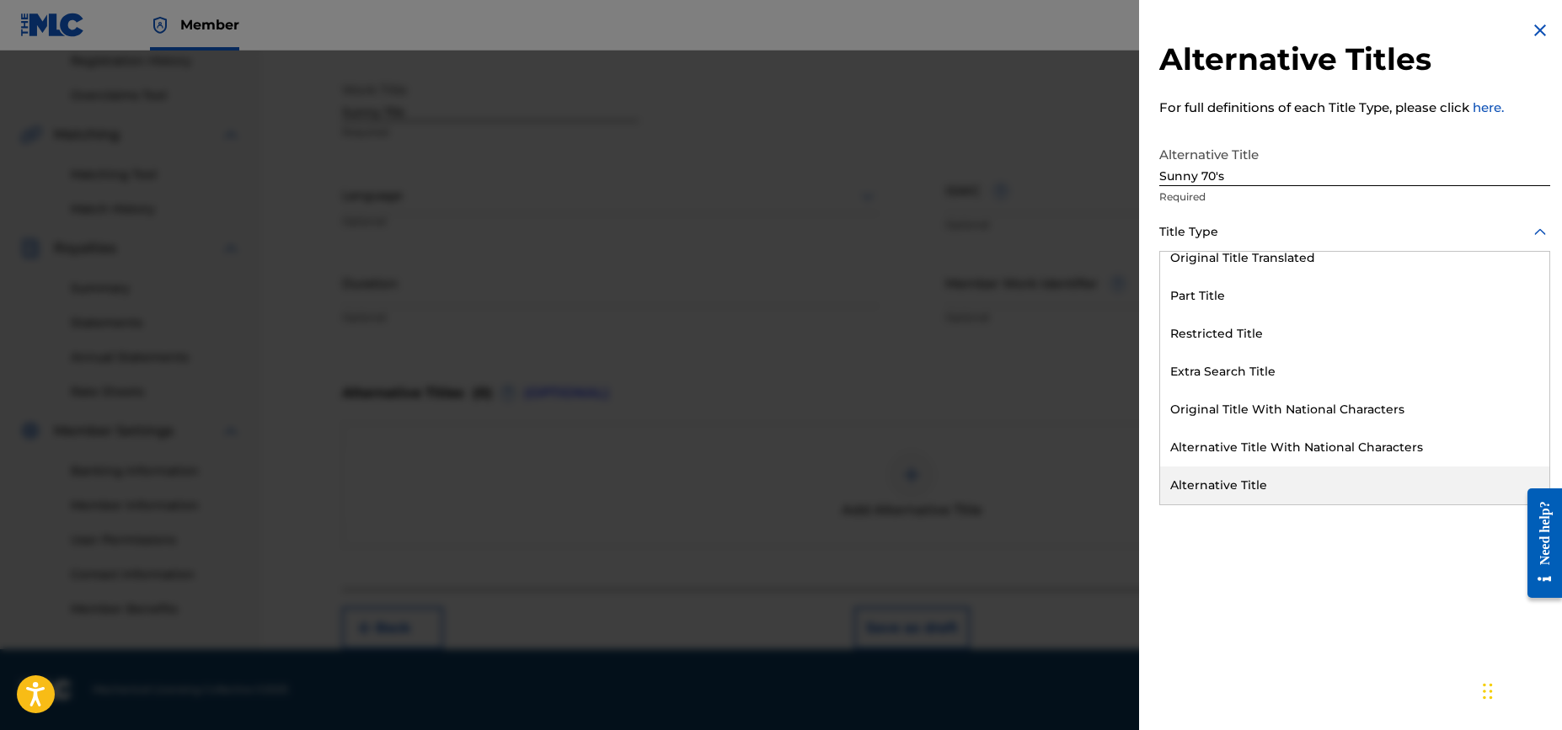
click at [1294, 483] on div "Alternative Title" at bounding box center [1354, 486] width 389 height 38
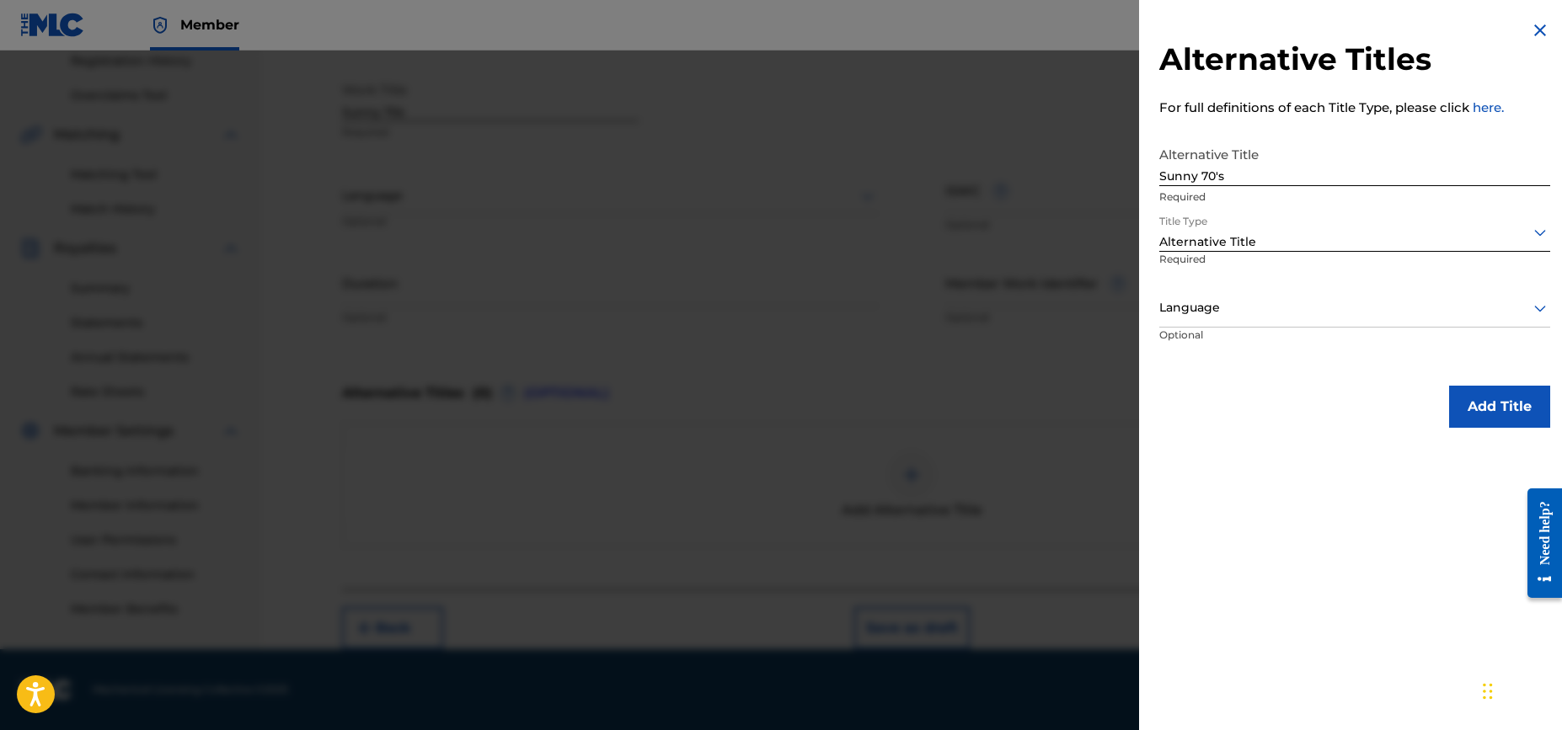
click at [1490, 408] on button "Add Title" at bounding box center [1499, 407] width 101 height 42
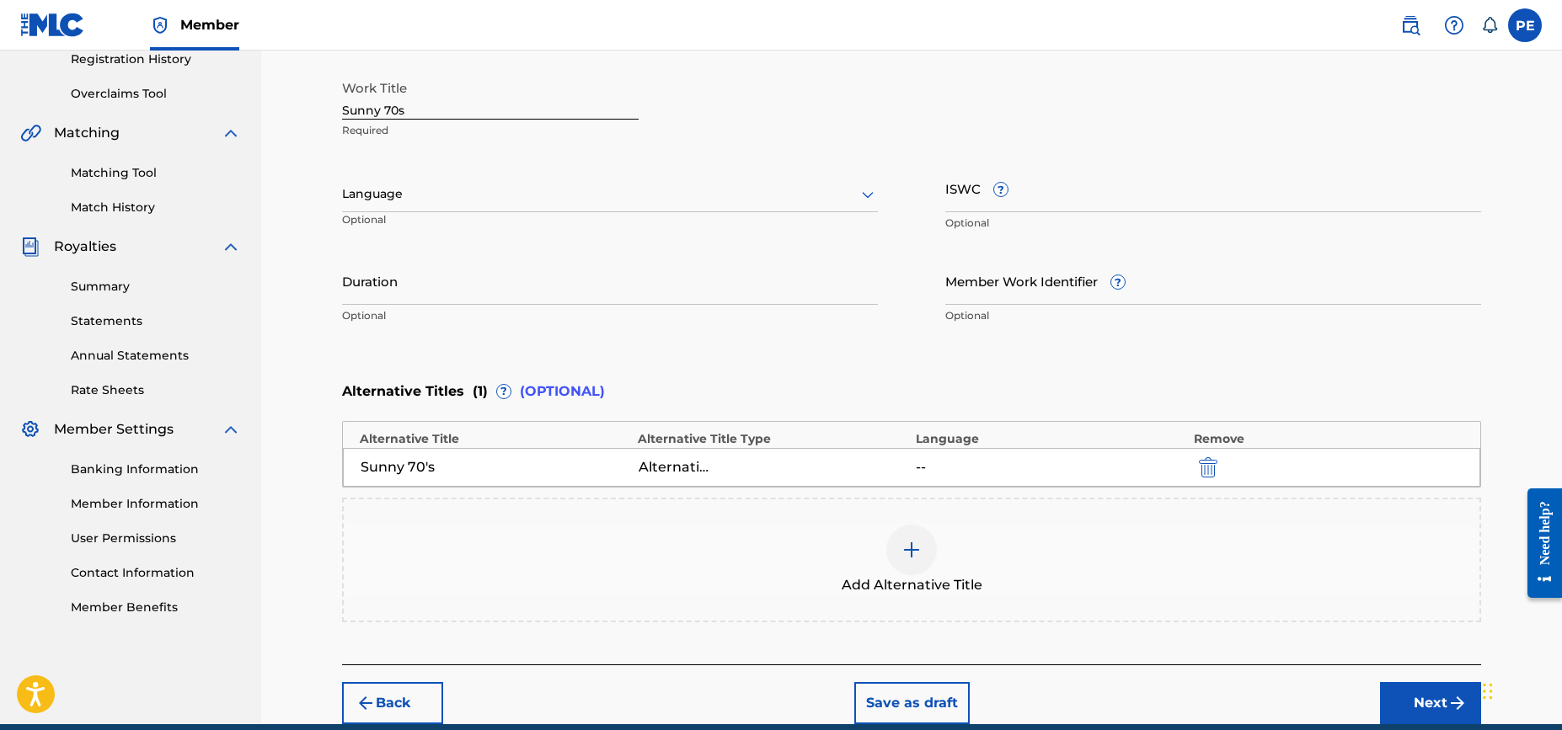
scroll to position [384, 0]
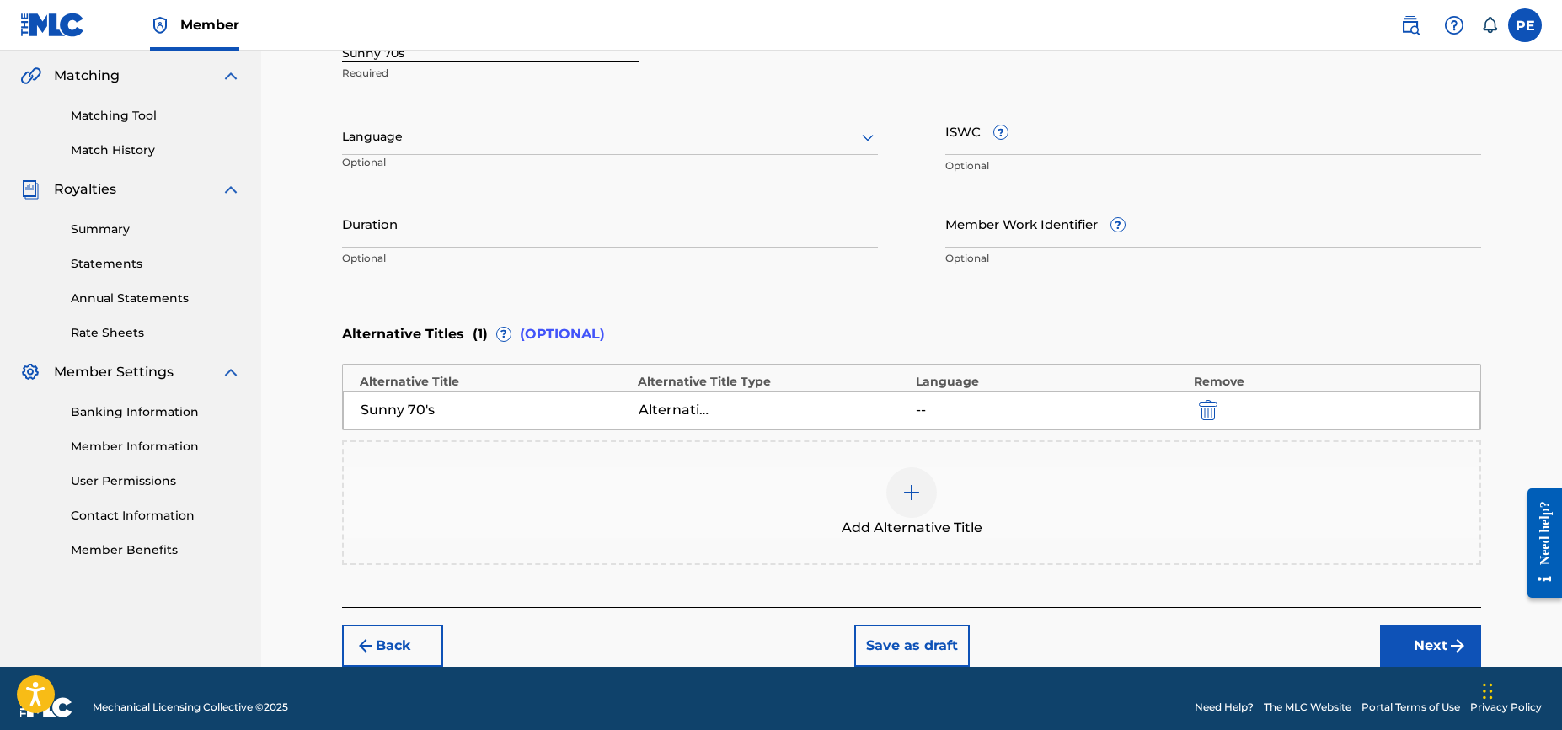
click at [311, 498] on div "Register Work Search Enter Work Details Add Writers Add Publishers & Shares Add…" at bounding box center [911, 166] width 1301 height 1001
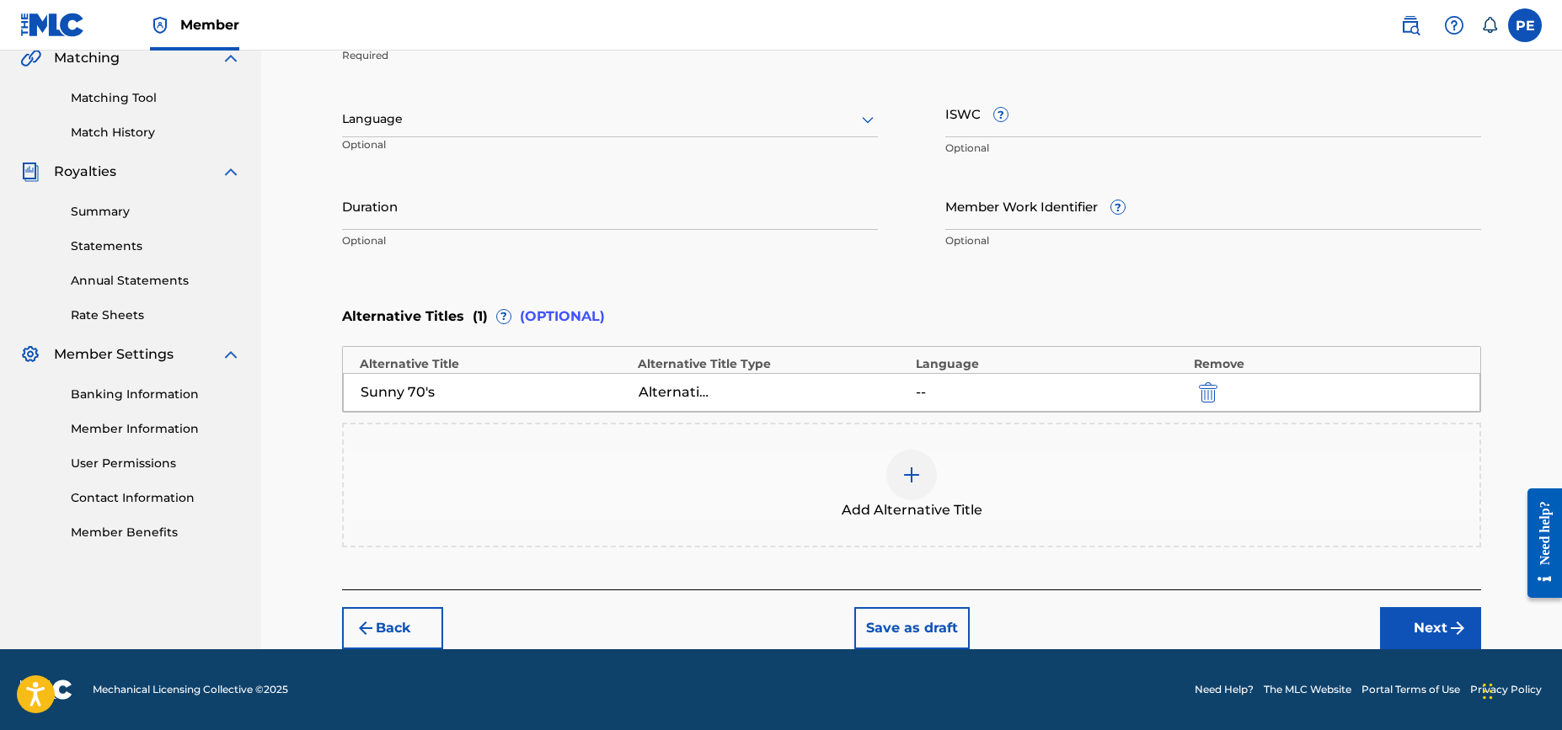
click at [1445, 623] on button "Next" at bounding box center [1430, 628] width 101 height 42
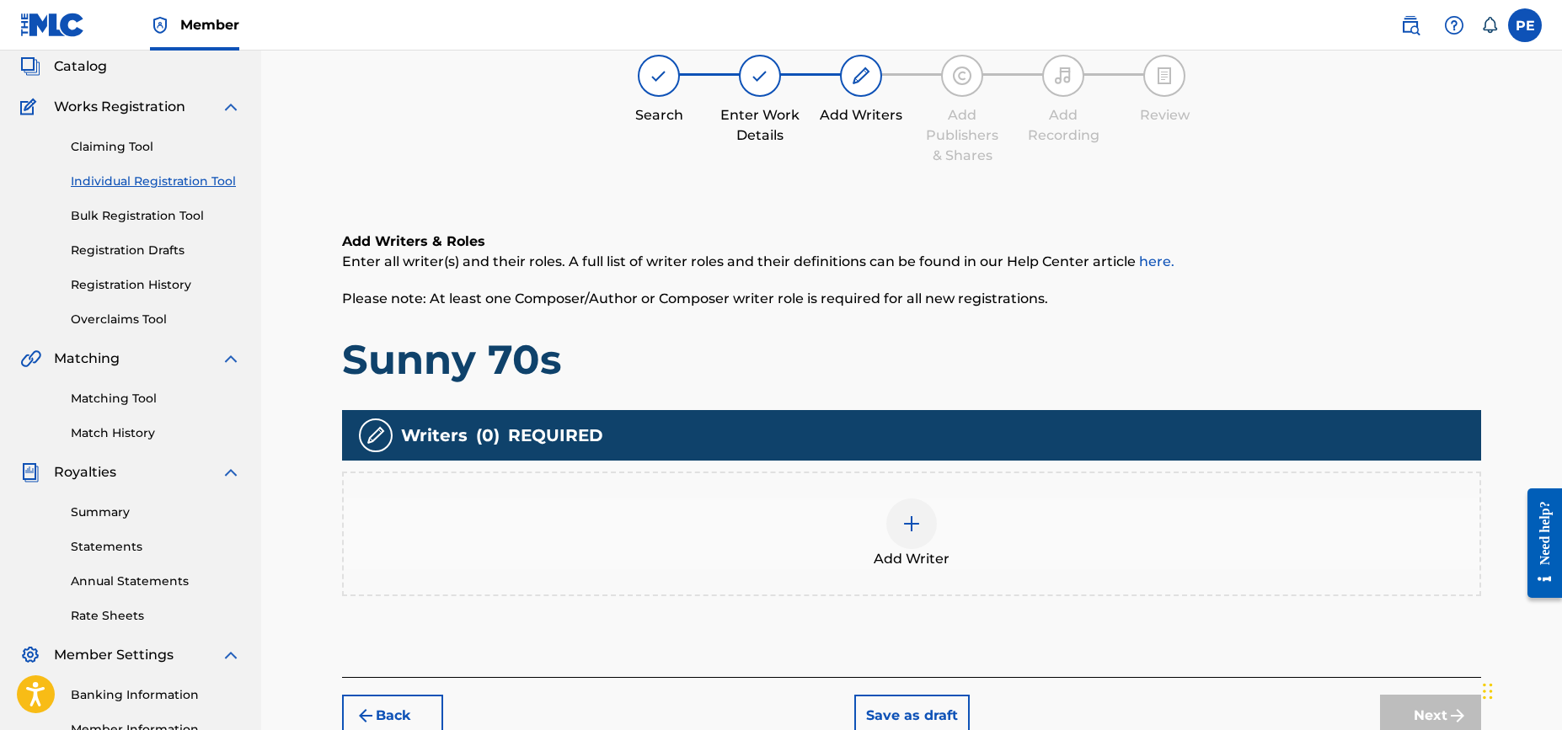
scroll to position [76, 0]
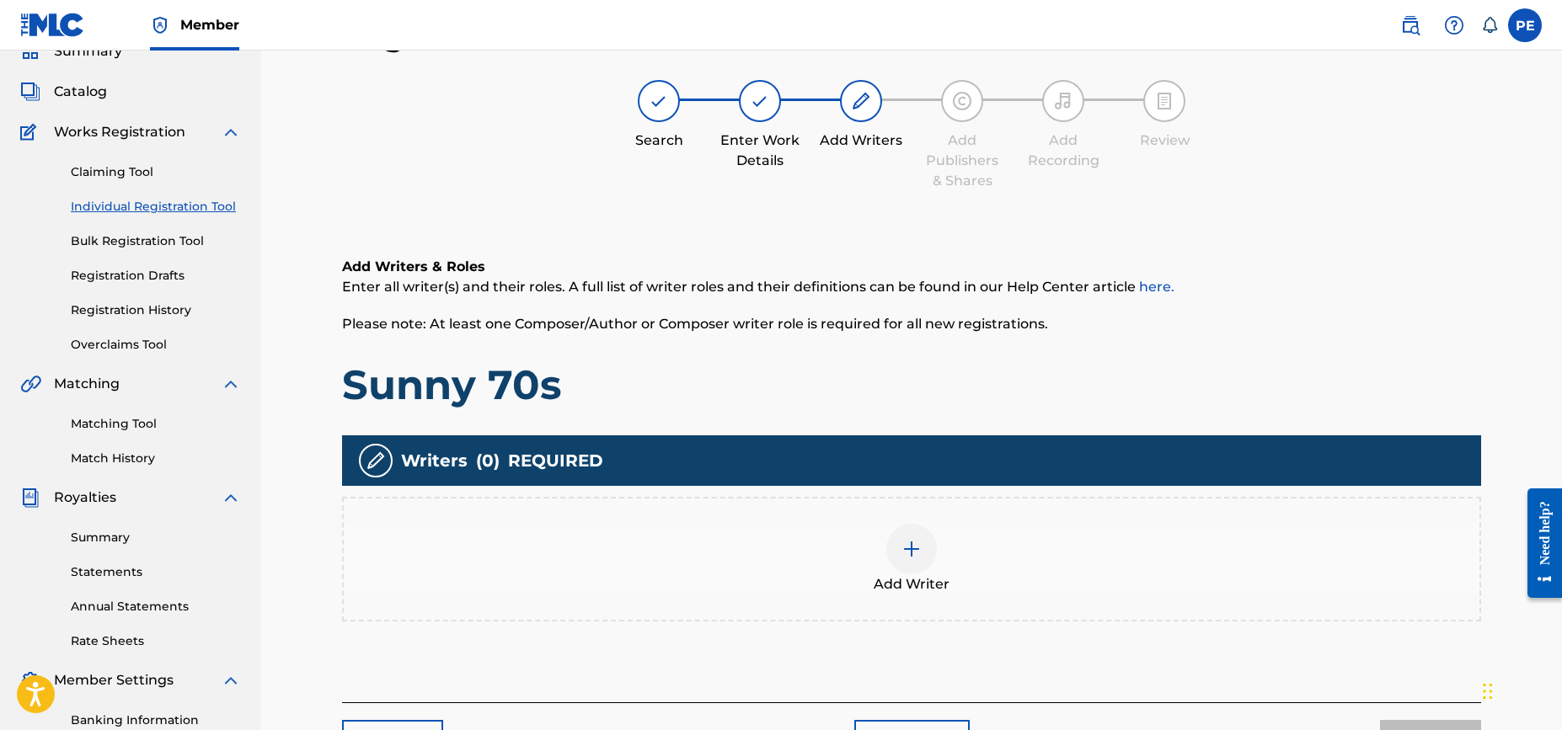
click at [908, 546] on img at bounding box center [911, 549] width 20 height 20
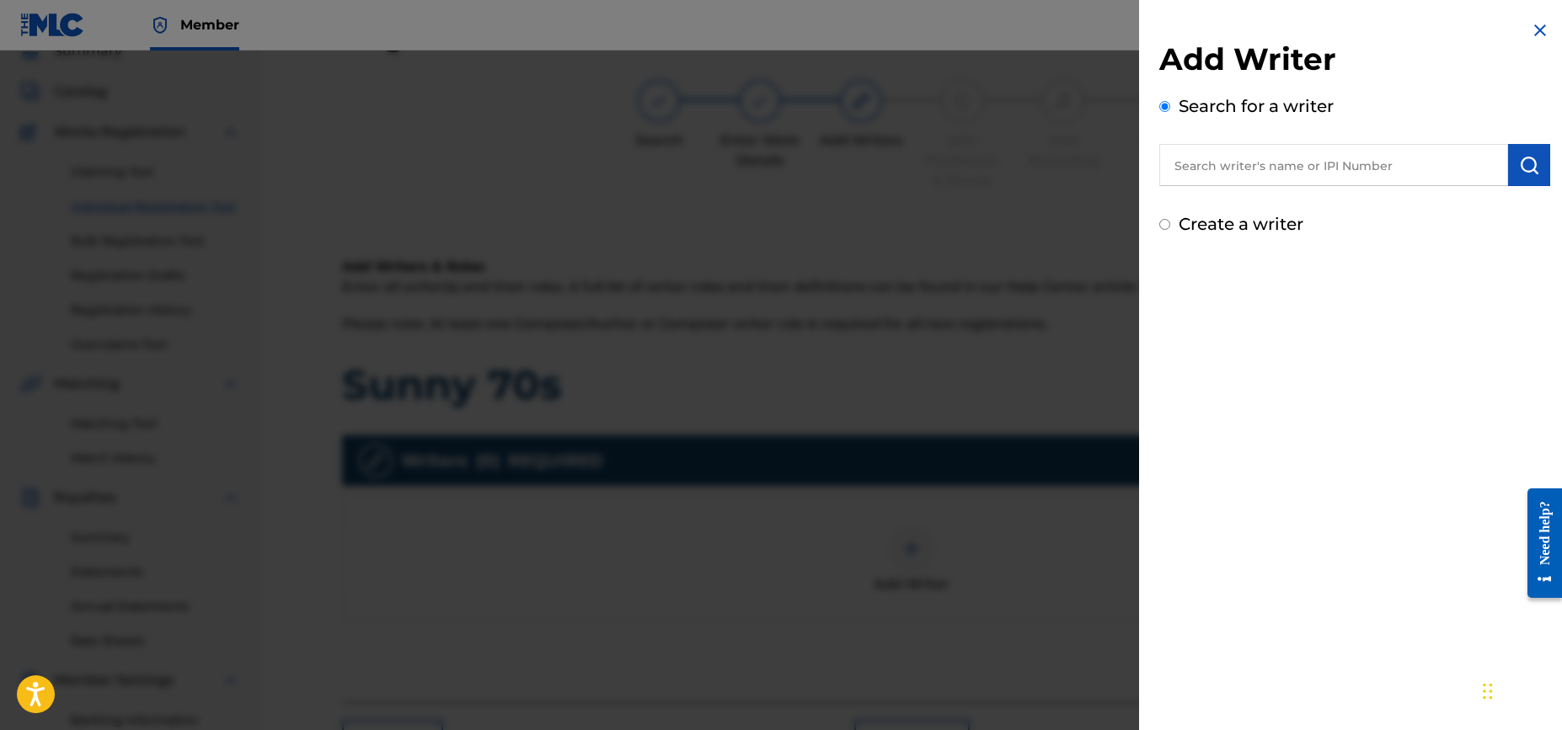
click at [1271, 164] on input "text" at bounding box center [1333, 165] width 349 height 42
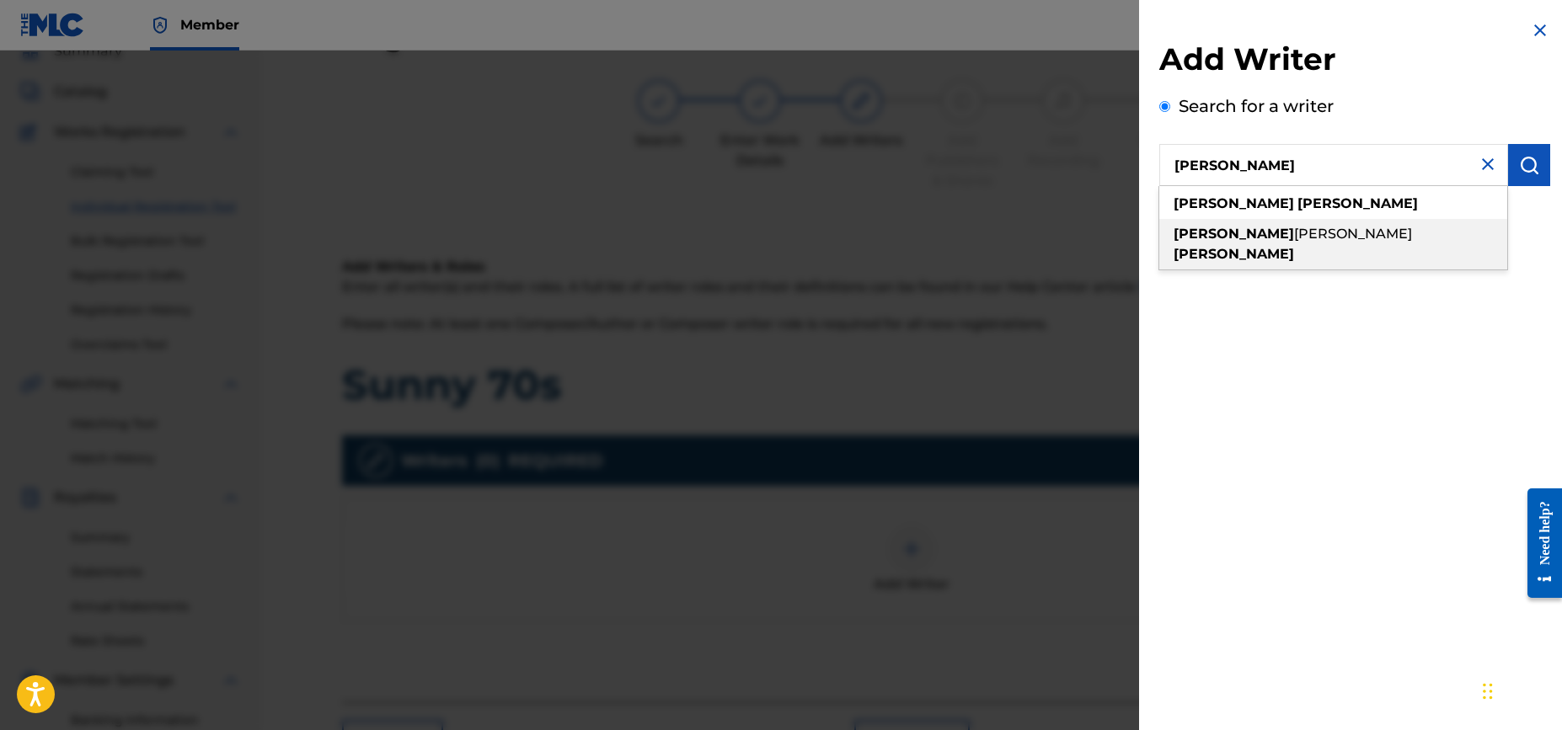
click at [1294, 235] on span "[PERSON_NAME]" at bounding box center [1353, 234] width 118 height 16
type input "[PERSON_NAME]"
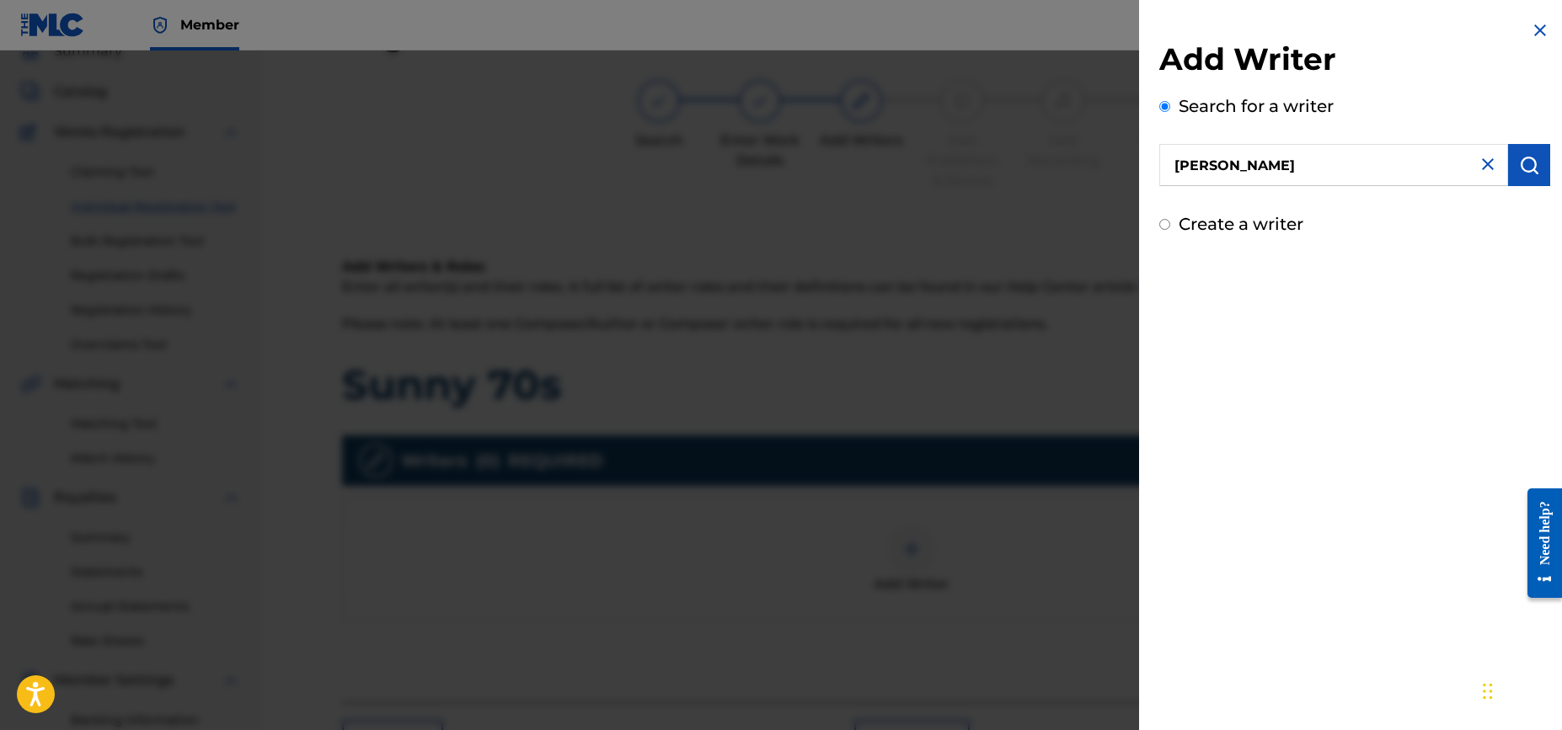
click at [1351, 162] on input "[PERSON_NAME]" at bounding box center [1333, 165] width 349 height 42
click at [1524, 174] on img "submit" at bounding box center [1529, 165] width 20 height 20
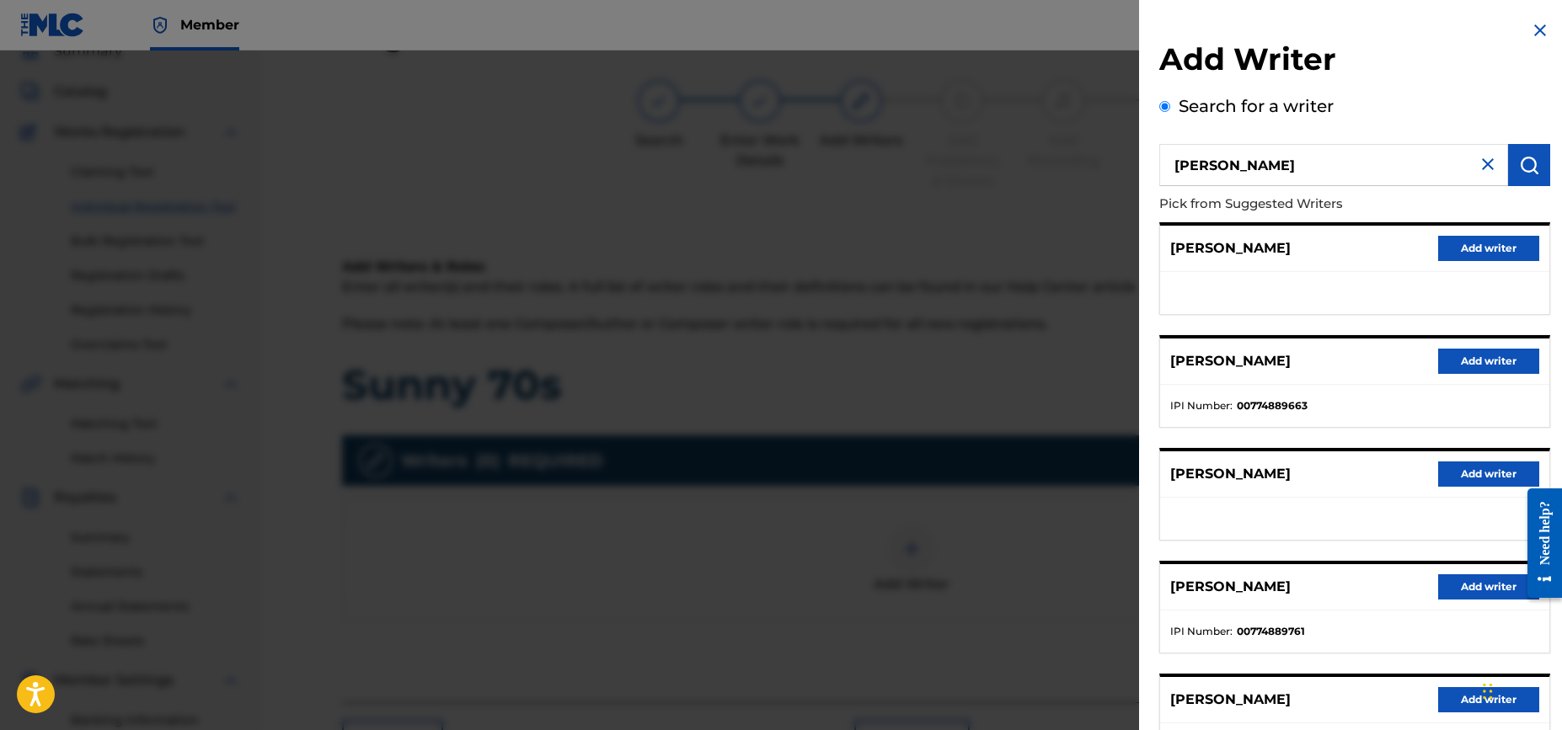
click at [1477, 359] on button "Add writer" at bounding box center [1488, 361] width 101 height 25
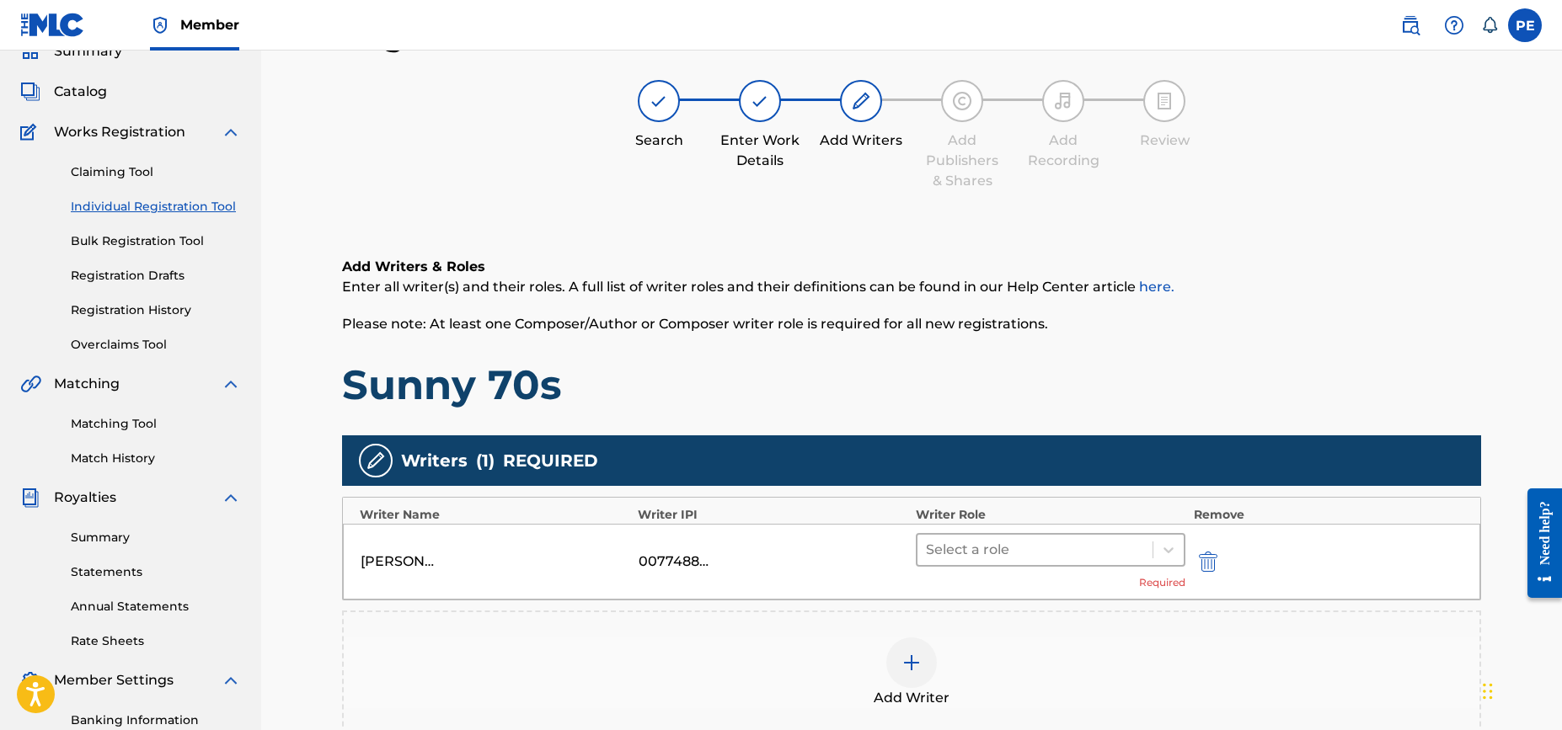
click at [988, 547] on div at bounding box center [1035, 550] width 218 height 24
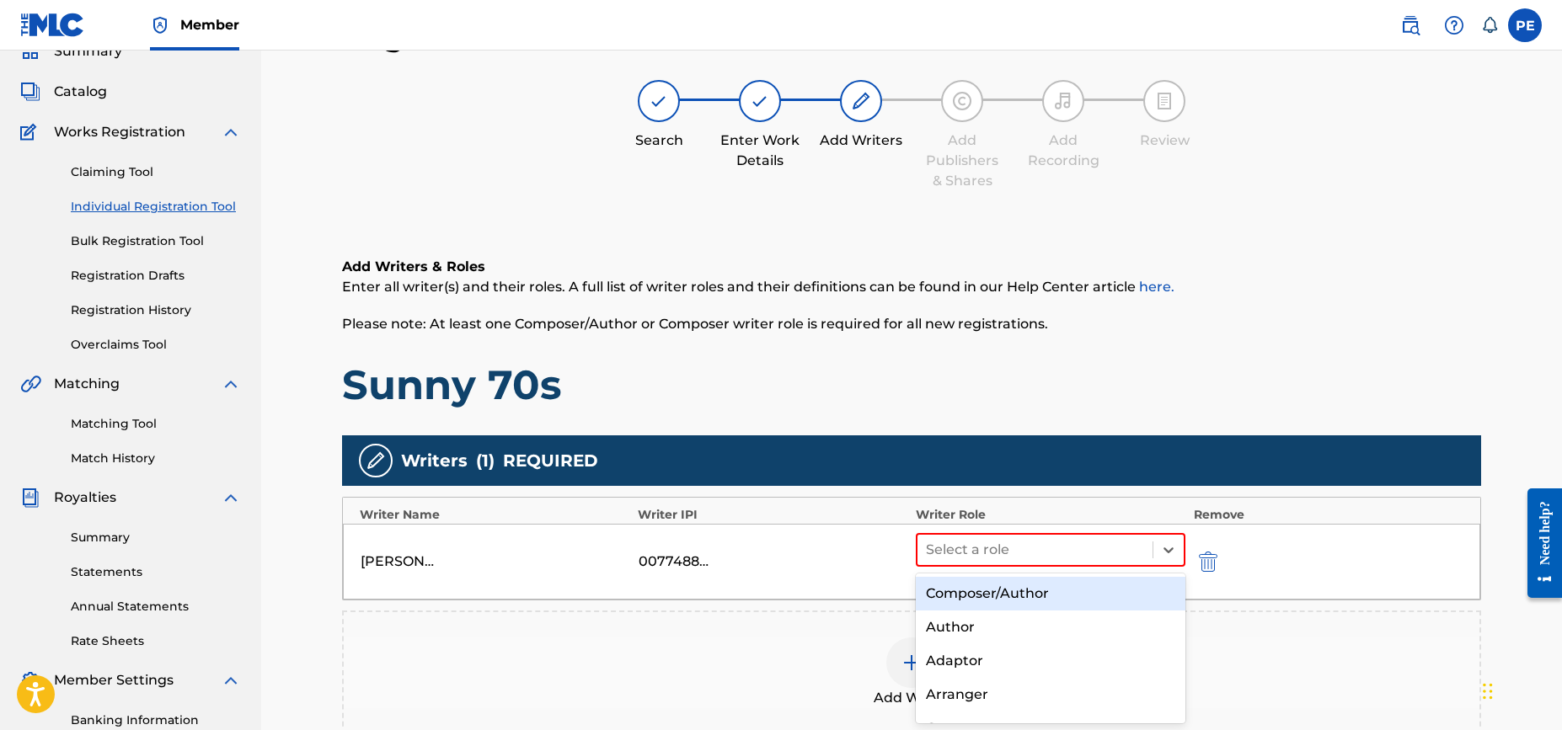
click at [1026, 597] on div "Composer/Author" at bounding box center [1051, 594] width 270 height 34
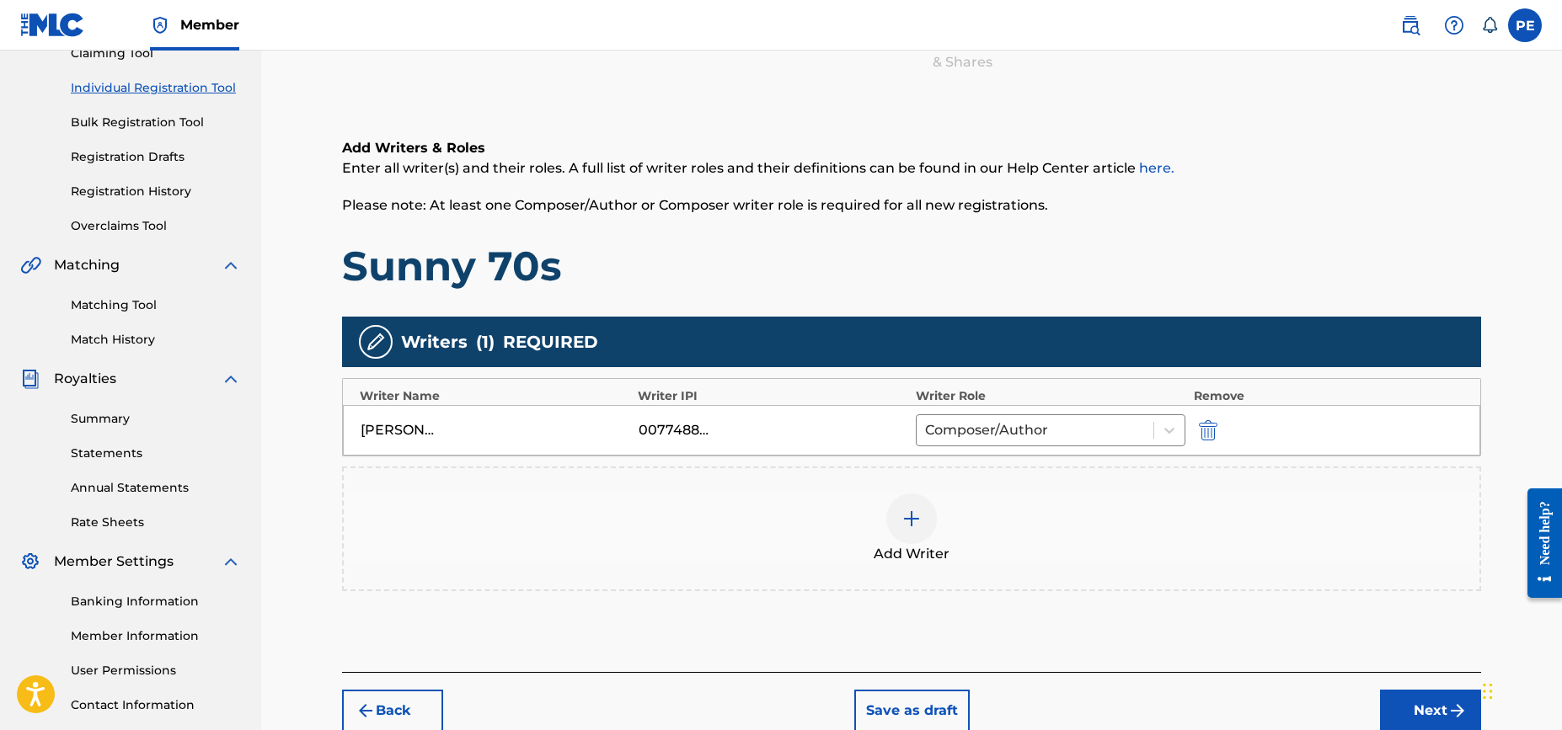
scroll to position [206, 0]
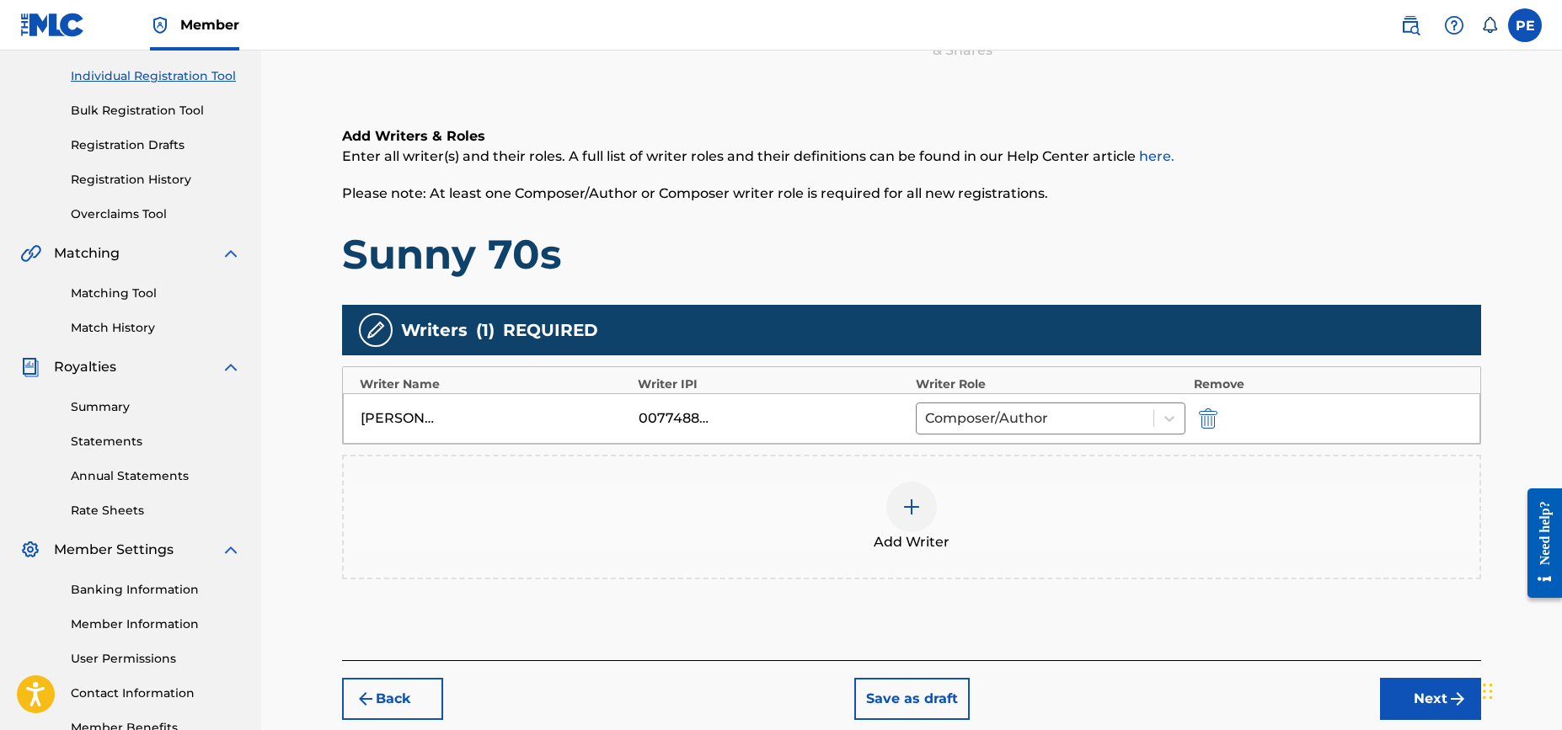
click at [915, 511] on img at bounding box center [911, 507] width 20 height 20
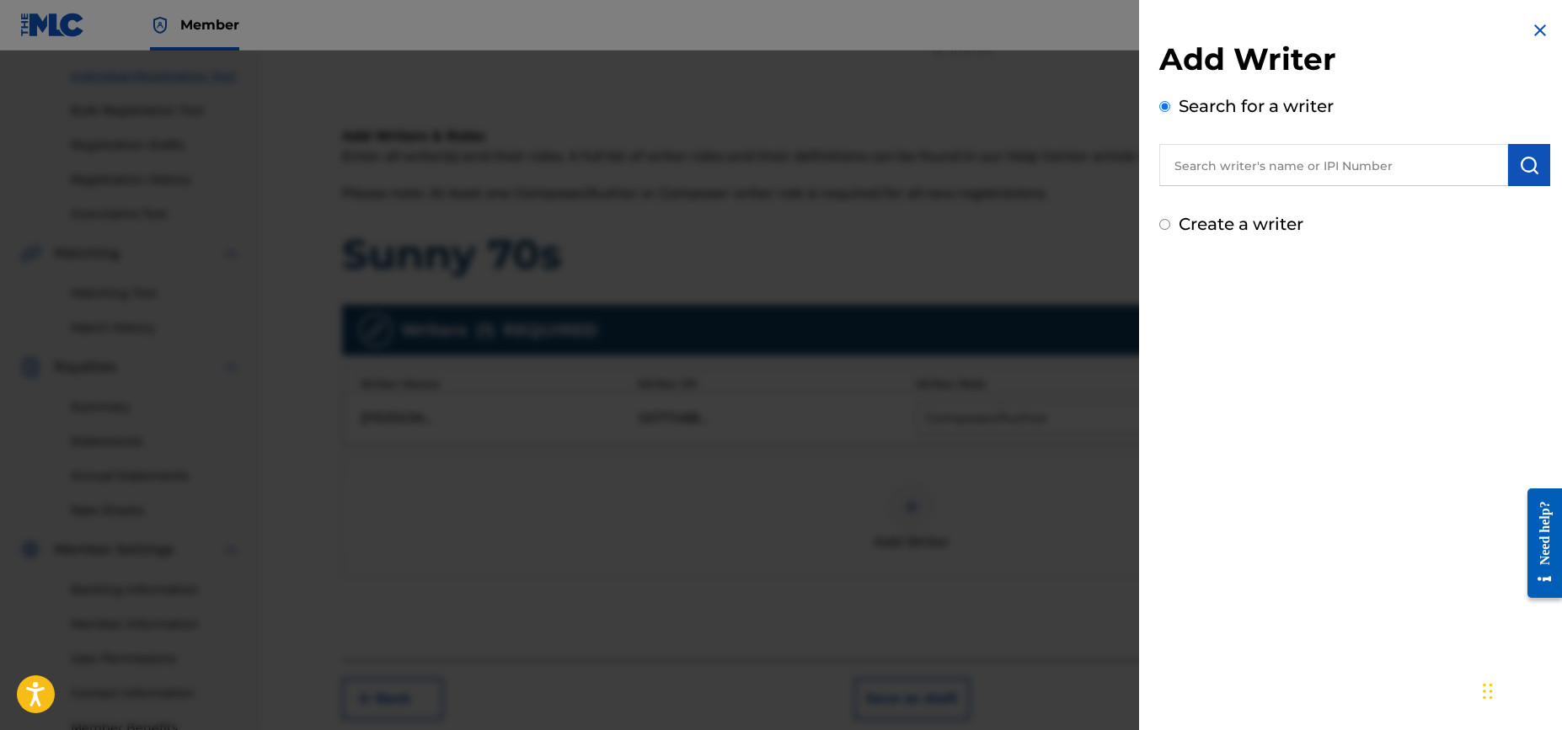
click at [1307, 173] on input "text" at bounding box center [1333, 165] width 349 height 42
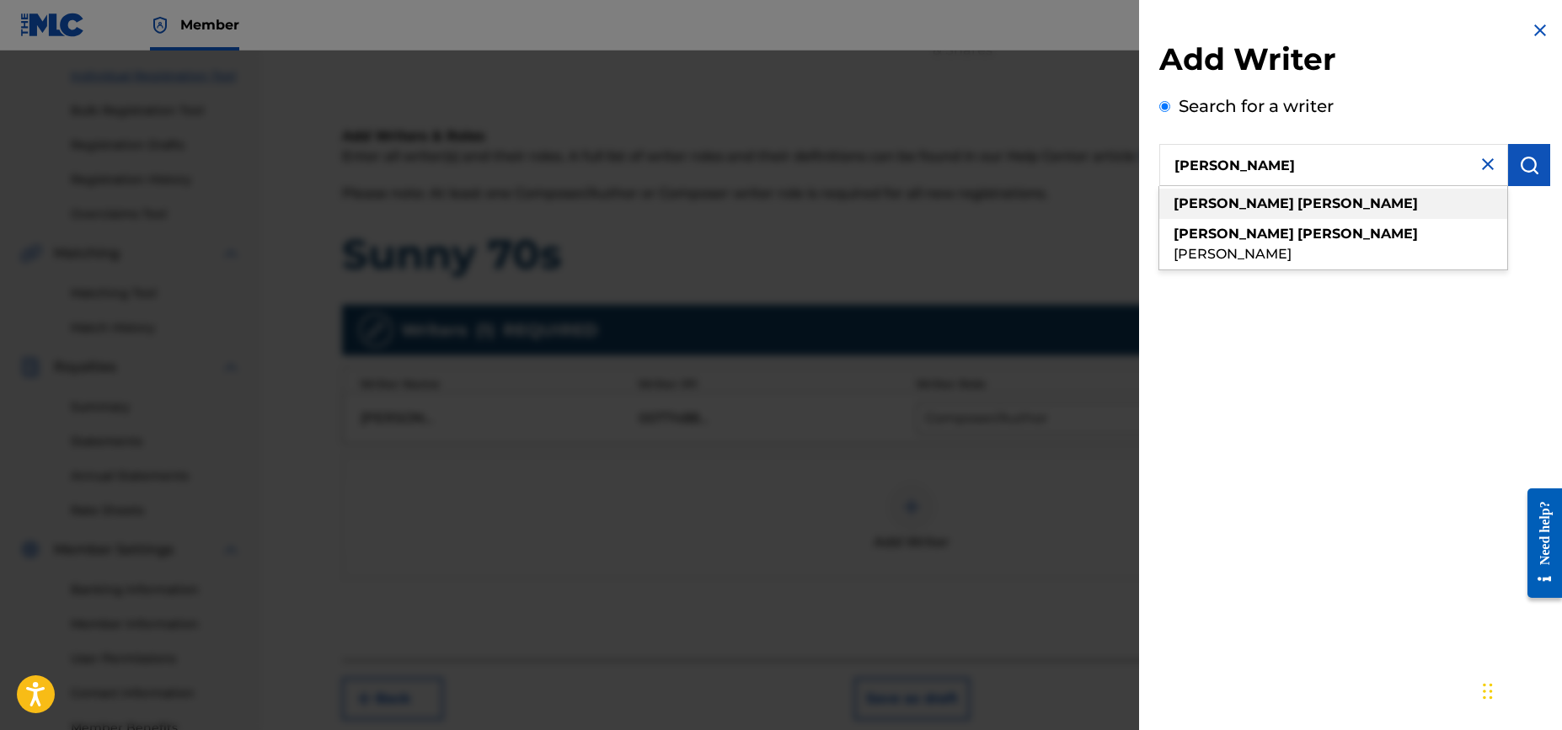
type input "[PERSON_NAME]"
click at [1254, 202] on div "[PERSON_NAME]" at bounding box center [1333, 204] width 348 height 30
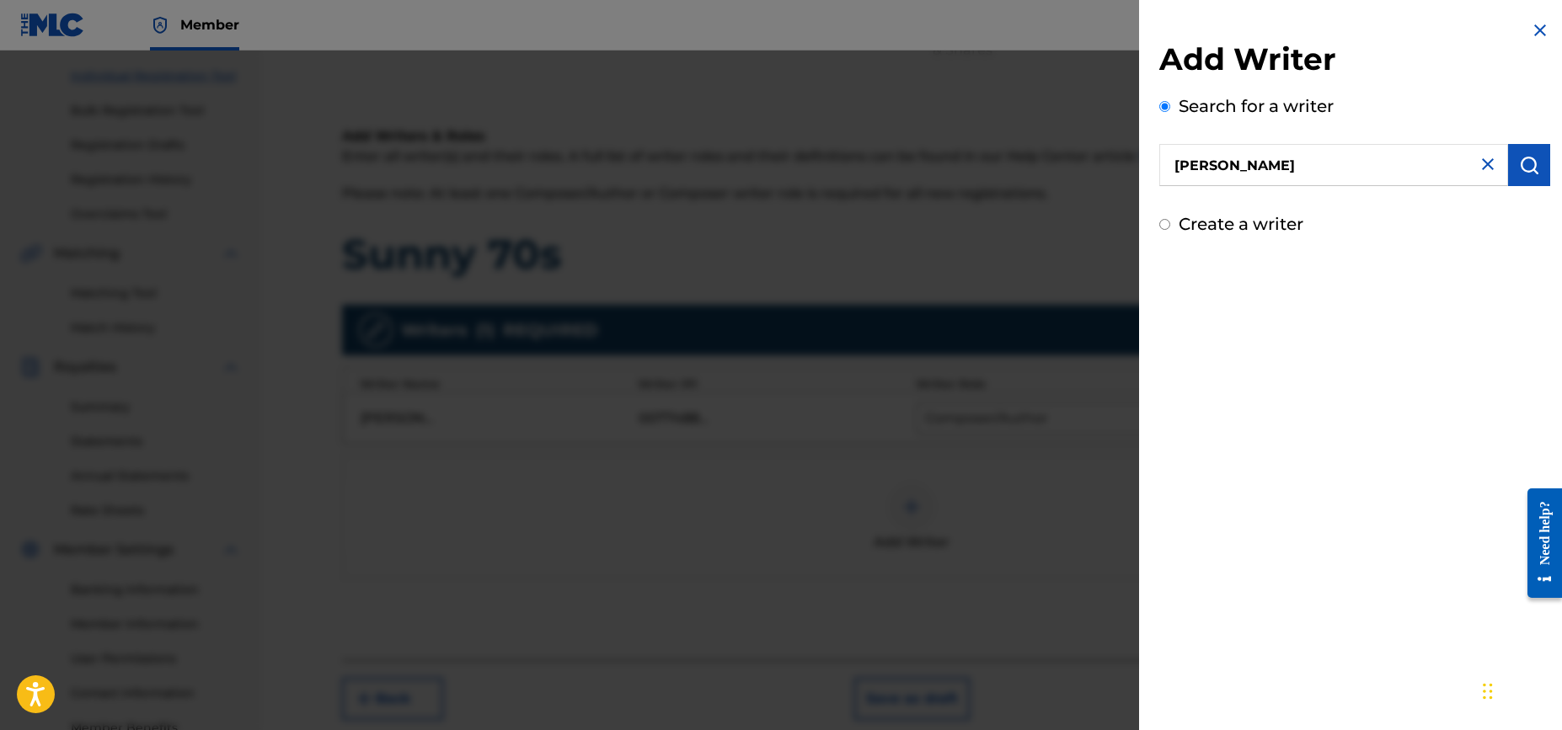
click at [1531, 164] on img "submit" at bounding box center [1529, 165] width 20 height 20
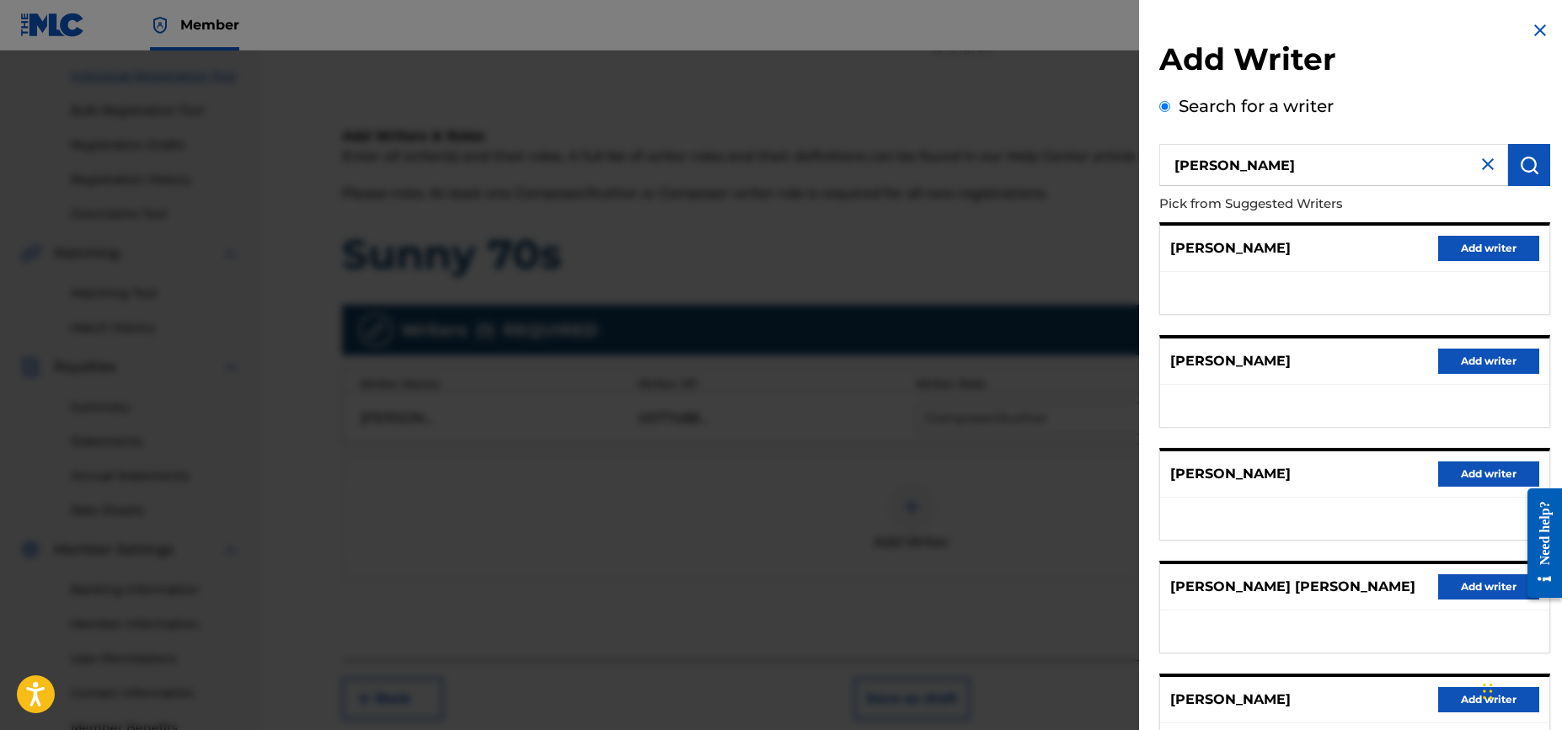
click at [1481, 591] on button "Add writer" at bounding box center [1488, 587] width 101 height 25
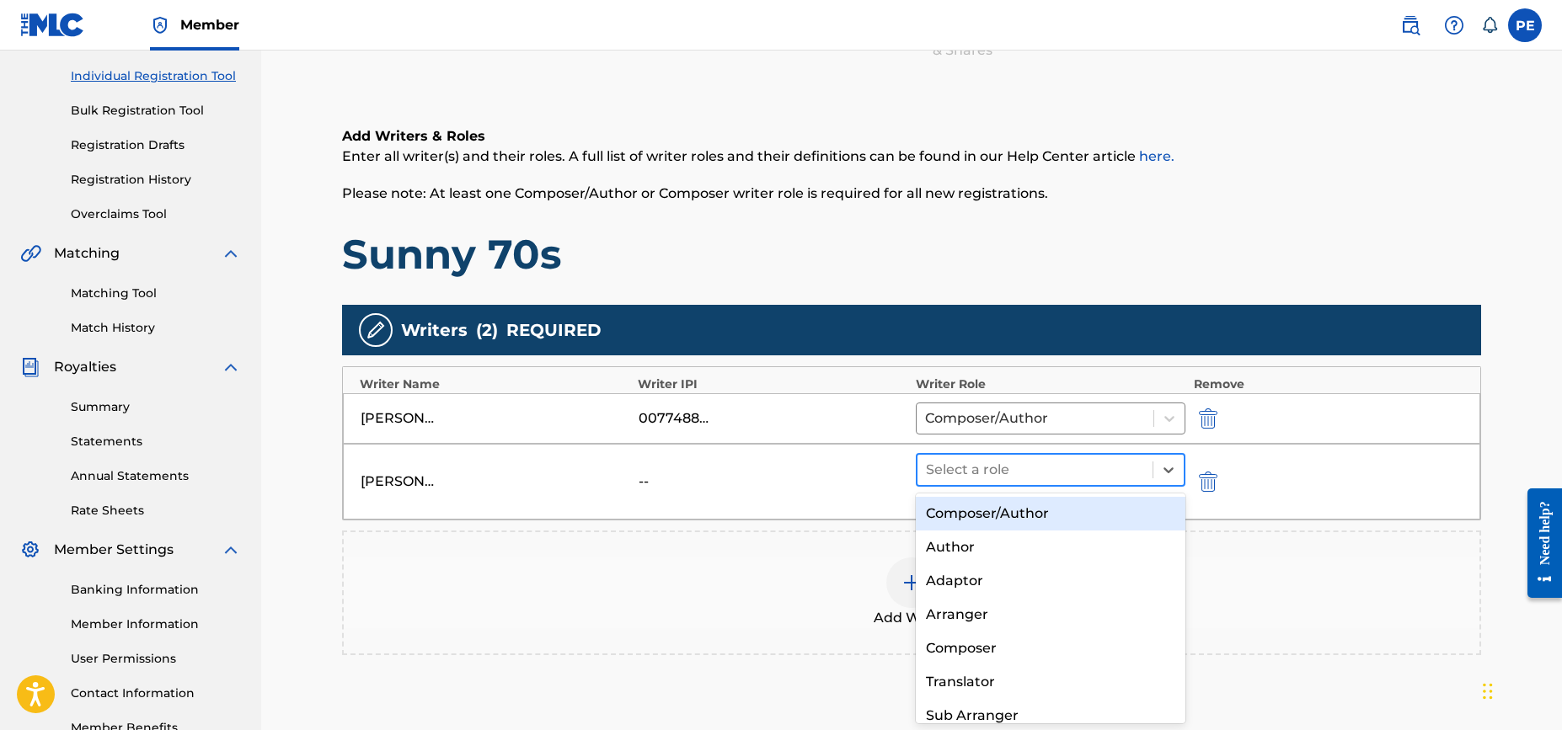
click at [1029, 470] on div at bounding box center [1035, 470] width 218 height 24
click at [1034, 512] on div "Composer/Author" at bounding box center [1051, 514] width 270 height 34
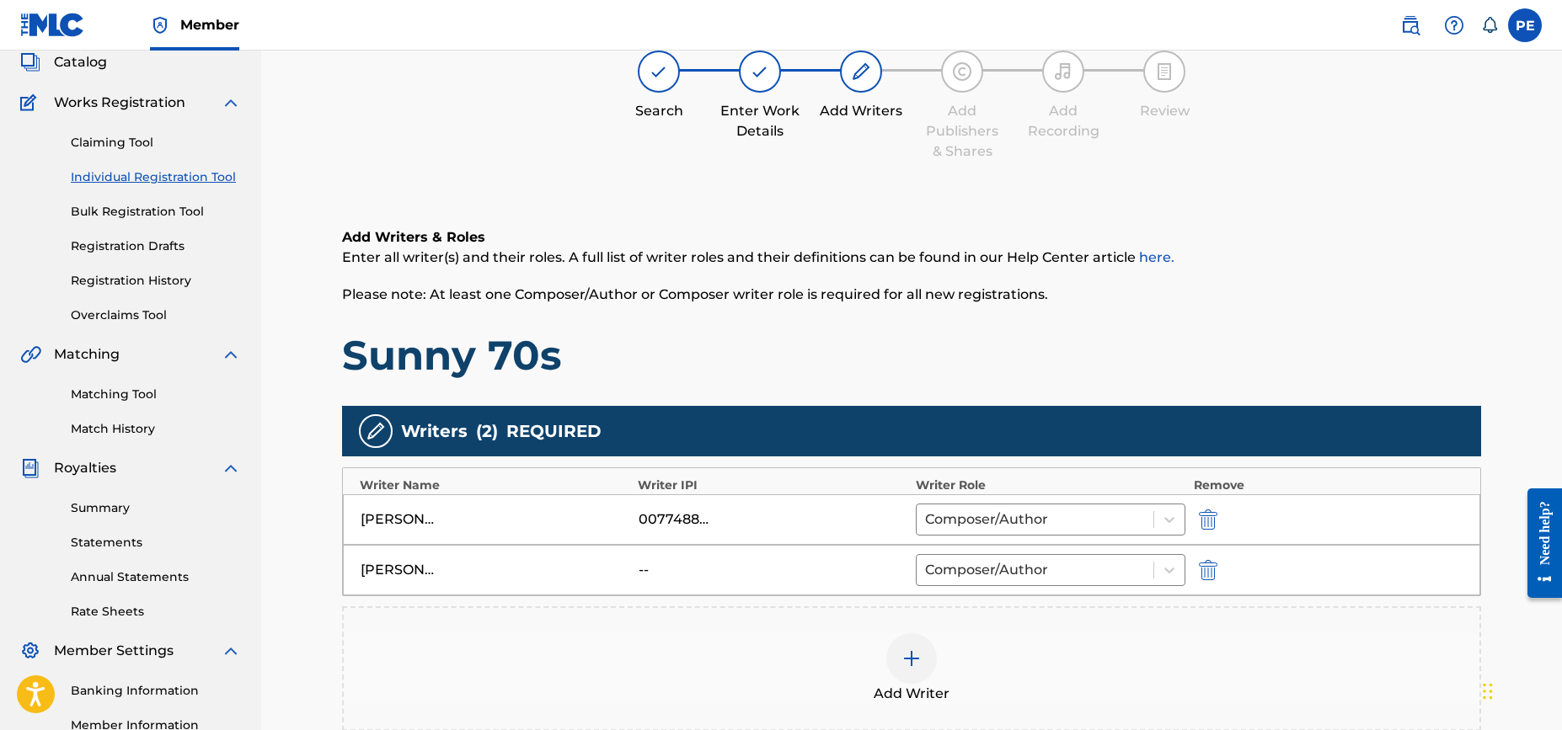
scroll to position [328, 0]
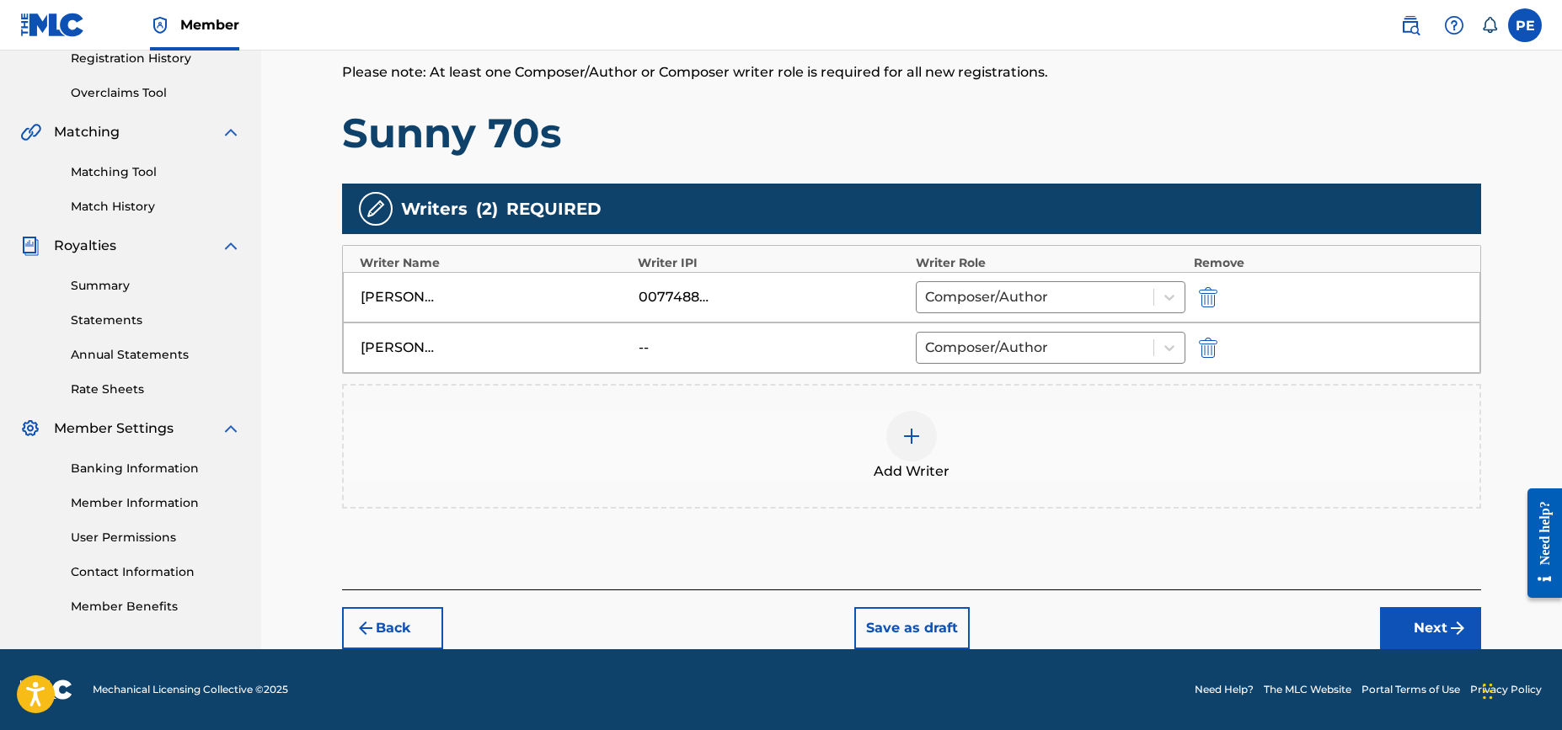
click at [1498, 613] on div "Register Work Search Enter Work Details Add Writers Add Publishers & Shares Add…" at bounding box center [911, 207] width 1179 height 885
click at [1439, 627] on button "Next" at bounding box center [1430, 628] width 101 height 42
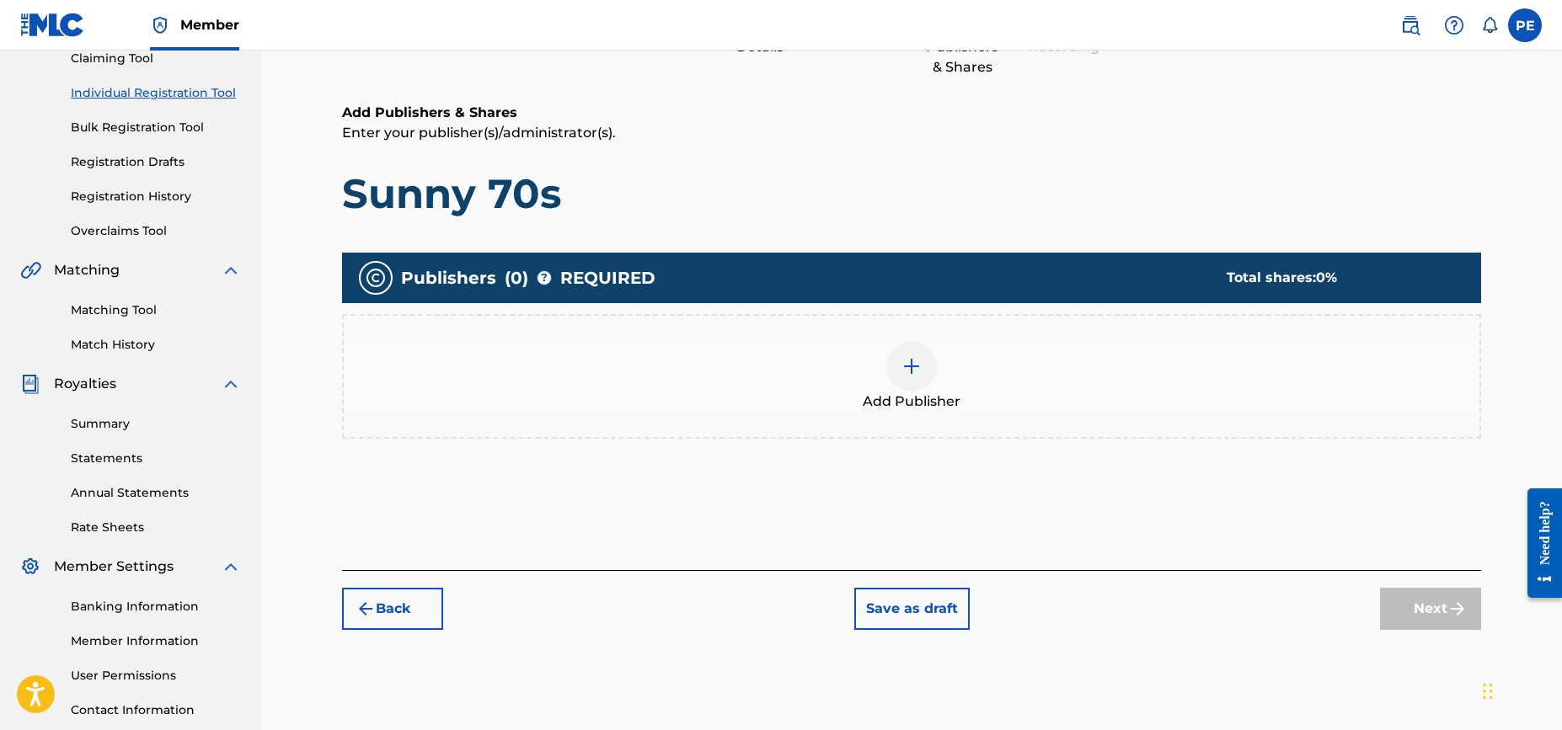
scroll to position [314, 0]
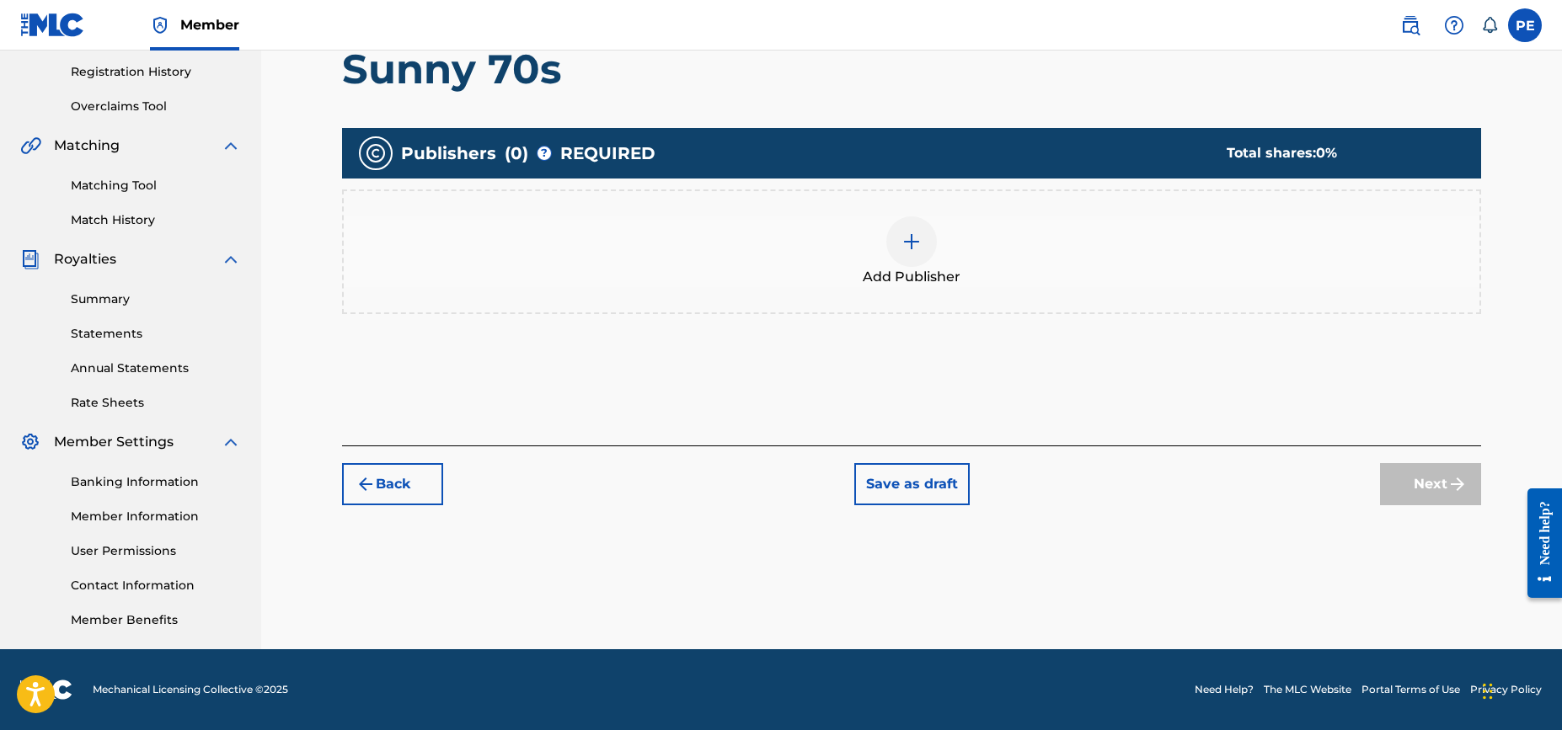
click at [302, 484] on div "Register Work Search Enter Work Details Add Writers Add Publishers & Shares Add…" at bounding box center [911, 192] width 1301 height 913
click at [917, 247] on img at bounding box center [911, 242] width 20 height 20
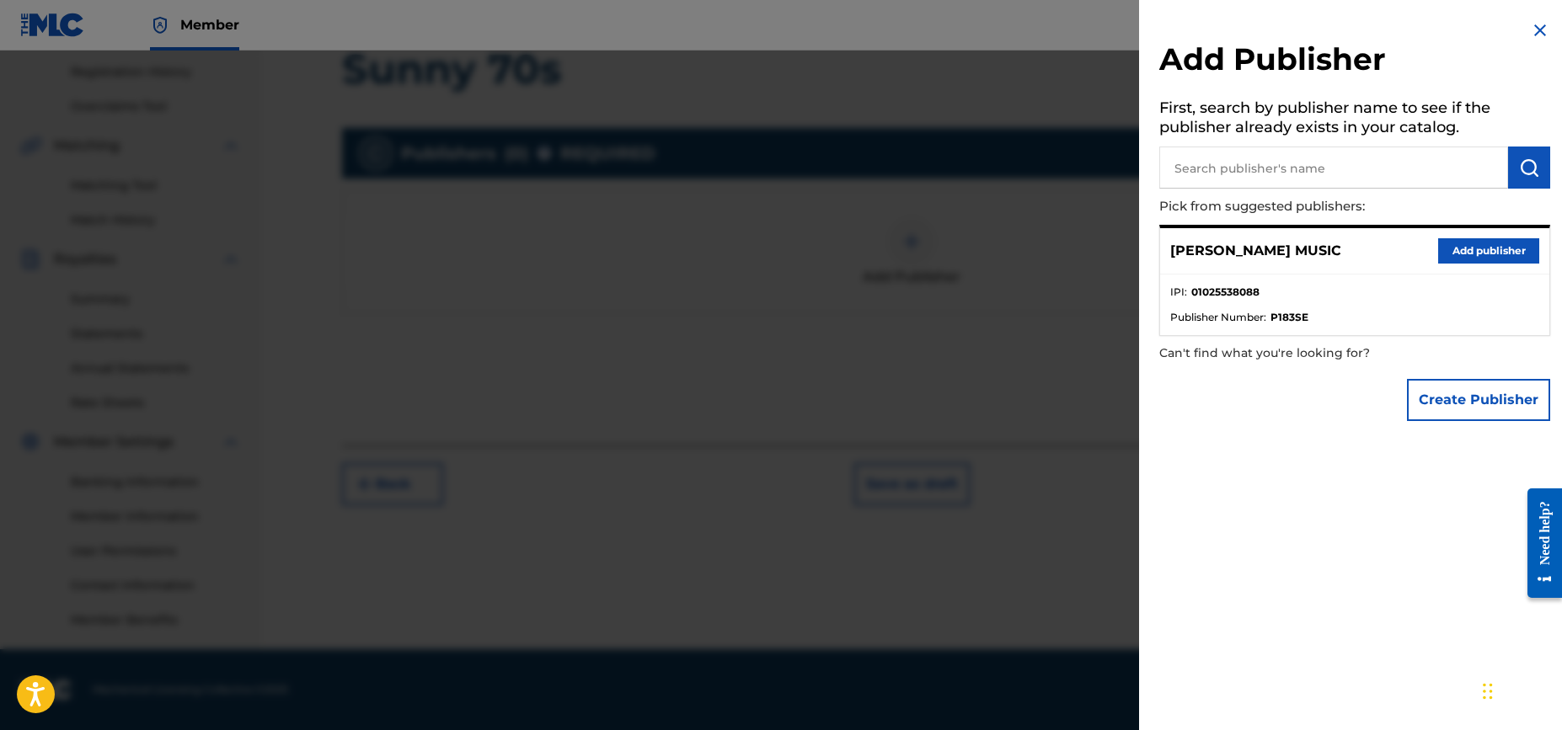
click at [1496, 251] on button "Add publisher" at bounding box center [1488, 250] width 101 height 25
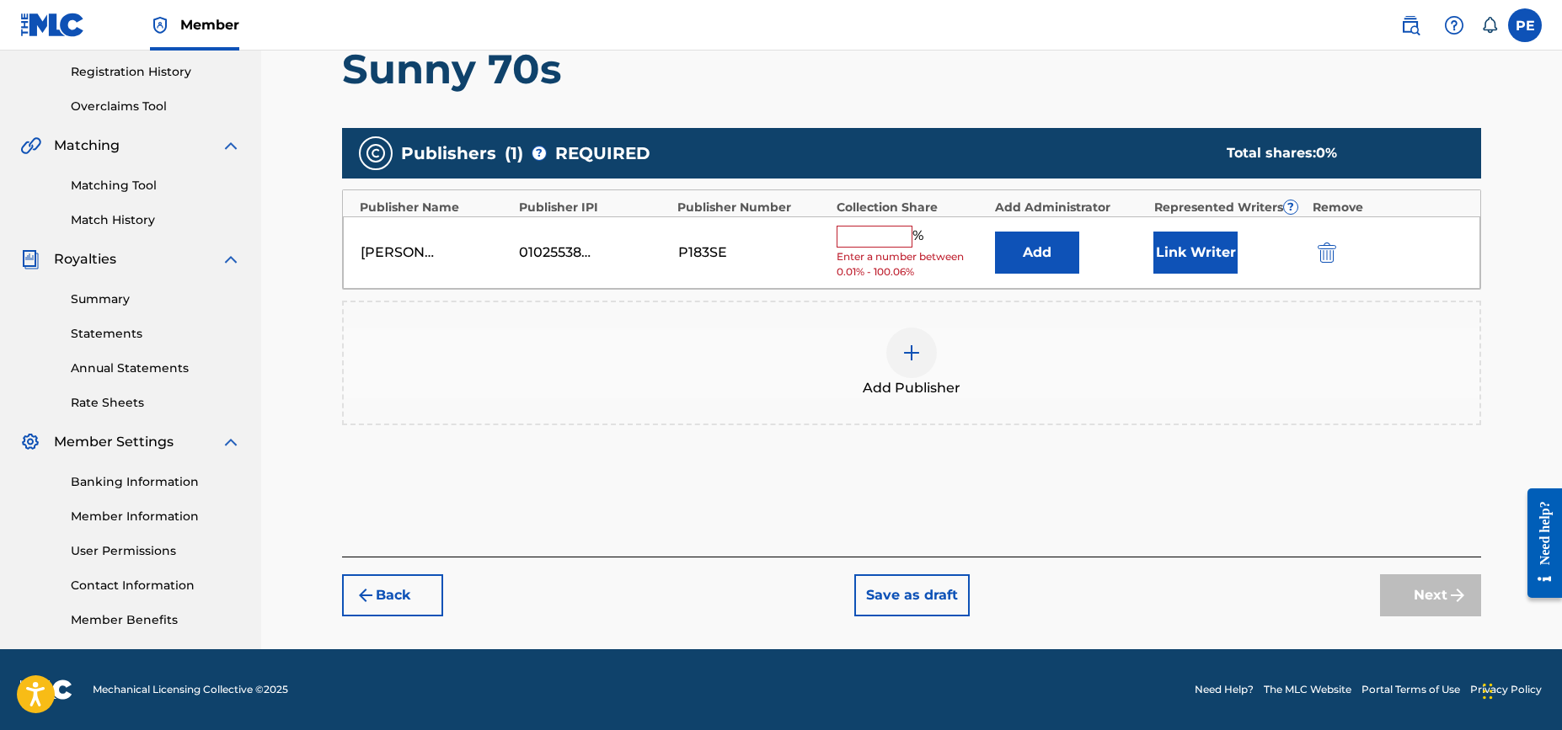
click at [874, 241] on input "text" at bounding box center [875, 237] width 76 height 22
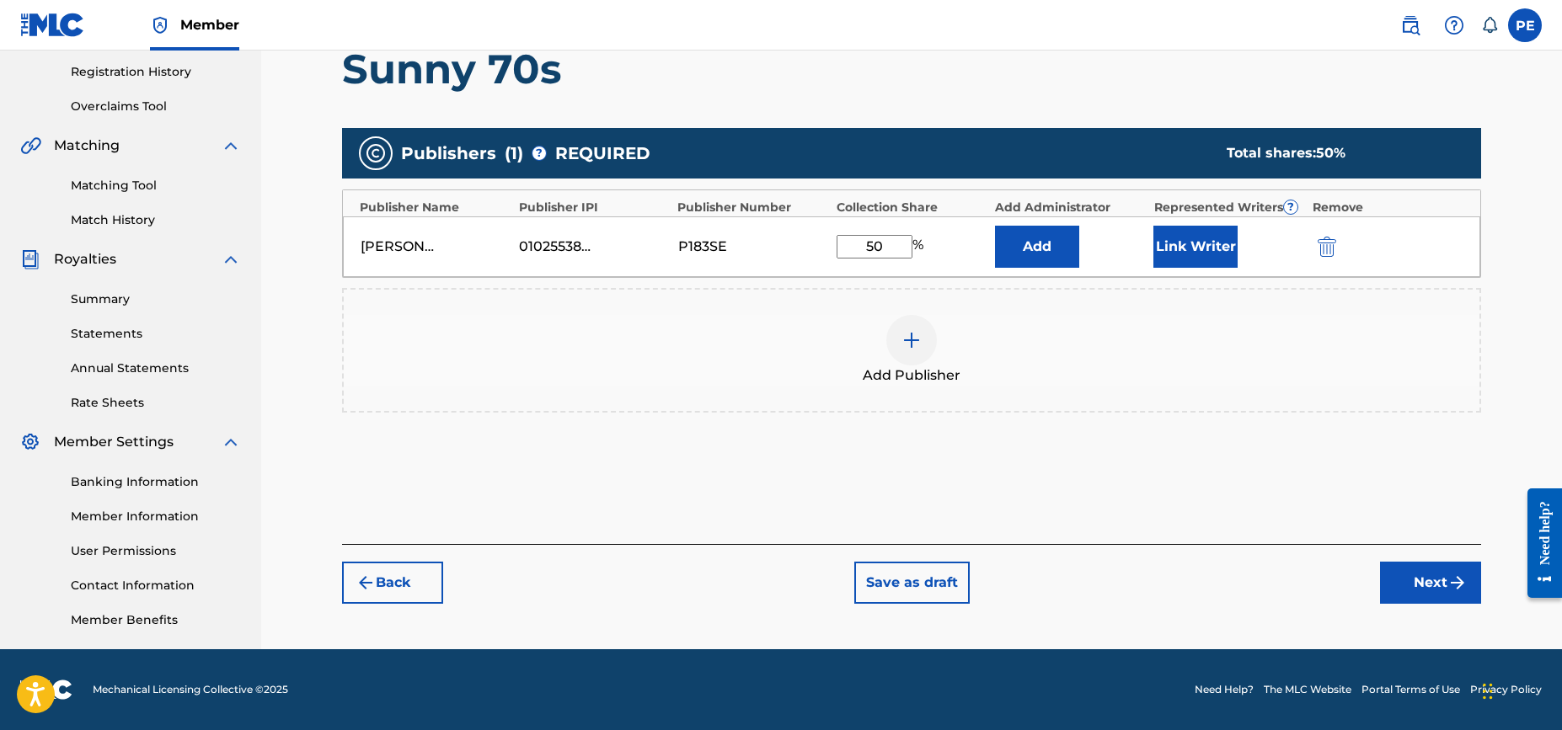
type input "50"
click at [1208, 246] on button "Link Writer" at bounding box center [1195, 247] width 84 height 42
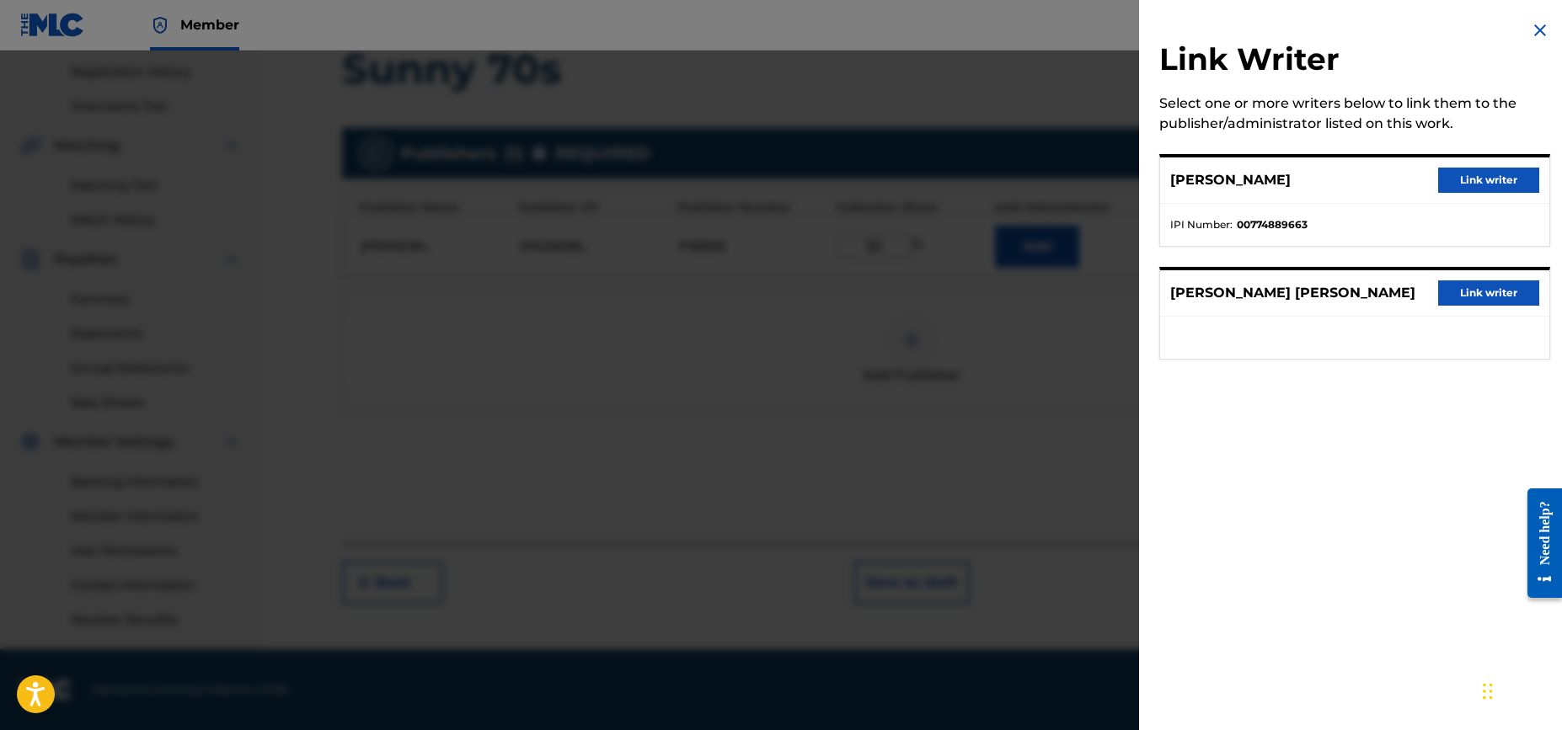
click at [1482, 179] on button "Link writer" at bounding box center [1488, 180] width 101 height 25
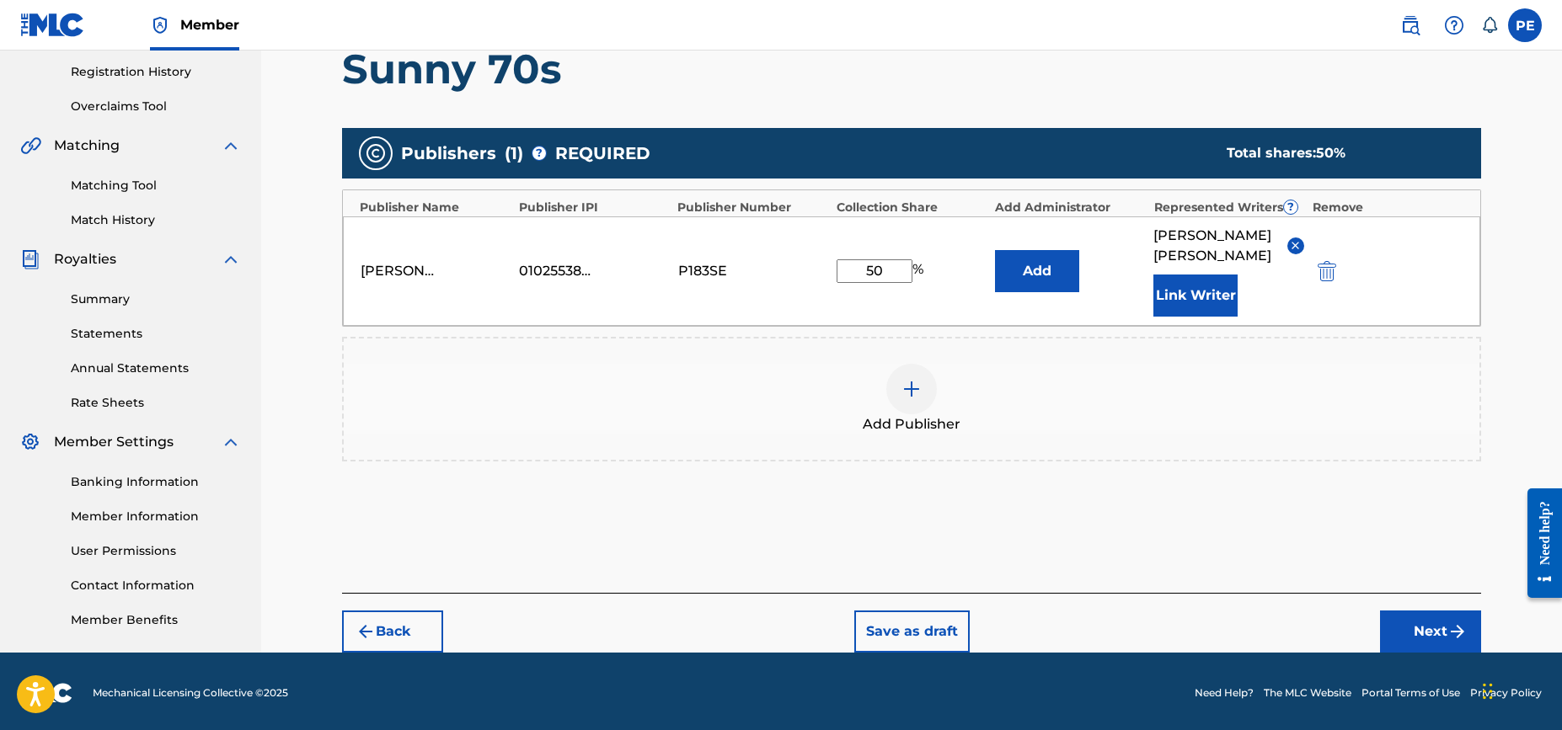
click at [1430, 628] on button "Next" at bounding box center [1430, 632] width 101 height 42
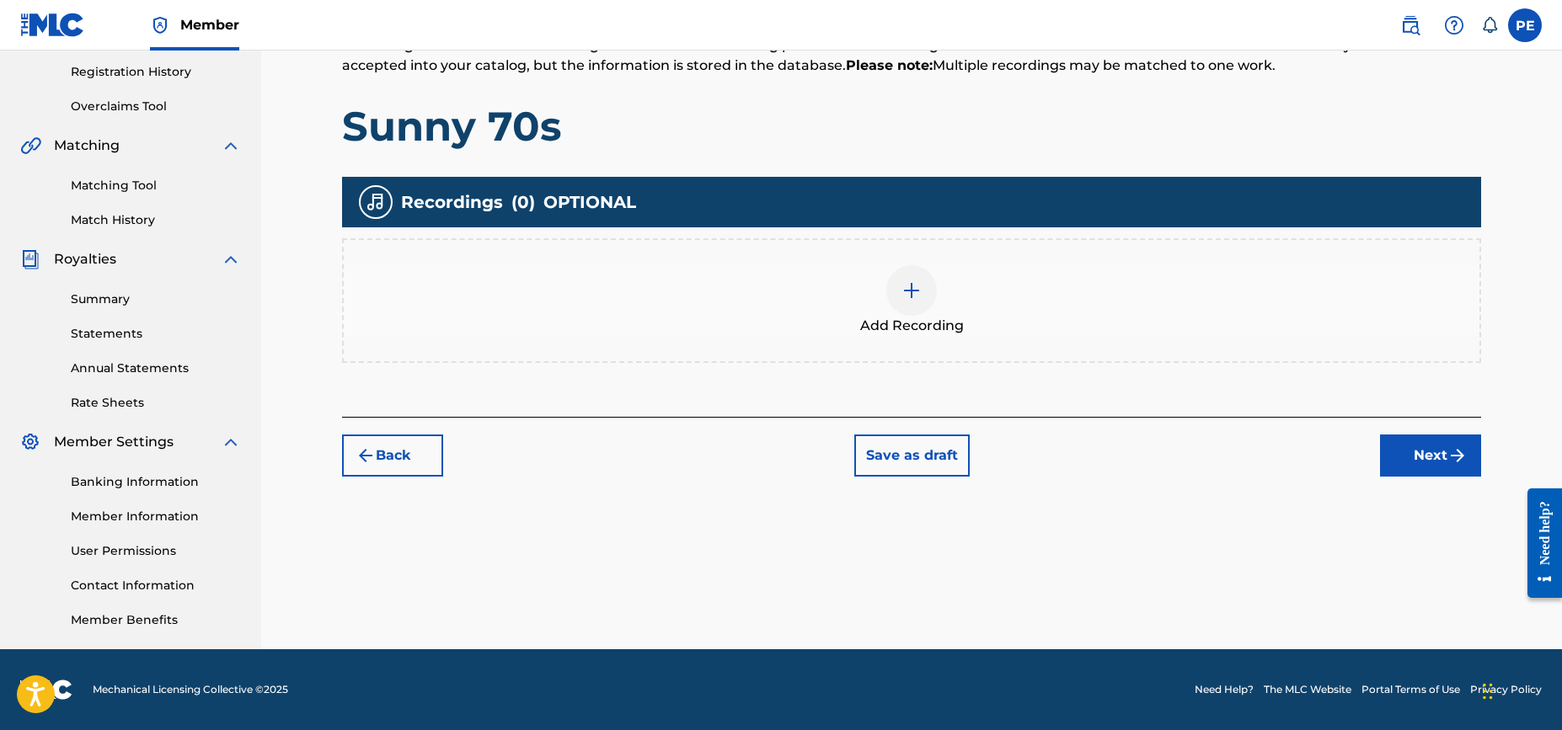
click at [914, 290] on img at bounding box center [911, 291] width 20 height 20
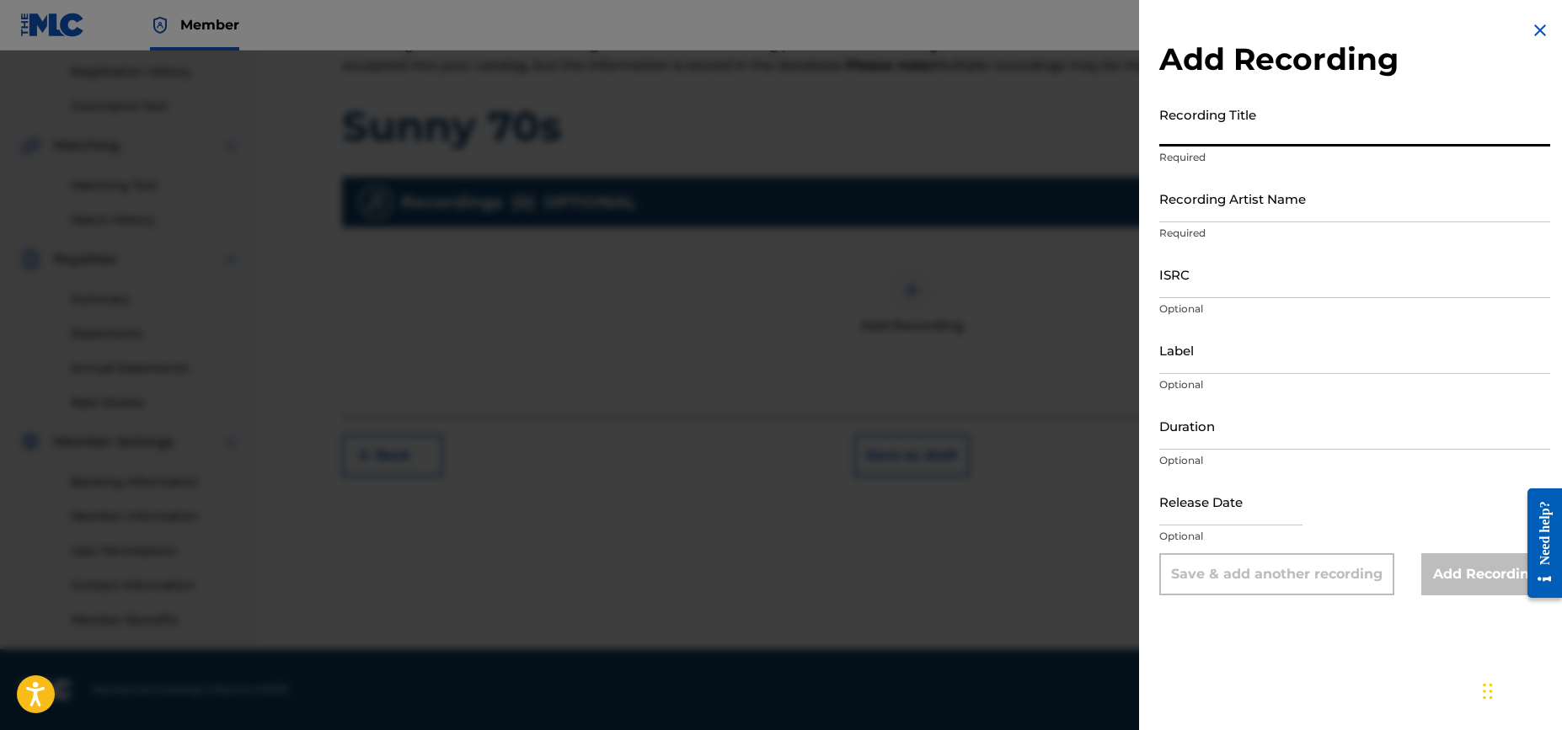
click at [1222, 137] on input "Recording Title" at bounding box center [1354, 123] width 391 height 48
type input "Sunny 70s"
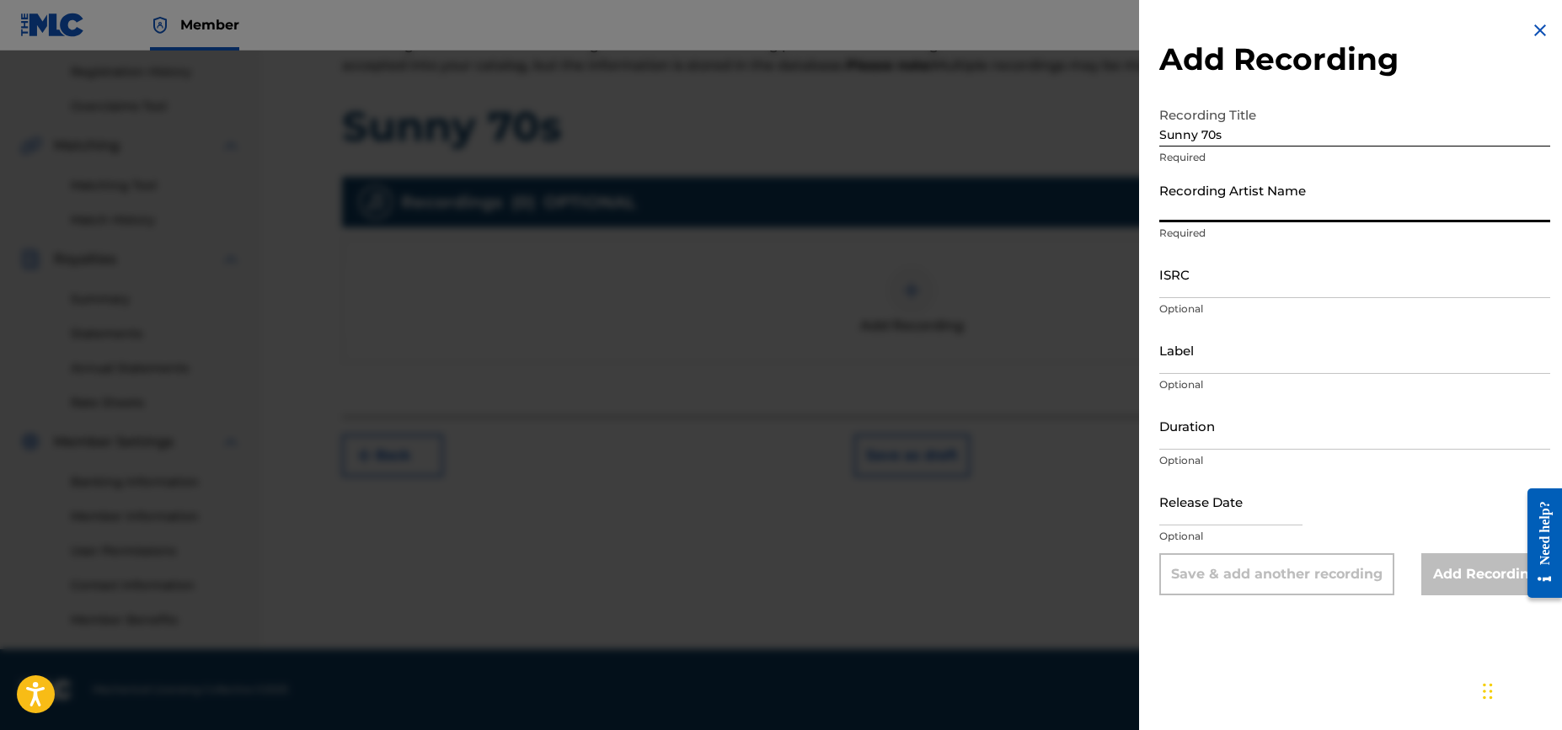
click at [1241, 212] on input "Recording Artist Name" at bounding box center [1354, 198] width 391 height 48
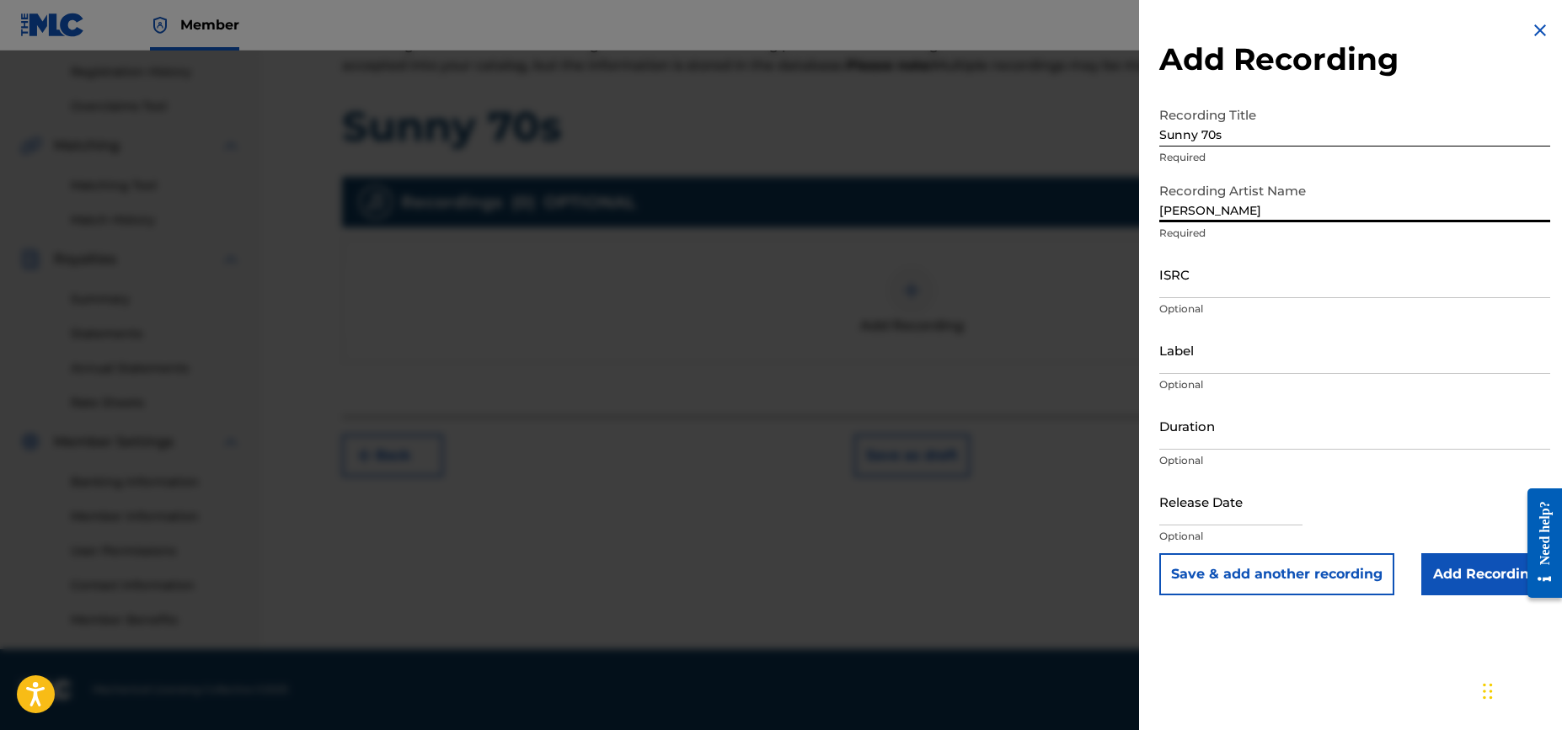
type input "[PERSON_NAME]"
click at [1168, 282] on input "ISRC" at bounding box center [1354, 274] width 391 height 48
paste input "QZES72543997"
type input "QZES72543997"
click at [1150, 366] on div "Add Recording Recording Title Sunny 70s Required Recording Artist Name [PERSON_…" at bounding box center [1354, 308] width 431 height 616
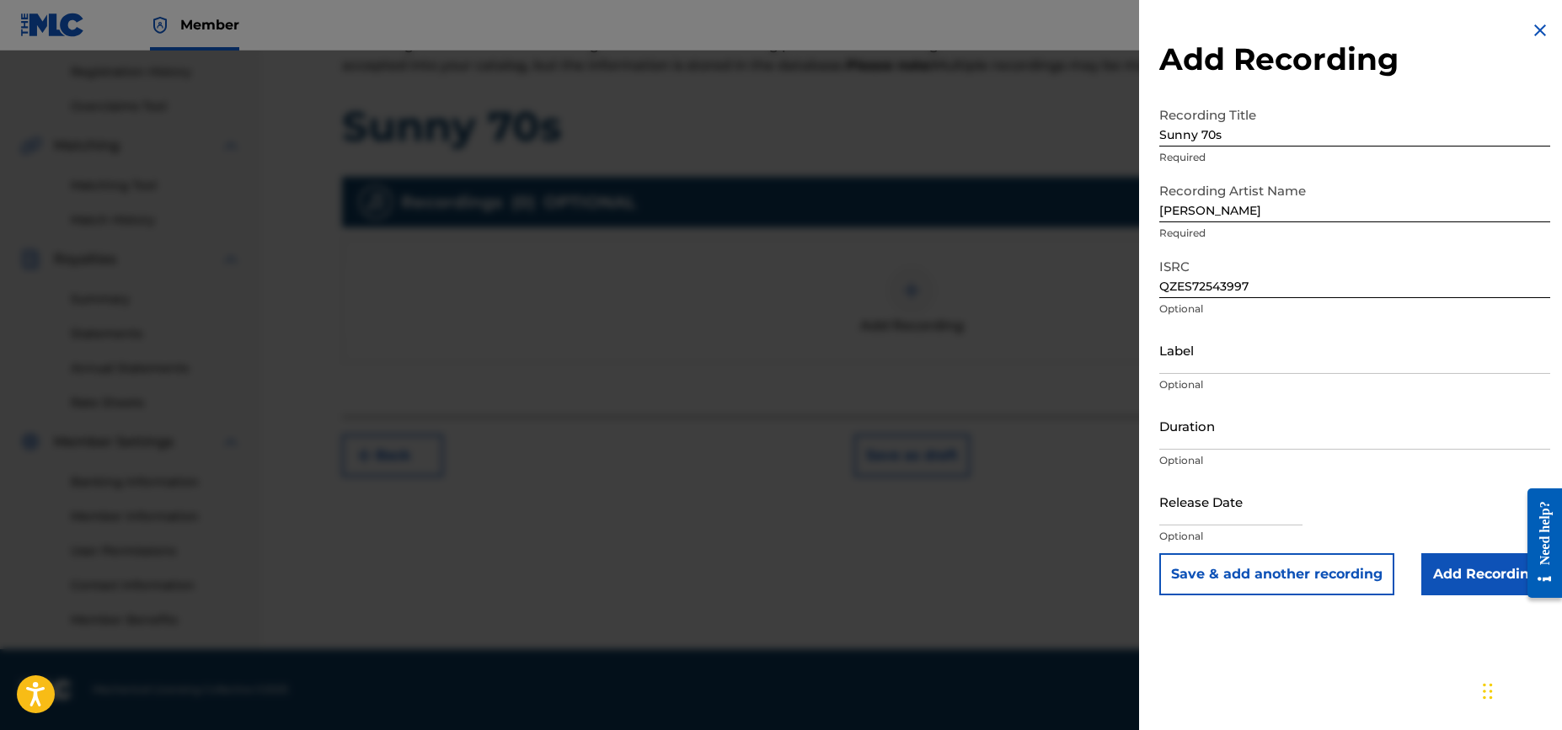
click at [1392, 647] on div "Add Recording Recording Title Sunny 70s Required Recording Artist Name [PERSON_…" at bounding box center [1354, 365] width 431 height 730
click at [1461, 576] on input "Add Recording" at bounding box center [1485, 574] width 129 height 42
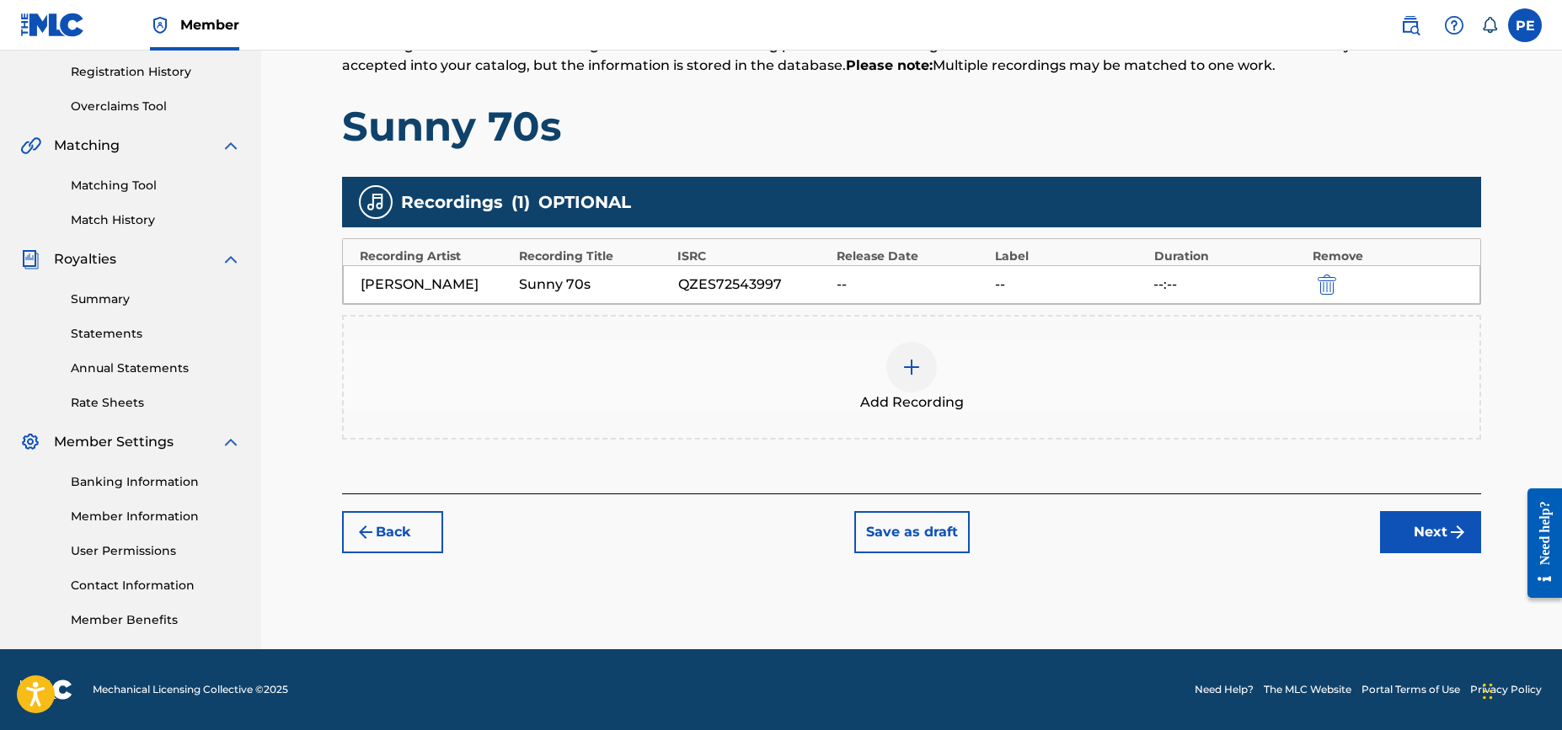
click at [906, 532] on button "Save as draft" at bounding box center [911, 532] width 115 height 42
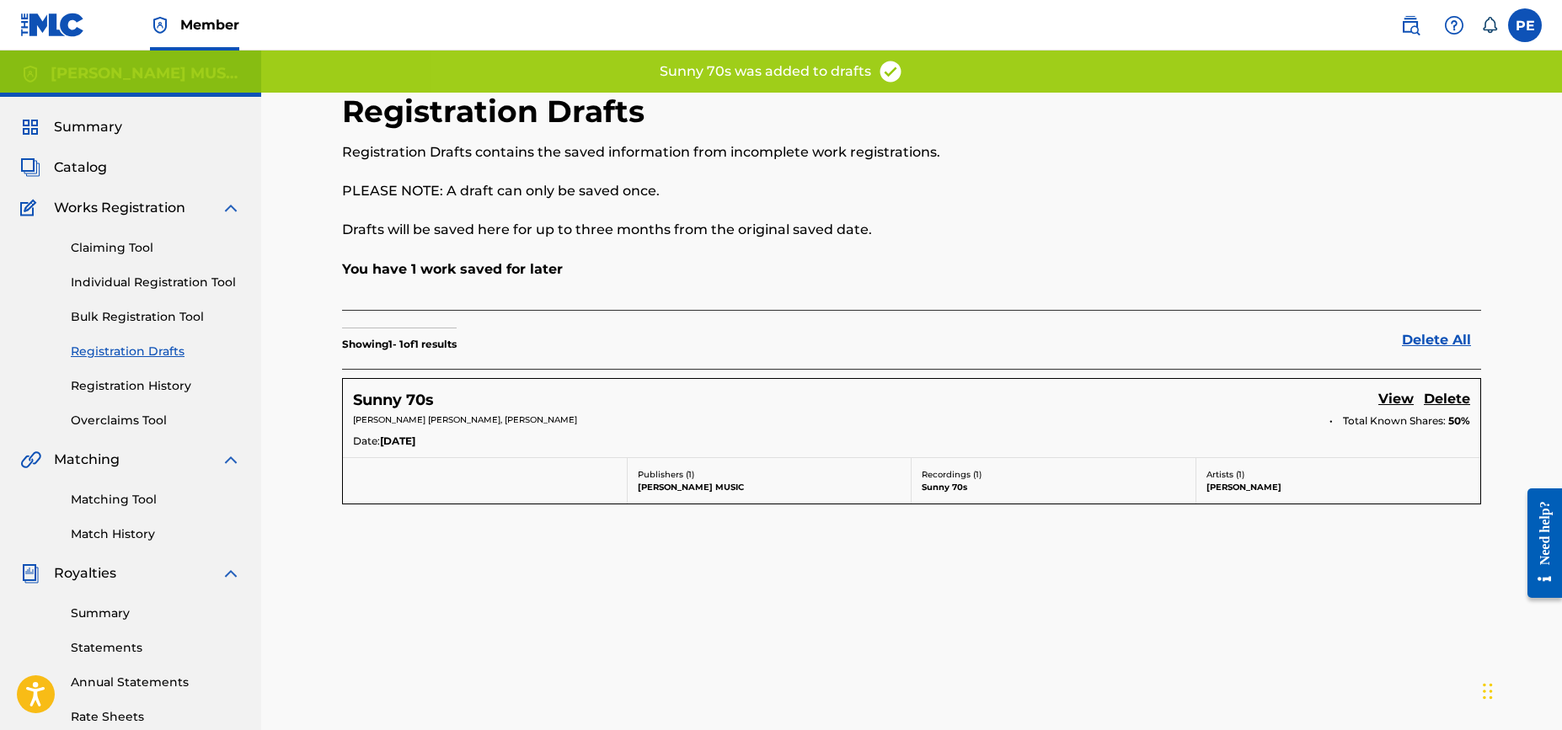
click at [119, 249] on link "Claiming Tool" at bounding box center [156, 248] width 170 height 18
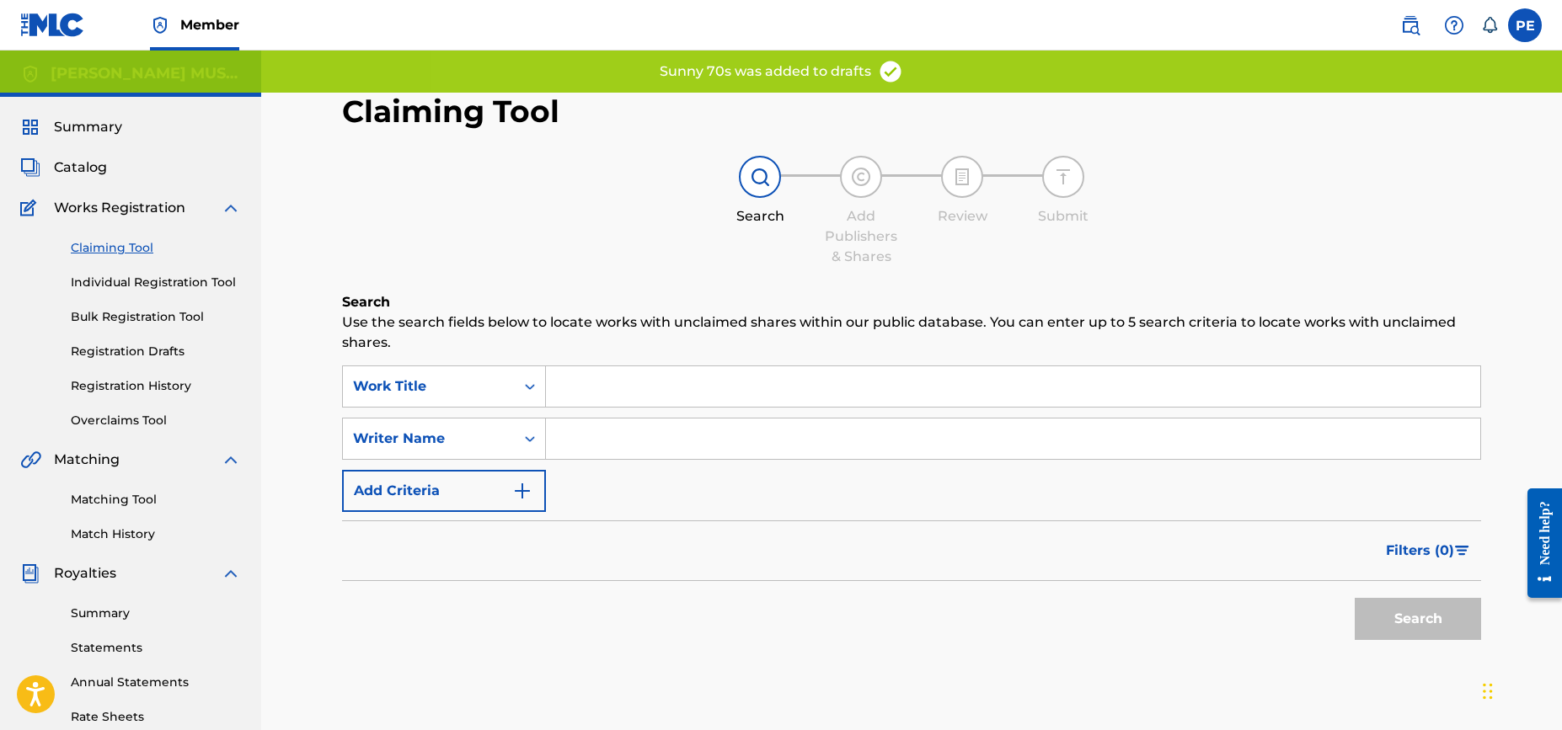
click at [577, 388] on input "Search Form" at bounding box center [1013, 386] width 934 height 40
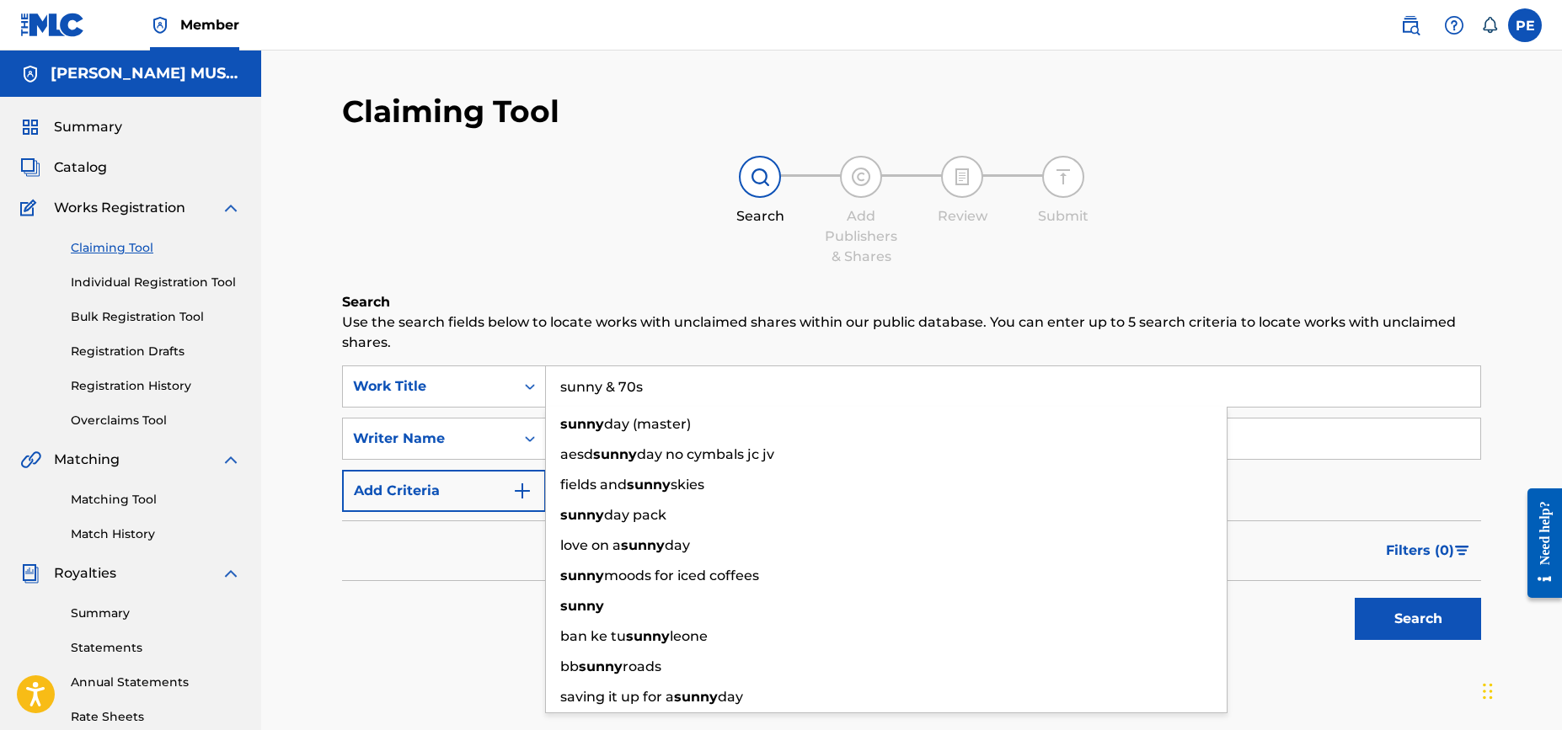
type input "sunny & 70s"
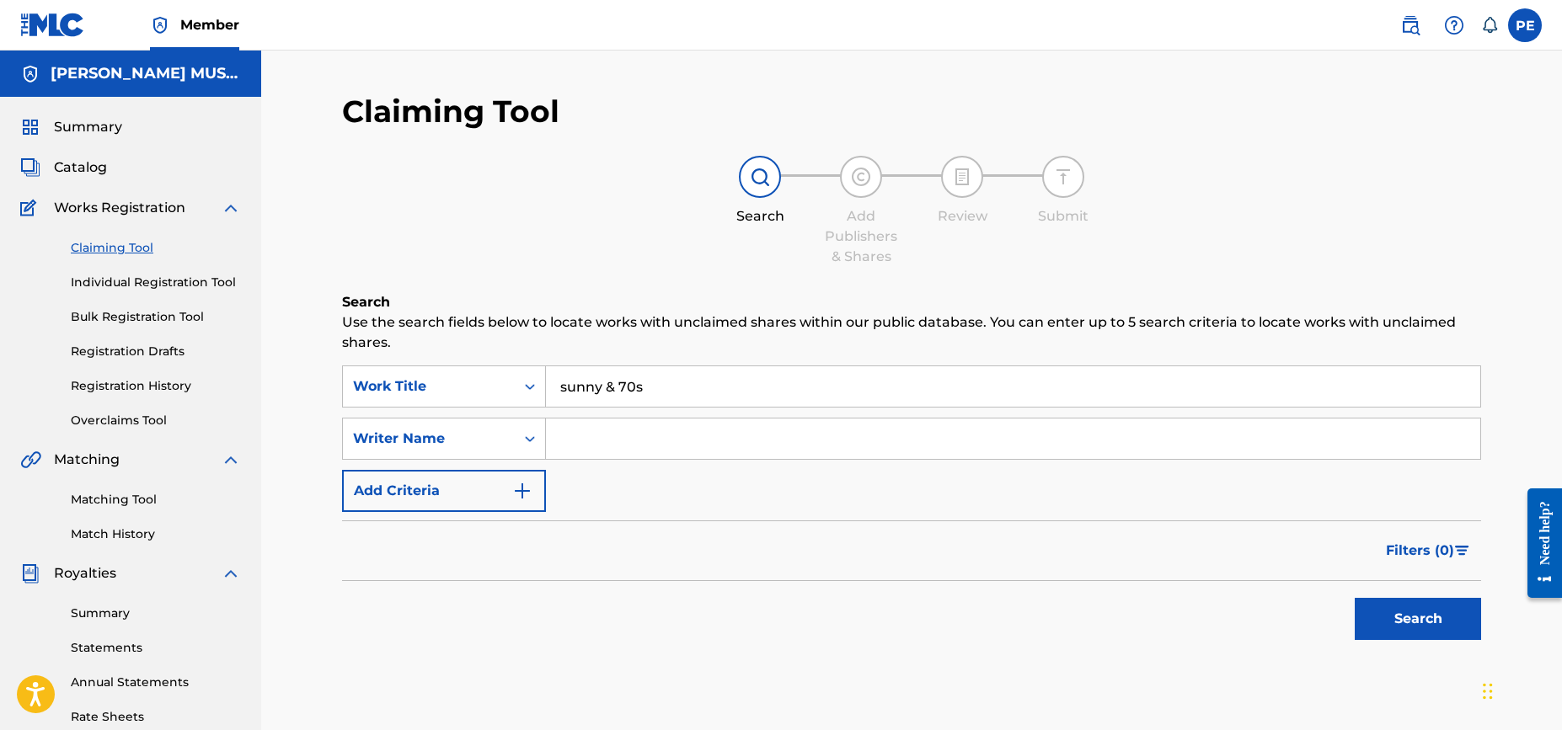
click at [526, 263] on div "Search Add Publishers & Shares Review Submit" at bounding box center [911, 211] width 1139 height 111
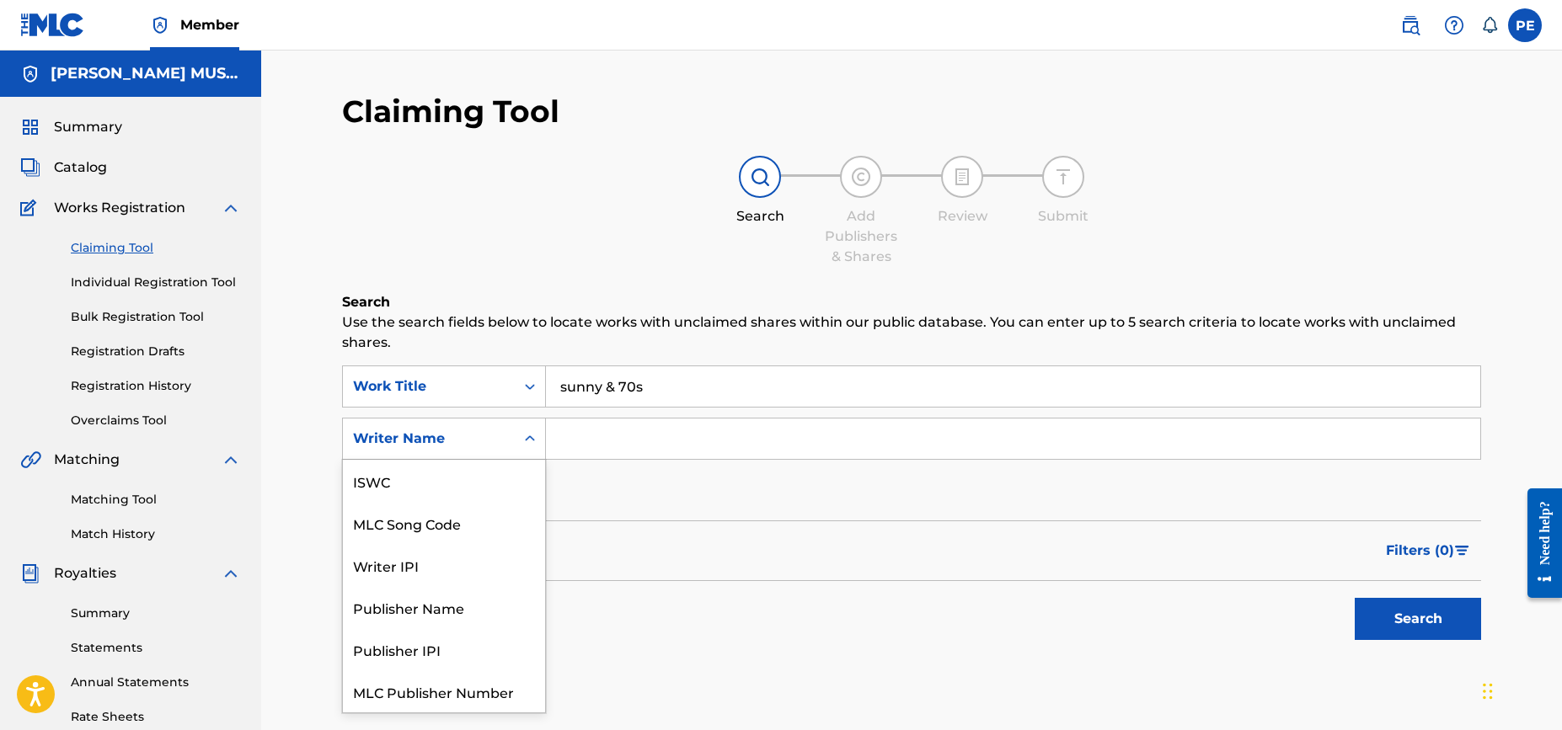
click at [462, 439] on div "Writer Name" at bounding box center [429, 439] width 152 height 20
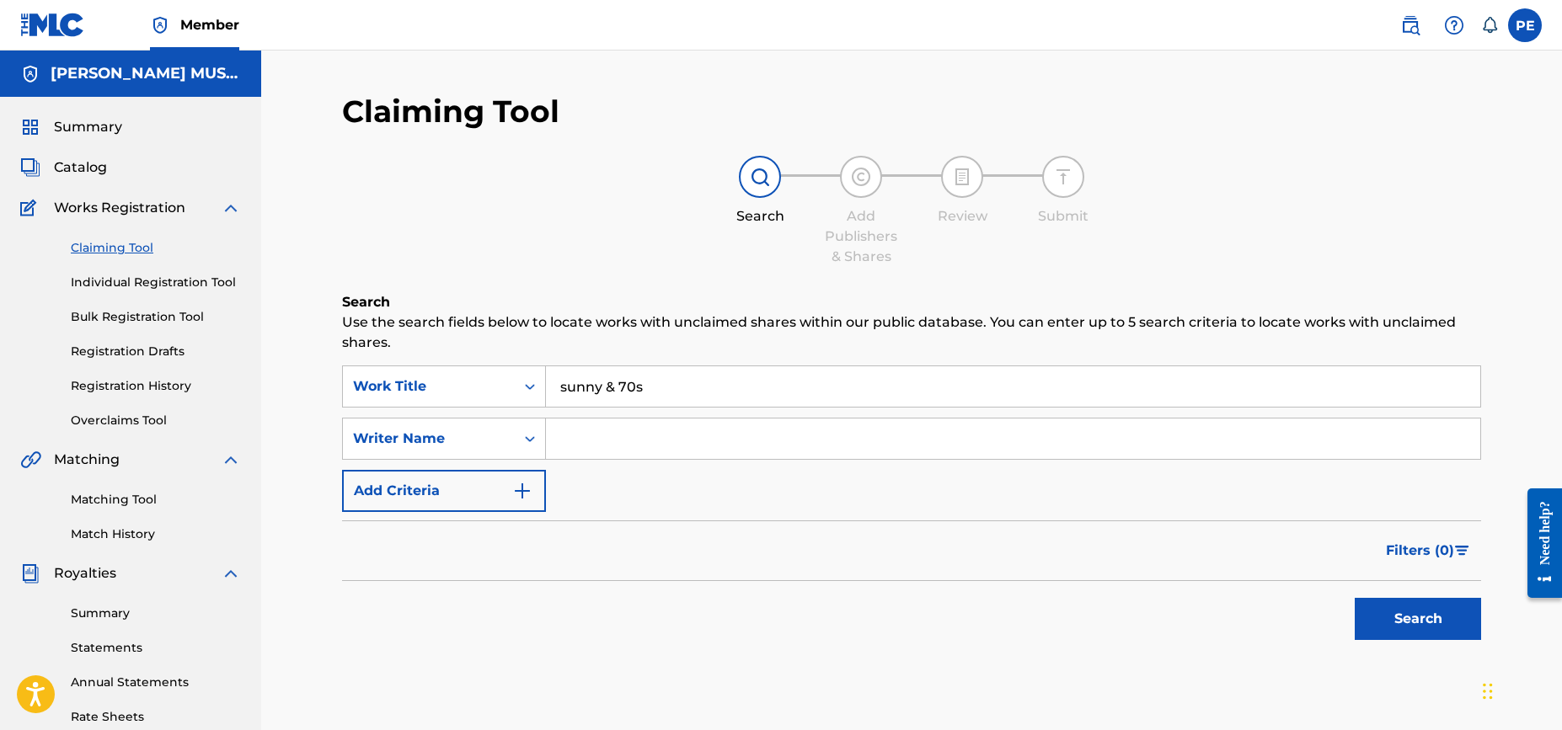
drag, startPoint x: 484, startPoint y: 431, endPoint x: 556, endPoint y: 433, distance: 71.6
click at [486, 430] on div "Writer Name" at bounding box center [429, 439] width 152 height 20
click at [608, 436] on input "Search Form" at bounding box center [1013, 439] width 934 height 40
click at [1434, 614] on button "Search" at bounding box center [1418, 619] width 126 height 42
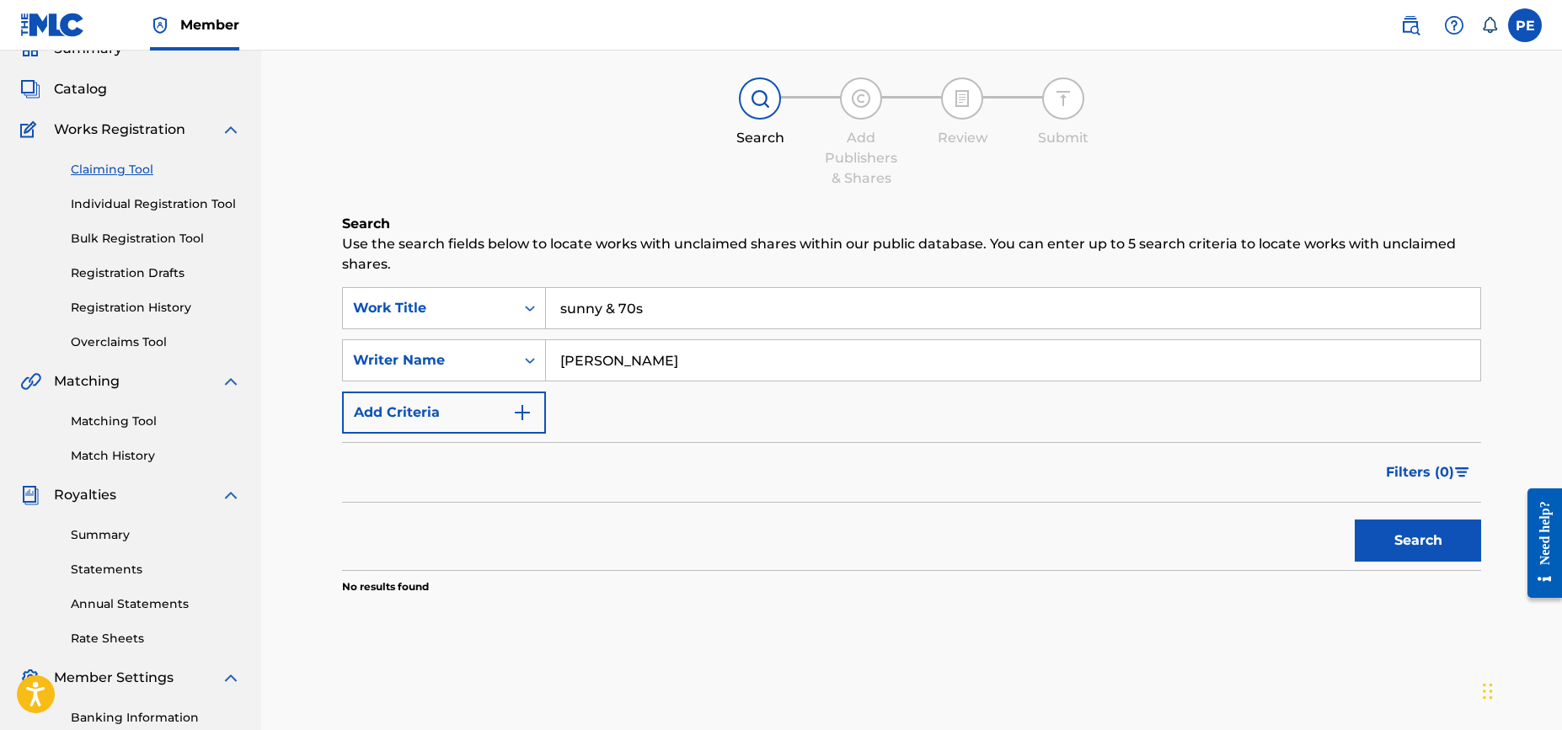
scroll to position [0, 0]
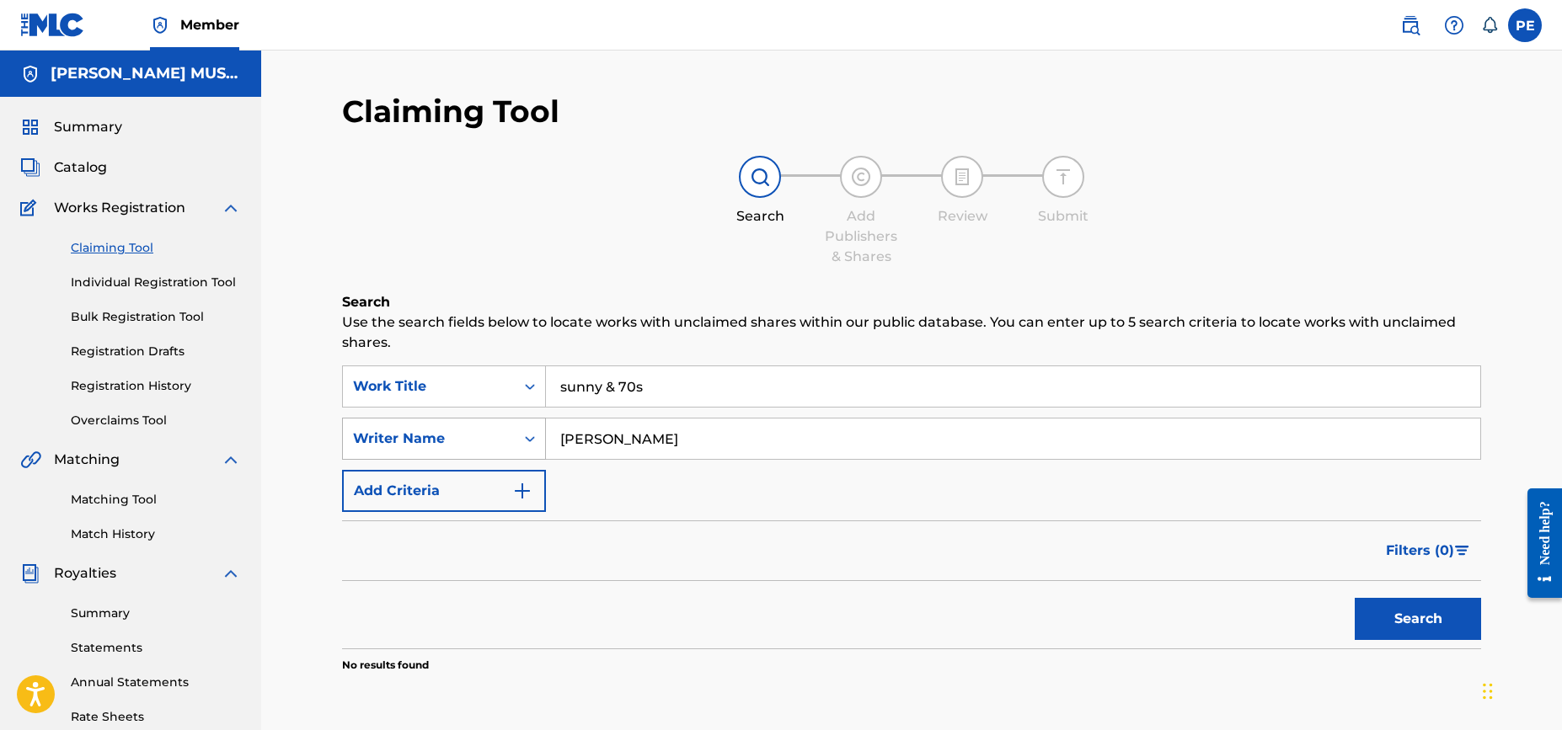
drag, startPoint x: 530, startPoint y: 442, endPoint x: 530, endPoint y: 426, distance: 16.0
click at [515, 444] on div "SearchWithCriteria734942c3-6835-45c1-8d5f-7b2448dac8d4 Writer Name [PERSON_NAME]" at bounding box center [911, 439] width 1139 height 42
type input "[PERSON_NAME]"
click at [1355, 598] on button "Search" at bounding box center [1418, 619] width 126 height 42
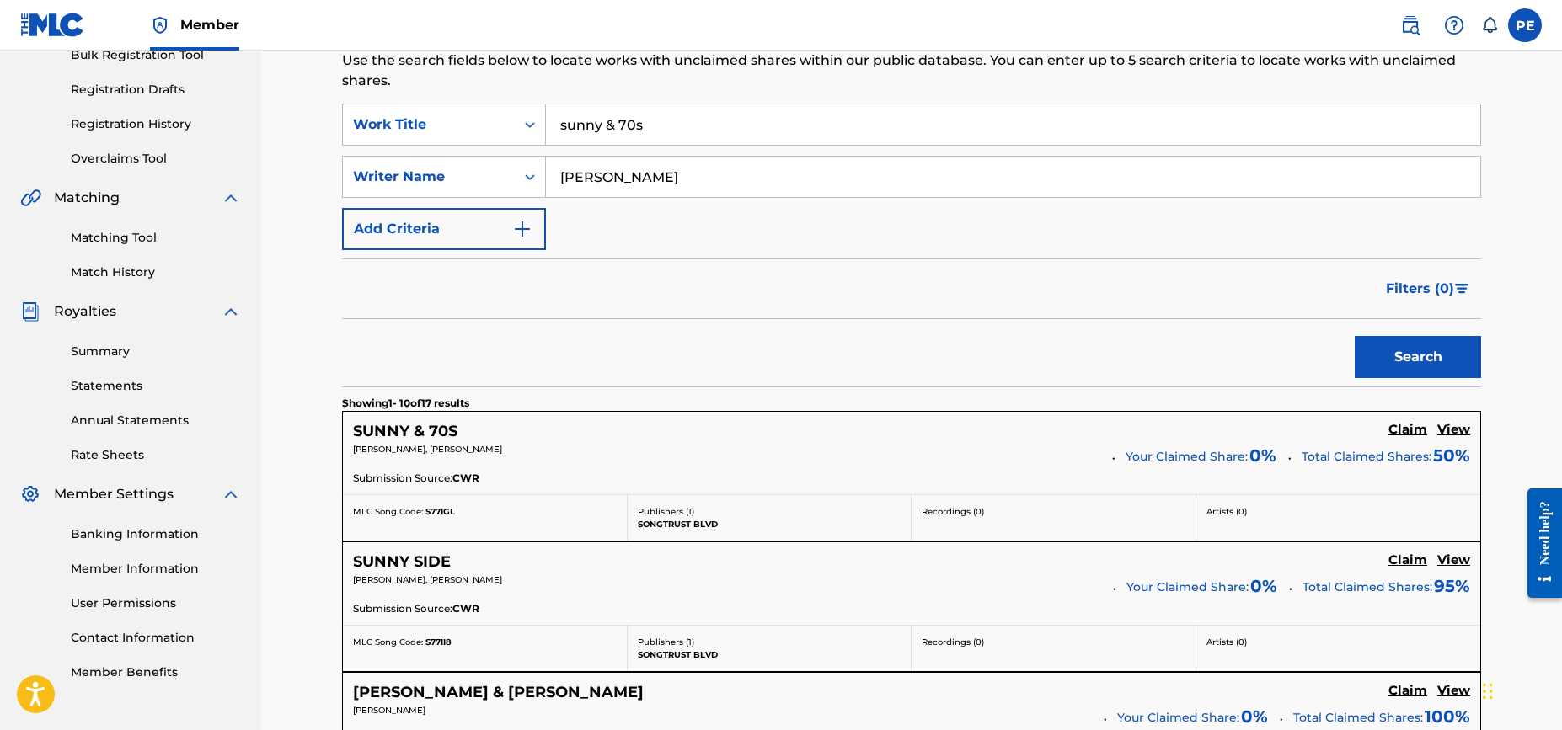
scroll to position [264, 0]
click at [591, 444] on p "[PERSON_NAME], [PERSON_NAME]" at bounding box center [726, 447] width 747 height 13
click at [1402, 426] on h5 "Claim" at bounding box center [1407, 428] width 39 height 16
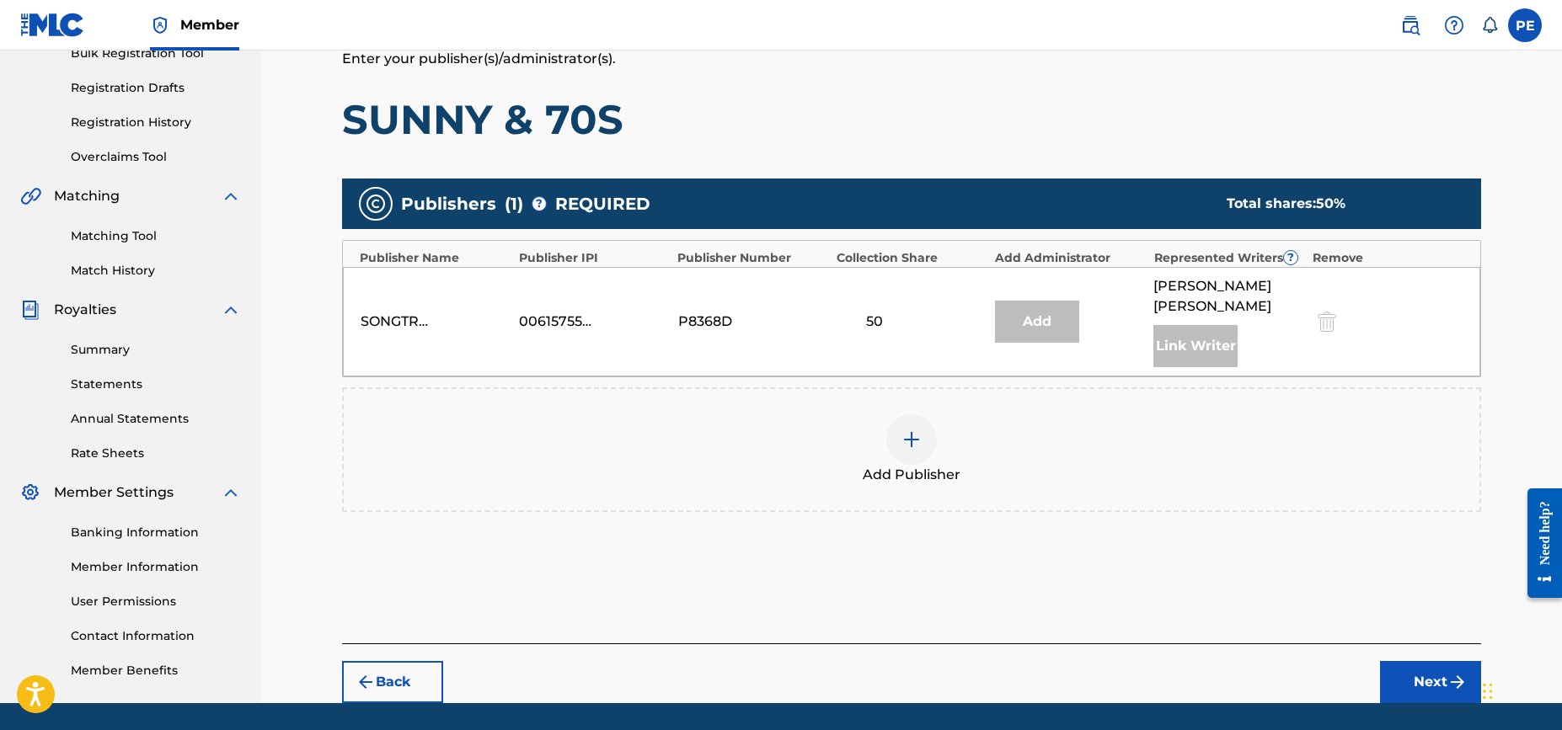
click at [912, 430] on img at bounding box center [911, 440] width 20 height 20
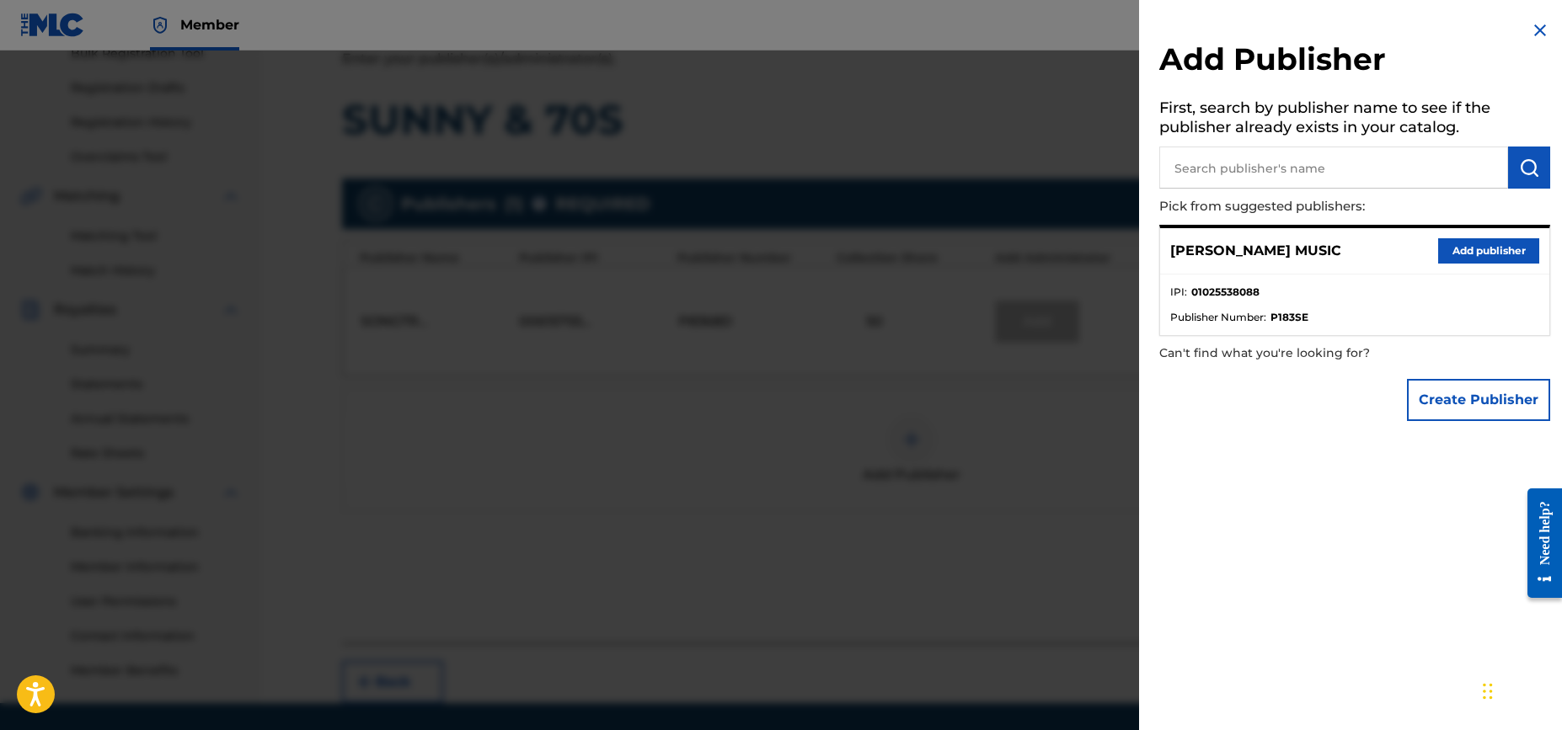
click at [1473, 247] on button "Add publisher" at bounding box center [1488, 250] width 101 height 25
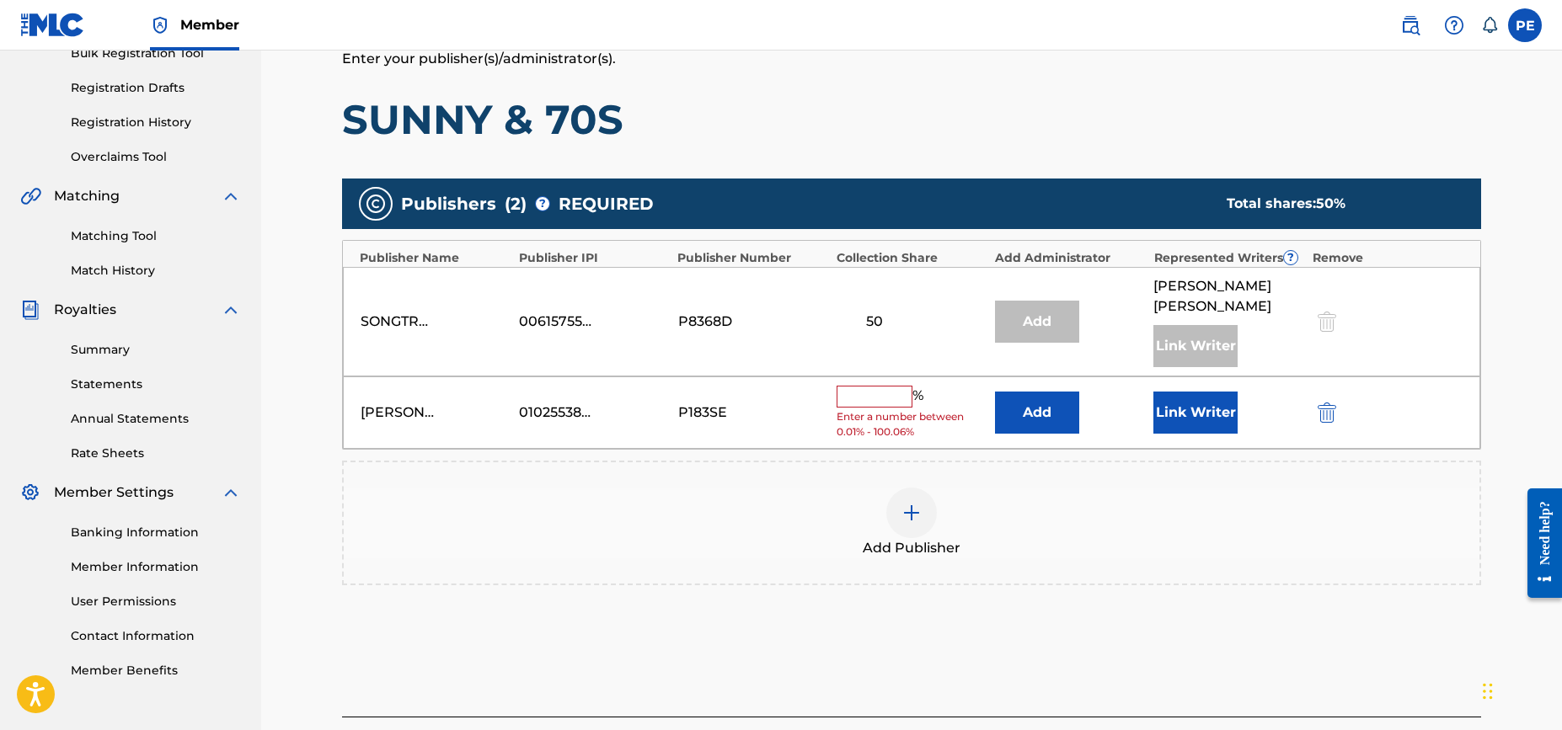
click at [884, 386] on input "text" at bounding box center [875, 397] width 76 height 22
type input "50"
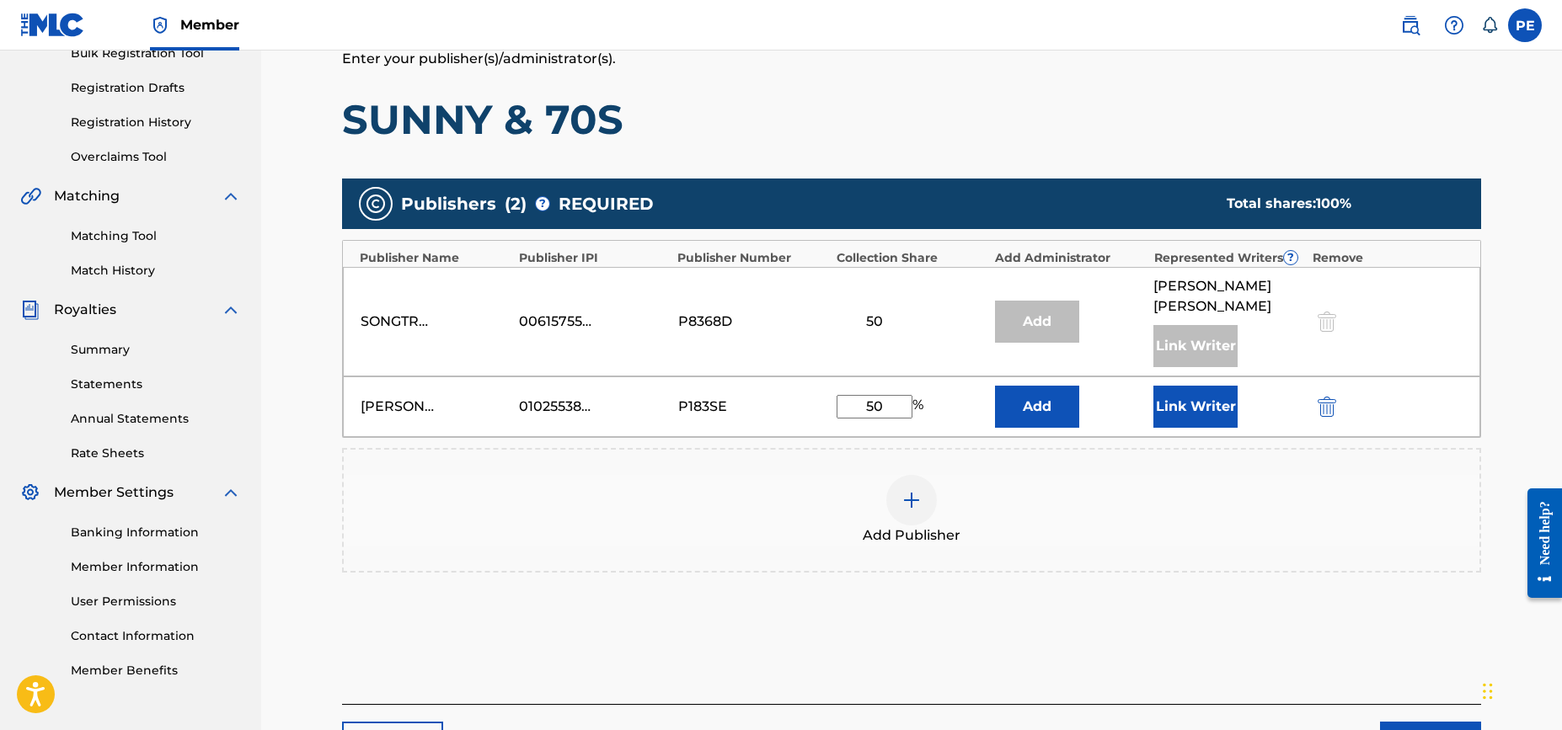
click at [1200, 388] on button "Link Writer" at bounding box center [1195, 407] width 84 height 42
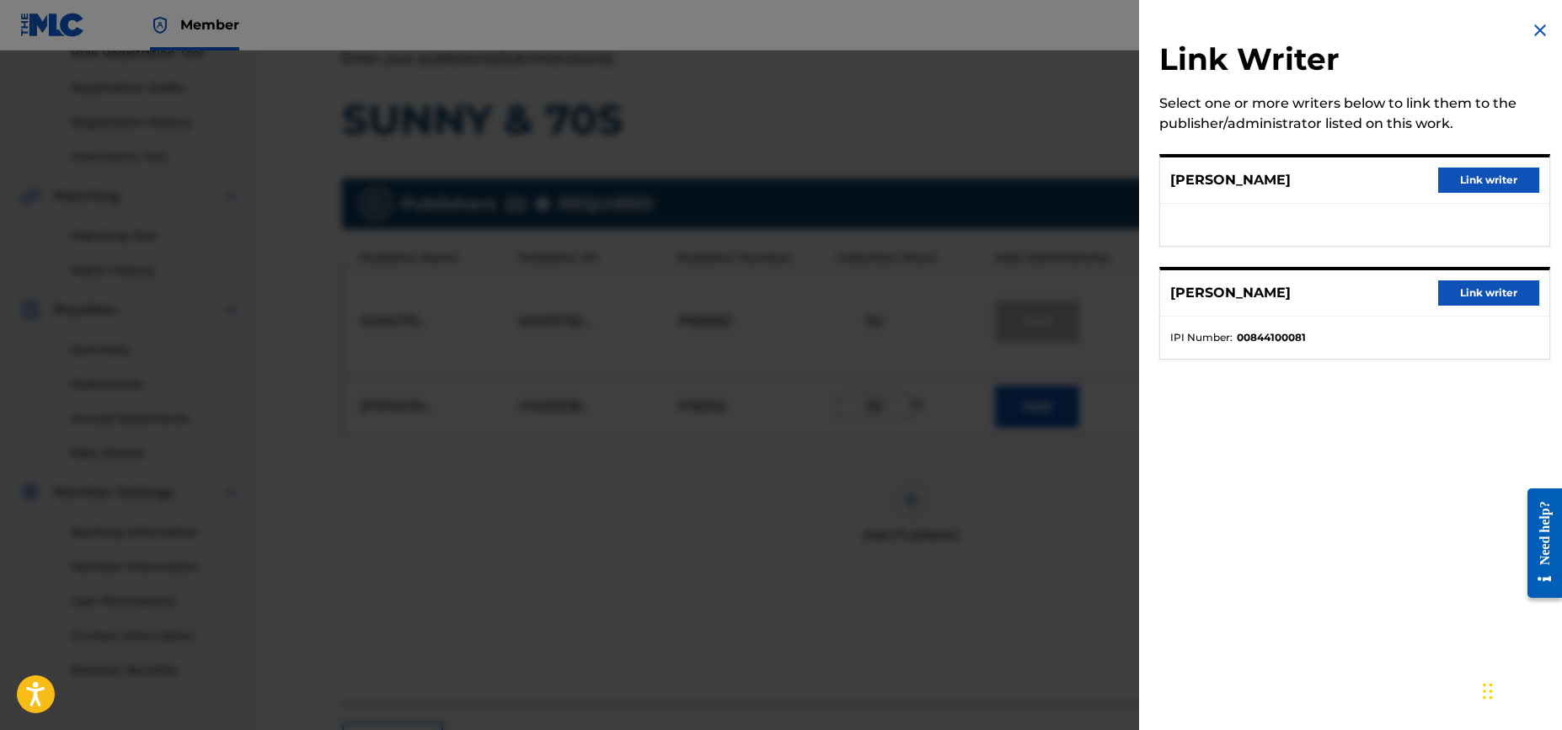
click at [1470, 183] on button "Link writer" at bounding box center [1488, 180] width 101 height 25
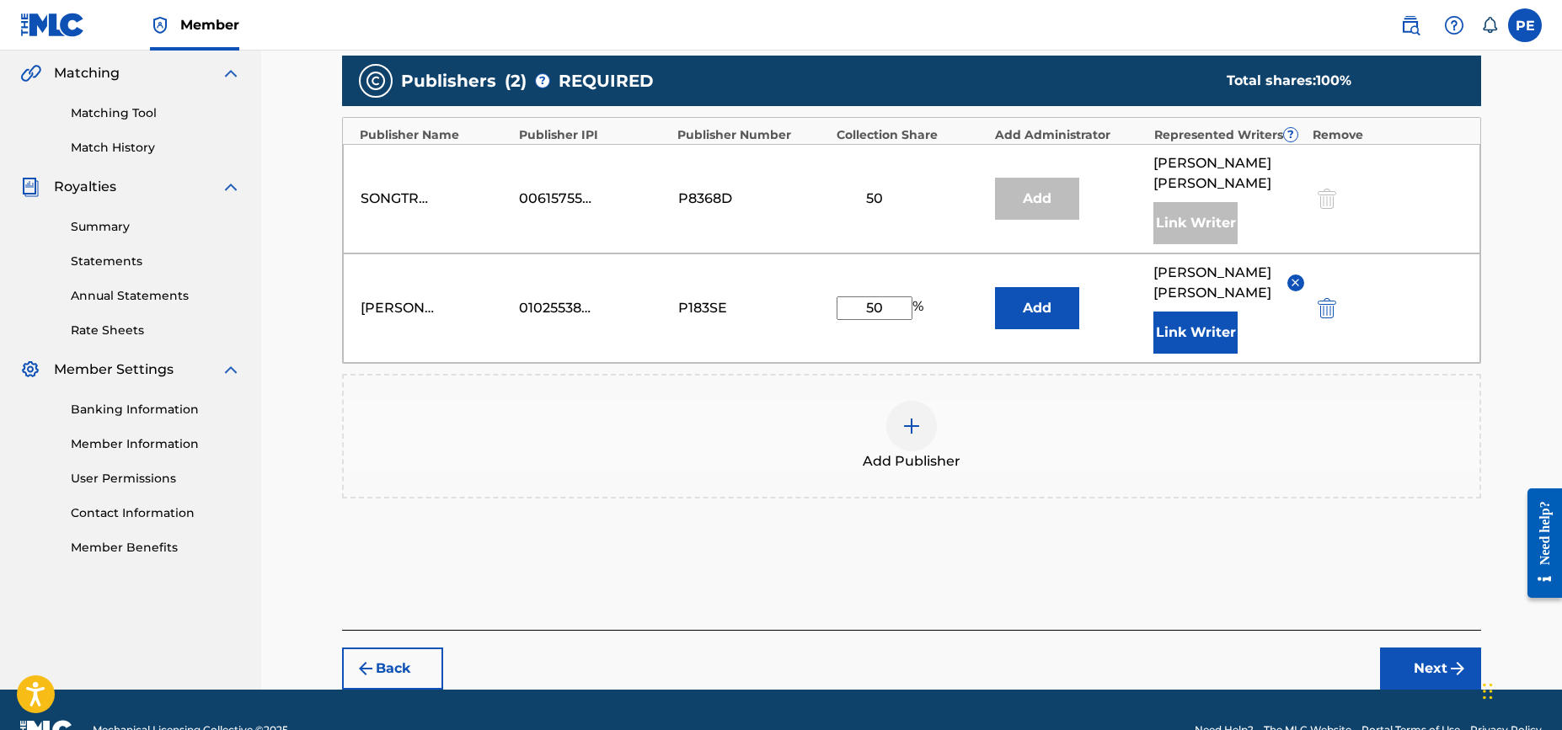
click at [1429, 648] on button "Next" at bounding box center [1430, 669] width 101 height 42
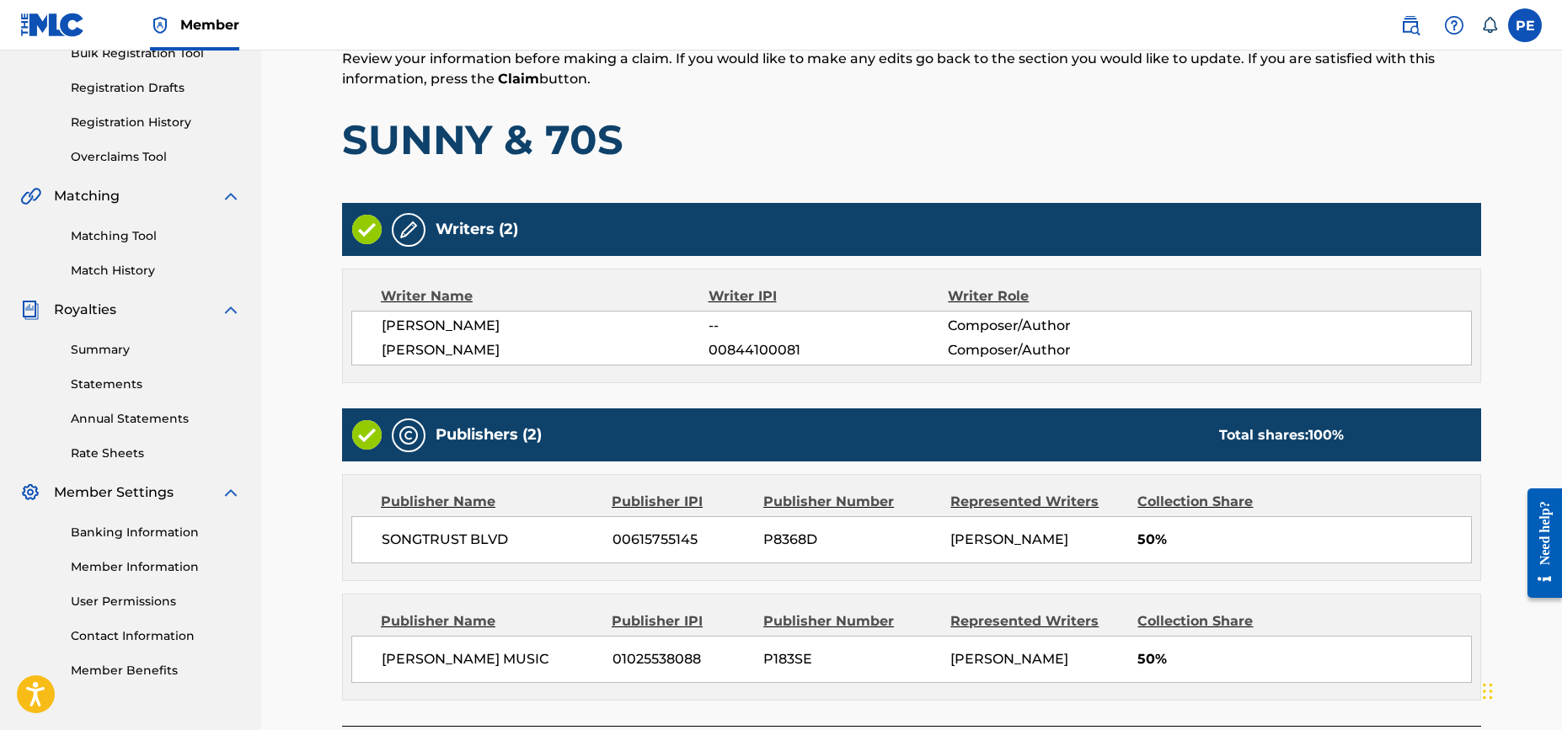
scroll to position [400, 0]
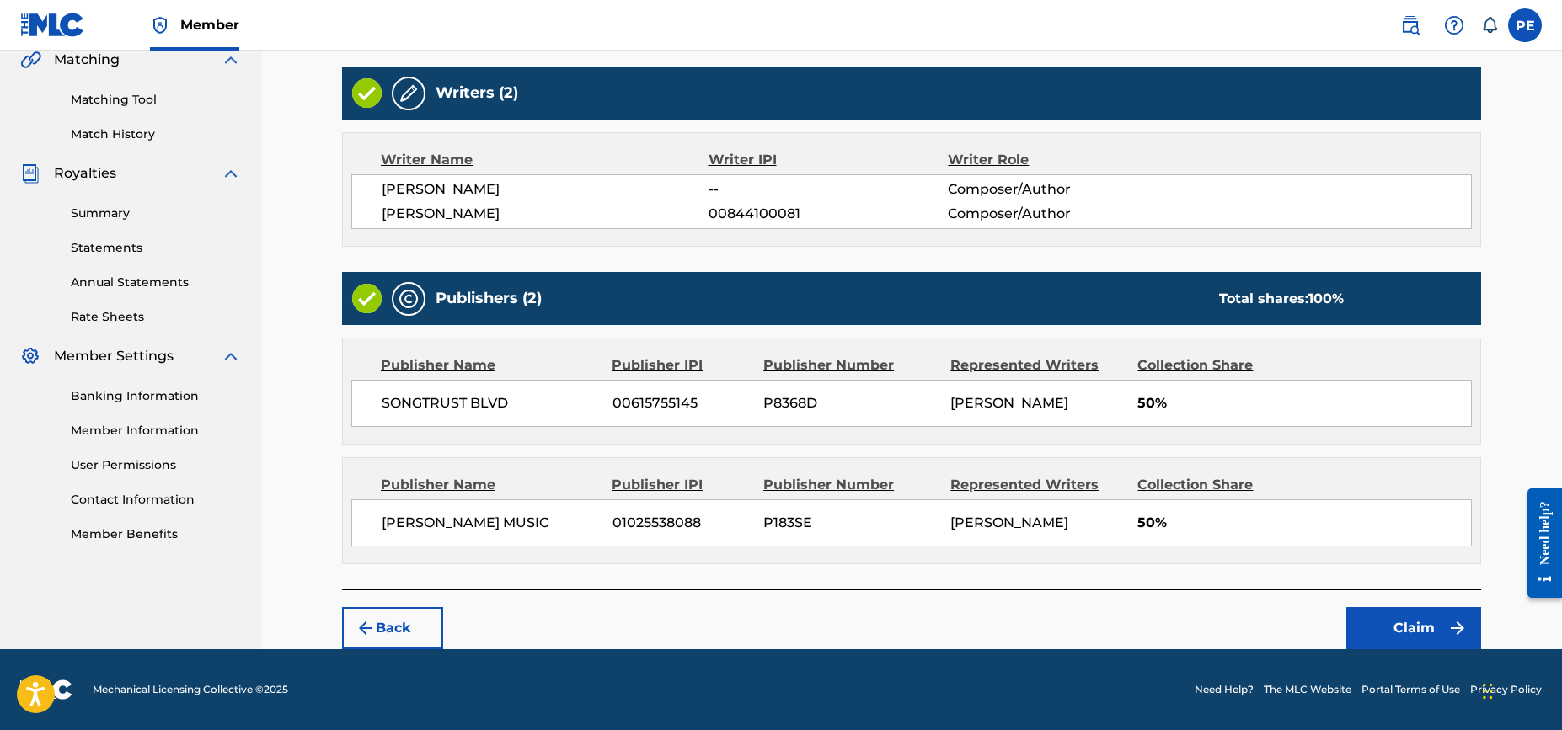
click at [1429, 633] on button "Claim" at bounding box center [1413, 628] width 135 height 42
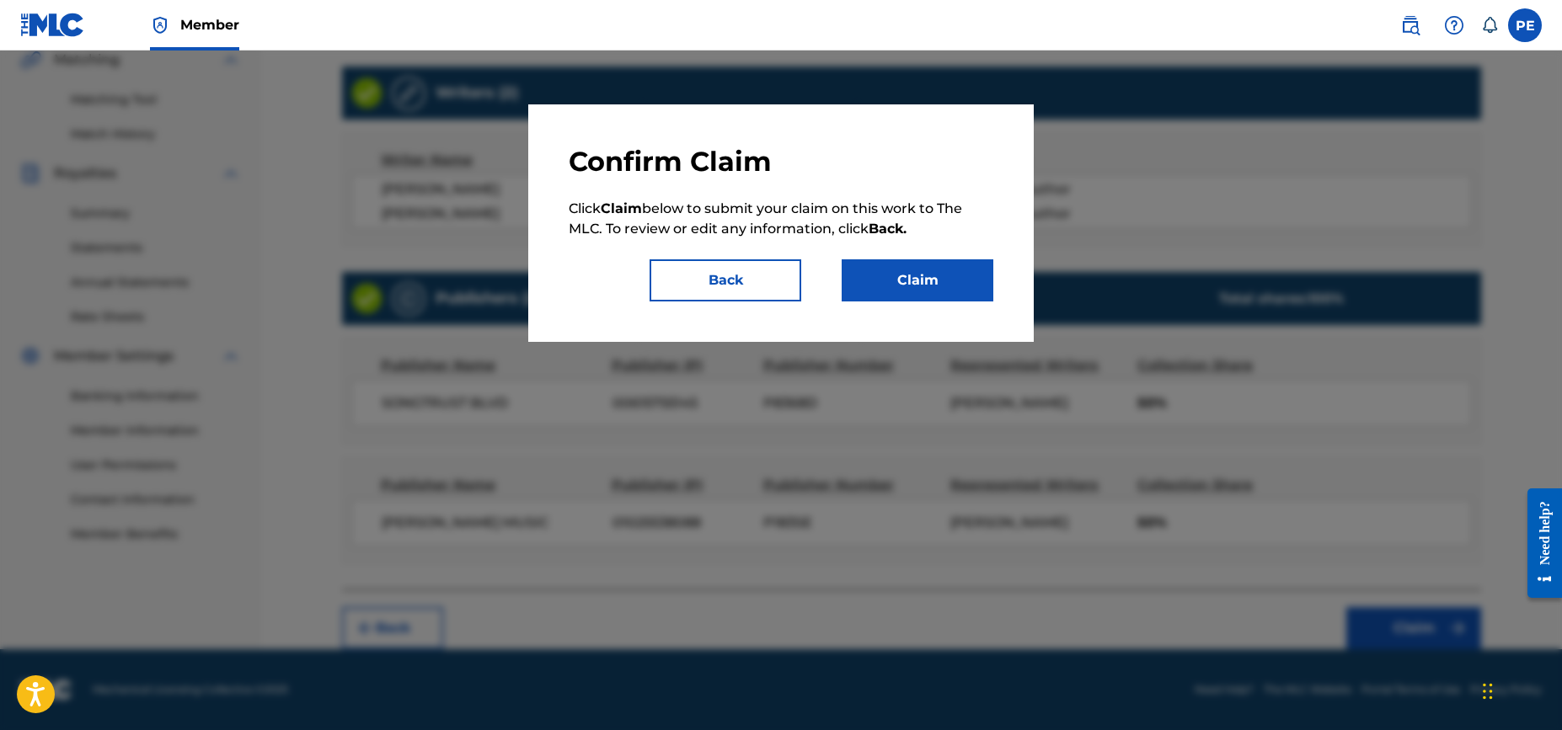
click at [949, 285] on button "Claim" at bounding box center [918, 280] width 152 height 42
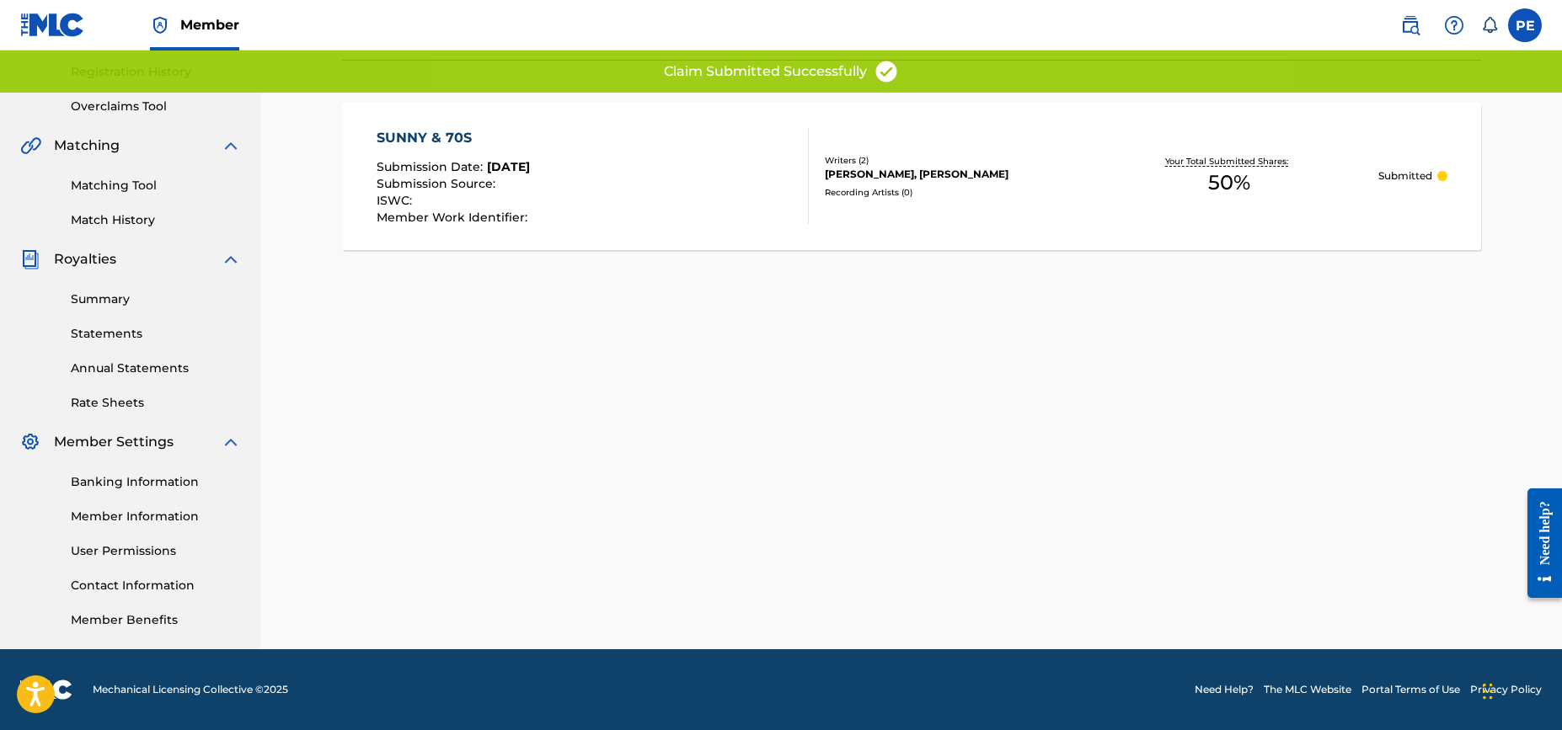
scroll to position [0, 0]
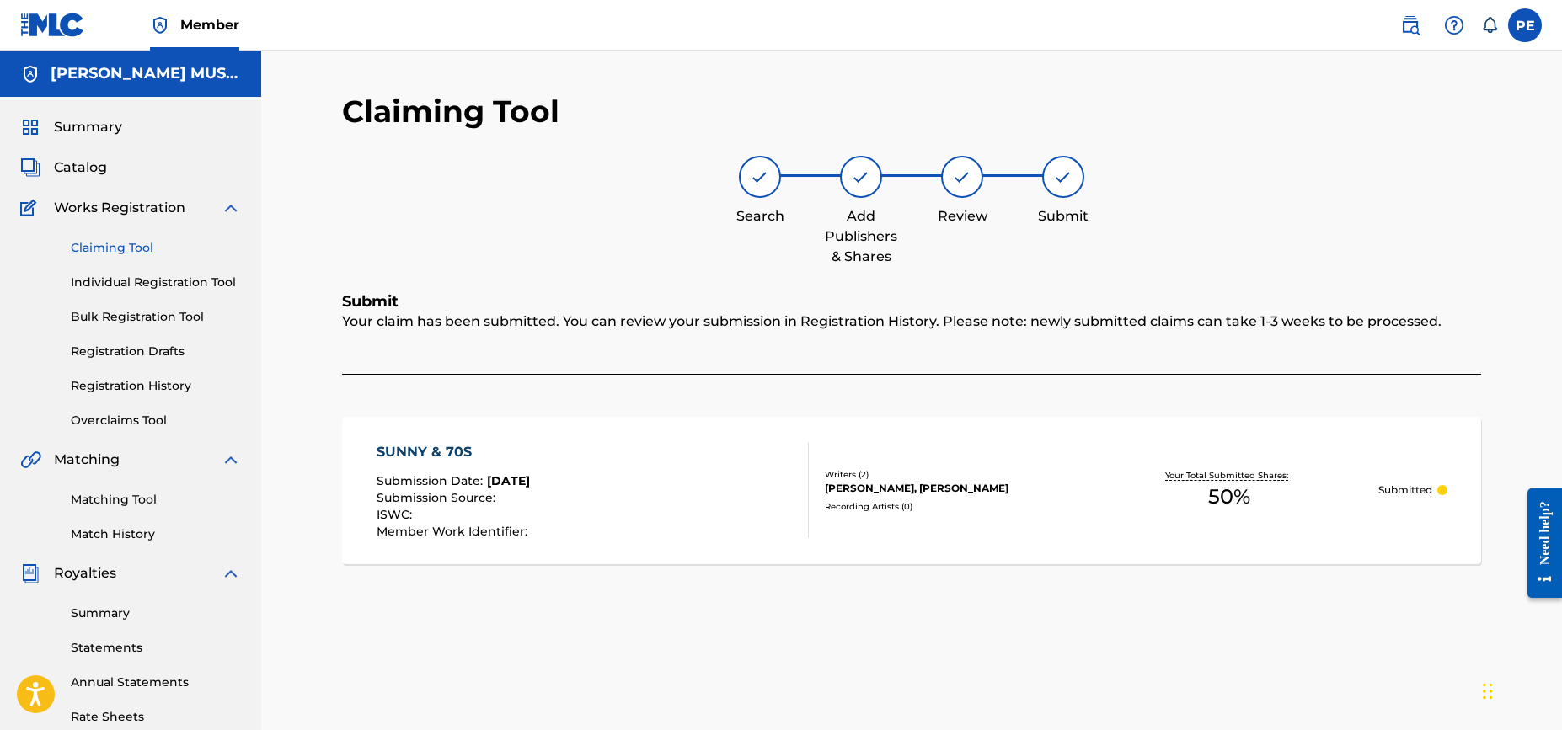
click at [129, 248] on link "Claiming Tool" at bounding box center [156, 248] width 170 height 18
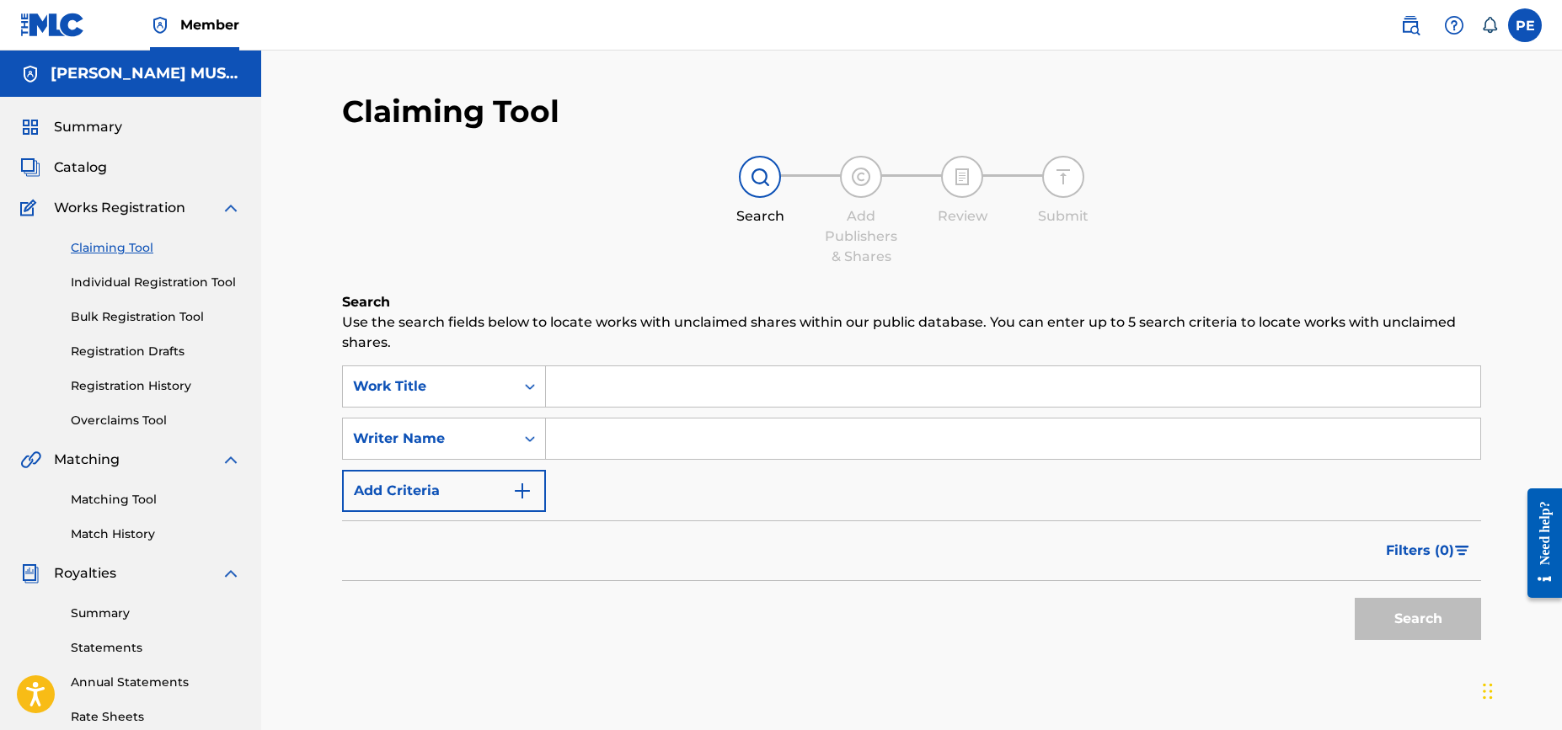
click at [622, 449] on input "Search Form" at bounding box center [1013, 439] width 934 height 40
type input "[PERSON_NAME]"
click at [1418, 606] on button "Search" at bounding box center [1418, 619] width 126 height 42
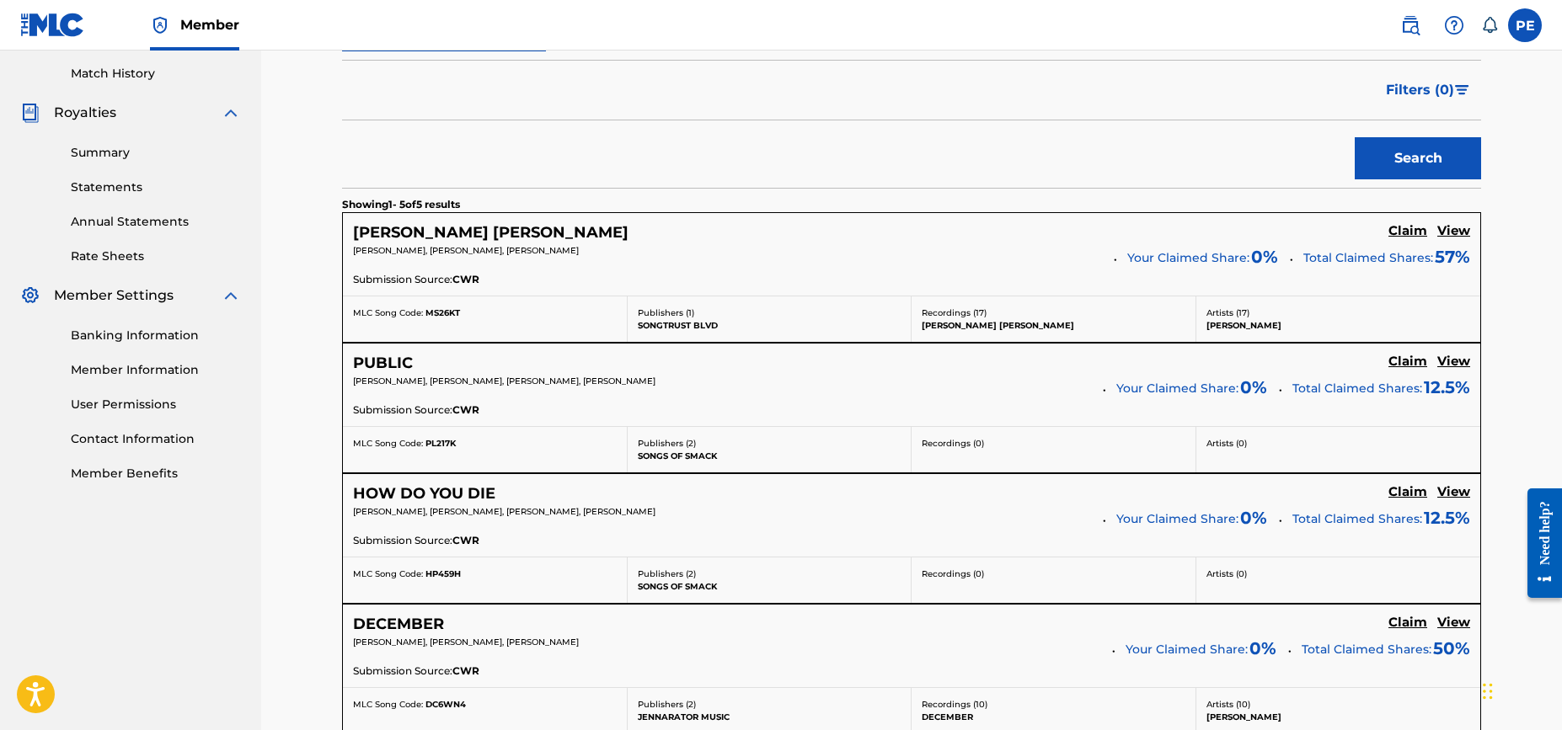
scroll to position [439, 0]
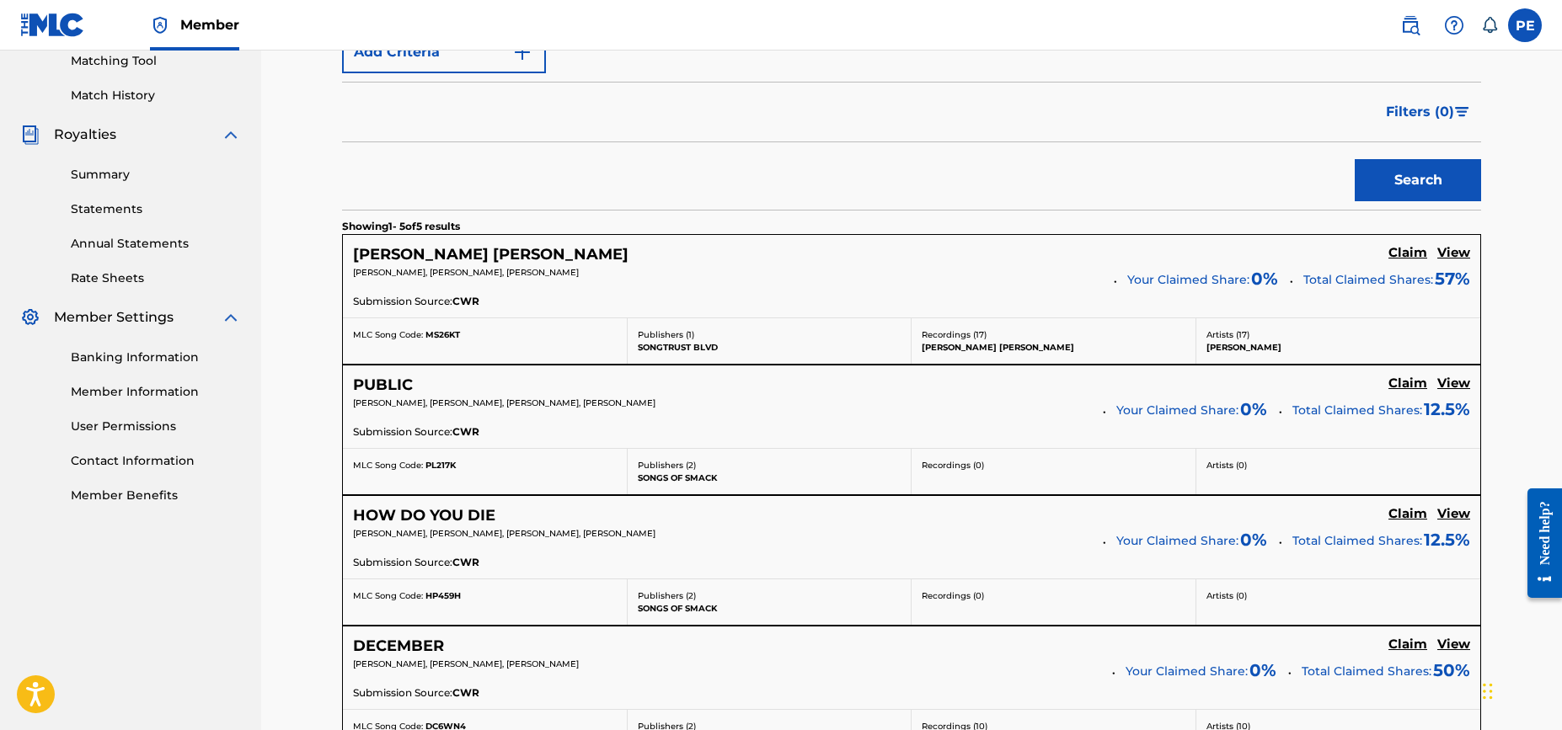
click at [1403, 249] on h5 "Claim" at bounding box center [1407, 253] width 39 height 16
